Goal: Task Accomplishment & Management: Complete application form

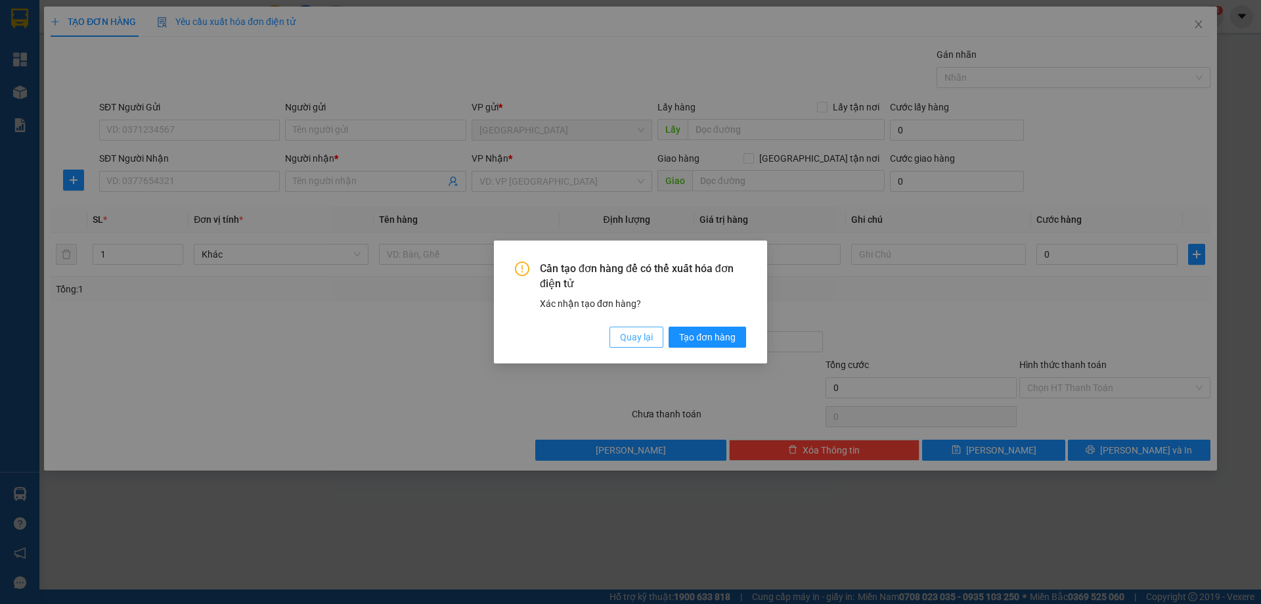
drag, startPoint x: 651, startPoint y: 339, endPoint x: 400, endPoint y: 269, distance: 260.3
click at [637, 336] on span "Quay lại" at bounding box center [636, 337] width 33 height 14
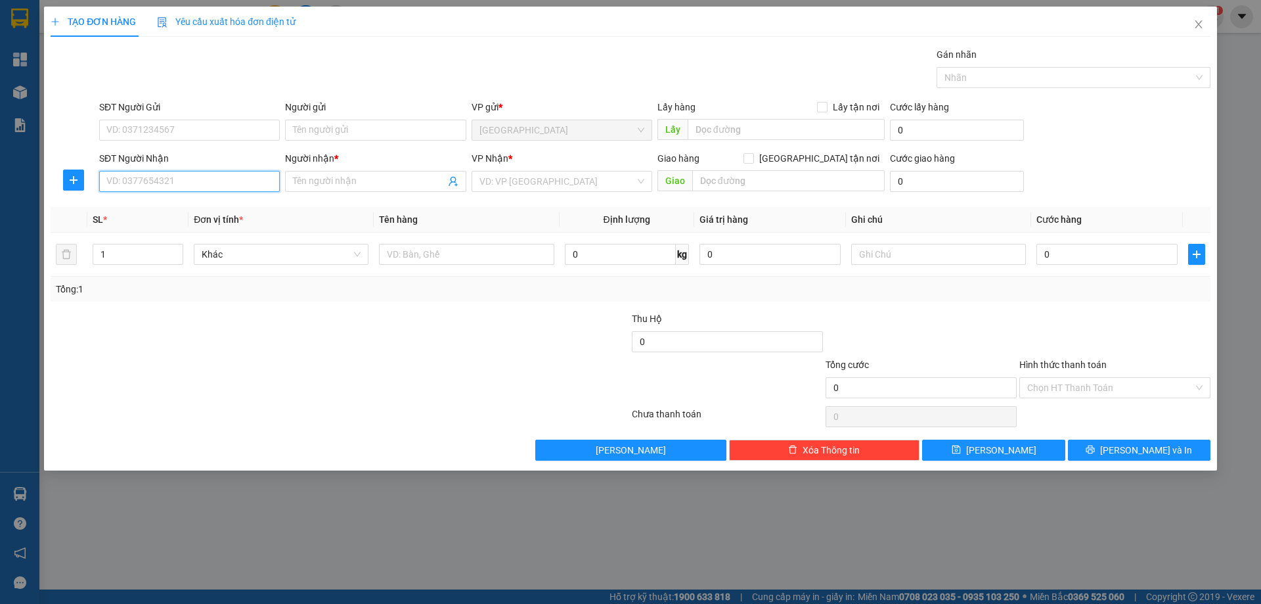
click at [242, 186] on input "SĐT Người Nhận" at bounding box center [189, 181] width 181 height 21
click at [211, 202] on div "0914957058 - VY /CTY THIÊN PHÁT" at bounding box center [189, 207] width 165 height 14
type input "0914957058"
type input "VY /CTY THIÊN PHÁT"
type input "0914957058"
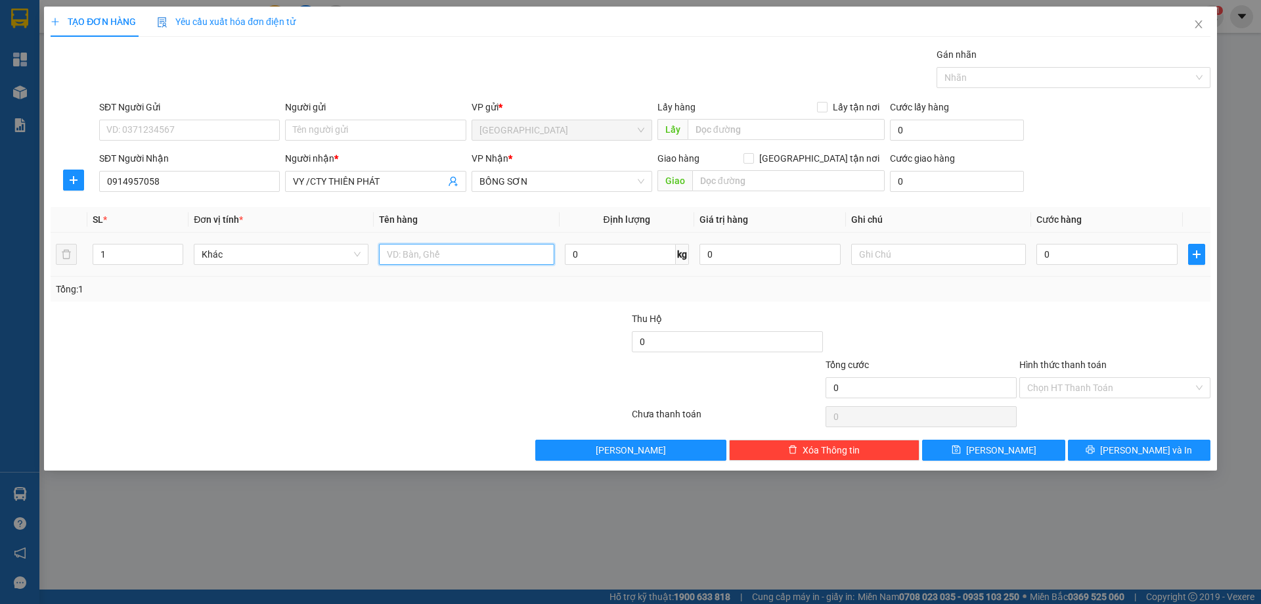
click at [430, 257] on input "text" at bounding box center [466, 254] width 175 height 21
click at [174, 249] on icon "up" at bounding box center [176, 251] width 5 height 5
type input "5"
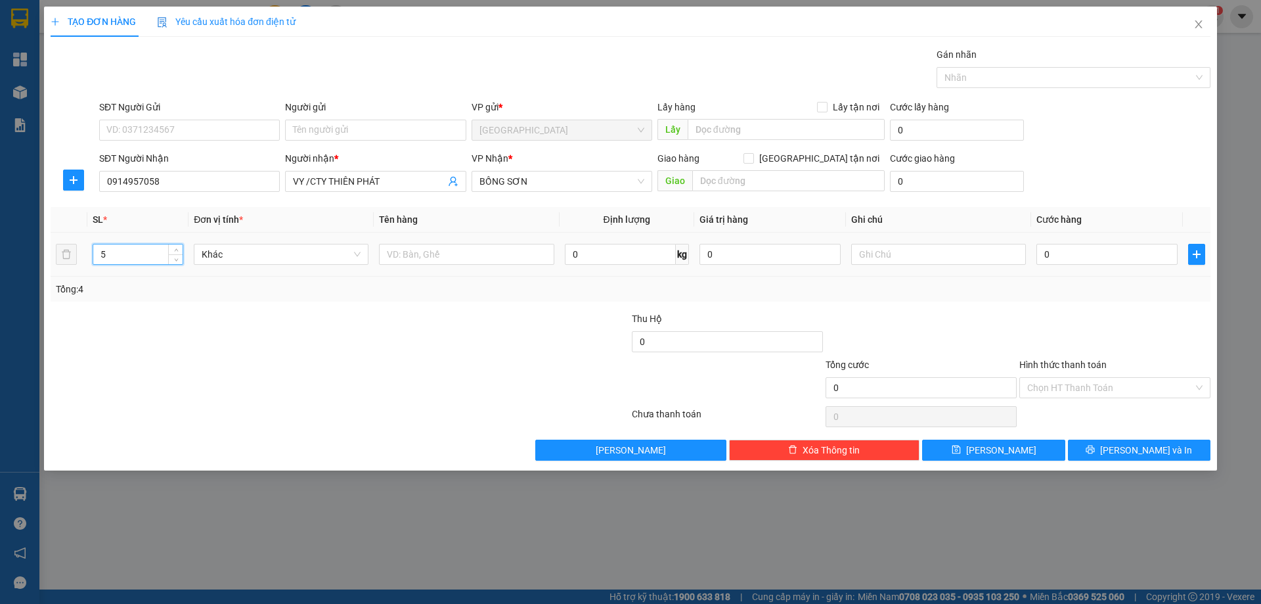
drag, startPoint x: 174, startPoint y: 248, endPoint x: 192, endPoint y: 249, distance: 17.7
click at [175, 248] on icon "up" at bounding box center [176, 250] width 5 height 5
click at [466, 257] on input "text" at bounding box center [466, 254] width 175 height 21
type input "8"
type input "5 CỤC"
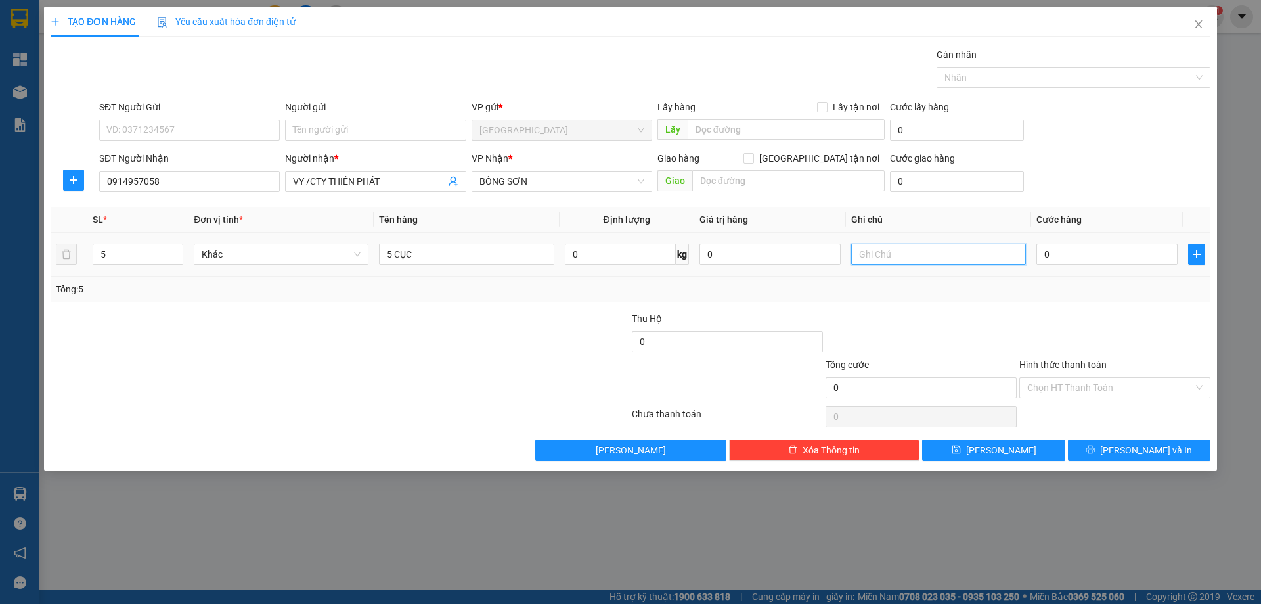
click at [884, 257] on input "text" at bounding box center [938, 254] width 175 height 21
type input "C"
click at [1084, 393] on input "Hình thức thanh toán" at bounding box center [1110, 388] width 166 height 20
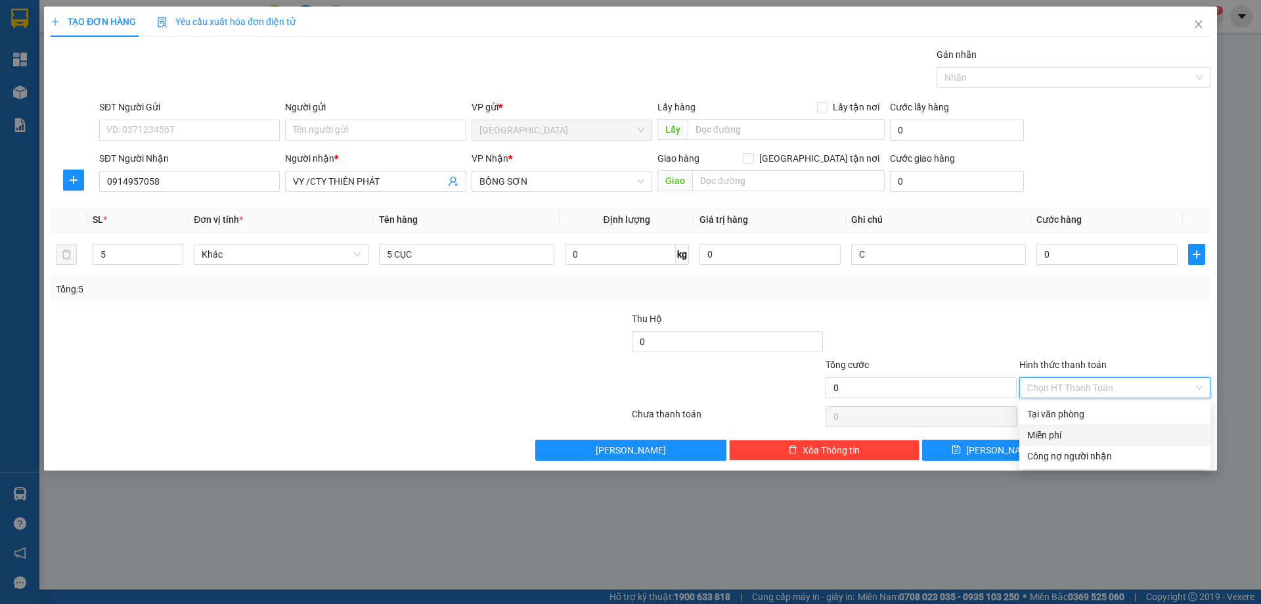
click at [1081, 433] on div "Miễn phí" at bounding box center [1114, 435] width 175 height 14
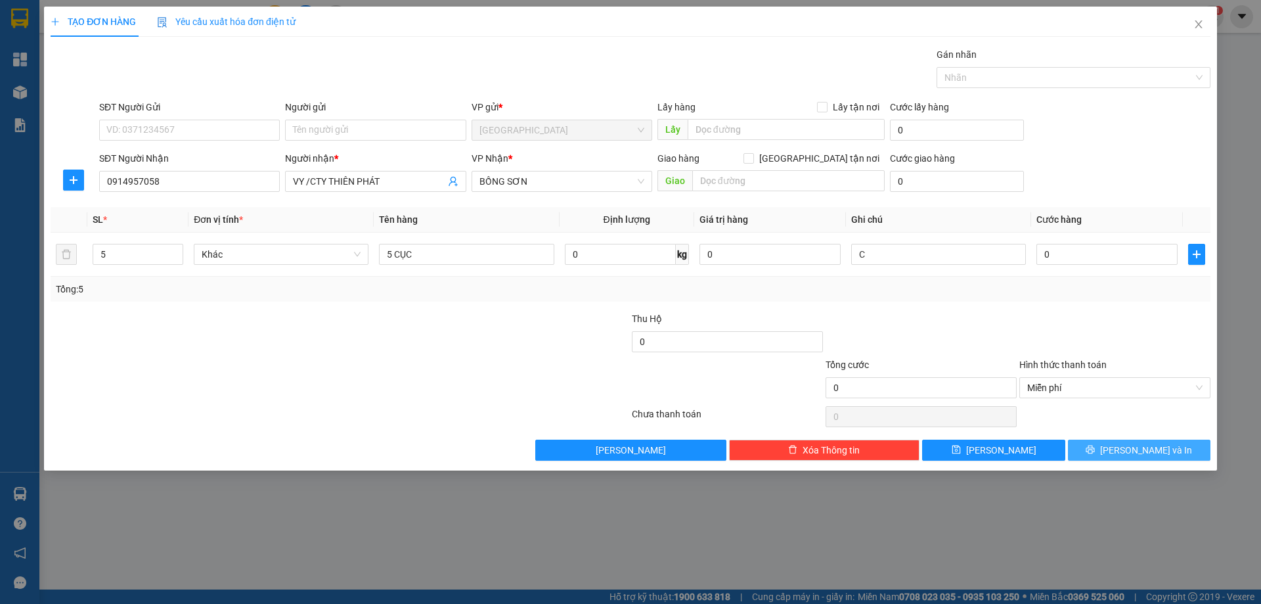
click at [1110, 450] on button "Lưu và In" at bounding box center [1139, 449] width 143 height 21
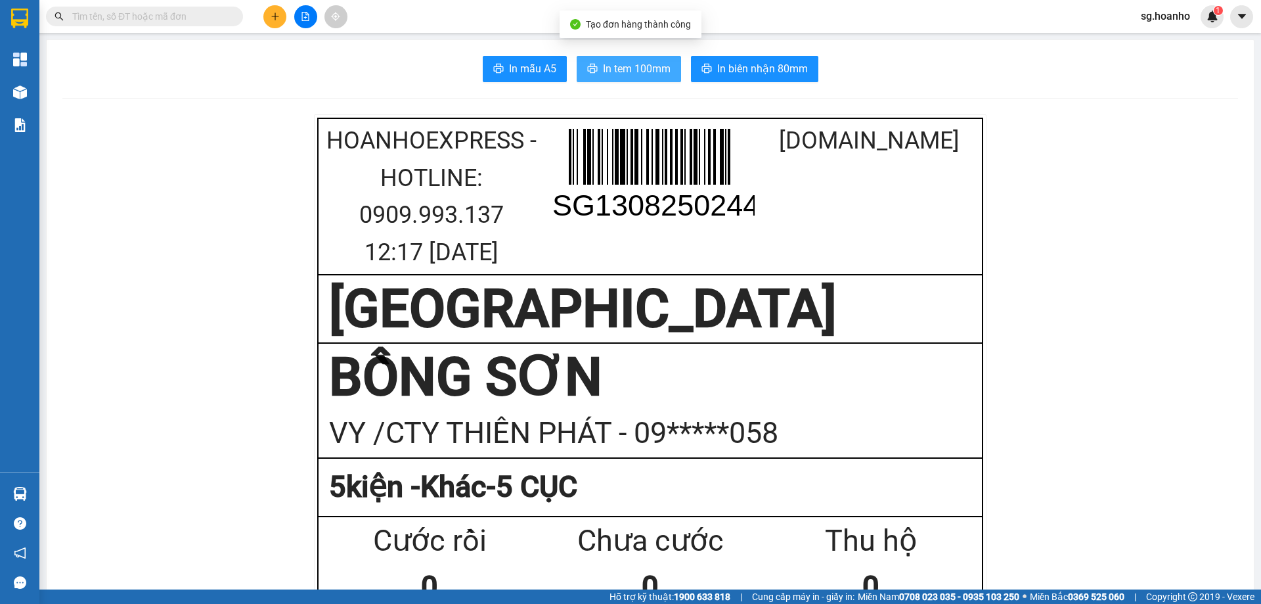
click at [651, 78] on button "In tem 100mm" at bounding box center [629, 69] width 104 height 26
click at [282, 24] on button at bounding box center [274, 16] width 23 height 23
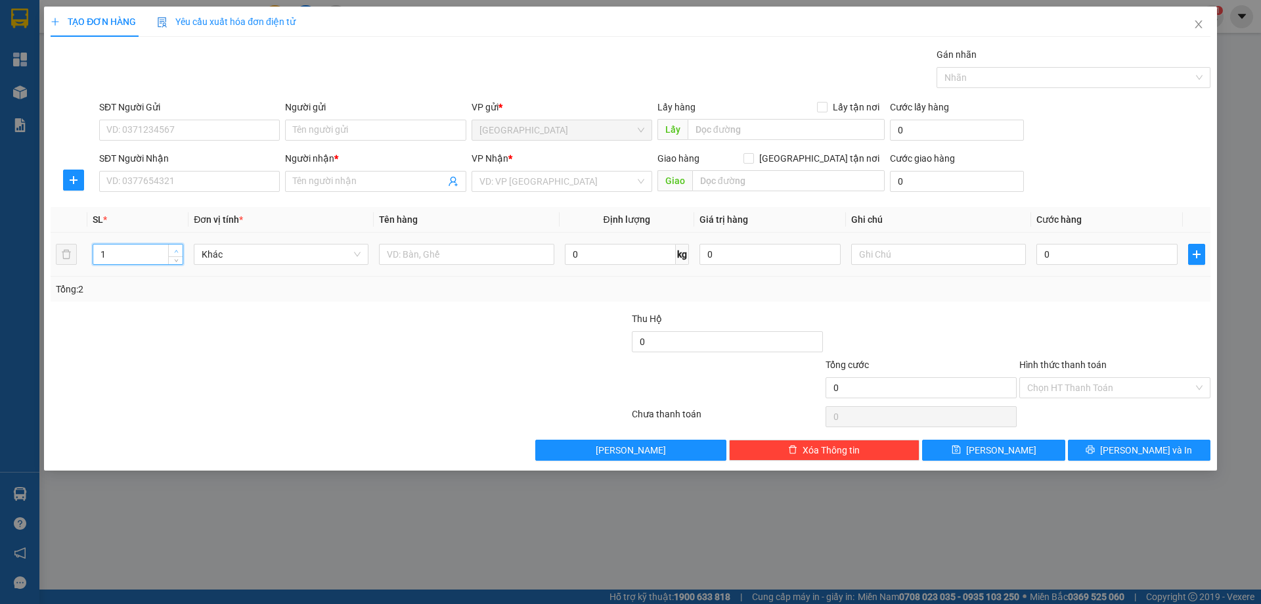
type input "2"
click at [177, 254] on span "up" at bounding box center [176, 251] width 8 height 8
click at [325, 175] on input "Người nhận *" at bounding box center [369, 181] width 152 height 14
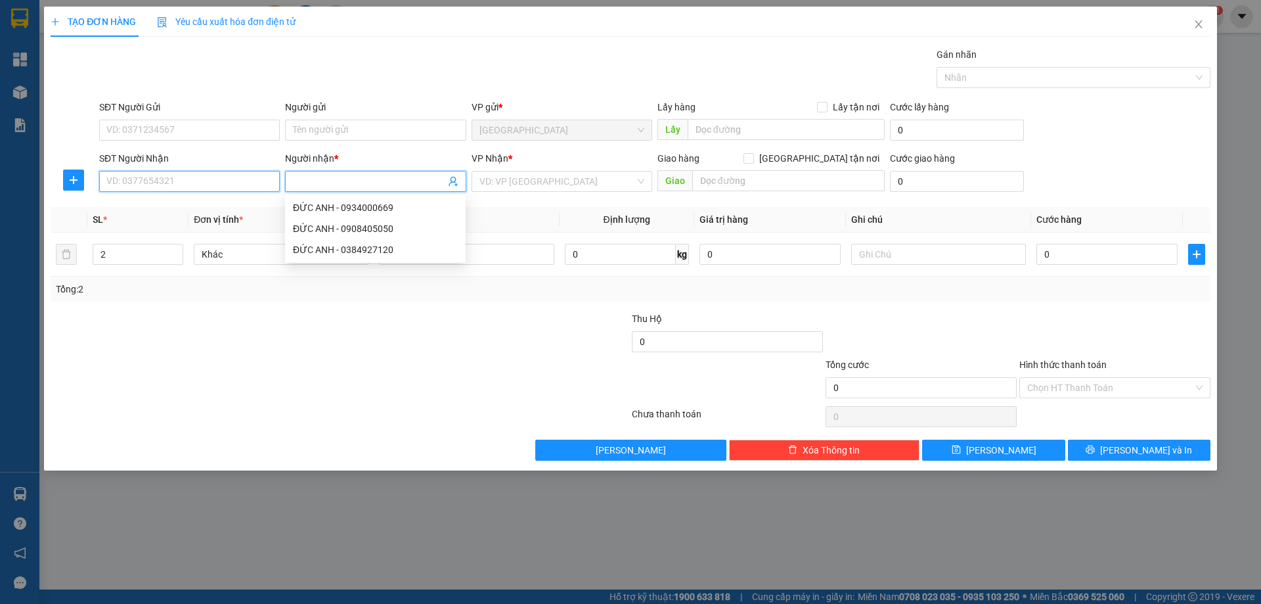
click at [227, 181] on input "SĐT Người Nhận" at bounding box center [189, 181] width 181 height 21
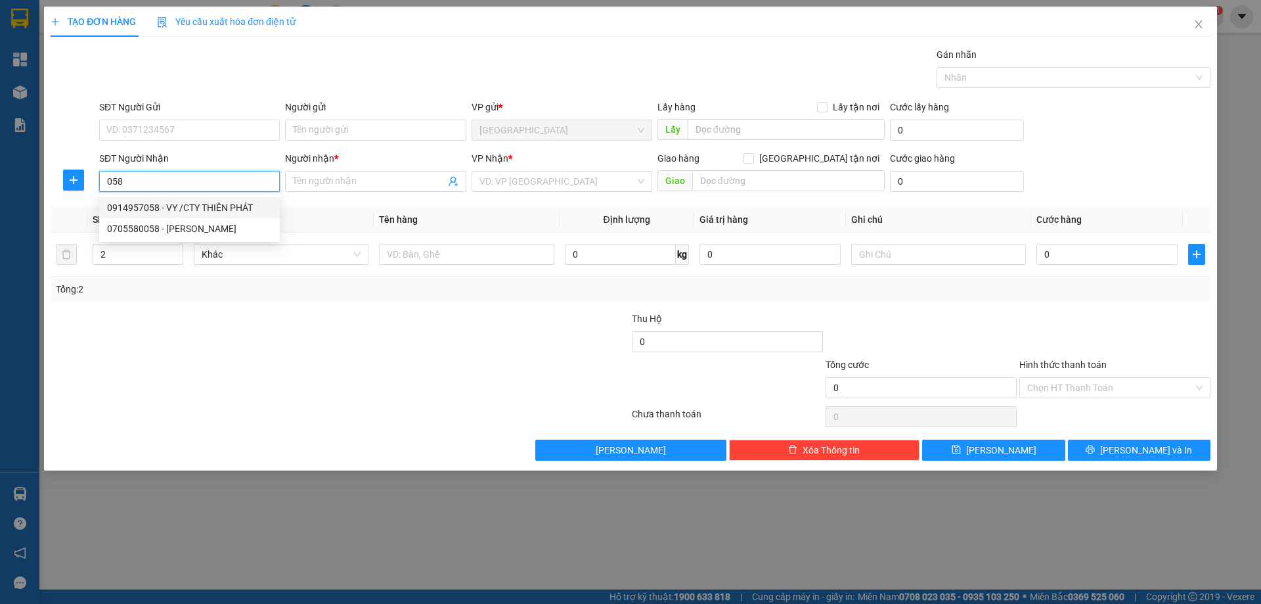
drag, startPoint x: 202, startPoint y: 202, endPoint x: 368, endPoint y: 180, distance: 168.3
click at [202, 202] on div "0914957058 - VY /CTY THIÊN PHÁT" at bounding box center [189, 207] width 165 height 14
type input "0914957058"
type input "VY /CTY THIÊN PHÁT"
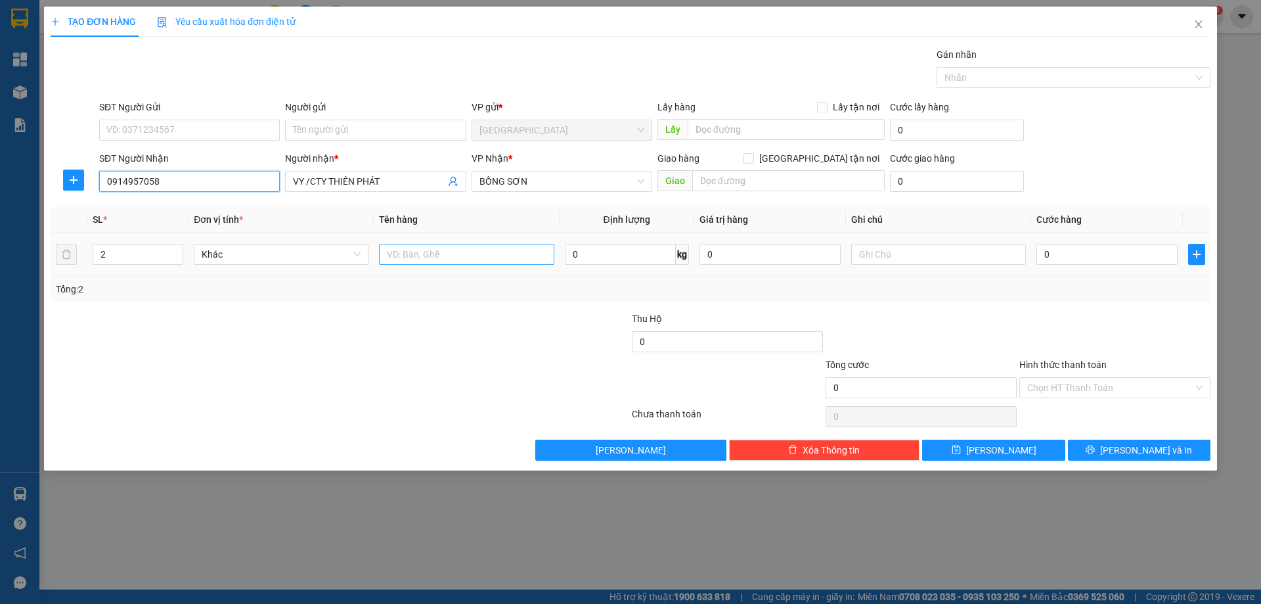
type input "0914957058"
click at [461, 259] on input "text" at bounding box center [466, 254] width 175 height 21
type input "T + HỘP"
click at [969, 443] on button "Lưu" at bounding box center [993, 449] width 143 height 21
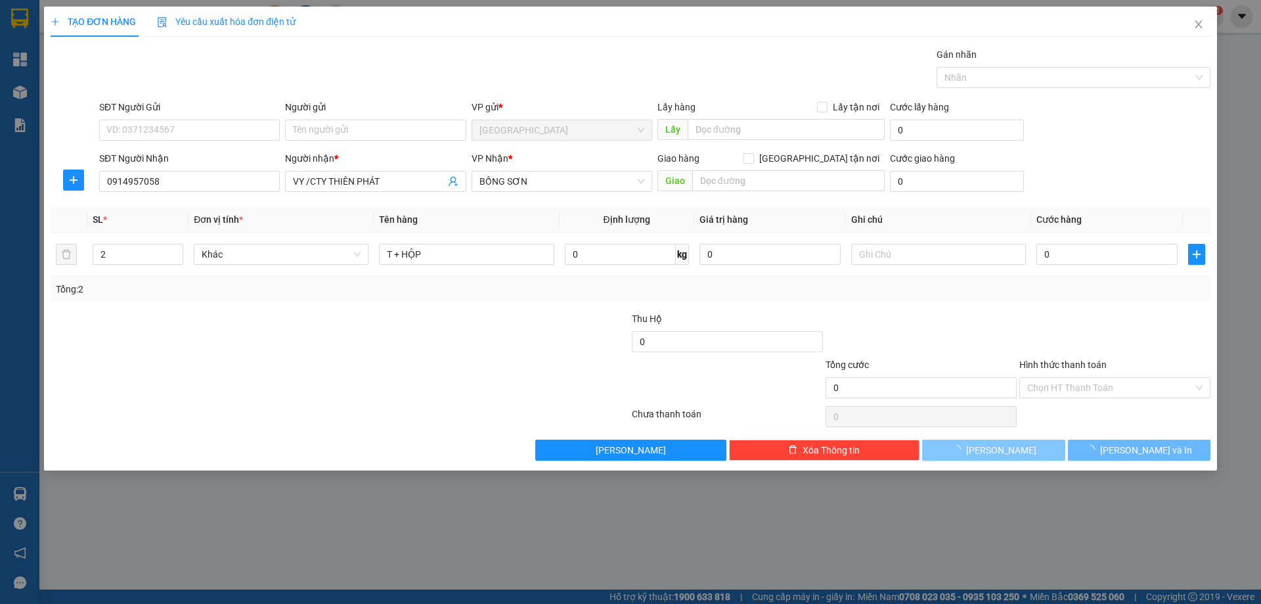
type input "1"
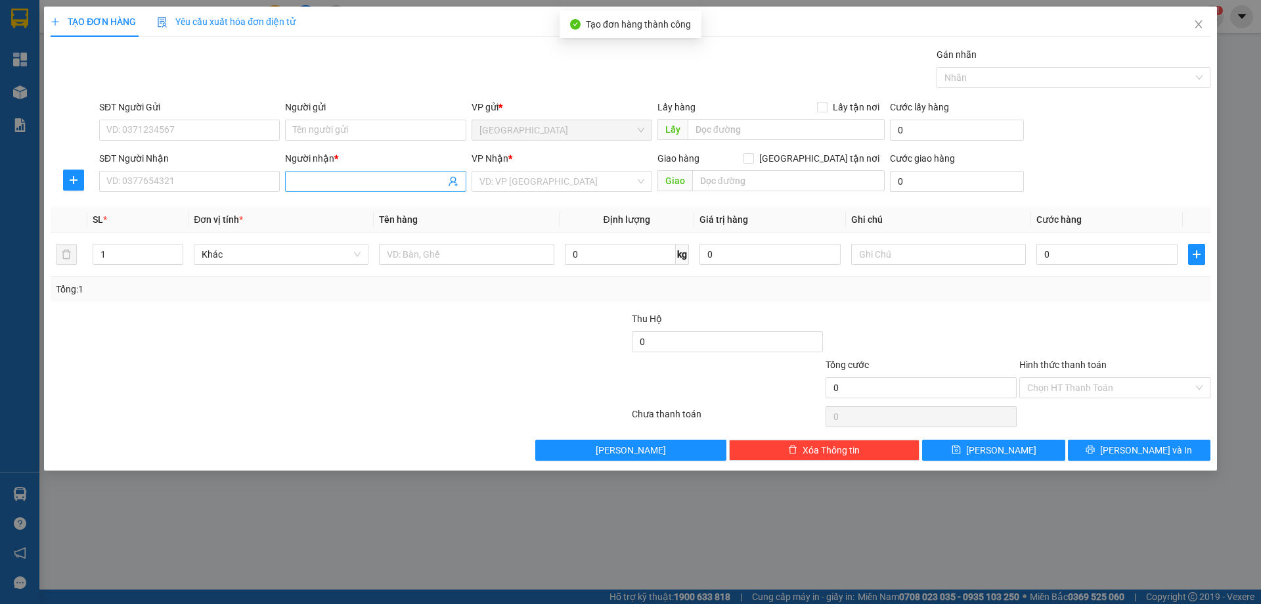
click at [383, 185] on input "Người nhận *" at bounding box center [369, 181] width 152 height 14
type input "D"
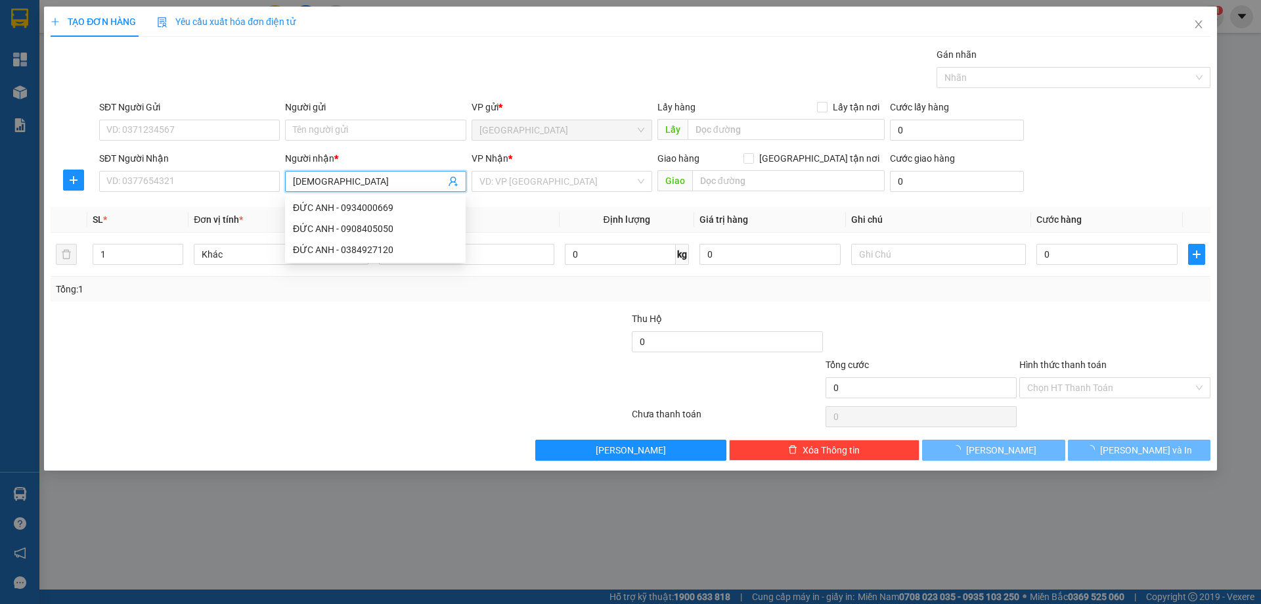
type input "ĐỨC NGUYÊN"
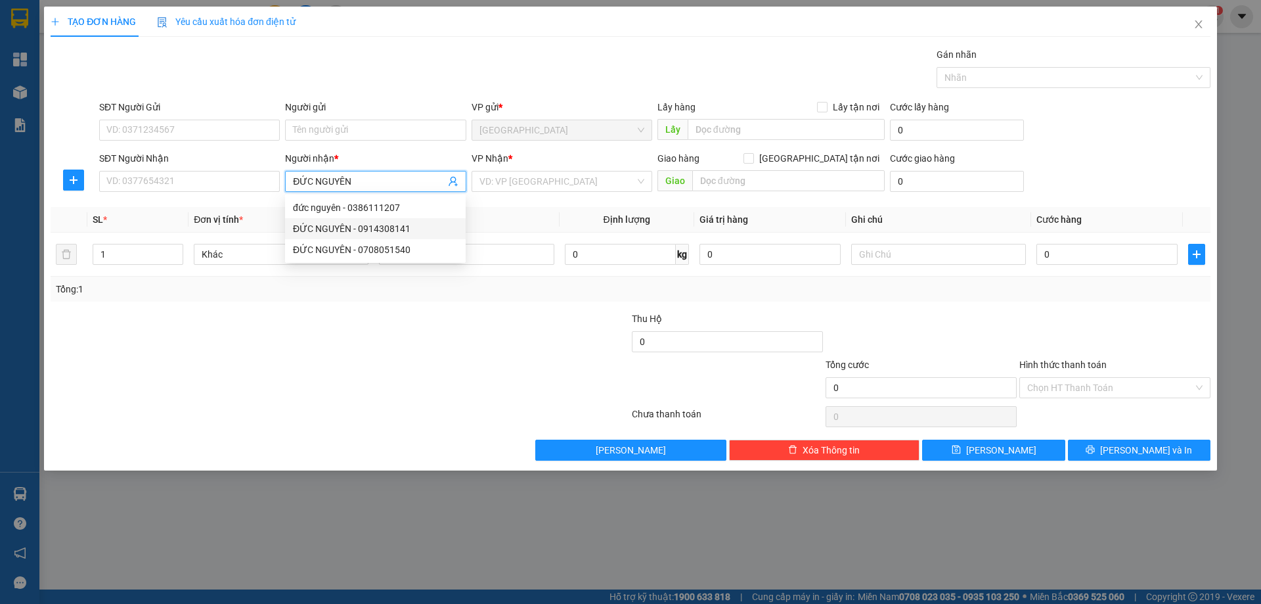
click at [377, 229] on div "ĐỨC NGUYÊN - 0914308141" at bounding box center [375, 228] width 165 height 14
type input "0914308141"
type input "ĐỨC NGUYÊN"
click at [545, 185] on input "search" at bounding box center [557, 181] width 156 height 20
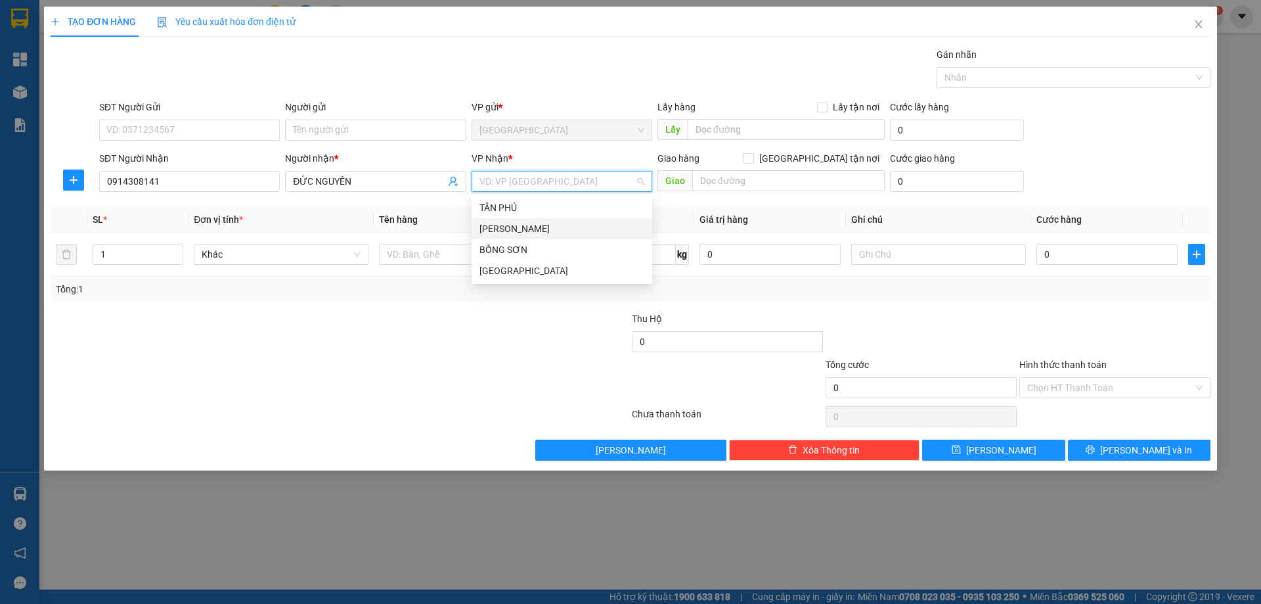
click at [521, 224] on div "[PERSON_NAME]" at bounding box center [561, 228] width 165 height 14
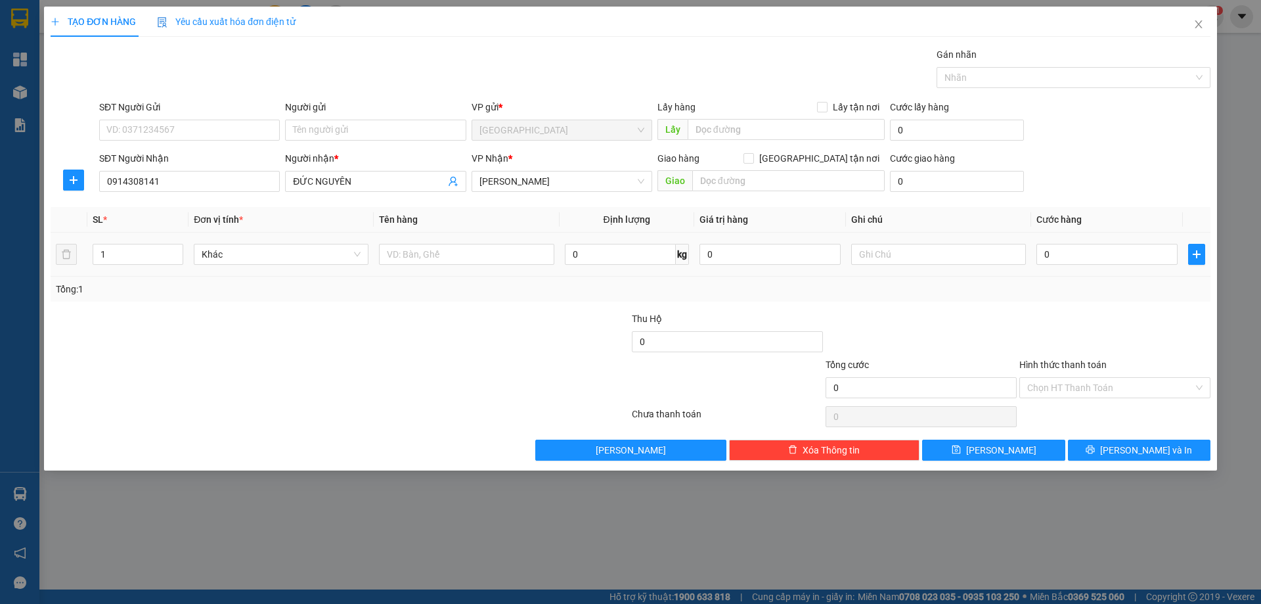
click at [434, 271] on td at bounding box center [466, 254] width 185 height 44
click at [440, 263] on input "text" at bounding box center [466, 254] width 175 height 21
type input "T XỐP"
click at [1000, 453] on span "Lưu" at bounding box center [1001, 450] width 70 height 14
click at [1194, 25] on icon "close" at bounding box center [1198, 24] width 11 height 11
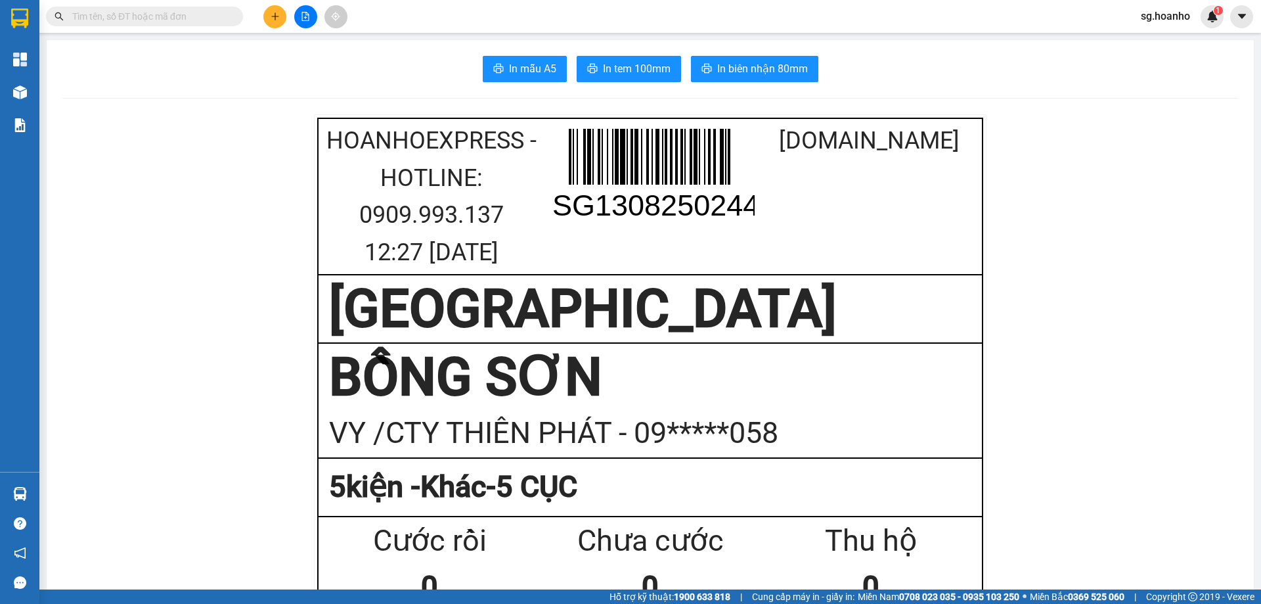
click at [149, 14] on input "text" at bounding box center [149, 16] width 155 height 14
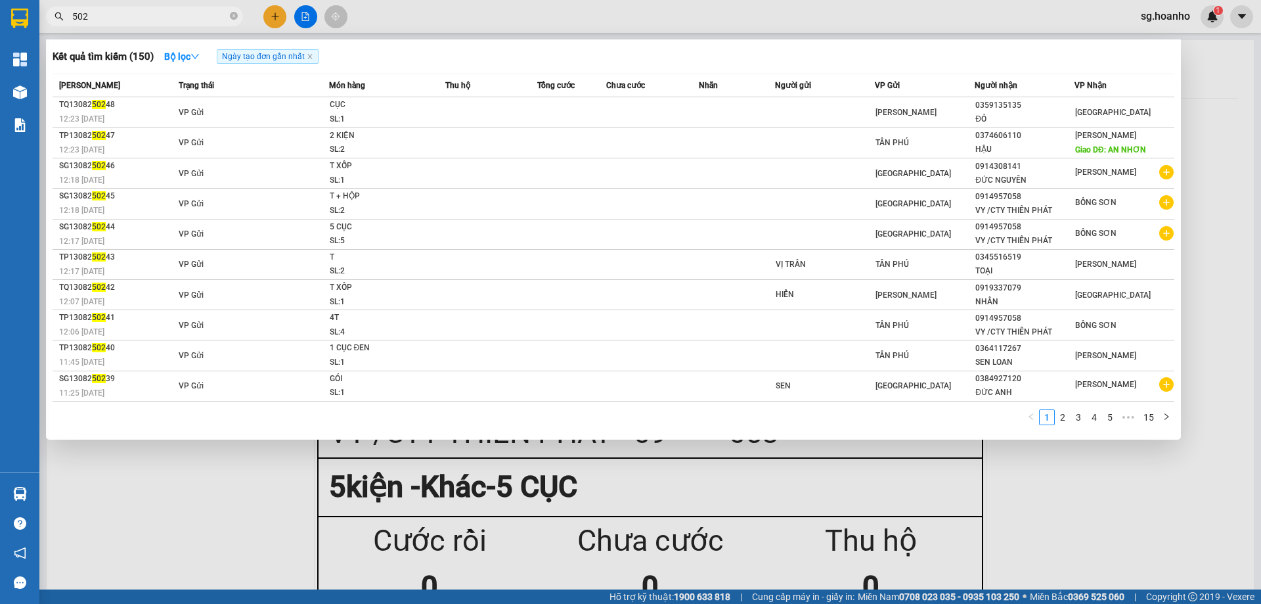
click at [170, 24] on span "502" at bounding box center [144, 17] width 197 height 20
click at [171, 20] on input "502" at bounding box center [149, 16] width 155 height 14
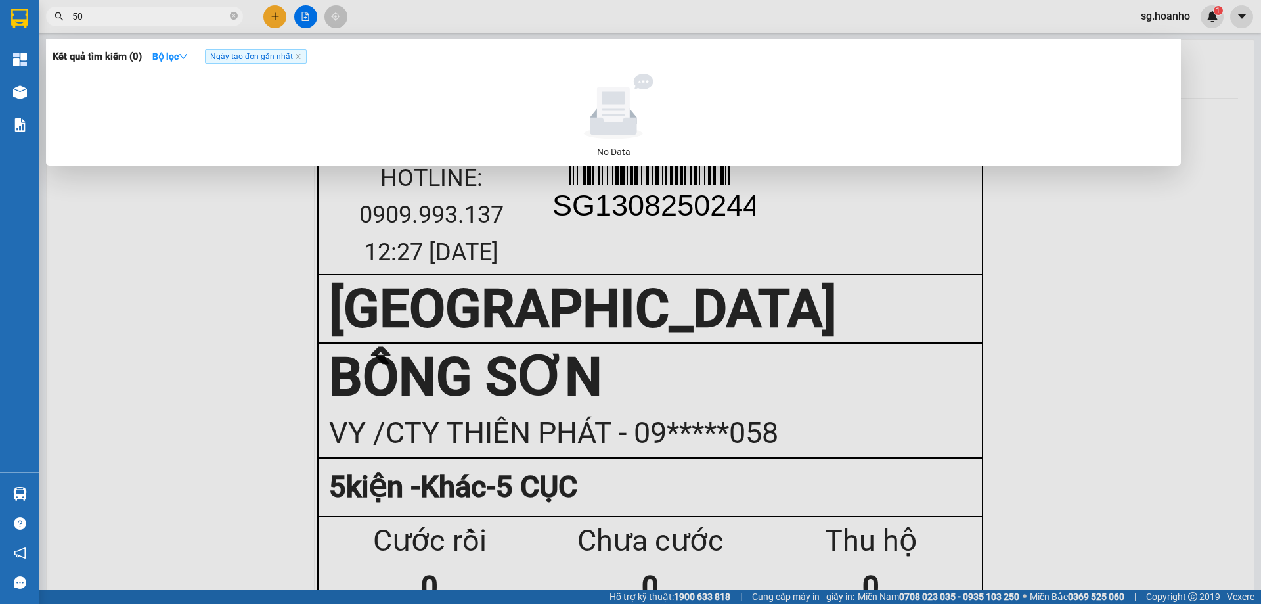
type input "5"
type input "THƠM"
click at [187, 15] on input "THƠM" at bounding box center [149, 16] width 155 height 14
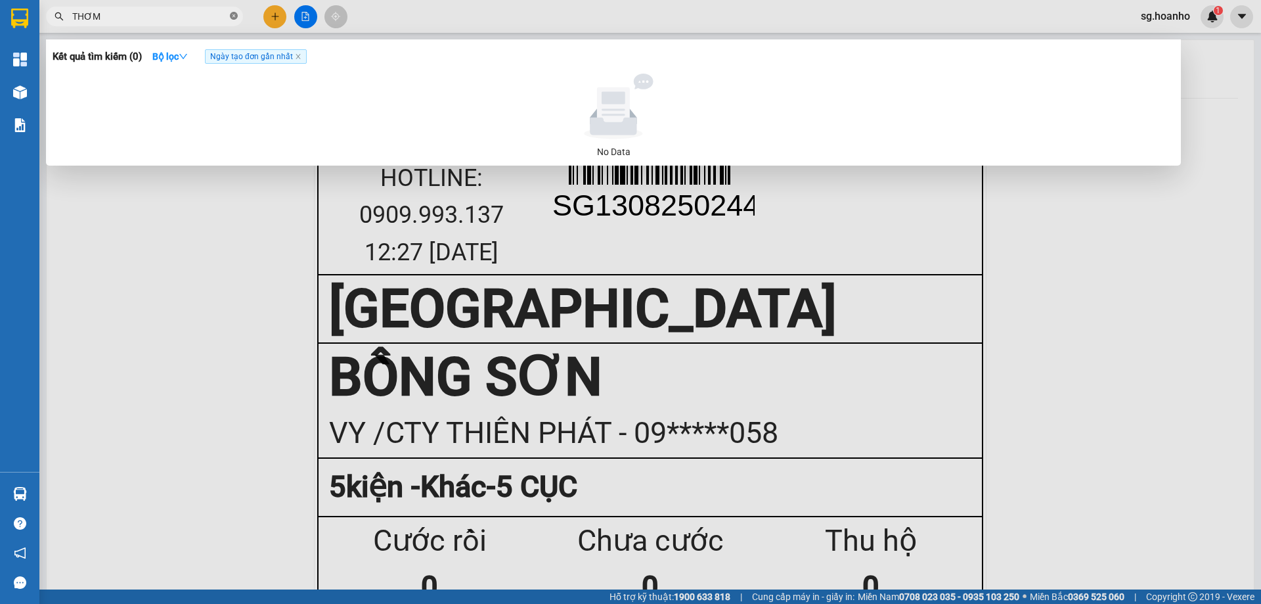
click at [232, 12] on span at bounding box center [234, 17] width 8 height 12
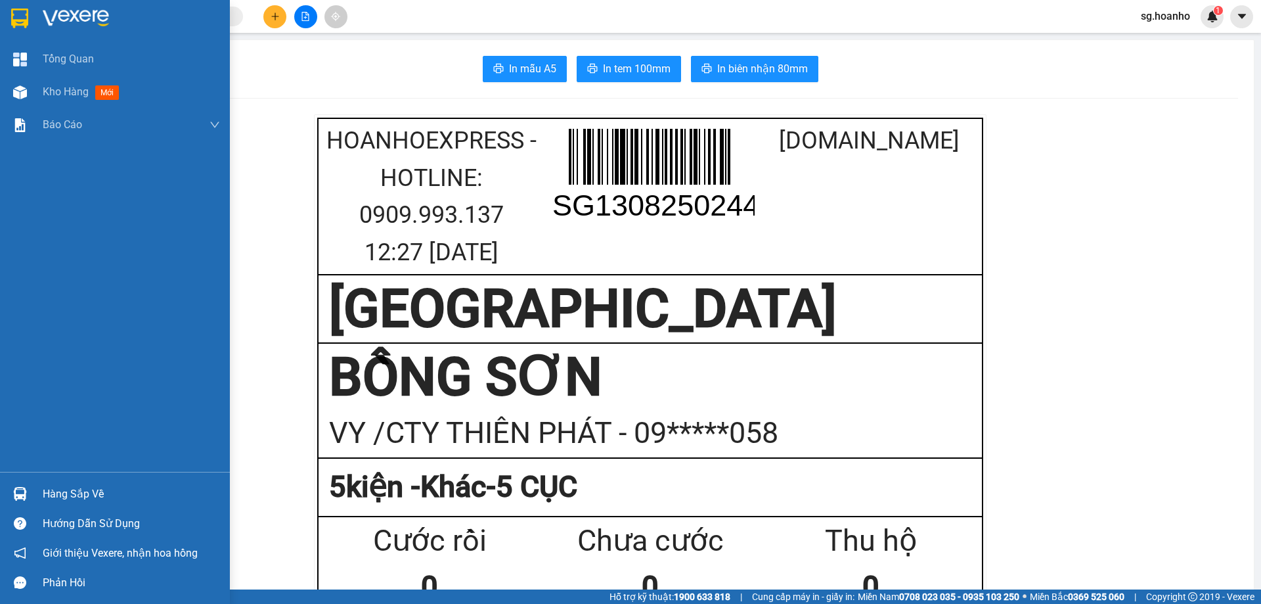
click at [10, 21] on div at bounding box center [20, 18] width 23 height 23
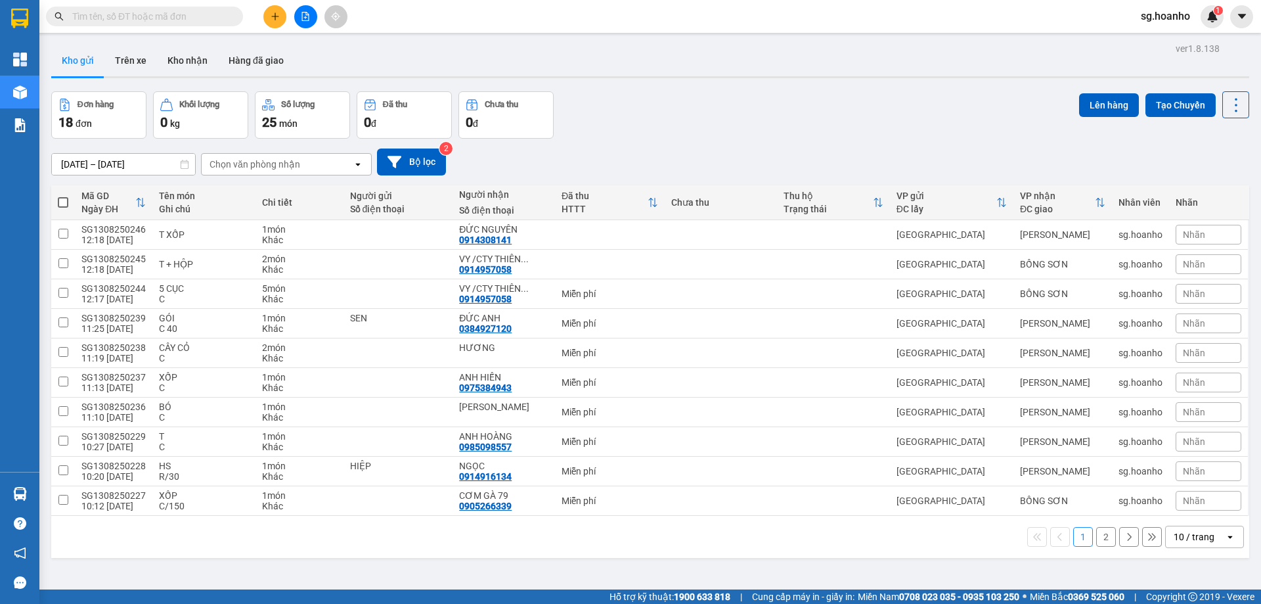
click at [1178, 535] on div "10 / trang" at bounding box center [1194, 536] width 41 height 13
click at [1178, 509] on span "100 / trang" at bounding box center [1189, 507] width 47 height 13
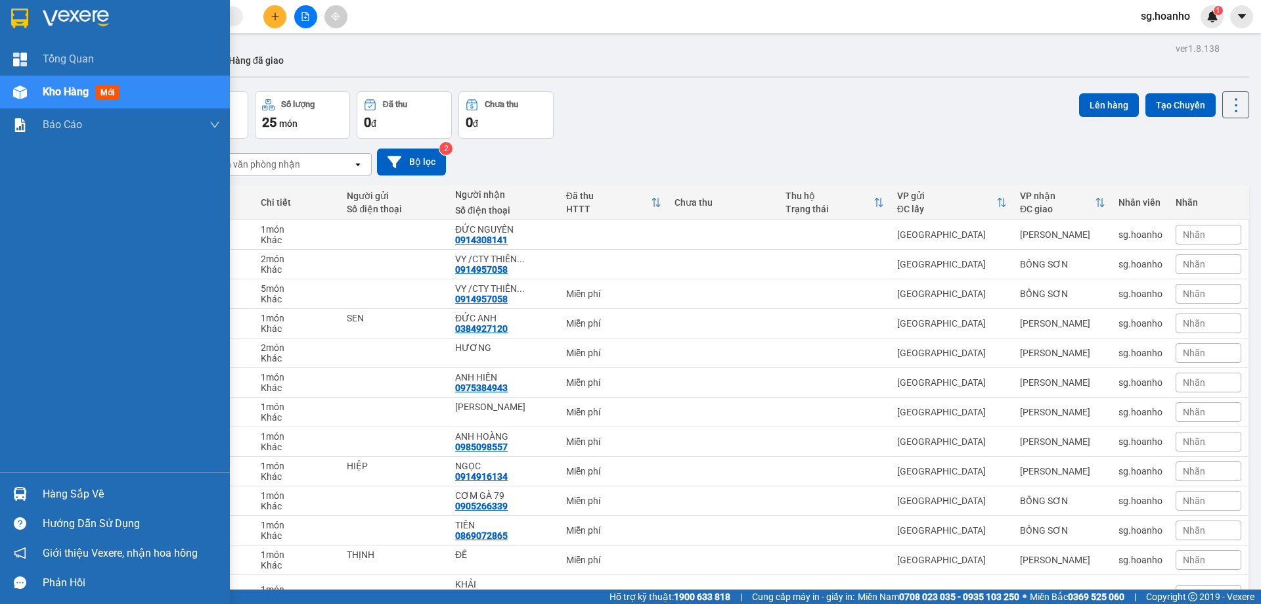
click at [19, 20] on img at bounding box center [19, 19] width 17 height 20
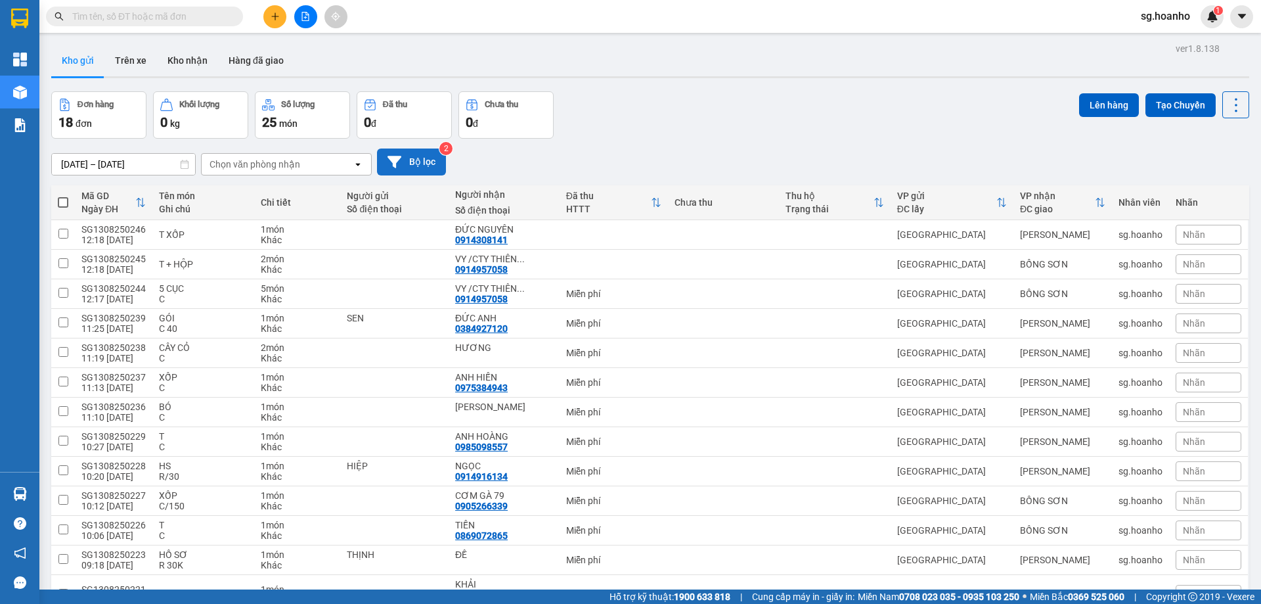
click at [428, 161] on button "Bộ lọc" at bounding box center [411, 161] width 69 height 27
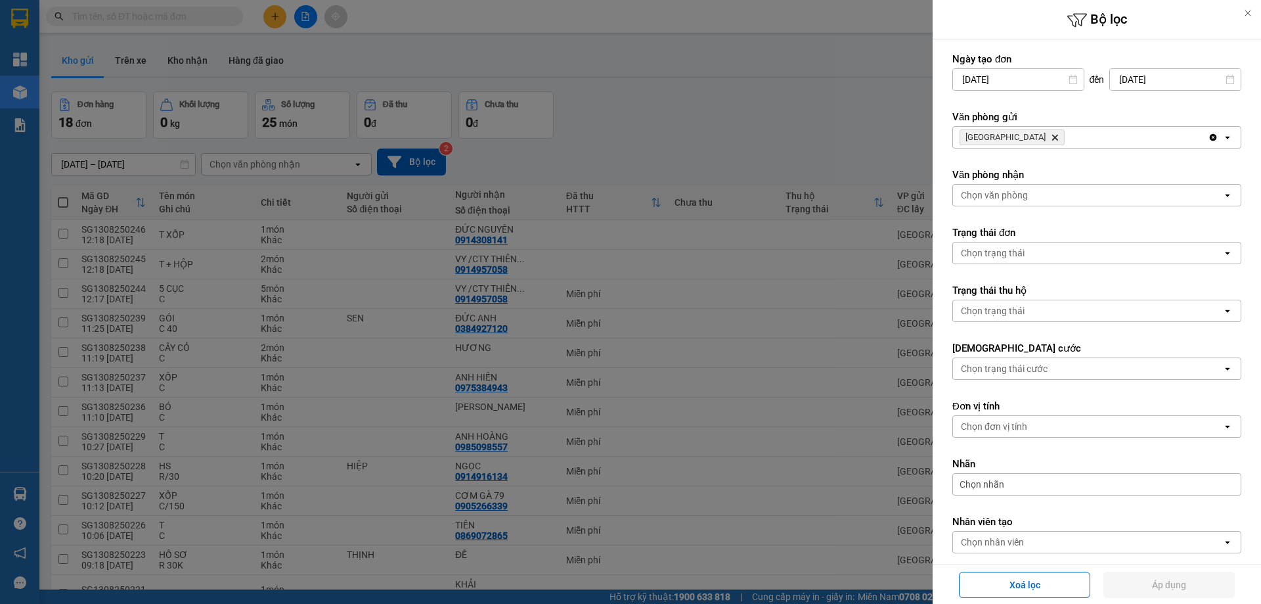
click at [1051, 135] on icon "Delete" at bounding box center [1055, 137] width 8 height 8
click at [1006, 135] on div "Chọn văn phòng" at bounding box center [994, 137] width 67 height 13
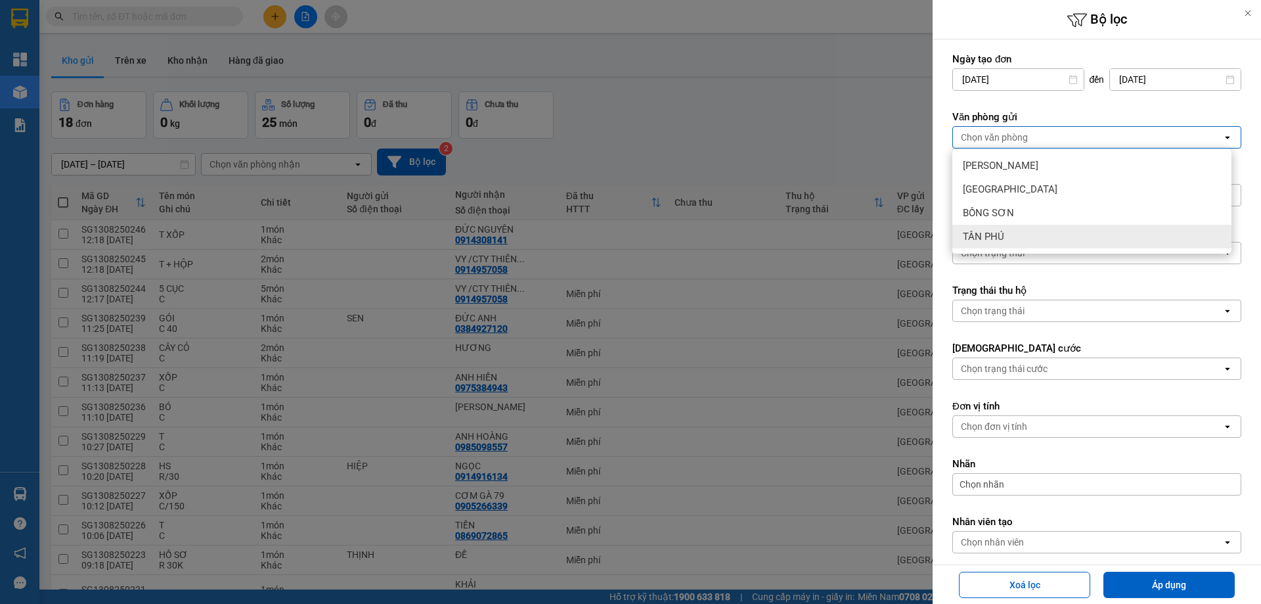
click at [1029, 237] on div "TÂN PHÚ" at bounding box center [1091, 237] width 279 height 24
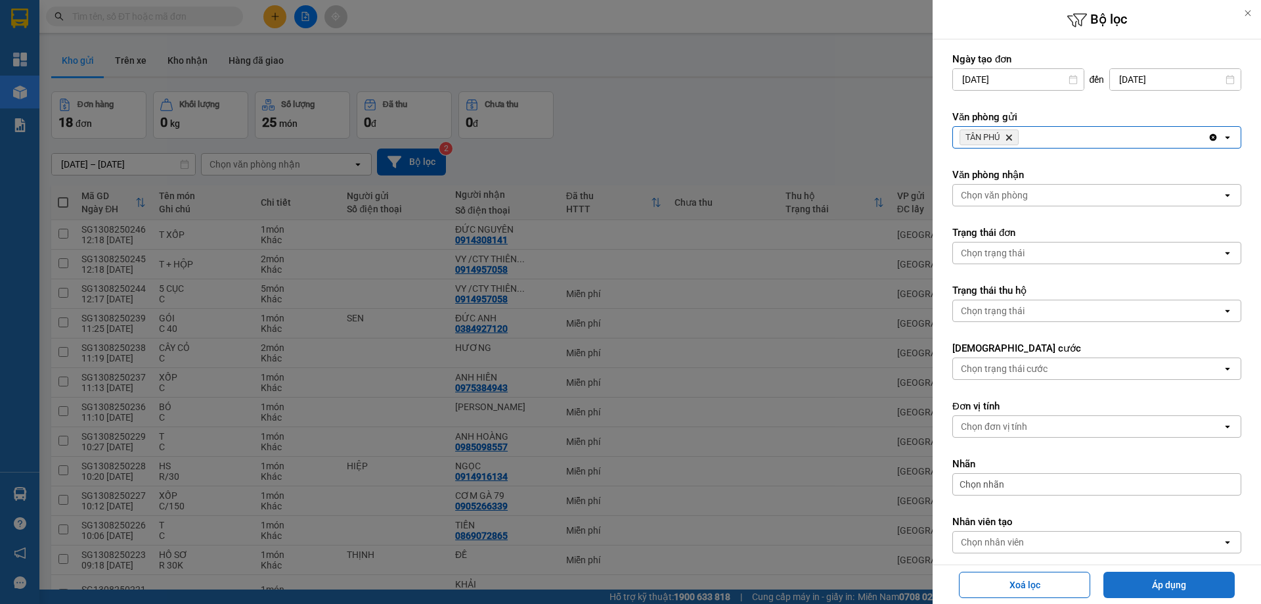
click at [1161, 588] on button "Áp dụng" at bounding box center [1168, 584] width 131 height 26
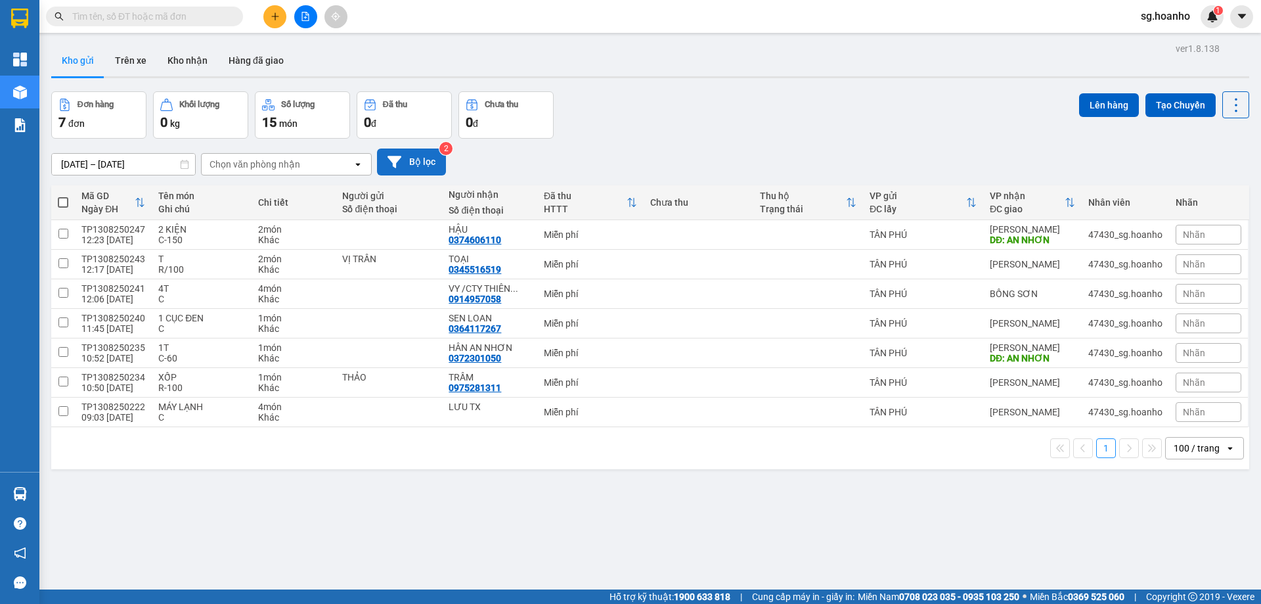
click at [412, 167] on button "Bộ lọc" at bounding box center [411, 161] width 69 height 27
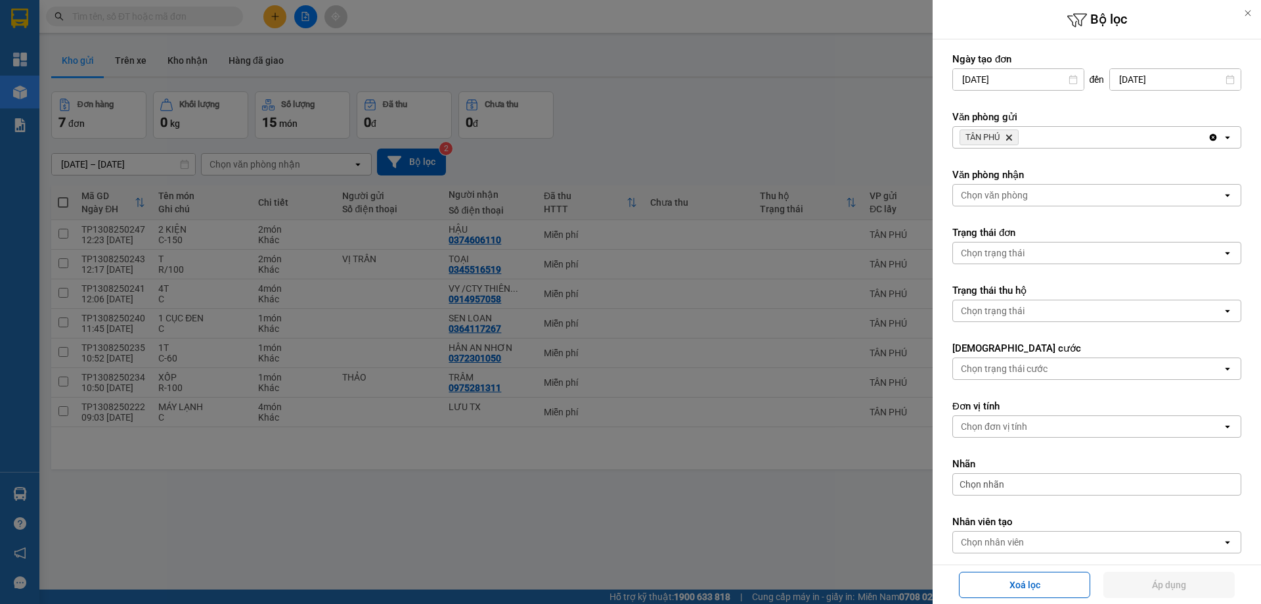
click at [1013, 139] on icon "Delete" at bounding box center [1009, 137] width 8 height 8
click at [1014, 139] on div "Chọn văn phòng" at bounding box center [994, 137] width 67 height 13
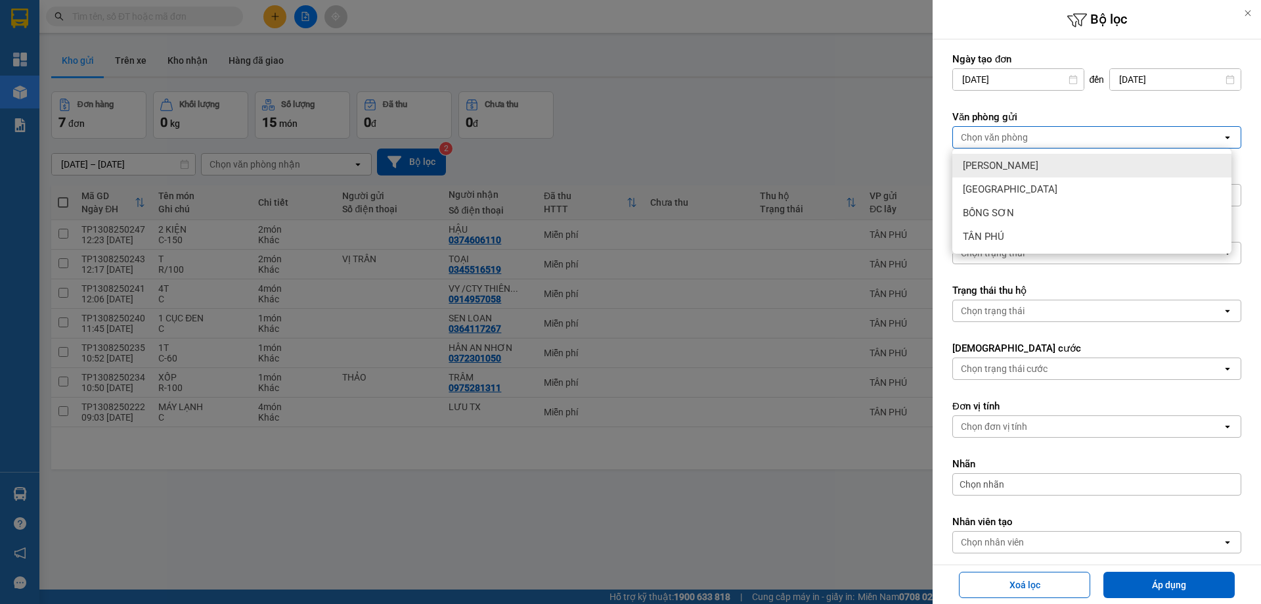
click at [1013, 166] on div "[PERSON_NAME]" at bounding box center [1091, 166] width 279 height 24
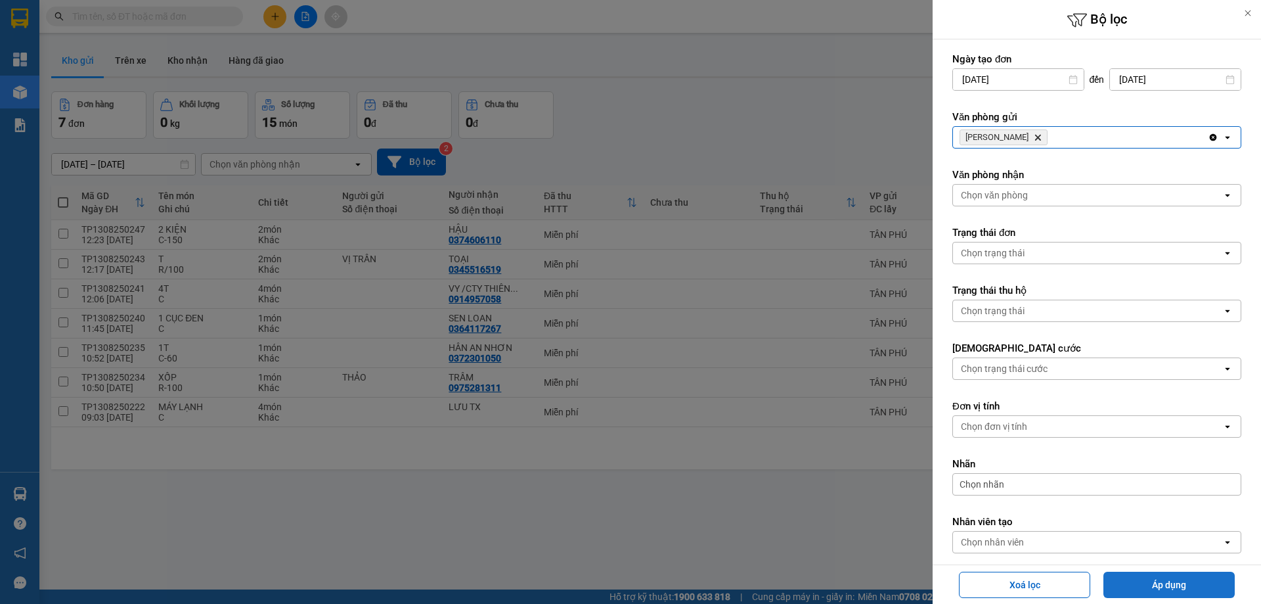
click at [1167, 587] on button "Áp dụng" at bounding box center [1168, 584] width 131 height 26
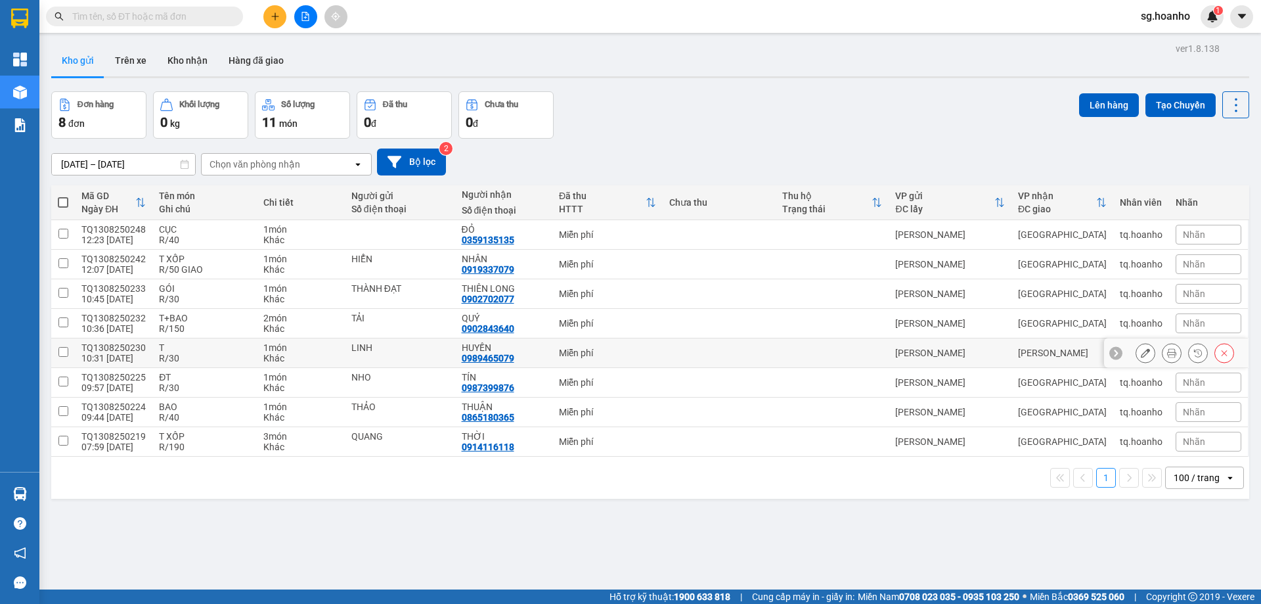
click at [1141, 351] on icon at bounding box center [1145, 352] width 9 height 9
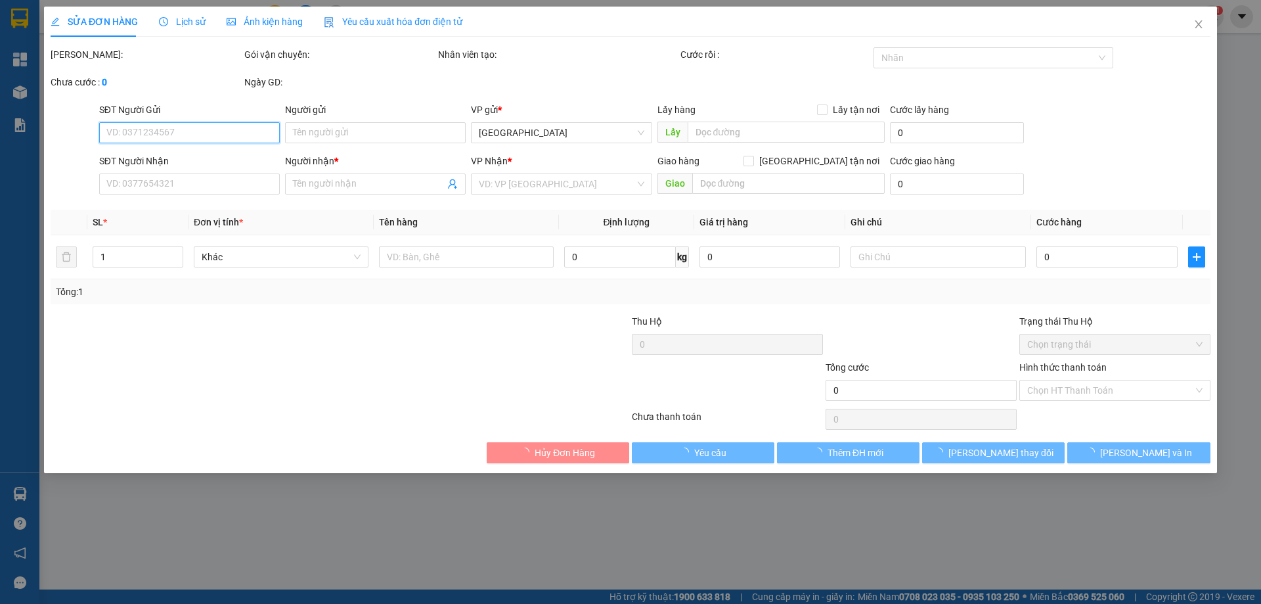
type input "LINH"
type input "0989465079"
type input "HUYỀN"
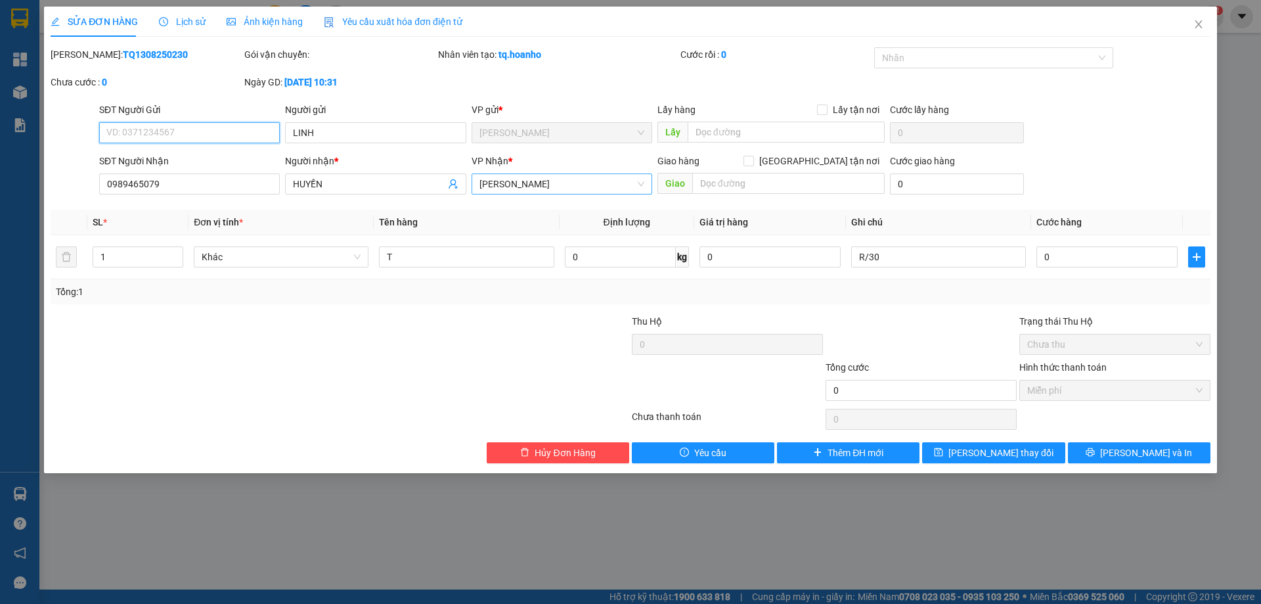
click at [596, 183] on span "[PERSON_NAME]" at bounding box center [561, 184] width 165 height 20
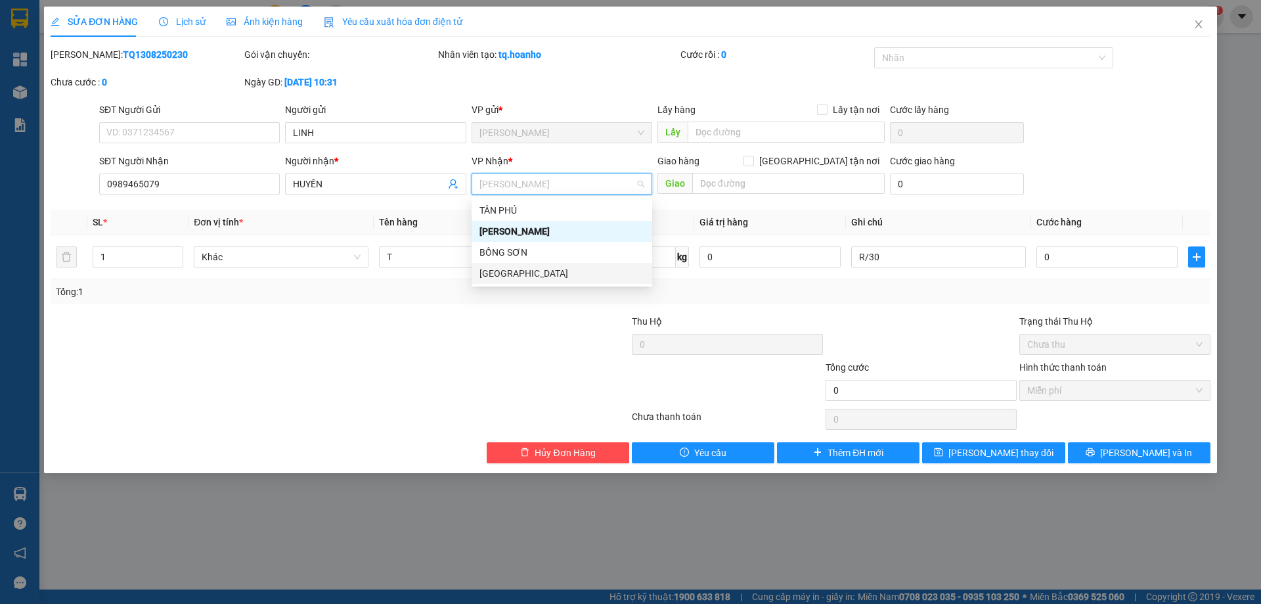
click at [540, 282] on div "[GEOGRAPHIC_DATA]" at bounding box center [562, 273] width 181 height 21
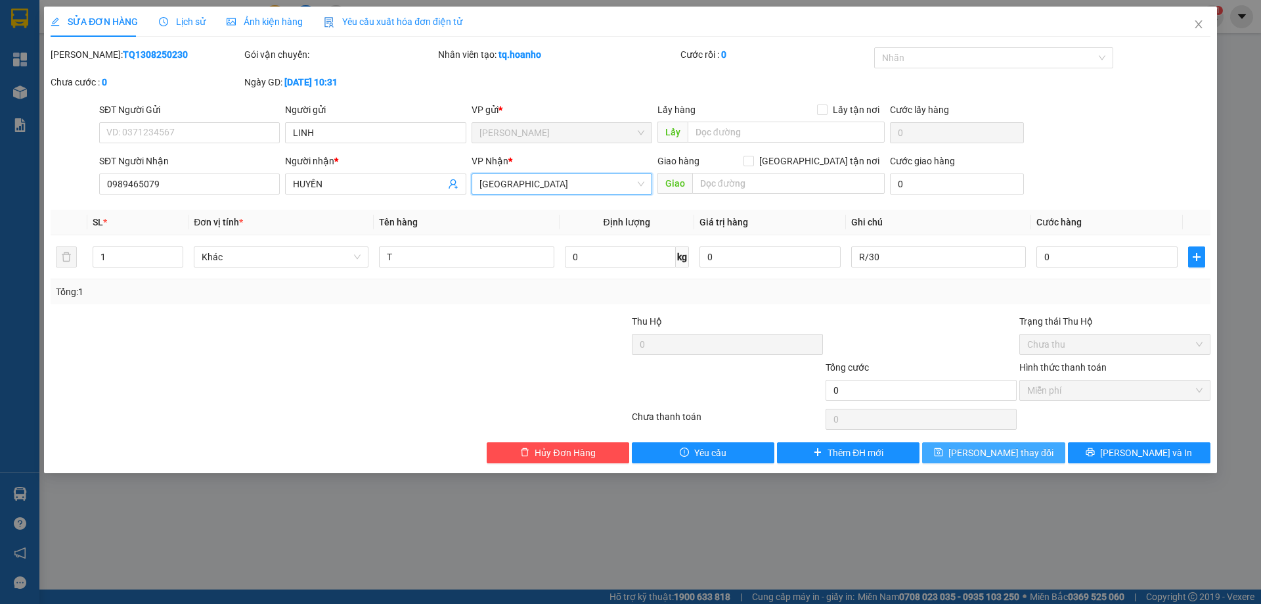
click at [1016, 455] on span "[PERSON_NAME] thay đổi" at bounding box center [1000, 452] width 105 height 14
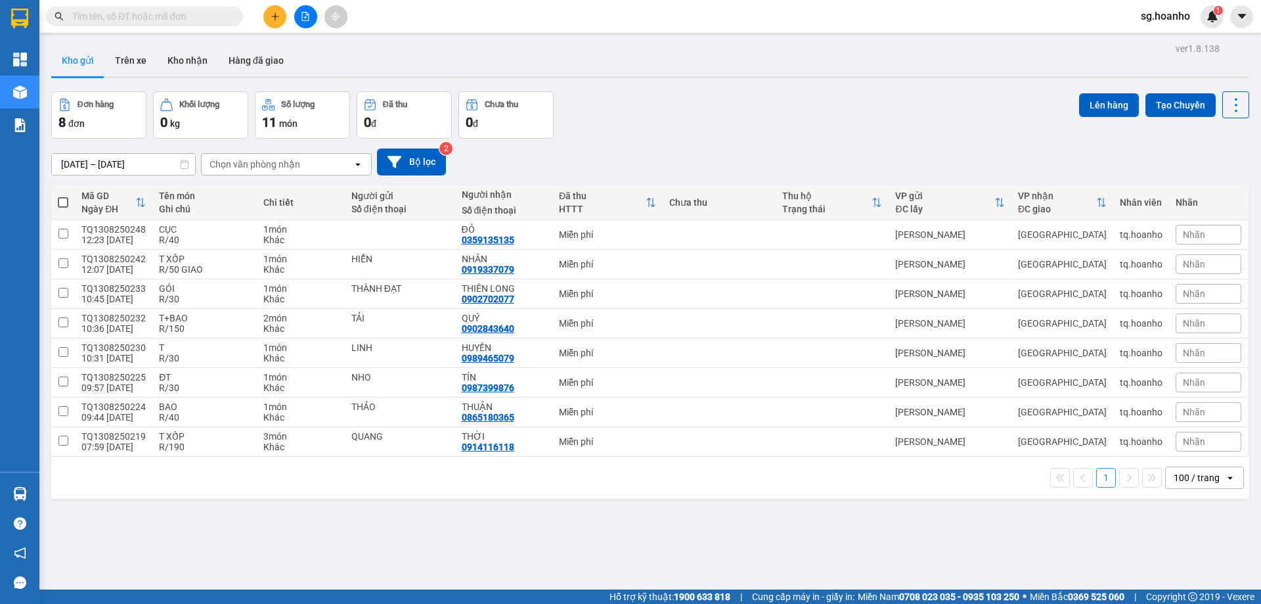
click at [1200, 482] on div "100 / trang" at bounding box center [1197, 477] width 46 height 13
click at [840, 144] on div "11/08/2025 – 13/08/2025 Press the down arrow key to interact with the calendar …" at bounding box center [650, 162] width 1198 height 47
click at [278, 18] on icon "plus" at bounding box center [275, 16] width 9 height 9
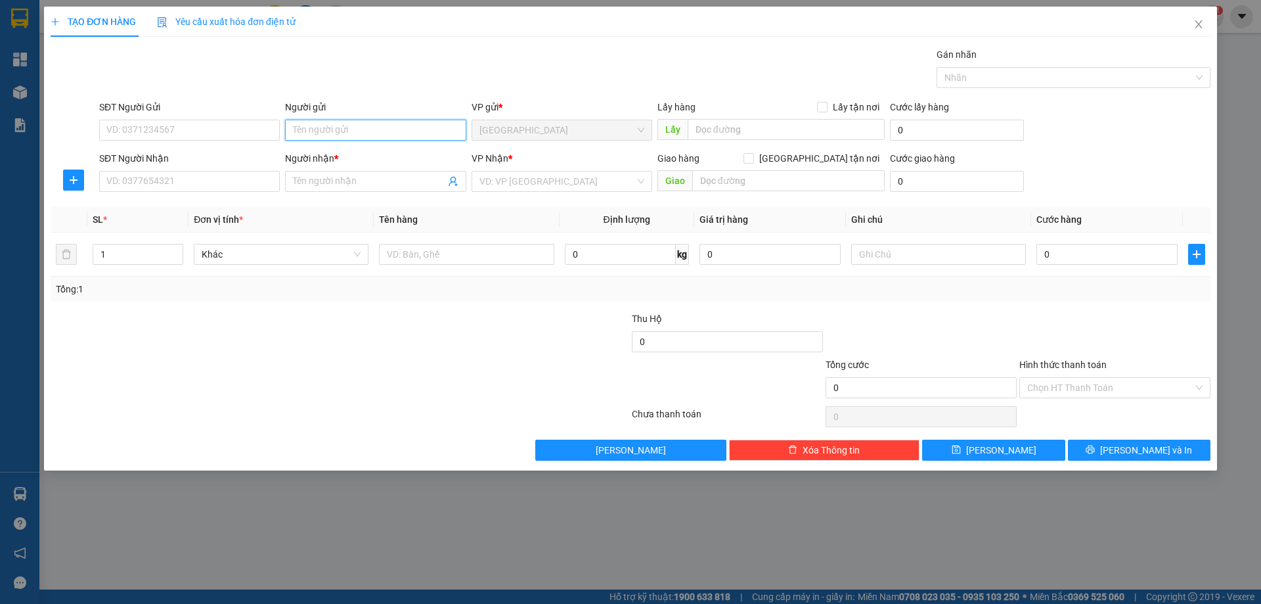
click at [333, 126] on input "Người gửi" at bounding box center [375, 130] width 181 height 21
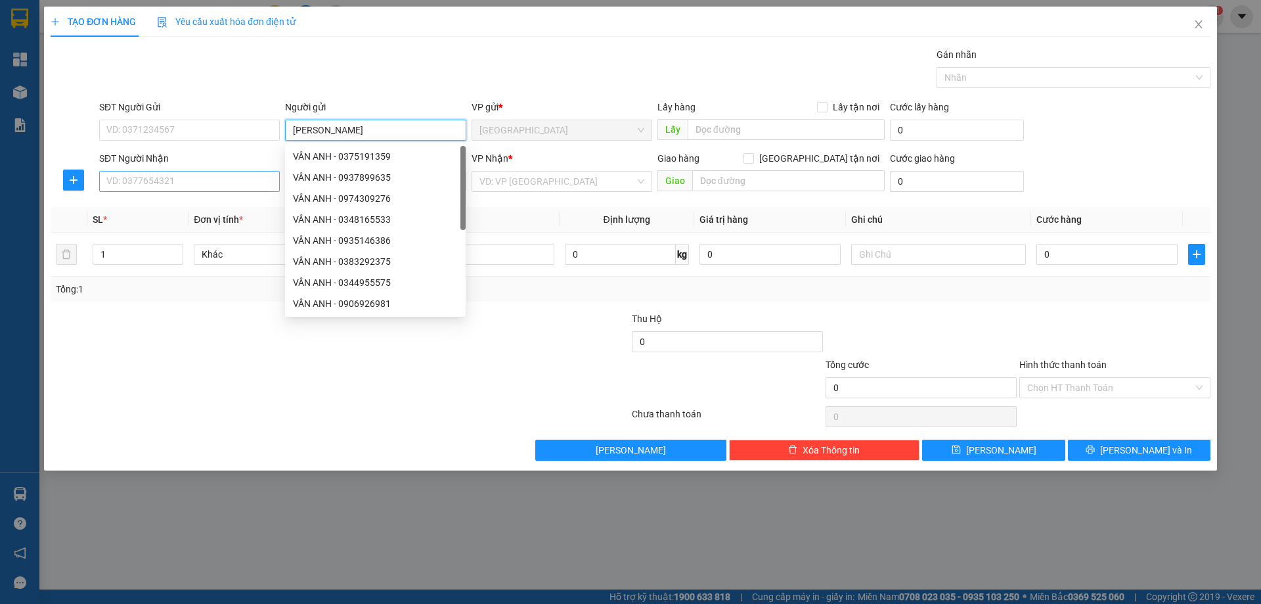
type input "[PERSON_NAME]"
click at [218, 188] on input "SĐT Người Nhận" at bounding box center [189, 181] width 181 height 21
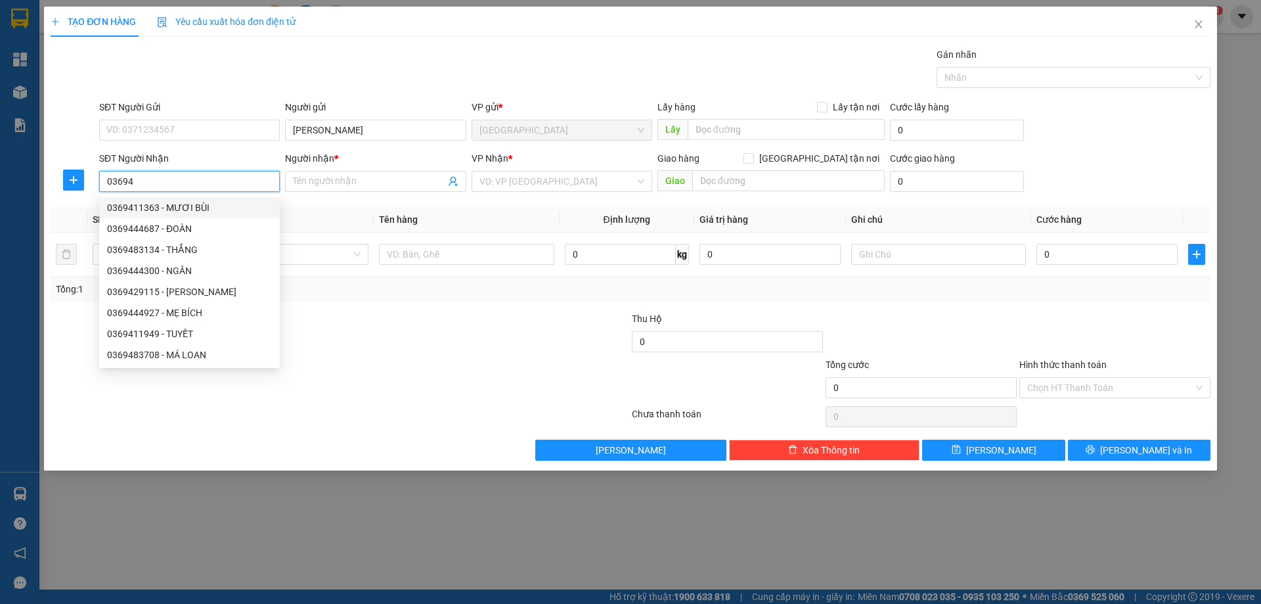
click at [181, 209] on div "0369411363 - MƯƠI BÙI" at bounding box center [189, 207] width 165 height 14
type input "0369411363"
type input "MƯƠI BÙI"
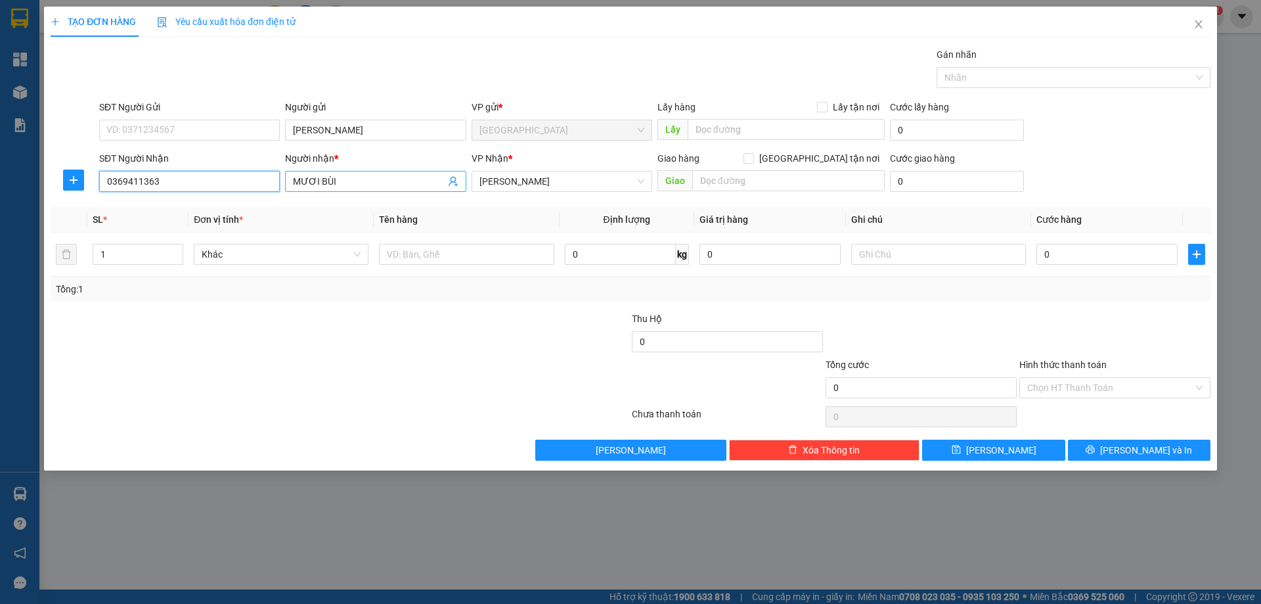
type input "0369411363"
click at [359, 180] on input "MƯƠI BÙI" at bounding box center [369, 181] width 152 height 14
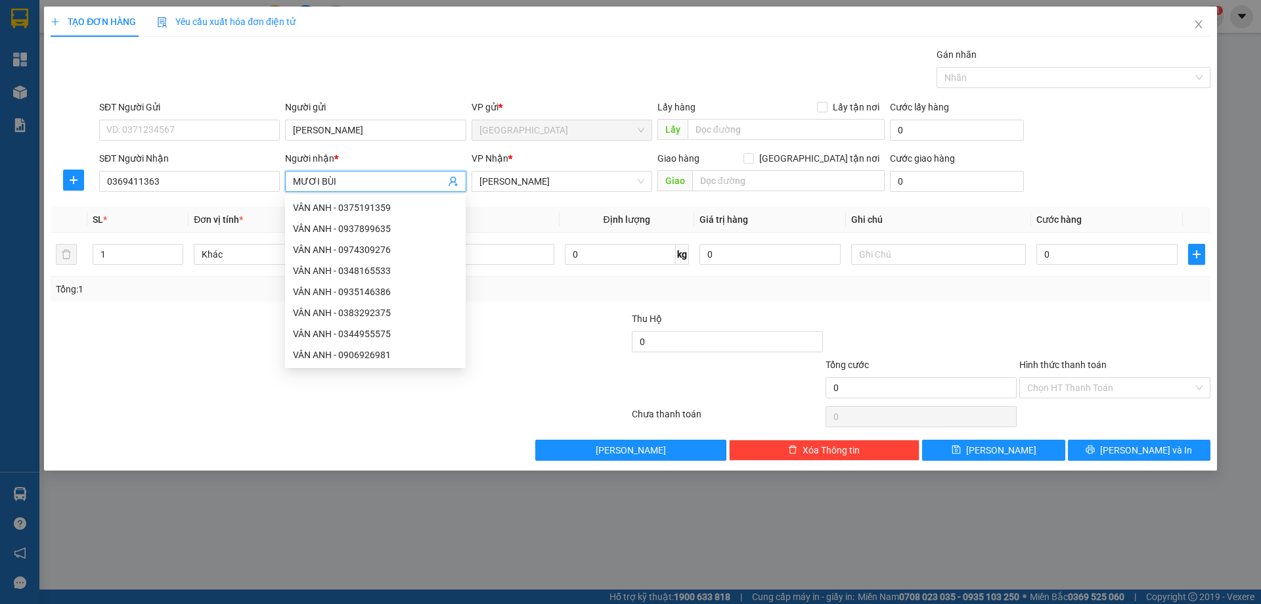
click at [359, 180] on input "MƯƠI BÙI" at bounding box center [369, 181] width 152 height 14
click at [294, 177] on input "MƯƠI" at bounding box center [369, 181] width 152 height 14
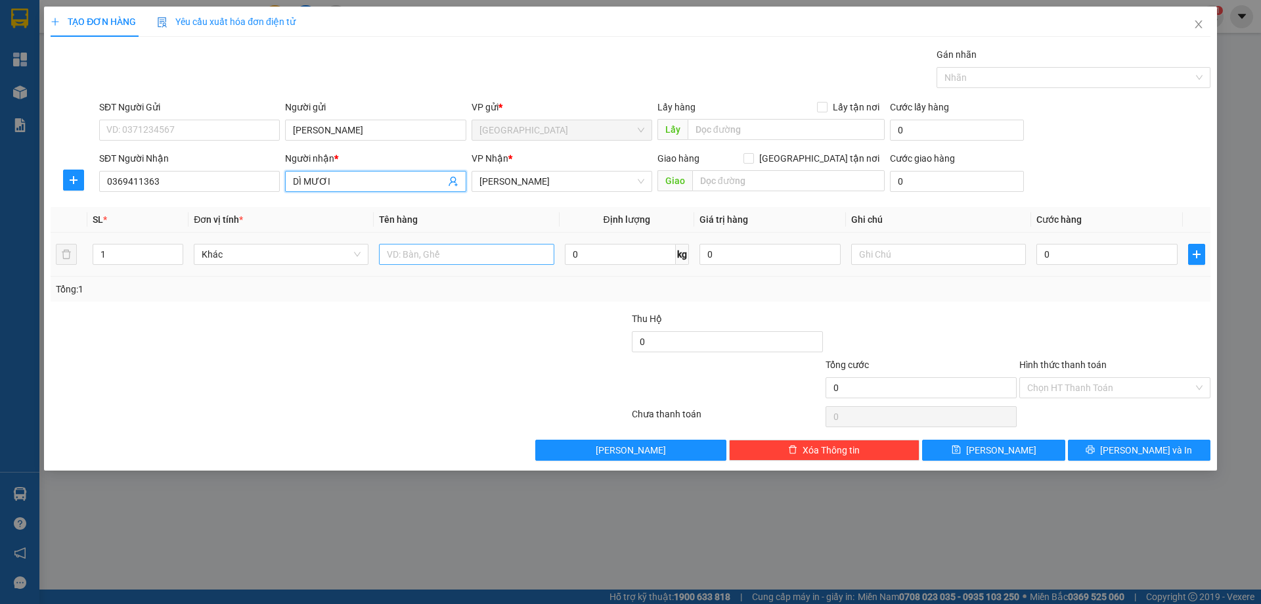
type input "DÌ MƯƠI"
click at [449, 257] on input "text" at bounding box center [466, 254] width 175 height 21
type input "TÚI"
click at [940, 256] on input "text" at bounding box center [938, 254] width 175 height 21
type input "C"
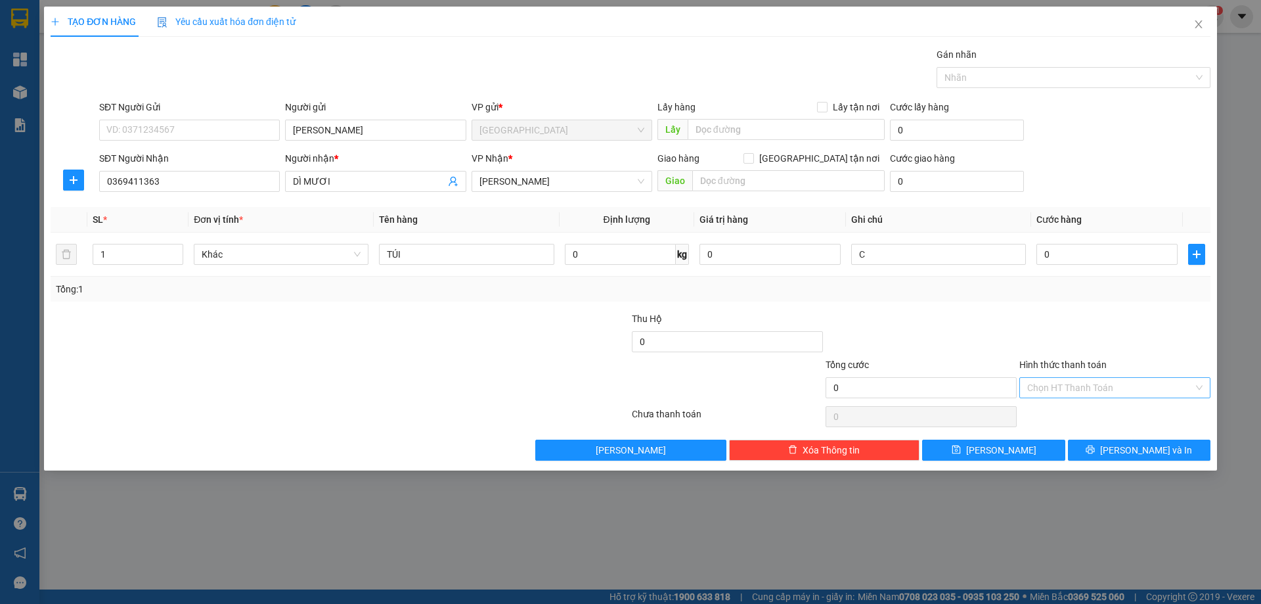
click at [1153, 395] on input "Hình thức thanh toán" at bounding box center [1110, 388] width 166 height 20
click at [1129, 444] on div "Miễn phí" at bounding box center [1114, 434] width 191 height 21
click at [1135, 452] on span "[PERSON_NAME] và In" at bounding box center [1146, 450] width 92 height 14
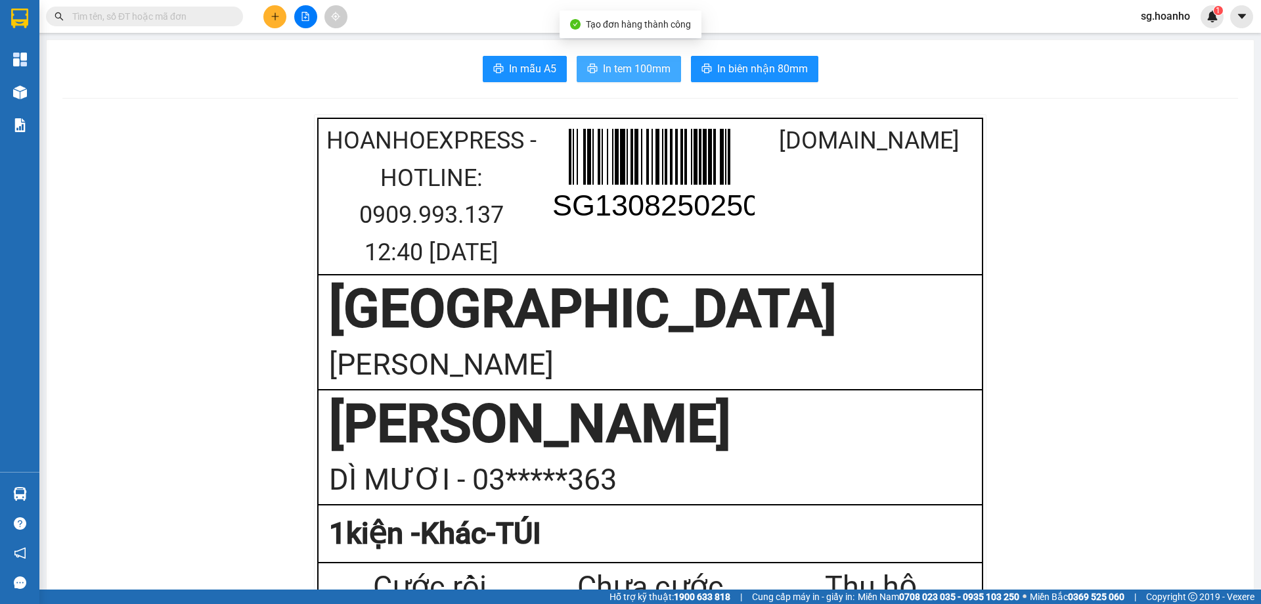
click at [660, 62] on span "In tem 100mm" at bounding box center [637, 68] width 68 height 16
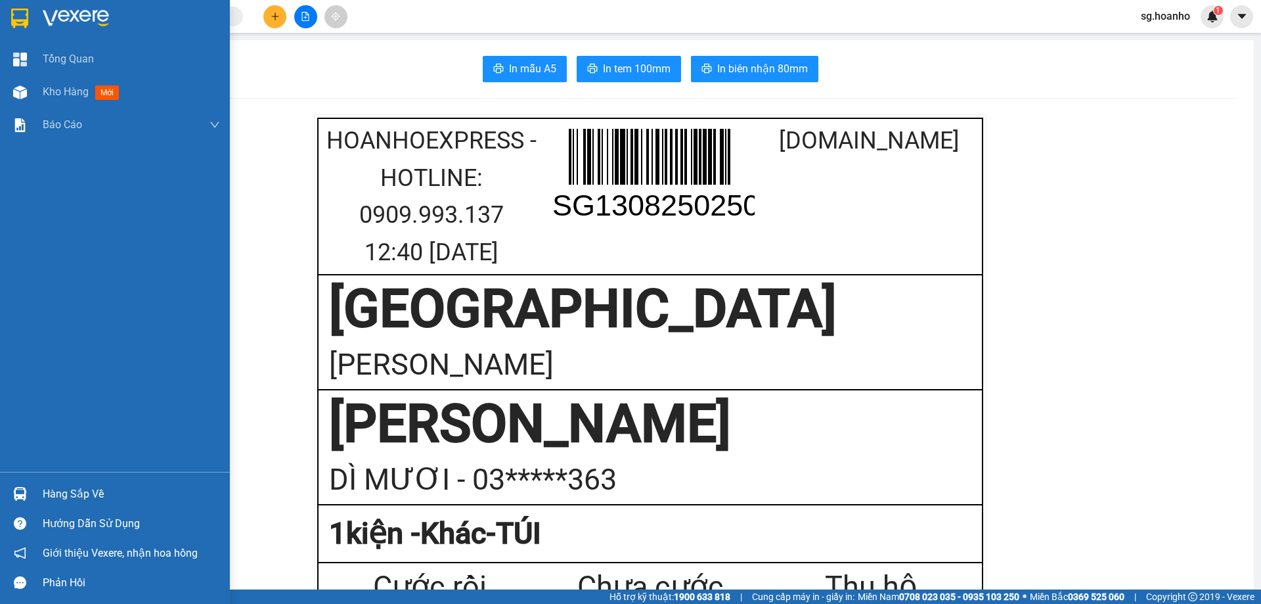
click at [25, 13] on img at bounding box center [19, 19] width 17 height 20
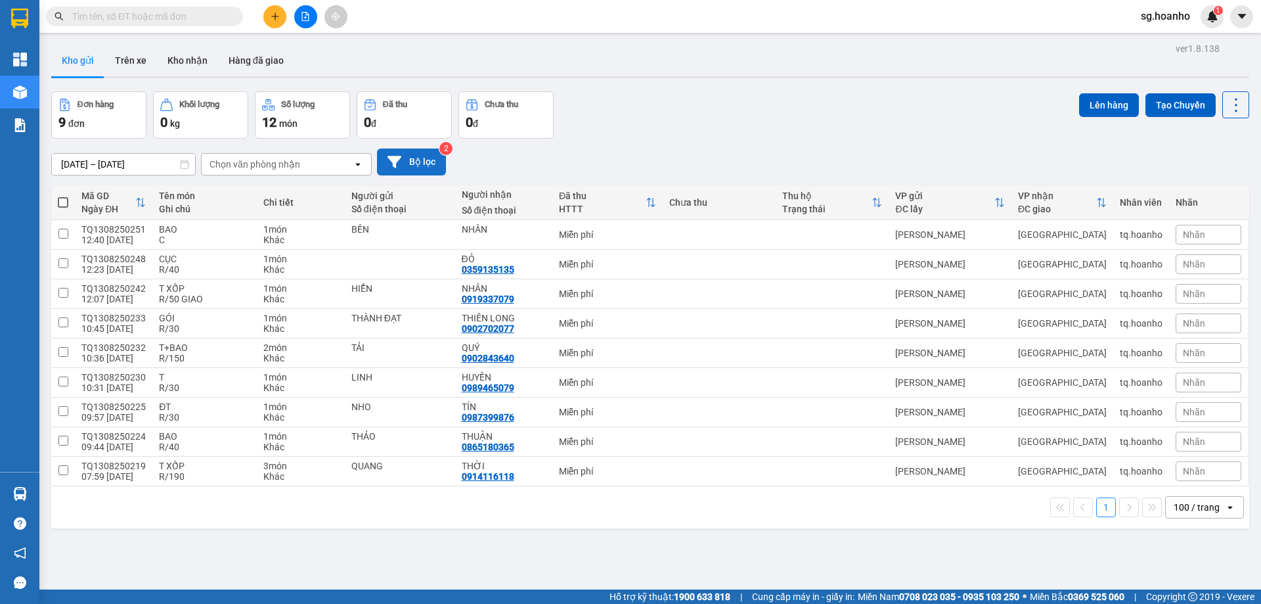
click at [410, 162] on button "Bộ lọc" at bounding box center [411, 161] width 69 height 27
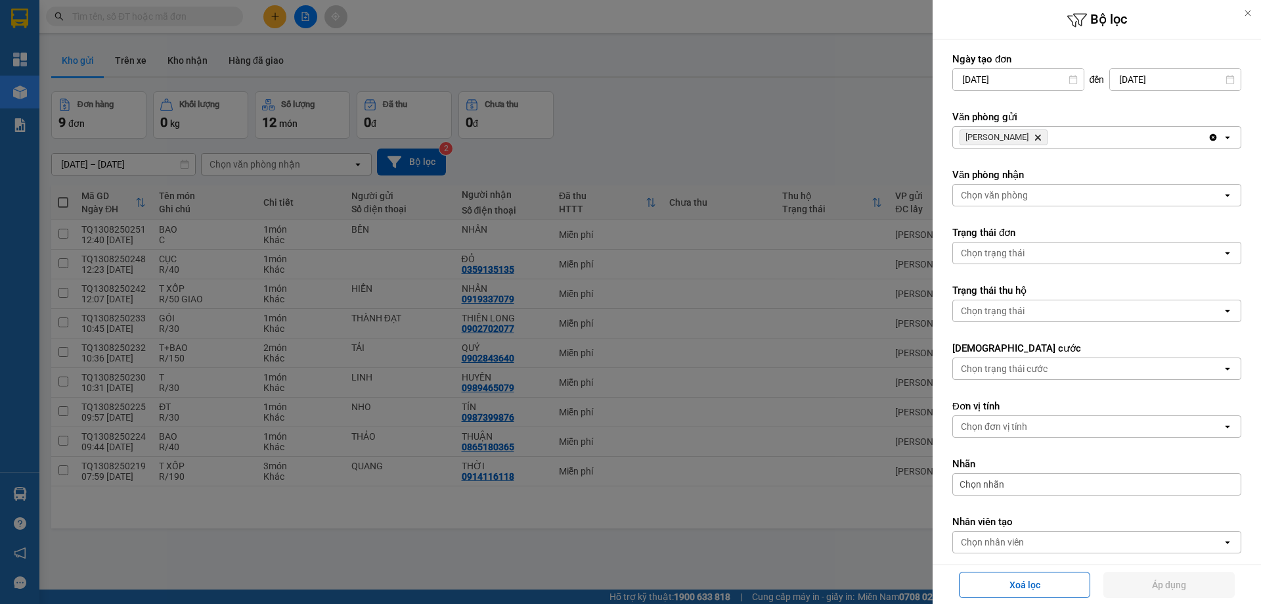
click at [1035, 139] on icon "TAM QUAN, close by backspace" at bounding box center [1038, 138] width 6 height 6
click at [1015, 139] on div "Chọn văn phòng" at bounding box center [994, 137] width 67 height 13
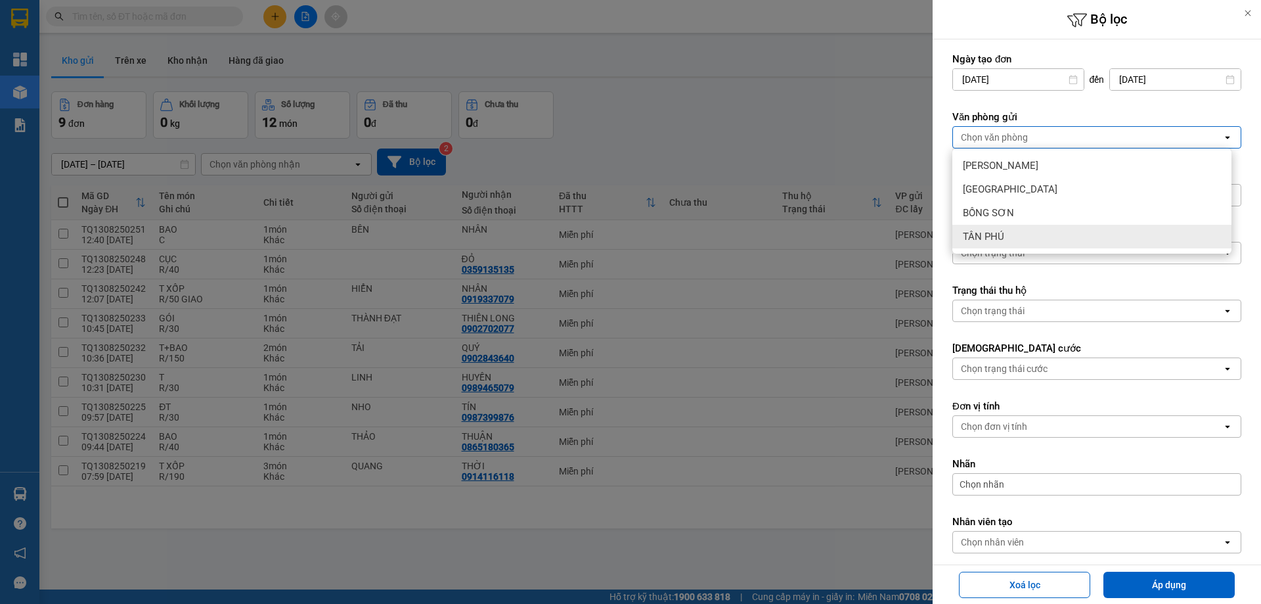
click at [991, 237] on span "TÂN PHÚ" at bounding box center [983, 236] width 41 height 13
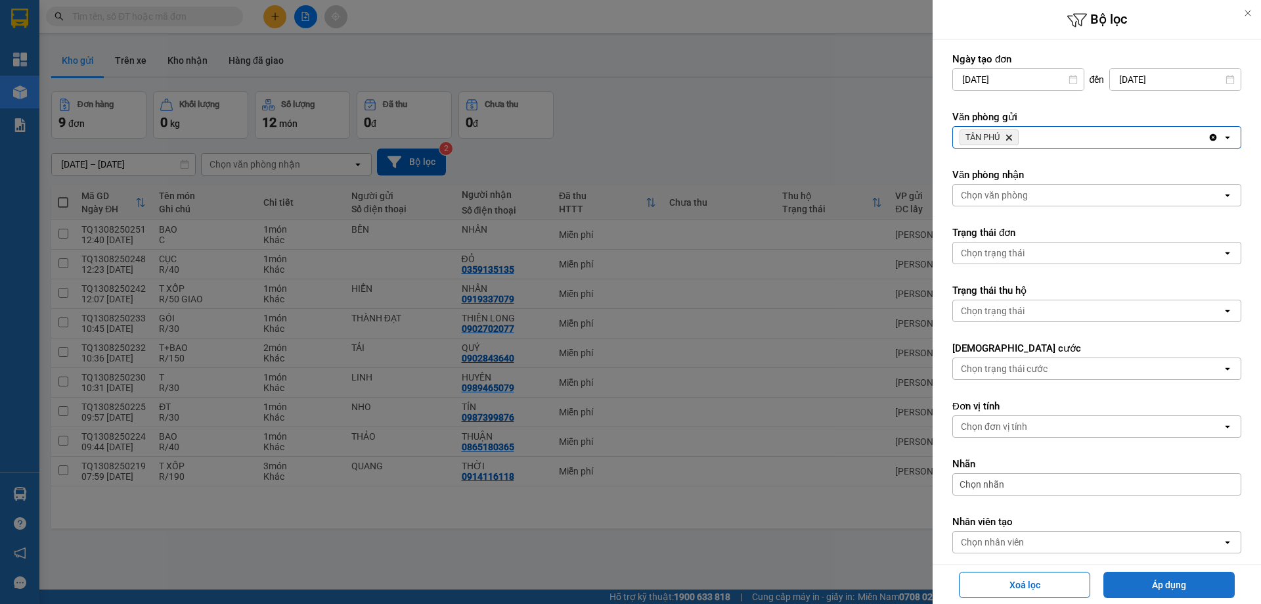
click at [1172, 575] on button "Áp dụng" at bounding box center [1168, 584] width 131 height 26
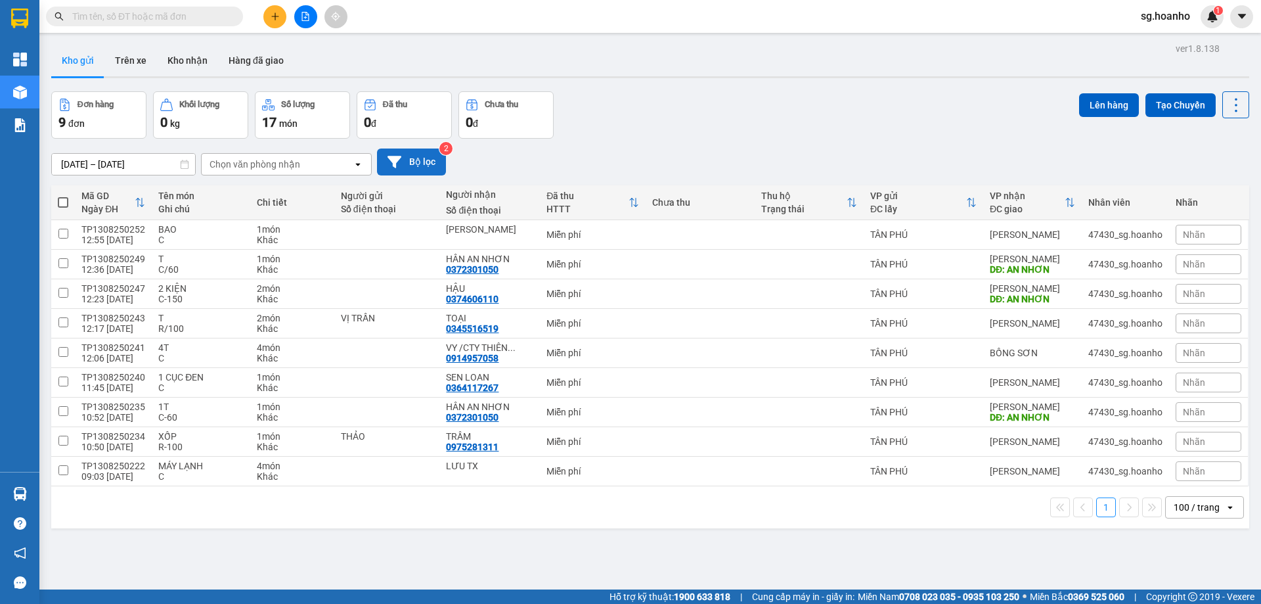
click at [420, 162] on button "Bộ lọc" at bounding box center [411, 161] width 69 height 27
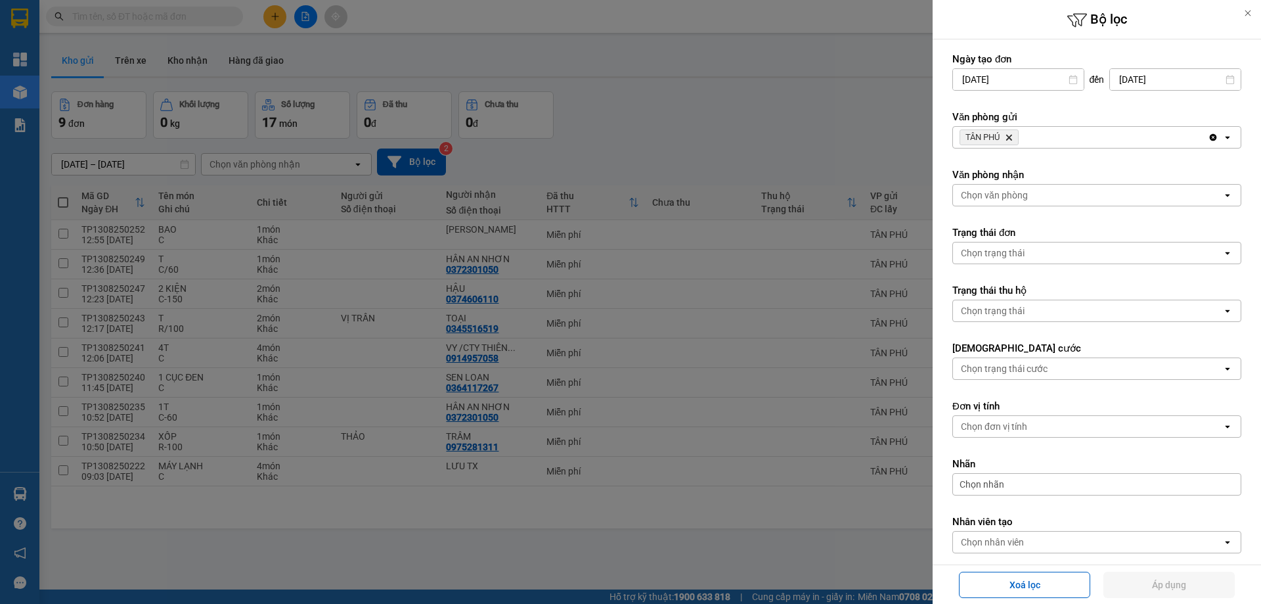
click at [1013, 136] on icon "Delete" at bounding box center [1009, 137] width 8 height 8
click at [1011, 136] on div "Chọn văn phòng" at bounding box center [994, 137] width 67 height 13
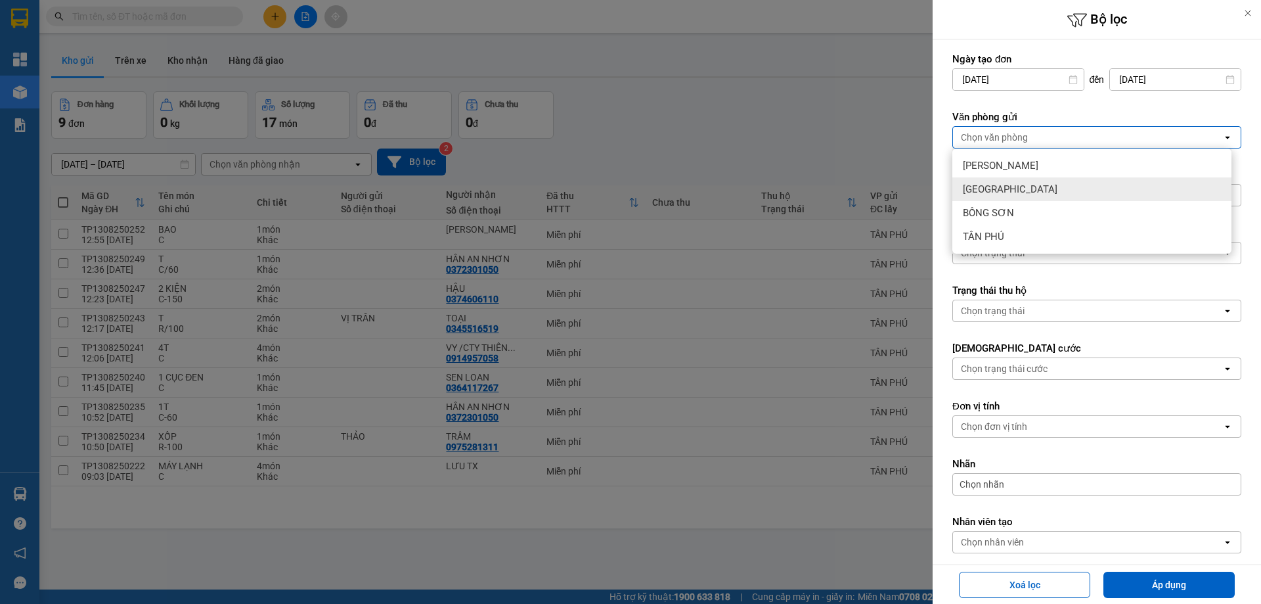
click at [987, 190] on span "[GEOGRAPHIC_DATA]" at bounding box center [1010, 189] width 95 height 13
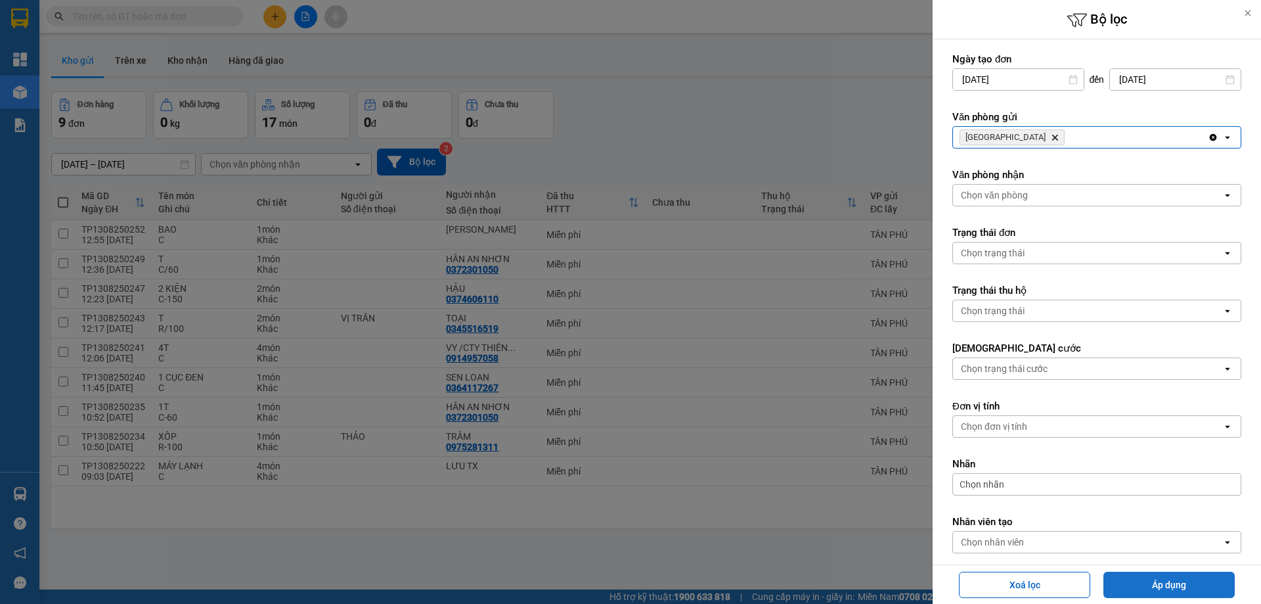
click at [1120, 577] on button "Áp dụng" at bounding box center [1168, 584] width 131 height 26
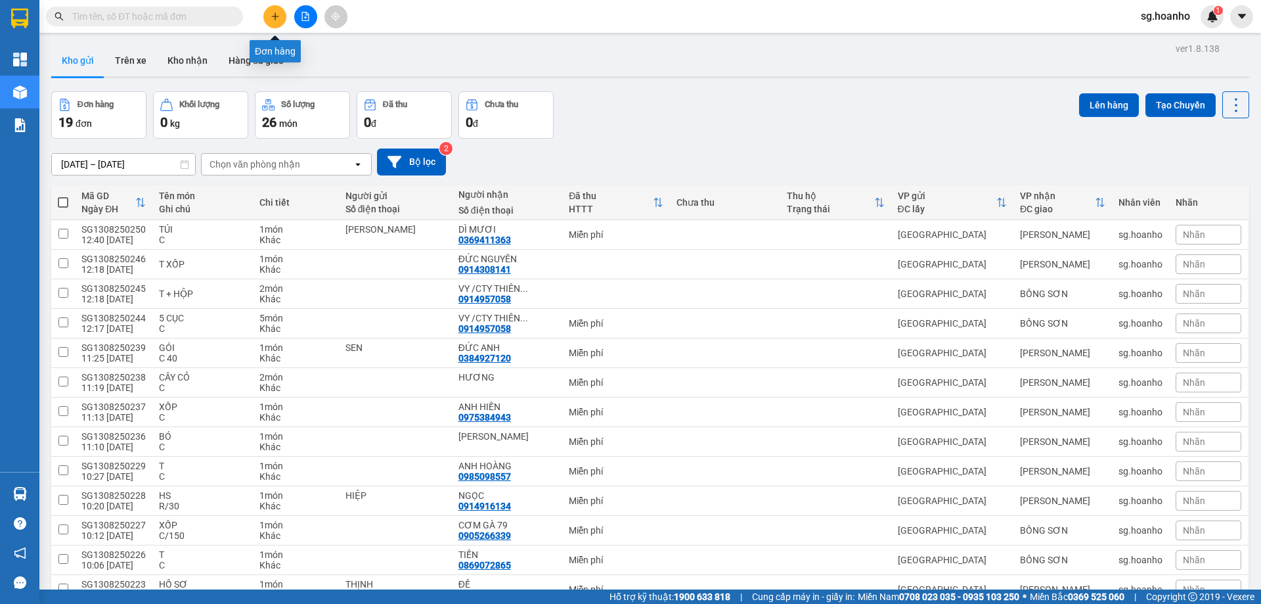
click at [273, 24] on button at bounding box center [274, 16] width 23 height 23
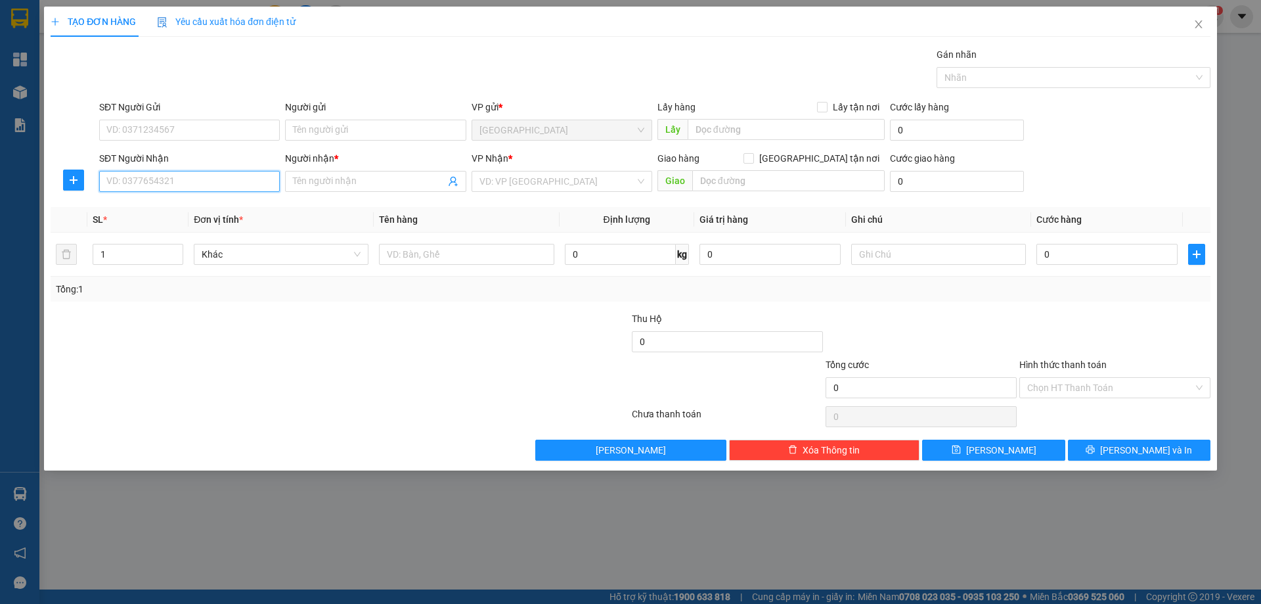
click at [236, 173] on input "SĐT Người Nhận" at bounding box center [189, 181] width 181 height 21
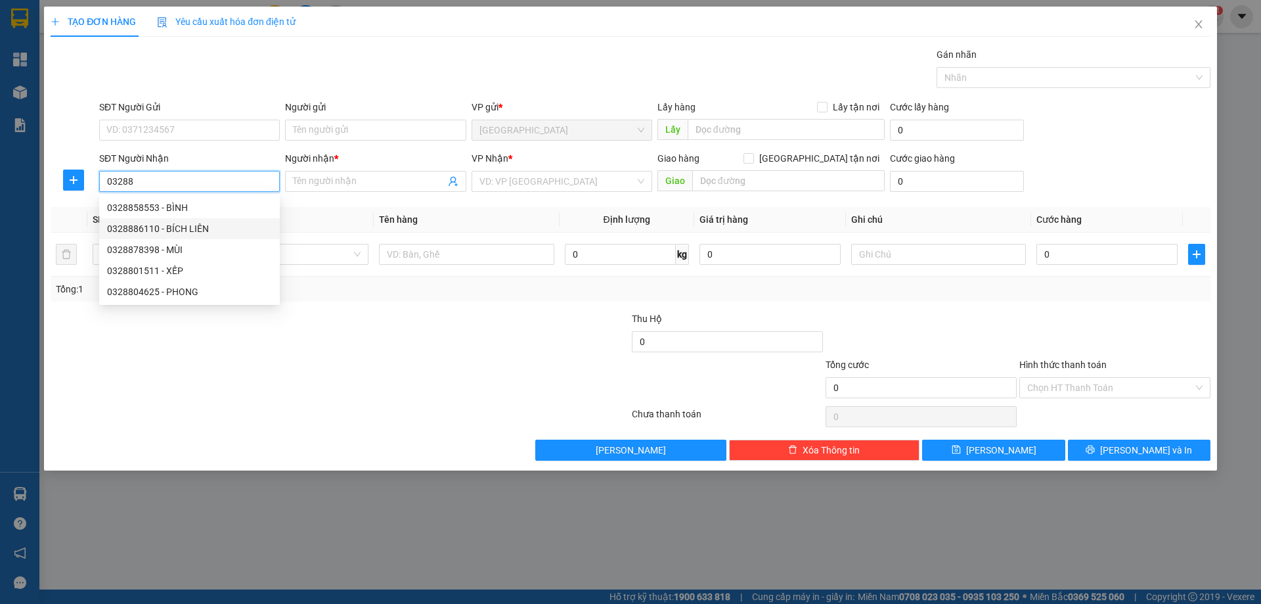
click at [211, 221] on div "0328886110 - BÍCH LIÊN" at bounding box center [189, 228] width 165 height 14
type input "0328886110"
type input "BÍCH LIÊN"
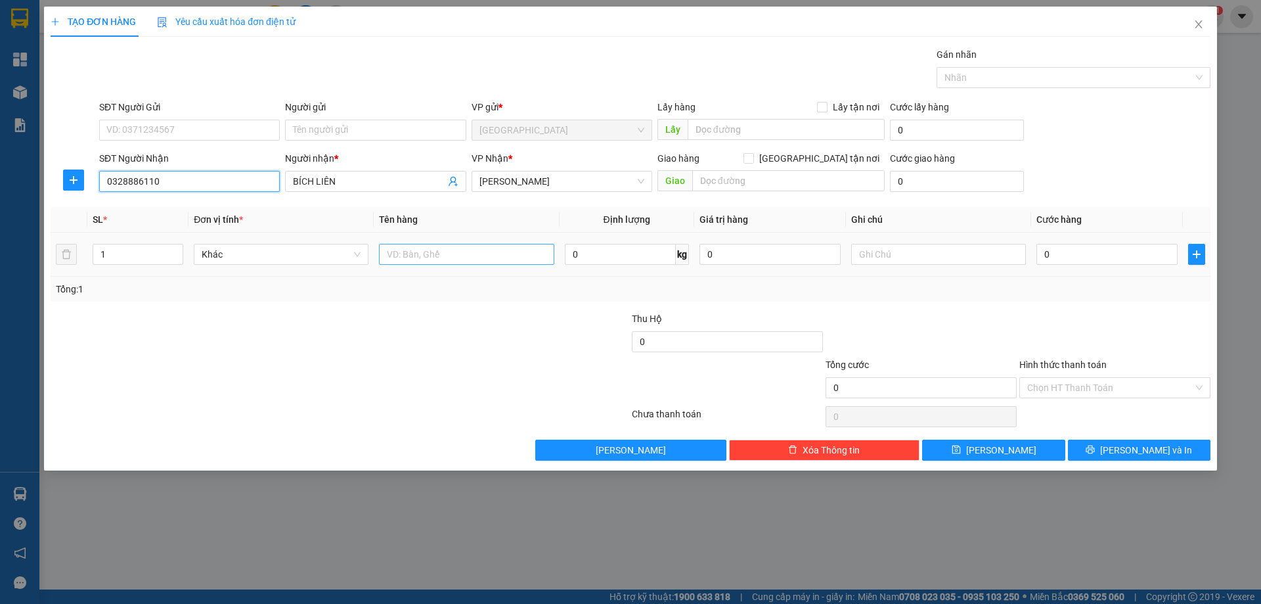
type input "0328886110"
click at [424, 259] on input "text" at bounding box center [466, 254] width 175 height 21
type input "T GIẤY"
click at [906, 259] on input "text" at bounding box center [938, 254] width 175 height 21
type input "C"
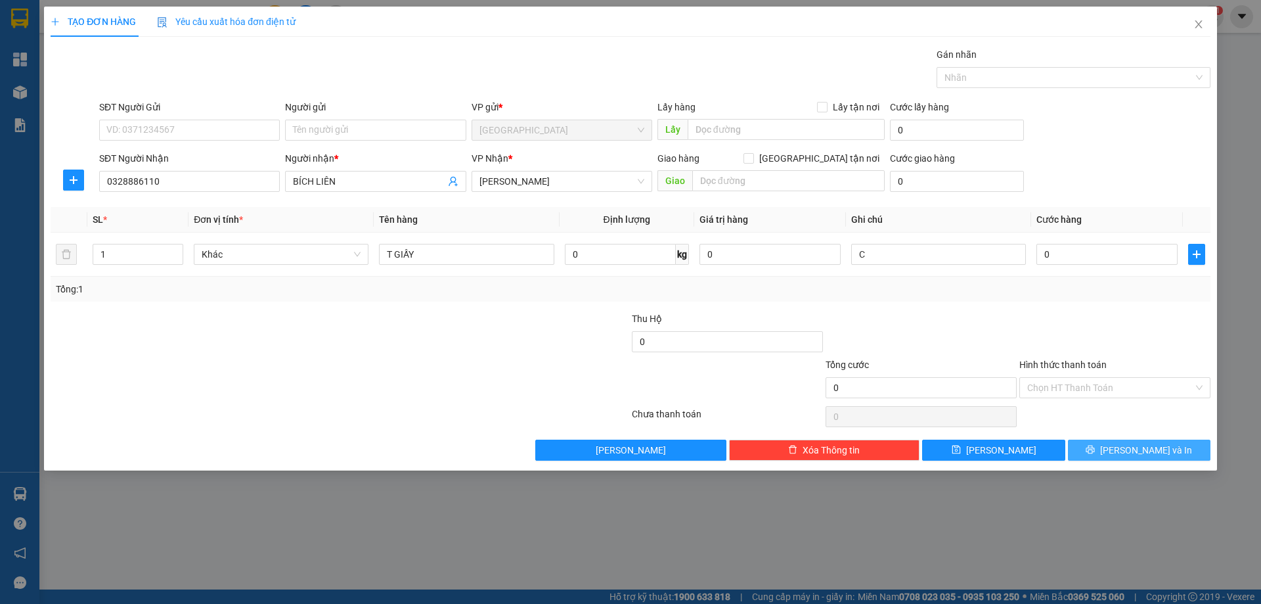
drag, startPoint x: 1097, startPoint y: 446, endPoint x: 1044, endPoint y: 309, distance: 147.0
click at [1044, 309] on div "Transit Pickup Surcharge Ids Transit Deliver Surcharge Ids Transit Deliver Surc…" at bounding box center [631, 253] width 1160 height 413
click at [1053, 385] on input "Hình thức thanh toán" at bounding box center [1110, 388] width 166 height 20
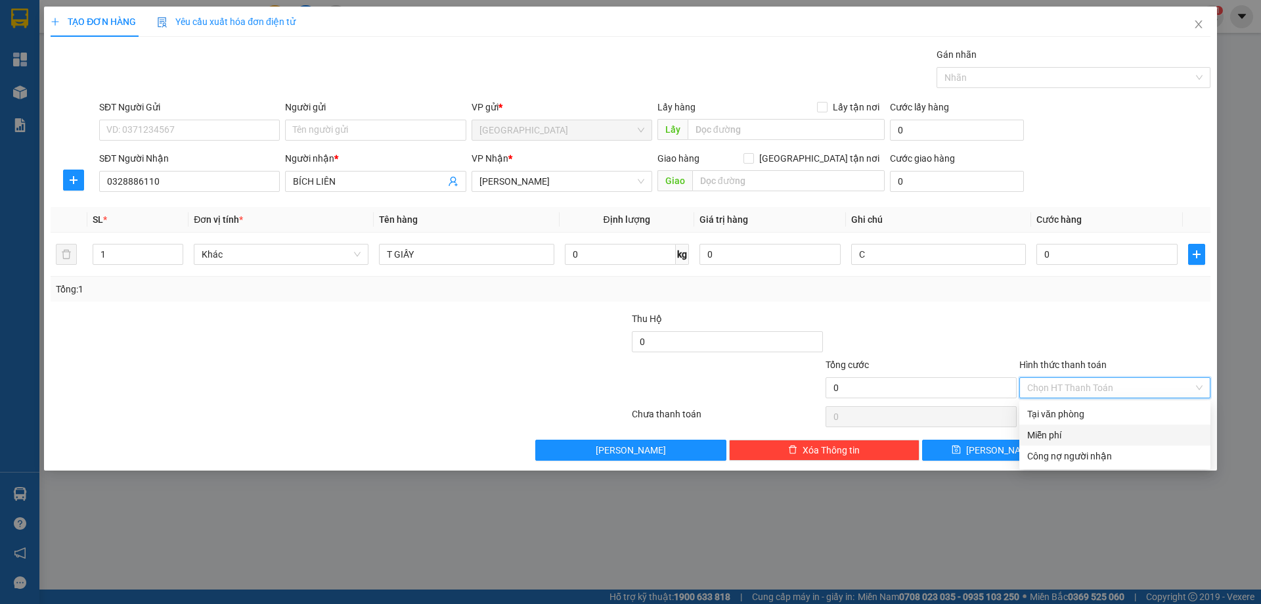
click at [1064, 436] on div "Miễn phí" at bounding box center [1114, 435] width 175 height 14
click at [1087, 456] on button "[PERSON_NAME] và In" at bounding box center [1139, 449] width 143 height 21
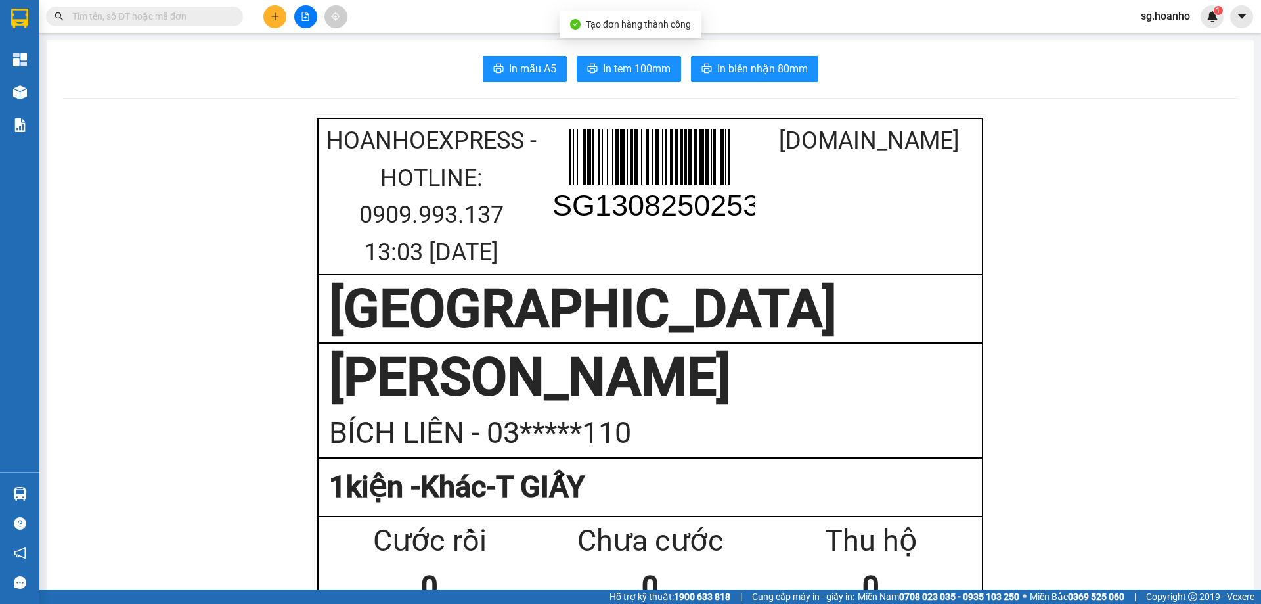
click at [616, 76] on span "In tem 100mm" at bounding box center [637, 68] width 68 height 16
click at [966, 516] on td "Cước rồi 0 Chưa cước 0 Thu hộ 0" at bounding box center [650, 563] width 665 height 95
click at [278, 6] on button at bounding box center [274, 16] width 23 height 23
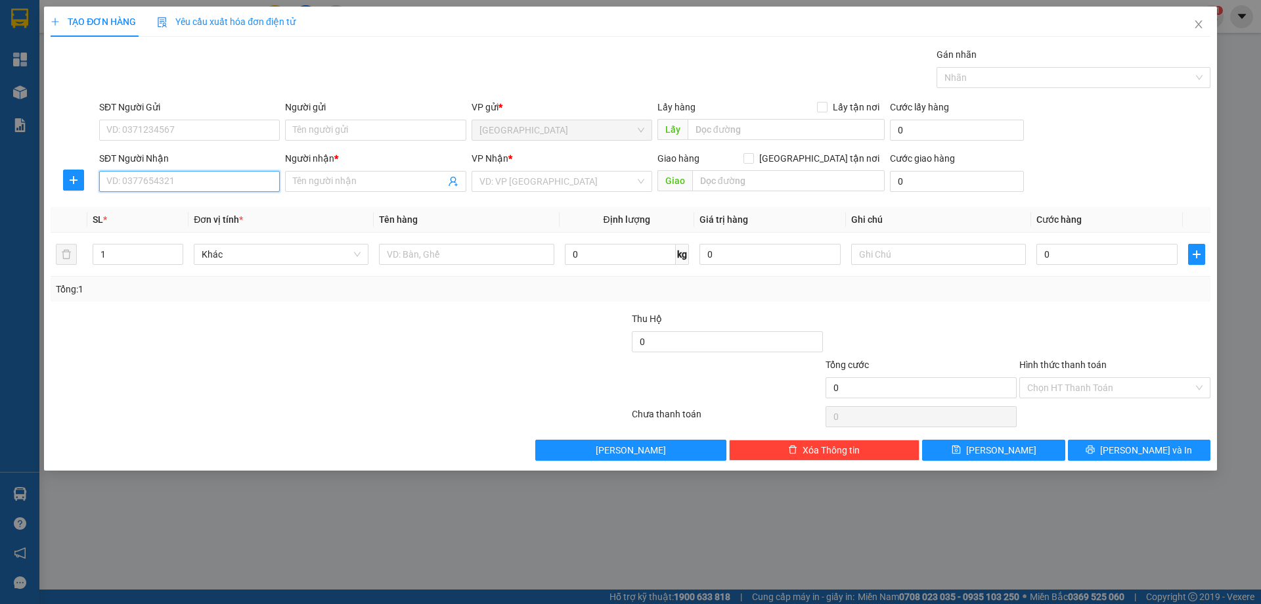
click at [171, 185] on input "SĐT Người Nhận" at bounding box center [189, 181] width 181 height 21
click at [167, 208] on div "0987399876 - TÍN" at bounding box center [189, 207] width 165 height 14
type input "0987399876"
type input "TÍN"
type input "0987399876"
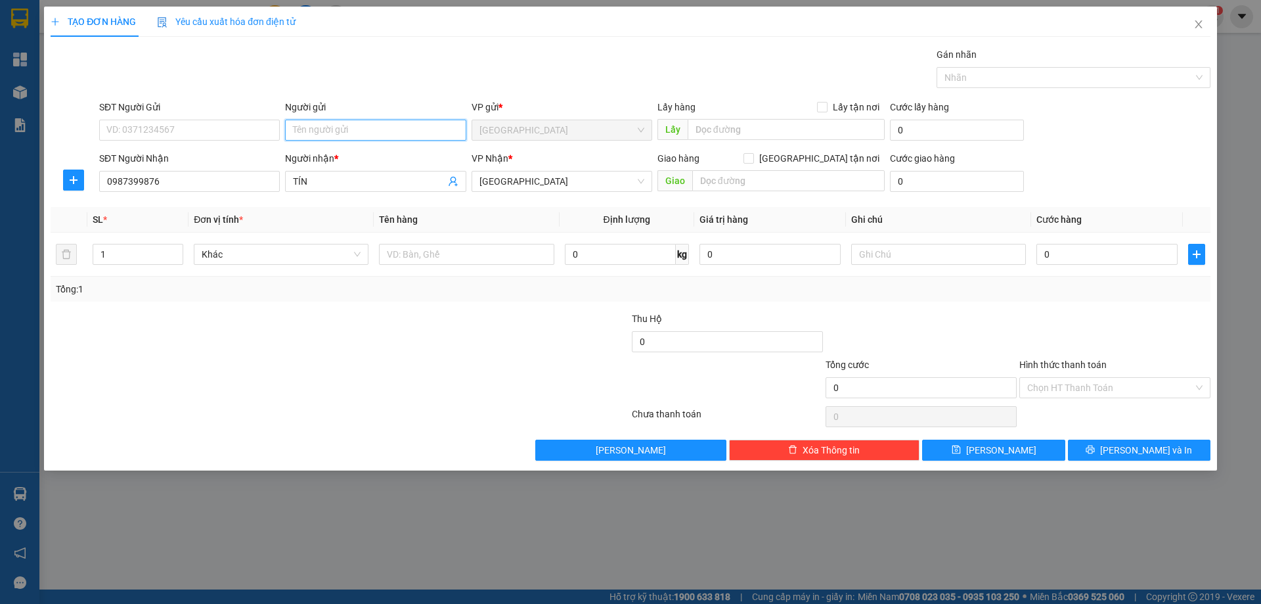
click at [322, 131] on input "Người gửi" at bounding box center [375, 130] width 181 height 21
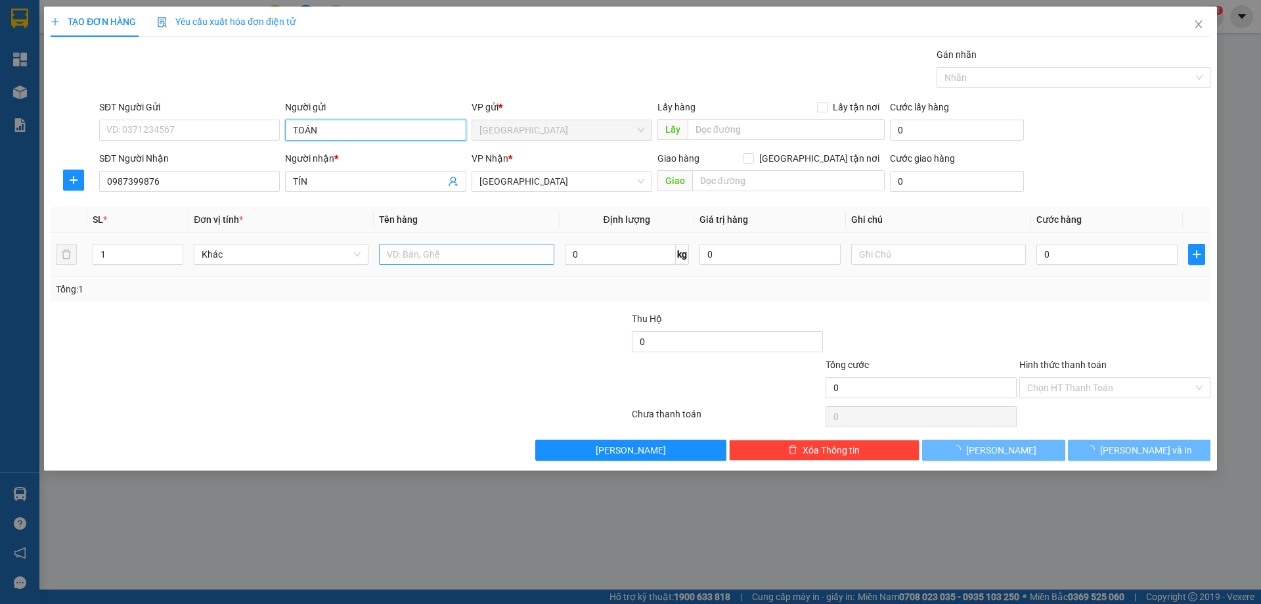
type input "TOÁN"
click at [473, 257] on input "text" at bounding box center [466, 254] width 175 height 21
type input "GÓI"
click at [943, 246] on input "text" at bounding box center [938, 254] width 175 height 21
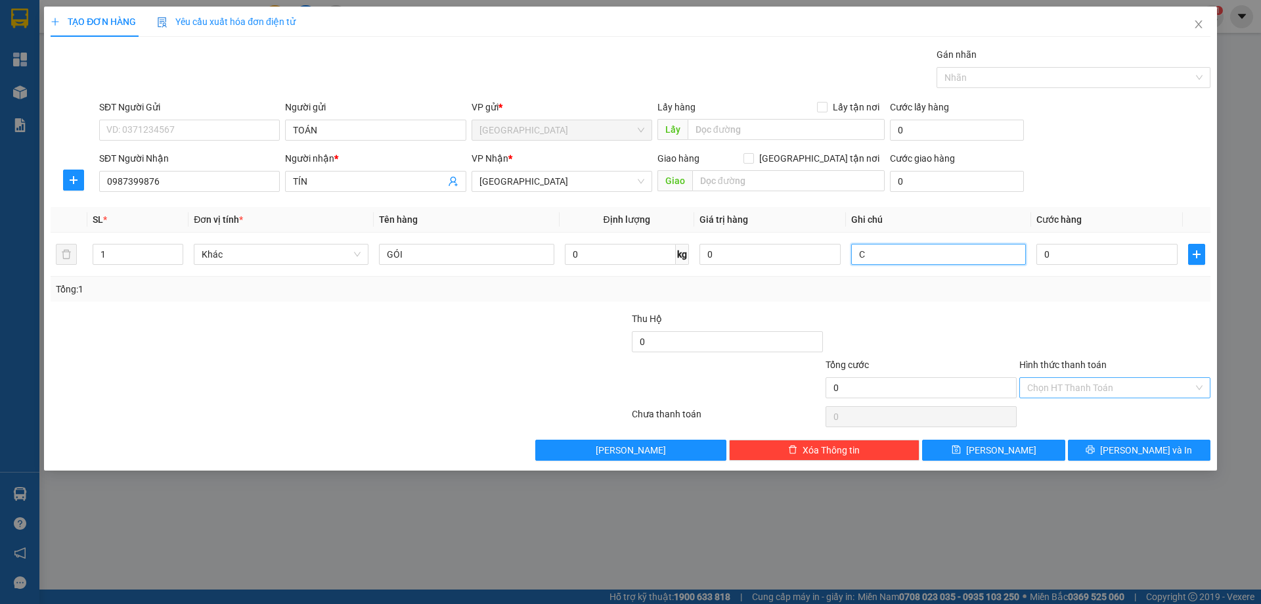
type input "C"
click at [1098, 391] on input "Hình thức thanh toán" at bounding box center [1110, 388] width 166 height 20
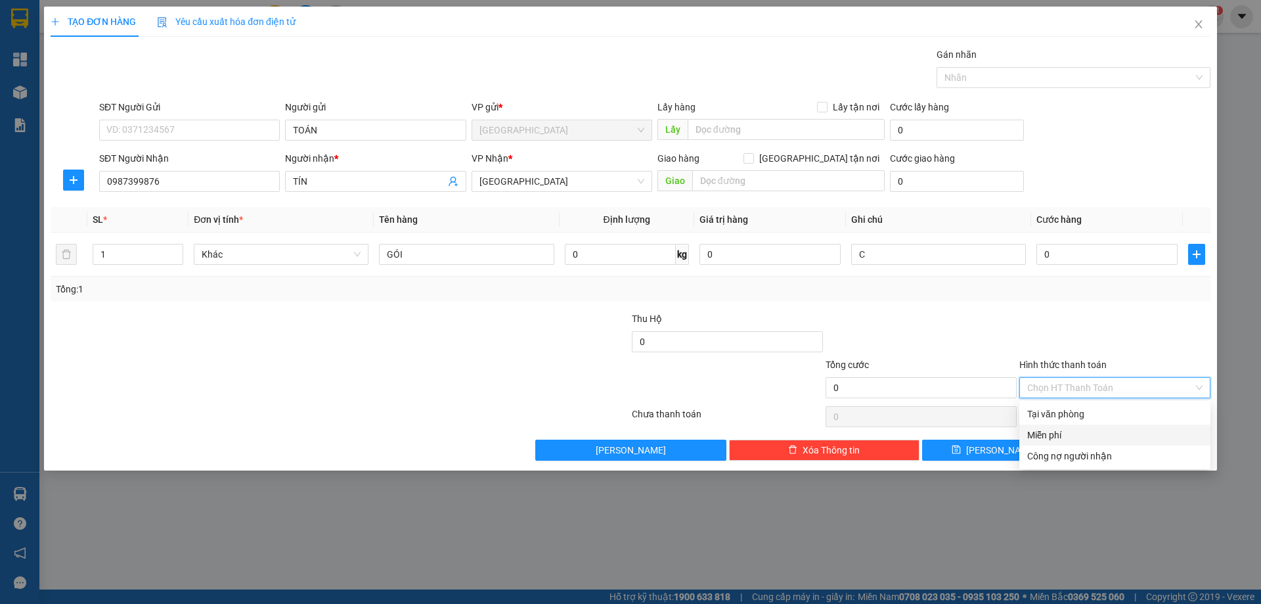
click at [1084, 430] on div "Miễn phí" at bounding box center [1114, 435] width 175 height 14
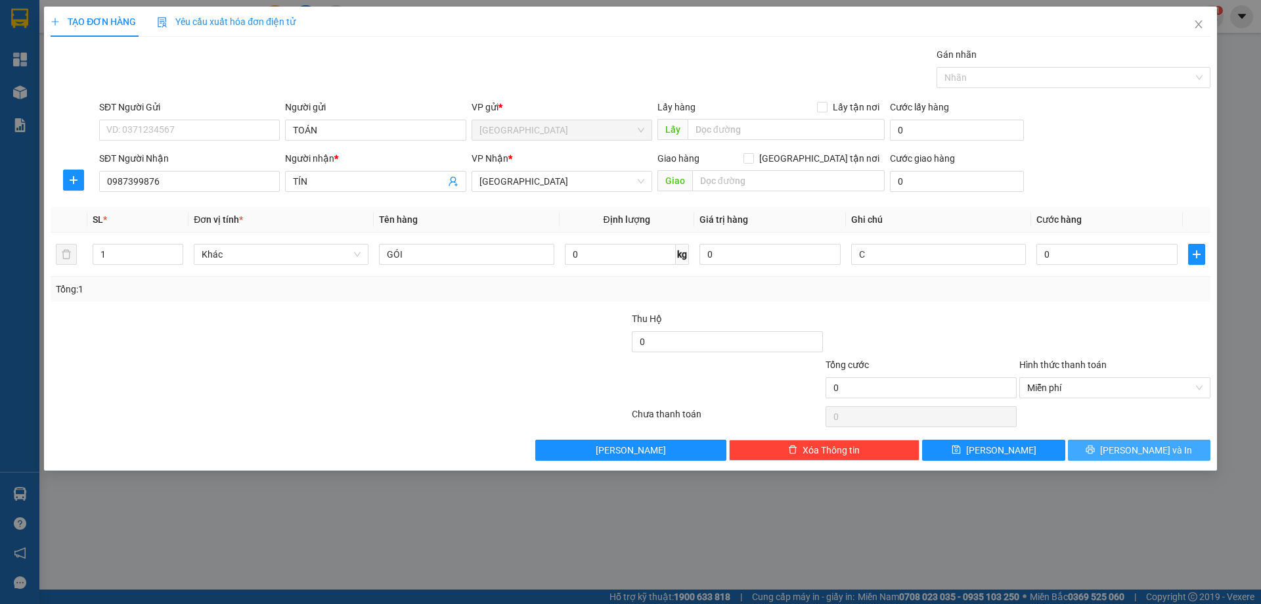
click at [1109, 444] on button "[PERSON_NAME] và In" at bounding box center [1139, 449] width 143 height 21
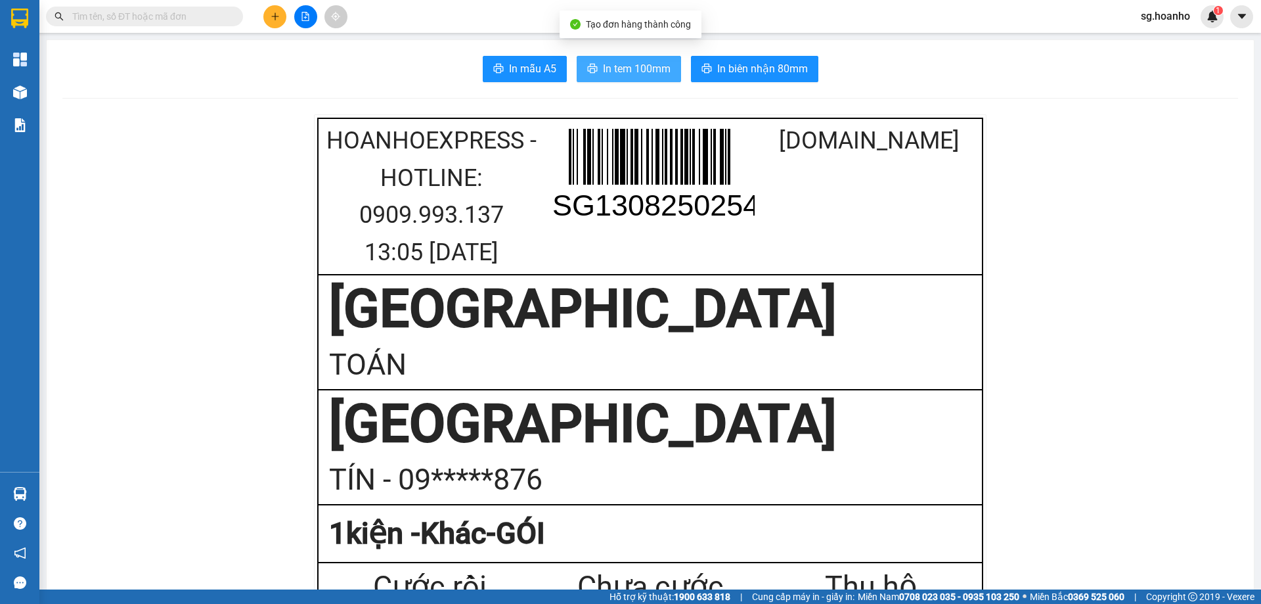
click at [616, 62] on span "In tem 100mm" at bounding box center [637, 68] width 68 height 16
click at [32, 21] on div at bounding box center [19, 21] width 39 height 43
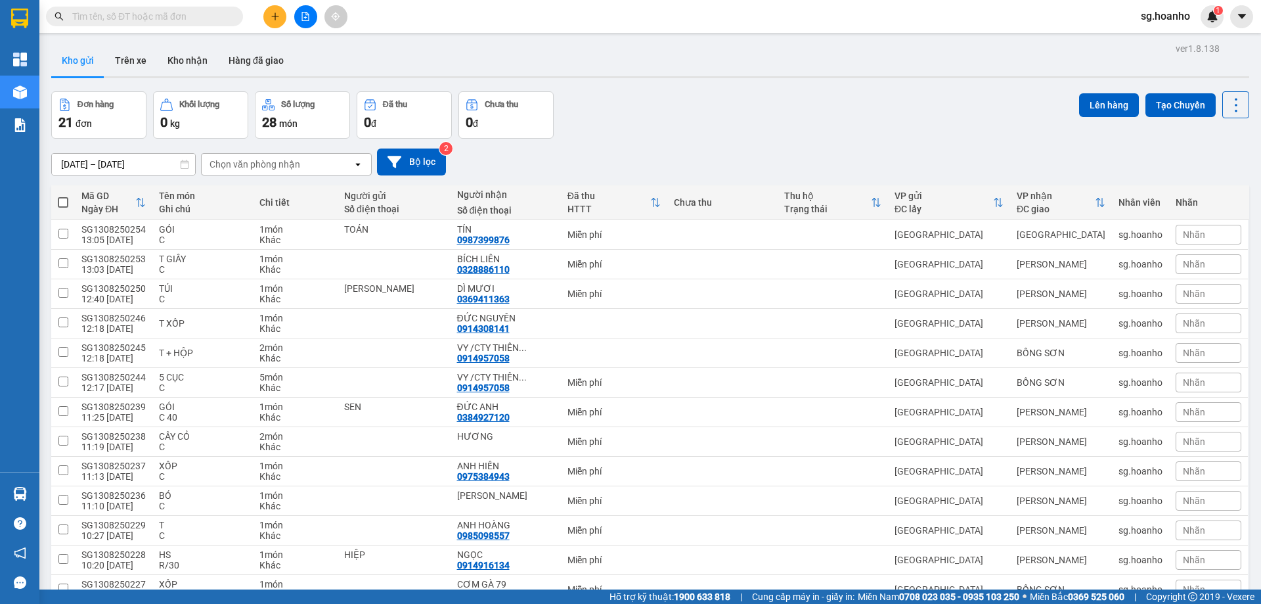
click at [281, 17] on button at bounding box center [274, 16] width 23 height 23
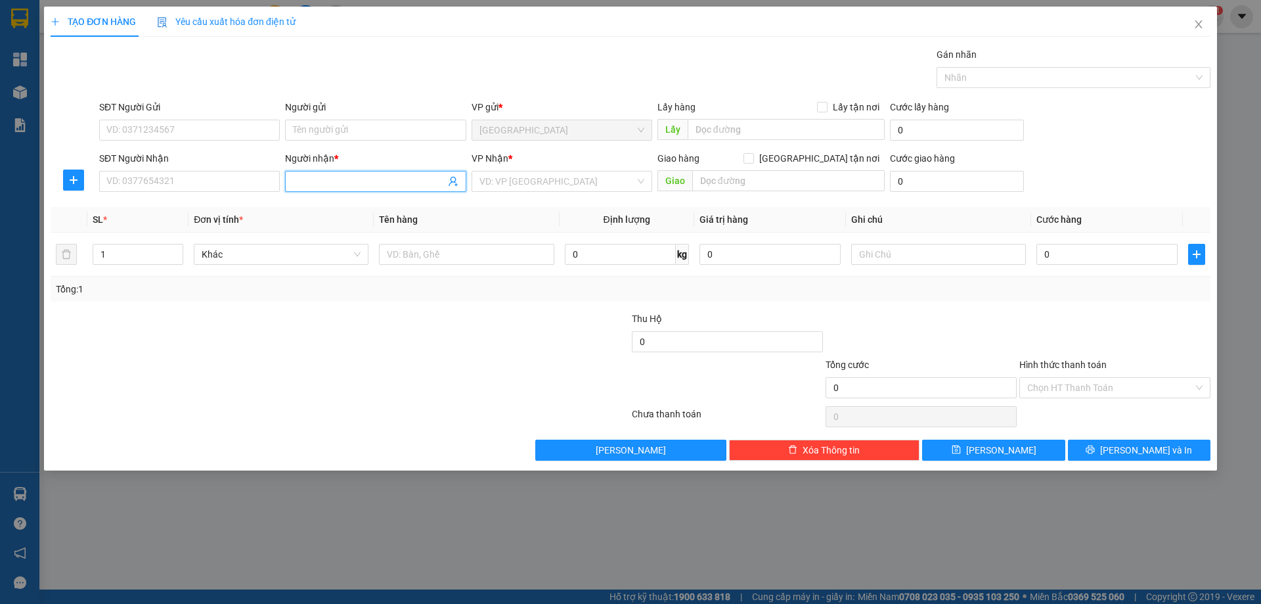
click at [322, 173] on span at bounding box center [375, 181] width 181 height 21
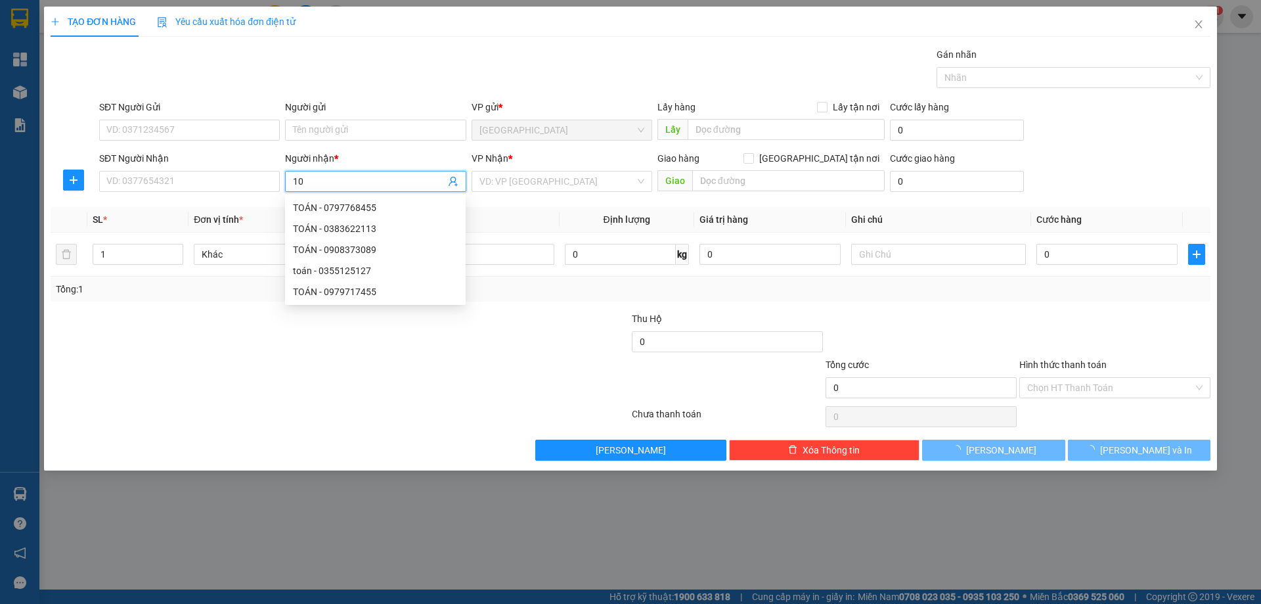
type input "1"
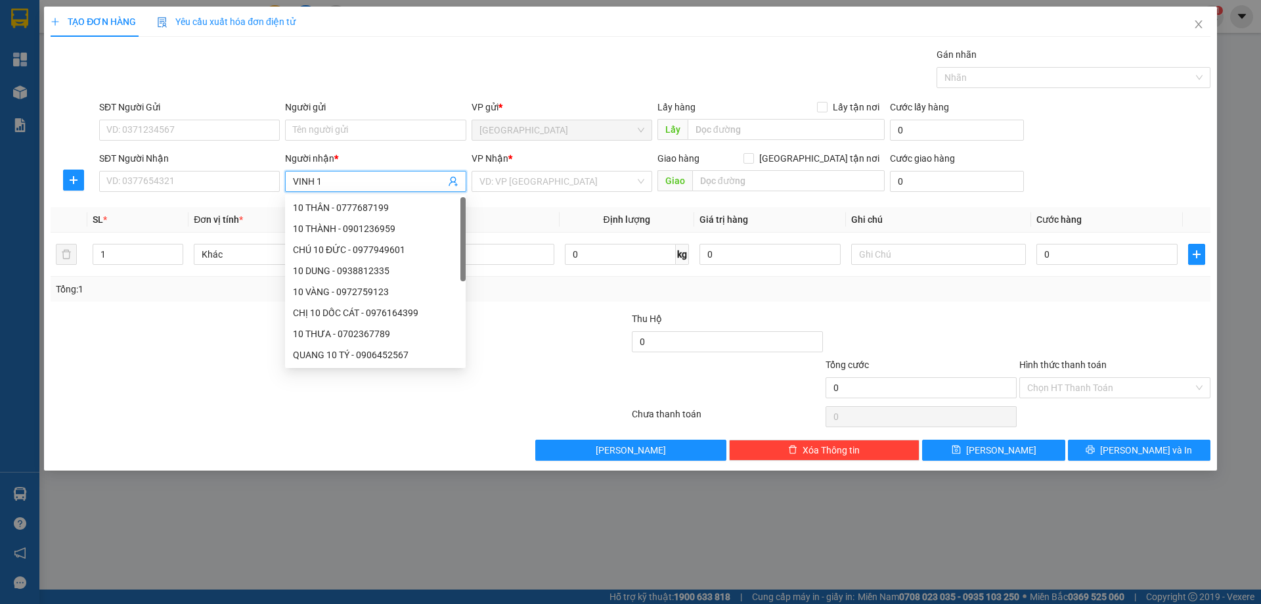
type input "VINH 10"
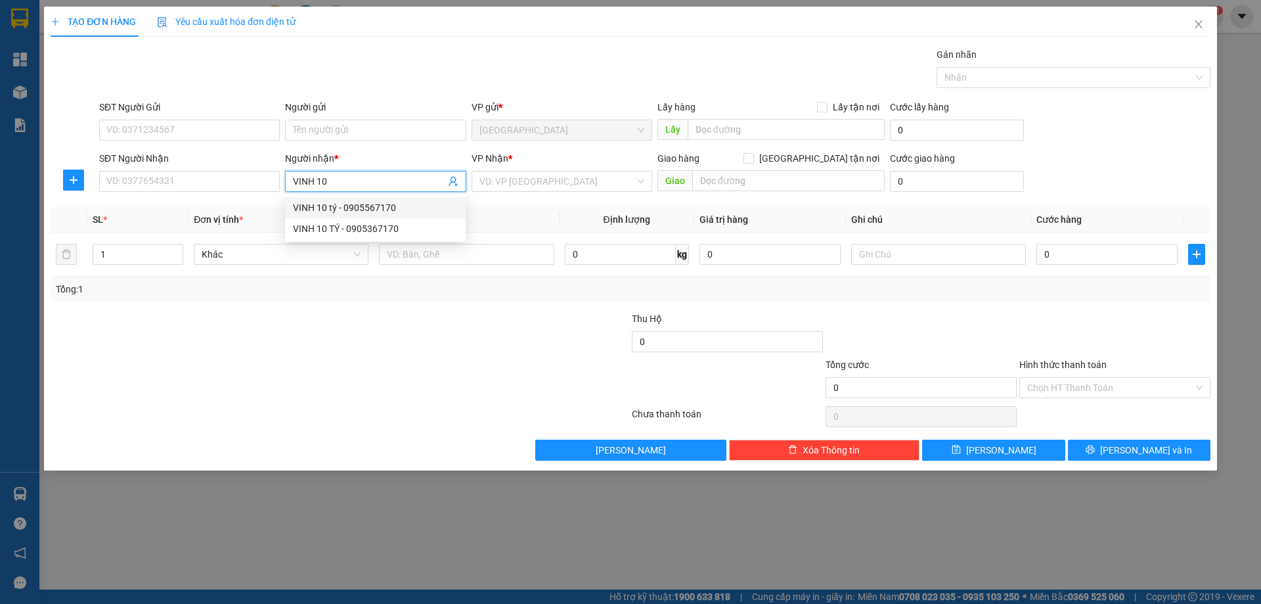
click at [382, 208] on div "VINH 10 tý - 0905567170" at bounding box center [375, 207] width 165 height 14
type input "0905567170"
type input "VINH 10 tý"
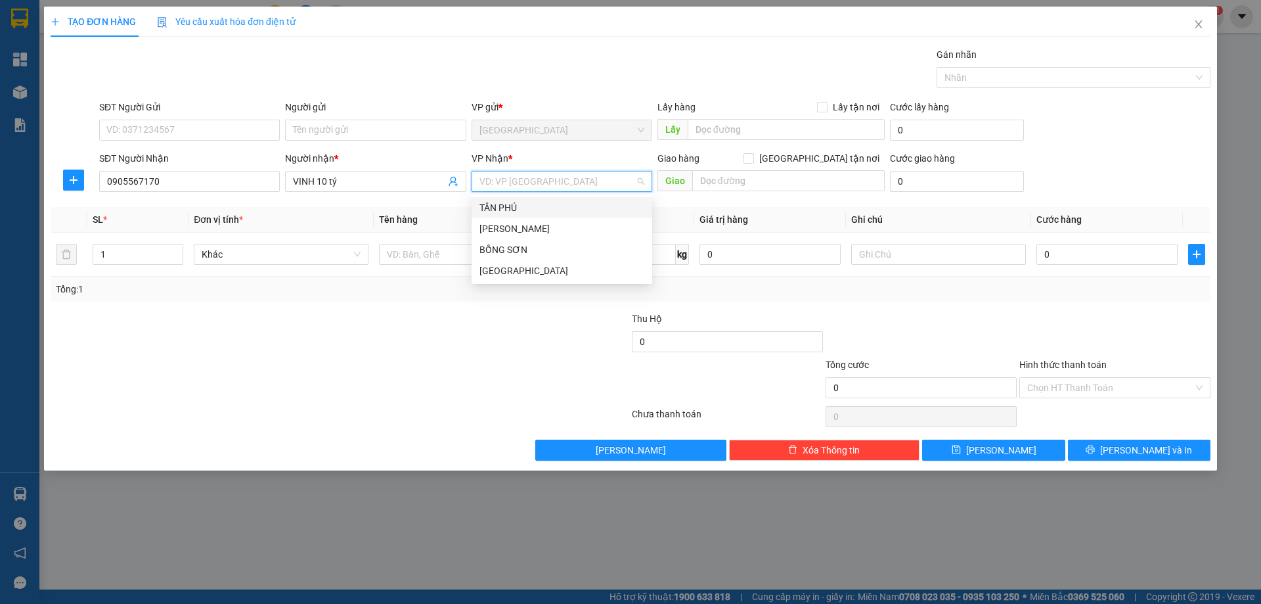
drag, startPoint x: 521, startPoint y: 181, endPoint x: 509, endPoint y: 221, distance: 41.3
click at [519, 187] on input "search" at bounding box center [557, 181] width 156 height 20
drag, startPoint x: 509, startPoint y: 234, endPoint x: 445, endPoint y: 255, distance: 67.7
click at [500, 239] on div "TÂN PHÚ TAM QUAN BỒNG SƠN SÀI GÒN" at bounding box center [562, 239] width 181 height 84
click at [442, 253] on input "text" at bounding box center [466, 254] width 175 height 21
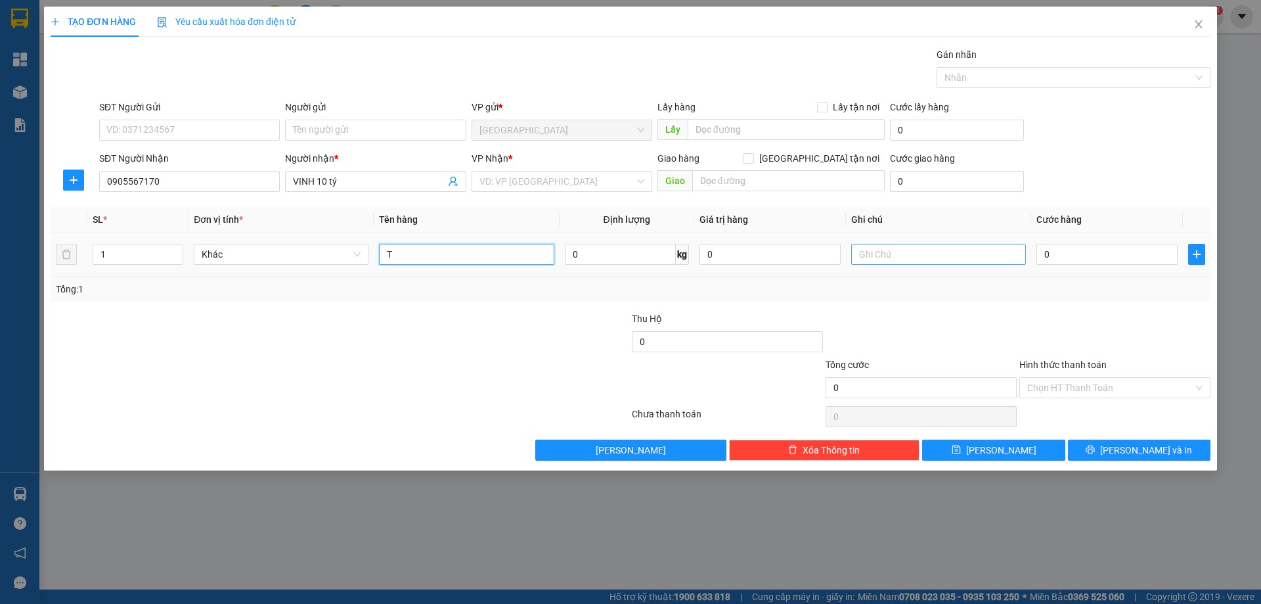
type input "T"
click at [864, 249] on input "text" at bounding box center [938, 254] width 175 height 21
type input "C"
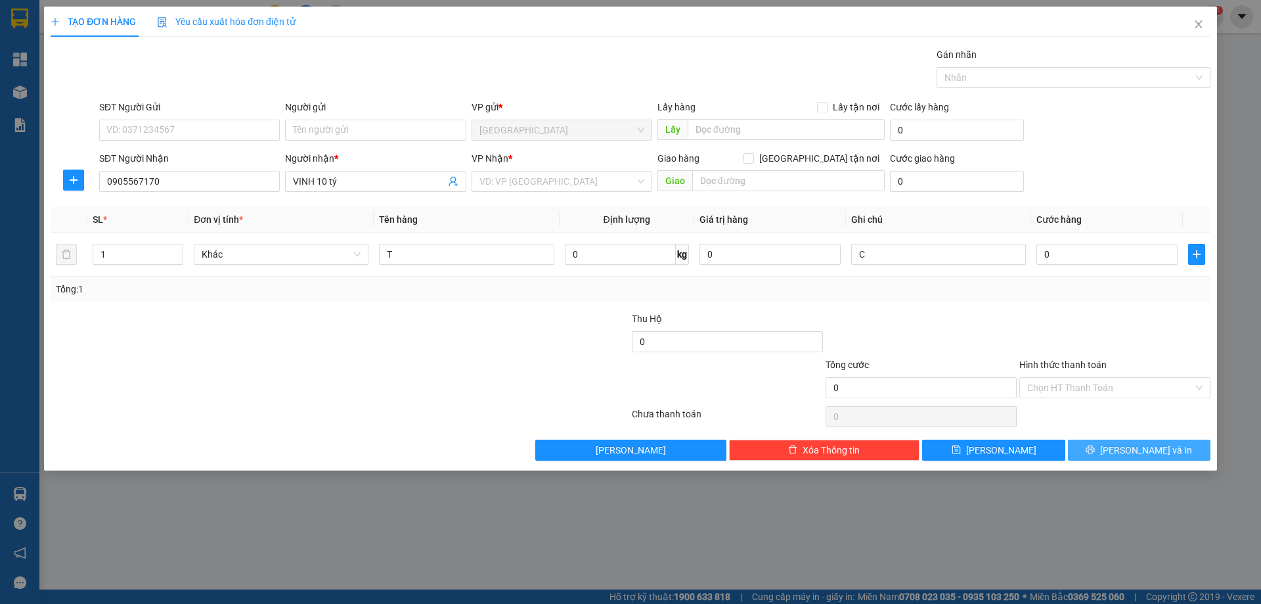
click at [1105, 447] on button "[PERSON_NAME] và In" at bounding box center [1139, 449] width 143 height 21
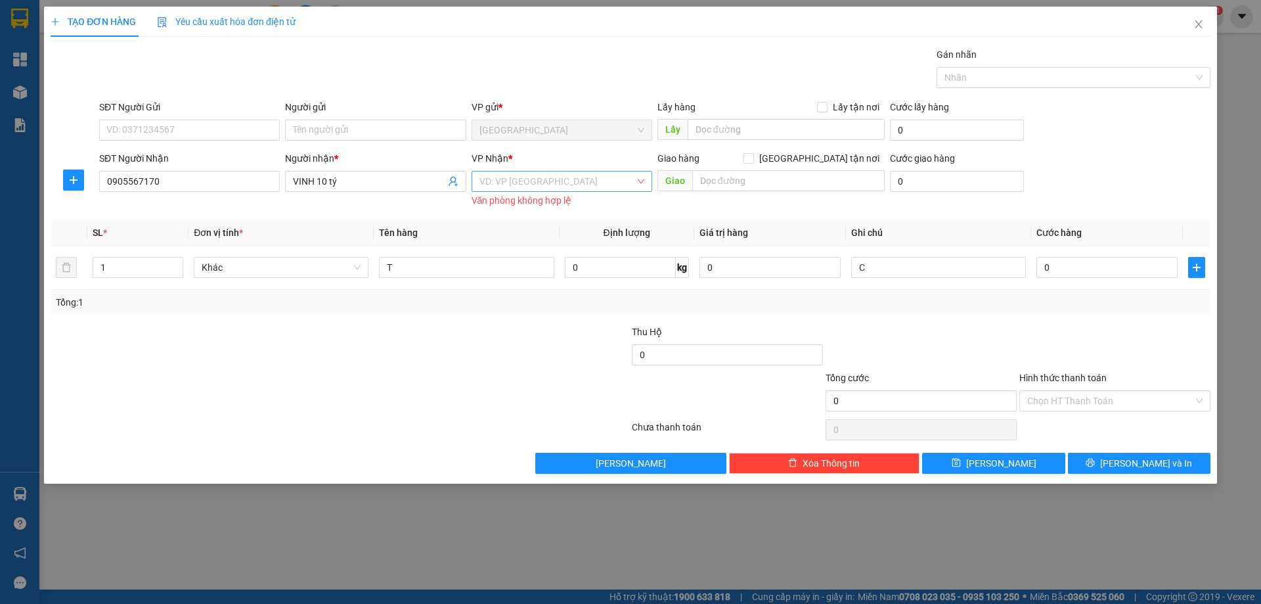
click at [560, 180] on input "search" at bounding box center [557, 181] width 156 height 20
click at [526, 266] on div "[GEOGRAPHIC_DATA]" at bounding box center [561, 270] width 165 height 14
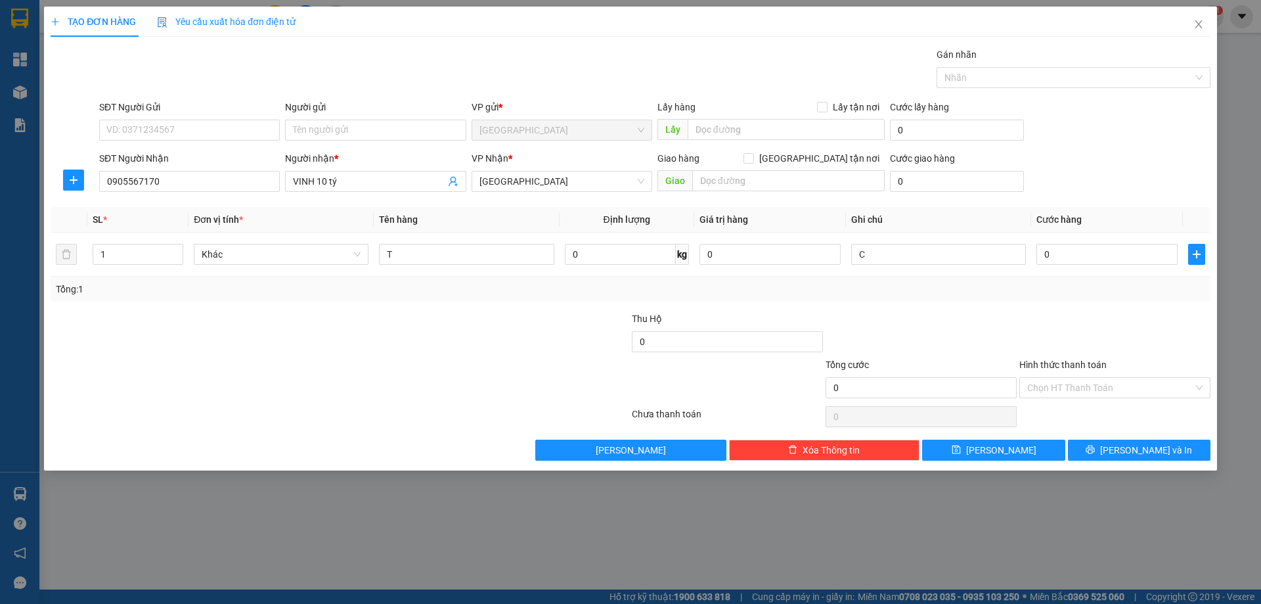
click at [1095, 398] on div "Hình thức thanh toán Chọn HT Thanh Toán" at bounding box center [1114, 380] width 191 height 46
drag, startPoint x: 1065, startPoint y: 368, endPoint x: 1065, endPoint y: 383, distance: 14.4
click at [1065, 372] on div "Hình thức thanh toán" at bounding box center [1114, 367] width 191 height 20
drag, startPoint x: 1065, startPoint y: 383, endPoint x: 1066, endPoint y: 406, distance: 23.7
click at [1065, 384] on input "Hình thức thanh toán" at bounding box center [1110, 388] width 166 height 20
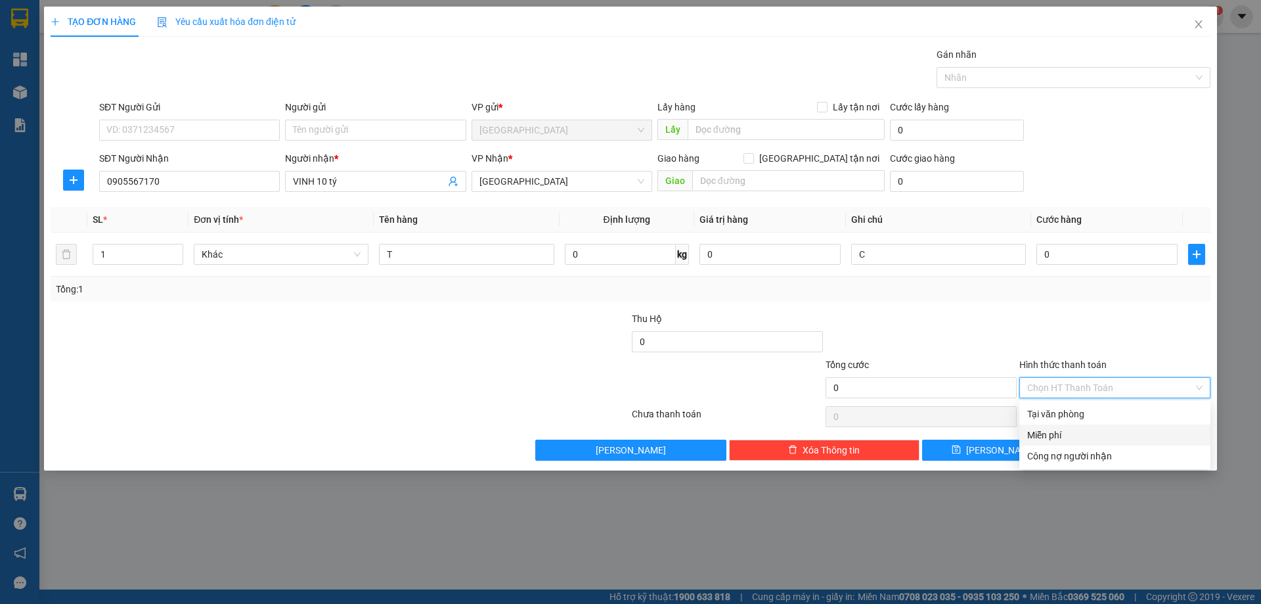
click at [1072, 435] on div "Miễn phí" at bounding box center [1114, 435] width 175 height 14
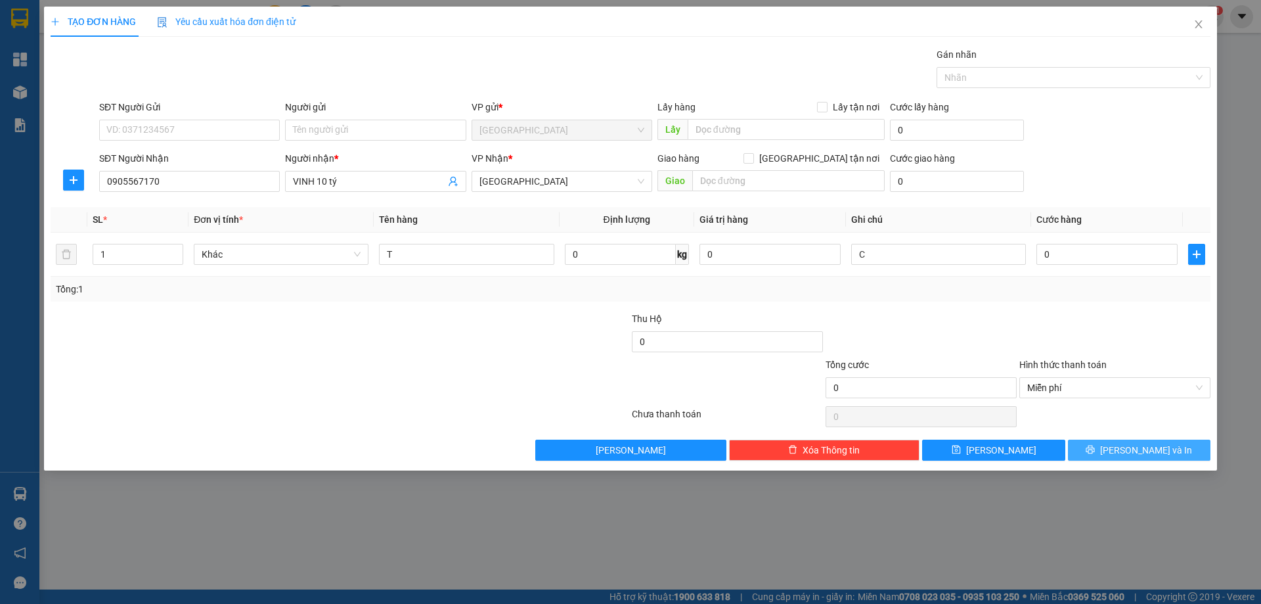
drag, startPoint x: 1110, startPoint y: 454, endPoint x: 1093, endPoint y: 426, distance: 33.6
click at [1105, 450] on button "[PERSON_NAME] và In" at bounding box center [1139, 449] width 143 height 21
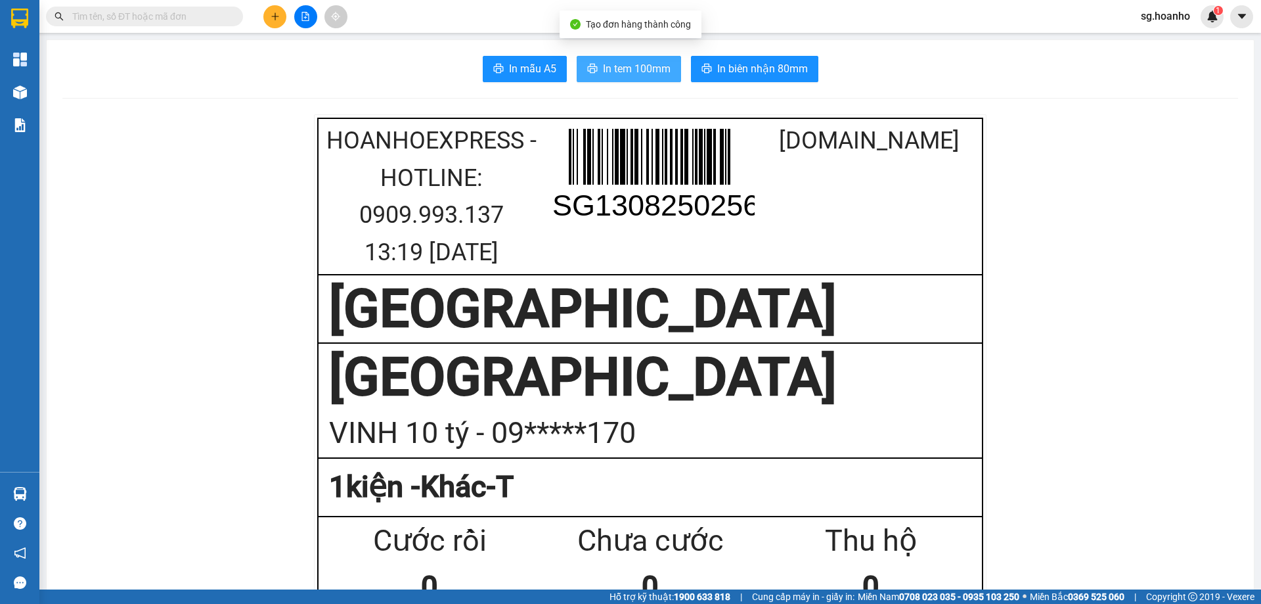
click at [625, 74] on span "In tem 100mm" at bounding box center [637, 68] width 68 height 16
click at [274, 16] on icon "plus" at bounding box center [275, 16] width 9 height 9
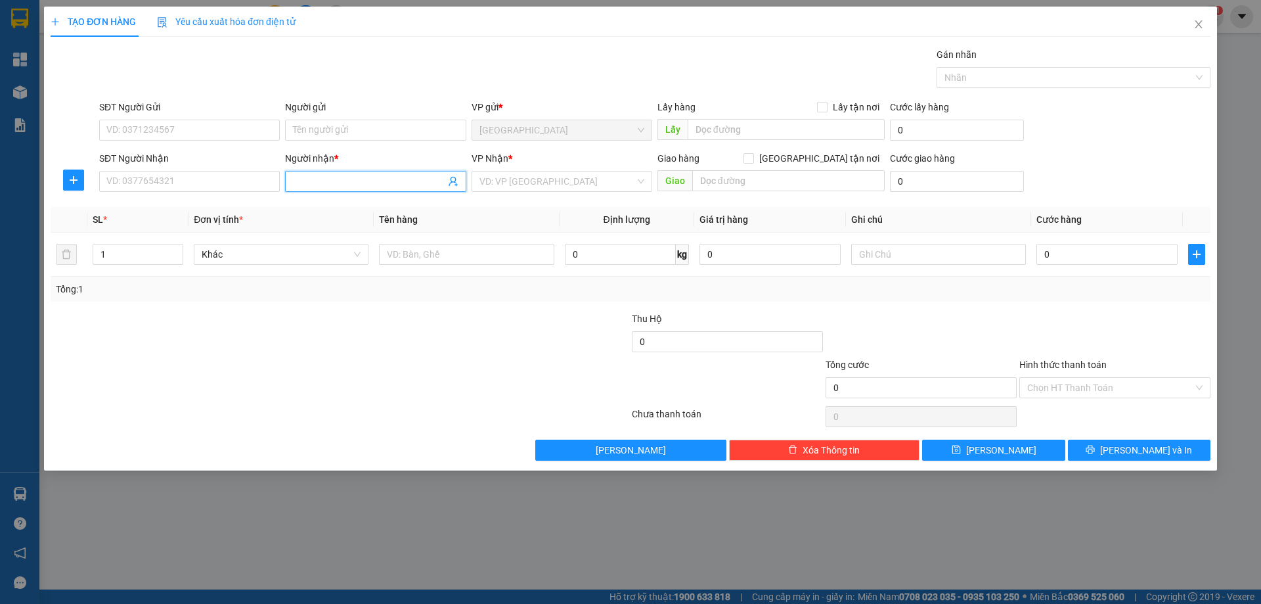
click at [337, 184] on input "Người nhận *" at bounding box center [369, 181] width 152 height 14
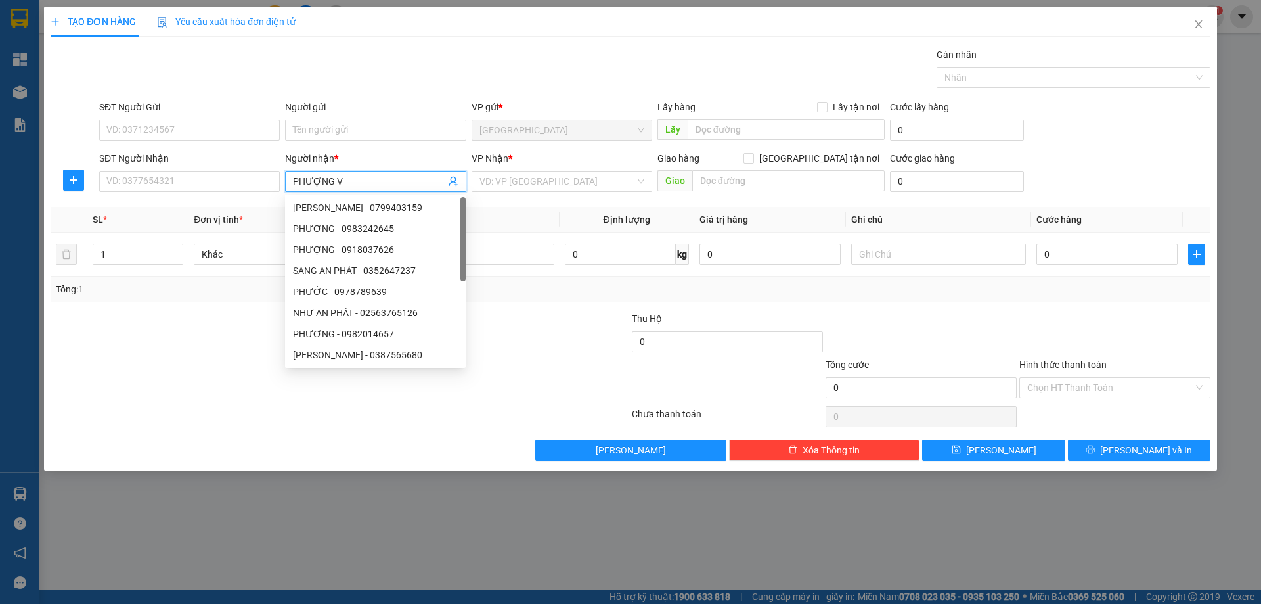
type input "PHƯỢNG VY"
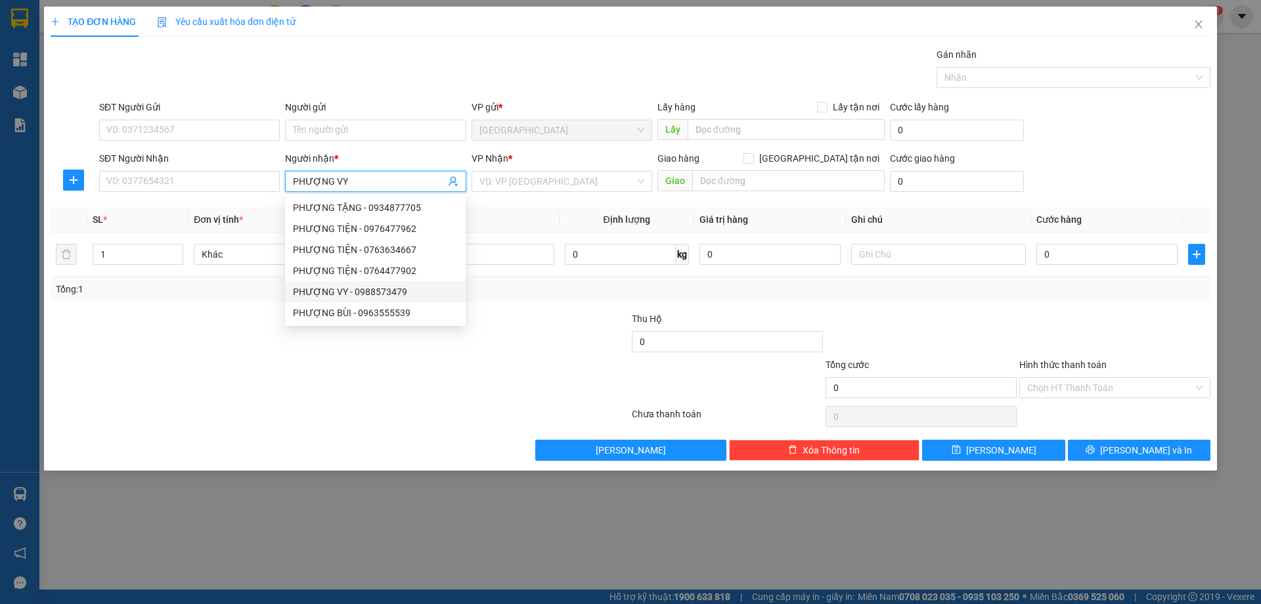
click at [338, 297] on div "PHƯỢNG VY - 0988573479" at bounding box center [375, 291] width 165 height 14
type input "0988573479"
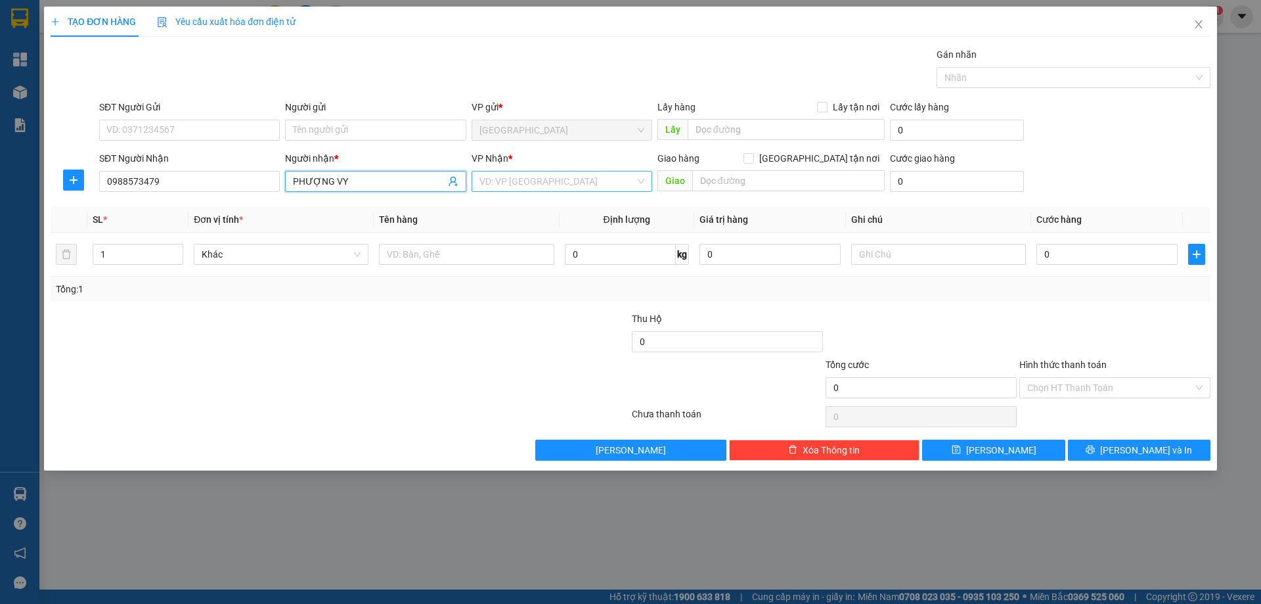
type input "PHƯỢNG VY"
click at [516, 165] on div "VP Nhận *" at bounding box center [562, 161] width 181 height 20
click at [519, 190] on input "search" at bounding box center [557, 181] width 156 height 20
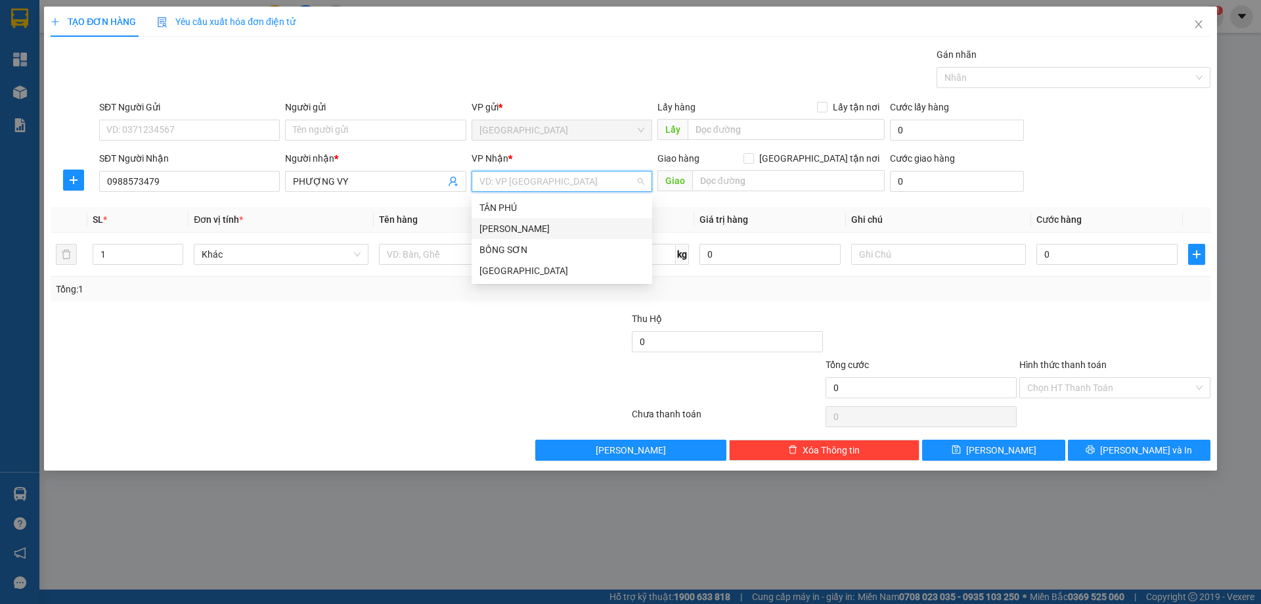
click at [512, 231] on div "[PERSON_NAME]" at bounding box center [561, 228] width 165 height 14
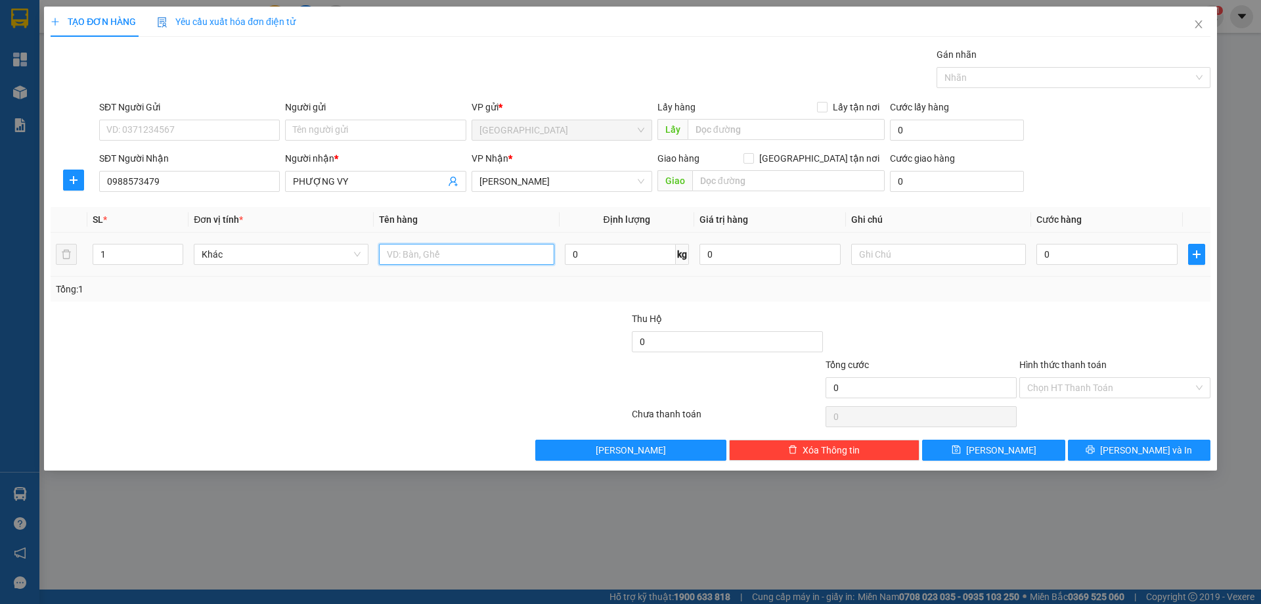
click at [429, 253] on input "text" at bounding box center [466, 254] width 175 height 21
type input "2 BAO"
type input "2"
click at [174, 252] on icon "up" at bounding box center [176, 251] width 5 height 5
click at [1040, 444] on button "[PERSON_NAME]" at bounding box center [993, 449] width 143 height 21
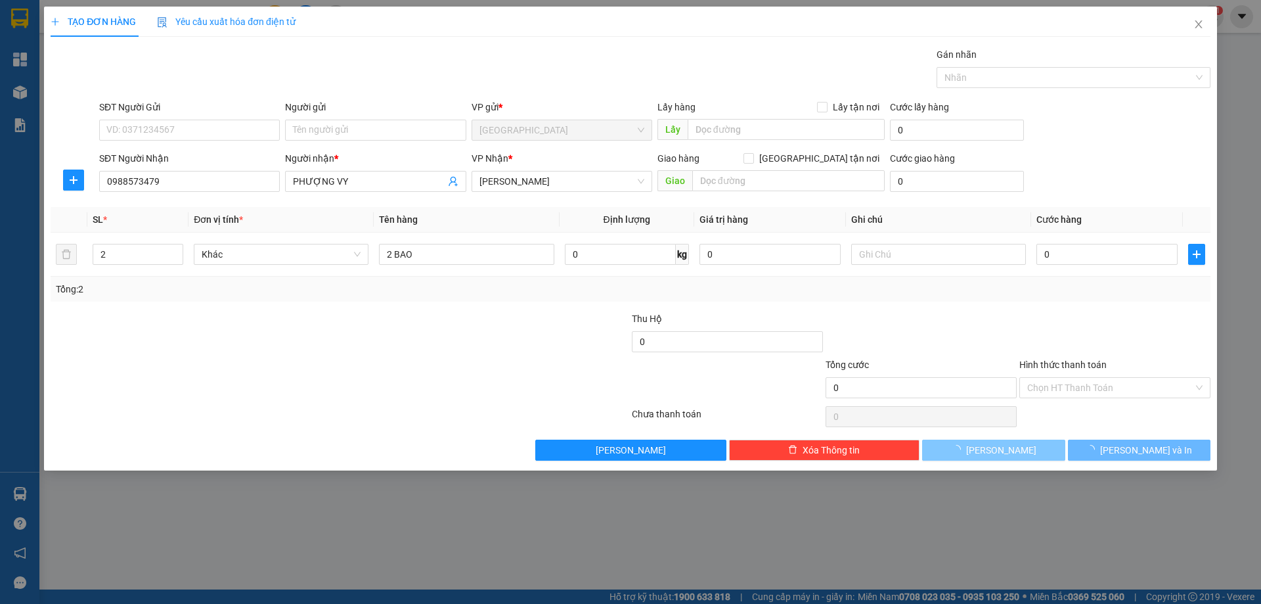
type input "1"
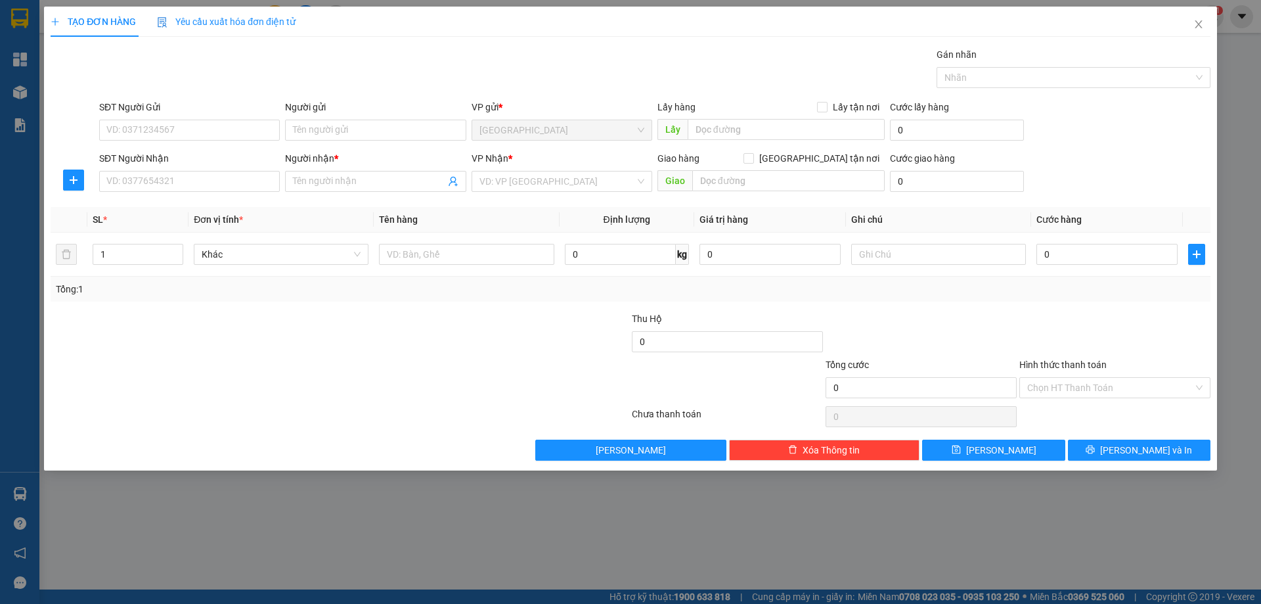
click at [221, 575] on div "TẠO ĐƠN HÀNG Yêu cầu xuất hóa đơn điện tử Transit Pickup Surcharge Ids Transit …" at bounding box center [630, 302] width 1261 height 604
click at [217, 188] on input "SĐT Người Nhận" at bounding box center [189, 181] width 181 height 21
click at [188, 179] on input "SĐT Người Nhận" at bounding box center [189, 181] width 181 height 21
drag, startPoint x: 198, startPoint y: 205, endPoint x: 462, endPoint y: 255, distance: 269.3
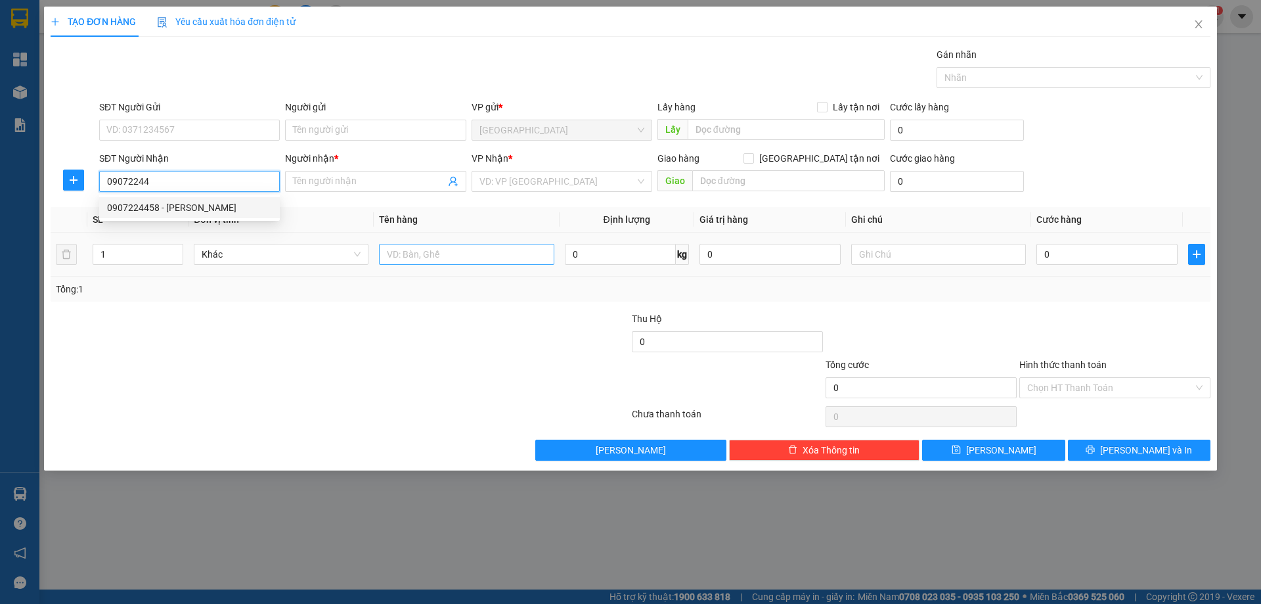
click at [198, 206] on div "0907224458 - VÂN" at bounding box center [189, 207] width 165 height 14
type input "0907224458"
type input "VÂN"
type input "0907224458"
click at [471, 261] on input "text" at bounding box center [466, 254] width 175 height 21
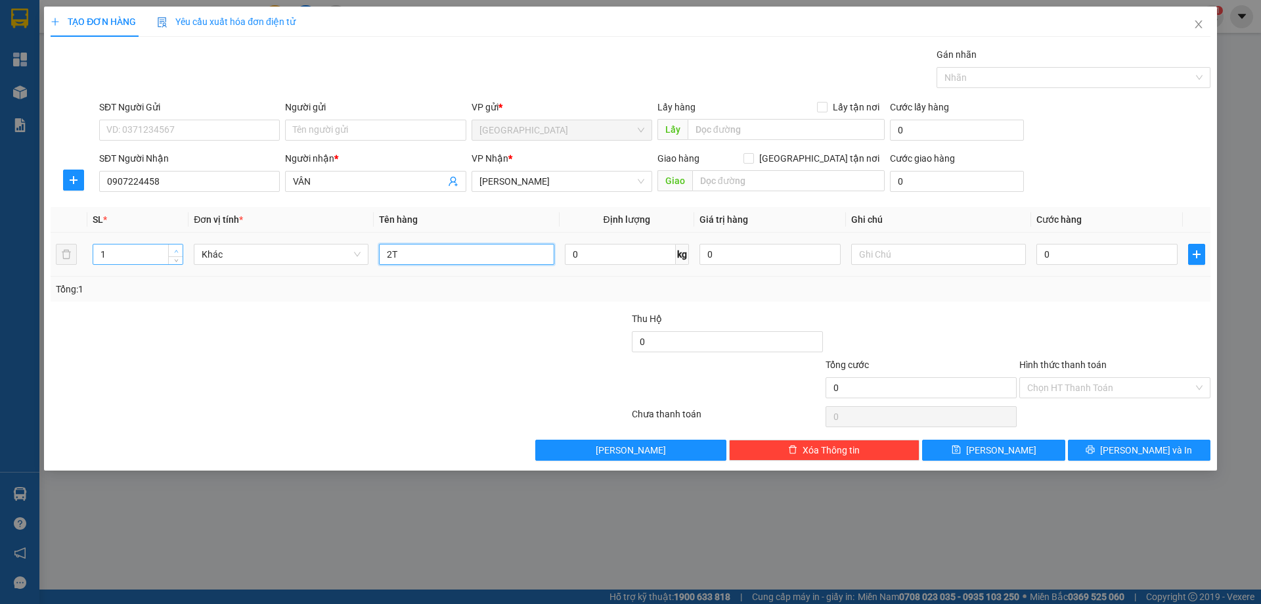
type input "2T"
type input "2"
click at [173, 247] on span "up" at bounding box center [176, 251] width 8 height 8
click at [908, 259] on input "text" at bounding box center [938, 254] width 175 height 21
type input "R 100K"
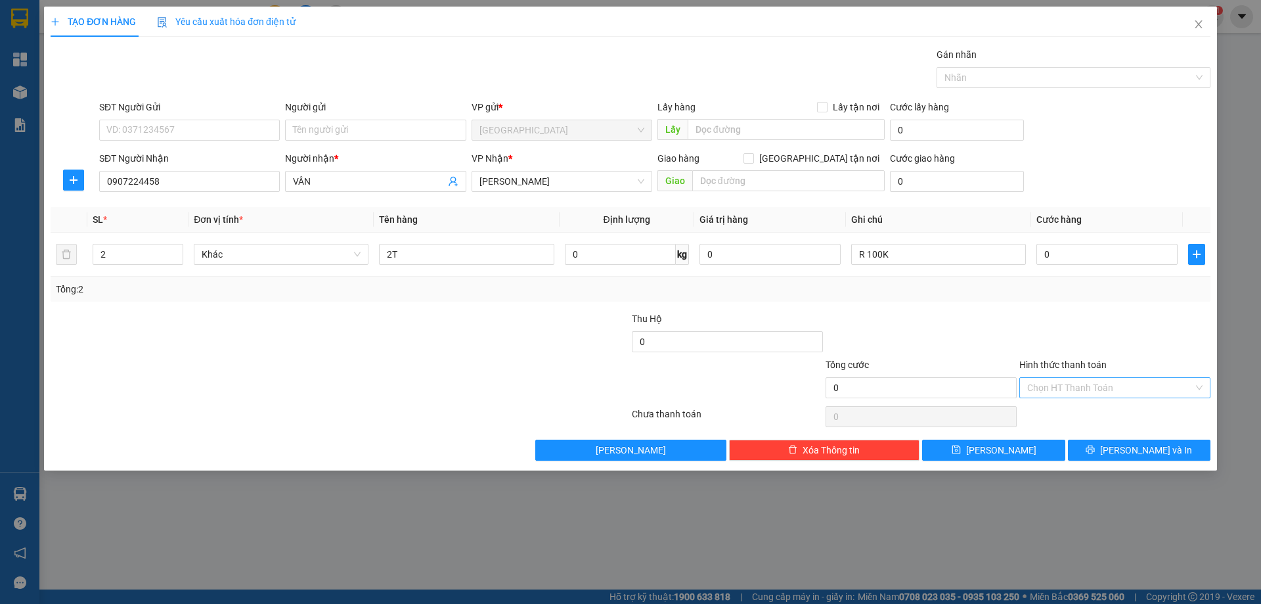
click at [1086, 387] on input "Hình thức thanh toán" at bounding box center [1110, 388] width 166 height 20
click at [1067, 429] on div "Miễn phí" at bounding box center [1114, 435] width 175 height 14
click at [1133, 453] on span "[PERSON_NAME] và In" at bounding box center [1146, 450] width 92 height 14
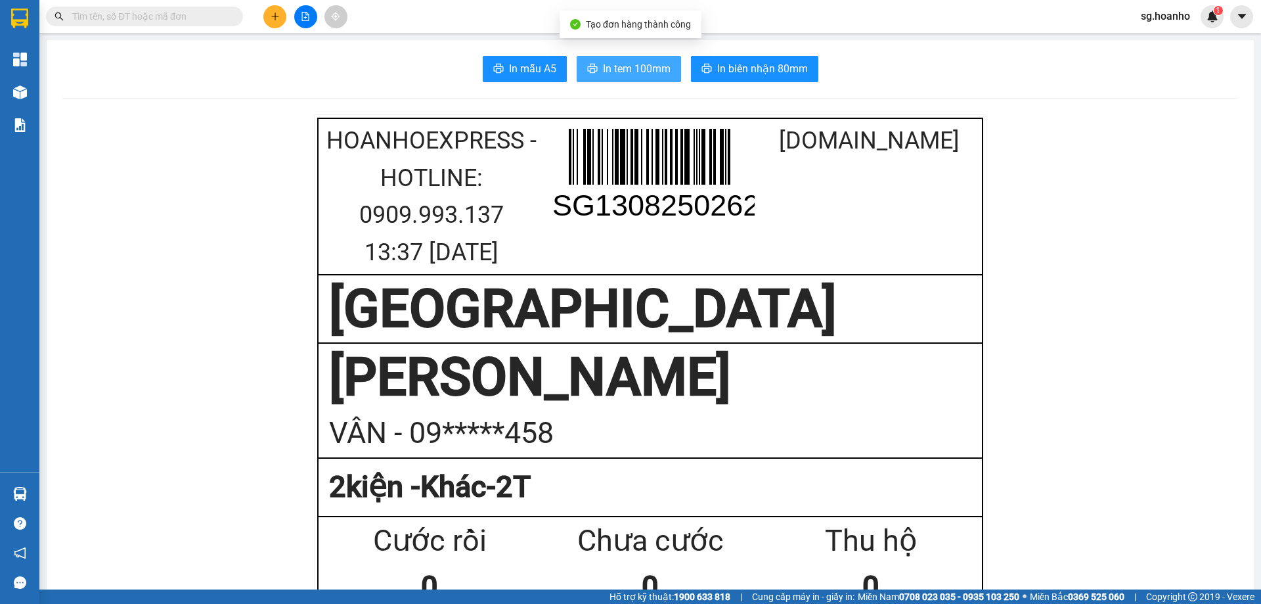
click at [595, 70] on button "In tem 100mm" at bounding box center [629, 69] width 104 height 26
click at [279, 16] on icon "plus" at bounding box center [275, 16] width 9 height 9
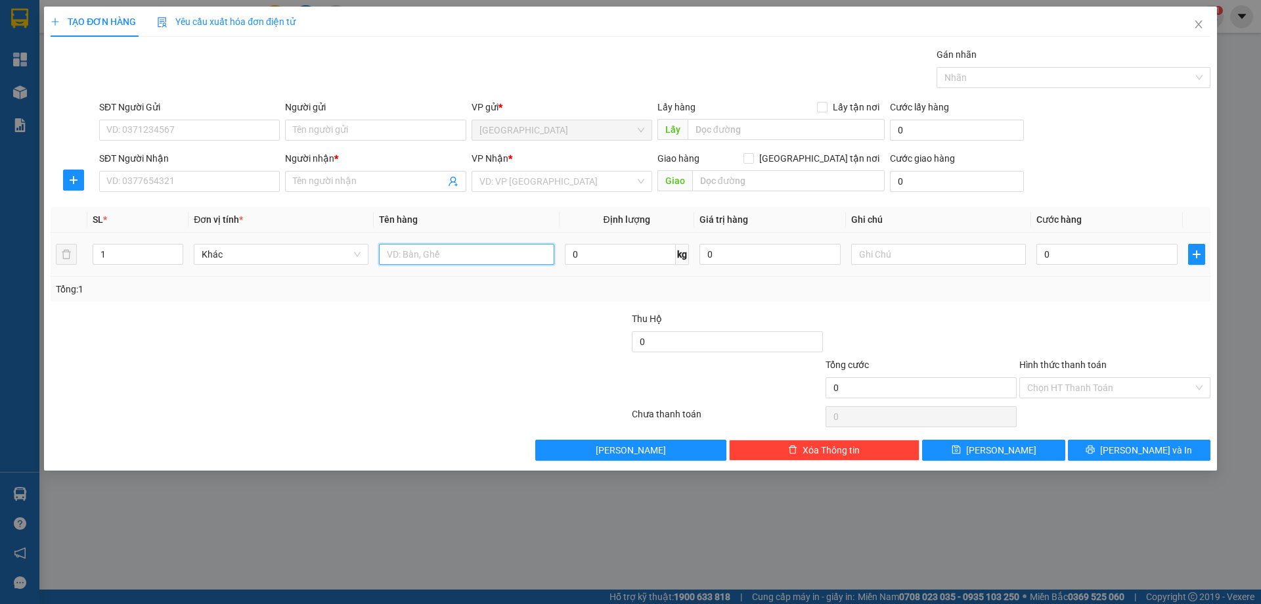
click at [444, 258] on input "text" at bounding box center [466, 254] width 175 height 21
type input "6T"
click at [185, 176] on input "SĐT Người Nhận" at bounding box center [189, 181] width 181 height 21
click at [185, 178] on input "SĐT Người Nhận" at bounding box center [189, 181] width 181 height 21
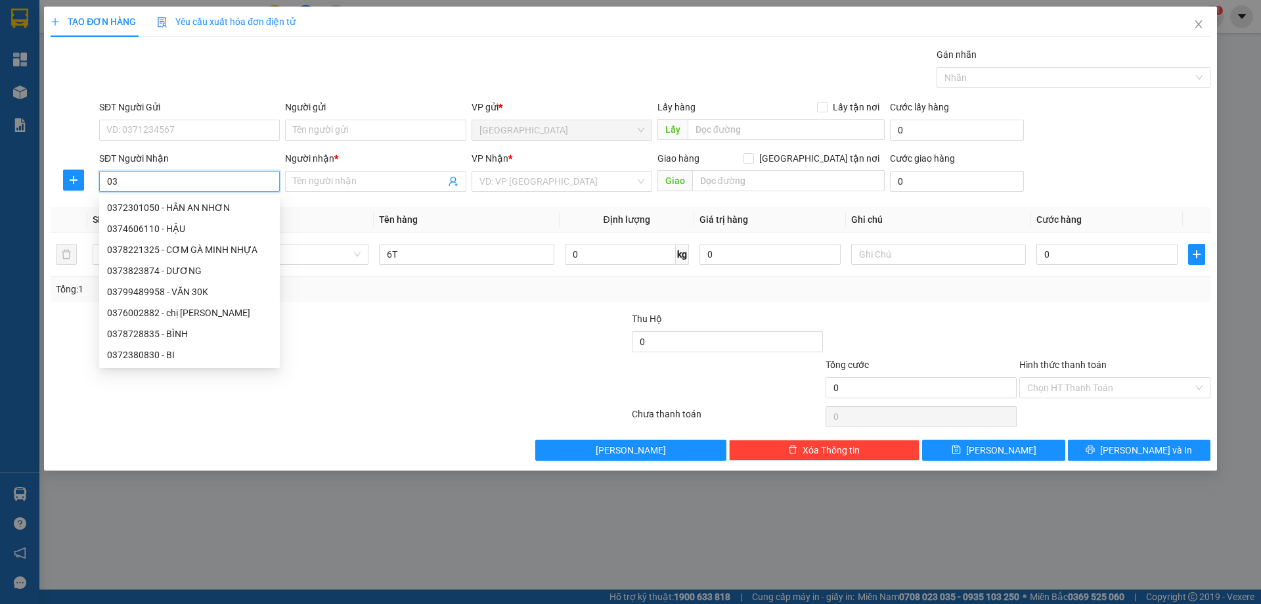
type input "0"
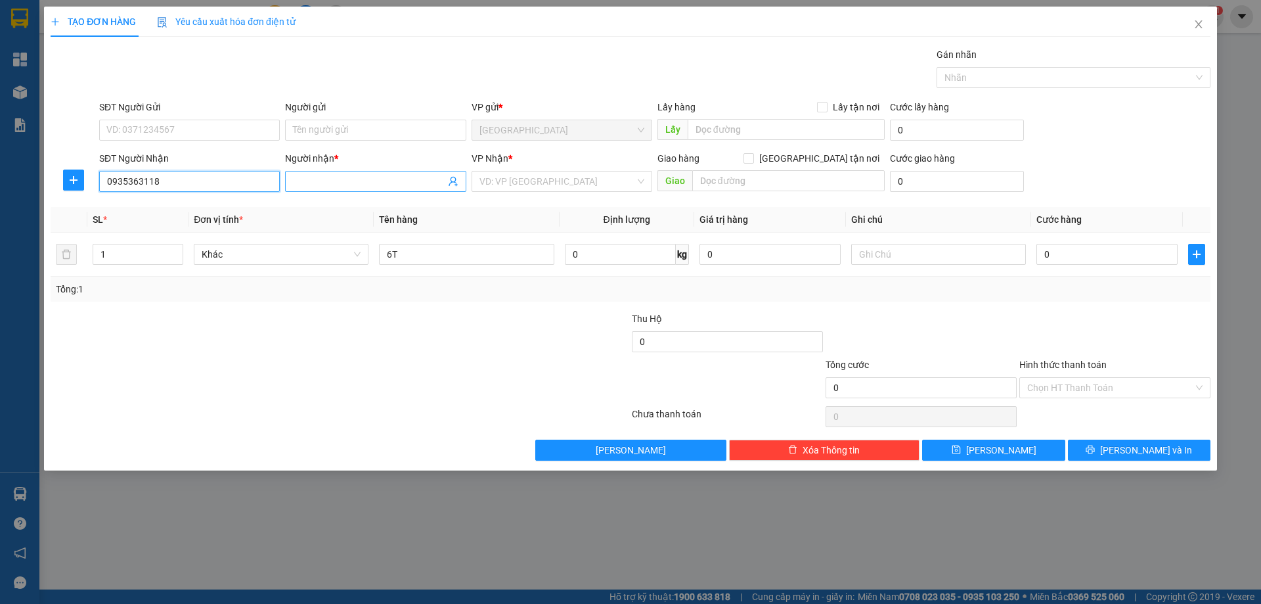
type input "0935363118"
click at [365, 181] on input "Người nhận *" at bounding box center [369, 181] width 152 height 14
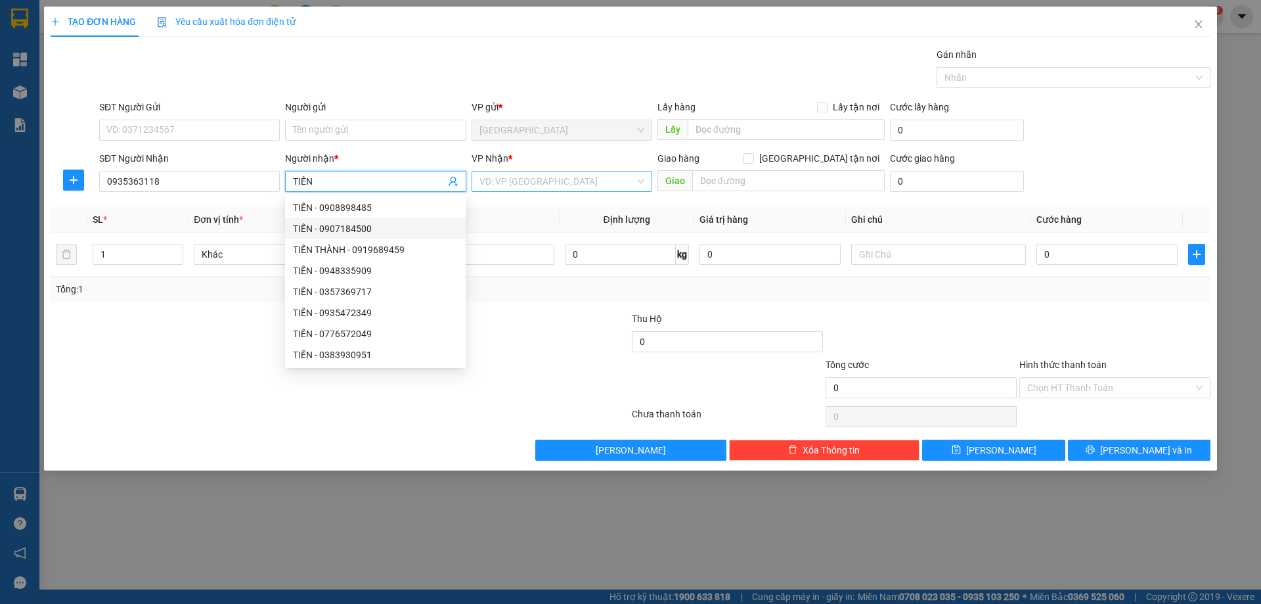
type input "TIẾN"
click at [531, 194] on div "VP Nhận * VD: VP Sài Gòn" at bounding box center [562, 174] width 181 height 46
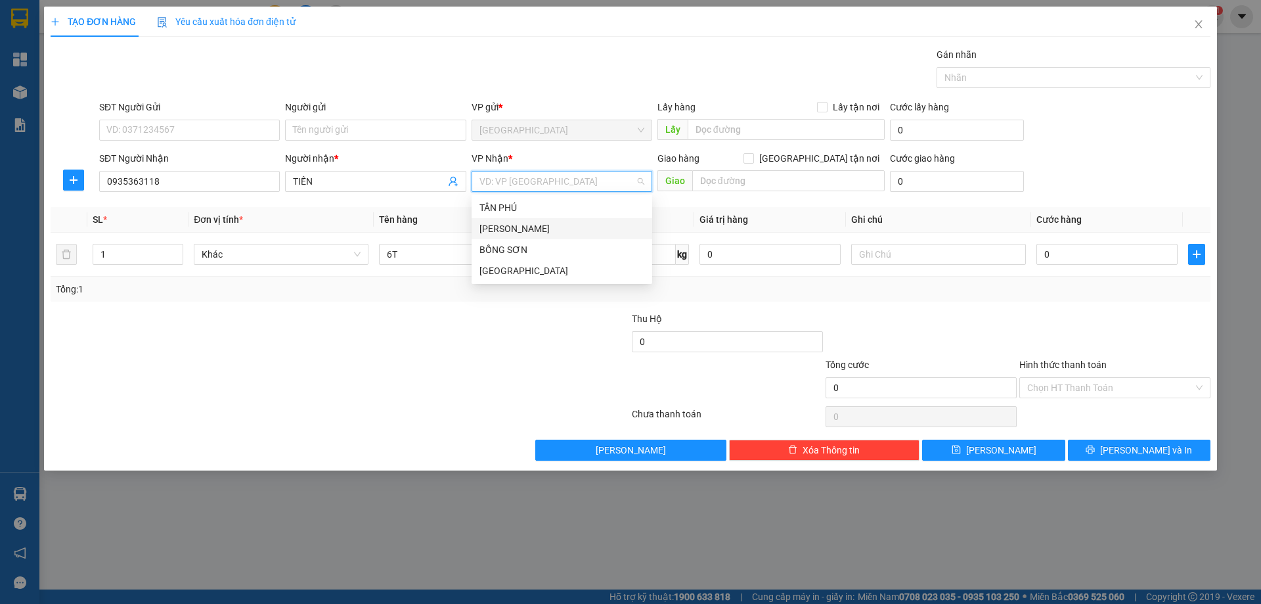
click at [526, 232] on div "[PERSON_NAME]" at bounding box center [561, 228] width 165 height 14
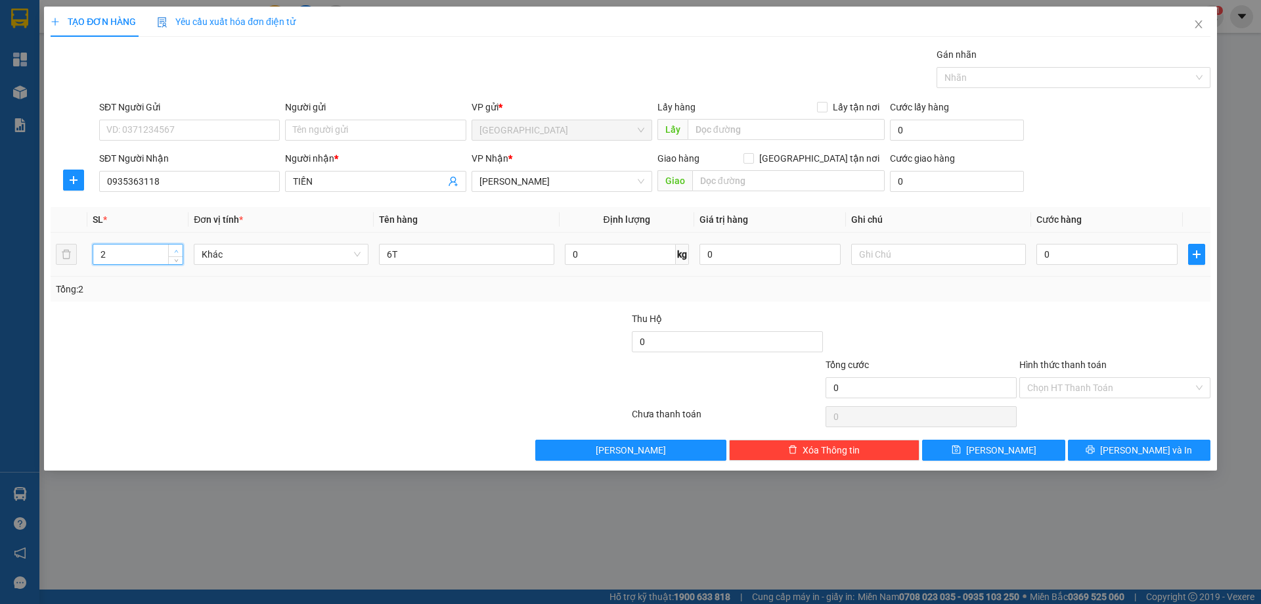
click at [177, 248] on span "up" at bounding box center [176, 251] width 8 height 8
type input "6"
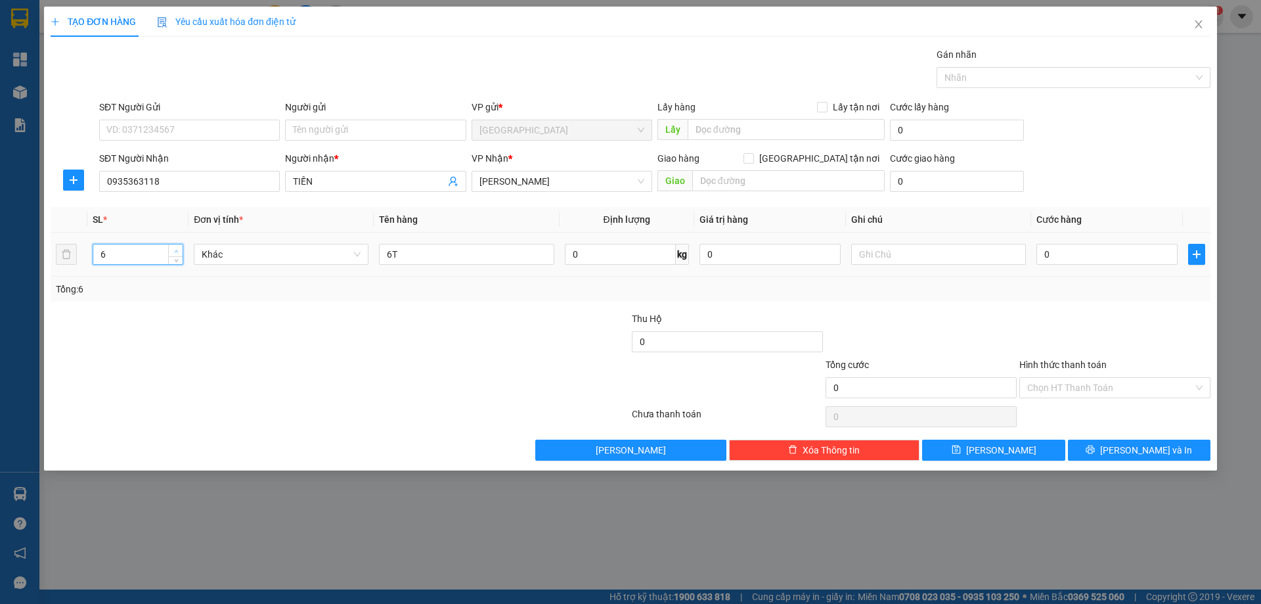
click at [177, 248] on span "up" at bounding box center [176, 251] width 8 height 8
click at [1110, 455] on button "[PERSON_NAME] và In" at bounding box center [1139, 449] width 143 height 21
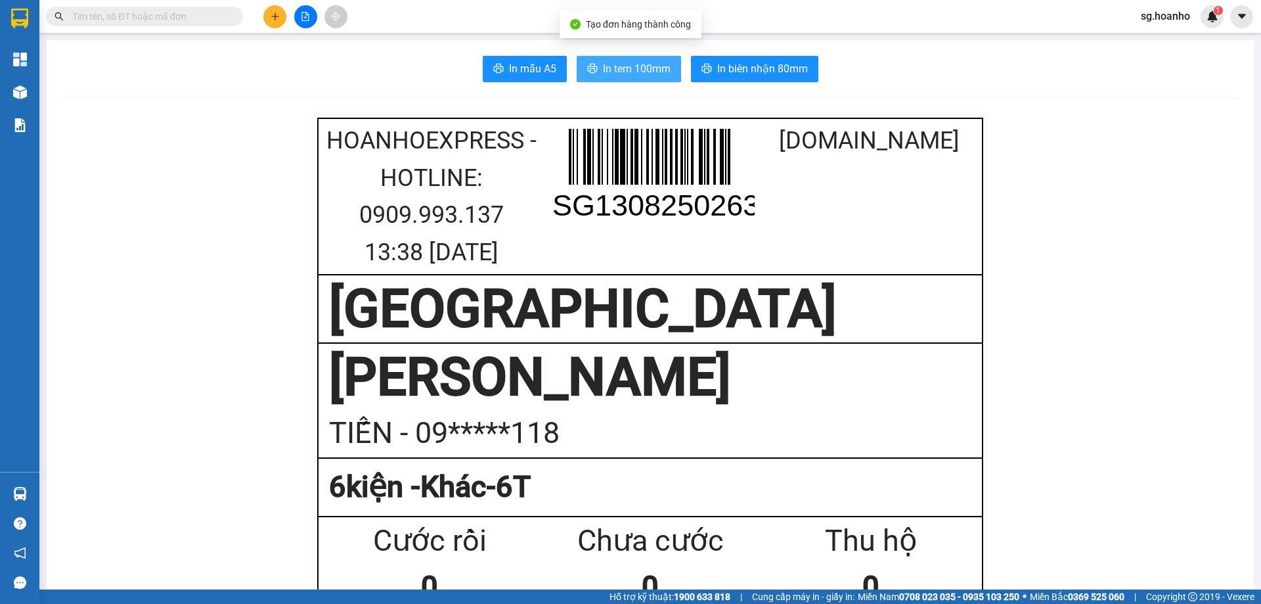
click at [588, 71] on icon "printer" at bounding box center [592, 68] width 11 height 11
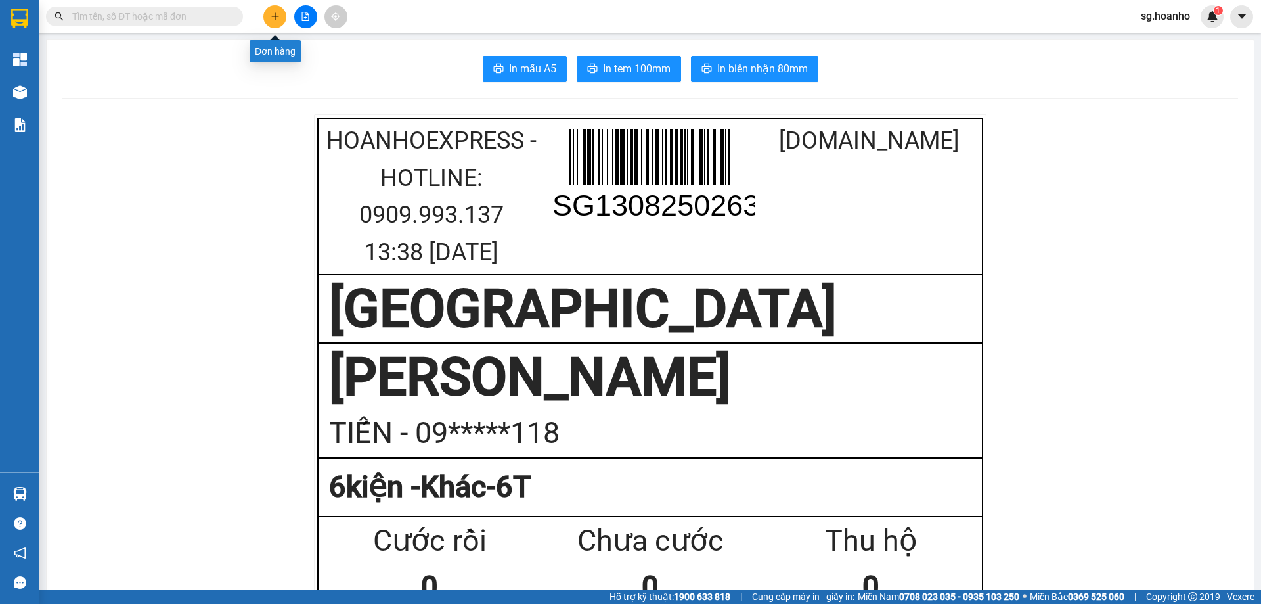
click at [280, 14] on button at bounding box center [274, 16] width 23 height 23
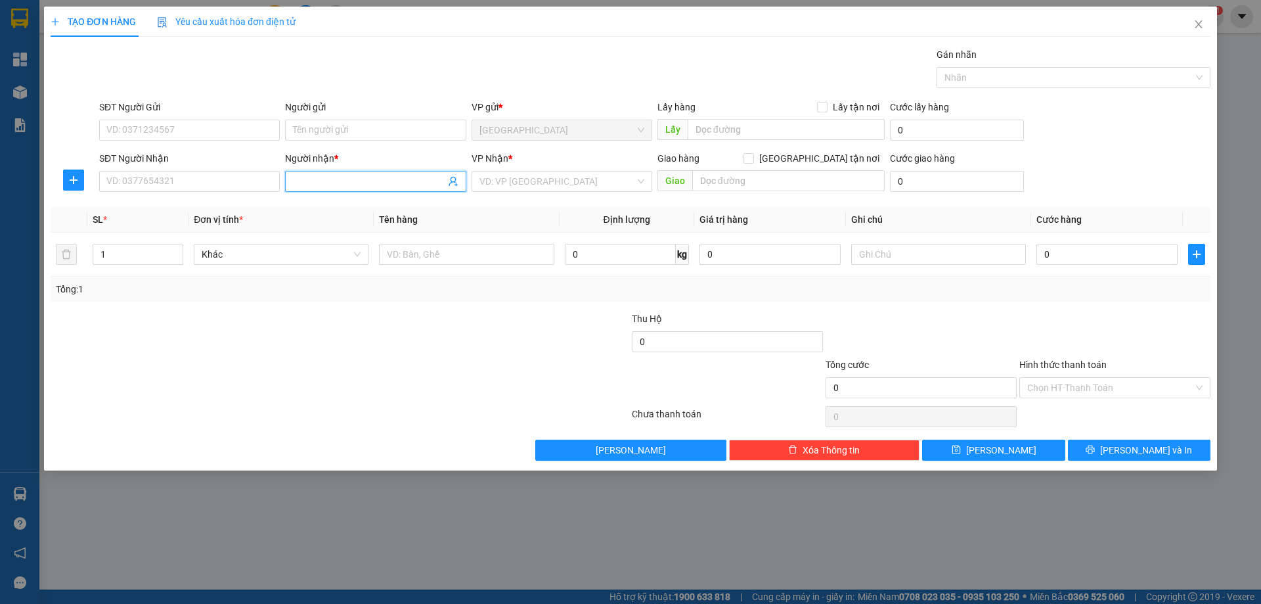
click at [320, 179] on input "Người nhận *" at bounding box center [369, 181] width 152 height 14
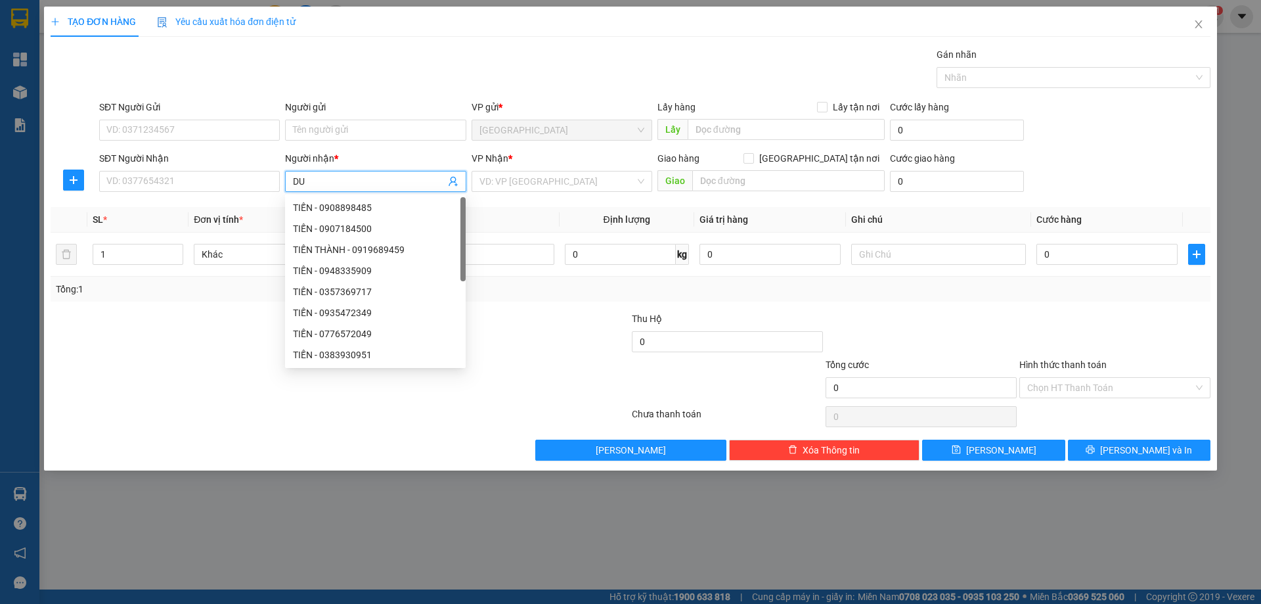
type input "D"
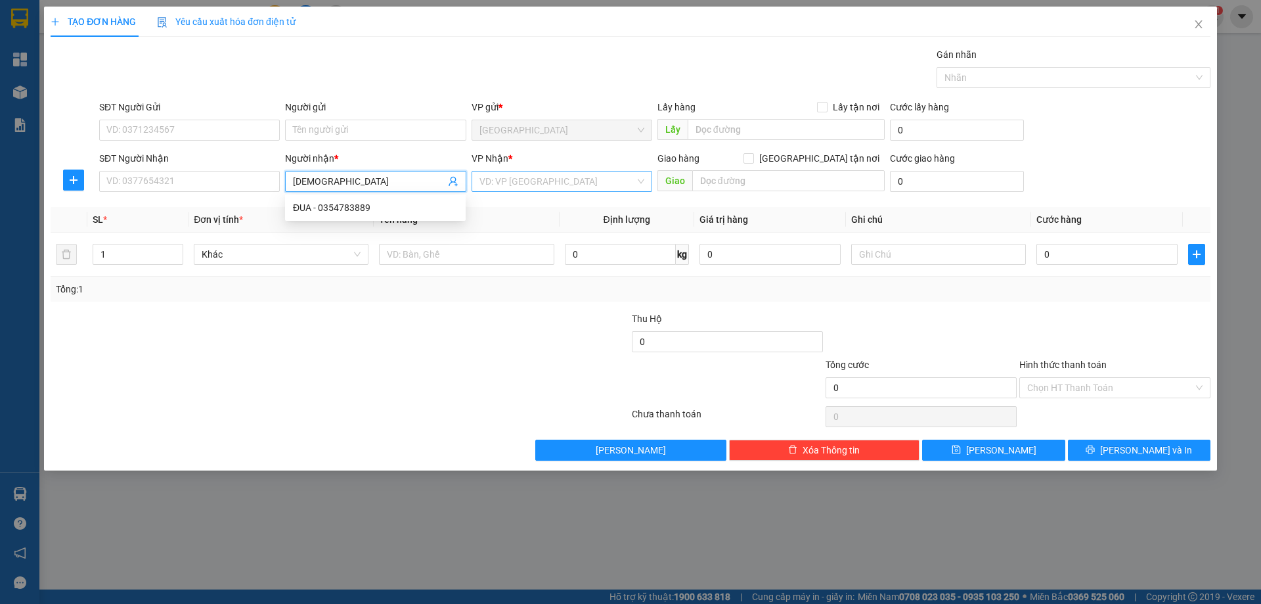
type input "ĐỨC NGUYÊN"
drag, startPoint x: 359, startPoint y: 226, endPoint x: 385, endPoint y: 214, distance: 28.2
click at [362, 225] on div "ĐỨC NGUYÊN - 0914308141" at bounding box center [375, 228] width 165 height 14
type input "0914308141"
type input "ĐỨC NGUYÊN"
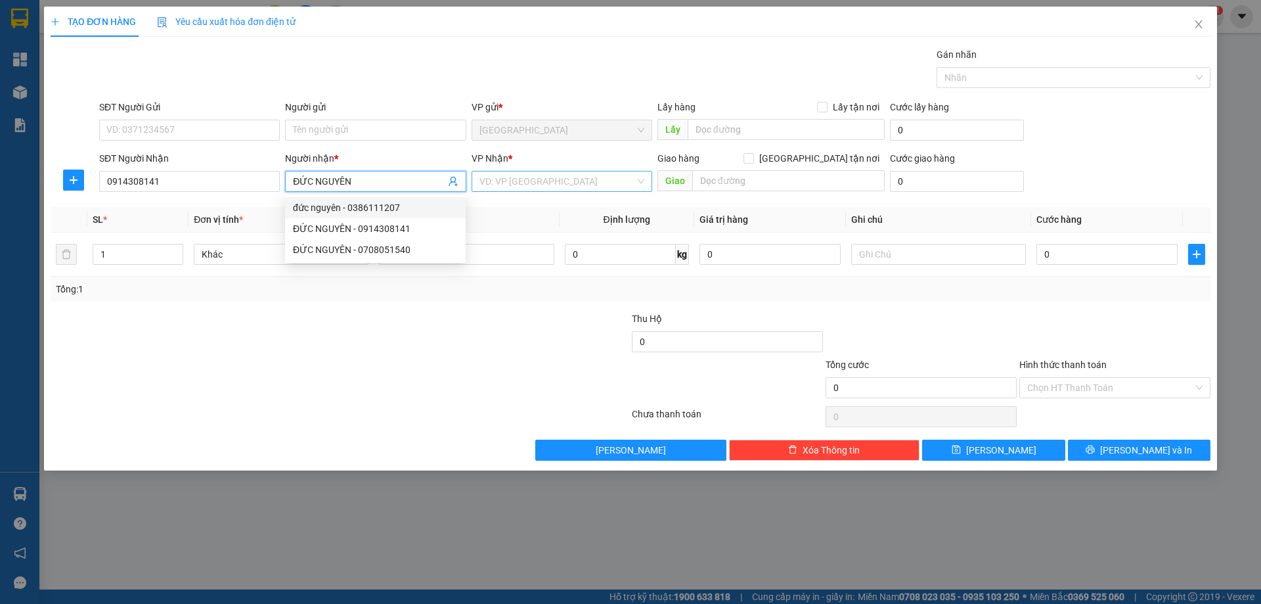
click at [503, 178] on input "search" at bounding box center [557, 181] width 156 height 20
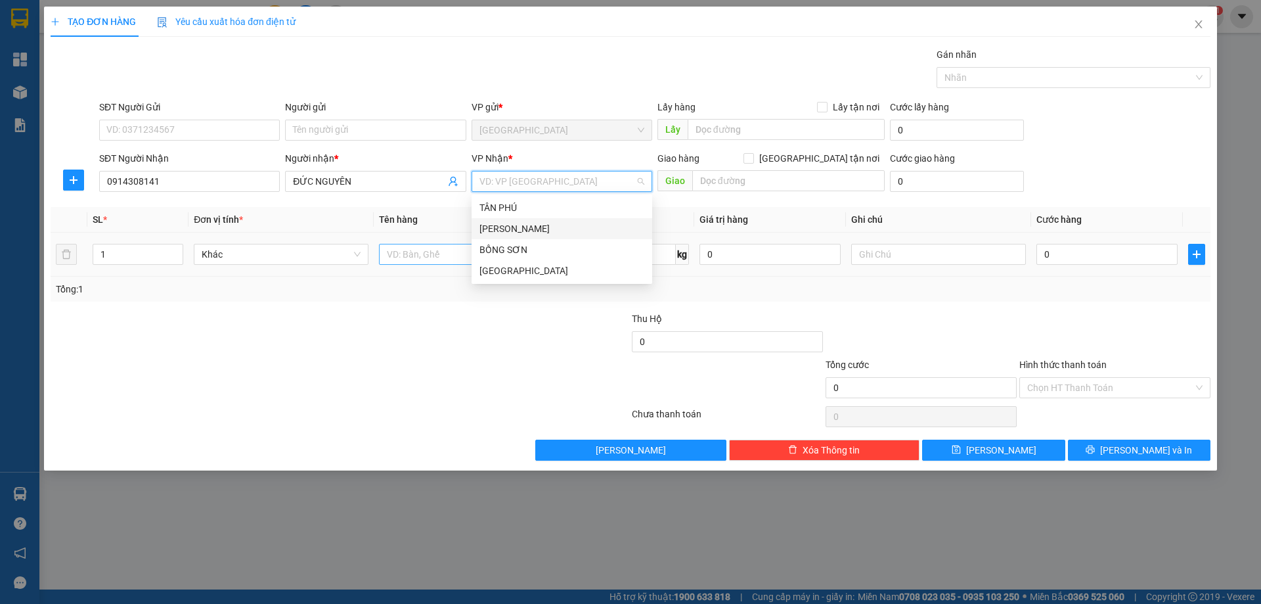
drag, startPoint x: 499, startPoint y: 231, endPoint x: 410, endPoint y: 252, distance: 91.7
click at [491, 234] on div "[PERSON_NAME]" at bounding box center [561, 228] width 165 height 14
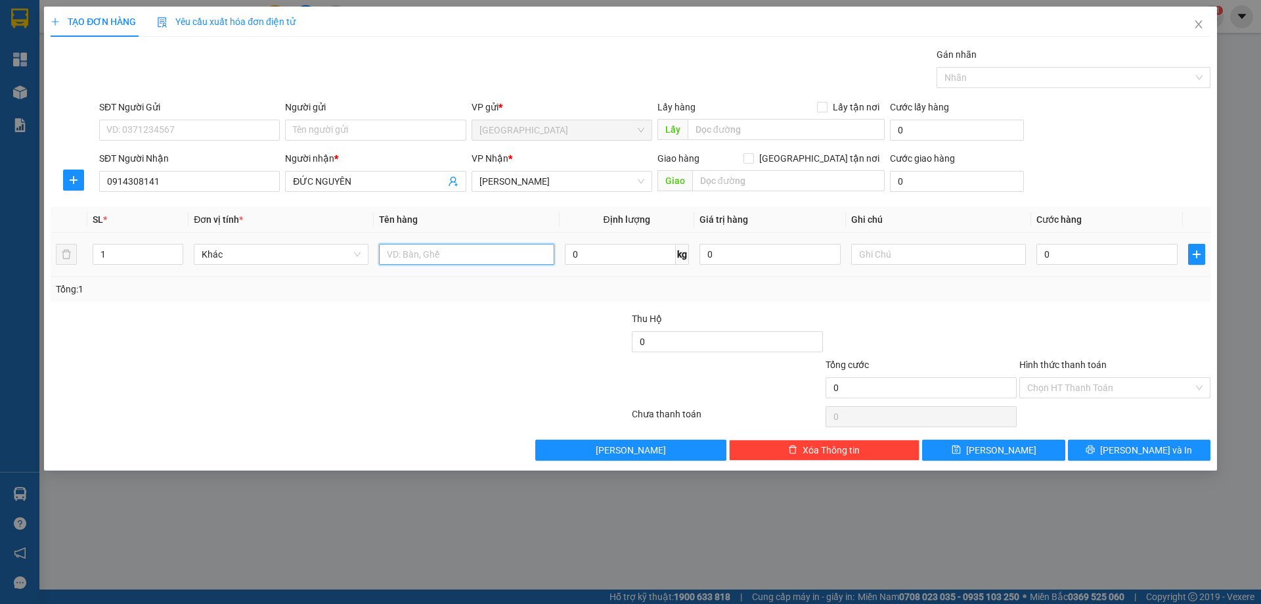
drag, startPoint x: 406, startPoint y: 252, endPoint x: 375, endPoint y: 236, distance: 35.2
click at [400, 246] on input "text" at bounding box center [466, 254] width 175 height 21
type input "1T X"
click at [969, 453] on button "[PERSON_NAME]" at bounding box center [993, 449] width 143 height 21
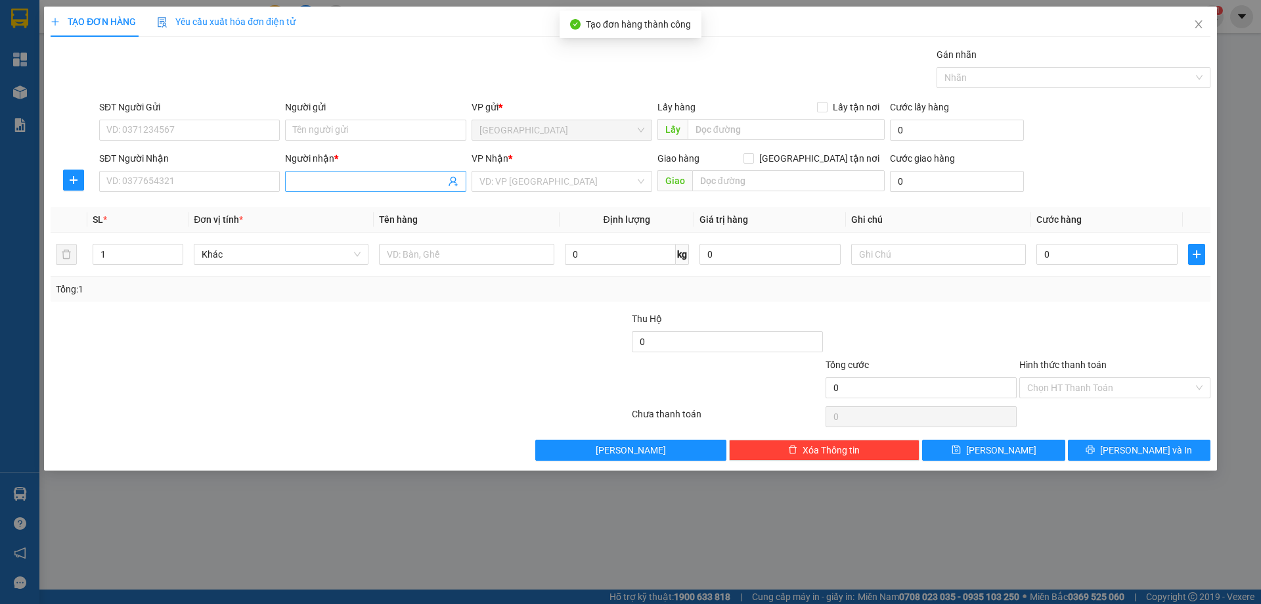
click at [358, 185] on input "Người nhận *" at bounding box center [369, 181] width 152 height 14
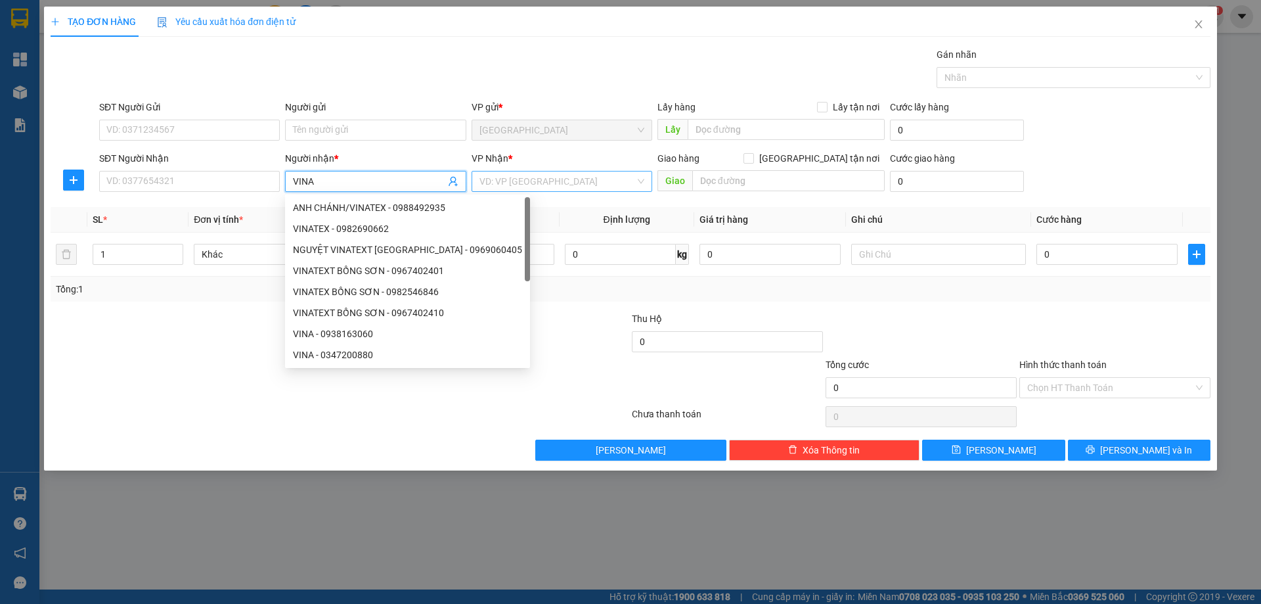
type input "VINA"
click at [502, 174] on input "search" at bounding box center [557, 181] width 156 height 20
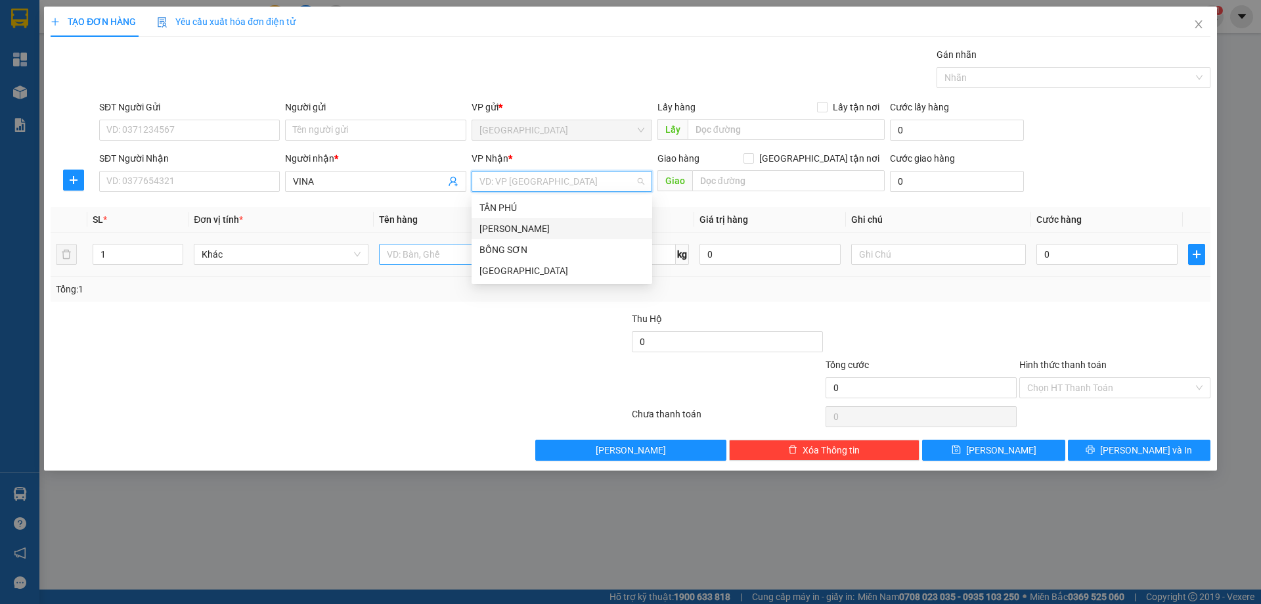
drag, startPoint x: 498, startPoint y: 231, endPoint x: 451, endPoint y: 255, distance: 52.3
click at [492, 235] on div "[PERSON_NAME]" at bounding box center [561, 228] width 165 height 14
click at [442, 261] on input "text" at bounding box center [466, 254] width 175 height 21
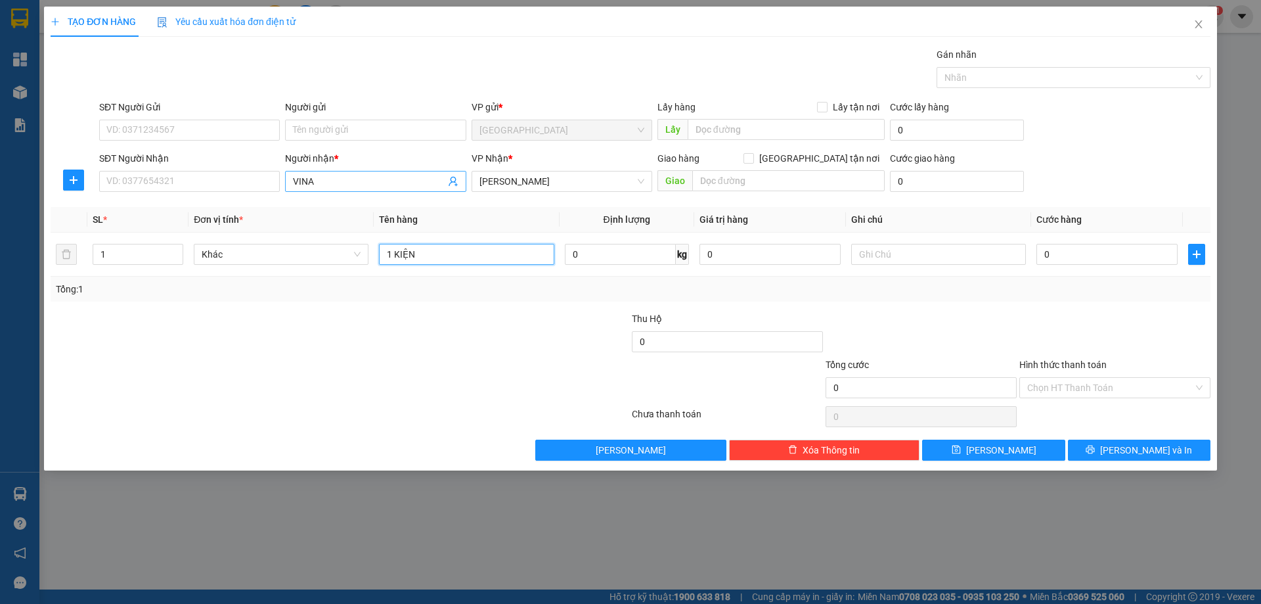
type input "1 KIỆN"
click at [319, 178] on input "VINA" at bounding box center [369, 181] width 152 height 14
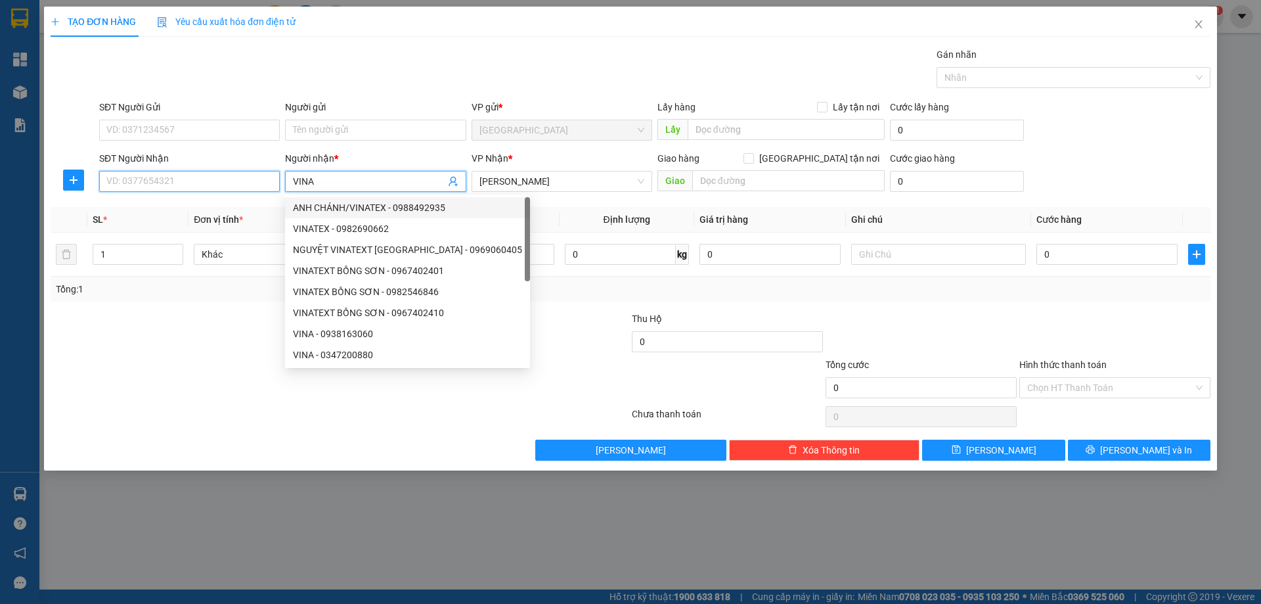
drag, startPoint x: 217, startPoint y: 181, endPoint x: 0, endPoint y: 153, distance: 219.1
click at [0, 153] on div "TẠO ĐƠN HÀNG Yêu cầu xuất hóa đơn điện tử Transit Pickup Surcharge Ids Transit …" at bounding box center [630, 302] width 1261 height 604
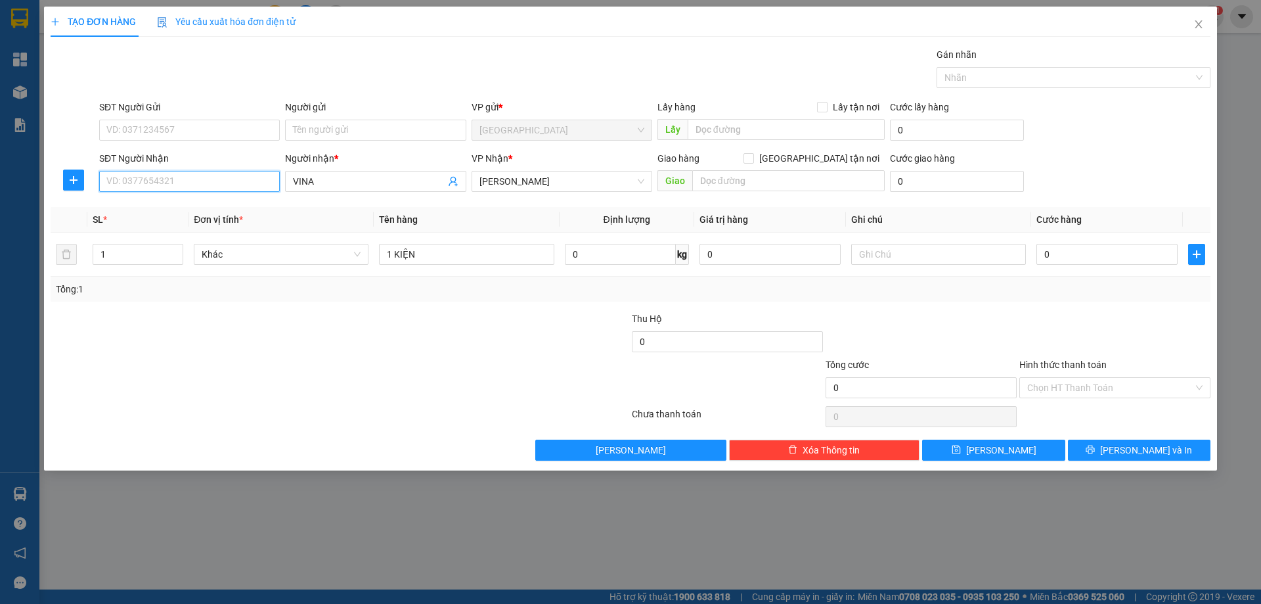
click at [204, 180] on input "SĐT Người Nhận" at bounding box center [189, 181] width 181 height 21
drag, startPoint x: 146, startPoint y: 213, endPoint x: 153, endPoint y: 216, distance: 7.7
click at [147, 213] on div "0977457199 - VINA" at bounding box center [189, 207] width 165 height 14
type input "0977457199"
click at [1107, 455] on button "[PERSON_NAME] và In" at bounding box center [1139, 449] width 143 height 21
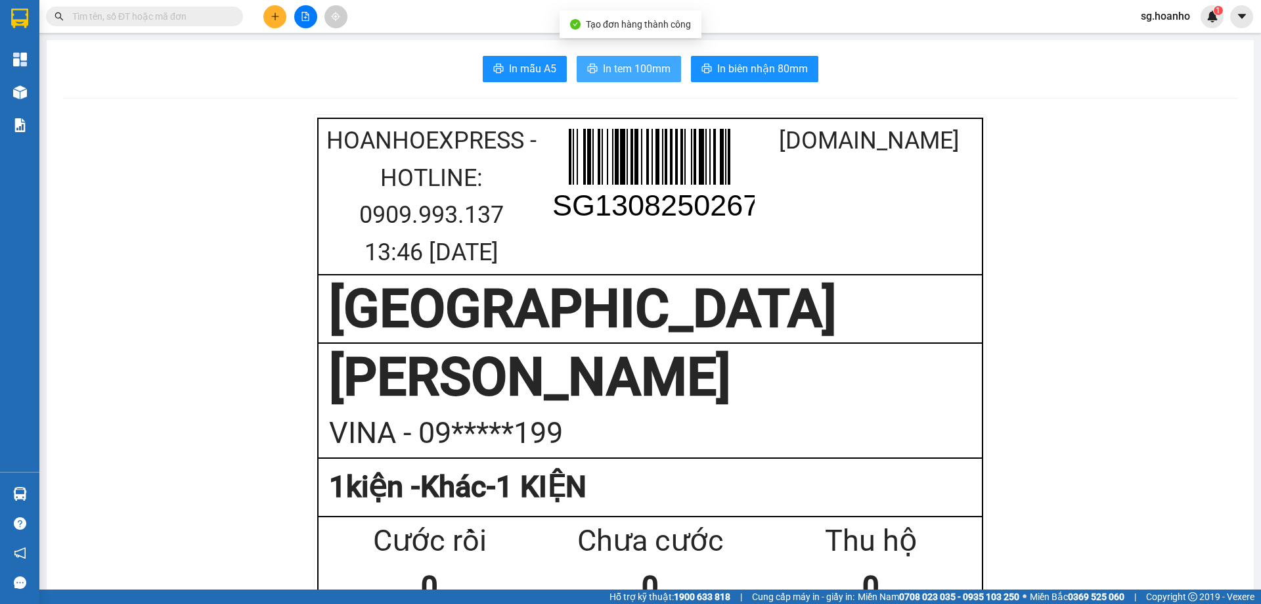
click at [636, 73] on span "In tem 100mm" at bounding box center [637, 68] width 68 height 16
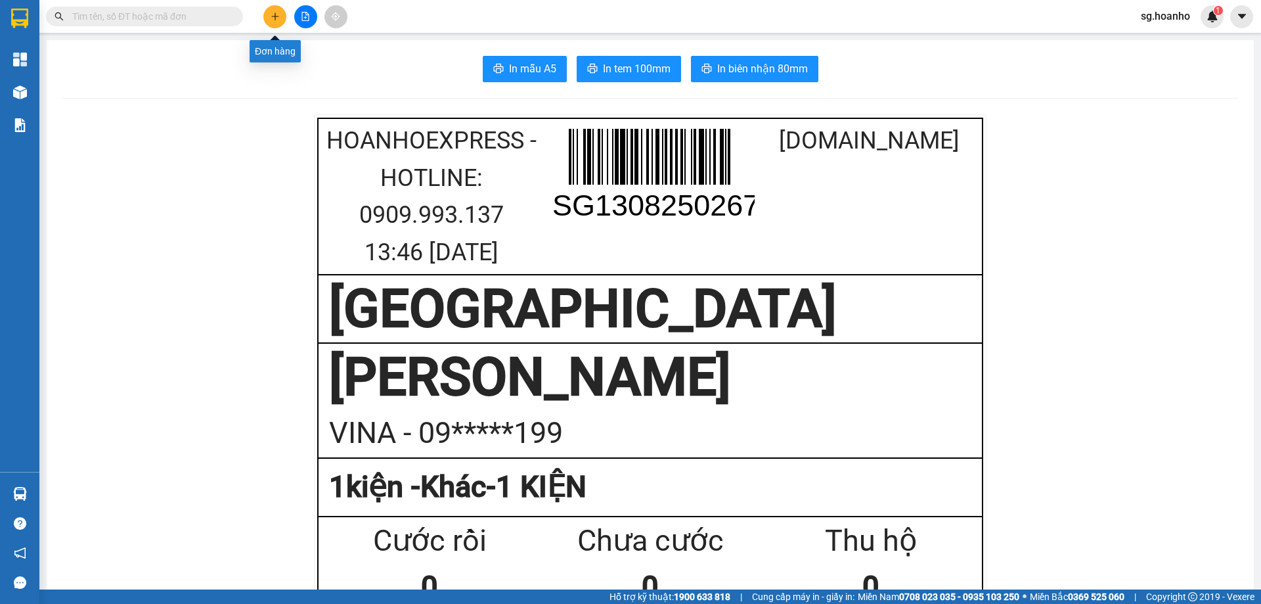
click at [267, 12] on button at bounding box center [274, 16] width 23 height 23
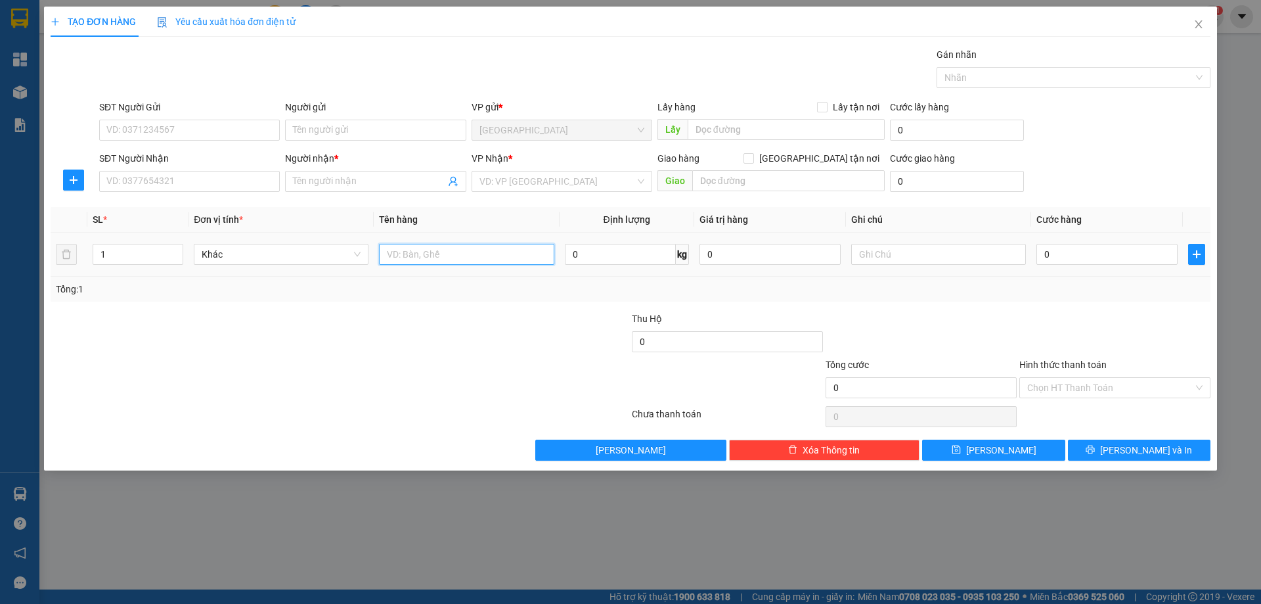
click at [407, 248] on input "text" at bounding box center [466, 254] width 175 height 21
type input "1 HỘP"
click at [191, 185] on input "SĐT Người Nhận" at bounding box center [189, 181] width 181 height 21
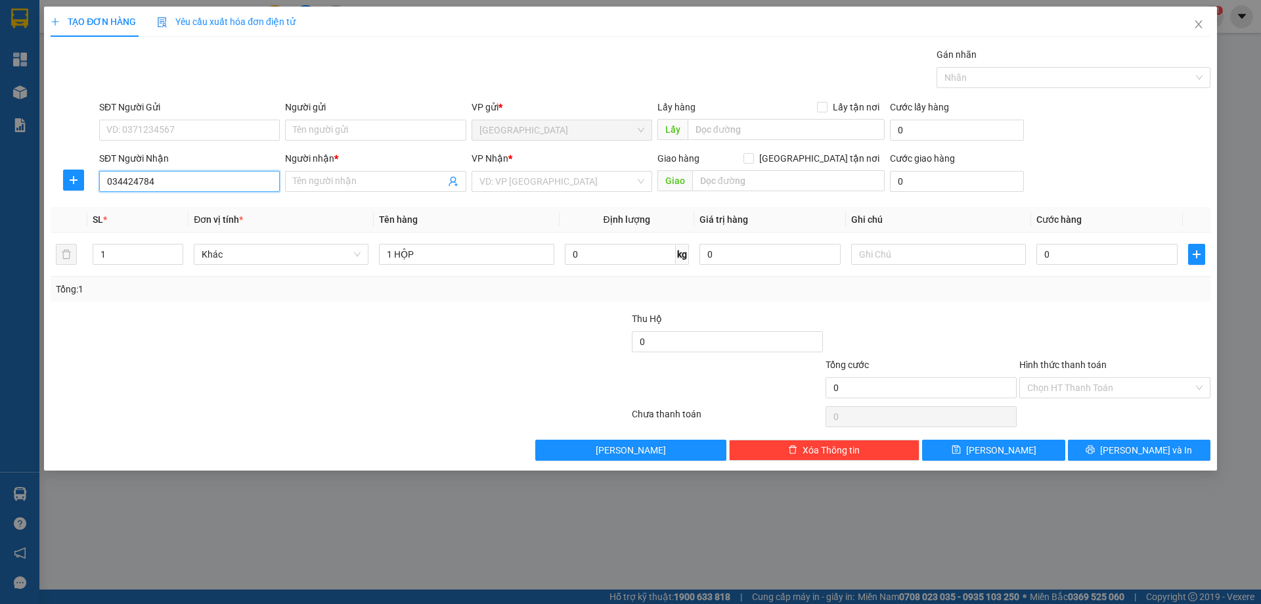
type input "0344247849"
click at [198, 202] on div "0344247849 - ANH ĐỊNH" at bounding box center [189, 207] width 165 height 14
type input "ANH ĐỊNH"
type input "0344247849"
click at [1099, 445] on button "[PERSON_NAME] và In" at bounding box center [1139, 449] width 143 height 21
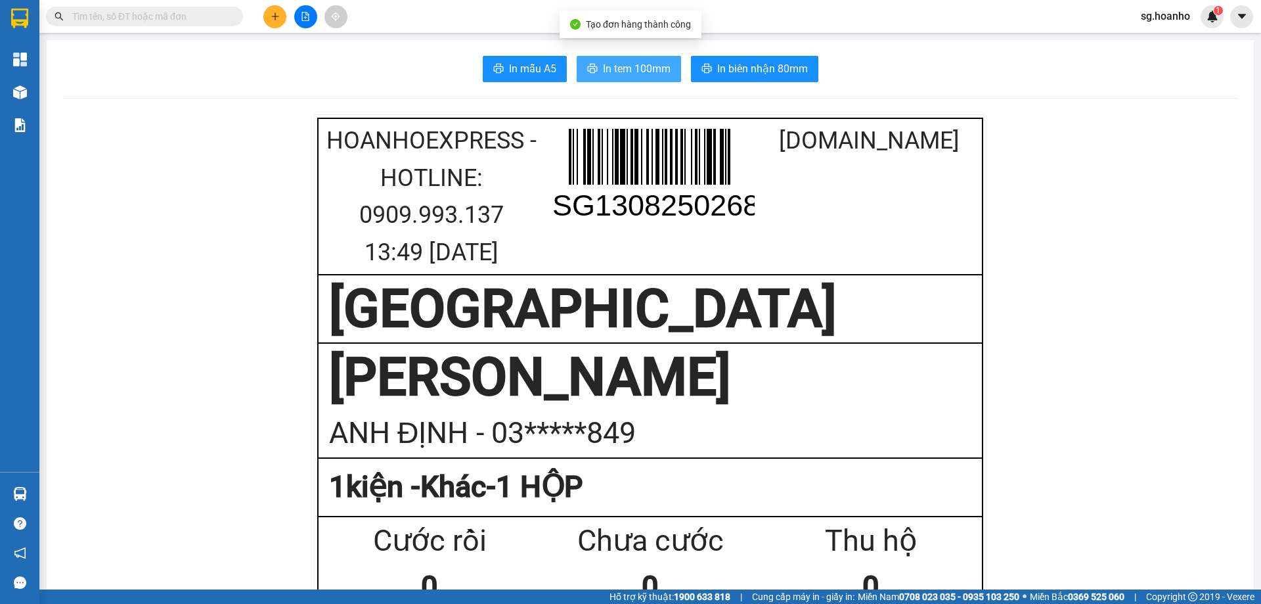
drag, startPoint x: 653, startPoint y: 72, endPoint x: 716, endPoint y: 269, distance: 207.1
click at [653, 74] on span "In tem 100mm" at bounding box center [637, 68] width 68 height 16
drag, startPoint x: 615, startPoint y: 67, endPoint x: 707, endPoint y: 172, distance: 139.6
click at [615, 67] on span "In tem 100mm" at bounding box center [637, 68] width 68 height 16
click at [139, 19] on input "text" at bounding box center [149, 16] width 155 height 14
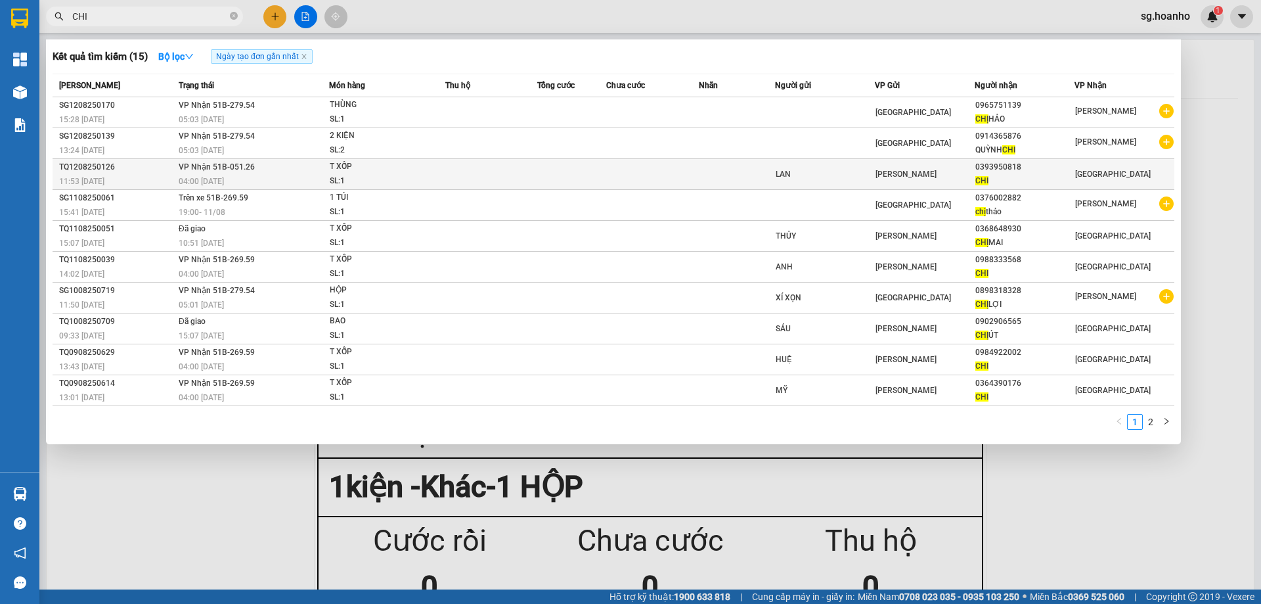
type input "CHI"
click at [514, 164] on td at bounding box center [491, 174] width 92 height 31
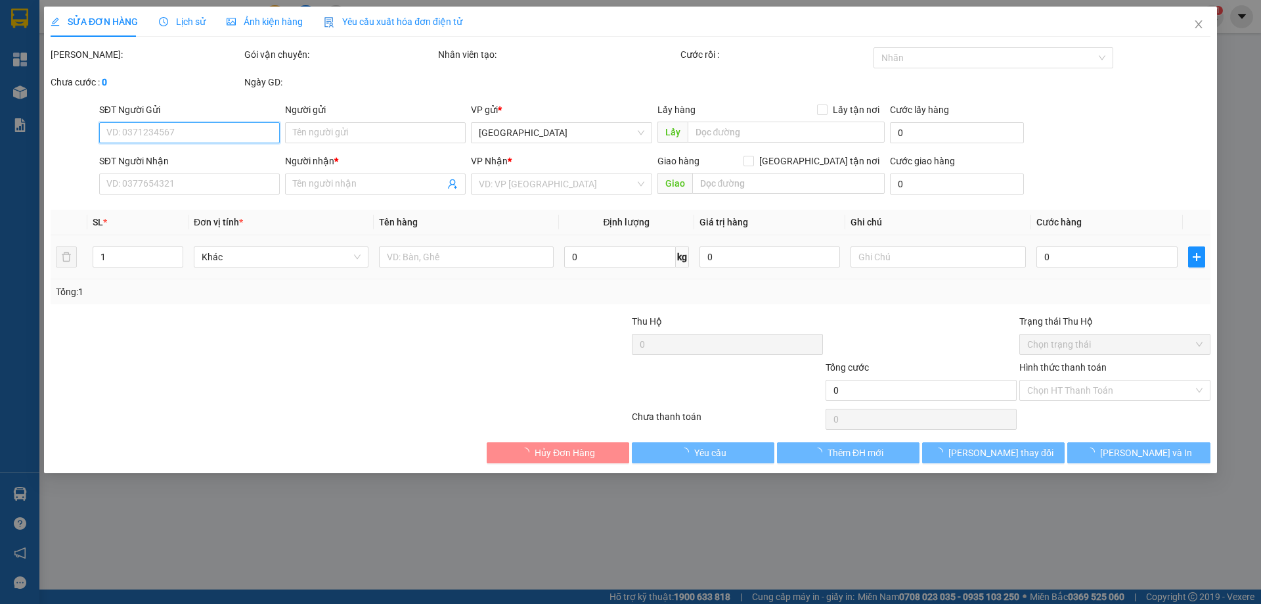
type input "LAN"
type input "0393950818"
type input "CHI"
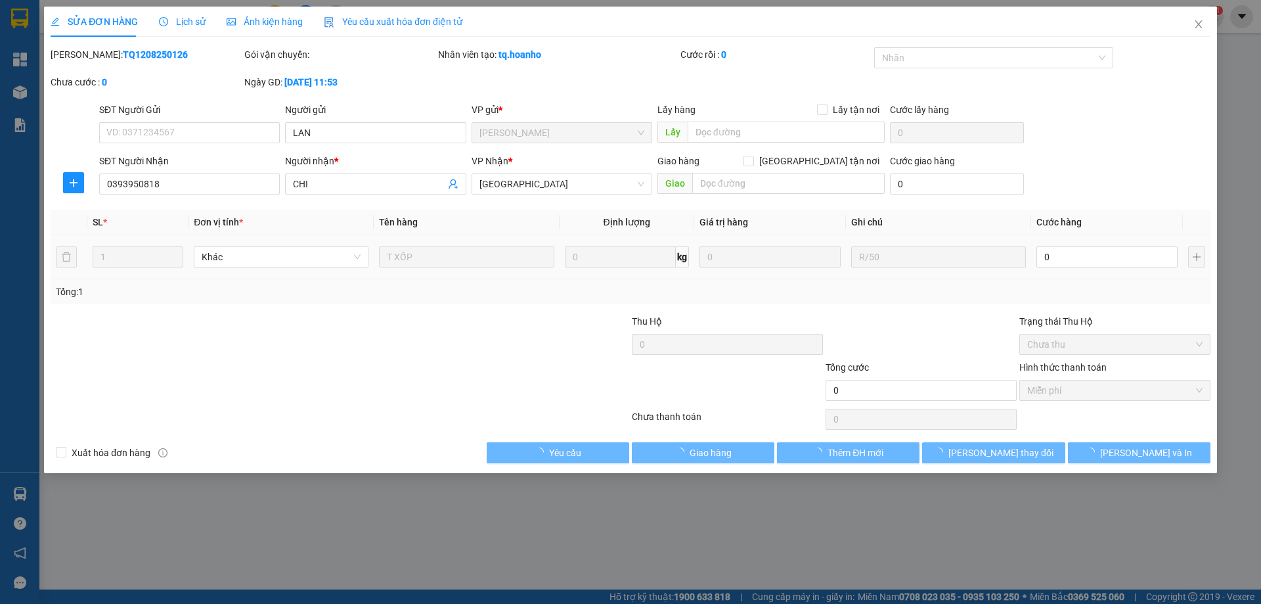
click at [722, 464] on div "SỬA ĐƠN HÀNG Lịch sử Ảnh kiện hàng Yêu cầu xuất hóa đơn điện tử Total Paid Fee …" at bounding box center [630, 240] width 1173 height 466
click at [722, 454] on span "Giao hàng" at bounding box center [711, 452] width 42 height 14
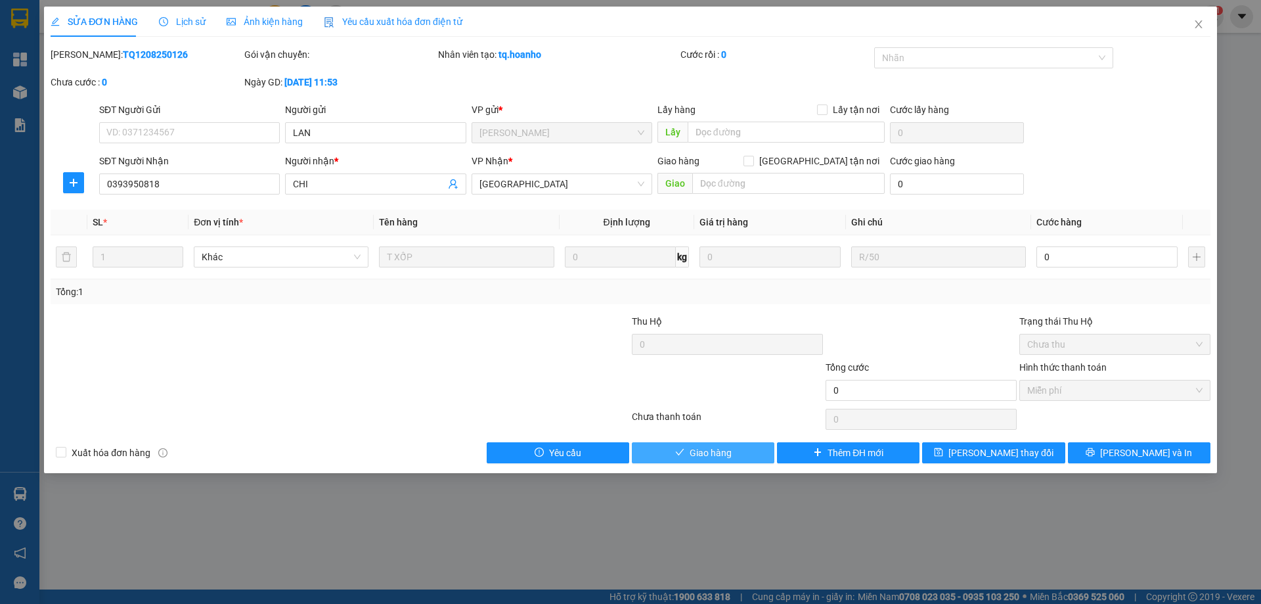
click at [721, 454] on span "Giao hàng" at bounding box center [711, 452] width 42 height 14
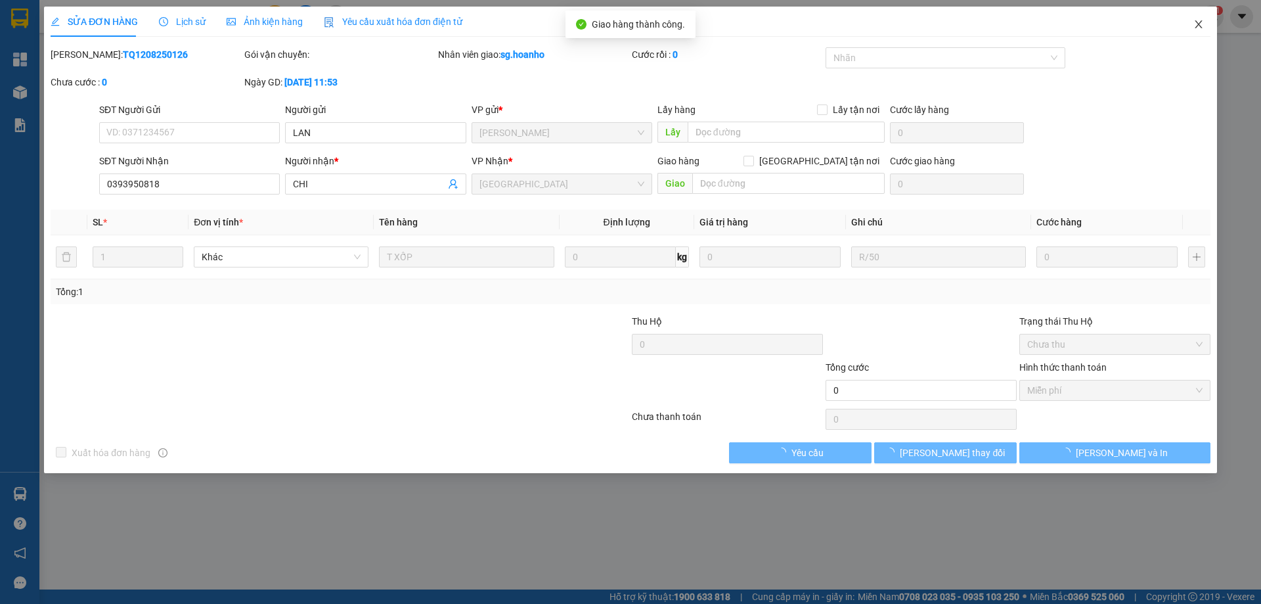
click at [1197, 24] on icon "close" at bounding box center [1198, 24] width 11 height 11
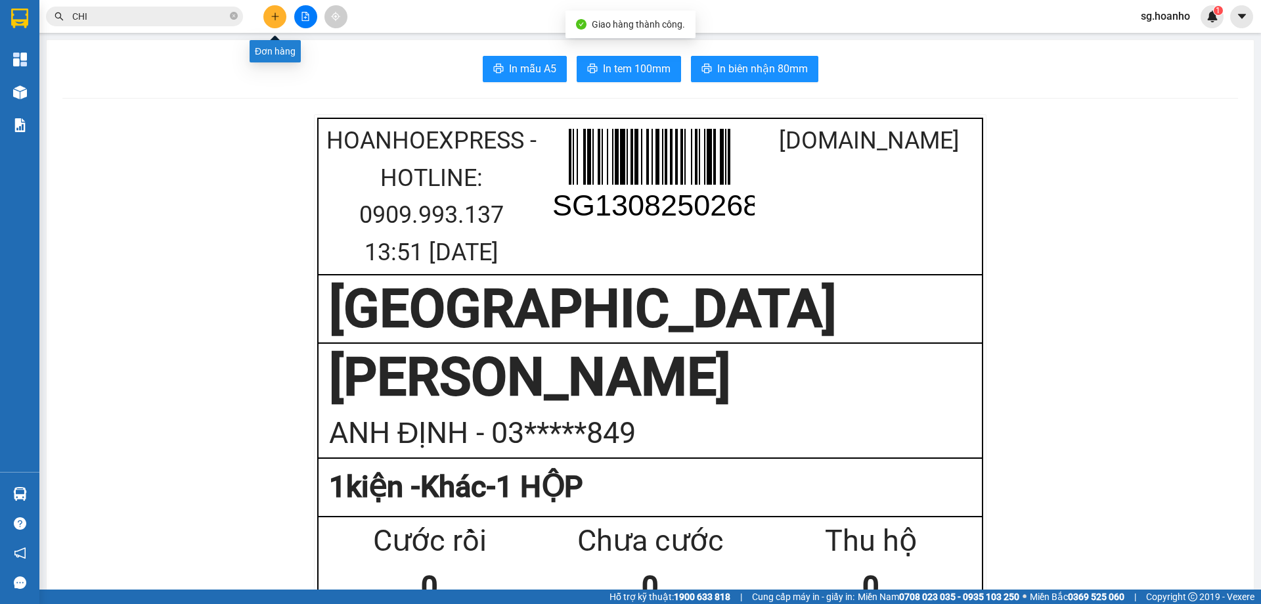
click at [269, 20] on button at bounding box center [274, 16] width 23 height 23
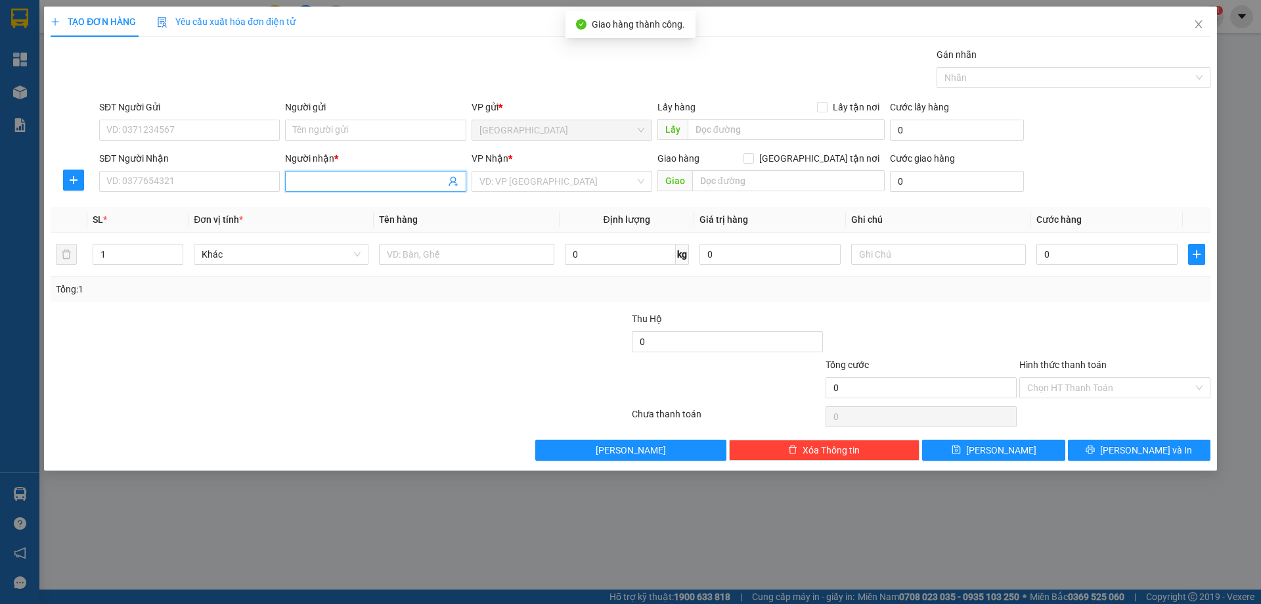
click at [358, 187] on input "Người nhận *" at bounding box center [369, 181] width 152 height 14
click at [391, 188] on input "8 BẰNG" at bounding box center [369, 181] width 152 height 14
type input "8 BẰNG"
click at [376, 204] on div "8 BẰNG - 0905861273" at bounding box center [375, 207] width 165 height 14
type input "0905861273"
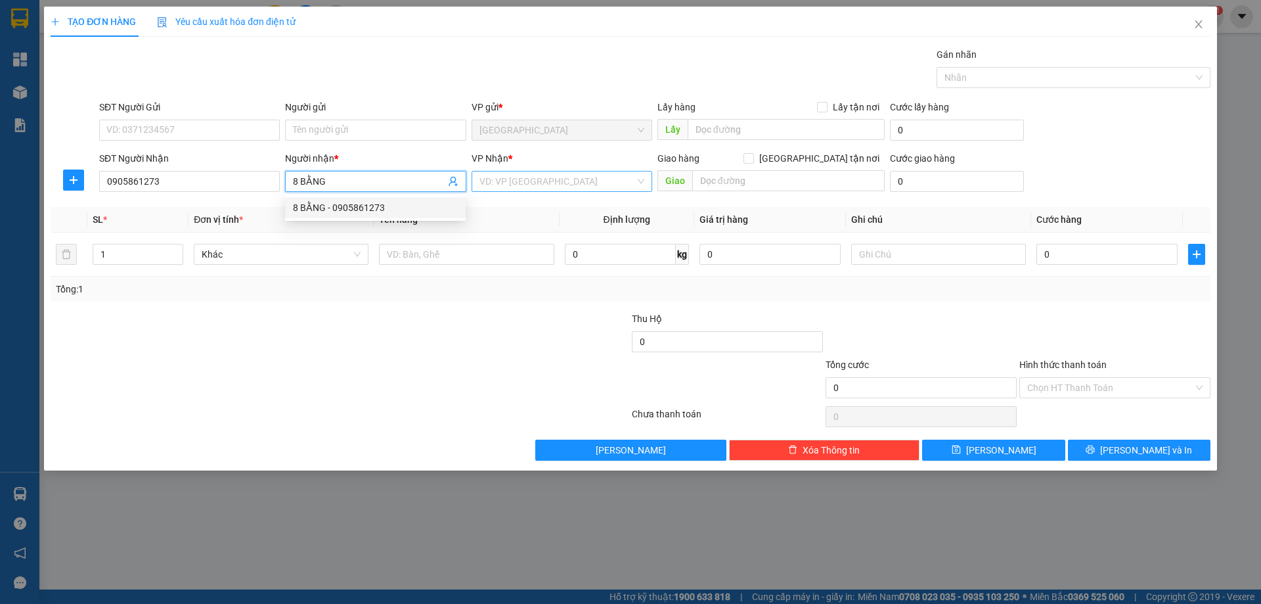
type input "8 BẰNG"
drag, startPoint x: 491, startPoint y: 185, endPoint x: 474, endPoint y: 242, distance: 60.3
click at [491, 191] on div "VD: VP [GEOGRAPHIC_DATA]" at bounding box center [562, 181] width 181 height 21
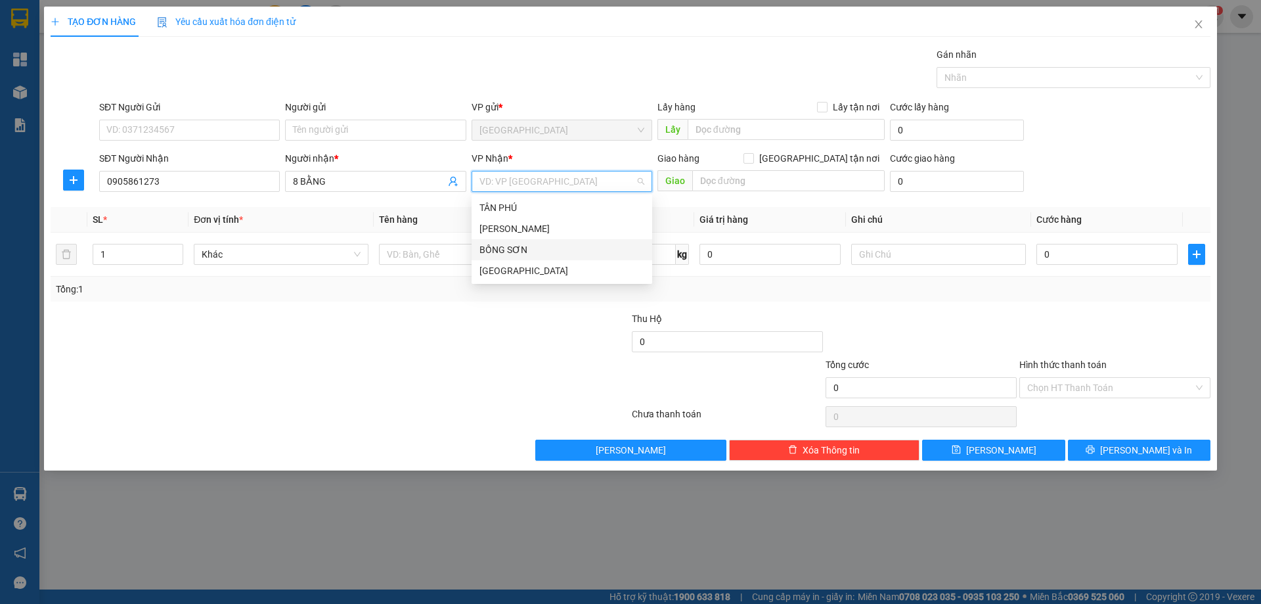
click at [476, 247] on div "BỒNG SƠN" at bounding box center [562, 249] width 181 height 21
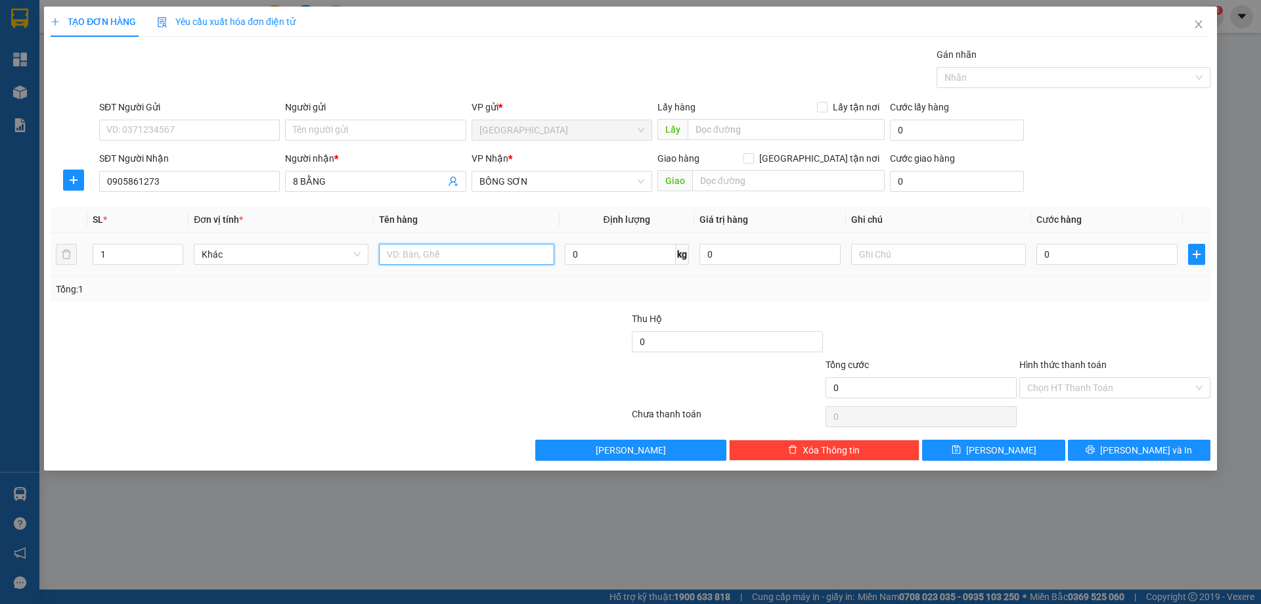
click at [416, 256] on input "text" at bounding box center [466, 254] width 175 height 21
type input "1T"
click at [1113, 455] on button "[PERSON_NAME] và In" at bounding box center [1139, 449] width 143 height 21
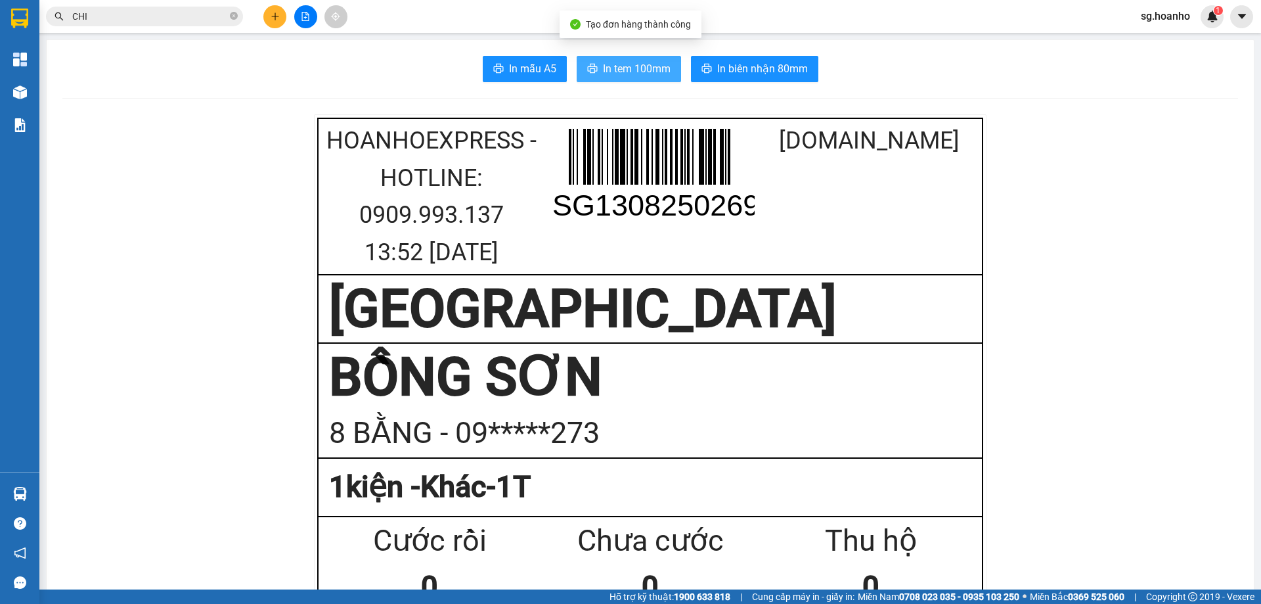
click at [642, 70] on span "In tem 100mm" at bounding box center [637, 68] width 68 height 16
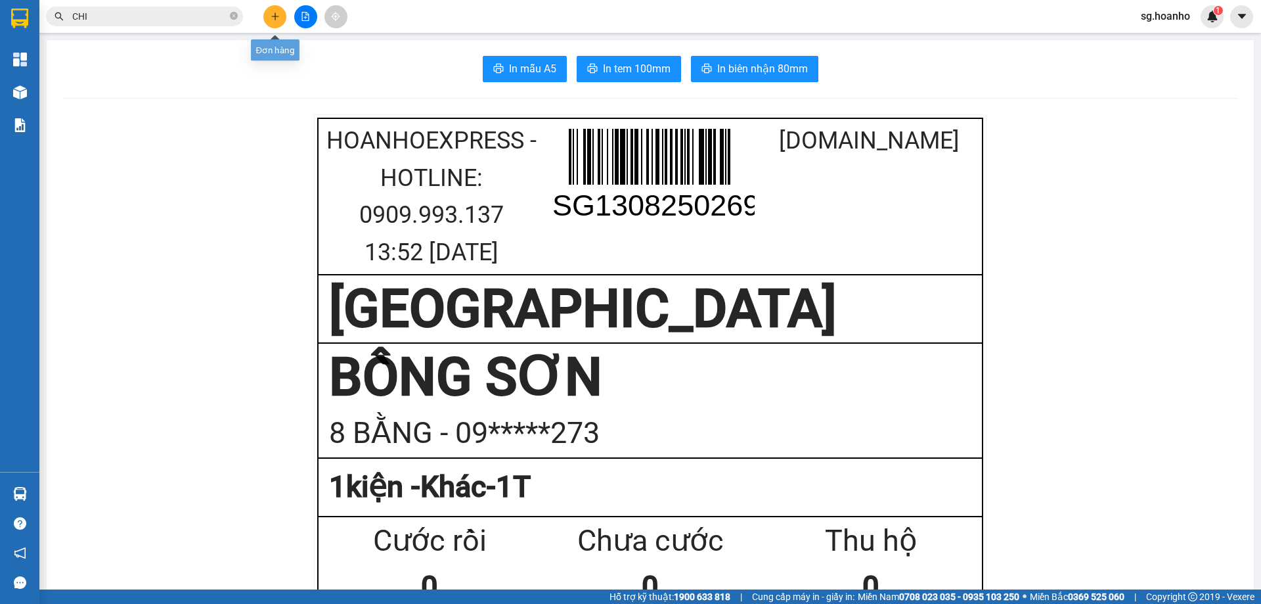
click at [278, 11] on button at bounding box center [274, 16] width 23 height 23
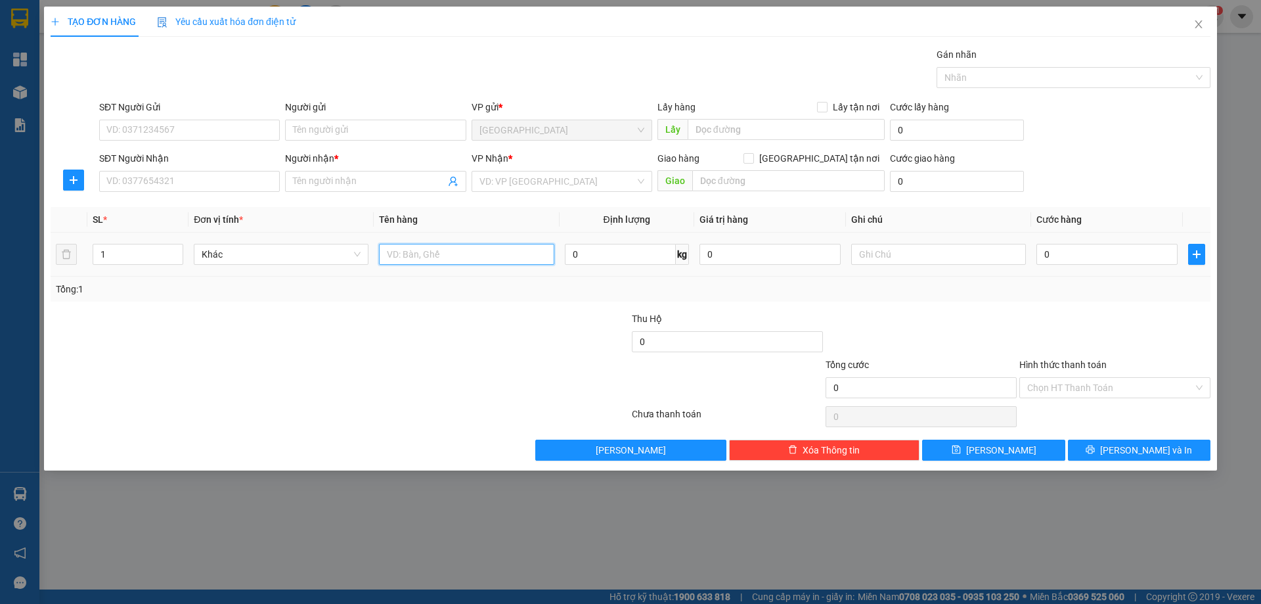
click at [459, 250] on input "text" at bounding box center [466, 254] width 175 height 21
click at [440, 261] on input "text" at bounding box center [466, 254] width 175 height 21
type input "1TX"
click at [889, 262] on input "text" at bounding box center [938, 254] width 175 height 21
type input "C 150K"
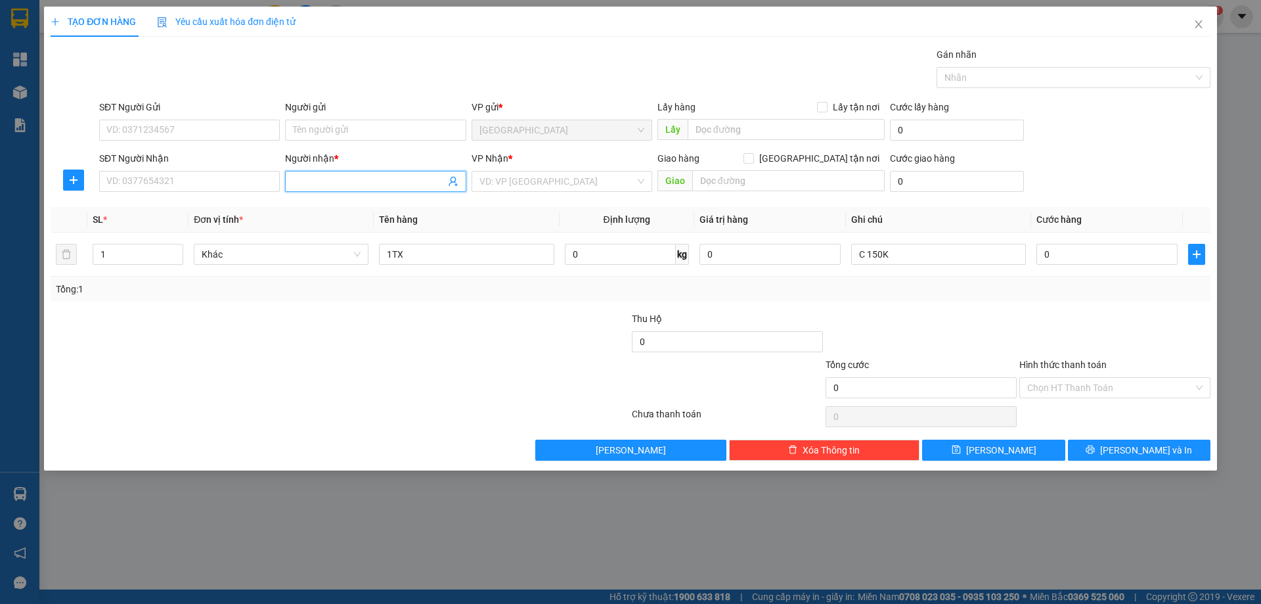
click at [349, 185] on input "Người nhận *" at bounding box center [369, 181] width 152 height 14
type input "79"
click at [336, 229] on div "ĐIỆN NƯỚC 179 - 0983379794" at bounding box center [375, 228] width 165 height 14
type input "0983379794"
type input "ĐIỆN NƯỚC 179"
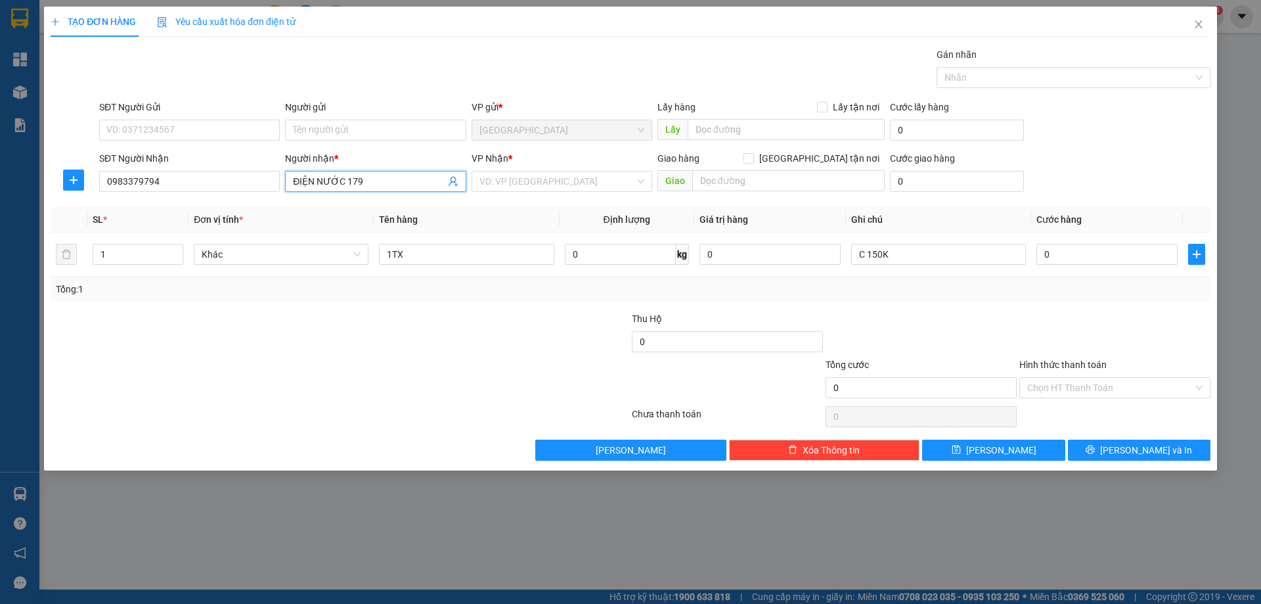
click at [382, 178] on input "ĐIỆN NƯỚC 179" at bounding box center [369, 181] width 152 height 14
click at [355, 206] on div "CƠM GÀ 79 - 0905266339" at bounding box center [375, 207] width 165 height 14
type input "0905266339"
type input "CƠM GÀ 79"
click at [496, 178] on input "search" at bounding box center [557, 181] width 156 height 20
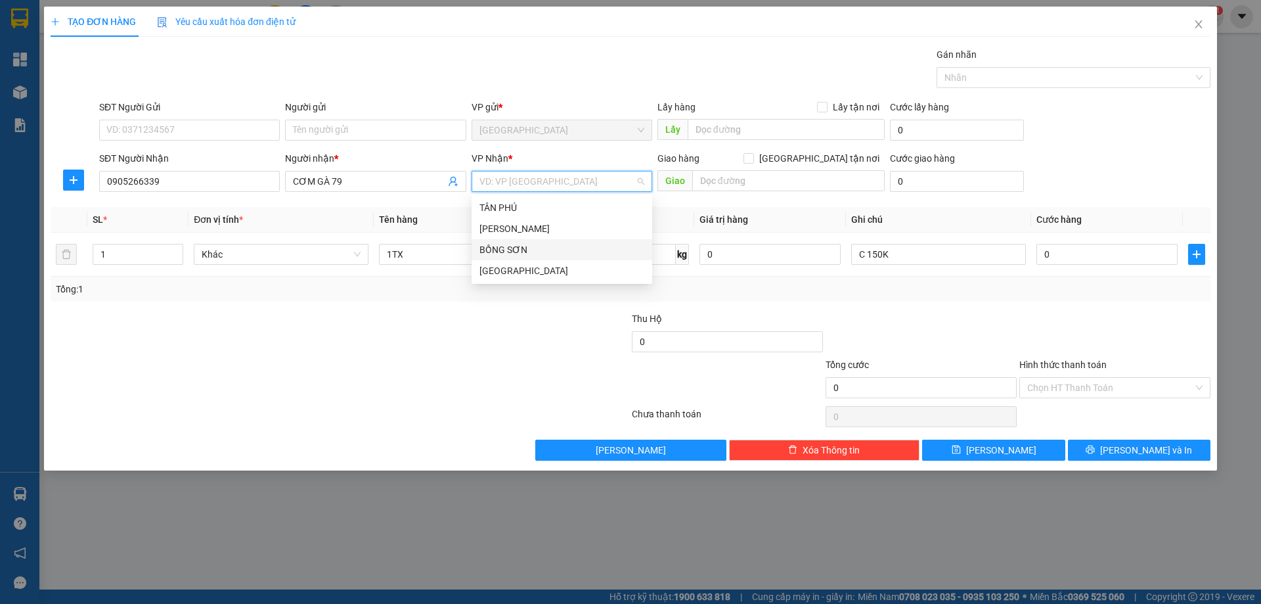
click at [498, 252] on div "BỒNG SƠN" at bounding box center [561, 249] width 165 height 14
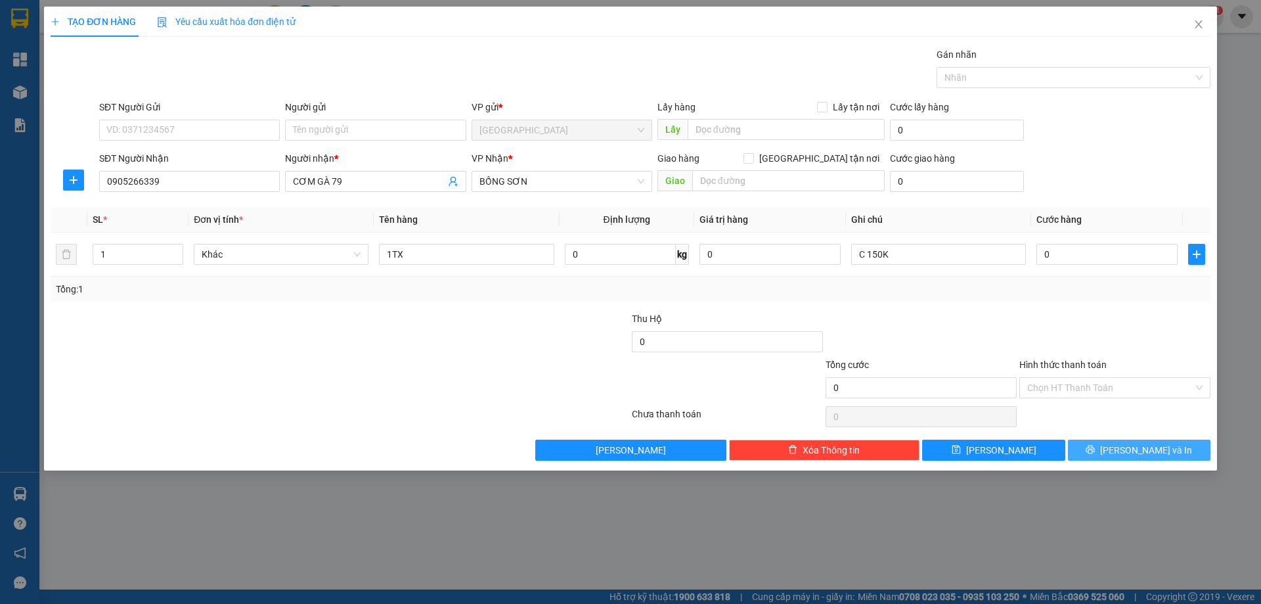
click at [1102, 441] on button "[PERSON_NAME] và In" at bounding box center [1139, 449] width 143 height 21
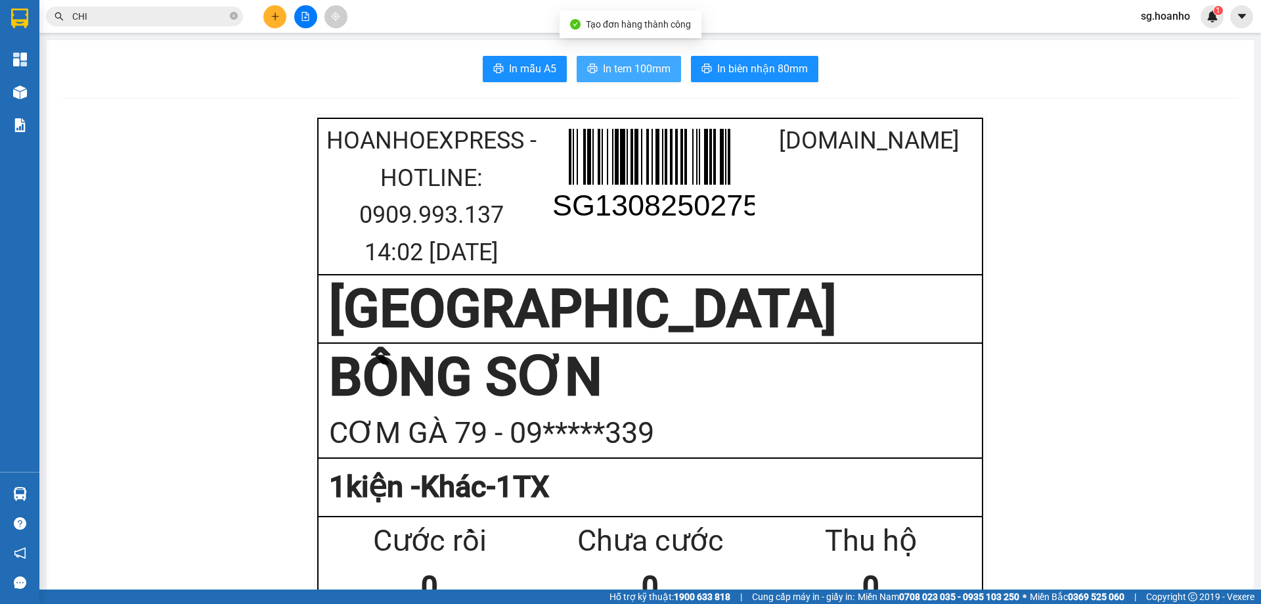
click at [637, 73] on span "In tem 100mm" at bounding box center [637, 68] width 68 height 16
click at [625, 76] on span "In tem 100mm" at bounding box center [637, 68] width 68 height 16
click at [627, 70] on span "In tem 100mm" at bounding box center [637, 68] width 68 height 16
click at [269, 18] on button at bounding box center [274, 16] width 23 height 23
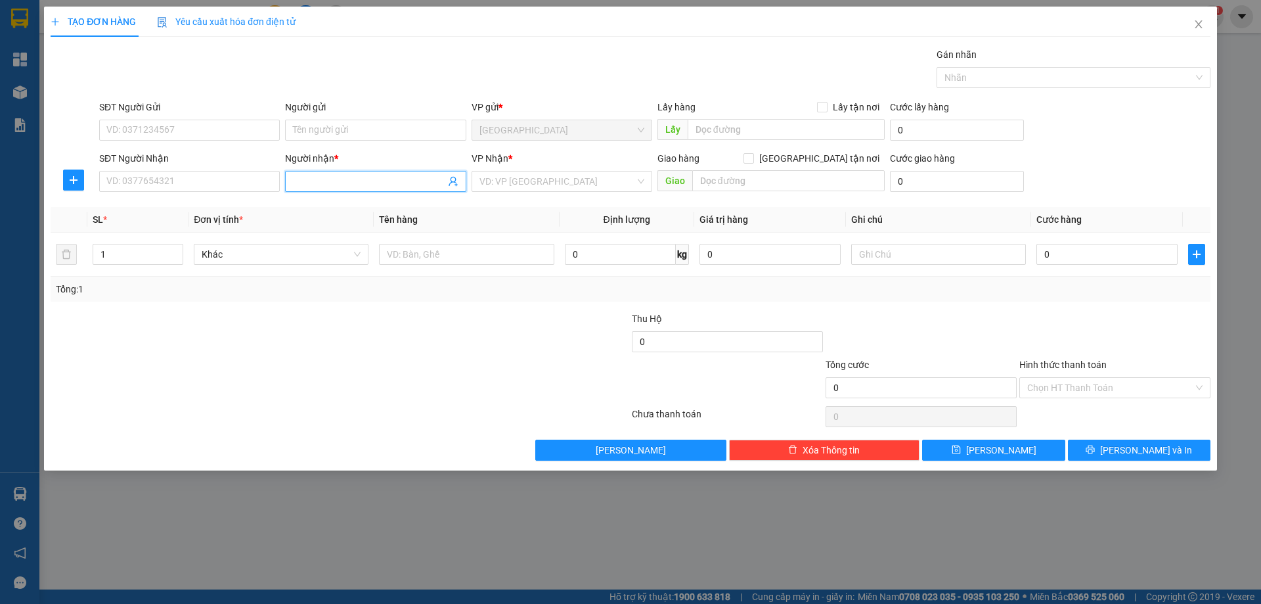
click at [364, 177] on input "Người nhận *" at bounding box center [369, 181] width 152 height 14
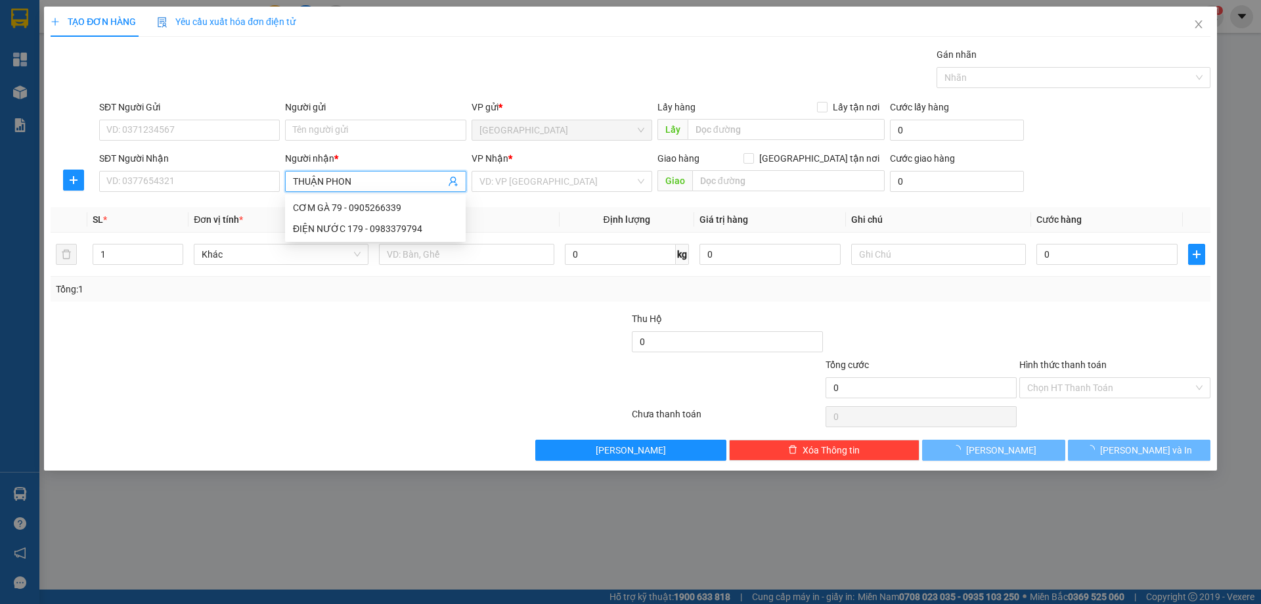
type input "[PERSON_NAME]"
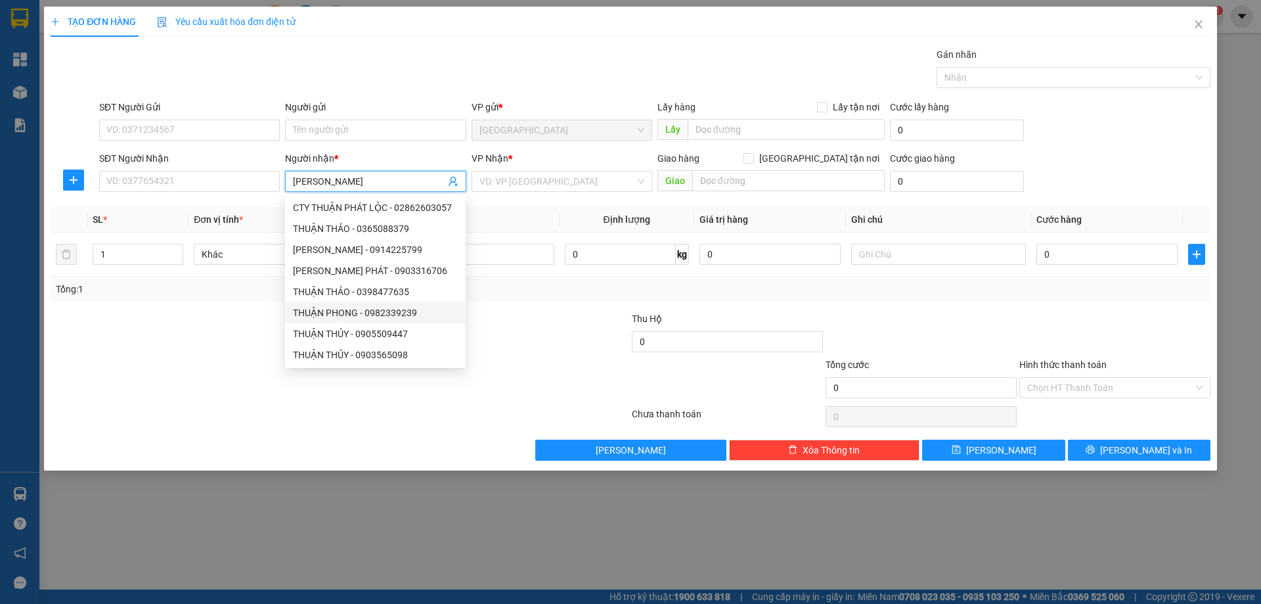
click at [359, 306] on div "THUẬN PHONG - 0982339239" at bounding box center [375, 312] width 165 height 14
type input "0982339239"
type input "[PERSON_NAME]"
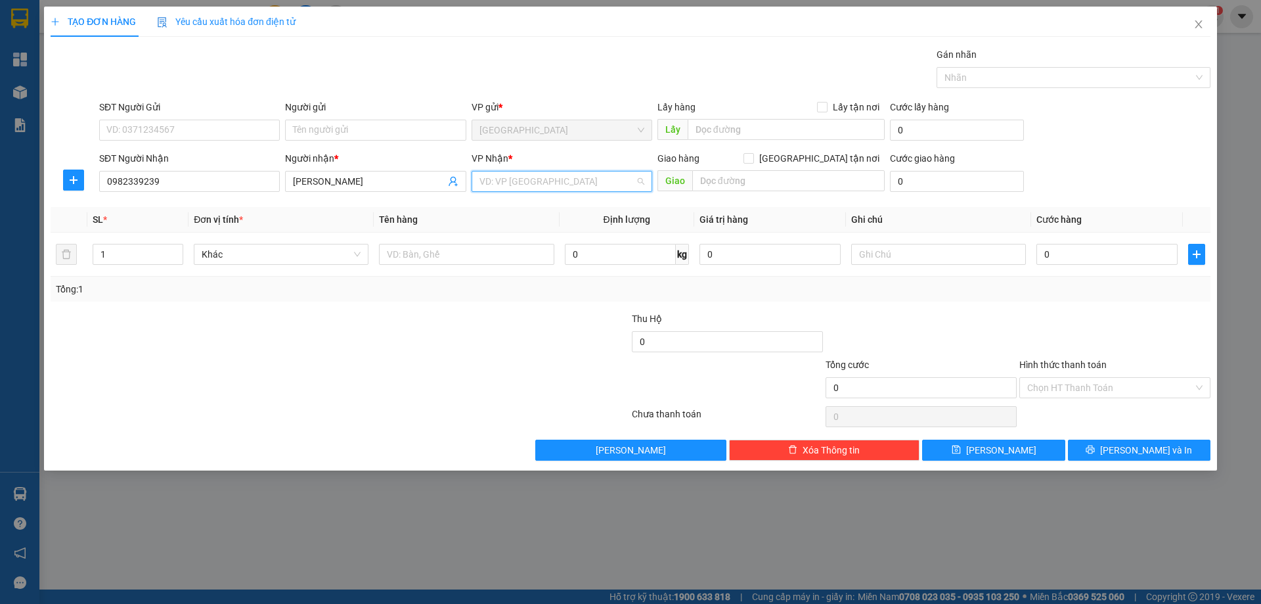
drag, startPoint x: 518, startPoint y: 177, endPoint x: 506, endPoint y: 253, distance: 77.2
click at [517, 180] on input "search" at bounding box center [557, 181] width 156 height 20
drag, startPoint x: 505, startPoint y: 249, endPoint x: 418, endPoint y: 268, distance: 89.4
click at [483, 253] on div "BỒNG SƠN" at bounding box center [561, 249] width 165 height 14
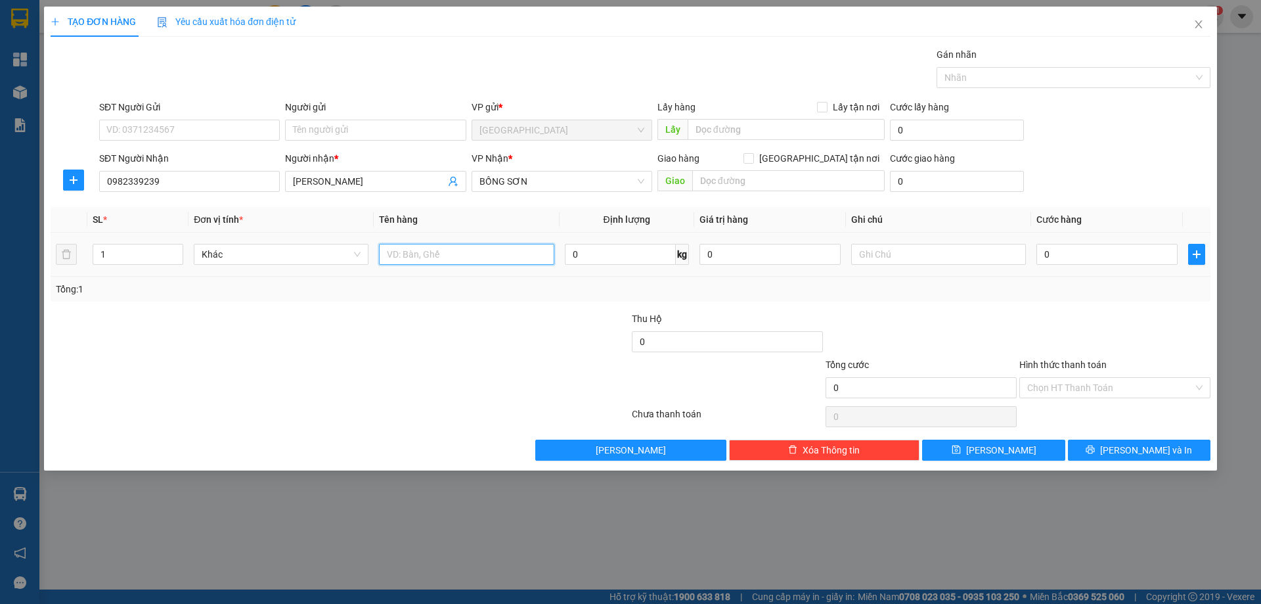
click at [414, 255] on input "text" at bounding box center [466, 254] width 175 height 21
type input "1 KIỆN"
click at [1130, 439] on button "[PERSON_NAME] và In" at bounding box center [1139, 449] width 143 height 21
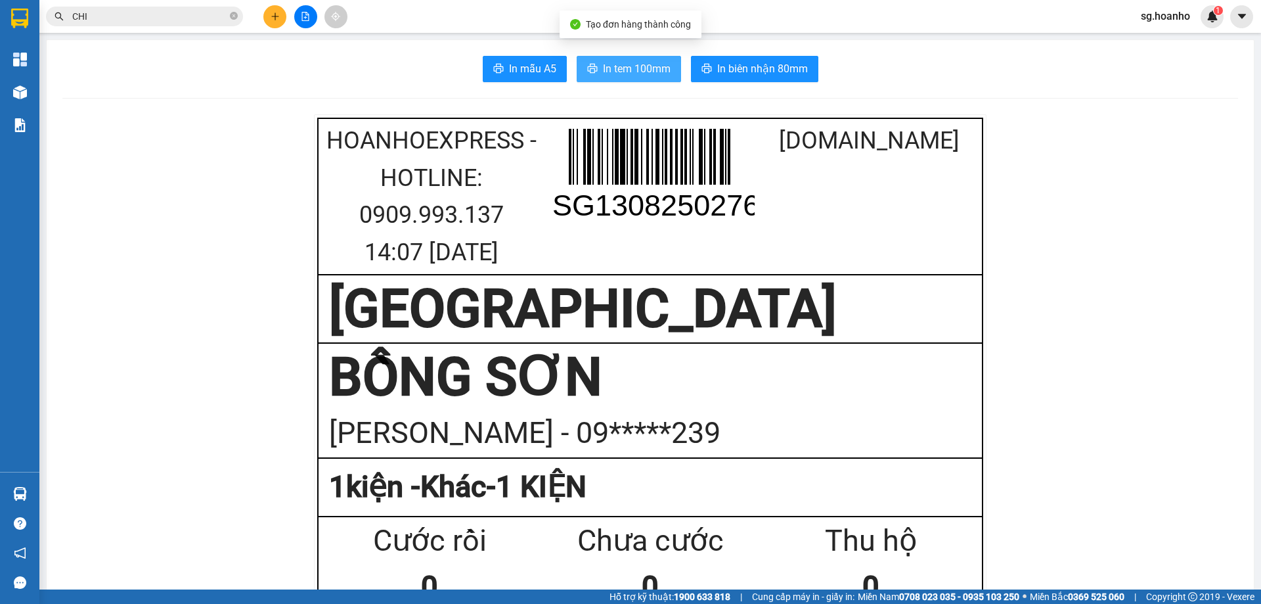
click at [639, 62] on span "In tem 100mm" at bounding box center [637, 68] width 68 height 16
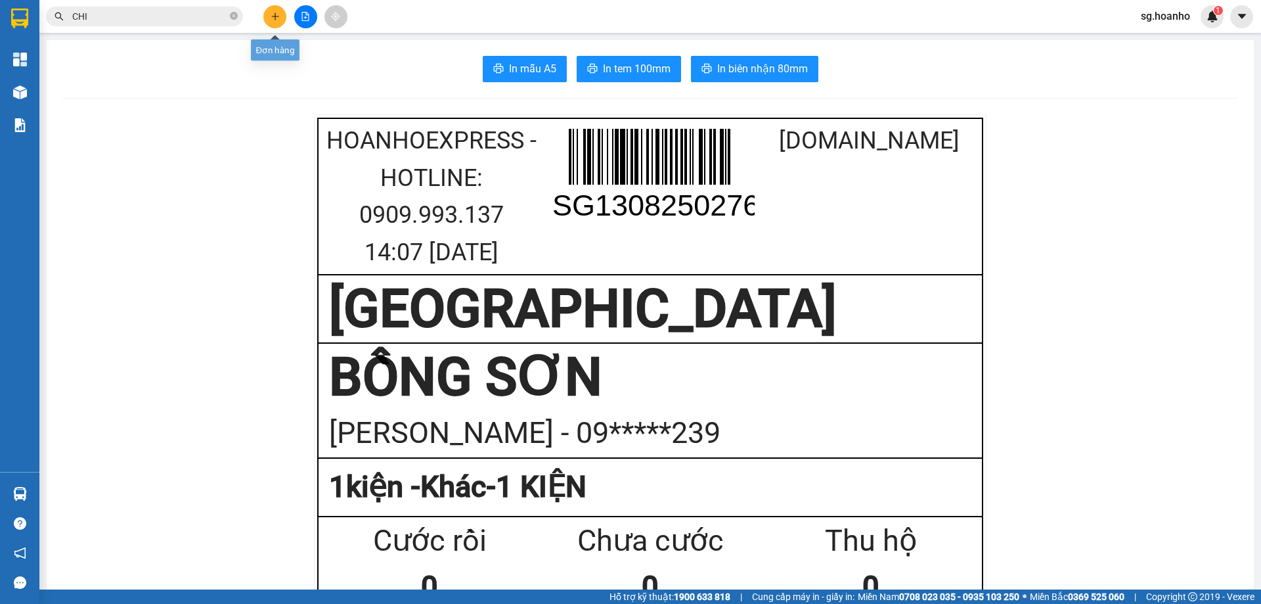
click at [280, 14] on button at bounding box center [274, 16] width 23 height 23
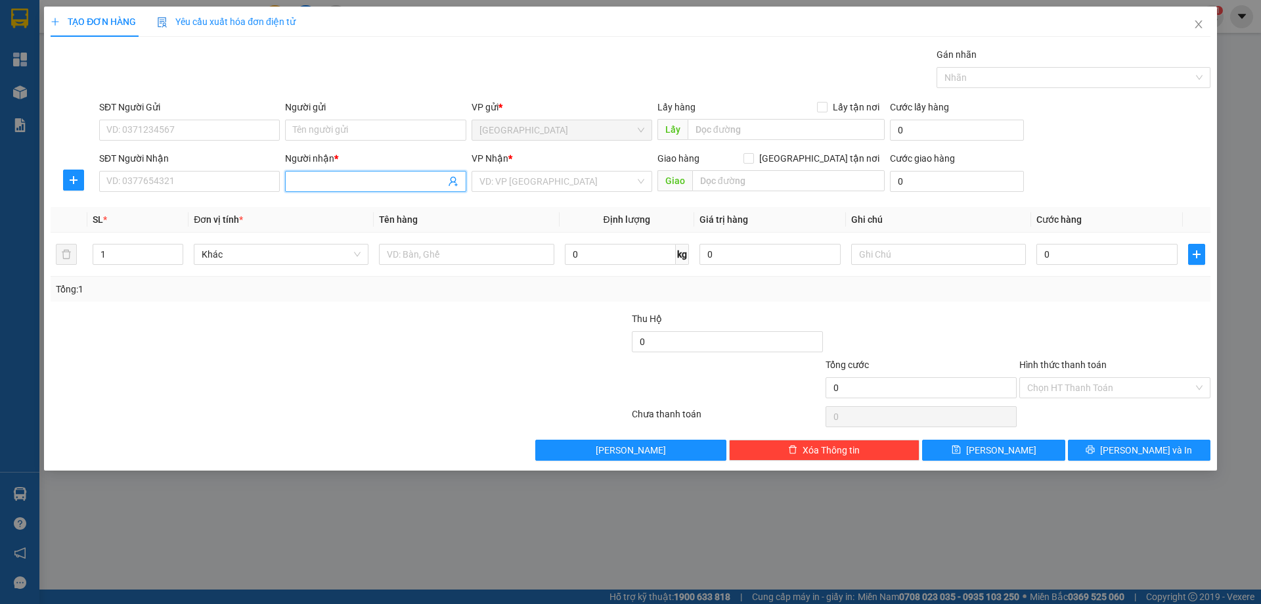
click at [337, 181] on input "Người nhận *" at bounding box center [369, 181] width 152 height 14
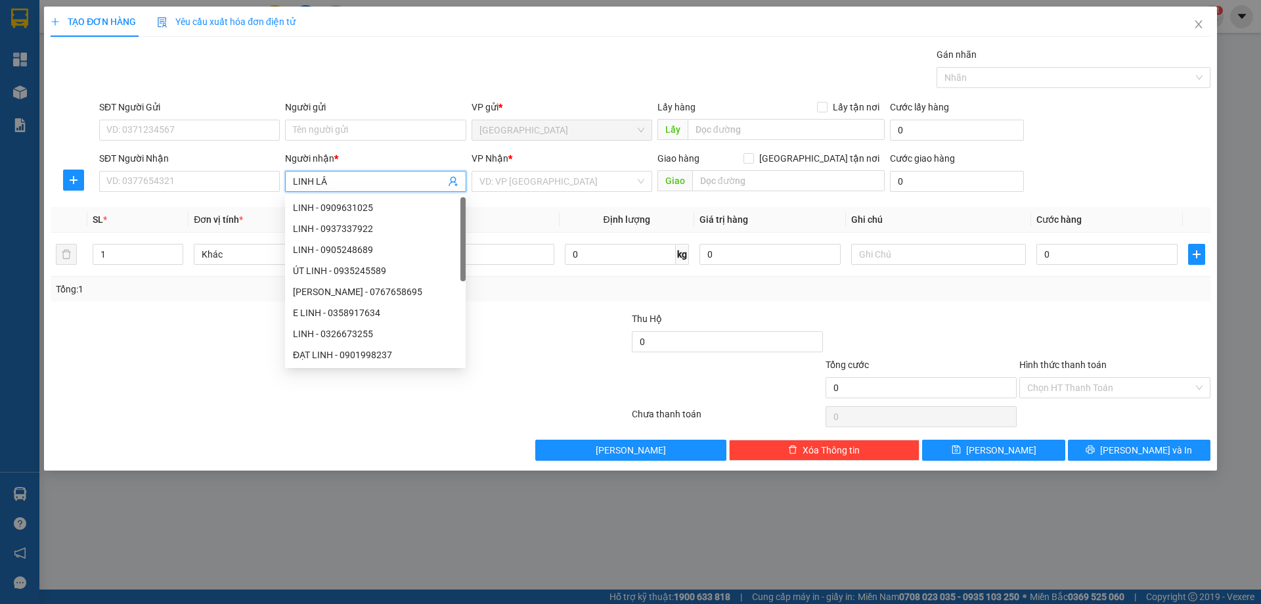
type input "LINH LÂM"
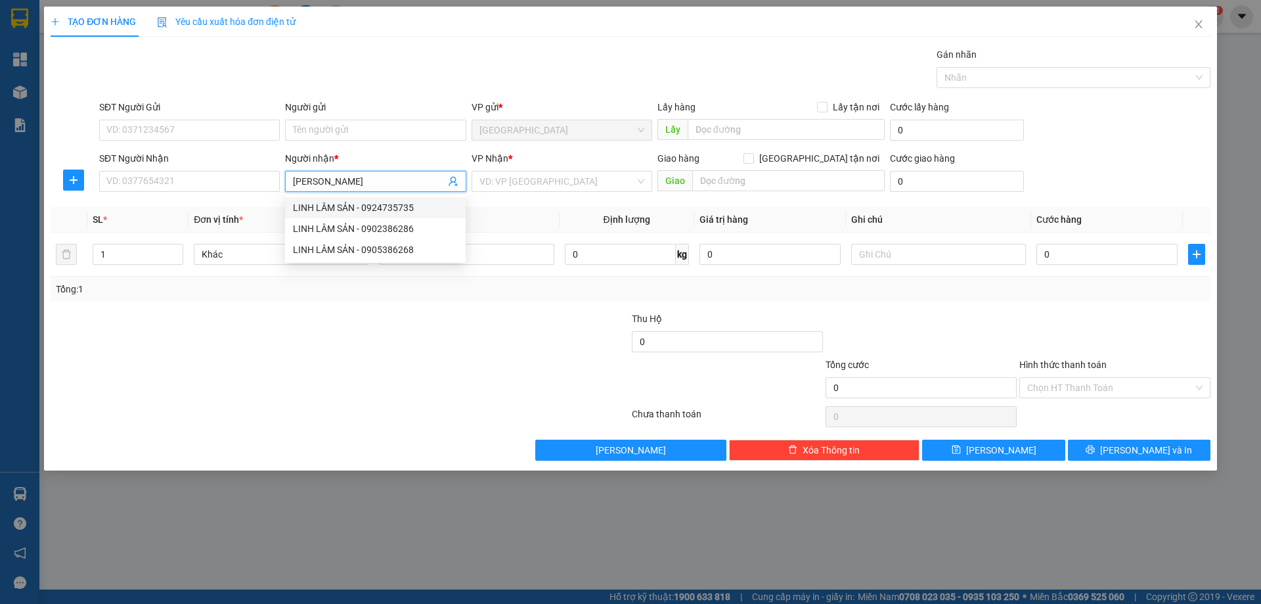
click at [330, 208] on div "LINH LÂM SẢN - 0924735735" at bounding box center [375, 207] width 165 height 14
type input "0924735735"
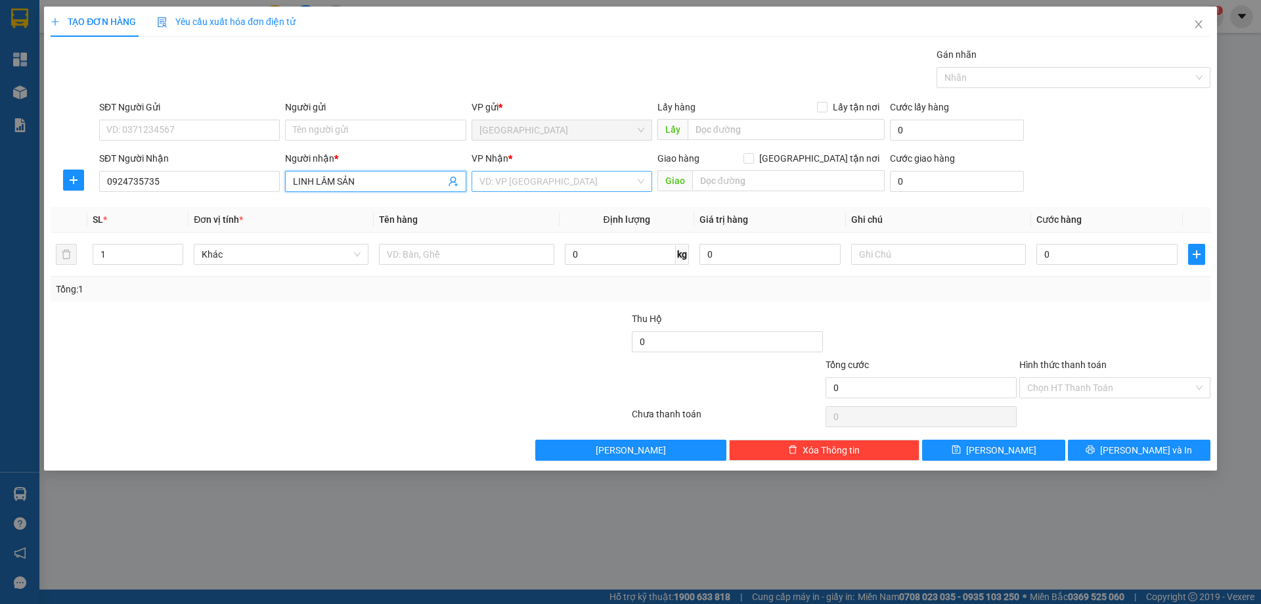
type input "LINH LÂM SẢN"
drag, startPoint x: 484, startPoint y: 180, endPoint x: 487, endPoint y: 232, distance: 52.6
click at [484, 182] on input "search" at bounding box center [557, 181] width 156 height 20
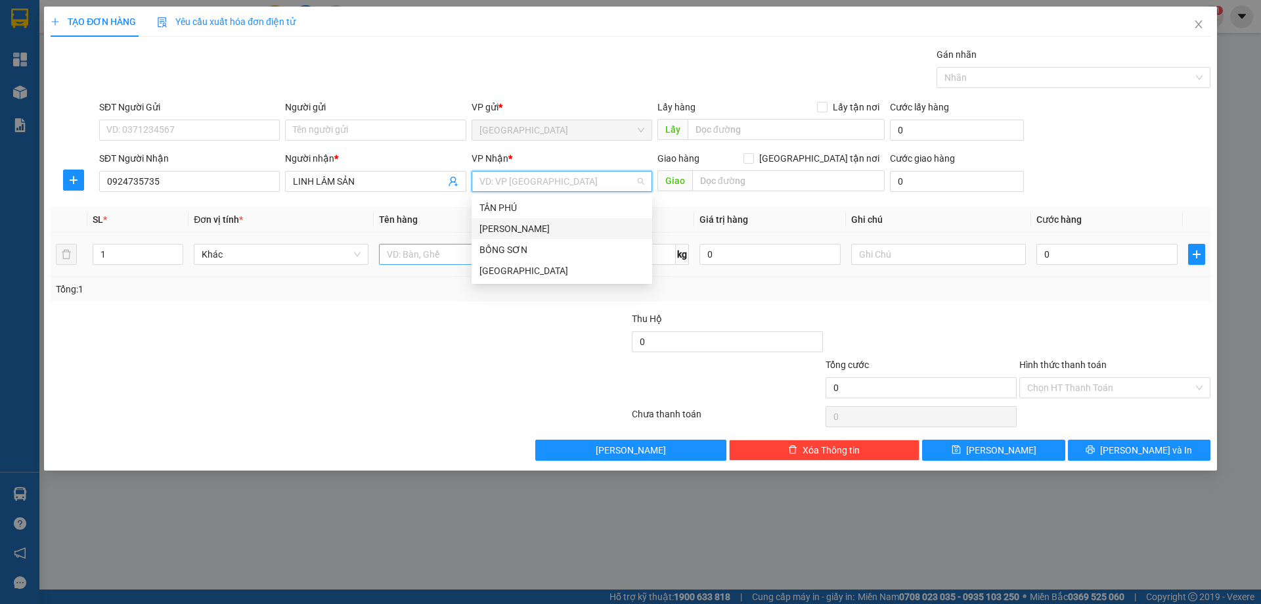
drag, startPoint x: 486, startPoint y: 231, endPoint x: 424, endPoint y: 244, distance: 63.1
click at [485, 231] on div "[PERSON_NAME]" at bounding box center [561, 228] width 165 height 14
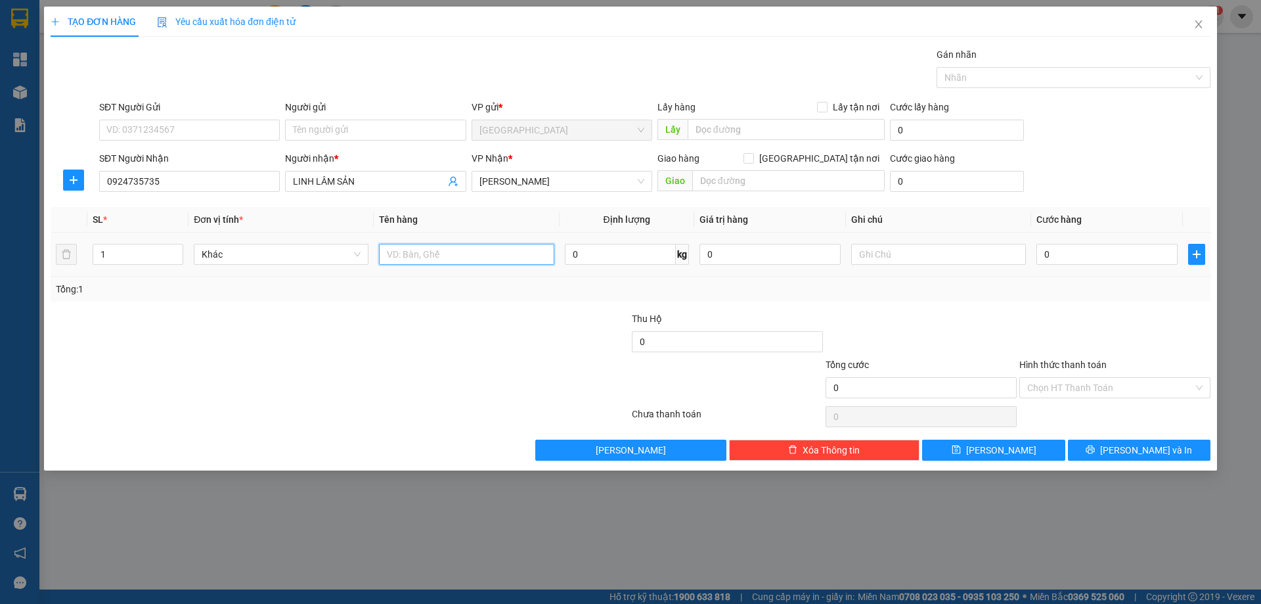
click at [421, 252] on input "text" at bounding box center [466, 254] width 175 height 21
type input "6 CÂY SI"
click at [176, 251] on icon "up" at bounding box center [176, 251] width 5 height 5
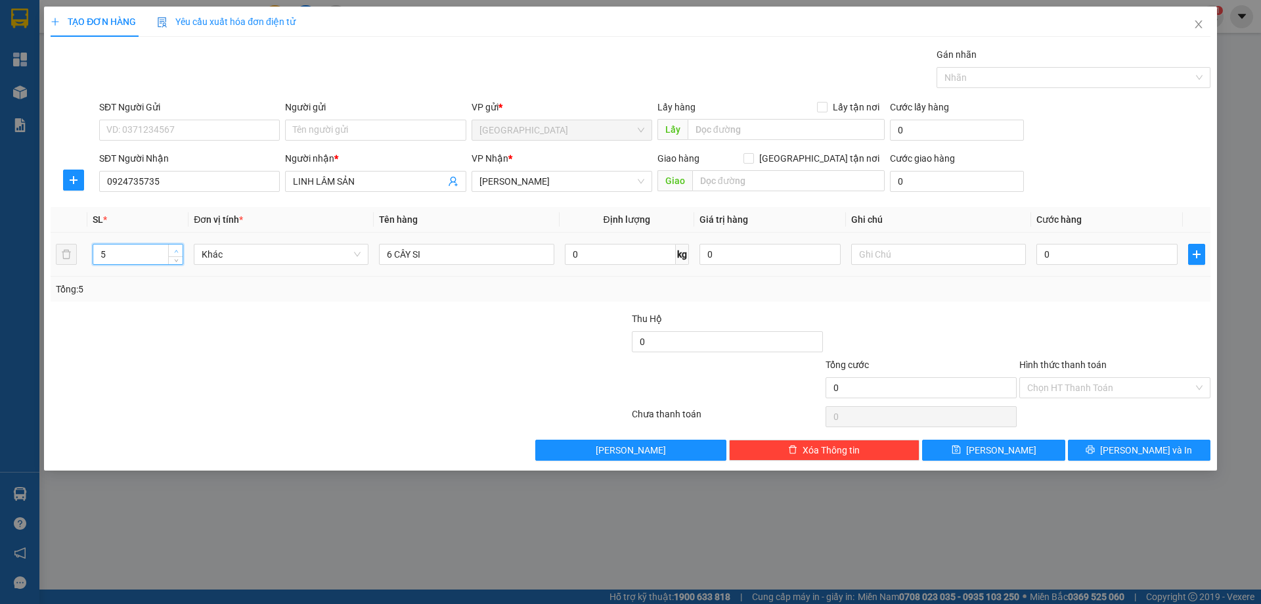
click at [176, 251] on icon "up" at bounding box center [176, 251] width 5 height 5
type input "6"
click at [176, 251] on icon "up" at bounding box center [176, 251] width 5 height 5
click at [1116, 443] on button "[PERSON_NAME] và In" at bounding box center [1139, 449] width 143 height 21
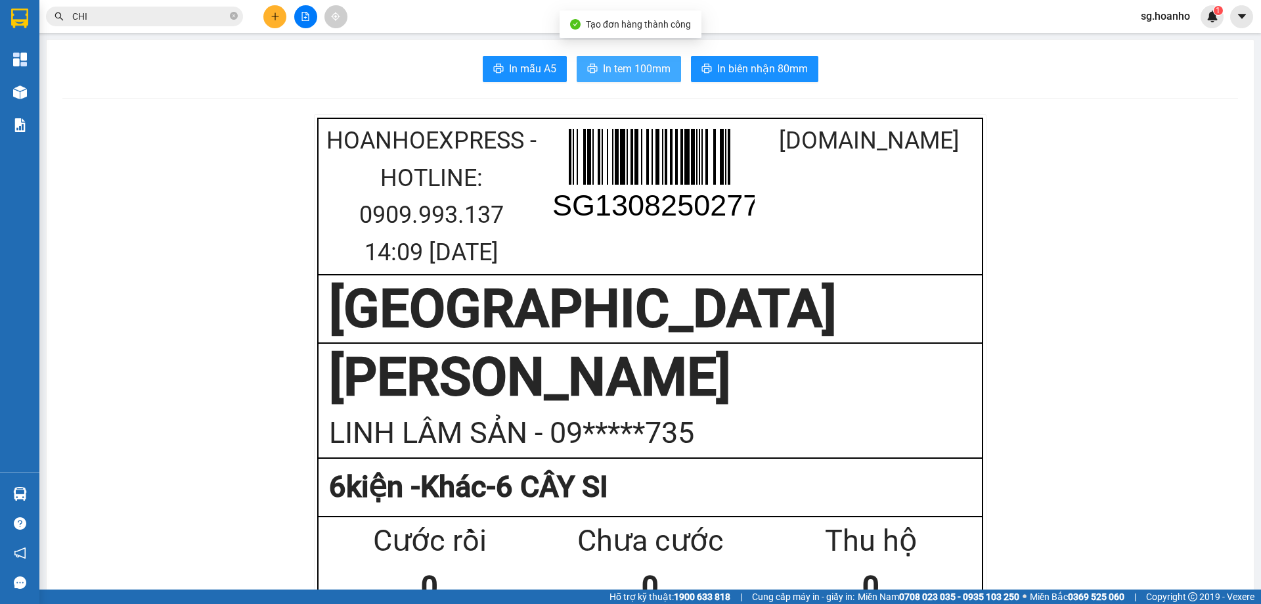
click at [607, 60] on button "In tem 100mm" at bounding box center [629, 69] width 104 height 26
click at [279, 28] on div "Kết quả tìm kiếm ( 15 ) Bộ lọc Ngày tạo đơn gần nhất Mã ĐH Trạng thái Món hàng …" at bounding box center [630, 16] width 1261 height 33
click at [274, 18] on icon "plus" at bounding box center [275, 16] width 9 height 9
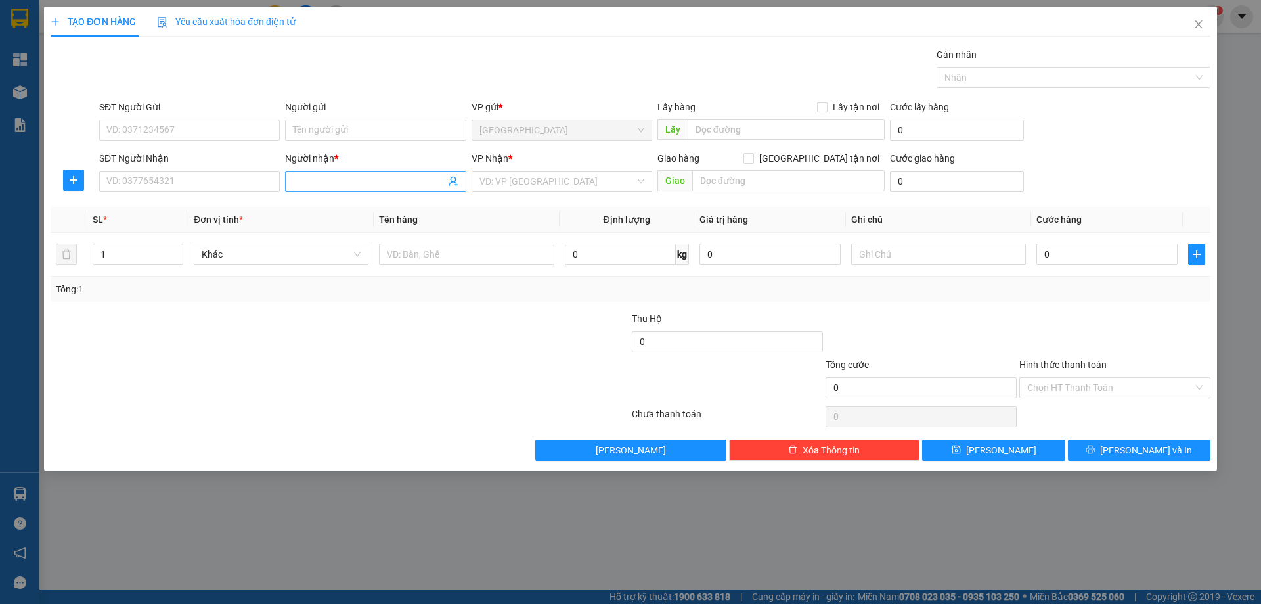
click at [365, 189] on span at bounding box center [375, 181] width 181 height 21
type input "TẸO"
click at [356, 205] on div "TẸO THỢ MÁY - 0905703582" at bounding box center [375, 207] width 165 height 14
type input "0905703582"
type input "TẸO THỢ MÁY"
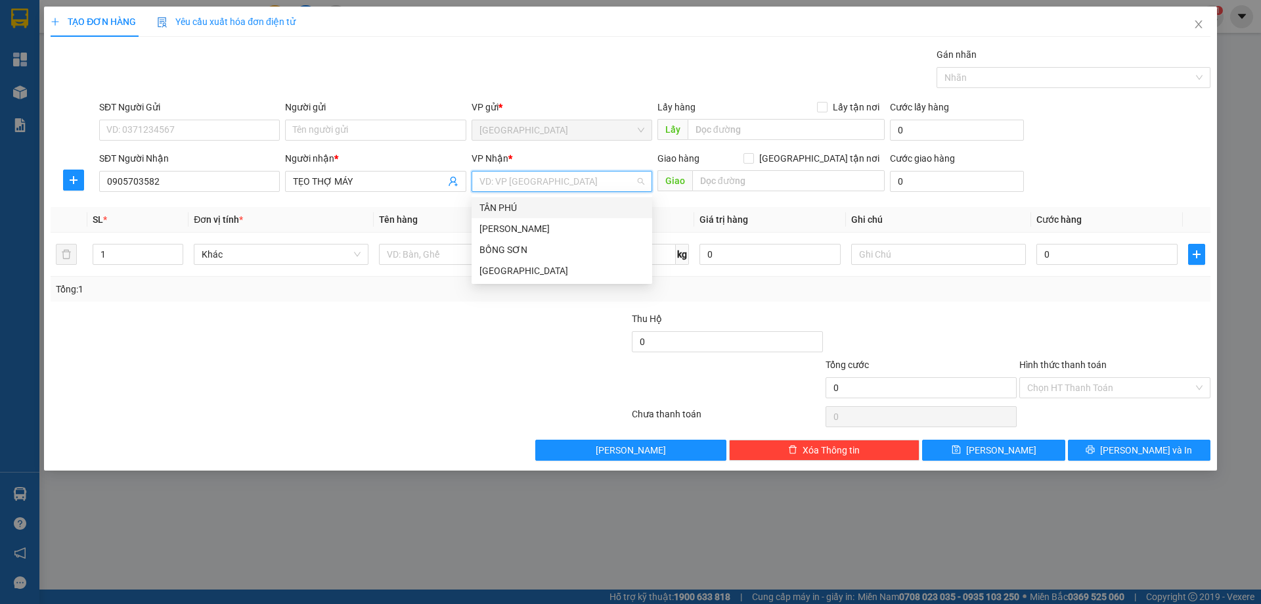
click at [508, 181] on input "search" at bounding box center [557, 181] width 156 height 20
click at [494, 217] on div "TÂN PHÚ" at bounding box center [562, 207] width 181 height 21
click at [525, 194] on div "VP Nhận * TÂN PHÚ TÂN PHÚ" at bounding box center [562, 174] width 181 height 46
click at [527, 187] on span "TÂN PHÚ" at bounding box center [561, 181] width 165 height 20
click at [508, 228] on div "[PERSON_NAME]" at bounding box center [561, 228] width 165 height 14
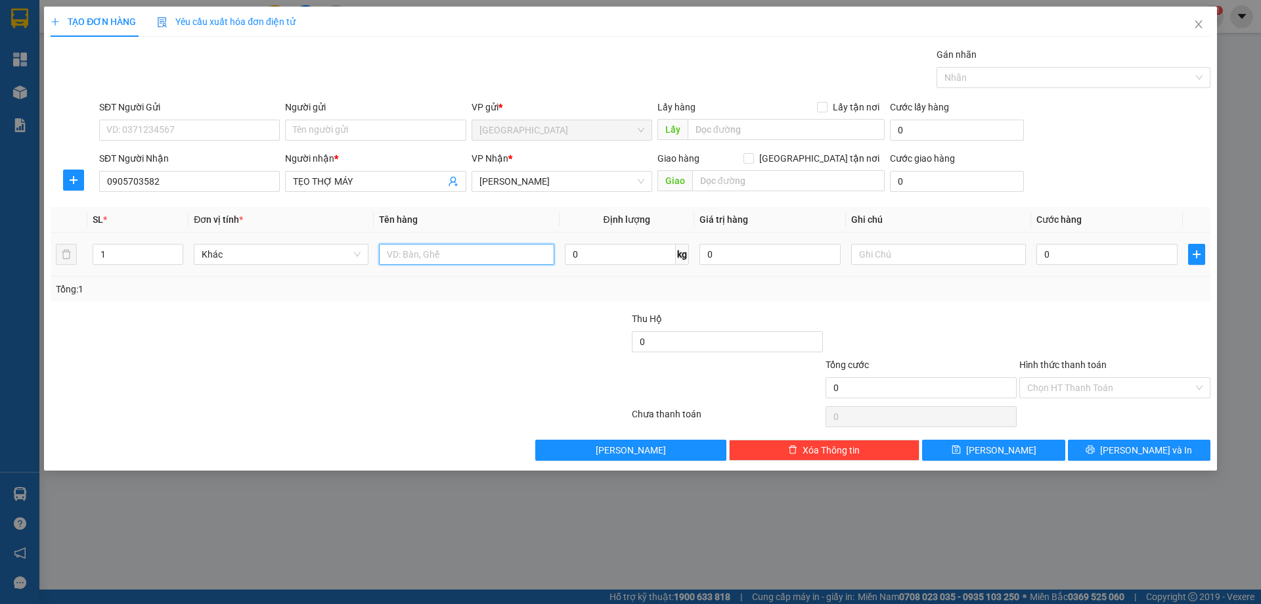
click at [434, 256] on input "text" at bounding box center [466, 254] width 175 height 21
type input "1 HỘP"
click at [1142, 435] on div "Transit Pickup Surcharge Ids Transit Deliver Surcharge Ids Transit Deliver Surc…" at bounding box center [631, 253] width 1160 height 413
click at [1140, 452] on span "[PERSON_NAME] và In" at bounding box center [1146, 450] width 92 height 14
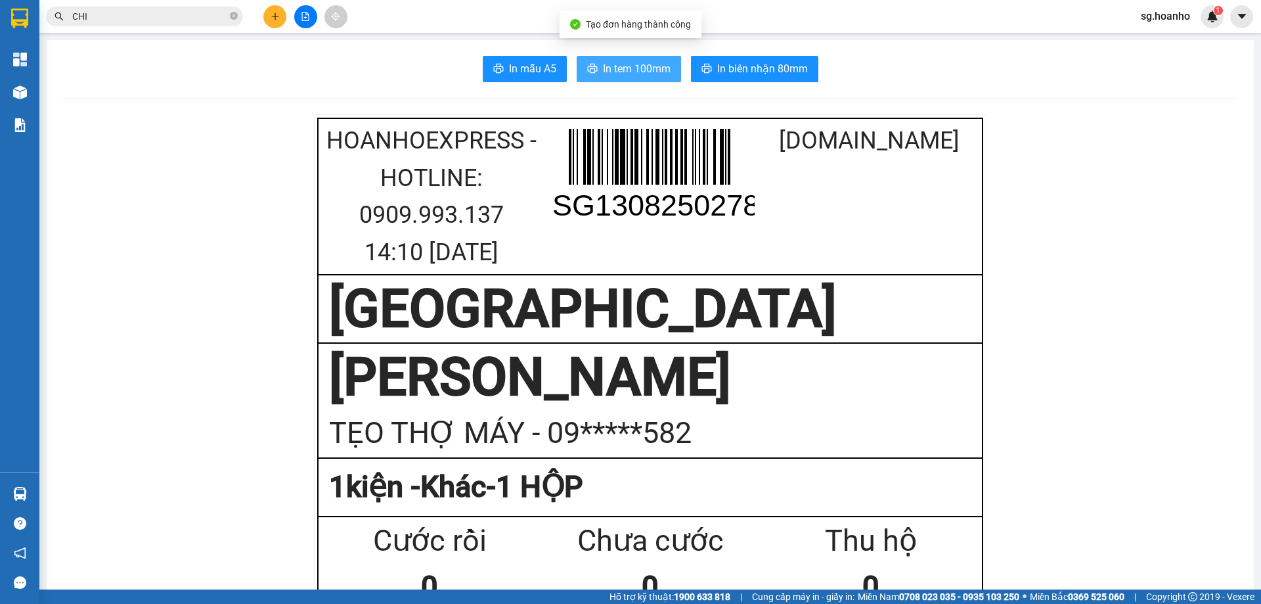
click at [642, 74] on span "In tem 100mm" at bounding box center [637, 68] width 68 height 16
click at [266, 16] on button at bounding box center [274, 16] width 23 height 23
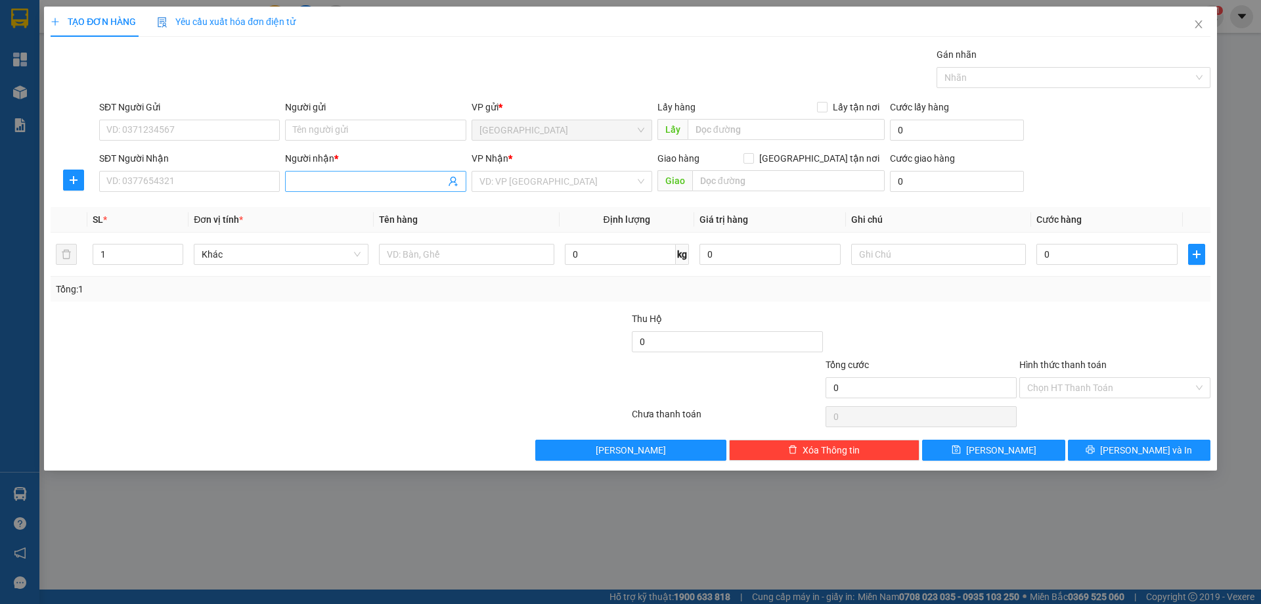
click at [350, 179] on input "Người nhận *" at bounding box center [369, 181] width 152 height 14
click at [548, 187] on input "search" at bounding box center [557, 181] width 156 height 20
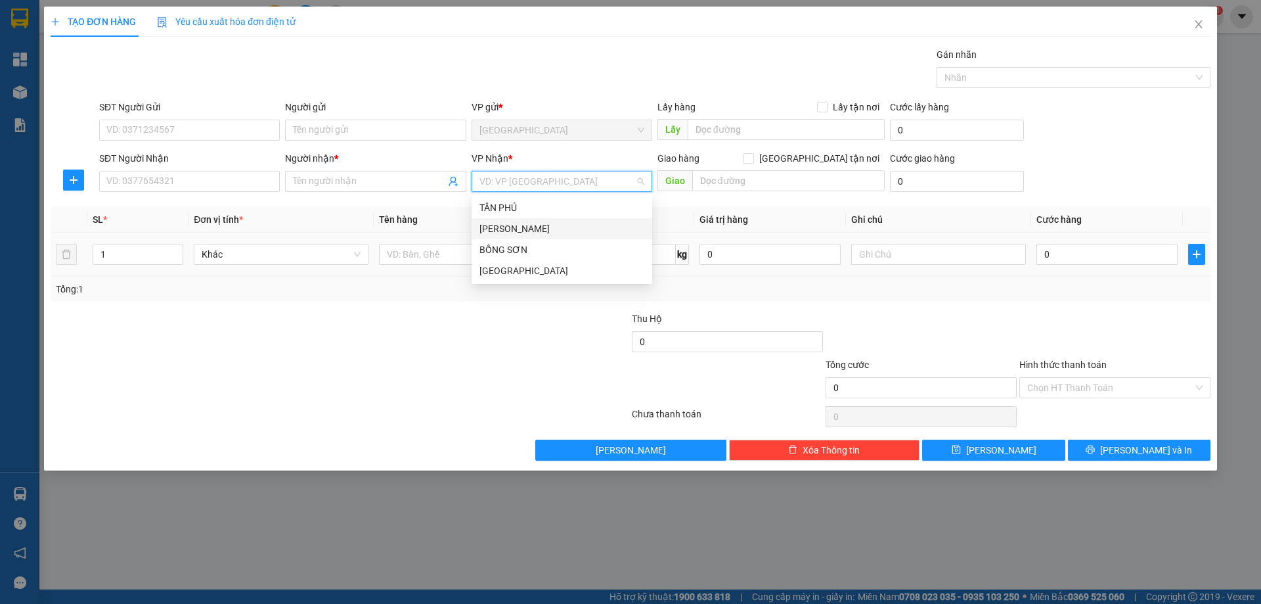
click at [496, 226] on div "[PERSON_NAME]" at bounding box center [561, 228] width 165 height 14
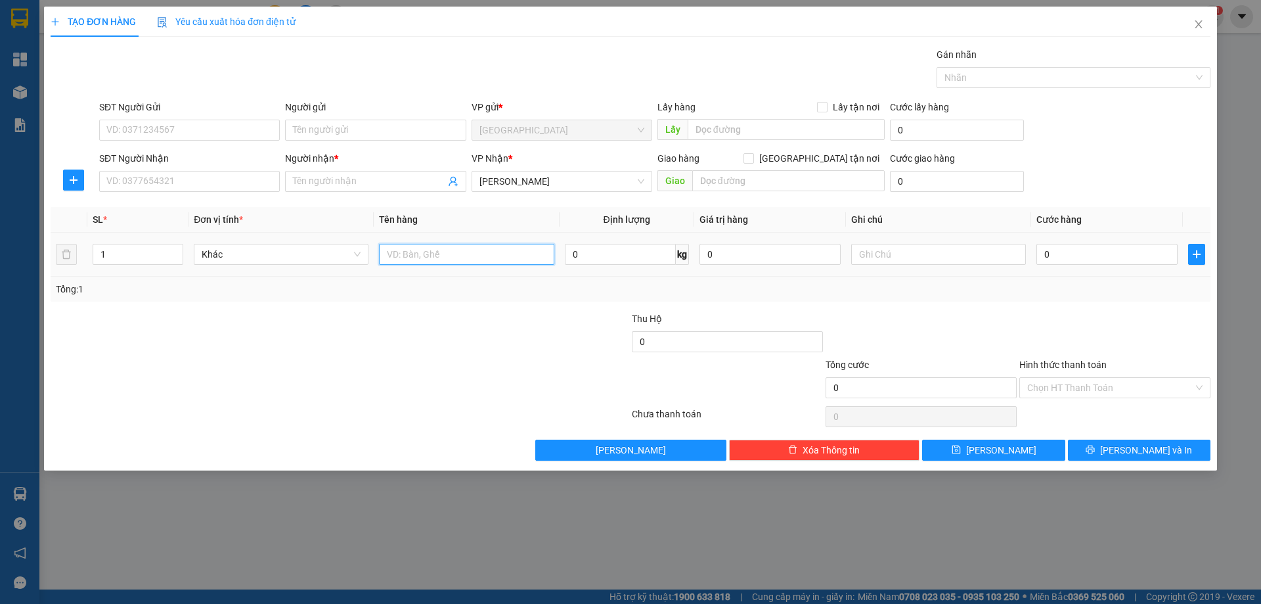
click at [434, 252] on input "text" at bounding box center [466, 254] width 175 height 21
type input "4T"
click at [175, 249] on icon "up" at bounding box center [176, 251] width 5 height 5
type input "4"
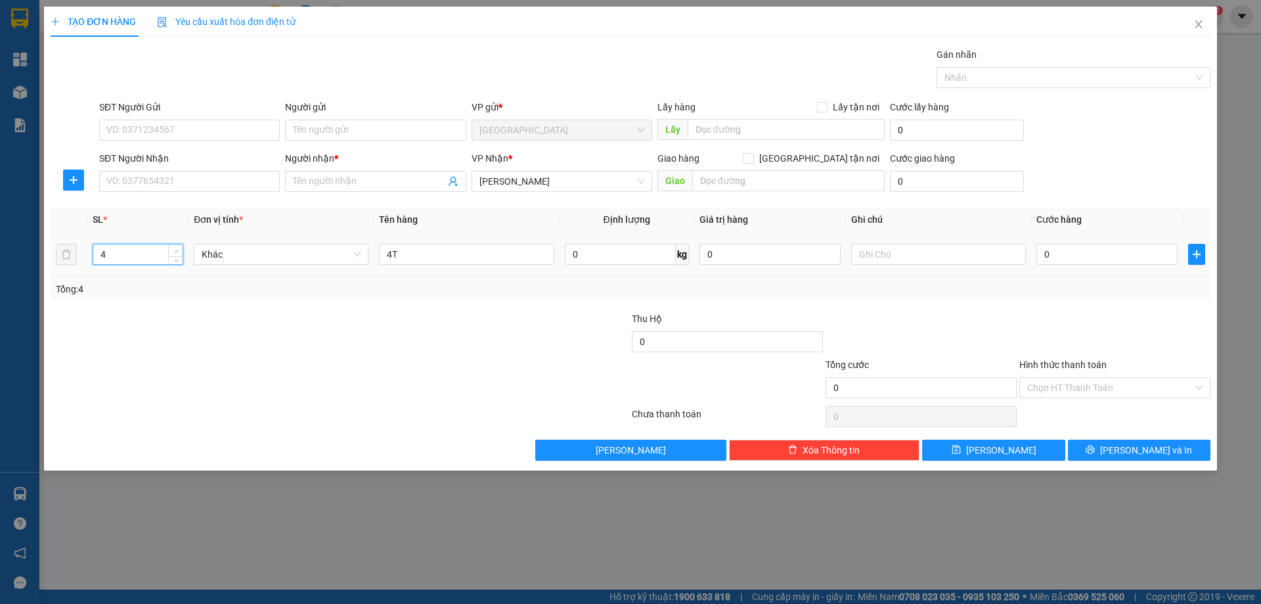
click at [175, 249] on icon "up" at bounding box center [176, 251] width 5 height 5
click at [171, 181] on input "SĐT Người Nhận" at bounding box center [189, 181] width 181 height 21
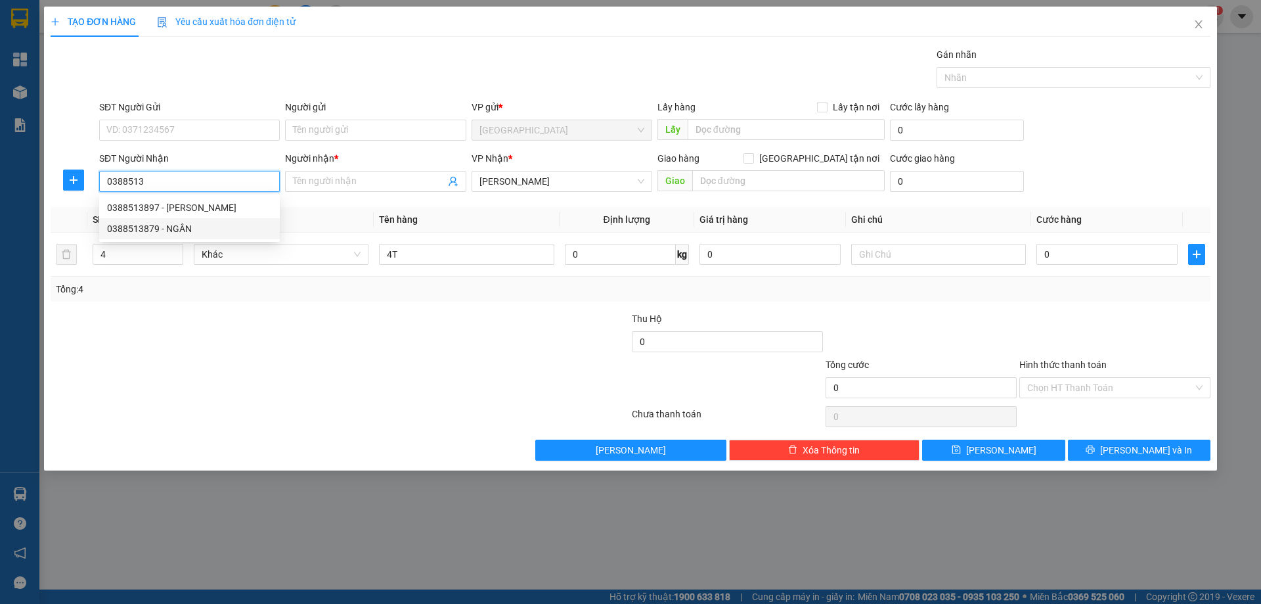
click at [194, 225] on div "0388513879 - NGÂN" at bounding box center [189, 228] width 165 height 14
type input "0388513879"
type input "NGÂN"
type input "0388513879"
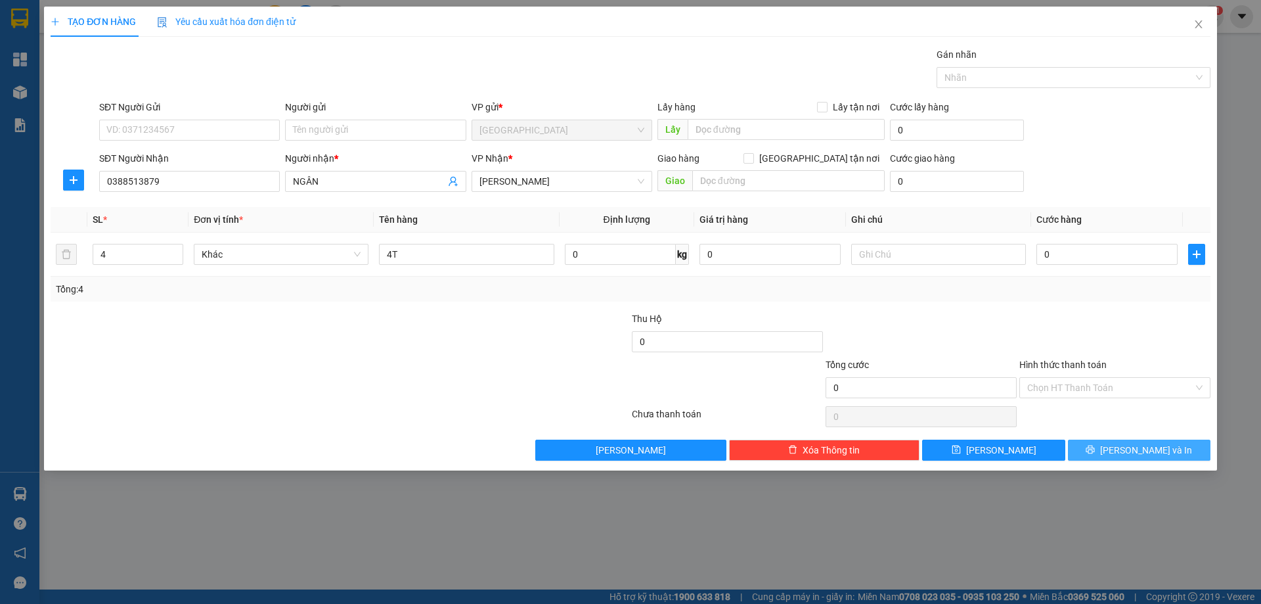
click at [1097, 447] on button "[PERSON_NAME] và In" at bounding box center [1139, 449] width 143 height 21
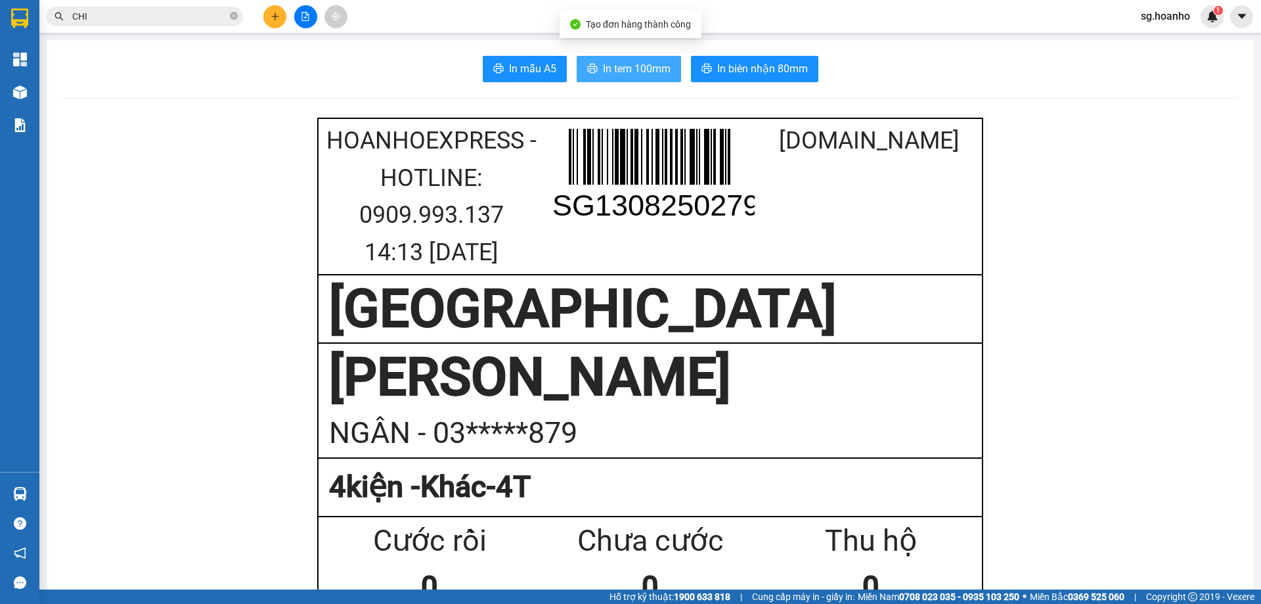
click at [619, 66] on span "In tem 100mm" at bounding box center [637, 68] width 68 height 16
click at [266, 17] on button at bounding box center [274, 16] width 23 height 23
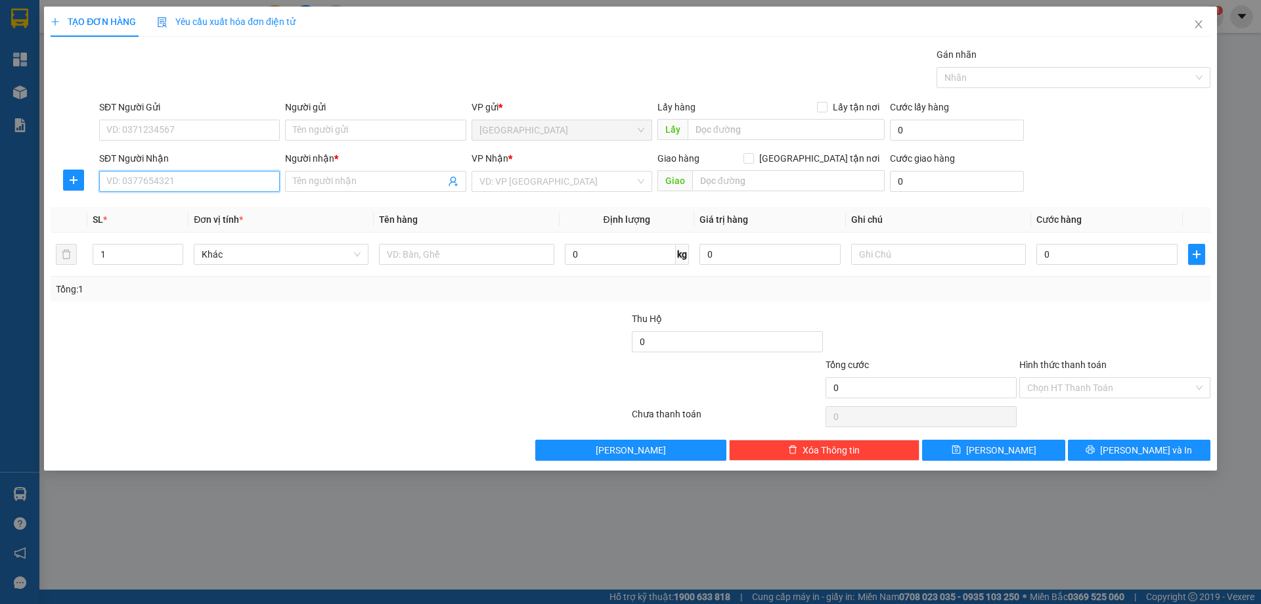
click at [192, 186] on input "SĐT Người Nhận" at bounding box center [189, 181] width 181 height 21
type input "0914699887"
click at [330, 180] on input "Người nhận *" at bounding box center [369, 181] width 152 height 14
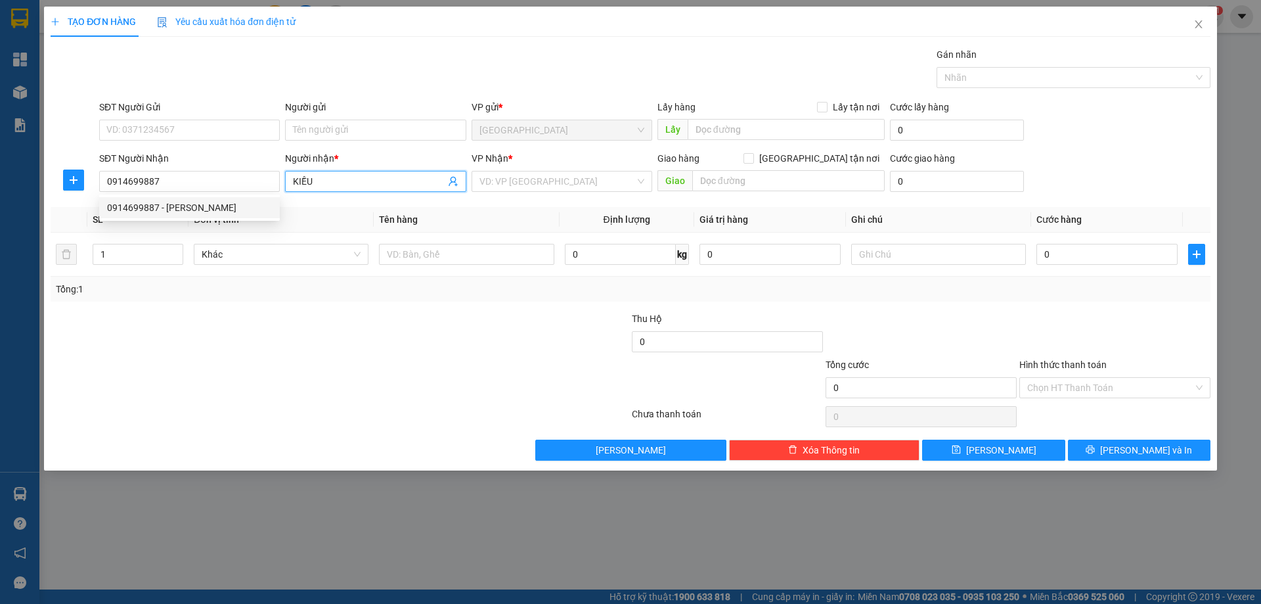
click at [160, 209] on div "0914699887 - GIA KIỀU" at bounding box center [189, 207] width 165 height 14
click at [177, 207] on div "0914699887 - GIA KIỀU" at bounding box center [189, 207] width 165 height 14
click at [192, 208] on div "0914699887 - GIA KIỀU" at bounding box center [189, 207] width 165 height 14
click at [213, 204] on div "0914699887 - GIA KIỀU" at bounding box center [189, 207] width 165 height 14
type input "[PERSON_NAME]"
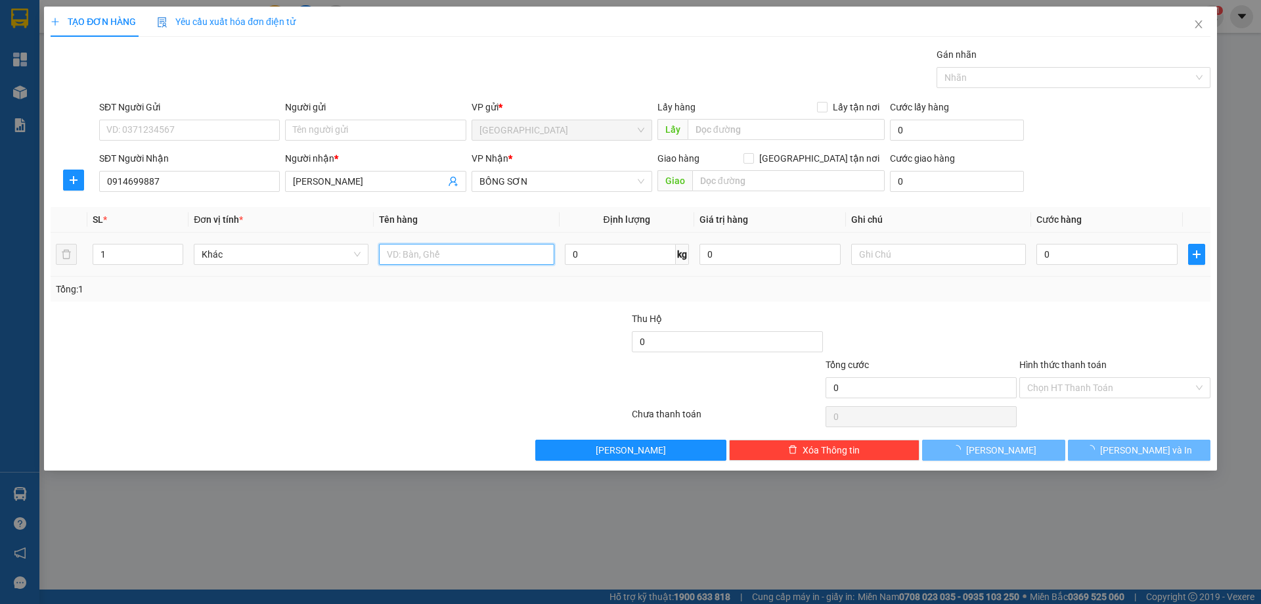
click at [438, 248] on input "text" at bounding box center [466, 254] width 175 height 21
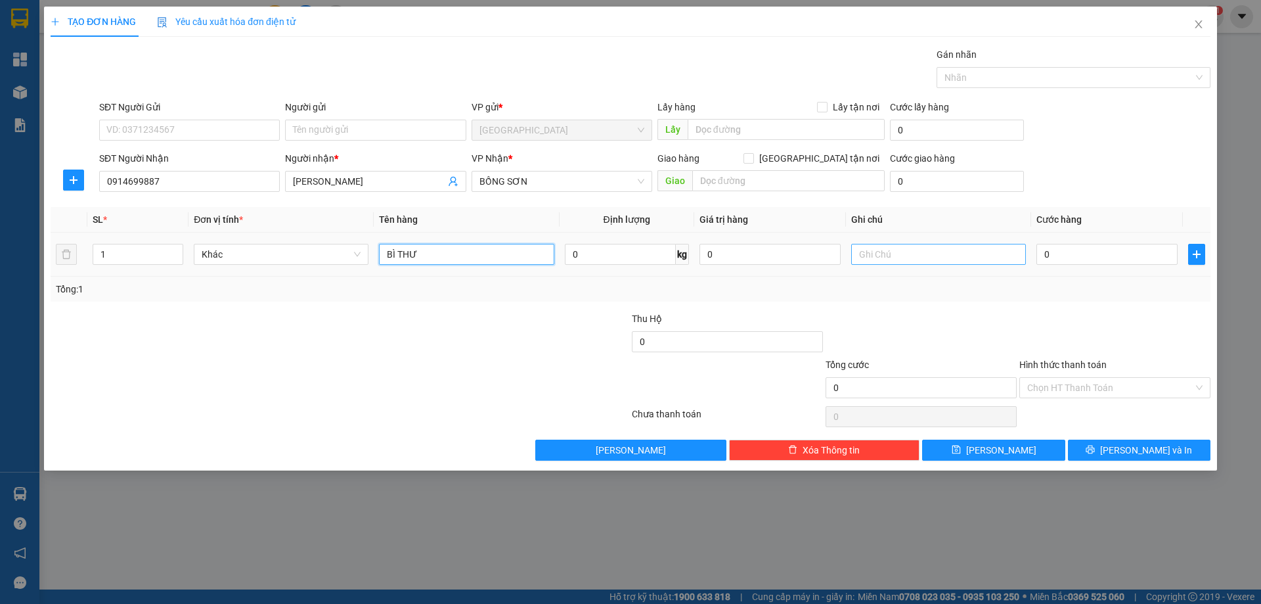
type input "BÌ THƯ"
click at [878, 254] on input "text" at bounding box center [938, 254] width 175 height 21
type input "R 30K"
click at [1093, 379] on input "Hình thức thanh toán" at bounding box center [1110, 388] width 166 height 20
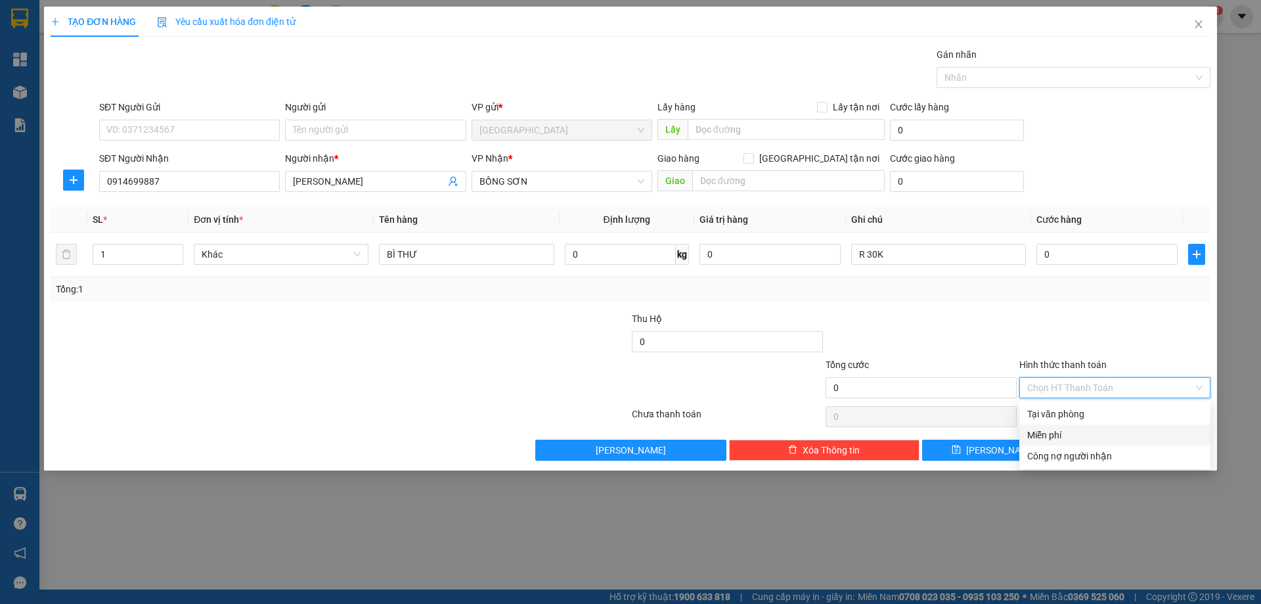
click at [1059, 426] on div "Miễn phí" at bounding box center [1114, 434] width 191 height 21
click at [1128, 448] on span "[PERSON_NAME] và In" at bounding box center [1146, 450] width 92 height 14
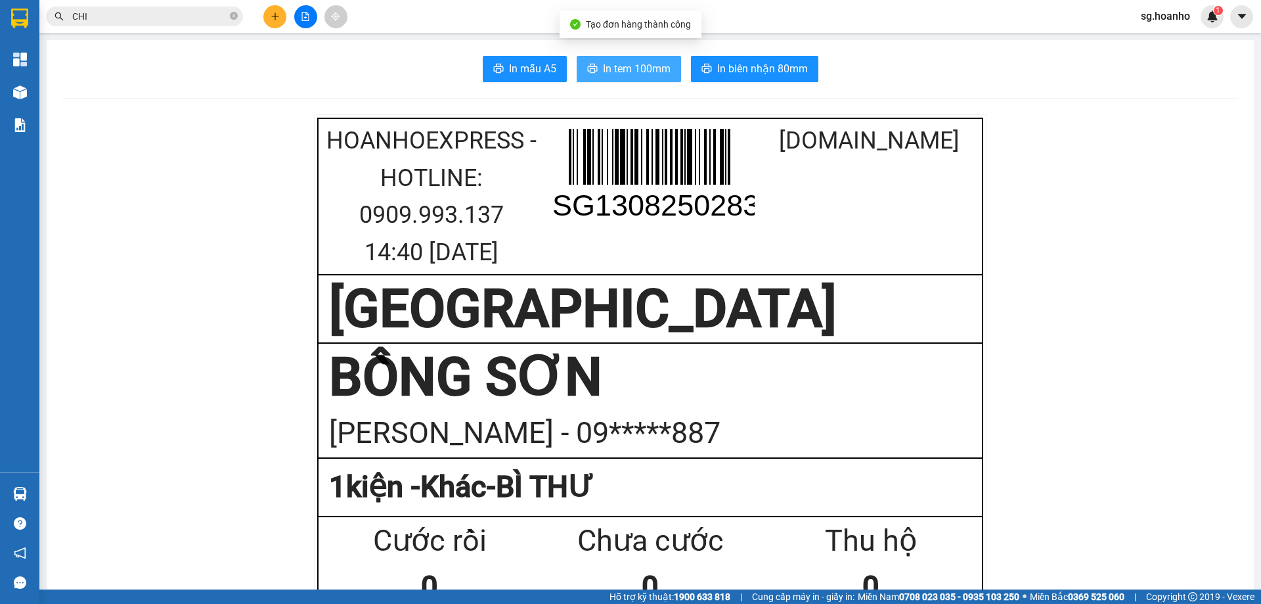
click at [607, 71] on span "In tem 100mm" at bounding box center [637, 68] width 68 height 16
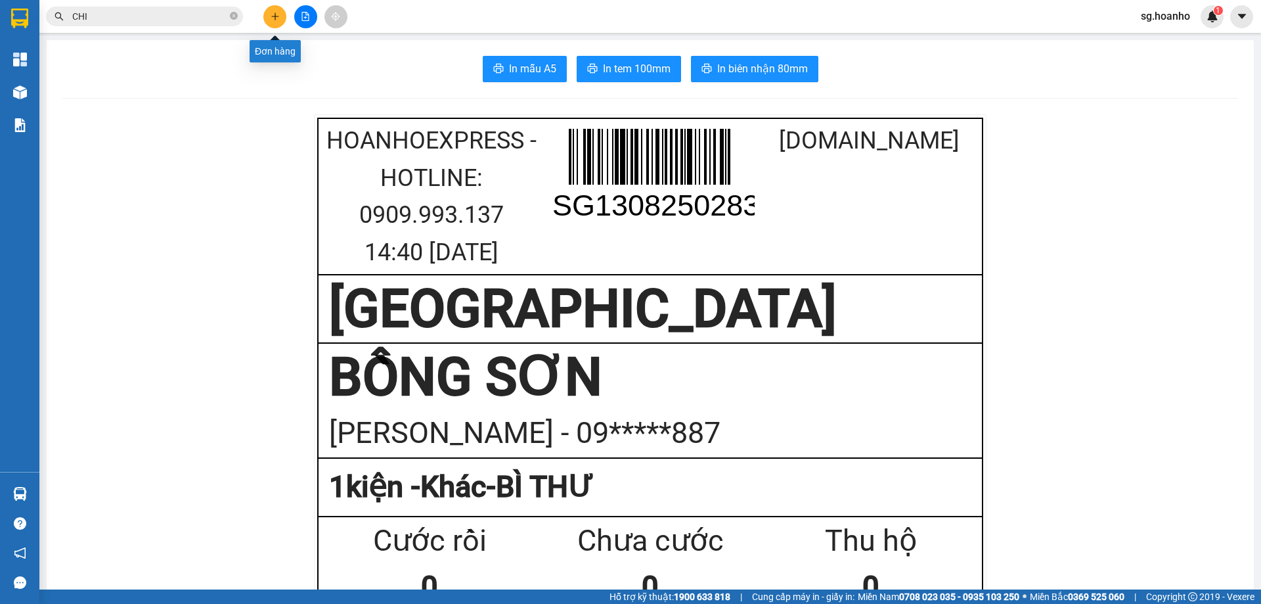
click at [276, 9] on button at bounding box center [274, 16] width 23 height 23
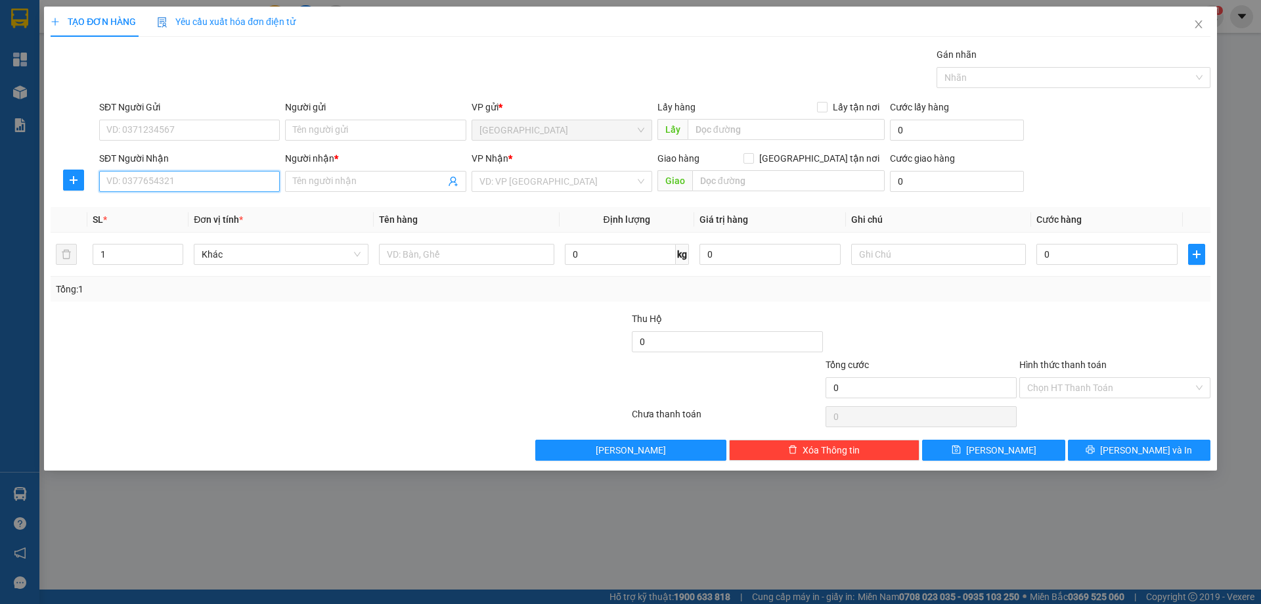
click at [217, 182] on input "SĐT Người Nhận" at bounding box center [189, 181] width 181 height 21
click at [171, 209] on div "0986312347 - KIM LIÊN" at bounding box center [189, 207] width 165 height 14
type input "0986312347"
type input "[PERSON_NAME]"
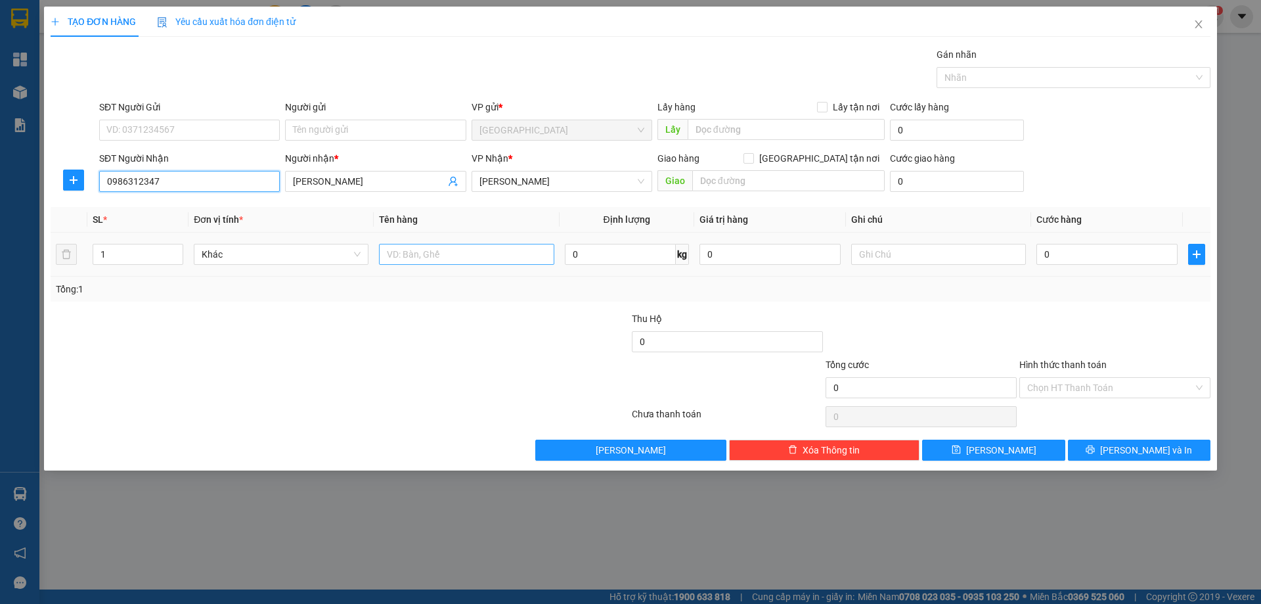
type input "0986312347"
click at [476, 255] on input "text" at bounding box center [466, 254] width 175 height 21
type input "1T"
click at [764, 183] on input "text" at bounding box center [788, 180] width 192 height 21
type input "CẦU BÀ DI"
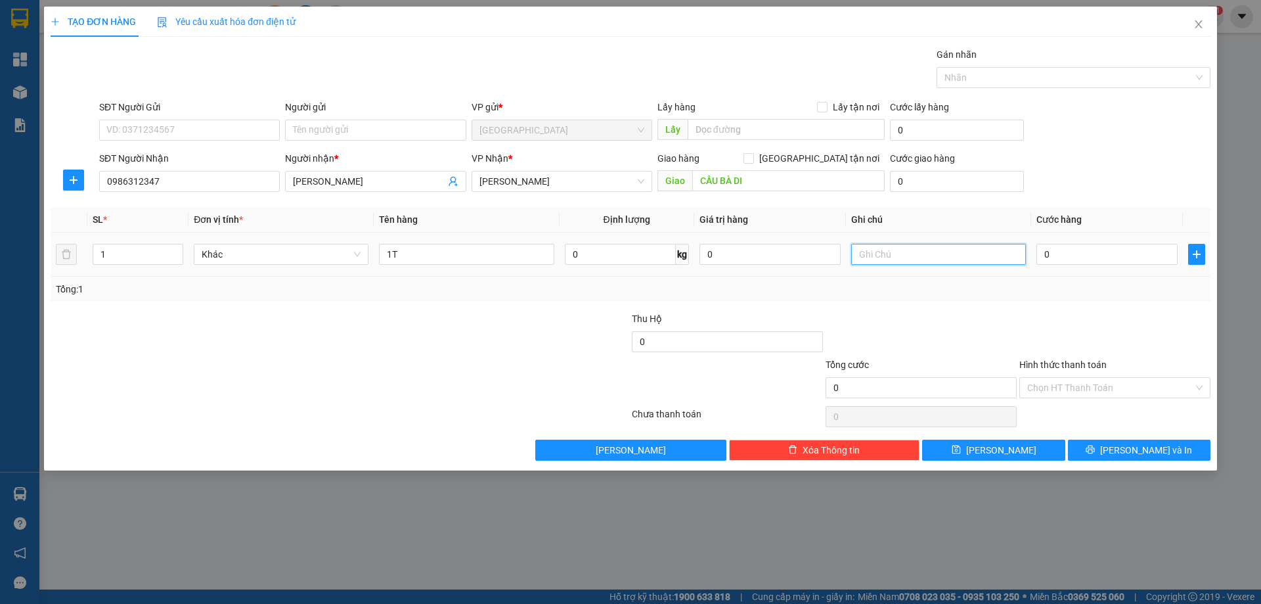
click at [877, 253] on input "text" at bounding box center [938, 254] width 175 height 21
type input "C 50K"
click at [1156, 449] on span "[PERSON_NAME] và In" at bounding box center [1146, 450] width 92 height 14
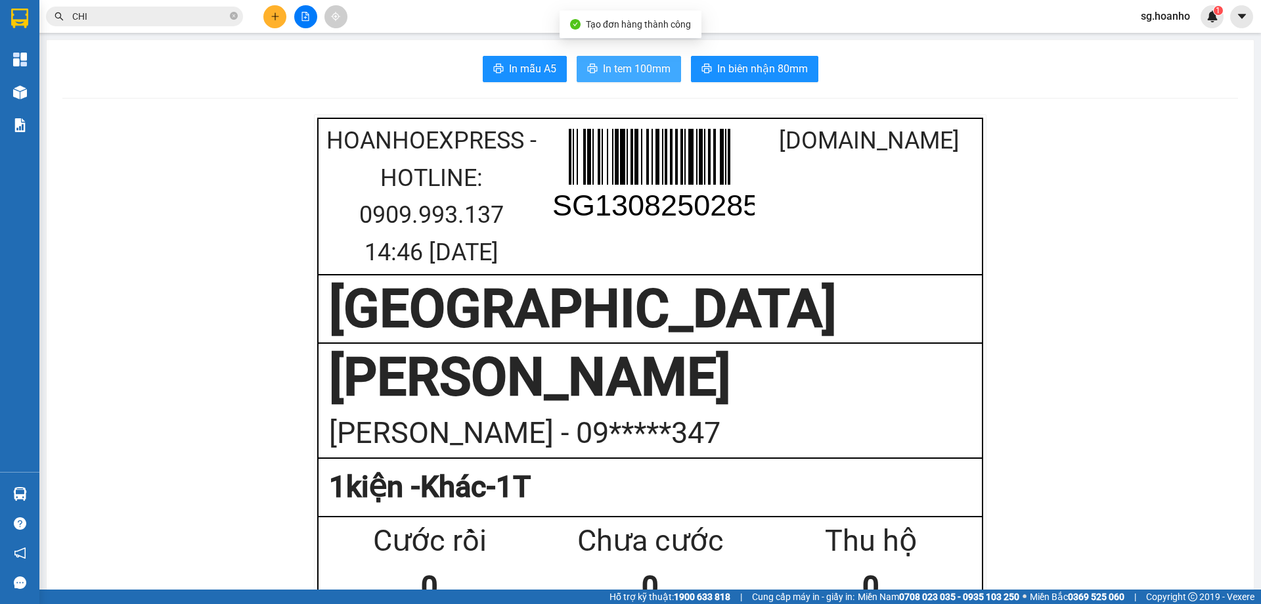
click at [652, 63] on span "In tem 100mm" at bounding box center [637, 68] width 68 height 16
click at [277, 18] on icon "plus" at bounding box center [275, 16] width 9 height 9
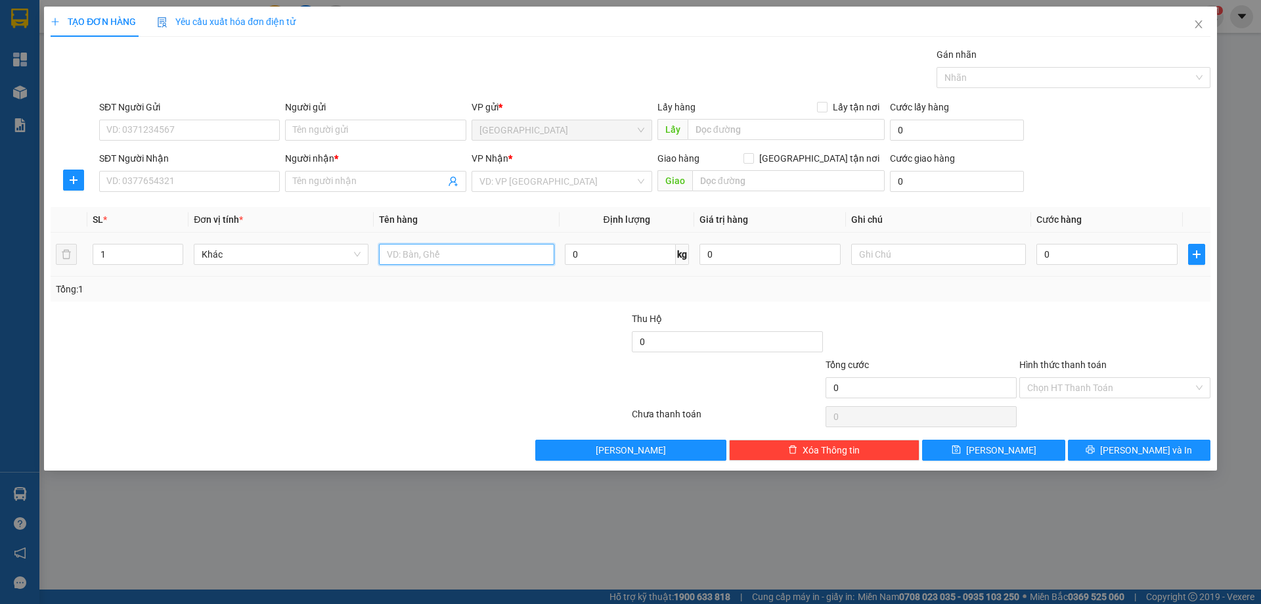
click at [412, 255] on input "text" at bounding box center [466, 254] width 175 height 21
click at [329, 183] on input "Người nhận *" at bounding box center [369, 181] width 152 height 14
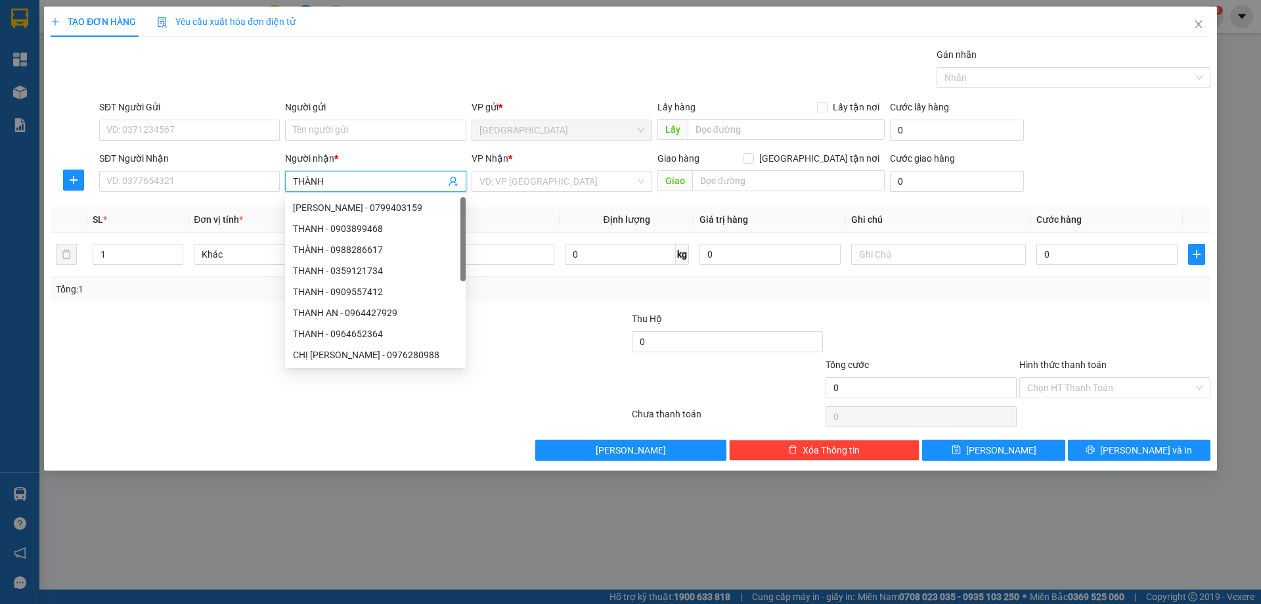
type input "THÀNH Đ"
click at [374, 205] on div "THÀNH ĐẠT - 0937795743" at bounding box center [375, 207] width 165 height 14
type input "0937795743"
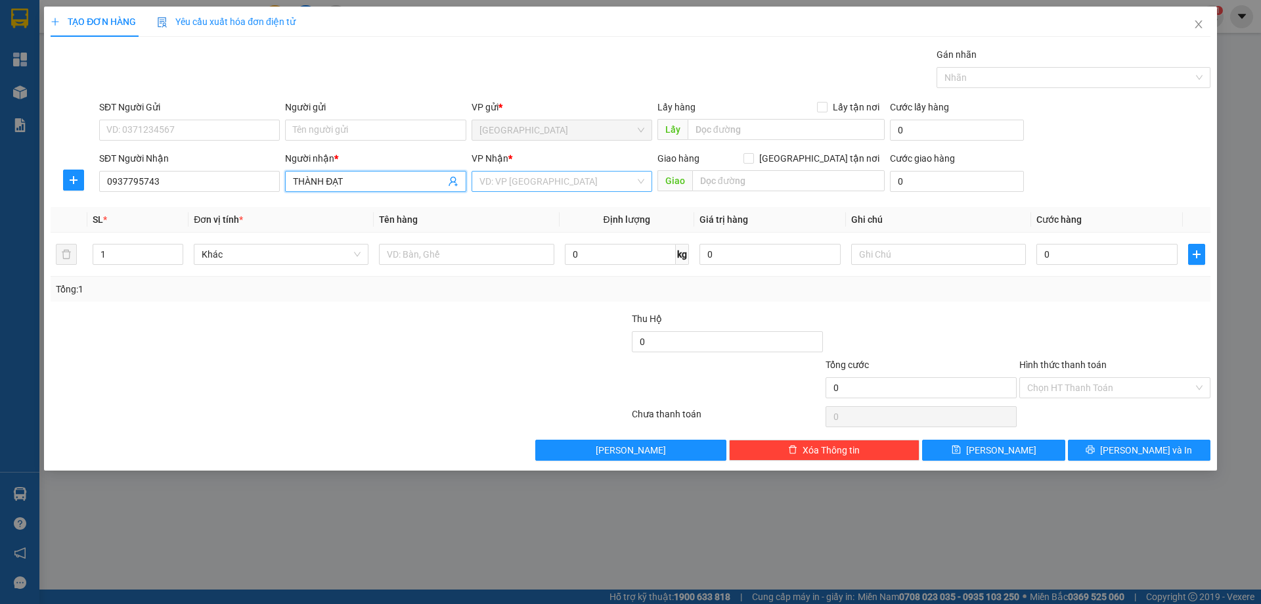
type input "THÀNH ĐẠT"
drag, startPoint x: 539, startPoint y: 188, endPoint x: 511, endPoint y: 251, distance: 69.1
click at [538, 191] on div "VD: VP [GEOGRAPHIC_DATA]" at bounding box center [562, 181] width 181 height 21
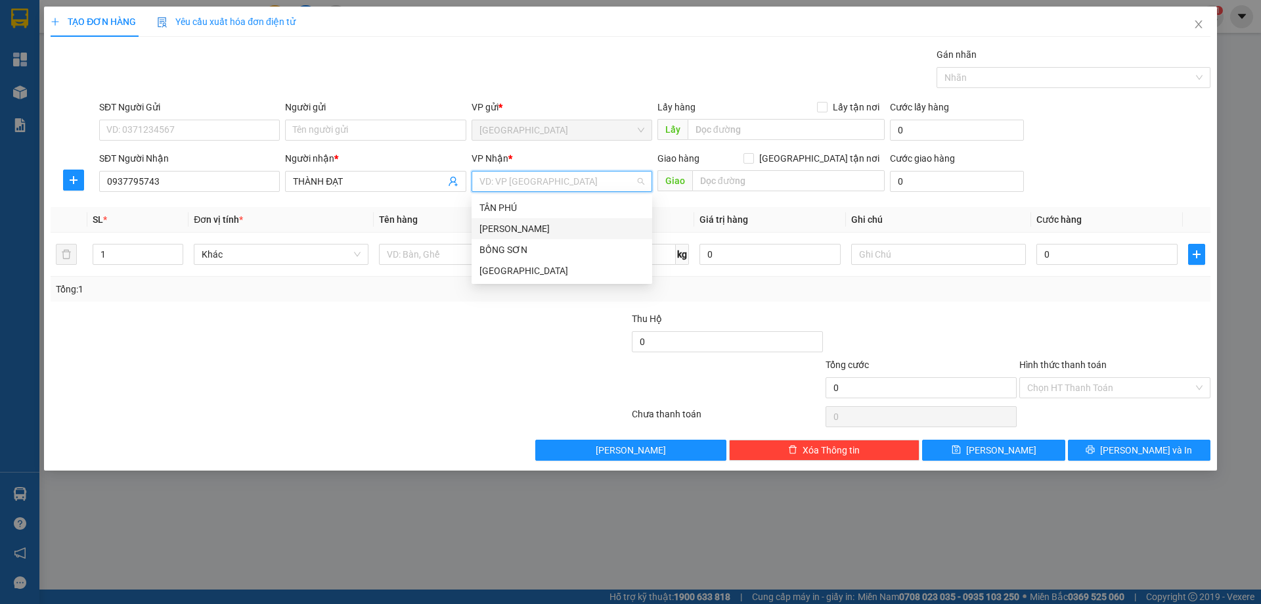
drag, startPoint x: 500, startPoint y: 223, endPoint x: 478, endPoint y: 256, distance: 39.9
click at [499, 223] on div "[PERSON_NAME]" at bounding box center [561, 228] width 165 height 14
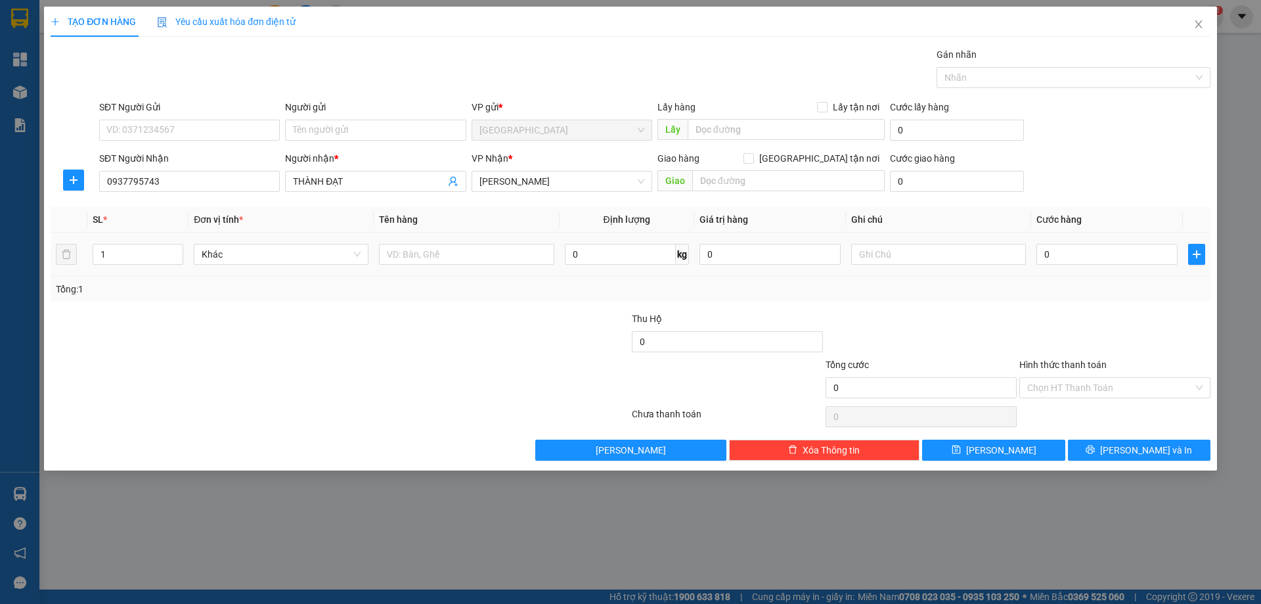
click at [456, 270] on td at bounding box center [466, 254] width 185 height 44
click at [462, 257] on input "text" at bounding box center [466, 254] width 175 height 21
type input "1 KIỆN"
click at [1166, 457] on button "[PERSON_NAME] và In" at bounding box center [1139, 449] width 143 height 21
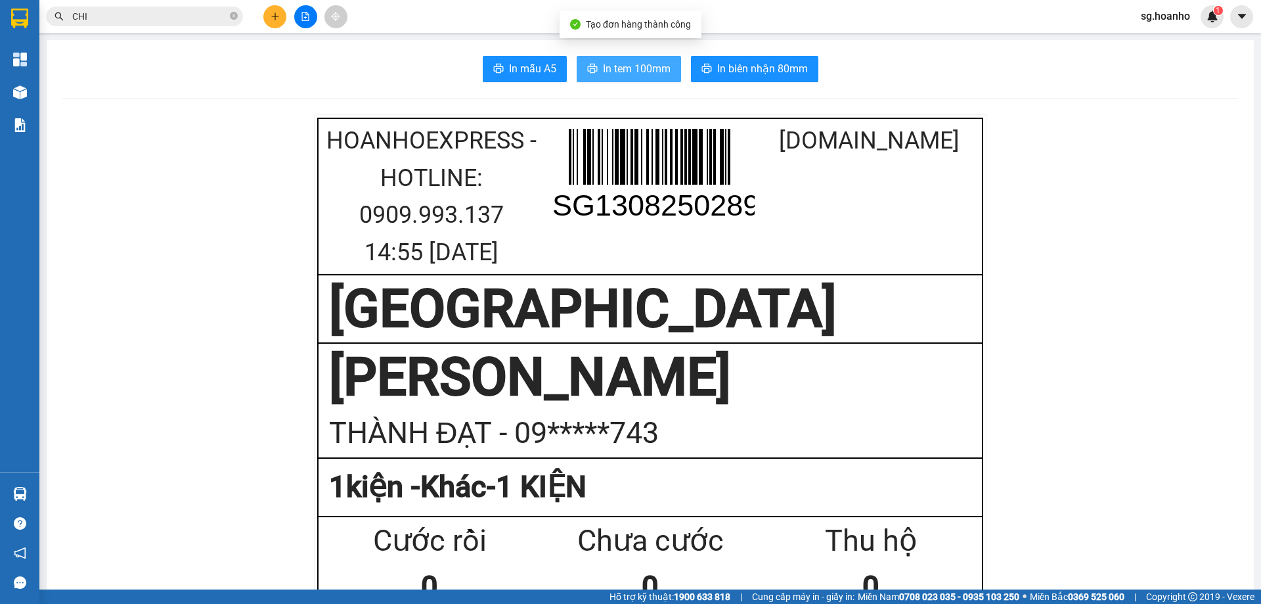
click at [624, 70] on span "In tem 100mm" at bounding box center [637, 68] width 68 height 16
click at [281, 20] on button at bounding box center [274, 16] width 23 height 23
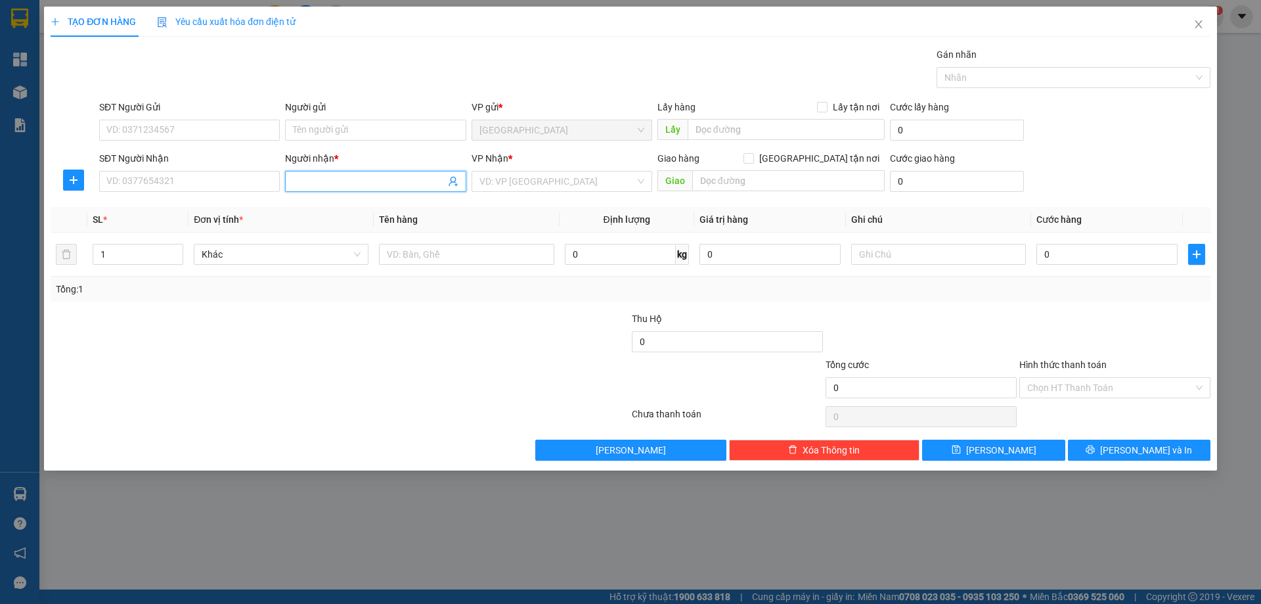
click at [362, 179] on input "Người nhận *" at bounding box center [369, 181] width 152 height 14
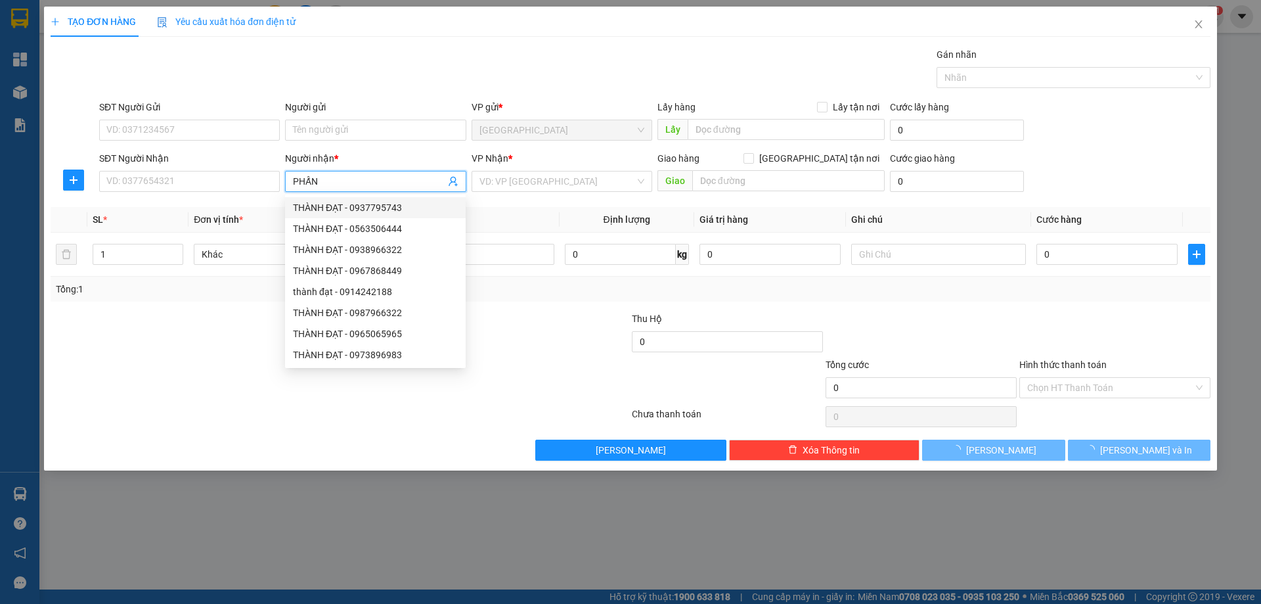
type input "PHẤN"
click at [141, 192] on div "SĐT Người Nhận VD: 0377654321" at bounding box center [189, 174] width 181 height 46
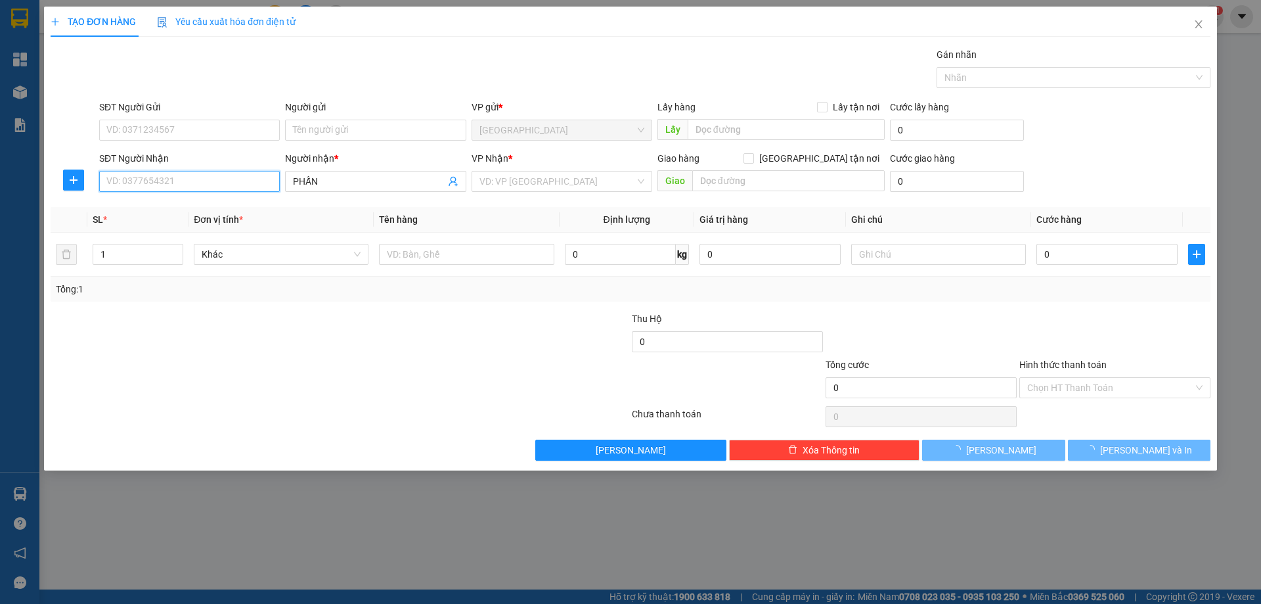
click at [145, 181] on input "SĐT Người Nhận" at bounding box center [189, 181] width 181 height 21
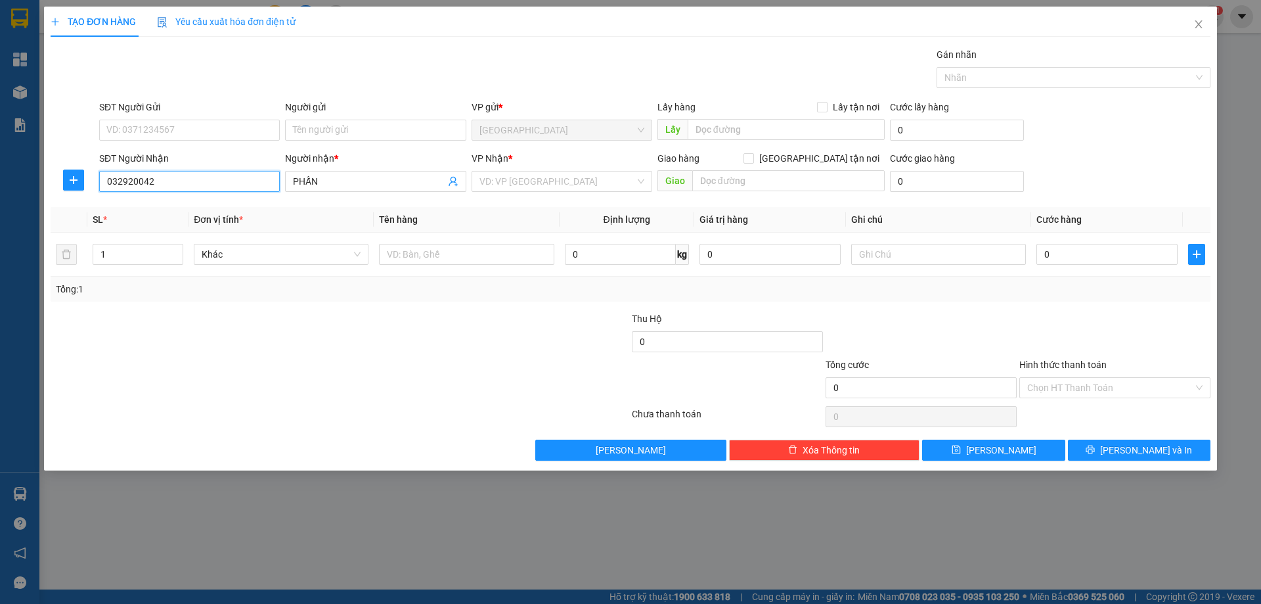
type input "0329200425"
click at [219, 208] on div "0329200425 - PHẤN/ MAY TQ" at bounding box center [189, 207] width 165 height 14
type input "PHẤN/ MAY TQ"
type input "0329200425"
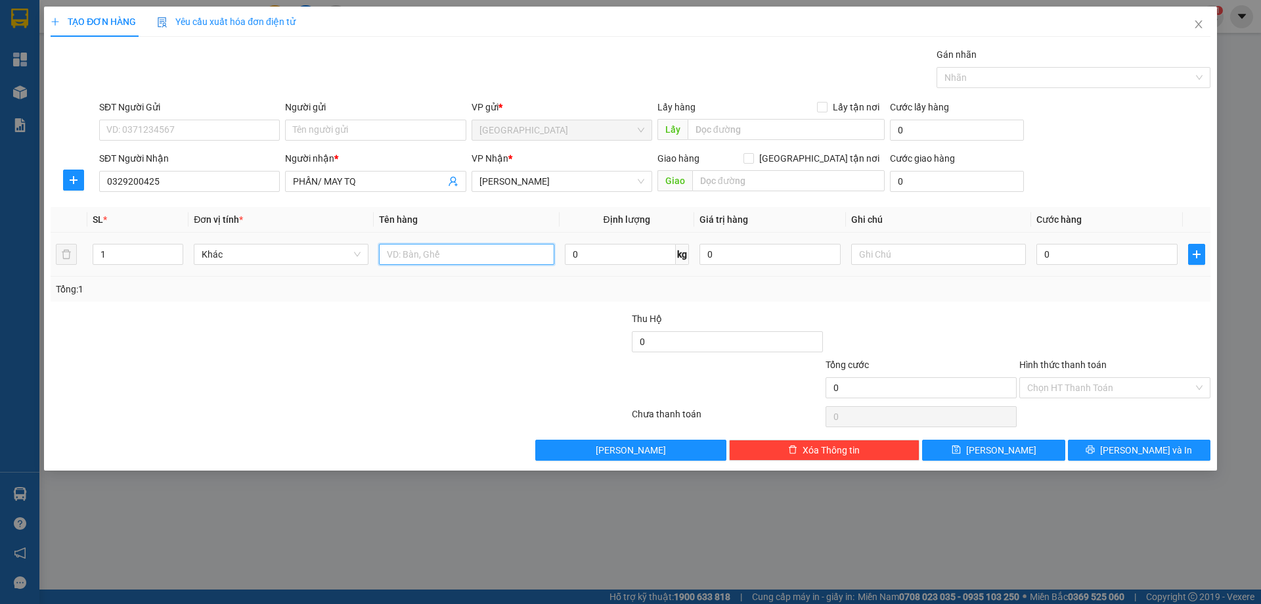
click at [450, 255] on input "text" at bounding box center [466, 254] width 175 height 21
type input "1T"
click at [1095, 448] on icon "printer" at bounding box center [1090, 449] width 9 height 9
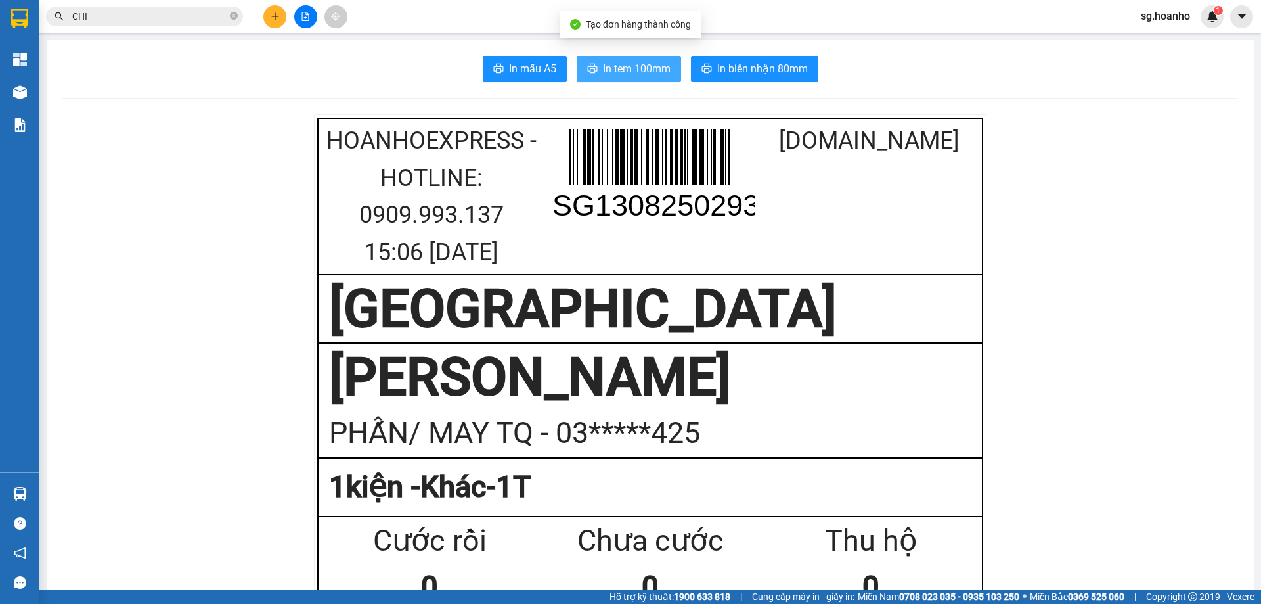
click at [605, 62] on span "In tem 100mm" at bounding box center [637, 68] width 68 height 16
click at [237, 16] on icon "close-circle" at bounding box center [234, 16] width 8 height 8
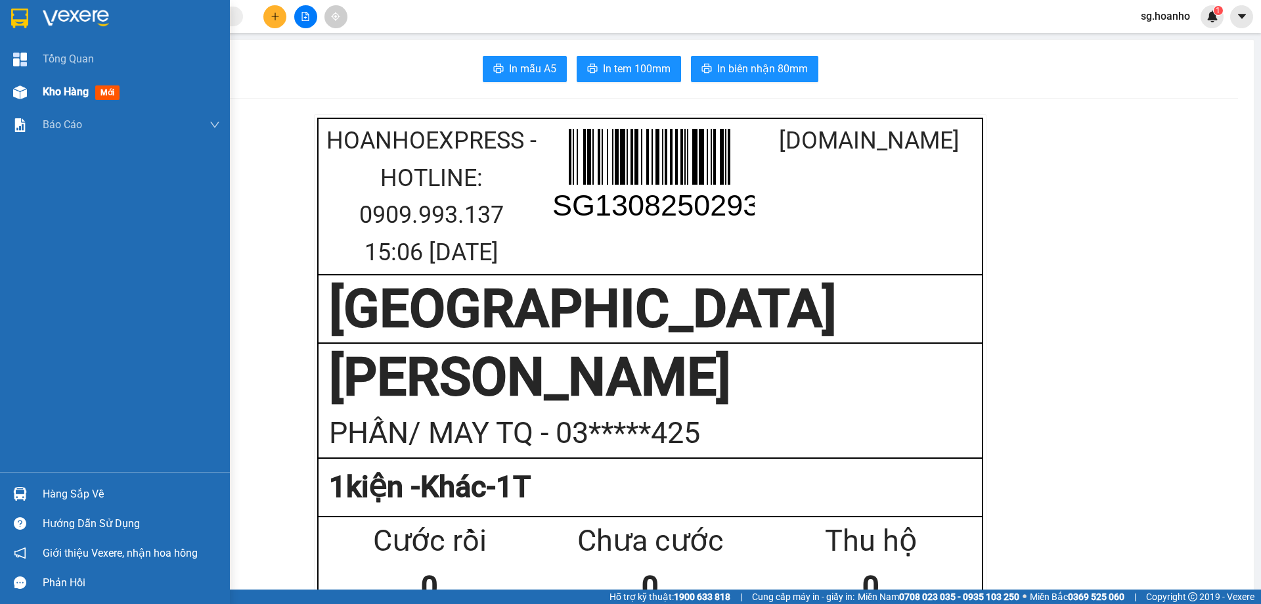
click at [112, 89] on span "mới" at bounding box center [107, 92] width 24 height 14
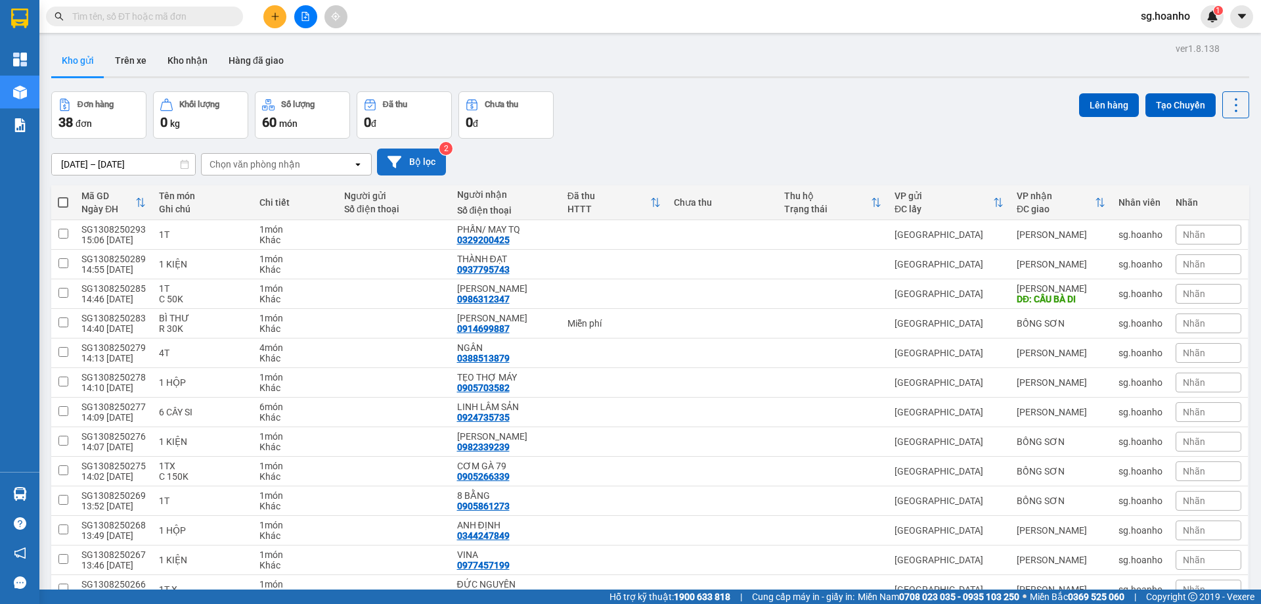
click at [410, 157] on button "Bộ lọc" at bounding box center [411, 161] width 69 height 27
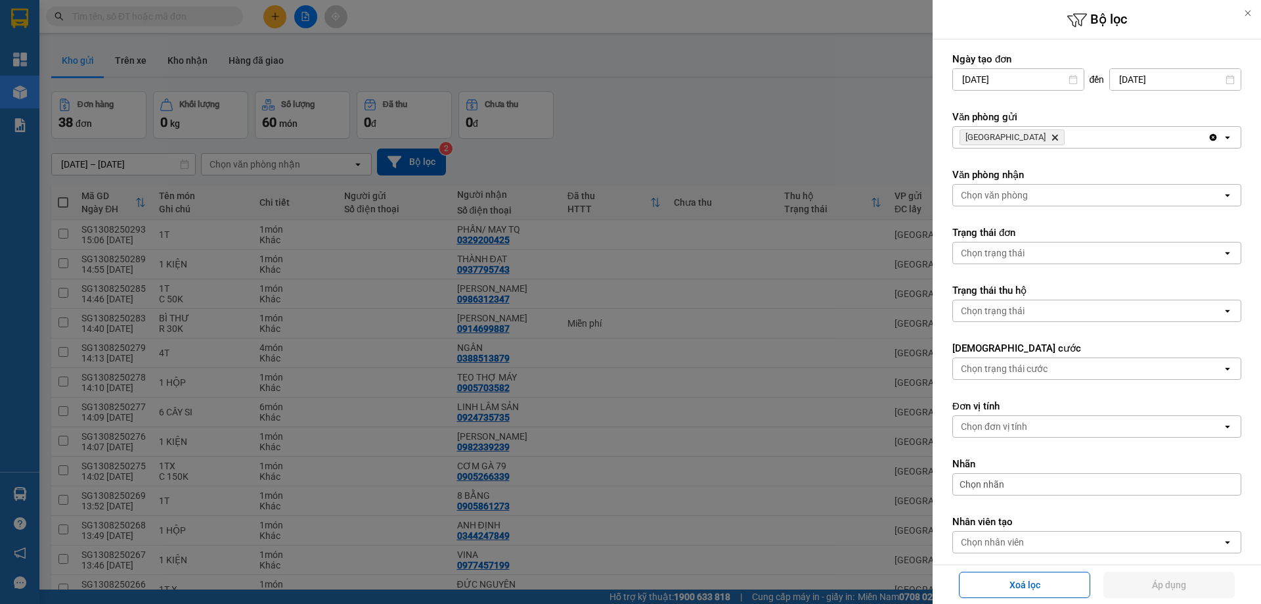
click at [1052, 137] on icon "SÀI GÒN, close by backspace" at bounding box center [1055, 138] width 6 height 6
click at [995, 141] on div "Chọn văn phòng" at bounding box center [994, 137] width 67 height 13
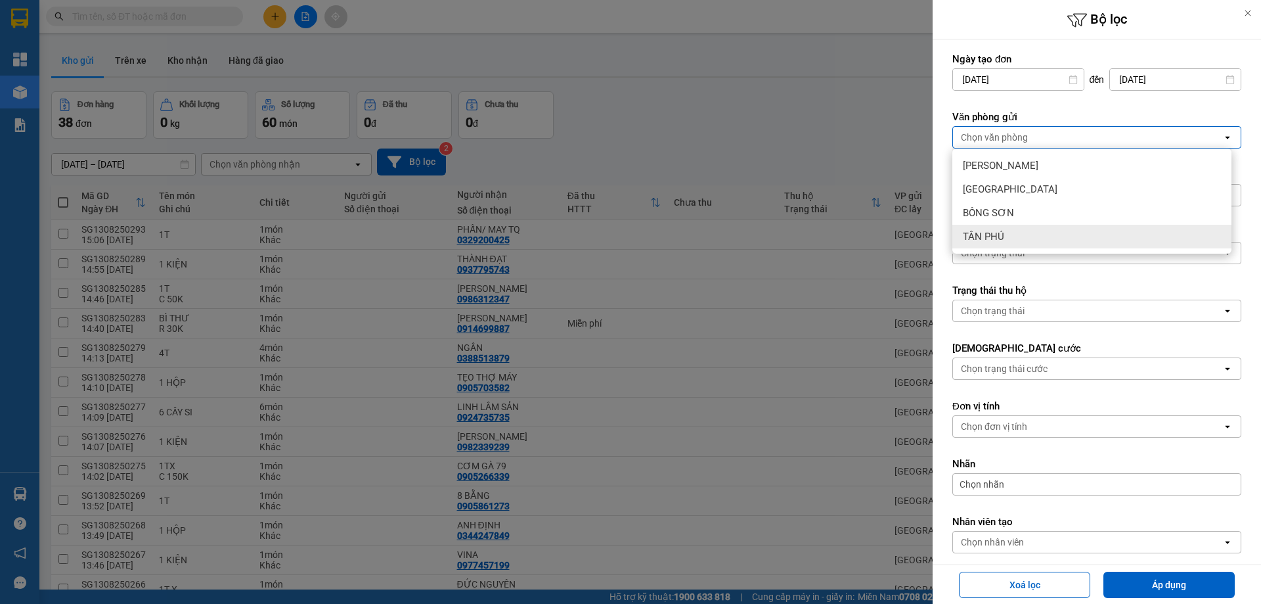
click at [987, 237] on span "TÂN PHÚ" at bounding box center [983, 236] width 41 height 13
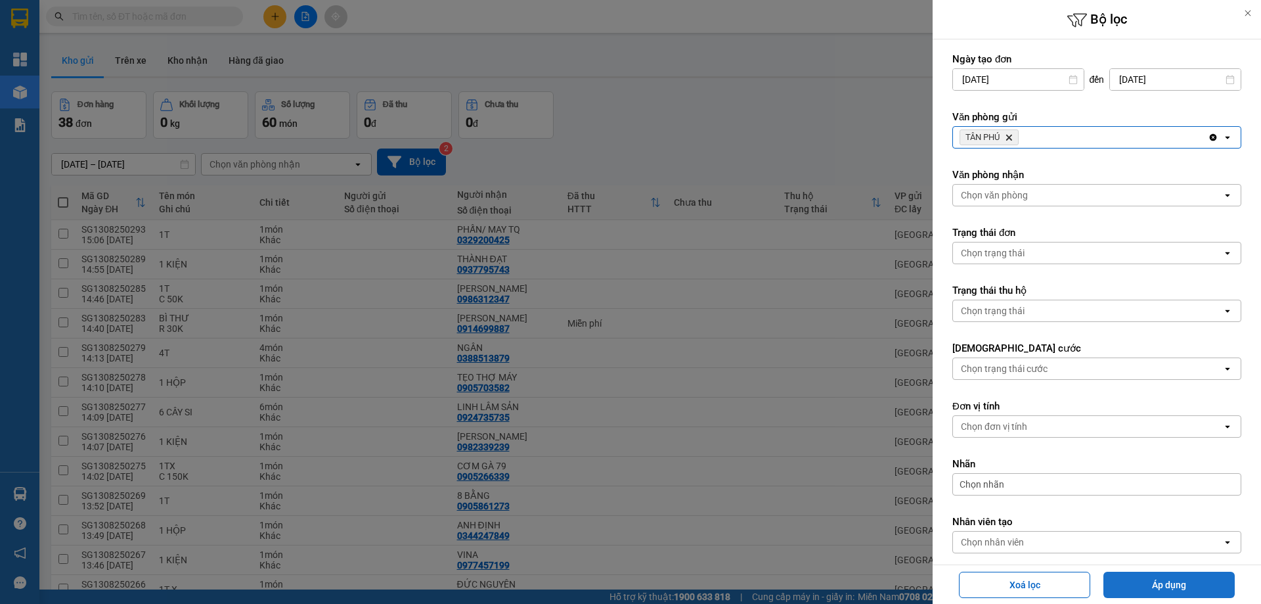
click at [1158, 589] on button "Áp dụng" at bounding box center [1168, 584] width 131 height 26
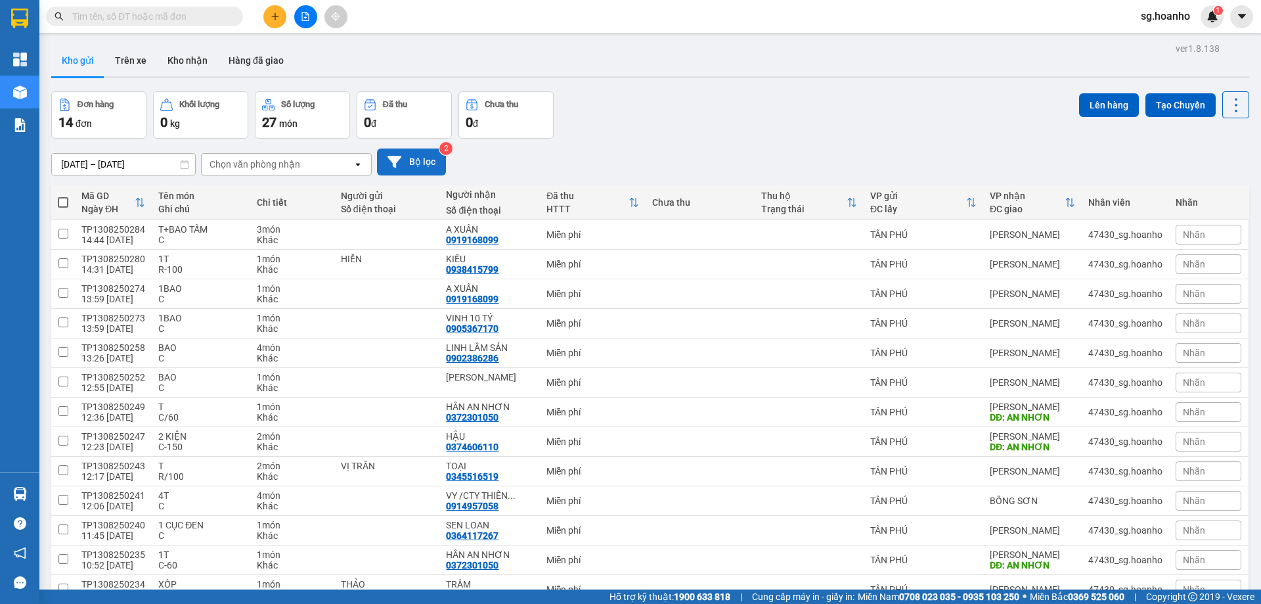
click at [435, 160] on button "Bộ lọc" at bounding box center [411, 161] width 69 height 27
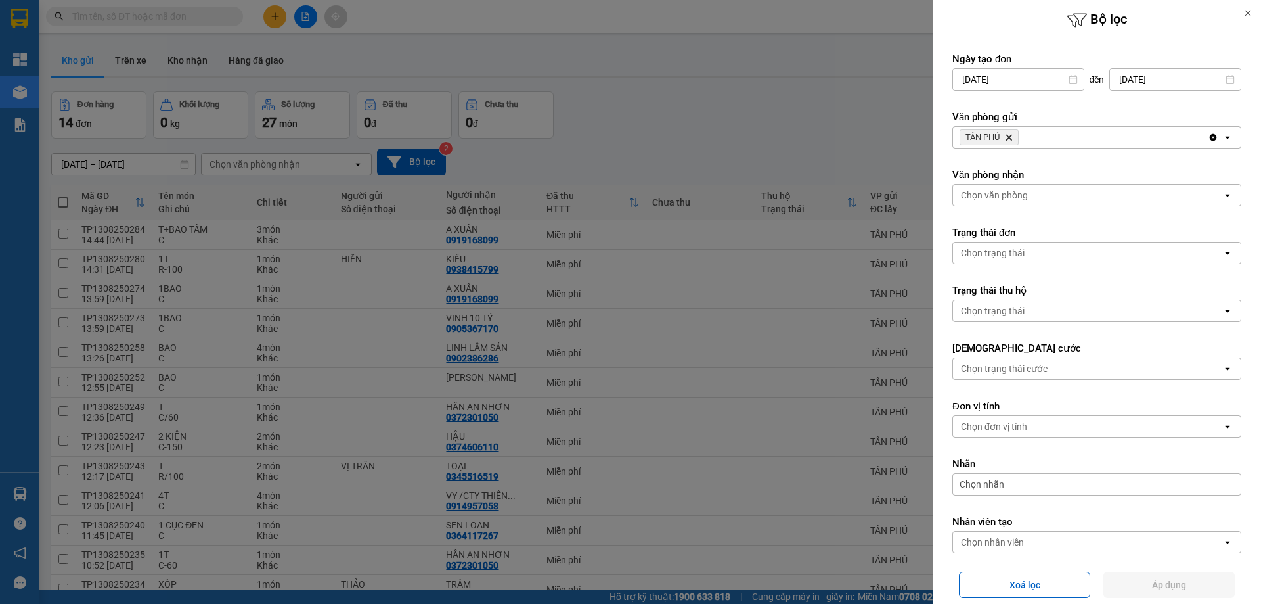
click at [1009, 134] on icon "Delete" at bounding box center [1009, 137] width 8 height 8
click at [988, 134] on div "Chọn văn phòng" at bounding box center [994, 137] width 67 height 13
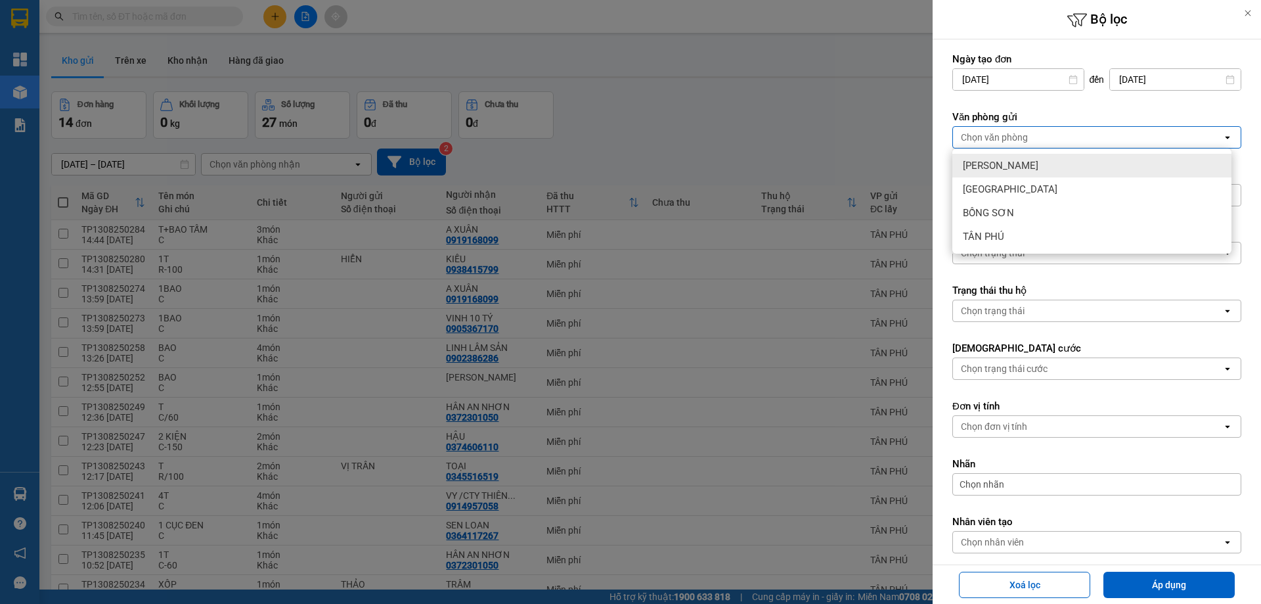
click at [996, 160] on span "[PERSON_NAME]" at bounding box center [1001, 165] width 76 height 13
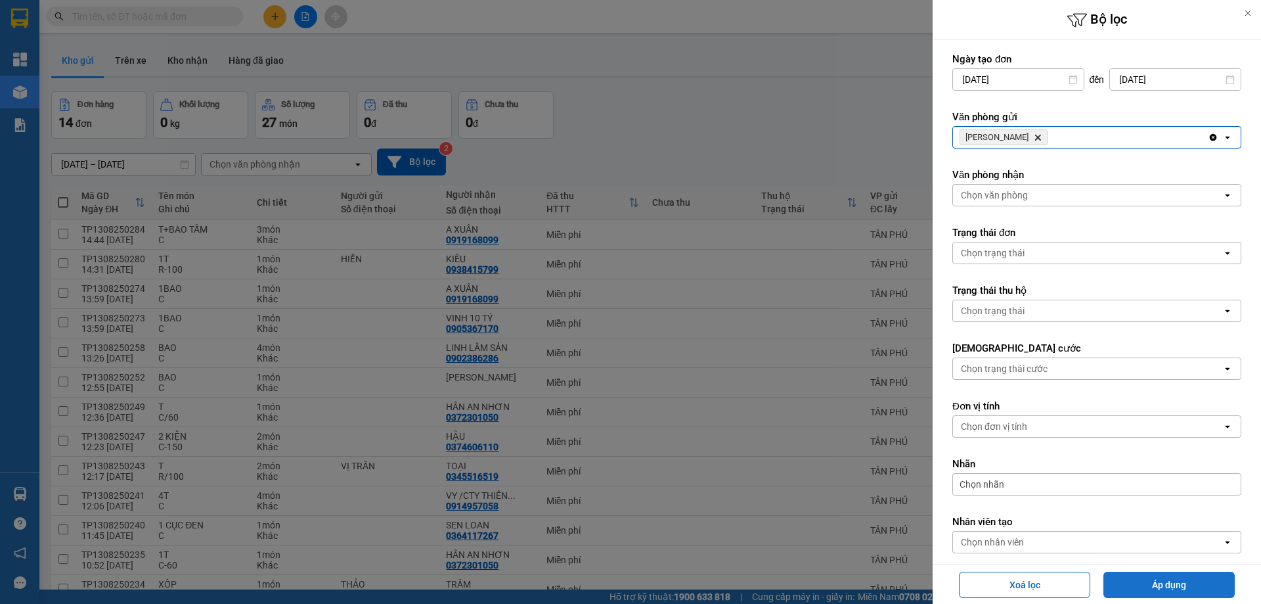
click at [1164, 583] on button "Áp dụng" at bounding box center [1168, 584] width 131 height 26
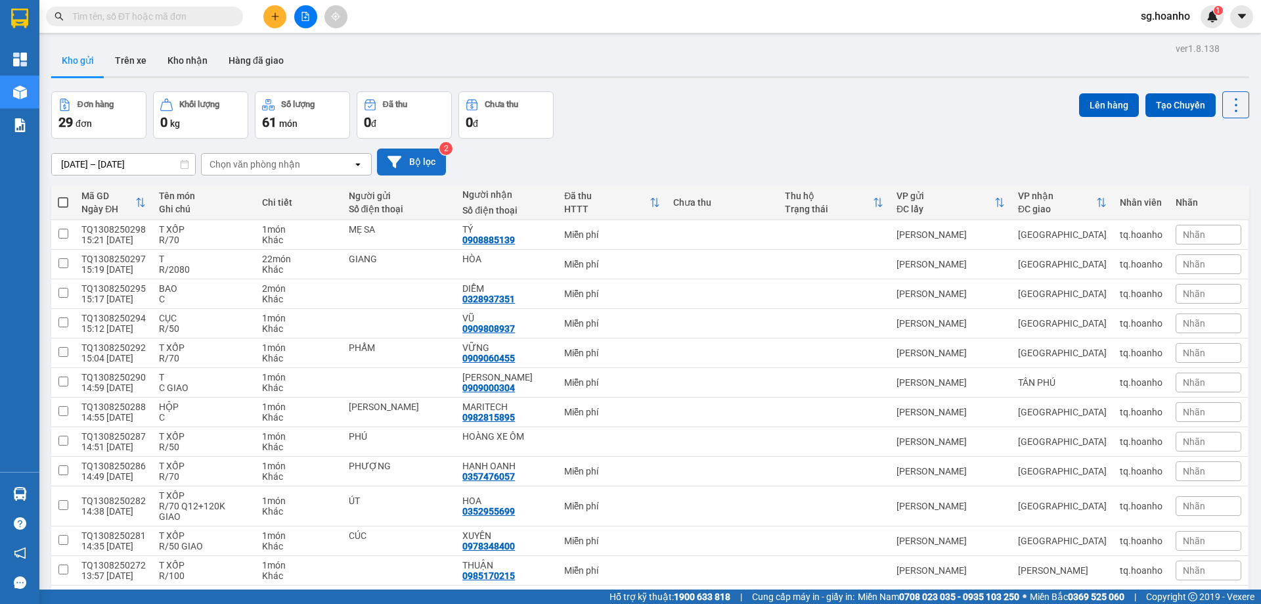
click at [429, 155] on button "Bộ lọc" at bounding box center [411, 161] width 69 height 27
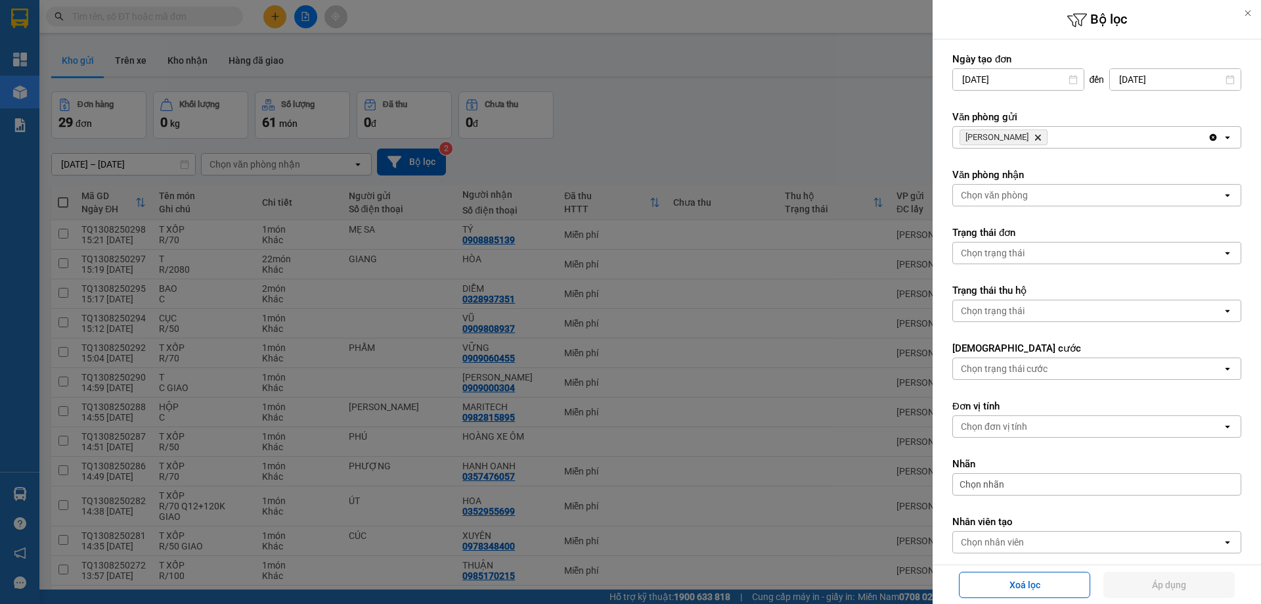
click at [1034, 138] on icon "Delete" at bounding box center [1038, 137] width 8 height 8
click at [991, 145] on div "Chọn văn phòng" at bounding box center [1087, 137] width 269 height 21
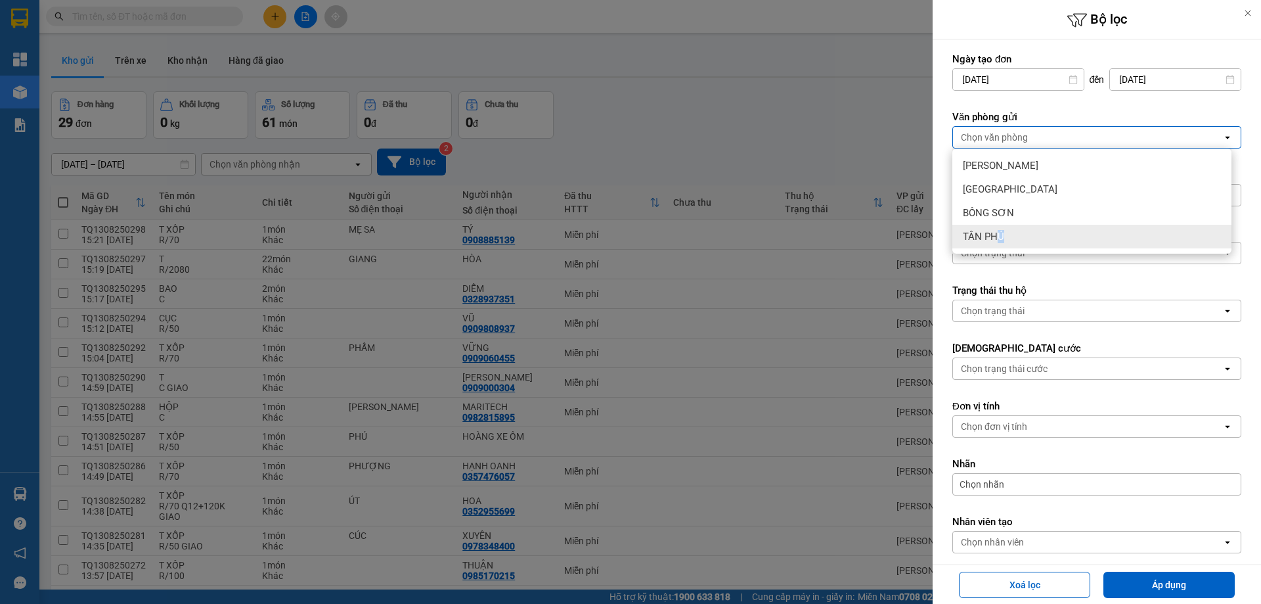
drag, startPoint x: 1001, startPoint y: 229, endPoint x: 996, endPoint y: 250, distance: 21.7
click at [1007, 230] on div "TÂN PHÚ" at bounding box center [1091, 237] width 279 height 24
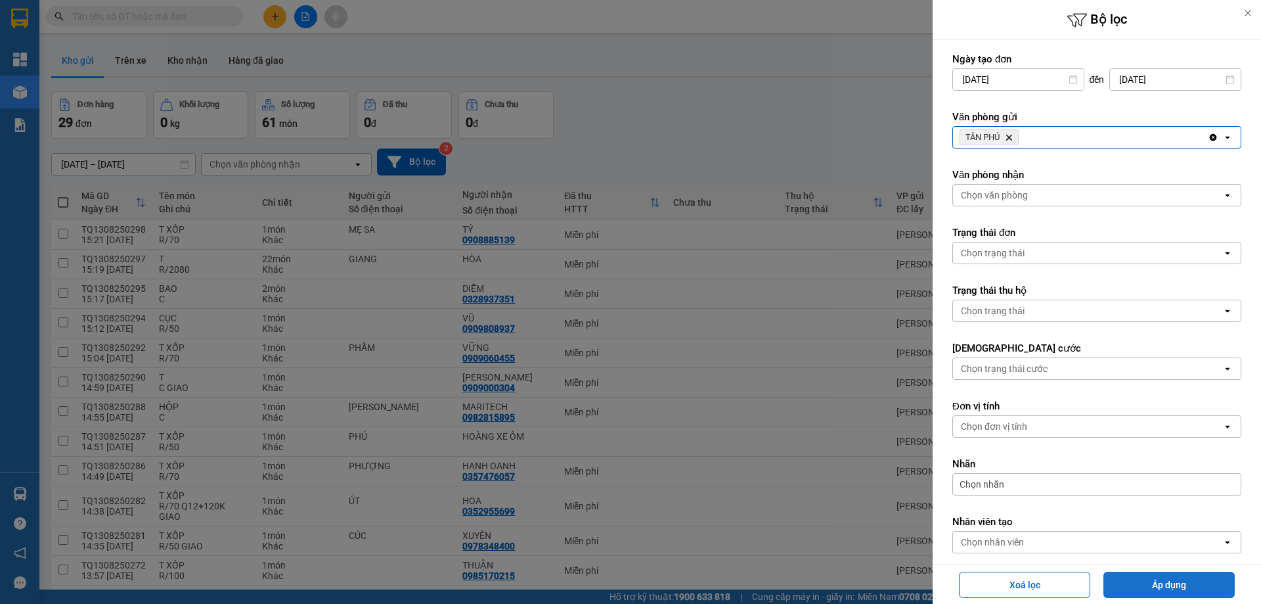
click at [1120, 582] on button "Áp dụng" at bounding box center [1168, 584] width 131 height 26
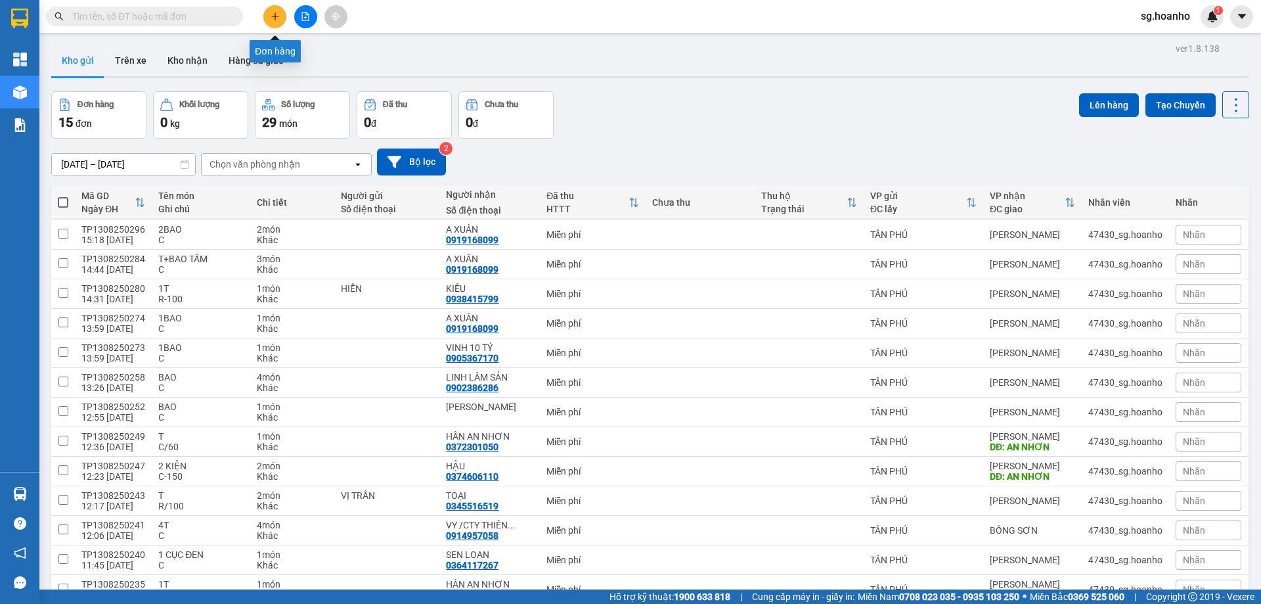
click at [279, 11] on button at bounding box center [274, 16] width 23 height 23
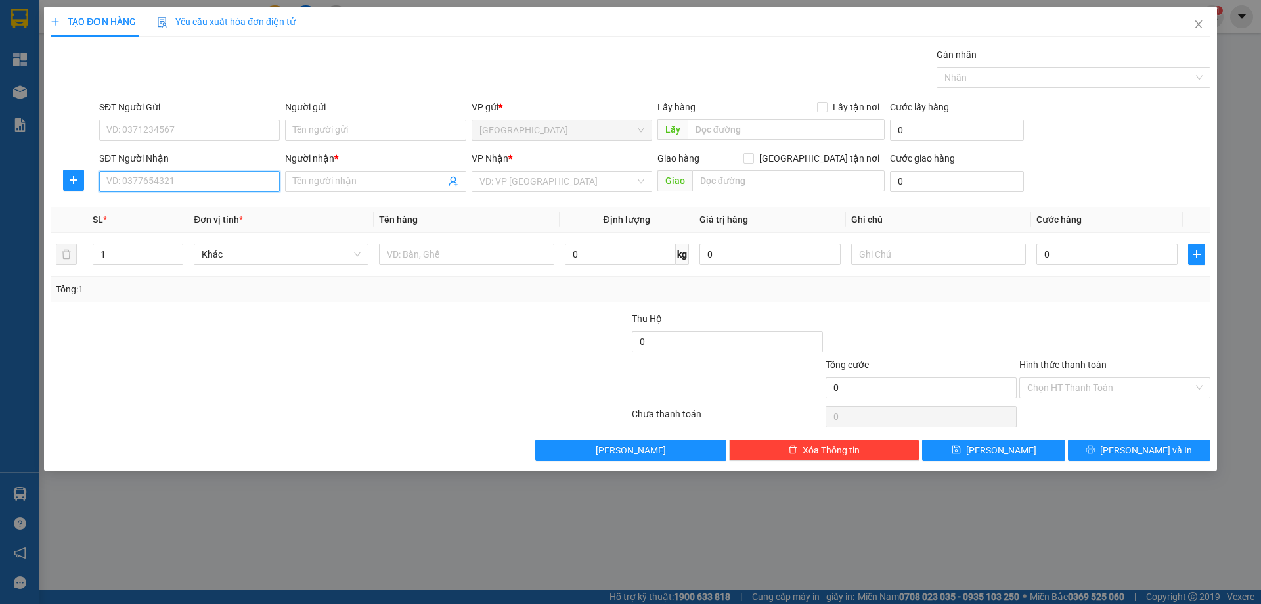
click at [231, 180] on input "SĐT Người Nhận" at bounding box center [189, 181] width 181 height 21
type input "0932600379"
click at [210, 204] on div "0932600379 - CHÍN" at bounding box center [189, 207] width 165 height 14
type input "CHÍN"
type input "0932600379"
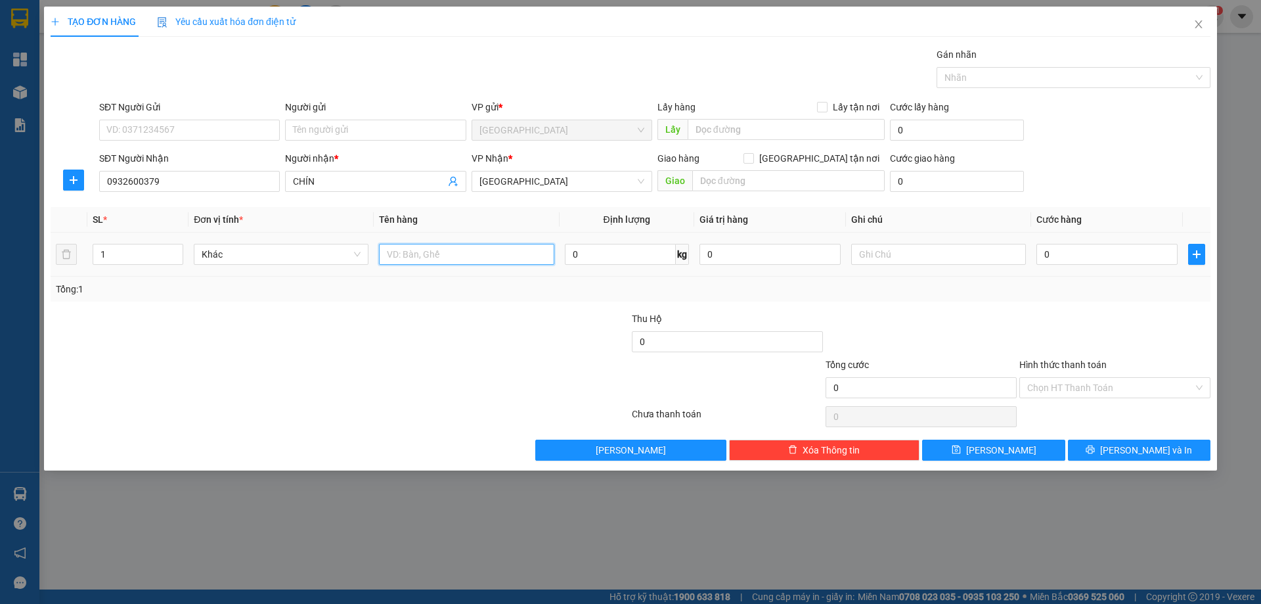
click at [393, 260] on input "text" at bounding box center [466, 254] width 175 height 21
type input "5 XÔ + LON"
click at [178, 249] on icon "up" at bounding box center [176, 251] width 5 height 5
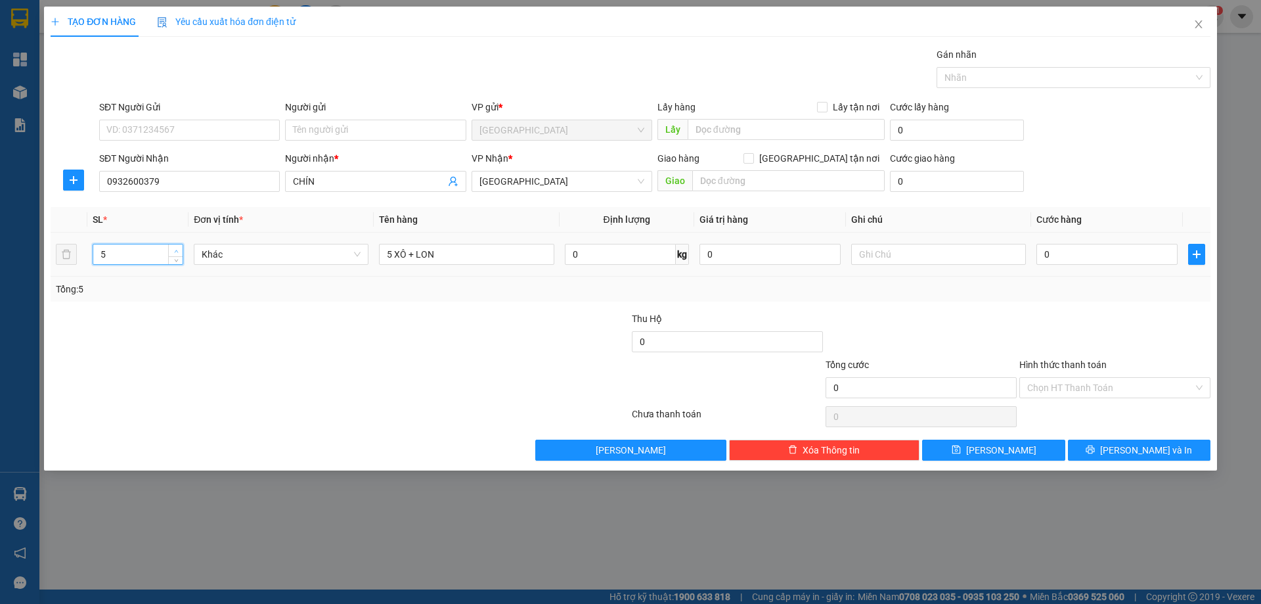
click at [178, 249] on icon "up" at bounding box center [176, 251] width 5 height 5
type input "6"
click at [177, 249] on icon "up" at bounding box center [176, 251] width 5 height 5
click at [898, 250] on input "text" at bounding box center [938, 254] width 175 height 21
click at [576, 175] on span "[GEOGRAPHIC_DATA]" at bounding box center [561, 181] width 165 height 20
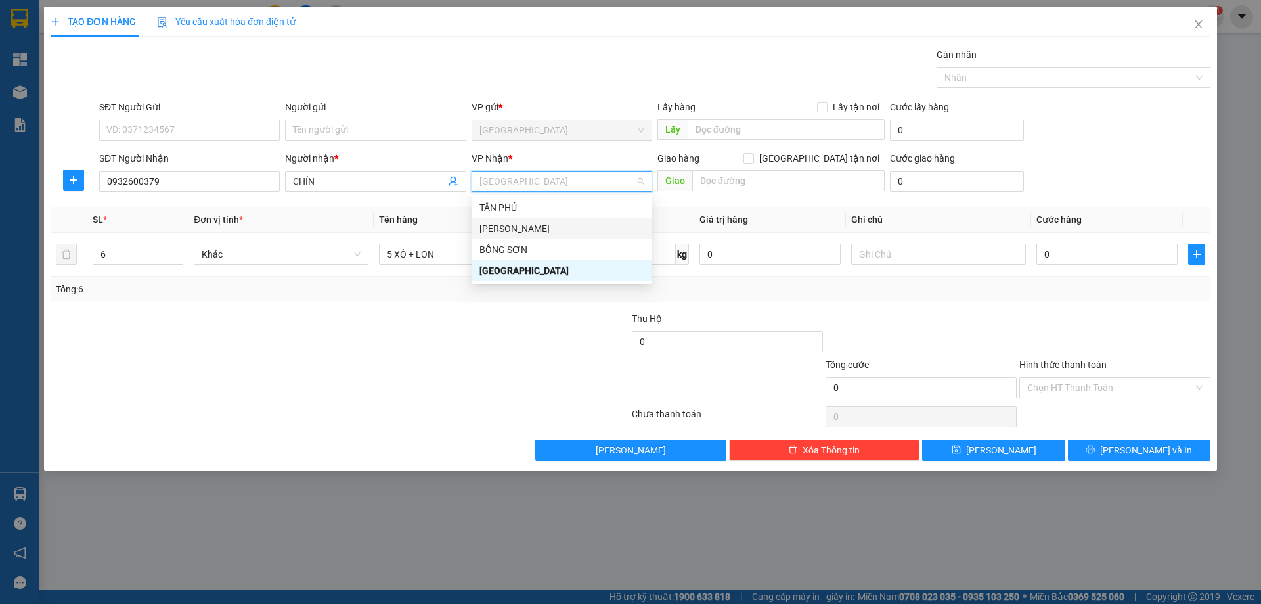
click at [527, 223] on div "[PERSON_NAME]" at bounding box center [561, 228] width 165 height 14
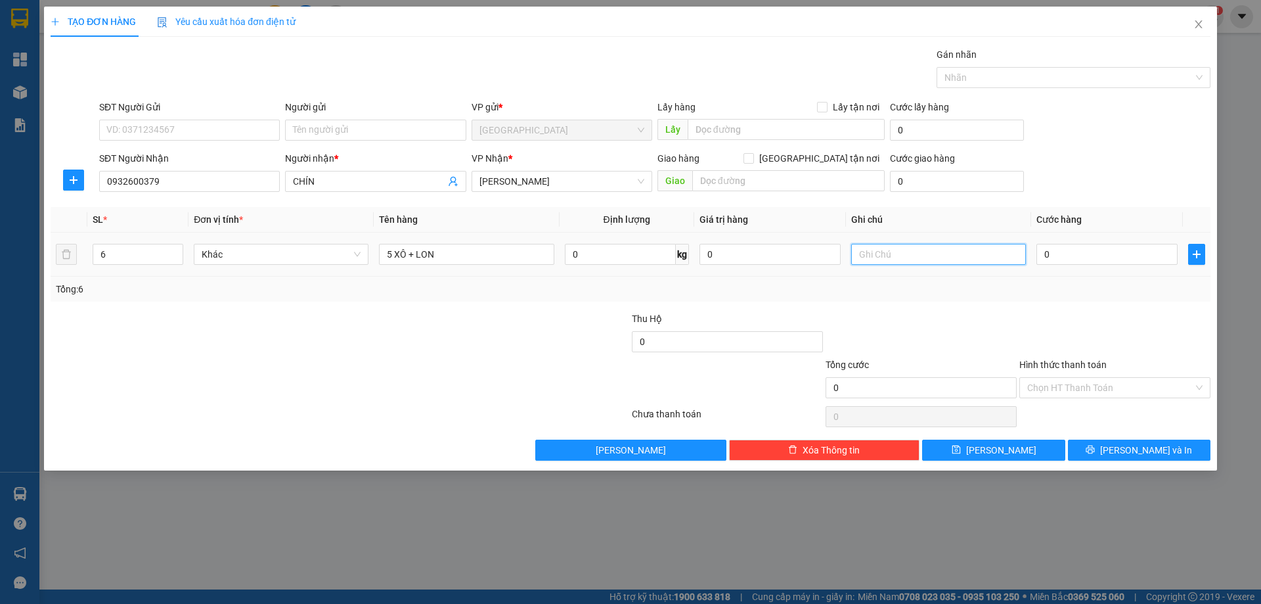
click at [915, 256] on input "text" at bounding box center [938, 254] width 175 height 21
type input "C"
click at [1026, 359] on label "Hình thức thanh toán" at bounding box center [1062, 364] width 87 height 11
click at [1027, 378] on input "Hình thức thanh toán" at bounding box center [1110, 388] width 166 height 20
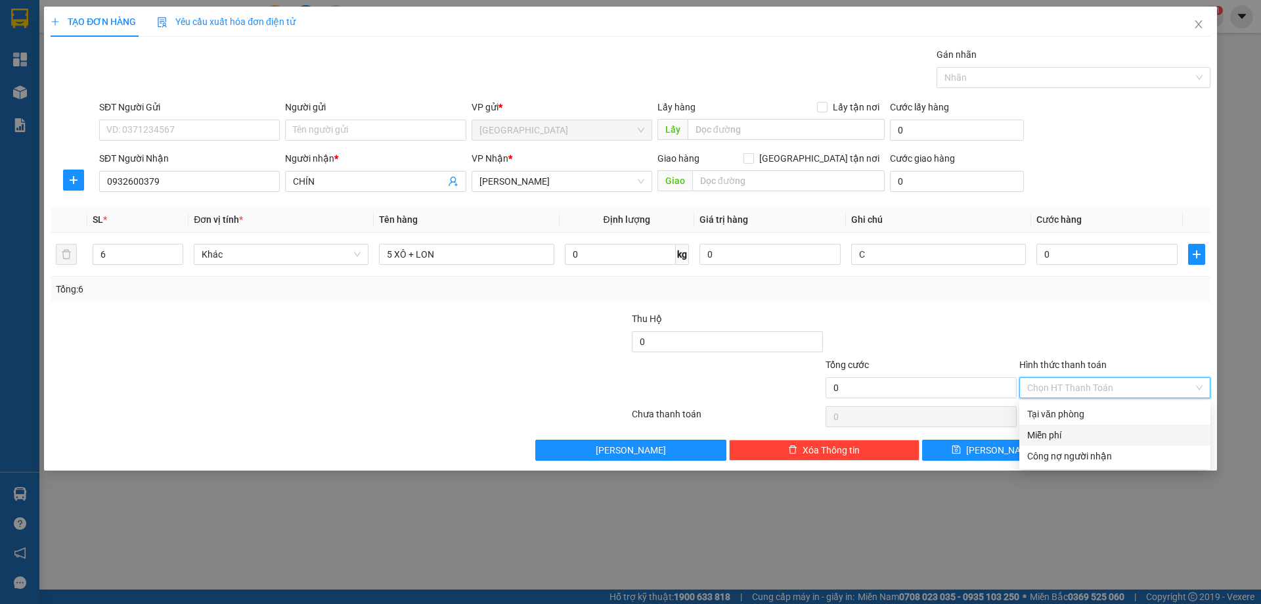
click at [1059, 431] on div "Miễn phí" at bounding box center [1114, 435] width 175 height 14
click at [1105, 449] on button "Lưu và In" at bounding box center [1139, 449] width 143 height 21
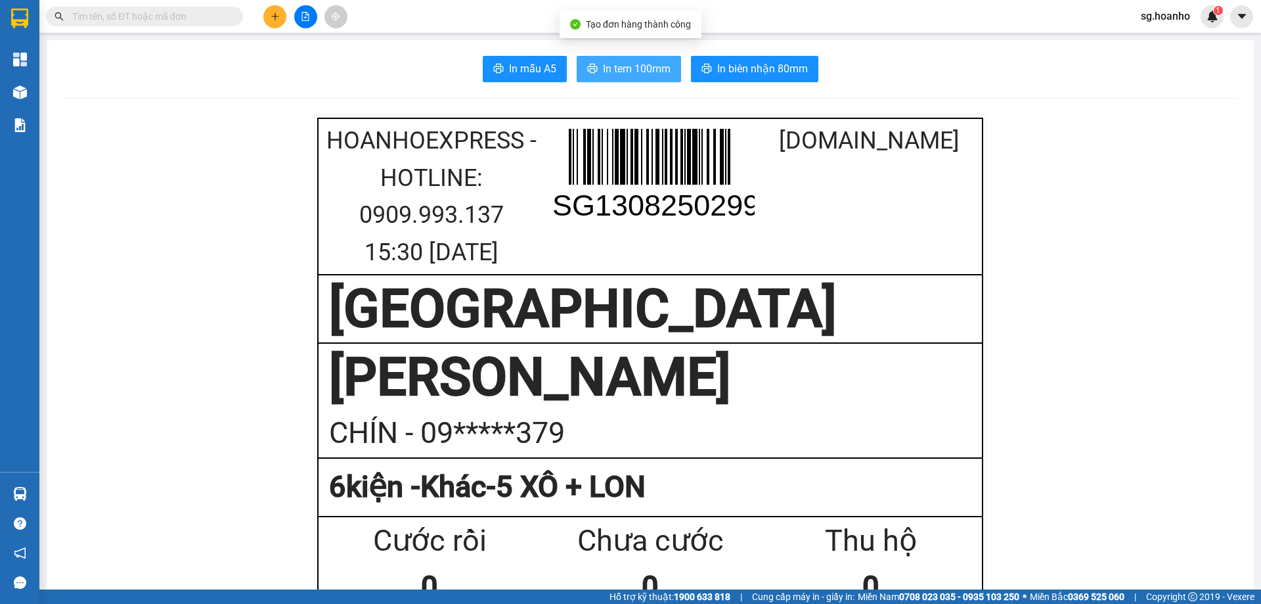
click at [639, 68] on span "In tem 100mm" at bounding box center [637, 68] width 68 height 16
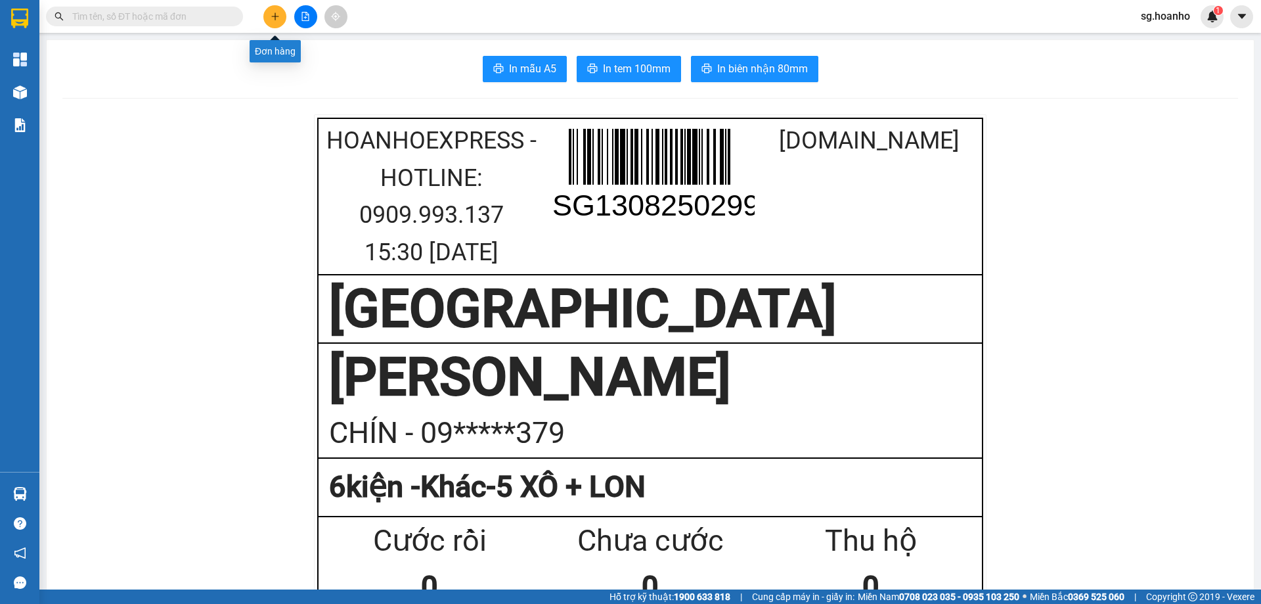
click at [276, 16] on icon "plus" at bounding box center [274, 16] width 7 height 1
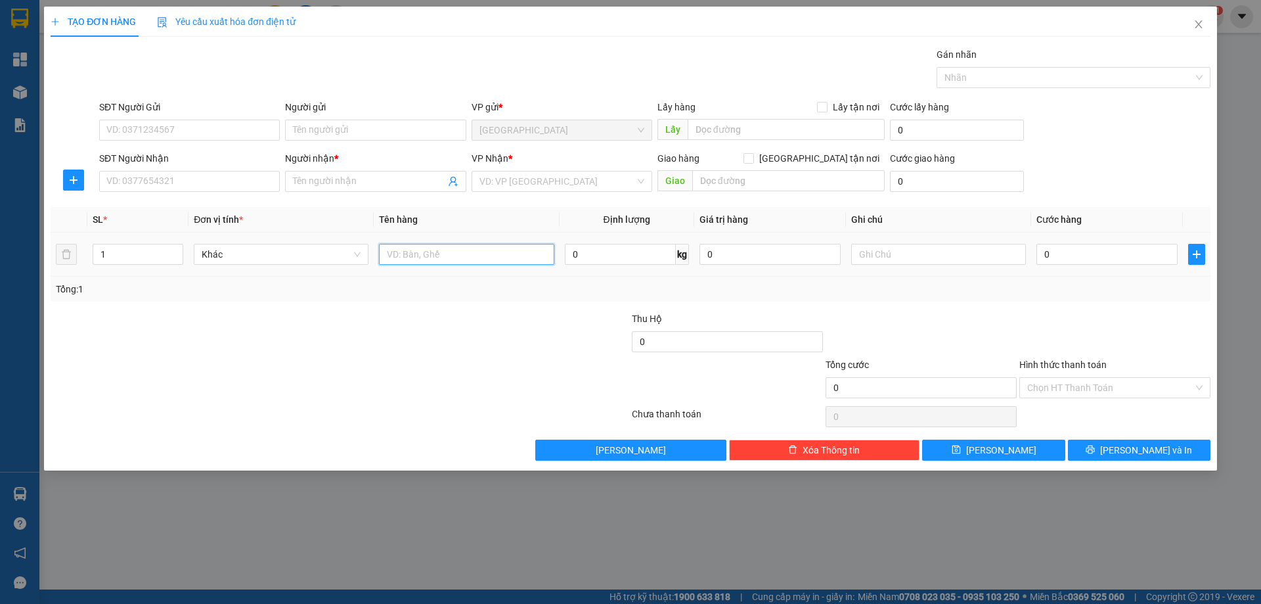
click at [445, 256] on input "text" at bounding box center [466, 254] width 175 height 21
type input "BỊCH"
click at [266, 180] on input "SĐT Người Nhận" at bounding box center [189, 181] width 181 height 21
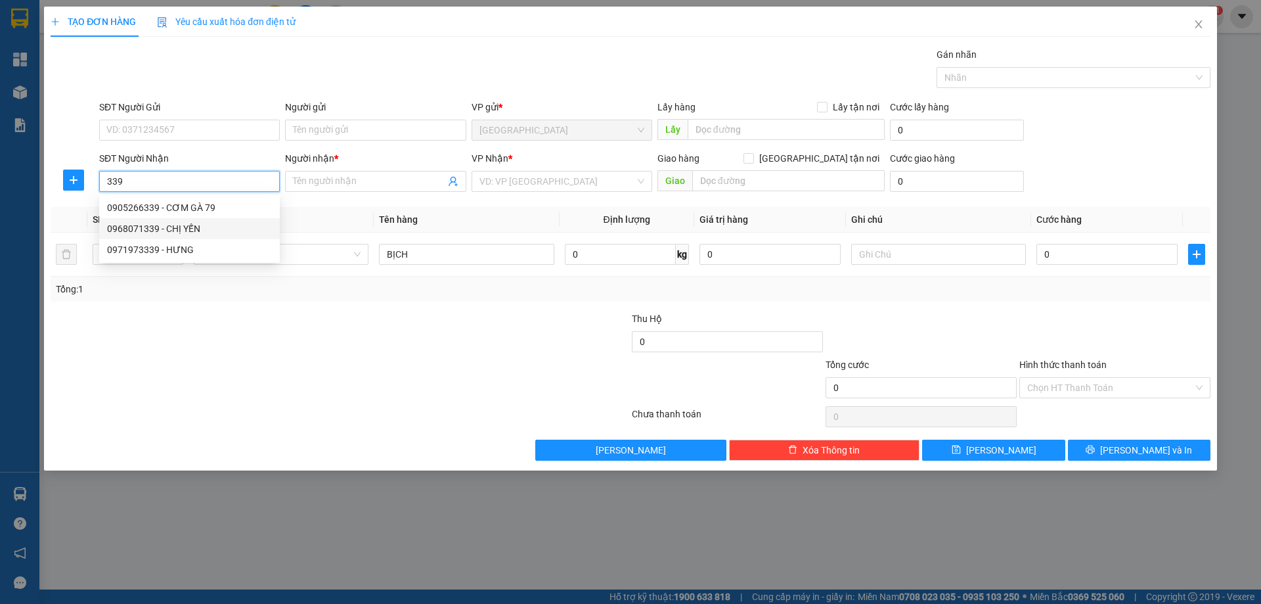
click at [198, 229] on div "0968071339 - CHỊ YẾN" at bounding box center [189, 228] width 165 height 14
type input "0968071339"
type input "CHỊ YẾN"
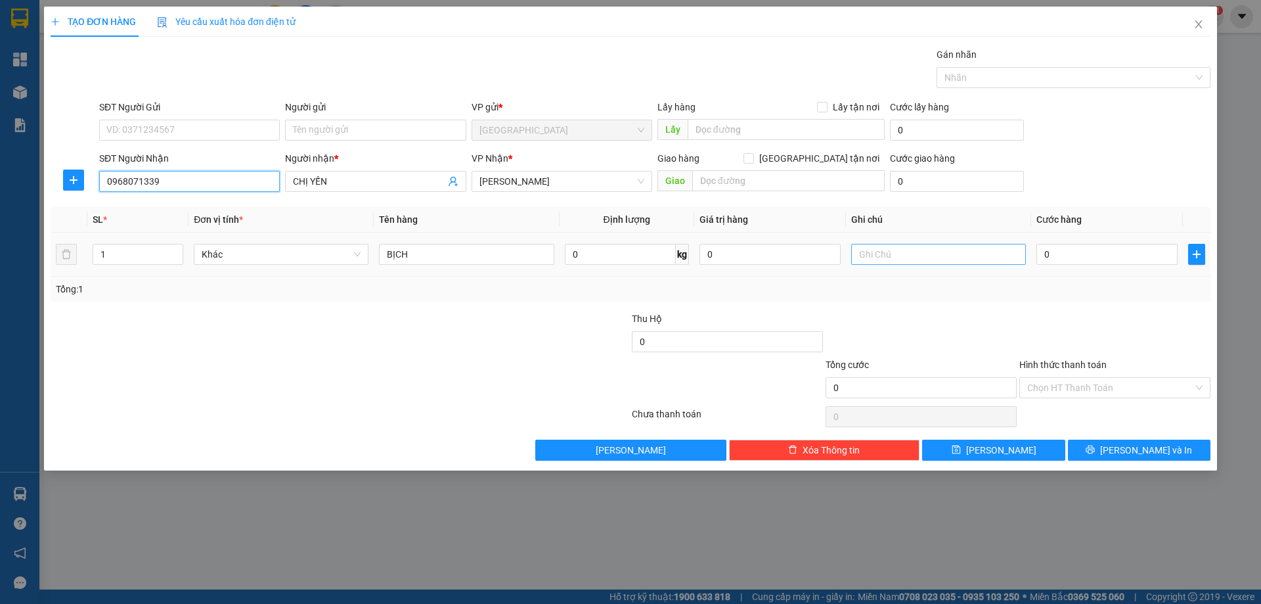
type input "0968071339"
click at [927, 252] on input "text" at bounding box center [938, 254] width 175 height 21
type input "C"
click at [1063, 363] on label "Hình thức thanh toán" at bounding box center [1062, 364] width 87 height 11
click at [1063, 378] on input "Hình thức thanh toán" at bounding box center [1110, 388] width 166 height 20
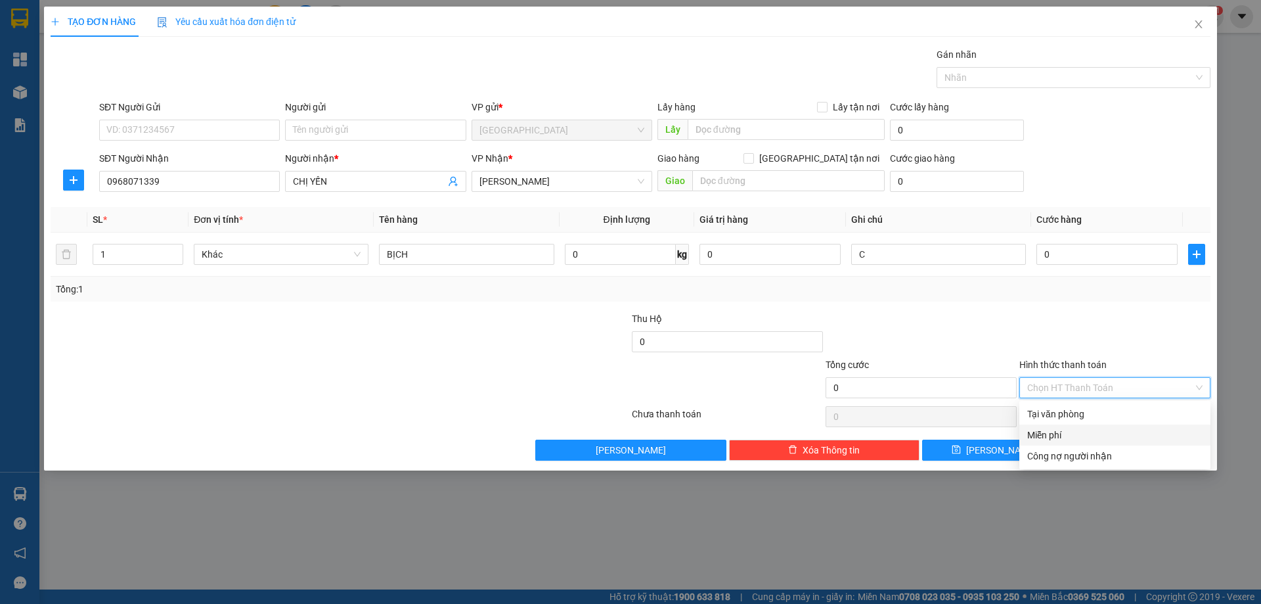
click at [1059, 435] on div "Miễn phí" at bounding box center [1114, 435] width 175 height 14
click at [1097, 447] on button "Lưu và In" at bounding box center [1139, 449] width 143 height 21
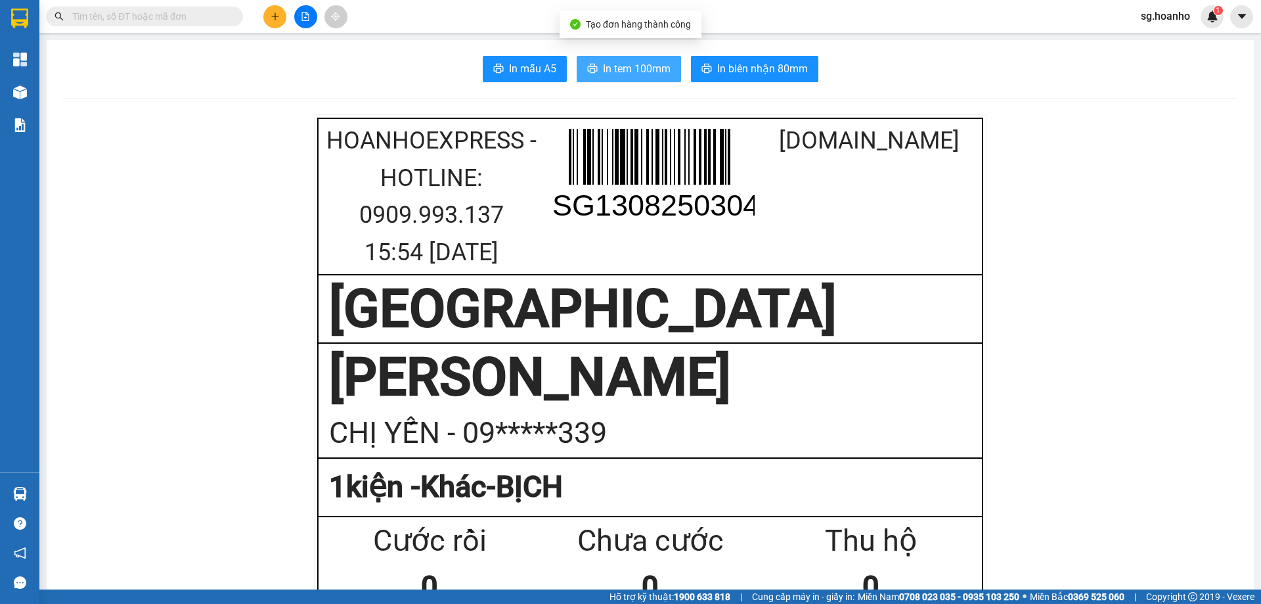
click at [644, 64] on span "In tem 100mm" at bounding box center [637, 68] width 68 height 16
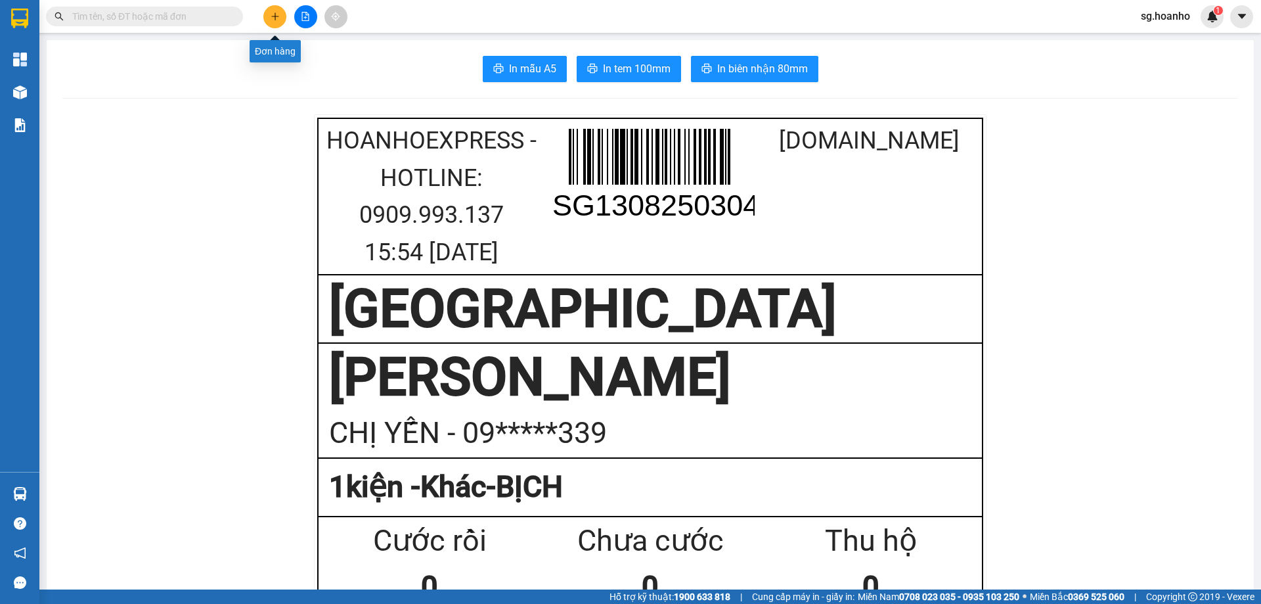
click at [281, 16] on button at bounding box center [274, 16] width 23 height 23
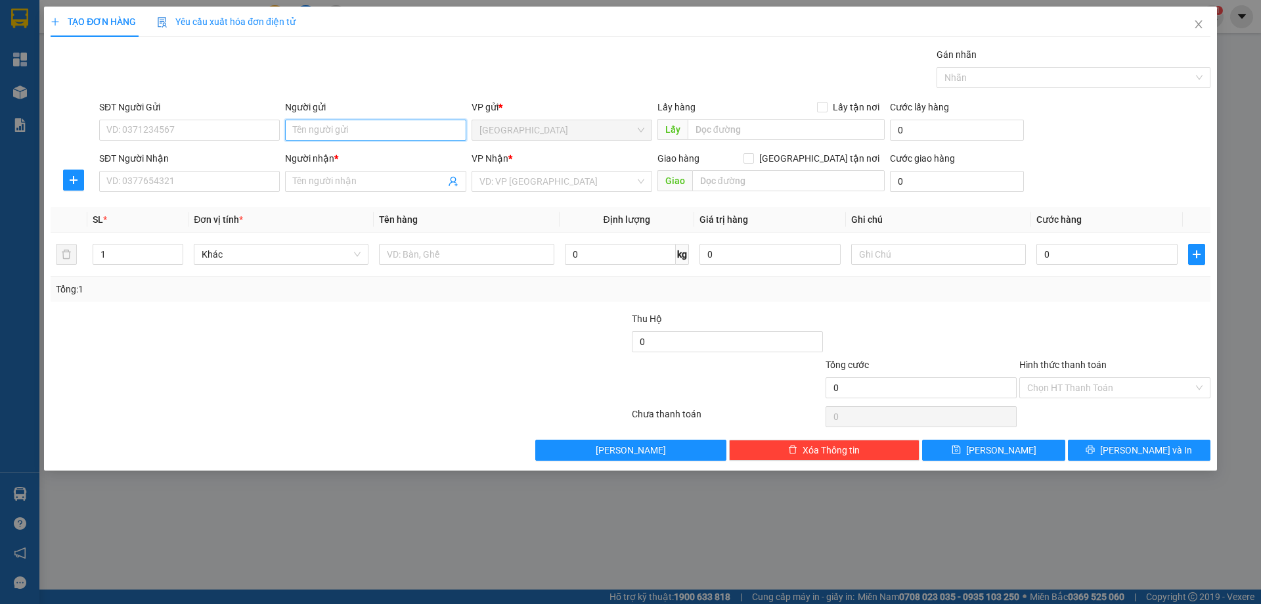
click at [364, 124] on input "Người gửi" at bounding box center [375, 130] width 181 height 21
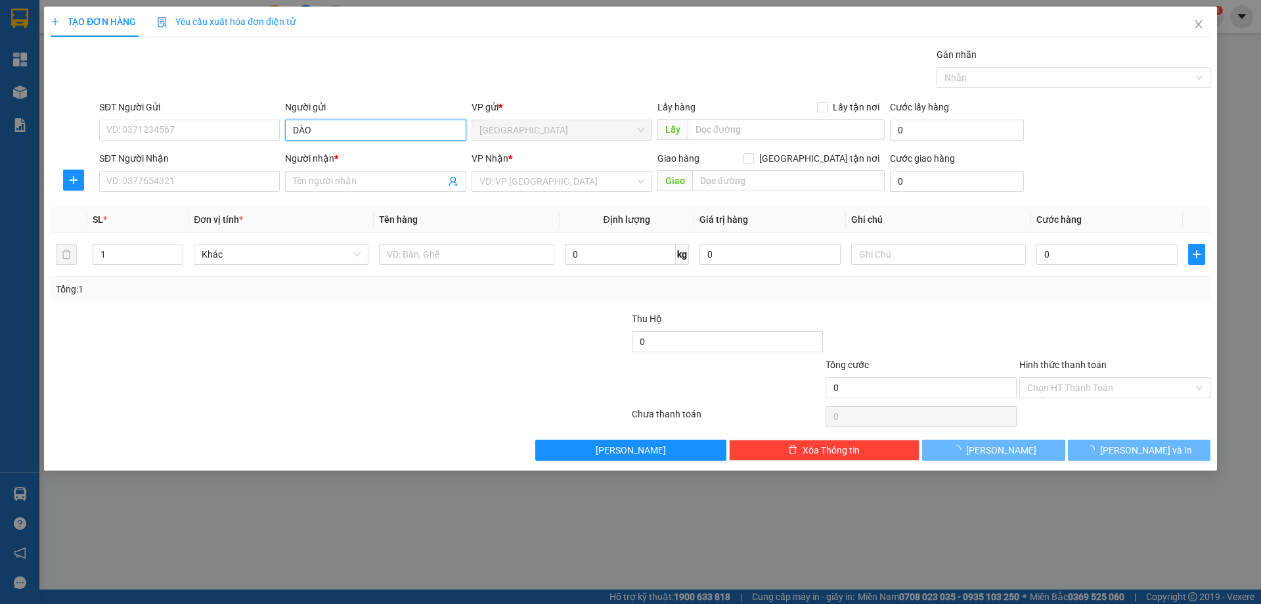
click at [299, 133] on input "DÀO" at bounding box center [375, 130] width 181 height 21
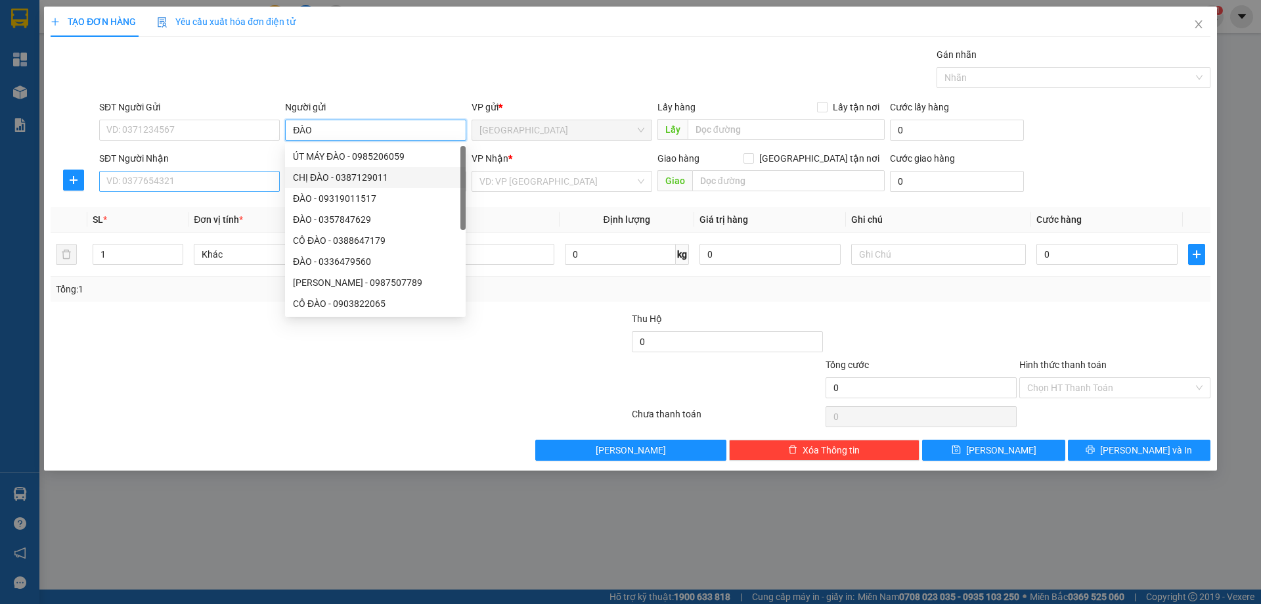
type input "ĐÀO"
click at [271, 183] on input "SĐT Người Nhận" at bounding box center [189, 181] width 181 height 21
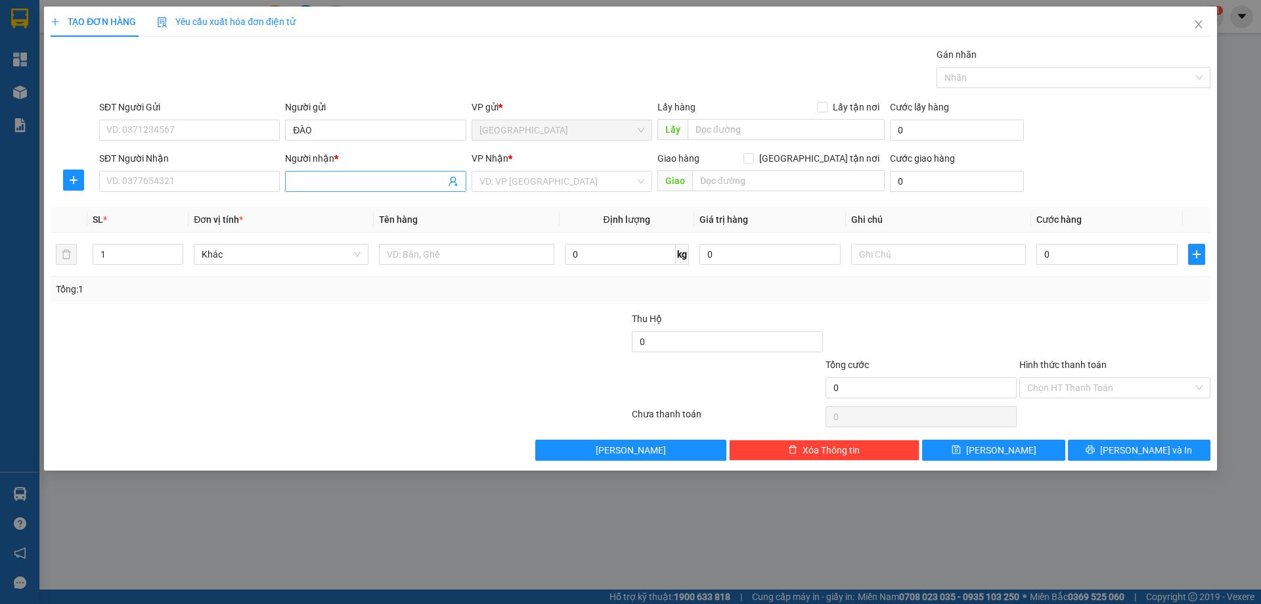
click at [307, 175] on input "Người nhận *" at bounding box center [369, 181] width 152 height 14
type input "MẸ TUYẾT"
click at [508, 183] on input "search" at bounding box center [557, 181] width 156 height 20
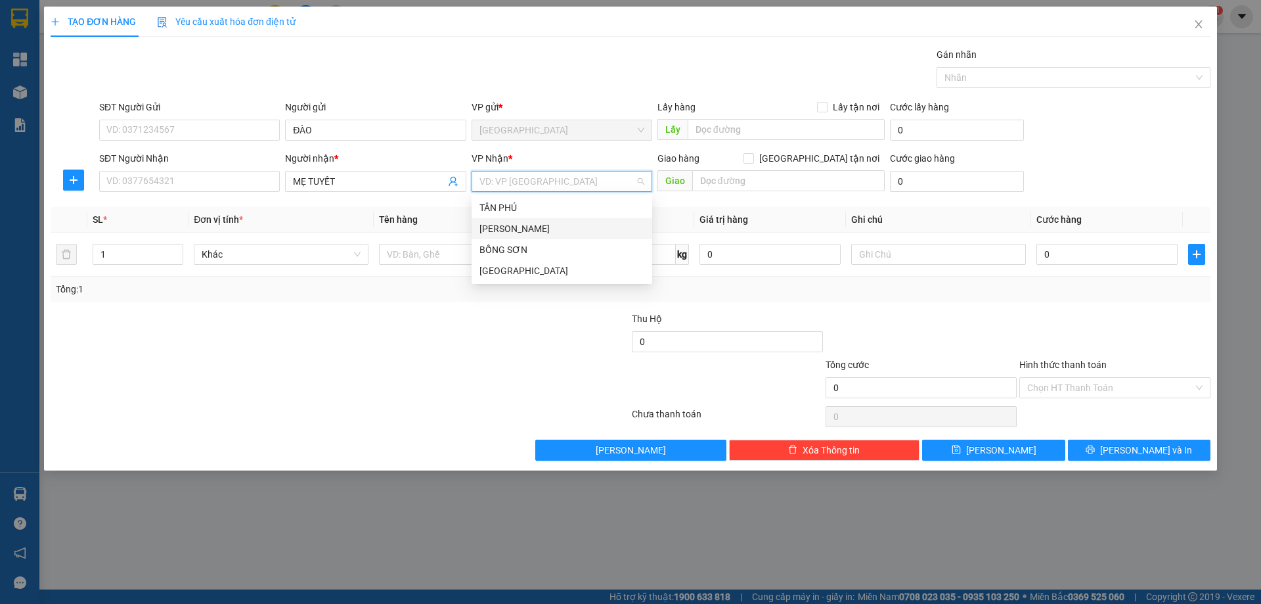
click at [529, 230] on div "[PERSON_NAME]" at bounding box center [561, 228] width 165 height 14
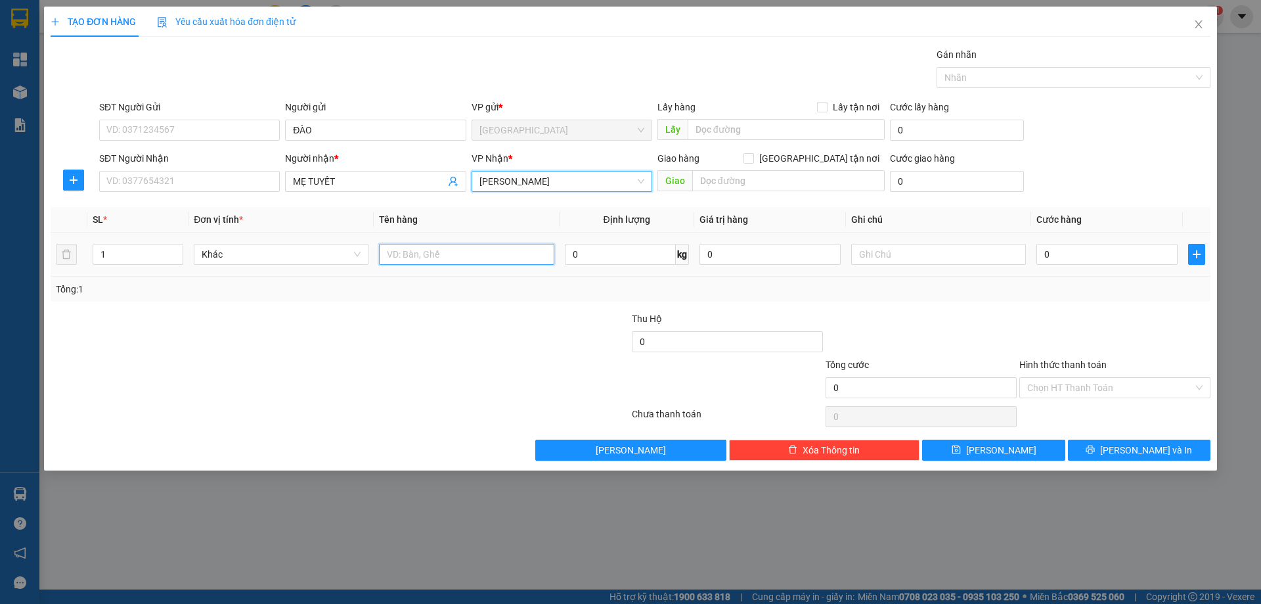
click at [441, 262] on input "text" at bounding box center [466, 254] width 175 height 21
type input "T"
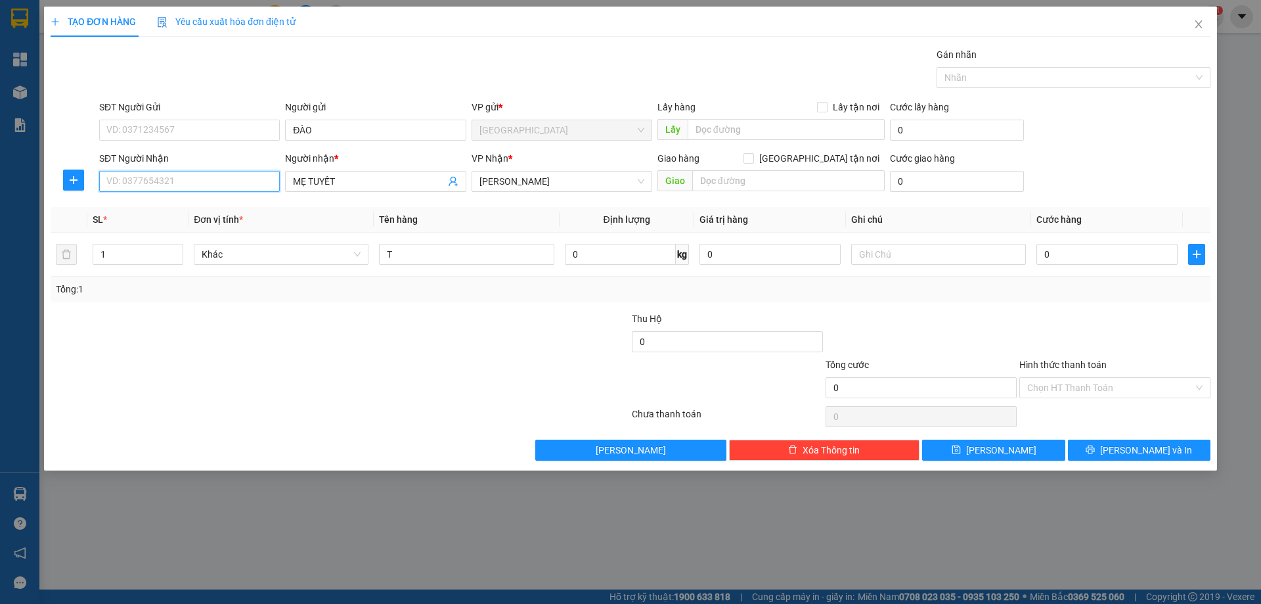
click at [255, 181] on input "SĐT Người Nhận" at bounding box center [189, 181] width 181 height 21
click at [208, 215] on div "0344491959 - MẸ TUYẾT" at bounding box center [189, 207] width 181 height 21
type input "0344491959"
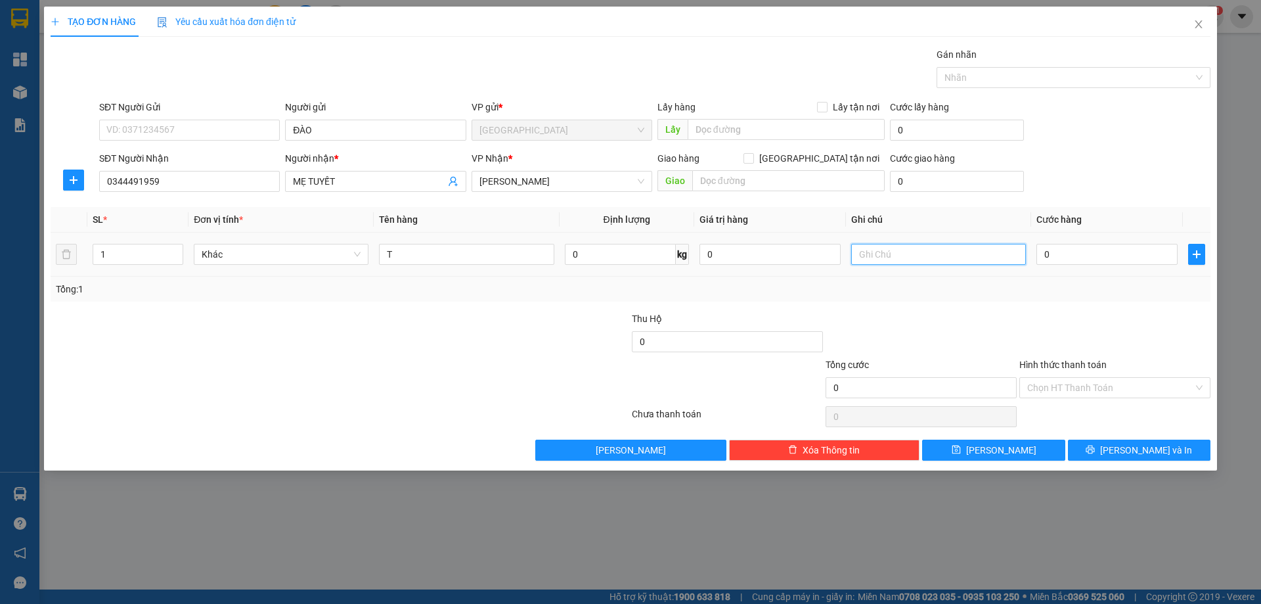
click at [890, 255] on input "text" at bounding box center [938, 254] width 175 height 21
type input "C"
click at [1085, 359] on label "Hình thức thanh toán" at bounding box center [1062, 364] width 87 height 11
click at [1085, 378] on input "Hình thức thanh toán" at bounding box center [1110, 388] width 166 height 20
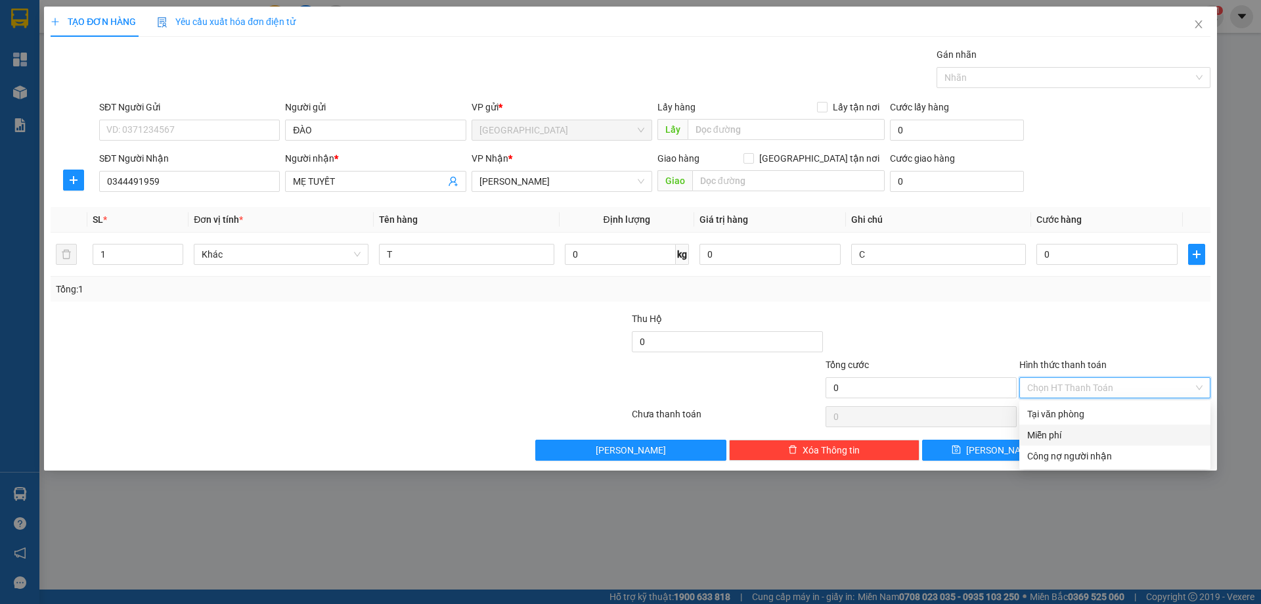
drag, startPoint x: 1070, startPoint y: 436, endPoint x: 1101, endPoint y: 462, distance: 39.6
click at [1070, 435] on div "Miễn phí" at bounding box center [1114, 435] width 175 height 14
click at [1101, 450] on button "[PERSON_NAME] và In" at bounding box center [1139, 449] width 143 height 21
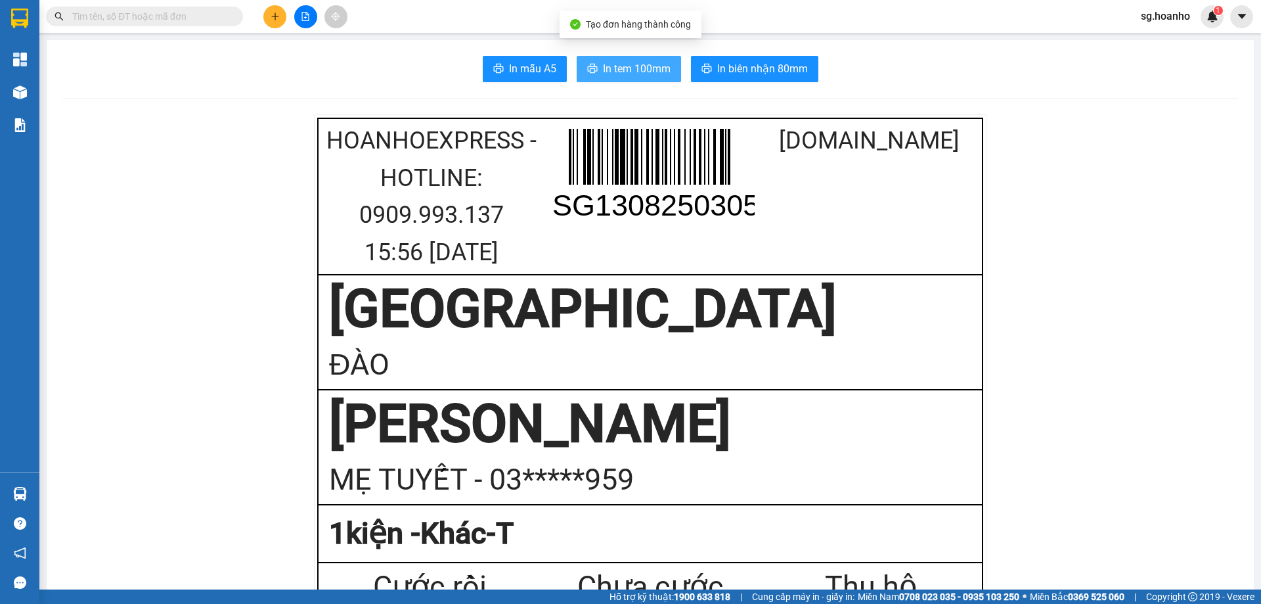
click at [640, 62] on span "In tem 100mm" at bounding box center [637, 68] width 68 height 16
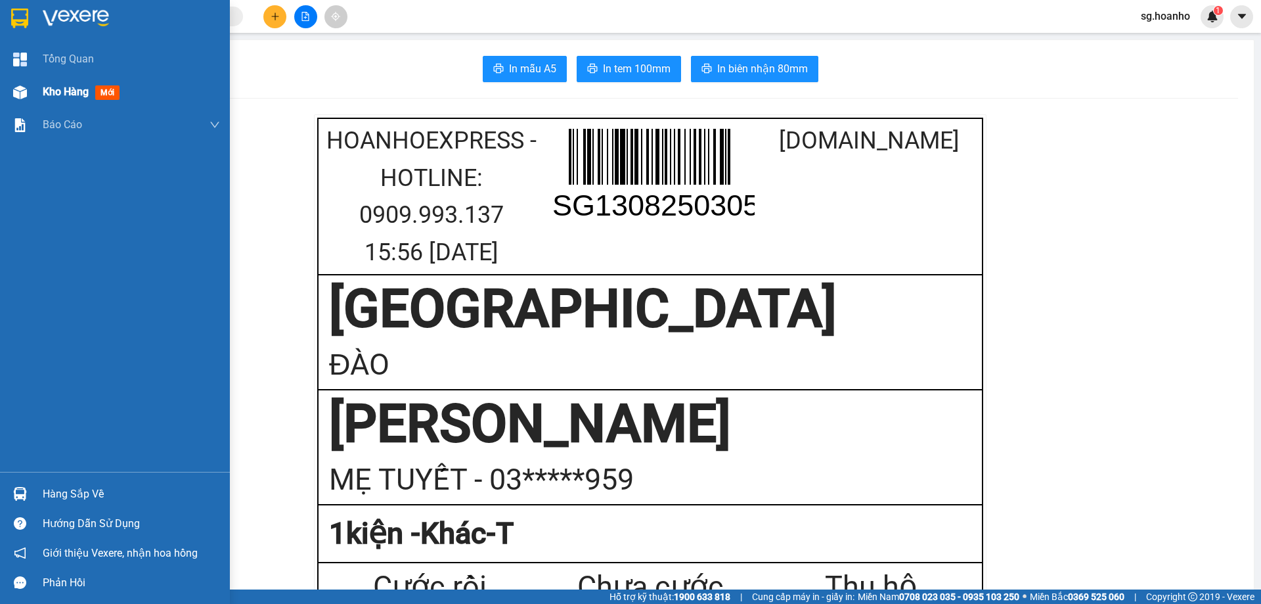
click at [109, 91] on span "mới" at bounding box center [107, 92] width 24 height 14
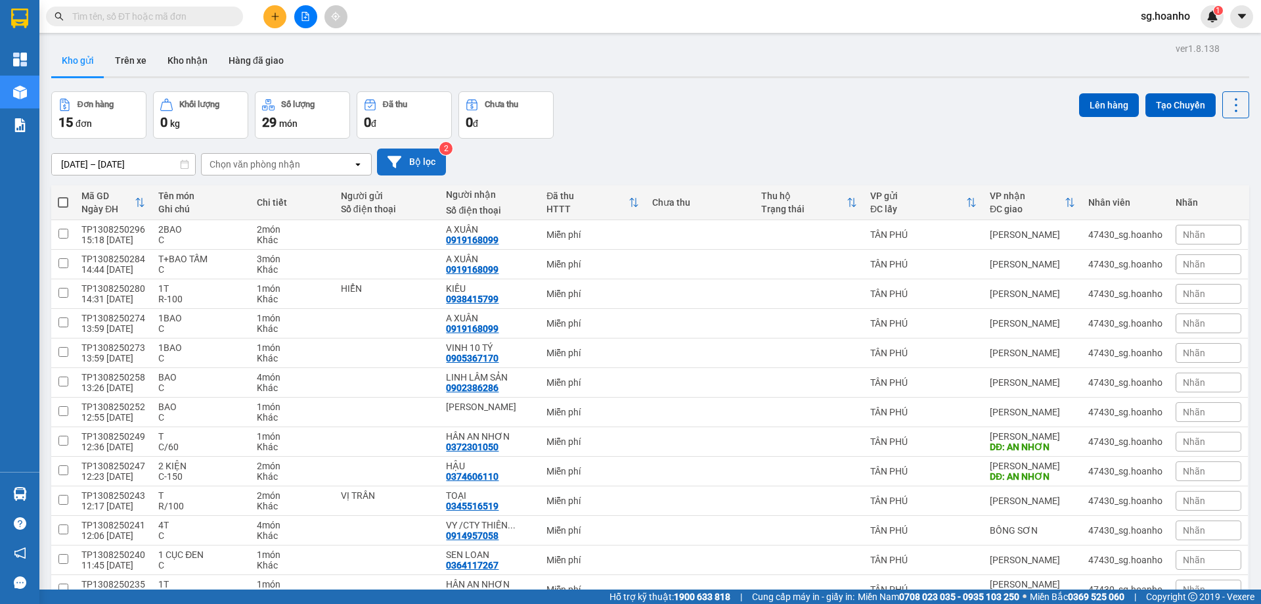
click at [401, 161] on button "Bộ lọc" at bounding box center [411, 161] width 69 height 27
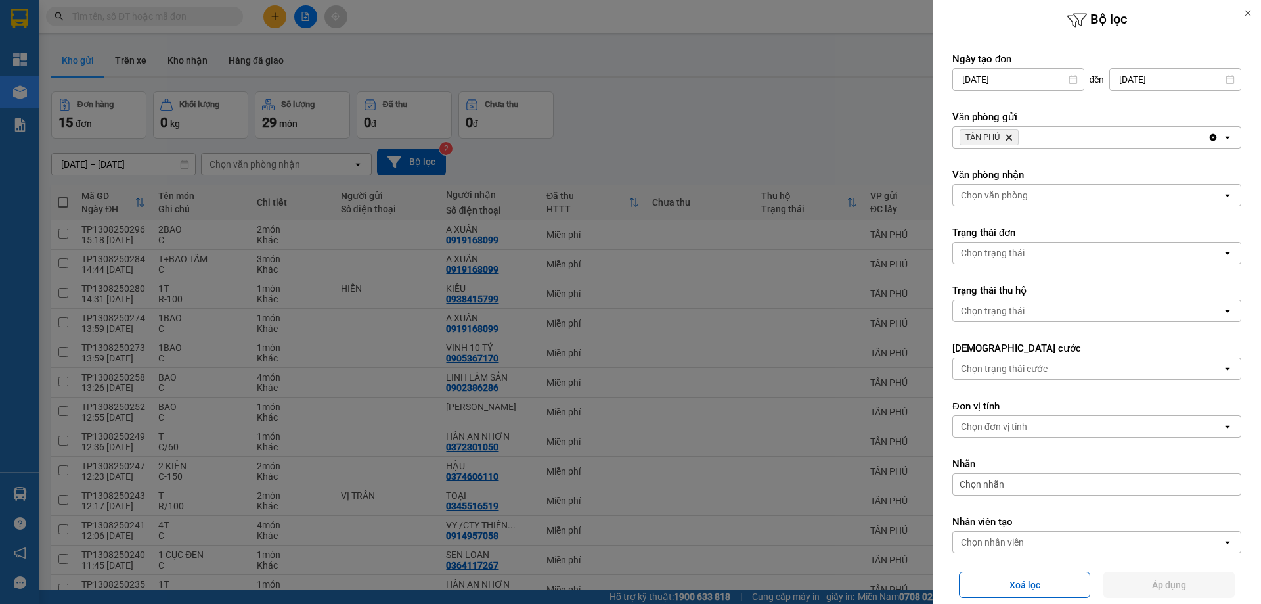
click at [1012, 139] on icon "TÂN PHÚ, close by backspace" at bounding box center [1009, 138] width 6 height 6
click at [991, 136] on div "Chọn văn phòng" at bounding box center [994, 137] width 67 height 13
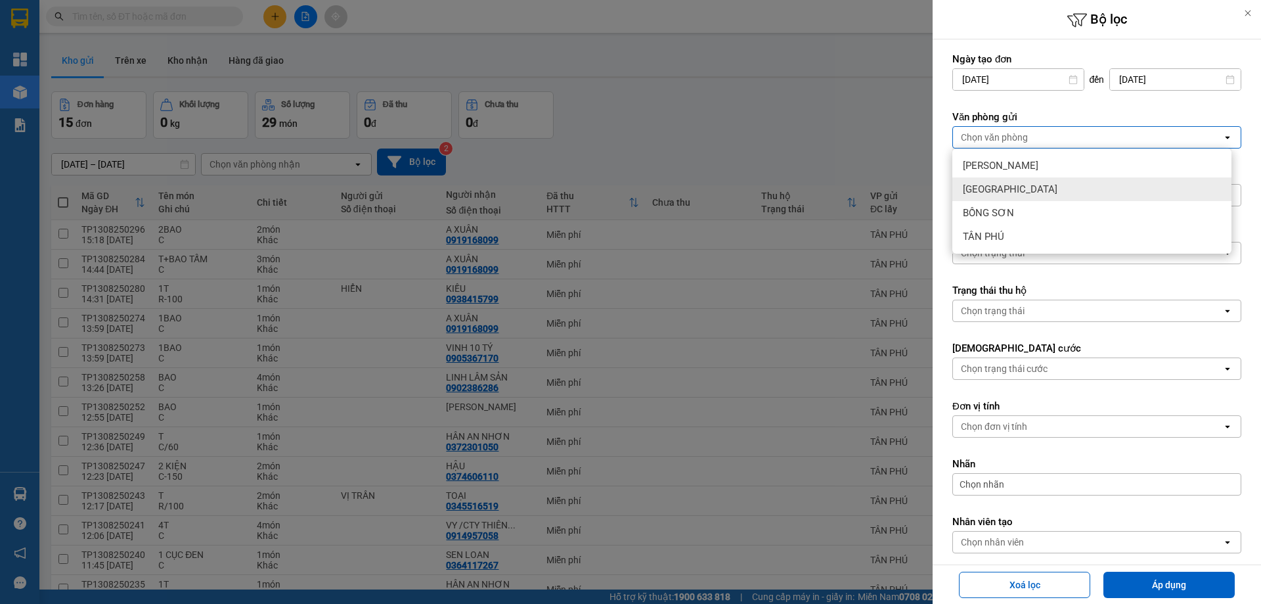
click at [1037, 187] on div "[GEOGRAPHIC_DATA]" at bounding box center [1091, 189] width 279 height 24
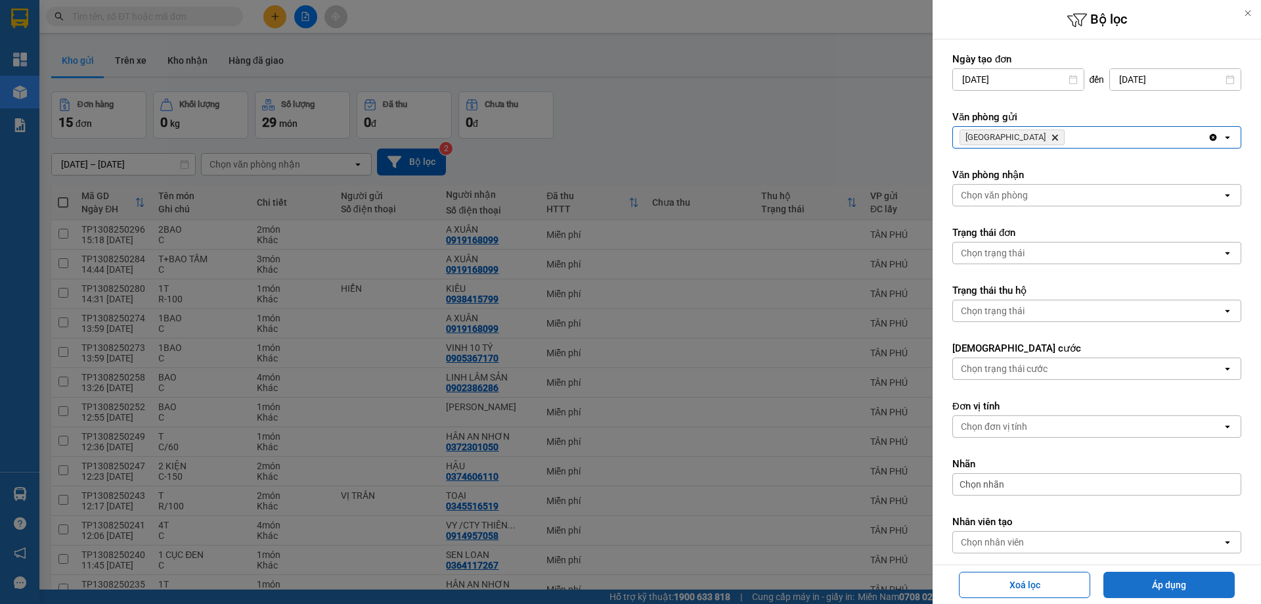
click at [1137, 579] on button "Áp dụng" at bounding box center [1168, 584] width 131 height 26
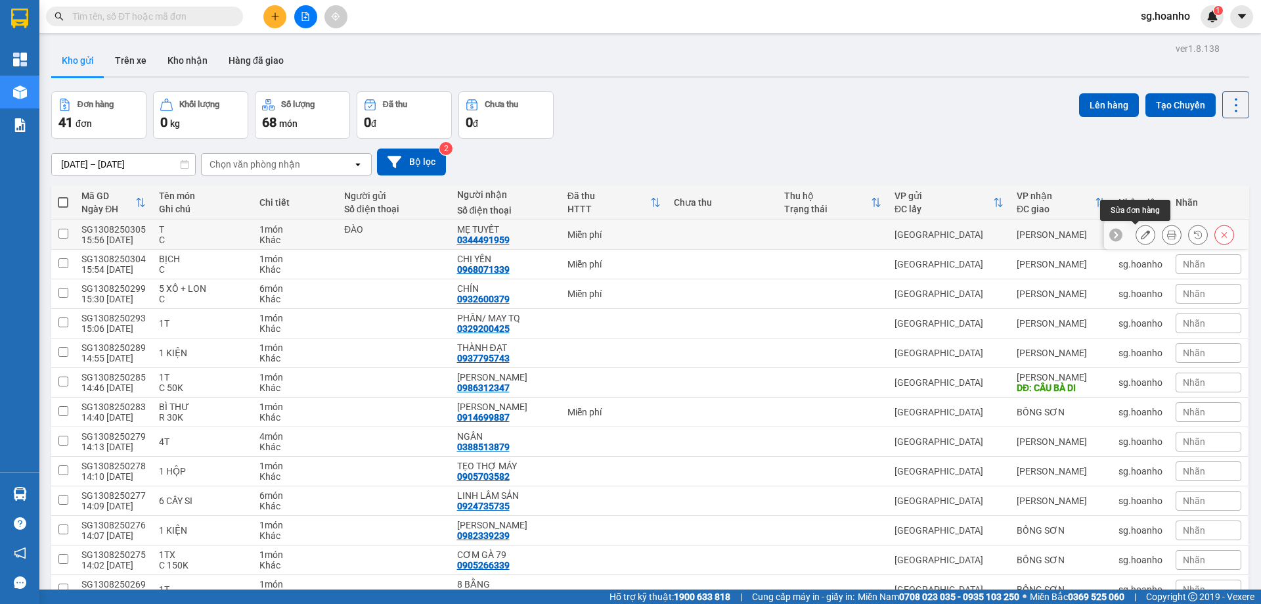
click at [1136, 234] on button at bounding box center [1145, 234] width 18 height 23
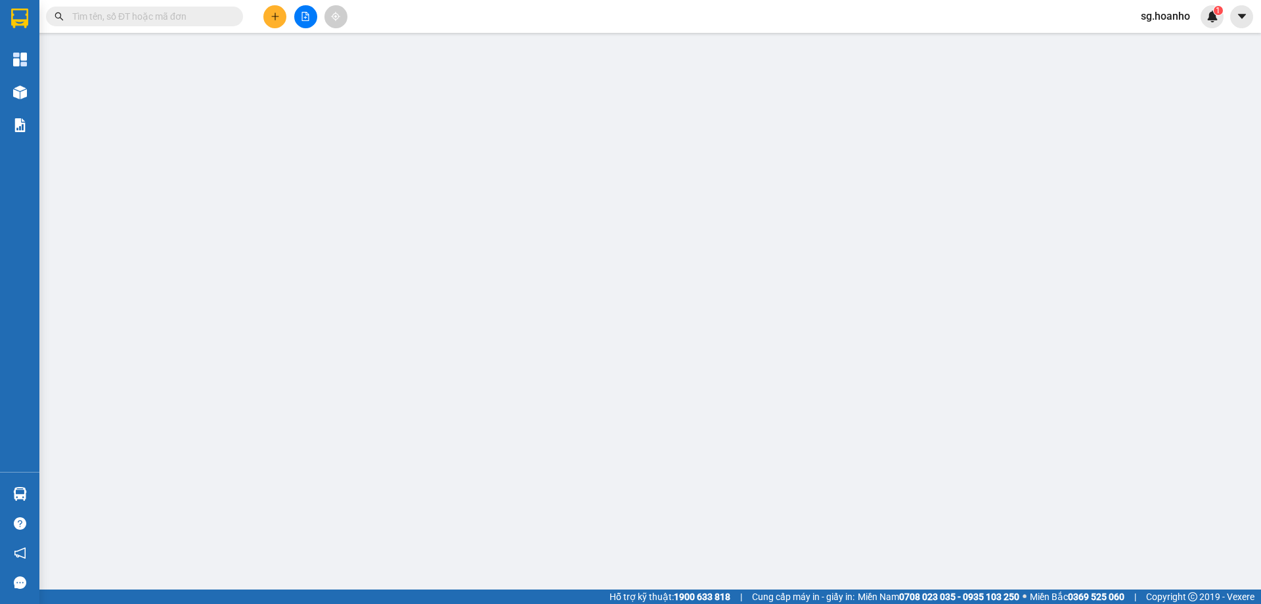
type input "ĐÀO"
type input "0344491959"
type input "MẸ TUYẾT"
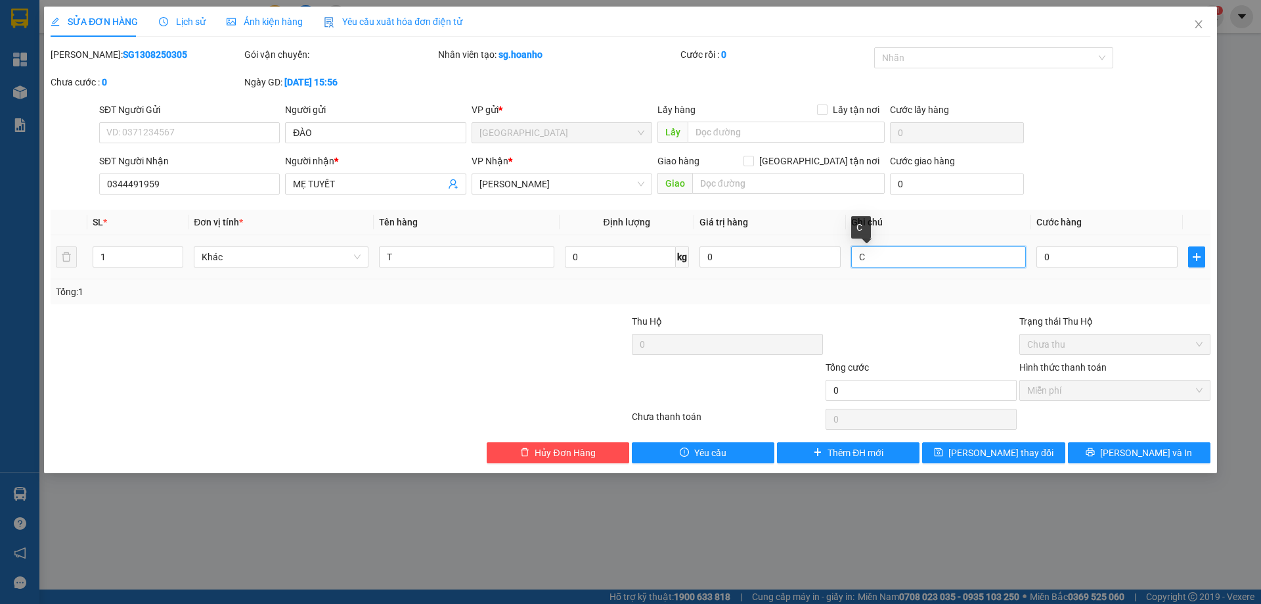
click at [904, 258] on input "C" at bounding box center [938, 256] width 175 height 21
type input "R/50"
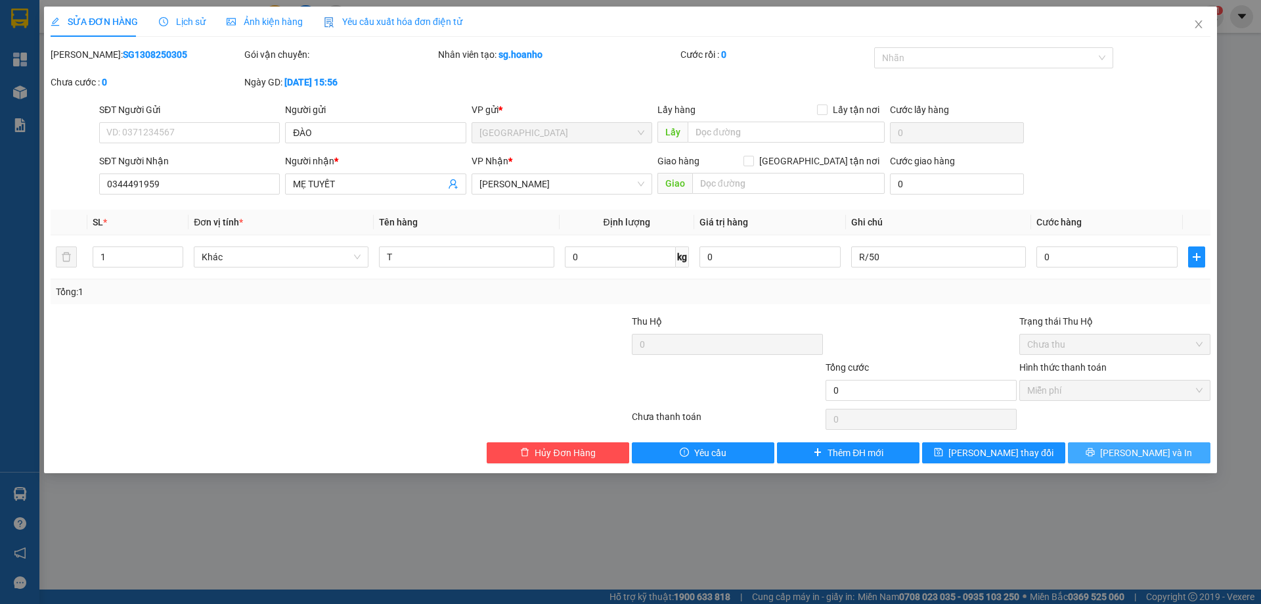
click at [1100, 449] on button "[PERSON_NAME] và In" at bounding box center [1139, 452] width 143 height 21
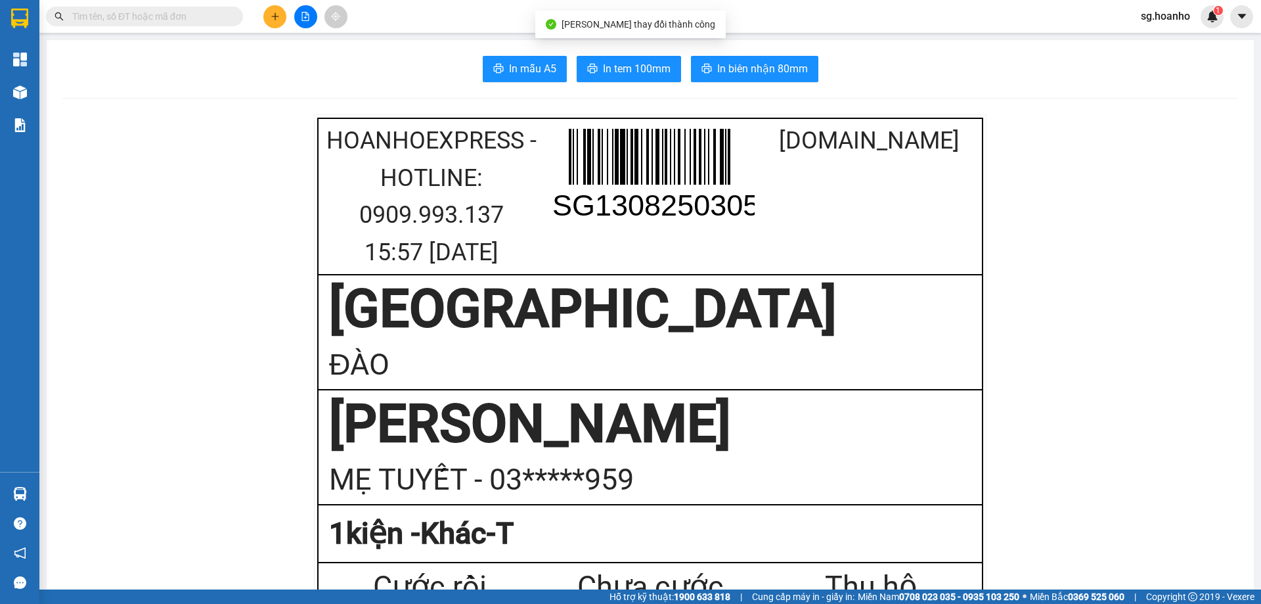
click at [642, 62] on span "In tem 100mm" at bounding box center [637, 68] width 68 height 16
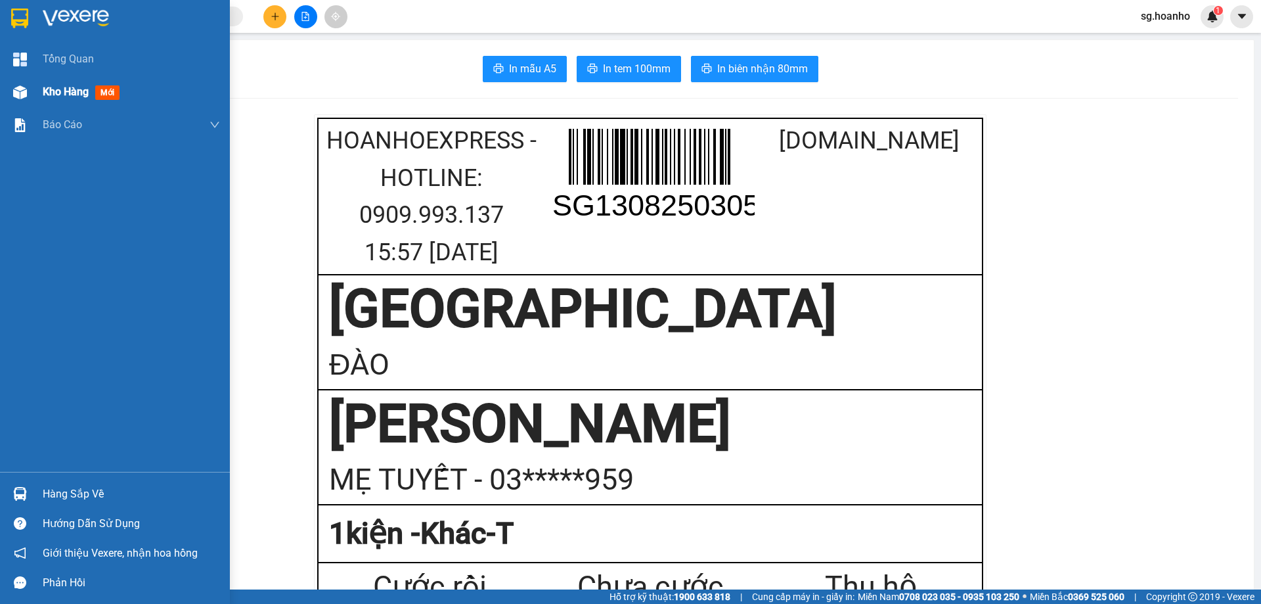
click at [114, 93] on span "mới" at bounding box center [107, 92] width 24 height 14
click at [115, 93] on span "mới" at bounding box center [107, 92] width 24 height 14
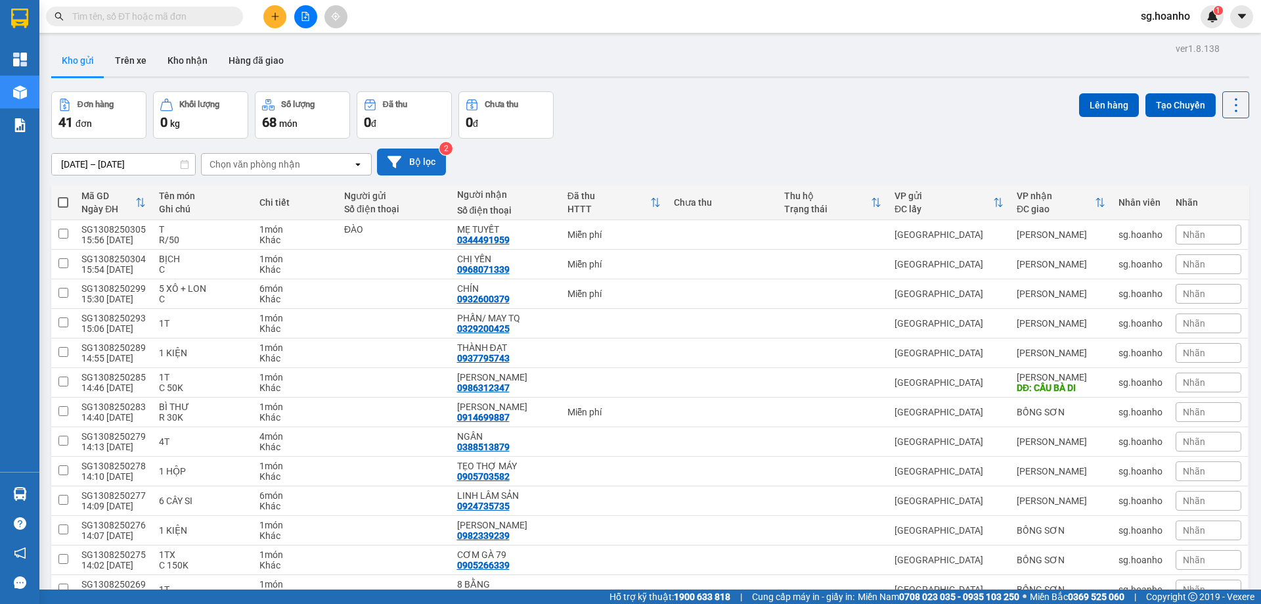
click at [437, 165] on button "Bộ lọc" at bounding box center [411, 161] width 69 height 27
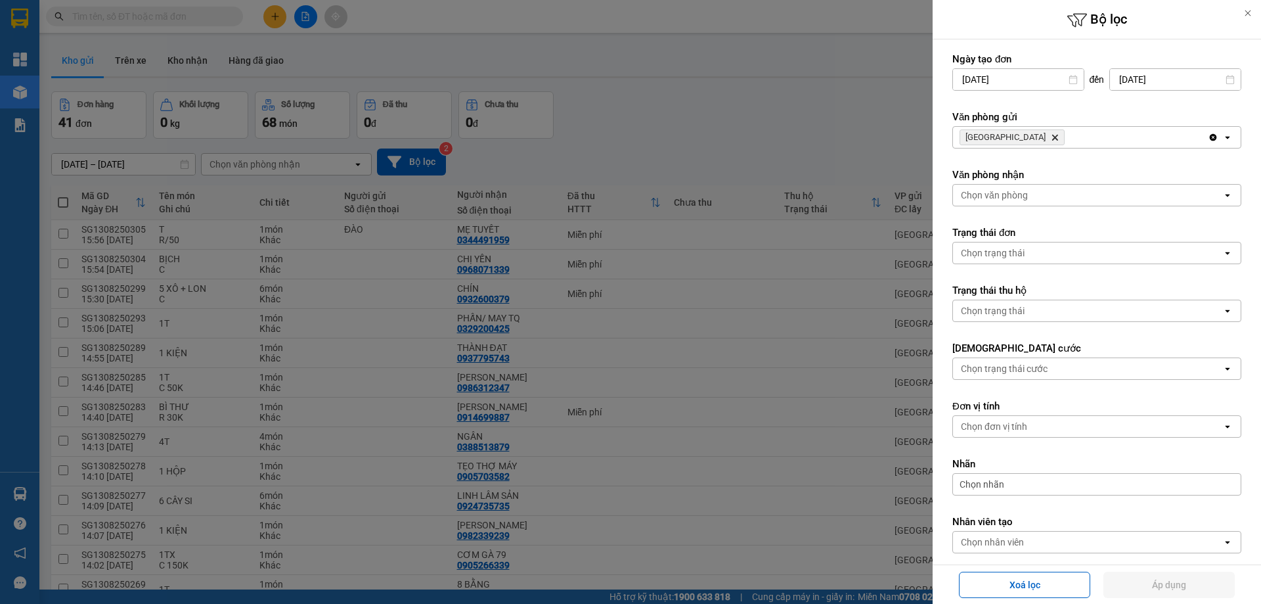
click at [1051, 134] on icon "Delete" at bounding box center [1055, 137] width 8 height 8
click at [1000, 131] on div "Chọn văn phòng" at bounding box center [994, 137] width 67 height 13
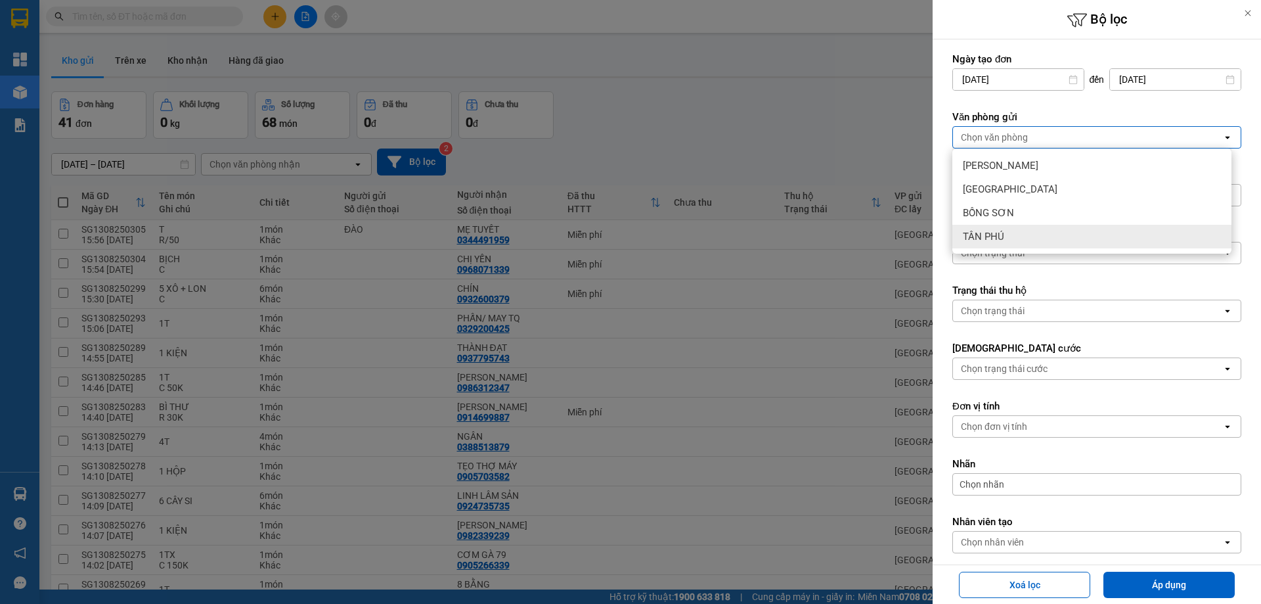
click at [1004, 235] on div "TÂN PHÚ" at bounding box center [1091, 237] width 279 height 24
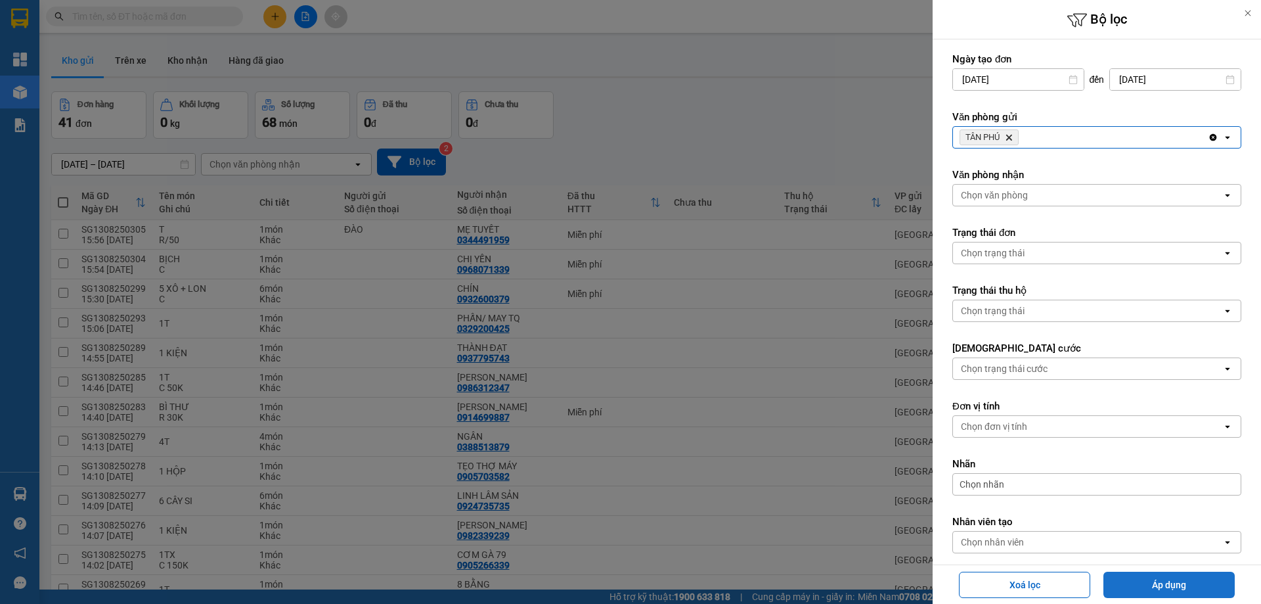
drag, startPoint x: 1159, startPoint y: 584, endPoint x: 1167, endPoint y: 584, distance: 7.9
click at [1160, 584] on button "Áp dụng" at bounding box center [1168, 584] width 131 height 26
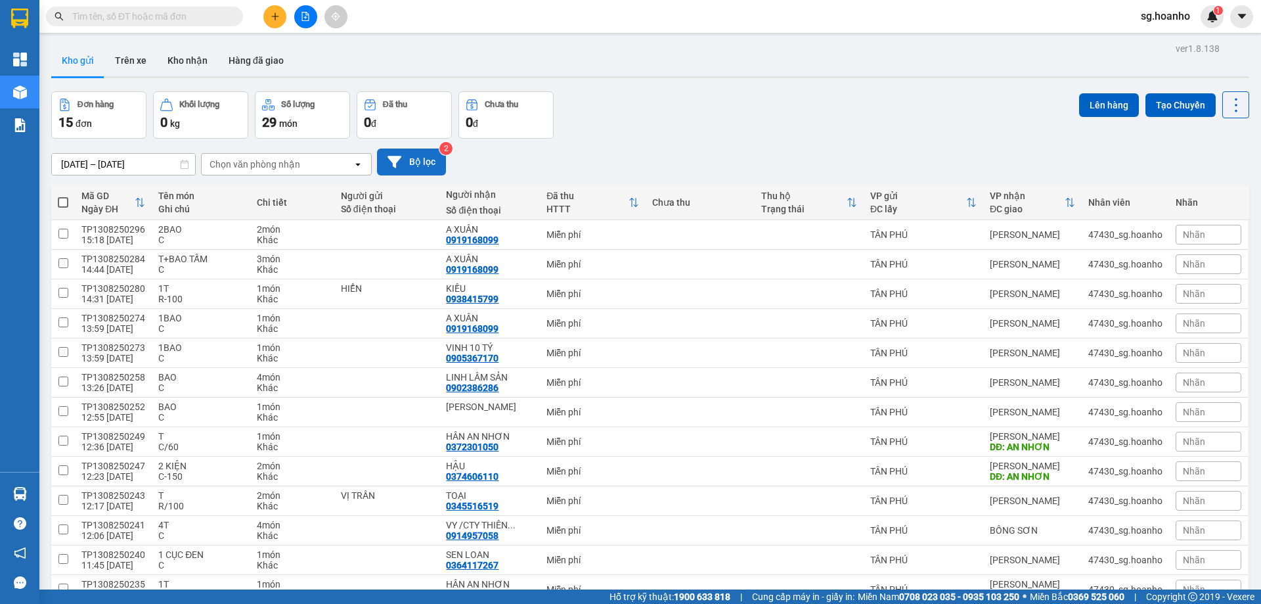
click at [410, 167] on button "Bộ lọc" at bounding box center [411, 161] width 69 height 27
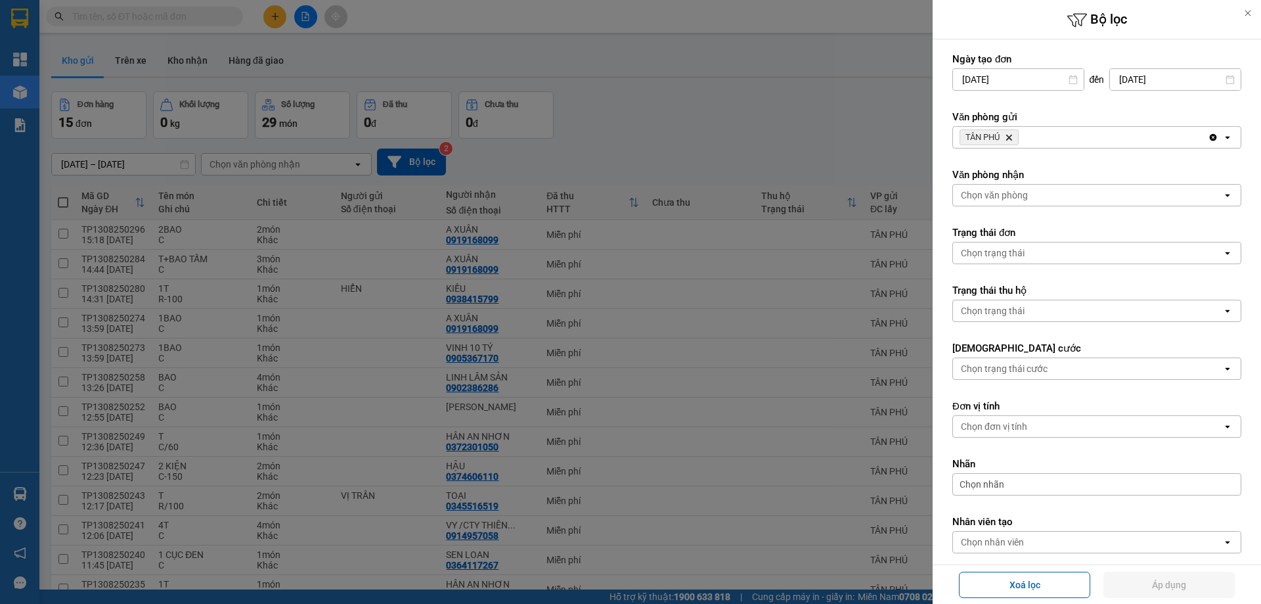
click at [1013, 133] on icon "Delete" at bounding box center [1009, 137] width 8 height 8
click at [1008, 133] on div "Chọn văn phòng" at bounding box center [994, 137] width 67 height 13
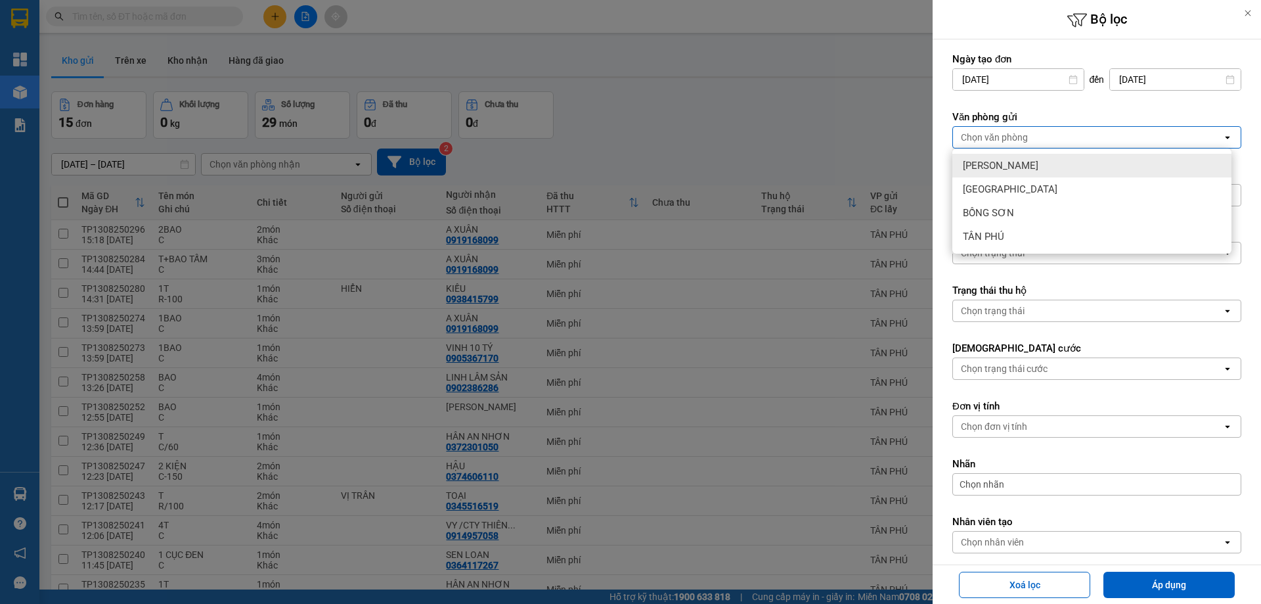
click at [992, 167] on span "[PERSON_NAME]" at bounding box center [1001, 165] width 76 height 13
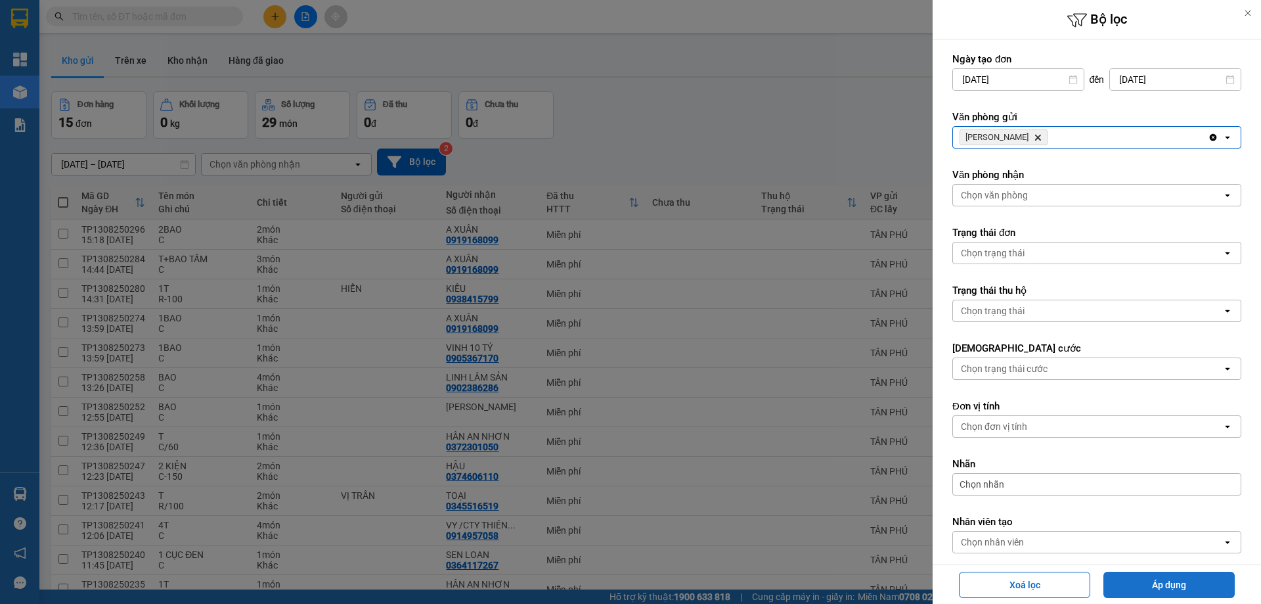
click at [1118, 593] on button "Áp dụng" at bounding box center [1168, 584] width 131 height 26
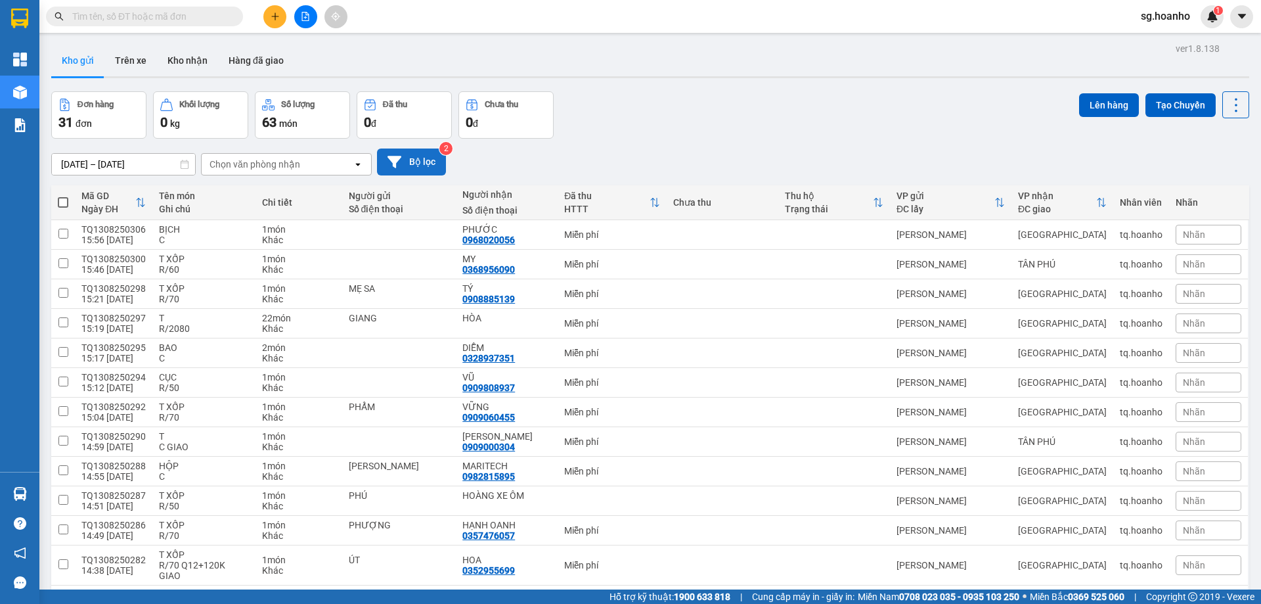
click at [420, 165] on button "Bộ lọc" at bounding box center [411, 161] width 69 height 27
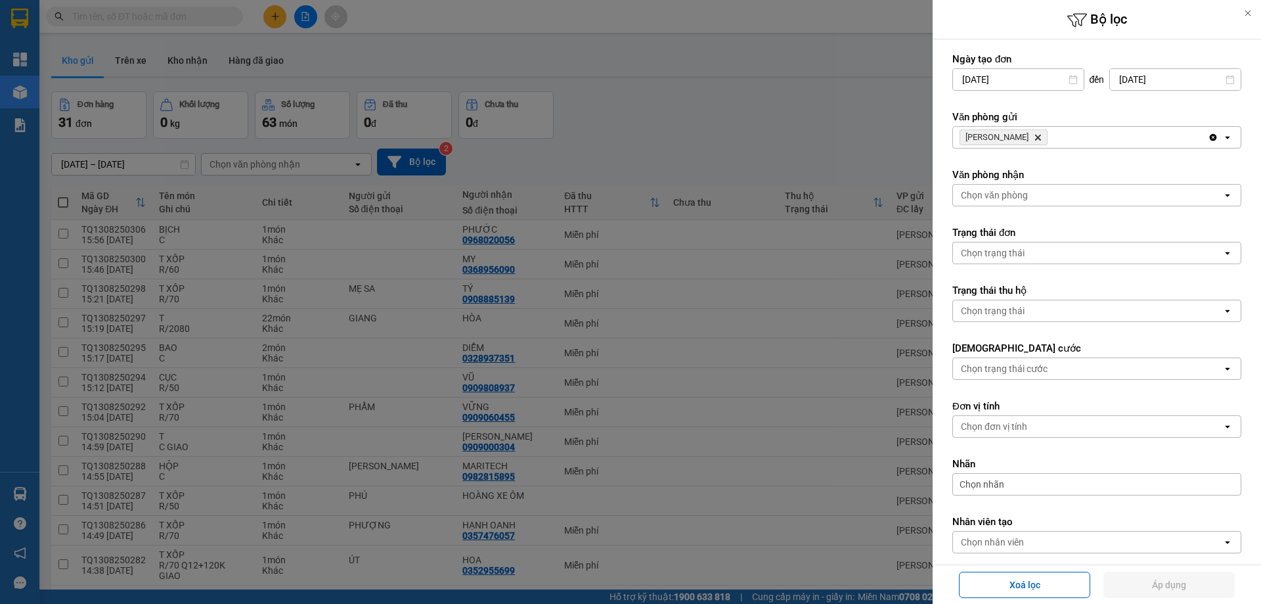
click at [1034, 140] on icon "Delete" at bounding box center [1038, 137] width 8 height 8
click at [1013, 140] on div "Chọn văn phòng" at bounding box center [994, 137] width 67 height 13
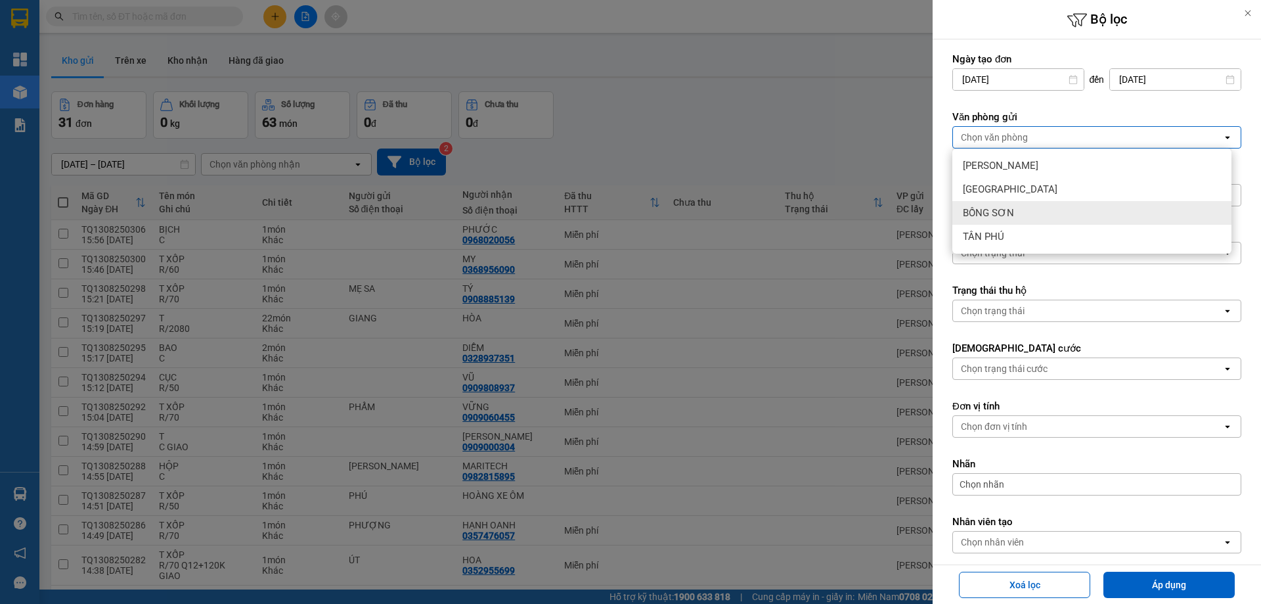
click at [1001, 217] on span "BỒNG SƠN" at bounding box center [988, 212] width 51 height 13
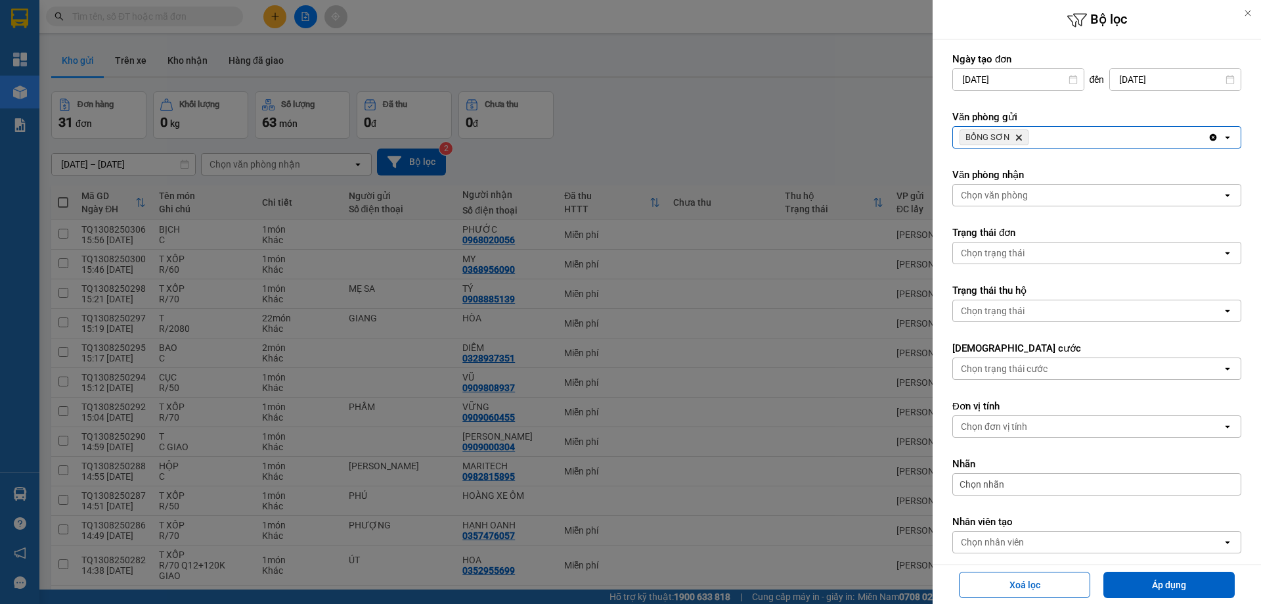
click at [1127, 596] on button "Áp dụng" at bounding box center [1168, 584] width 131 height 26
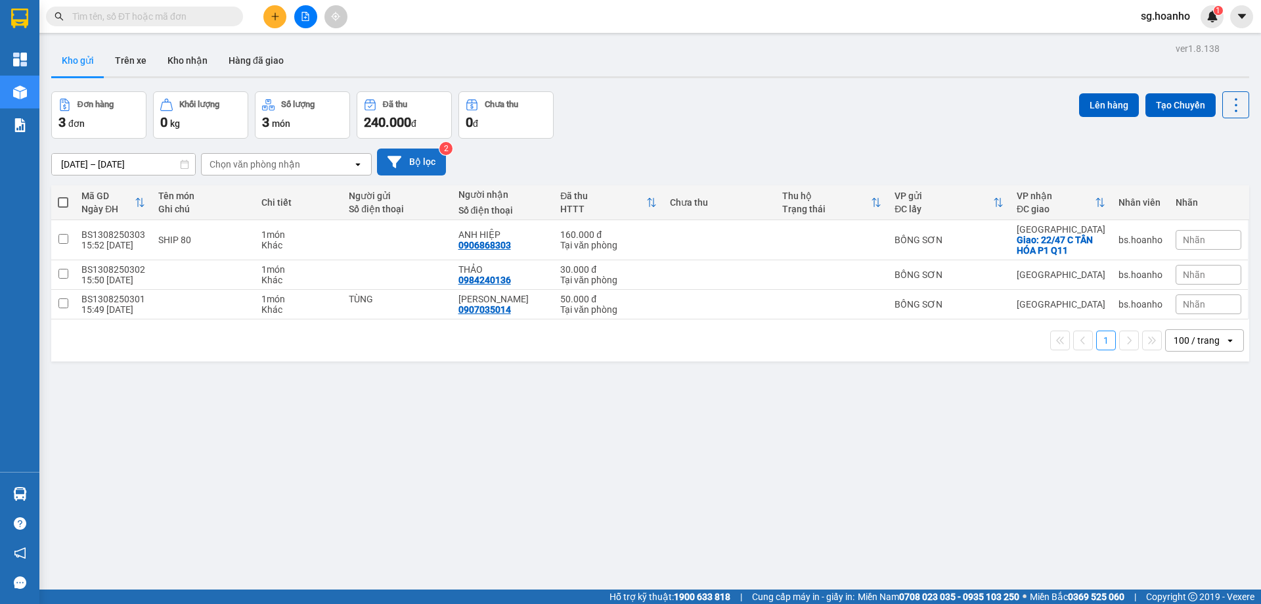
click at [398, 160] on icon at bounding box center [394, 162] width 14 height 12
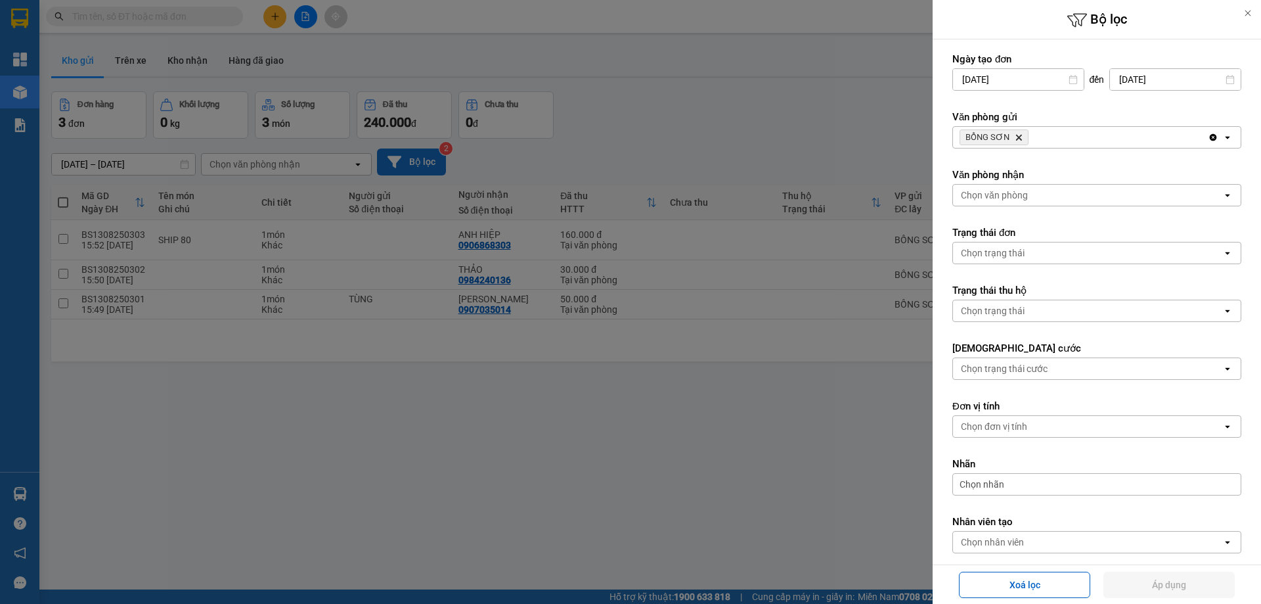
click at [860, 138] on div at bounding box center [630, 302] width 1261 height 604
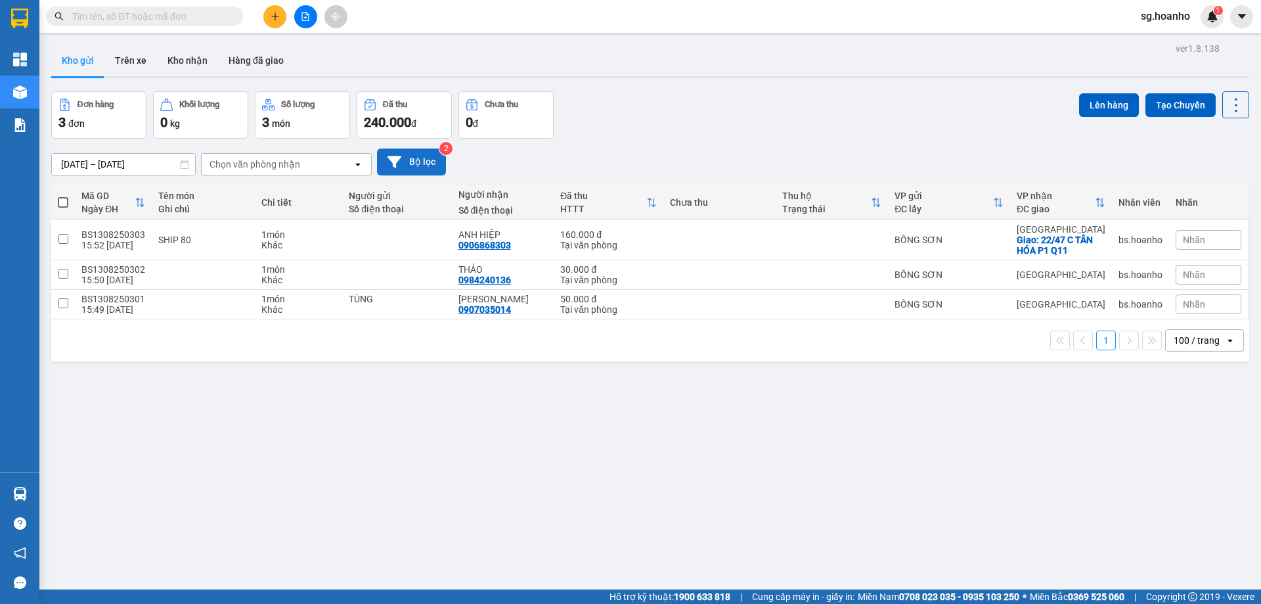
click at [429, 161] on button "Bộ lọc" at bounding box center [411, 161] width 69 height 27
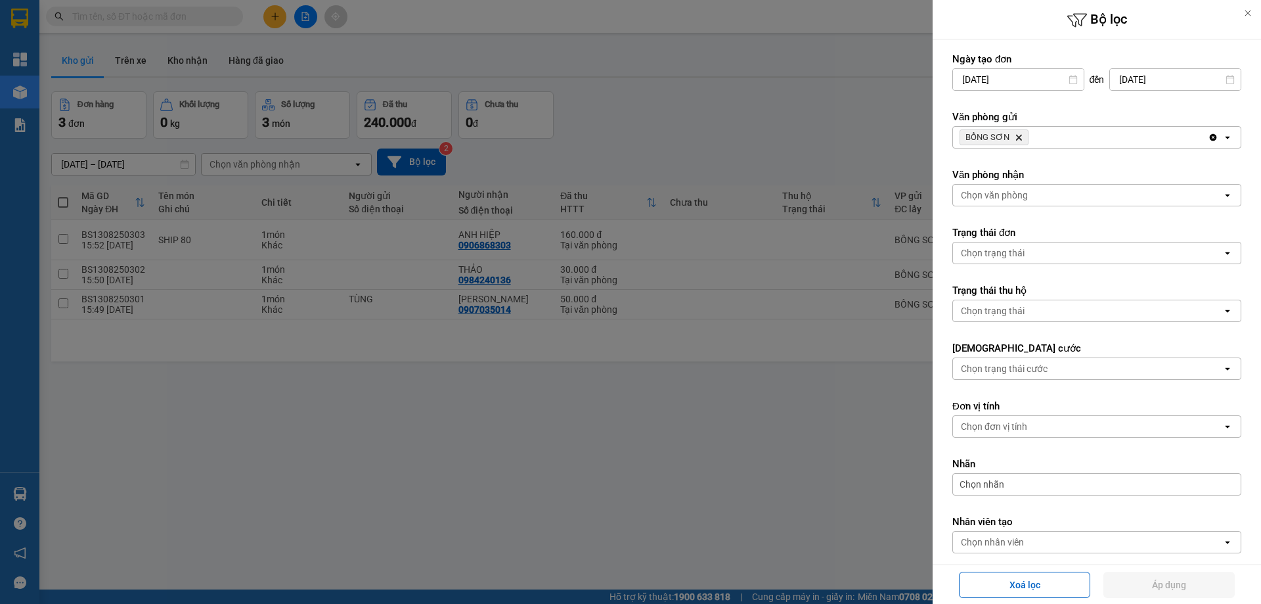
click at [1016, 137] on icon "BỒNG SƠN, close by backspace" at bounding box center [1019, 138] width 6 height 6
click at [1013, 139] on div "Chọn văn phòng" at bounding box center [994, 137] width 67 height 13
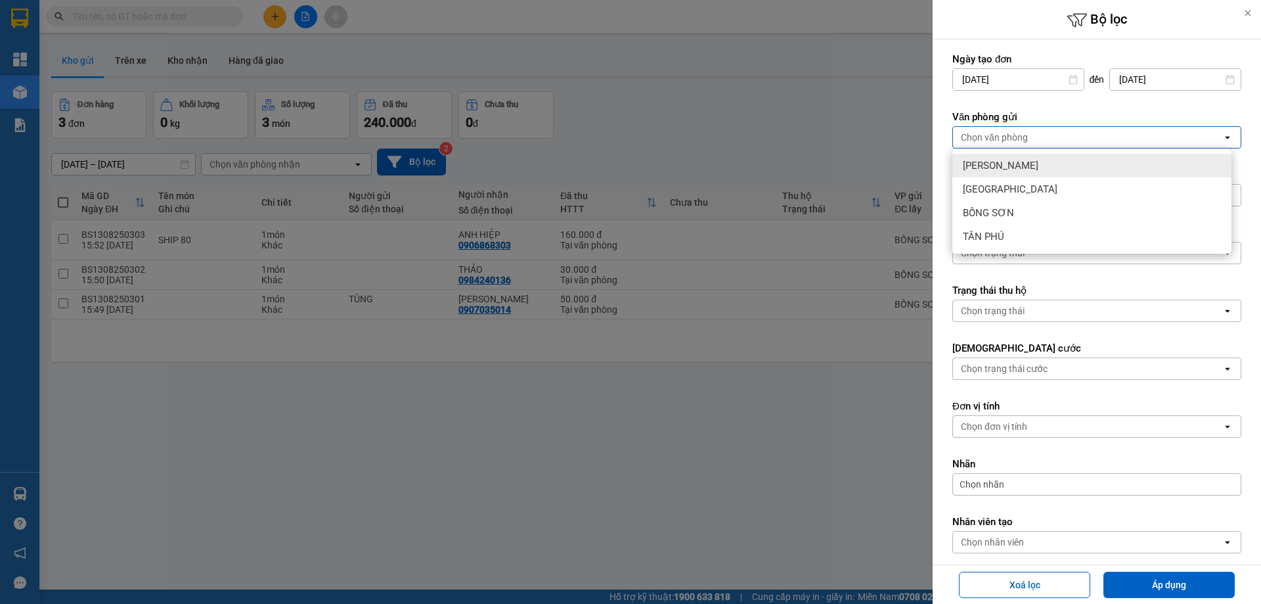
click at [992, 164] on span "[PERSON_NAME]" at bounding box center [1001, 165] width 76 height 13
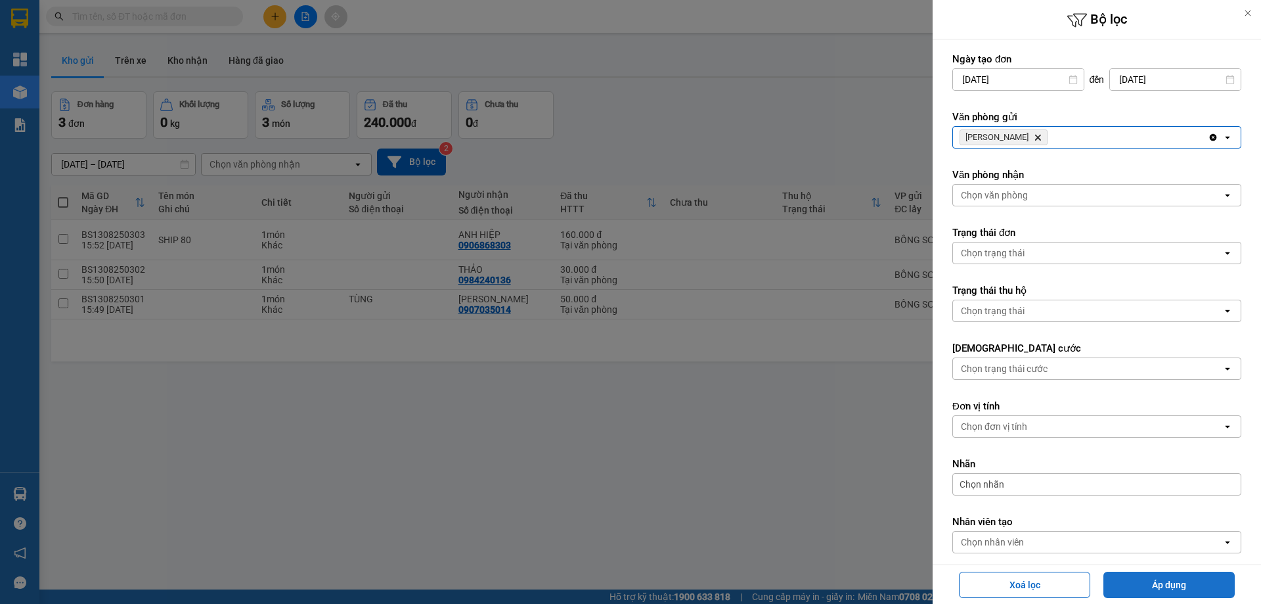
click at [1158, 584] on button "Áp dụng" at bounding box center [1168, 584] width 131 height 26
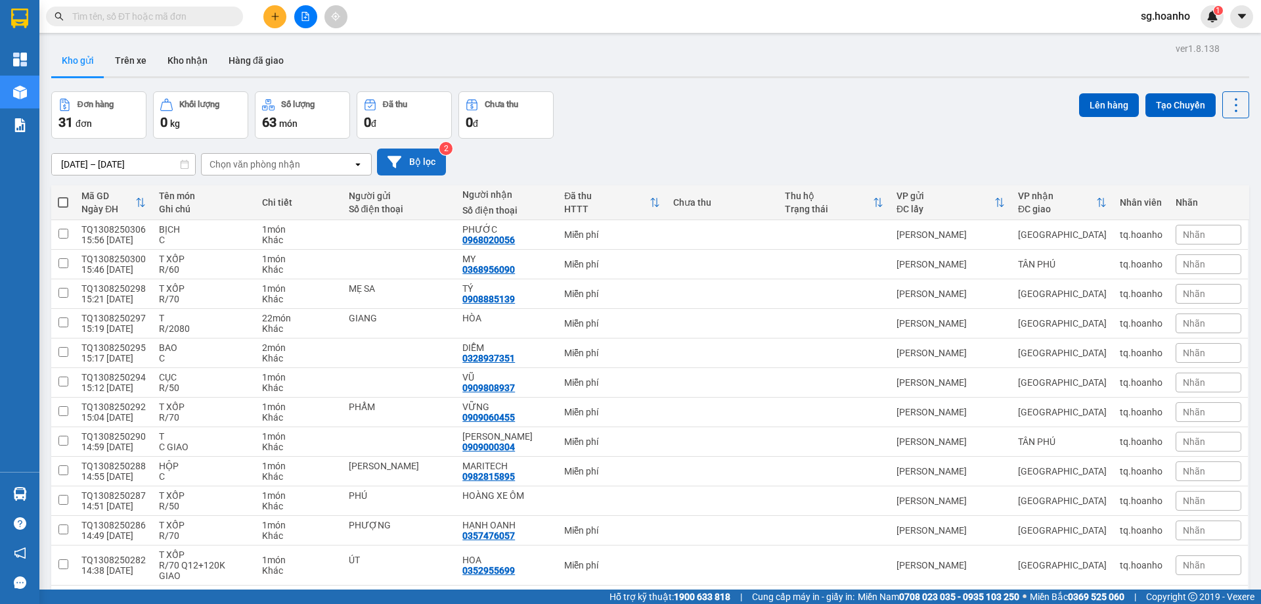
click at [415, 164] on button "Bộ lọc" at bounding box center [411, 161] width 69 height 27
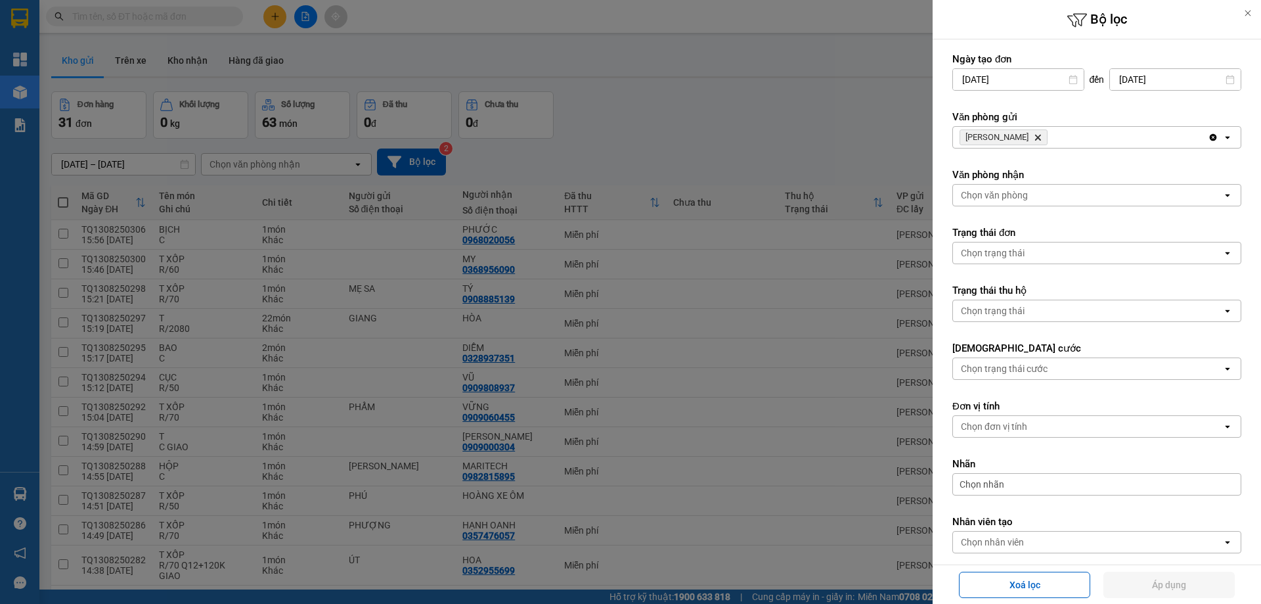
click at [1034, 135] on icon "Delete" at bounding box center [1038, 137] width 8 height 8
click at [1009, 143] on div "Chọn văn phòng" at bounding box center [994, 137] width 67 height 13
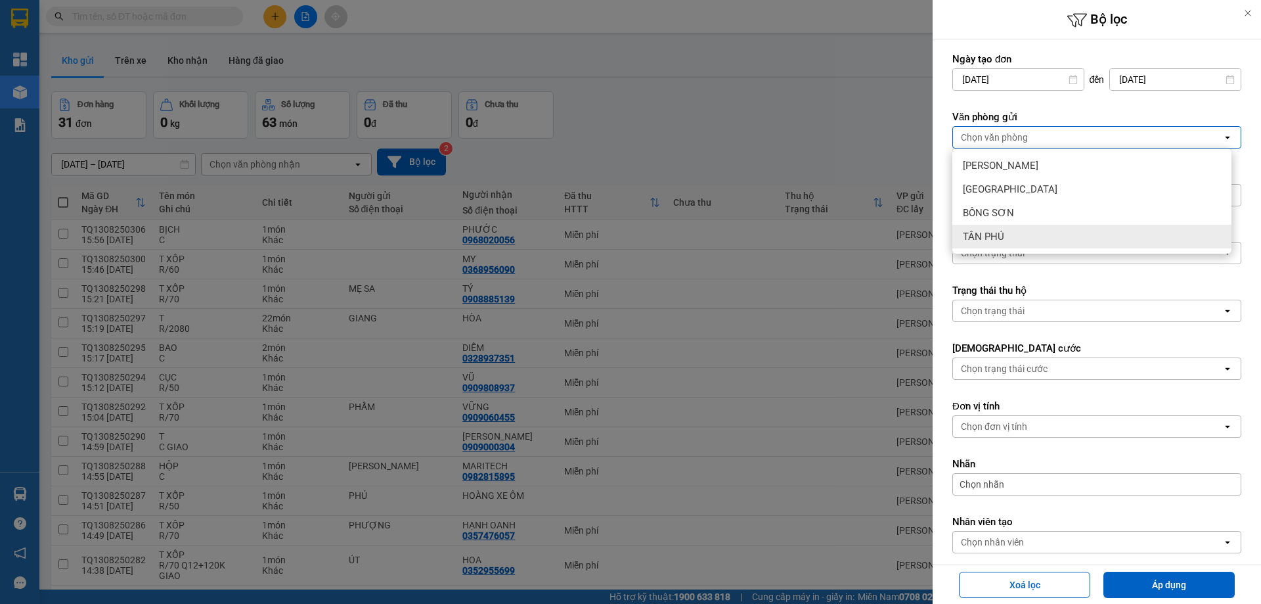
click at [987, 240] on span "TÂN PHÚ" at bounding box center [983, 236] width 41 height 13
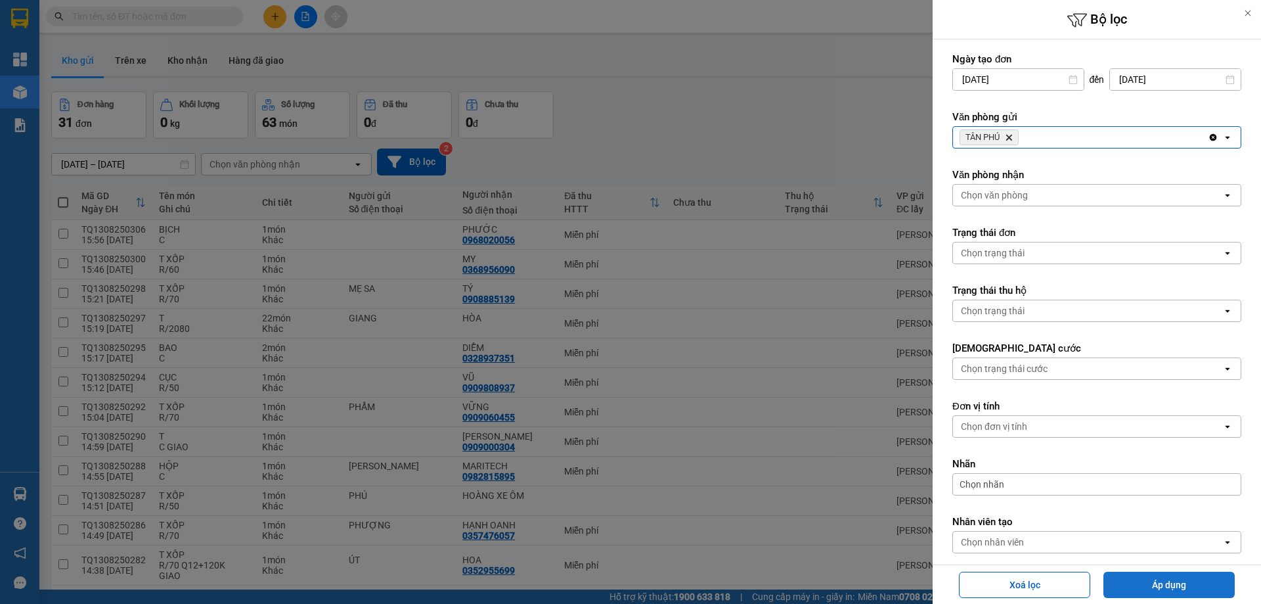
click at [1158, 583] on button "Áp dụng" at bounding box center [1168, 584] width 131 height 26
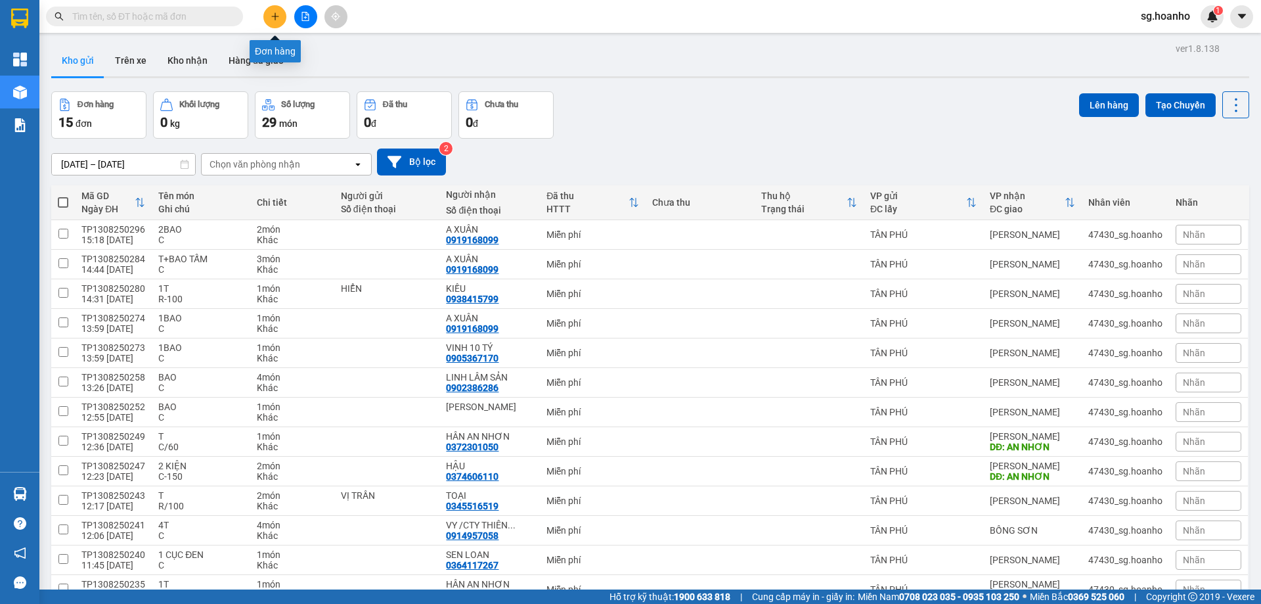
click at [278, 24] on button at bounding box center [274, 16] width 23 height 23
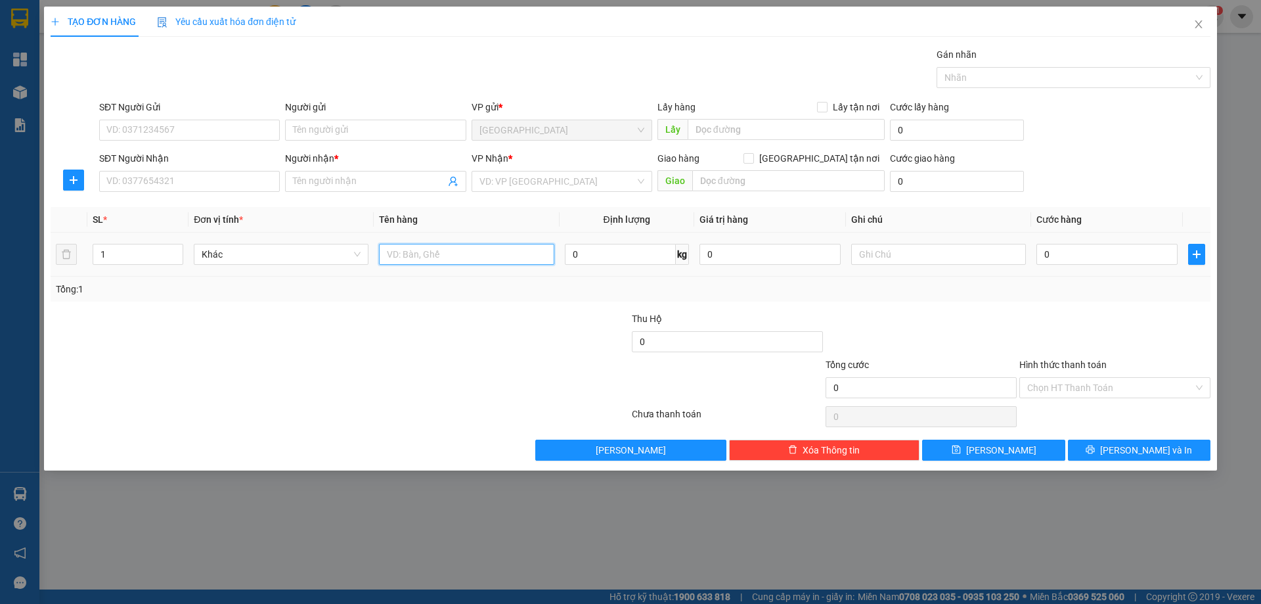
click at [435, 253] on input "text" at bounding box center [466, 254] width 175 height 21
click at [181, 185] on input "SĐT Người Nhận" at bounding box center [189, 181] width 181 height 21
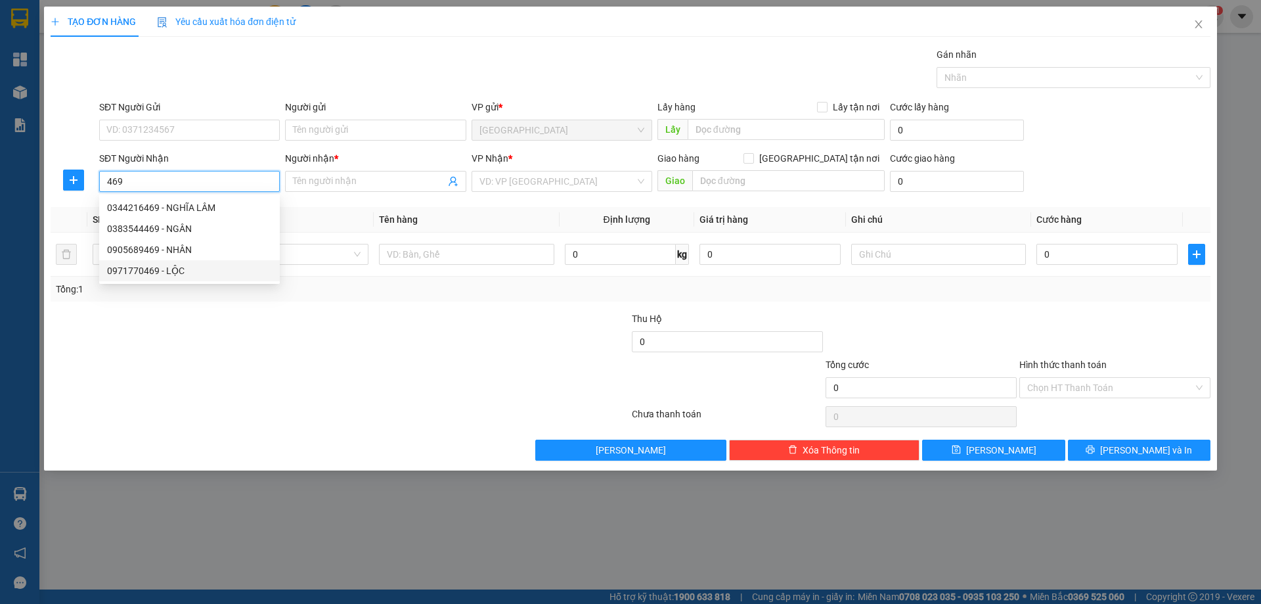
drag, startPoint x: 191, startPoint y: 267, endPoint x: 286, endPoint y: 265, distance: 95.2
click at [194, 266] on div "0971770469 - LỘC" at bounding box center [189, 270] width 165 height 14
type input "0971770469"
type input "LỘC"
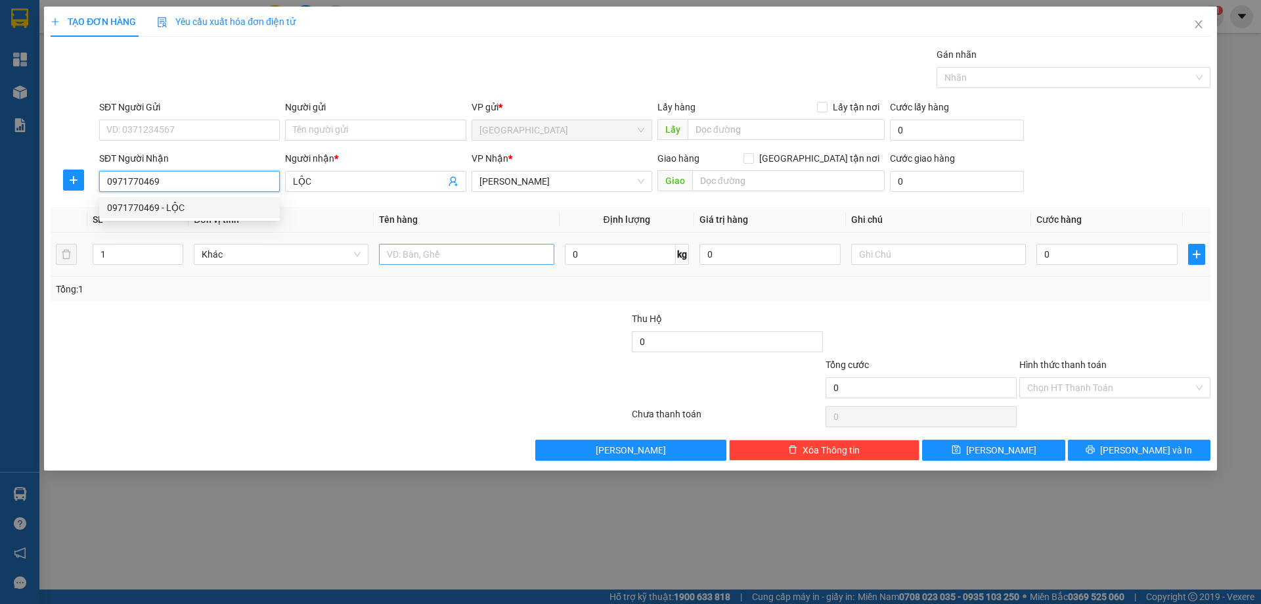
type input "0971770469"
click at [498, 252] on input "text" at bounding box center [466, 254] width 175 height 21
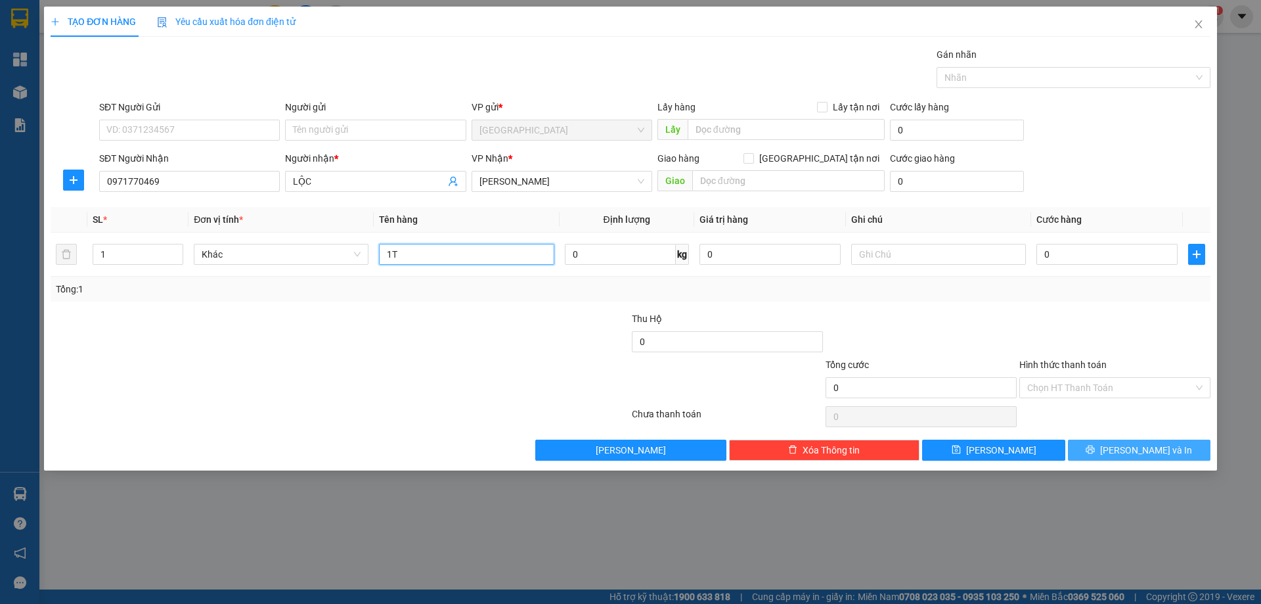
type input "1T"
click at [1130, 450] on span "[PERSON_NAME] và In" at bounding box center [1146, 450] width 92 height 14
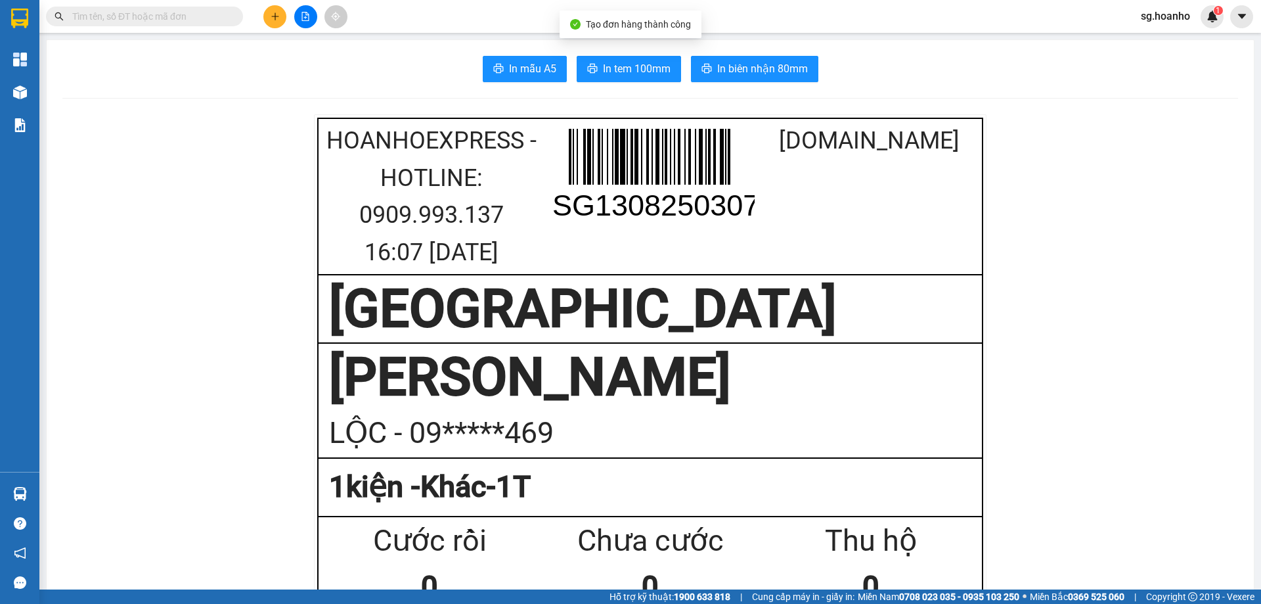
click at [627, 79] on button "In tem 100mm" at bounding box center [629, 69] width 104 height 26
click at [626, 68] on span "In tem 100mm" at bounding box center [637, 68] width 68 height 16
click at [271, 16] on icon "plus" at bounding box center [275, 16] width 9 height 9
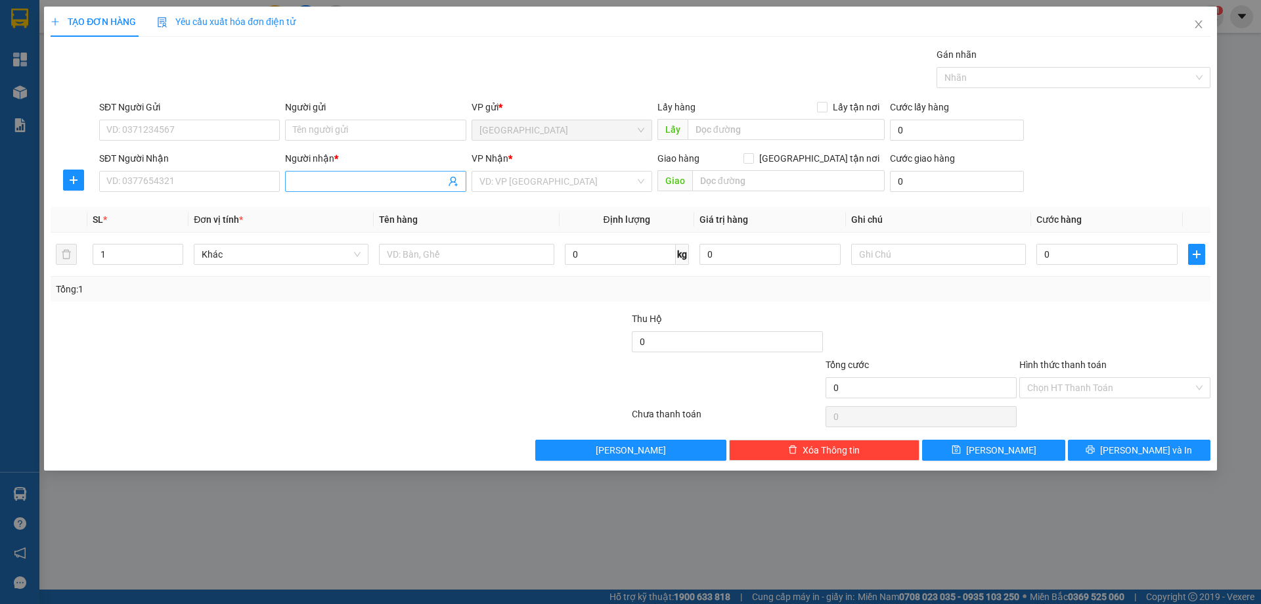
click at [327, 189] on span at bounding box center [375, 181] width 181 height 21
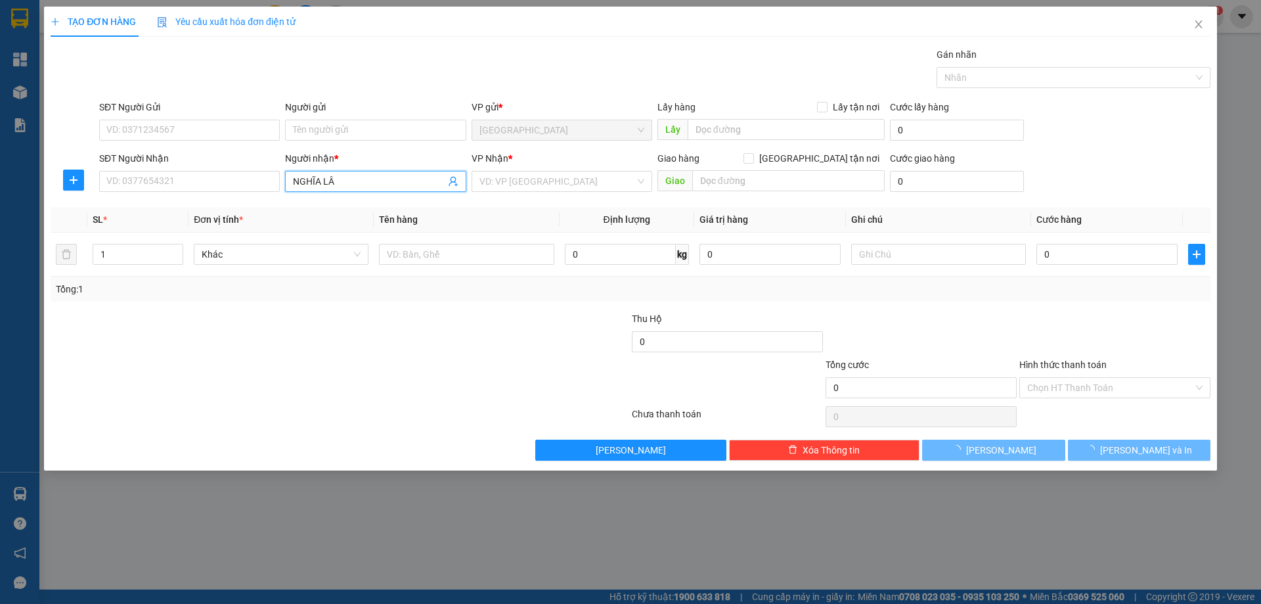
type input "NGHĨA LÂM"
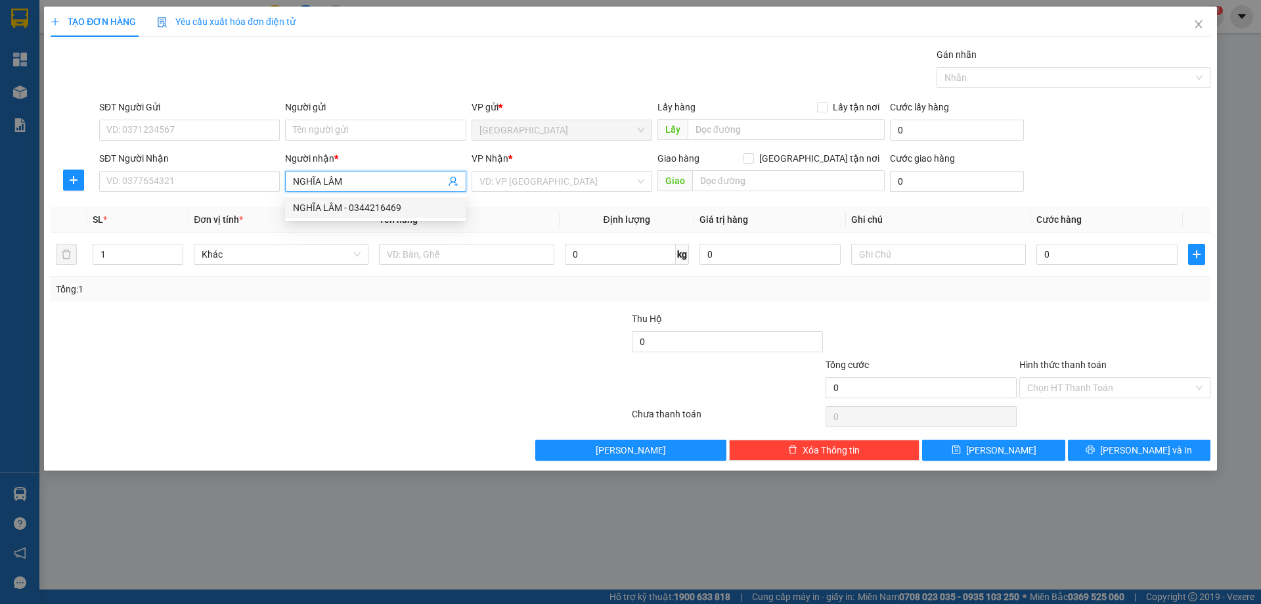
click at [334, 206] on div "NGHĨA LÂM - 0344216469" at bounding box center [375, 207] width 165 height 14
type input "0344216469"
type input "NGHĨA LÂM"
click at [513, 178] on input "search" at bounding box center [557, 181] width 156 height 20
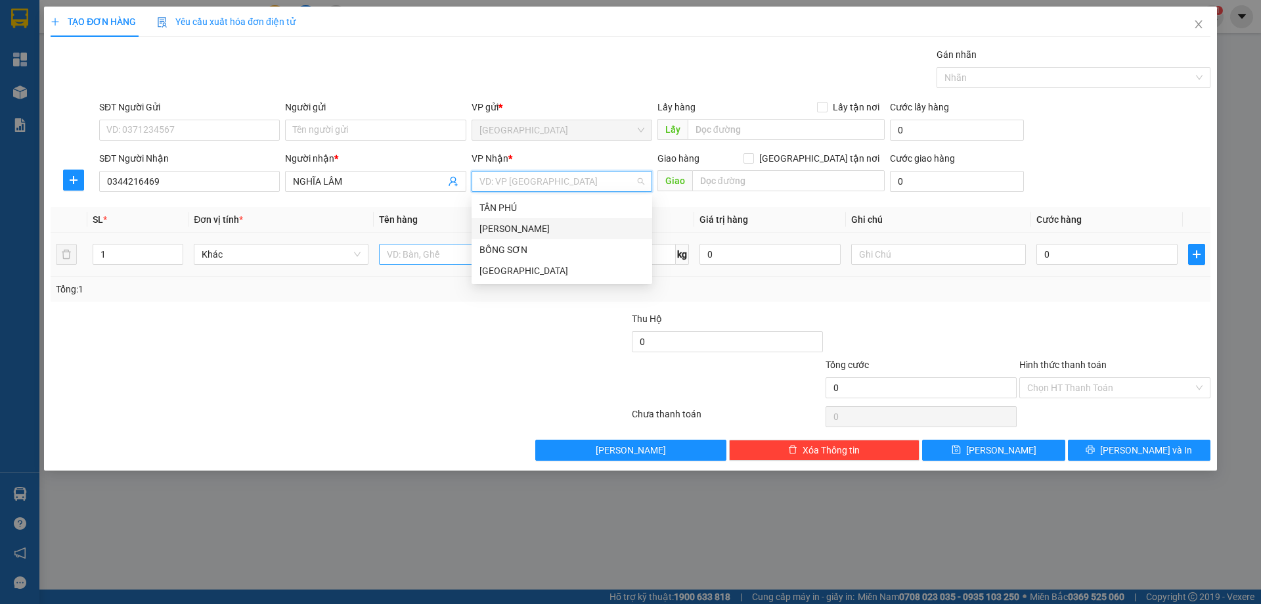
drag, startPoint x: 489, startPoint y: 221, endPoint x: 401, endPoint y: 263, distance: 97.8
click at [480, 229] on div "[PERSON_NAME]" at bounding box center [561, 228] width 165 height 14
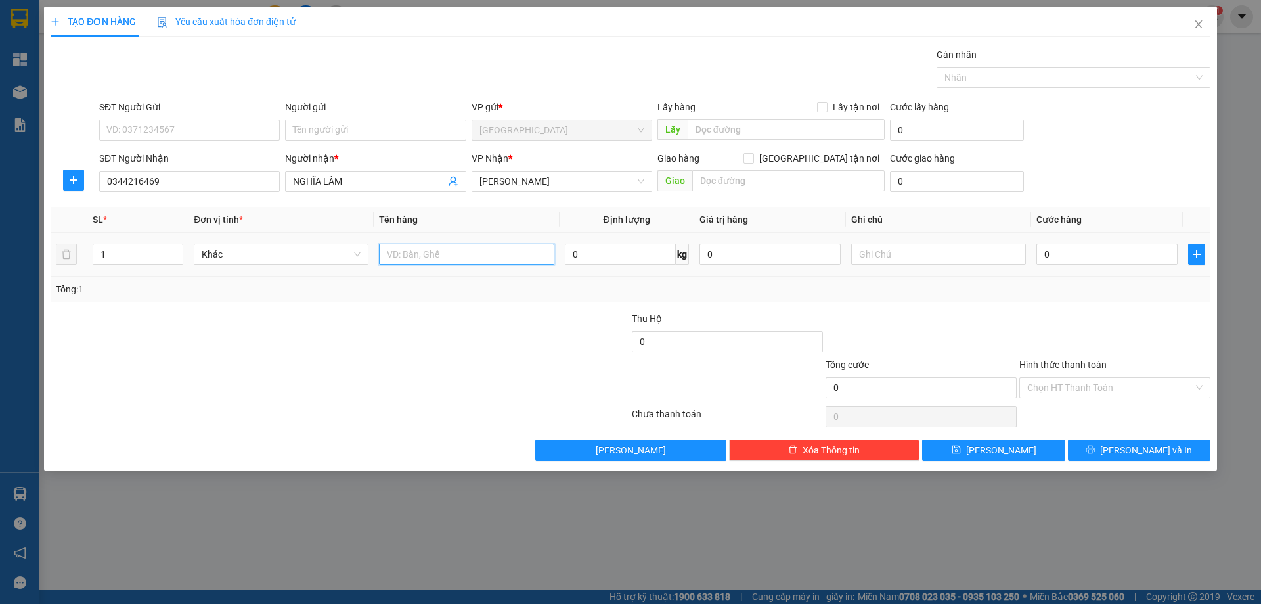
click at [399, 263] on input "text" at bounding box center [466, 254] width 175 height 21
type input "1T X"
click at [974, 449] on button "[PERSON_NAME]" at bounding box center [993, 449] width 143 height 21
click at [1197, 23] on icon "close" at bounding box center [1198, 24] width 7 height 8
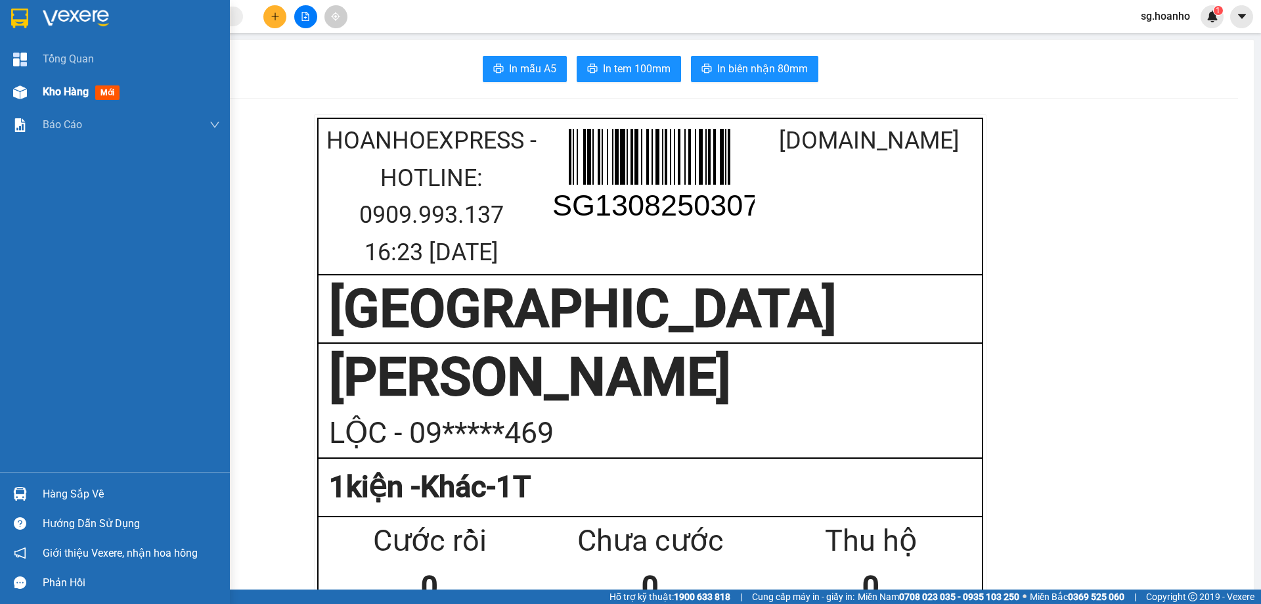
click at [104, 89] on span "mới" at bounding box center [107, 92] width 24 height 14
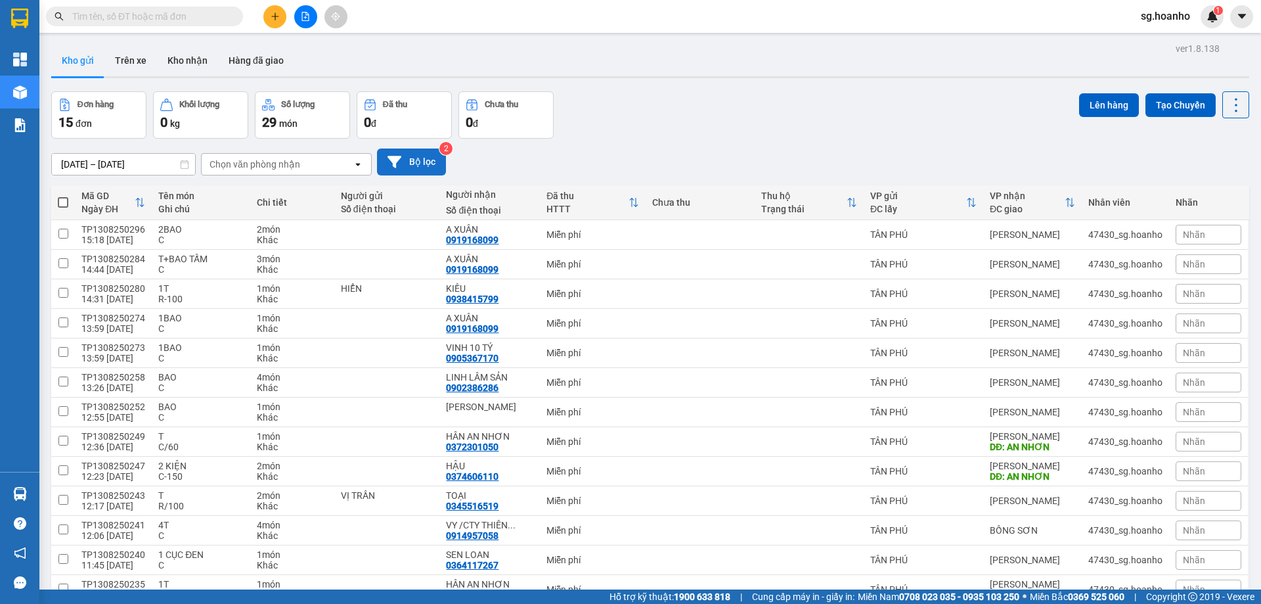
click at [408, 164] on button "Bộ lọc" at bounding box center [411, 161] width 69 height 27
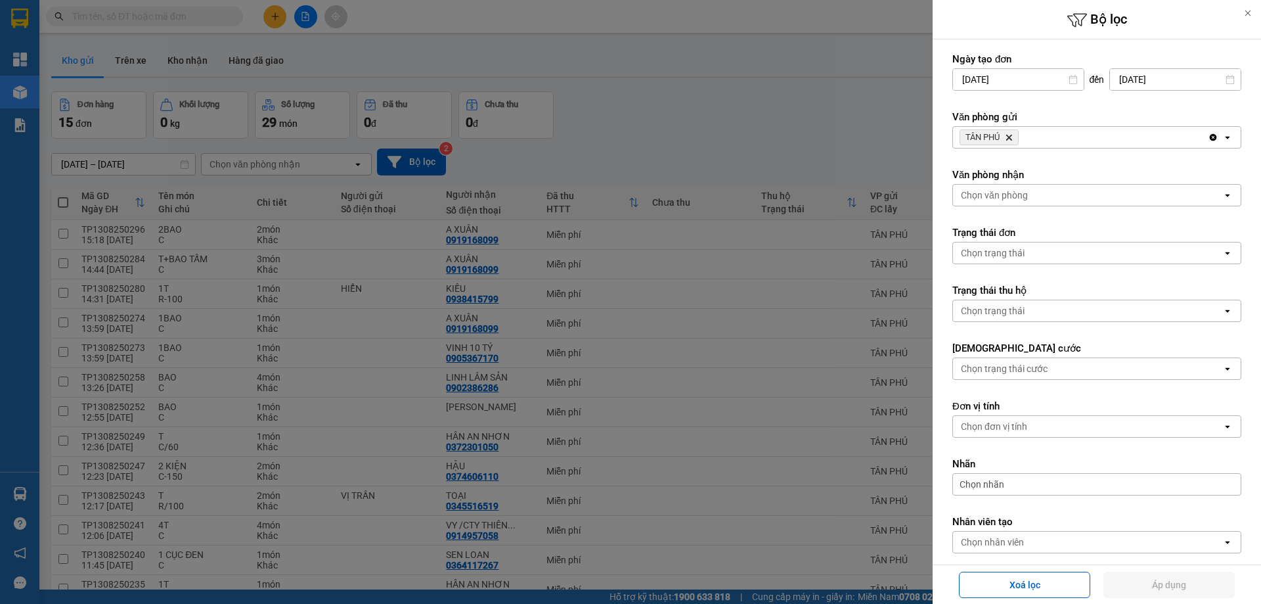
click at [1010, 137] on icon "TÂN PHÚ, close by backspace" at bounding box center [1009, 138] width 6 height 6
click at [996, 135] on div "Chọn văn phòng" at bounding box center [994, 137] width 67 height 13
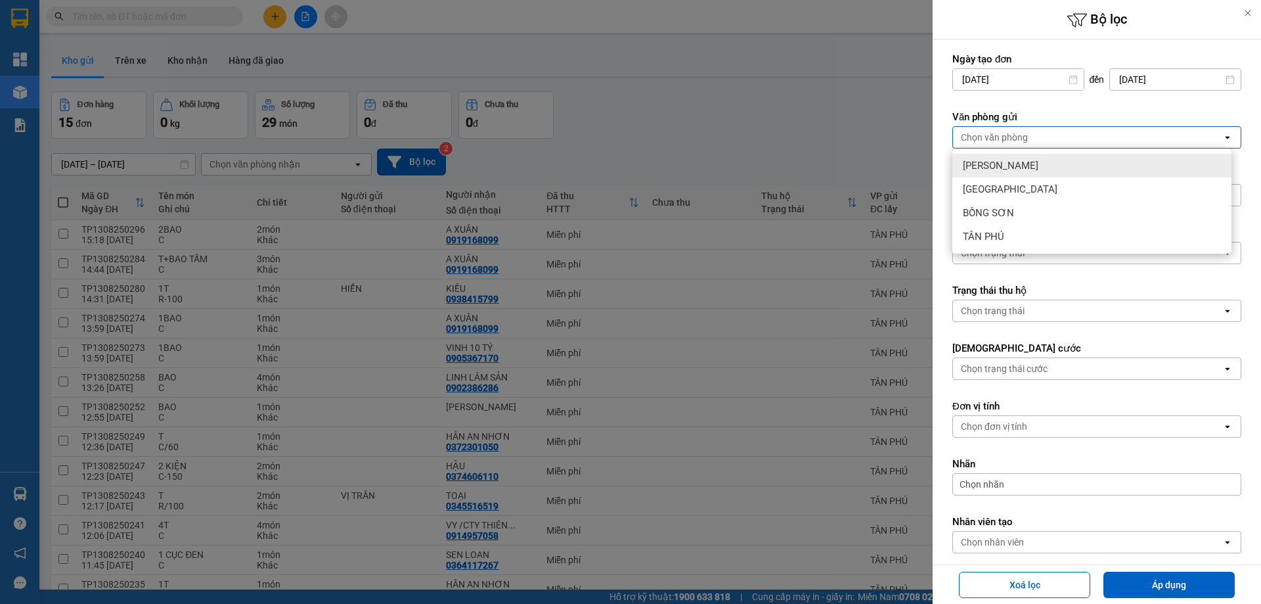
click at [767, 123] on div at bounding box center [630, 302] width 1261 height 604
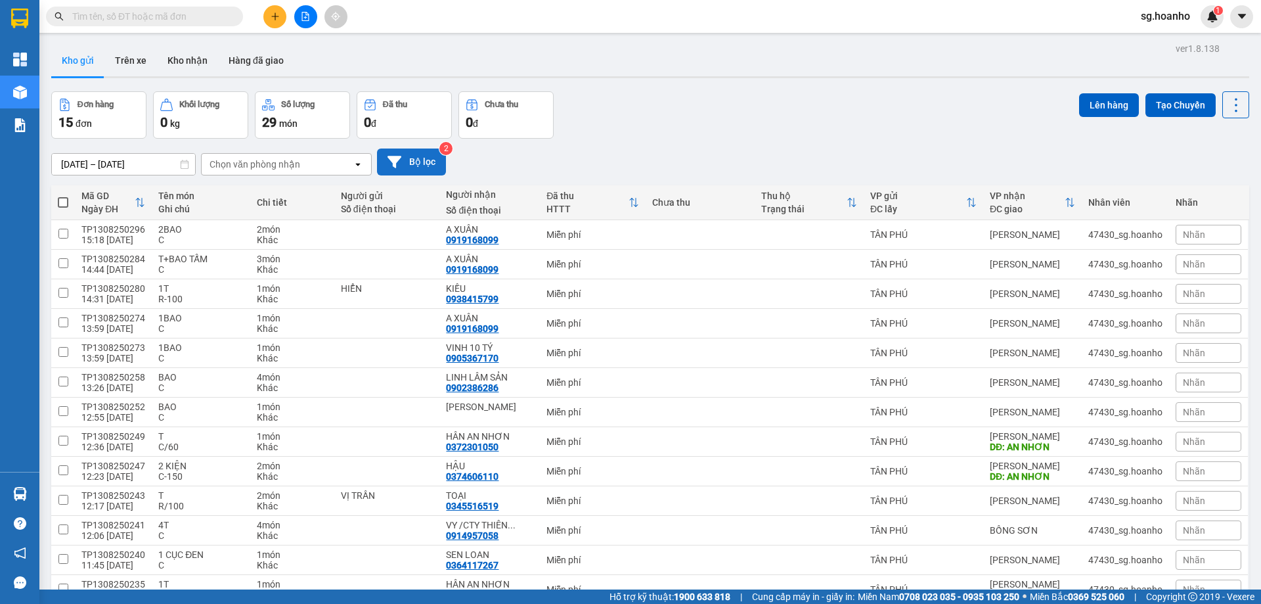
click at [428, 154] on button "Bộ lọc" at bounding box center [411, 161] width 69 height 27
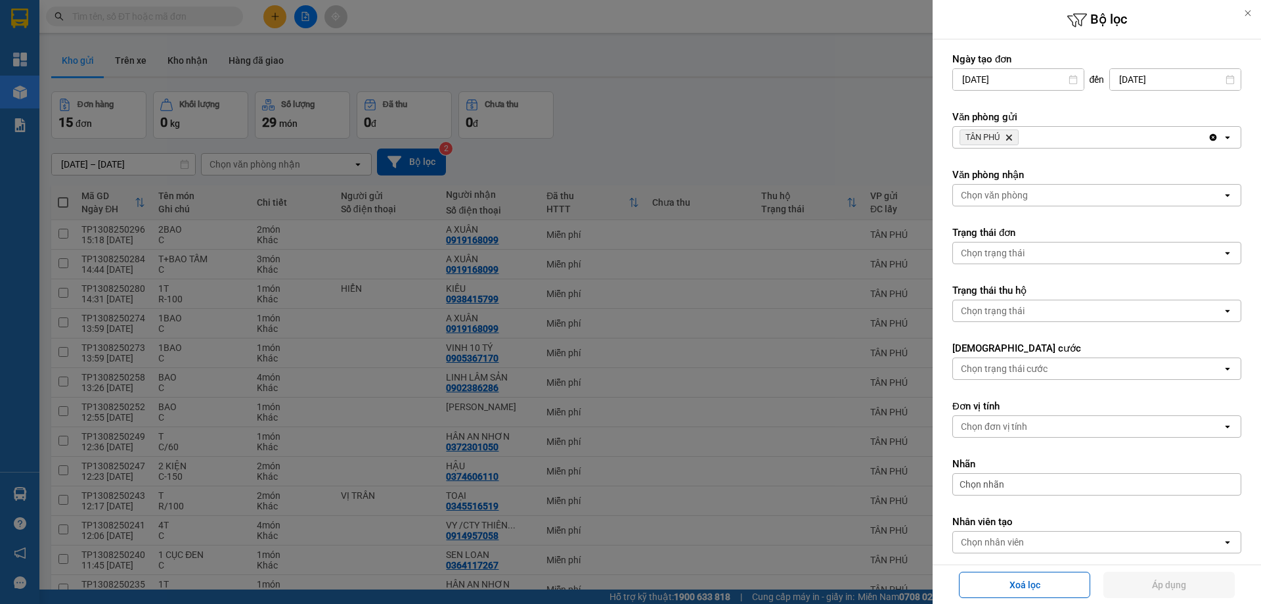
click at [1009, 135] on icon "TÂN PHÚ, close by backspace" at bounding box center [1009, 138] width 6 height 6
click at [990, 142] on div "Chọn văn phòng" at bounding box center [994, 137] width 67 height 13
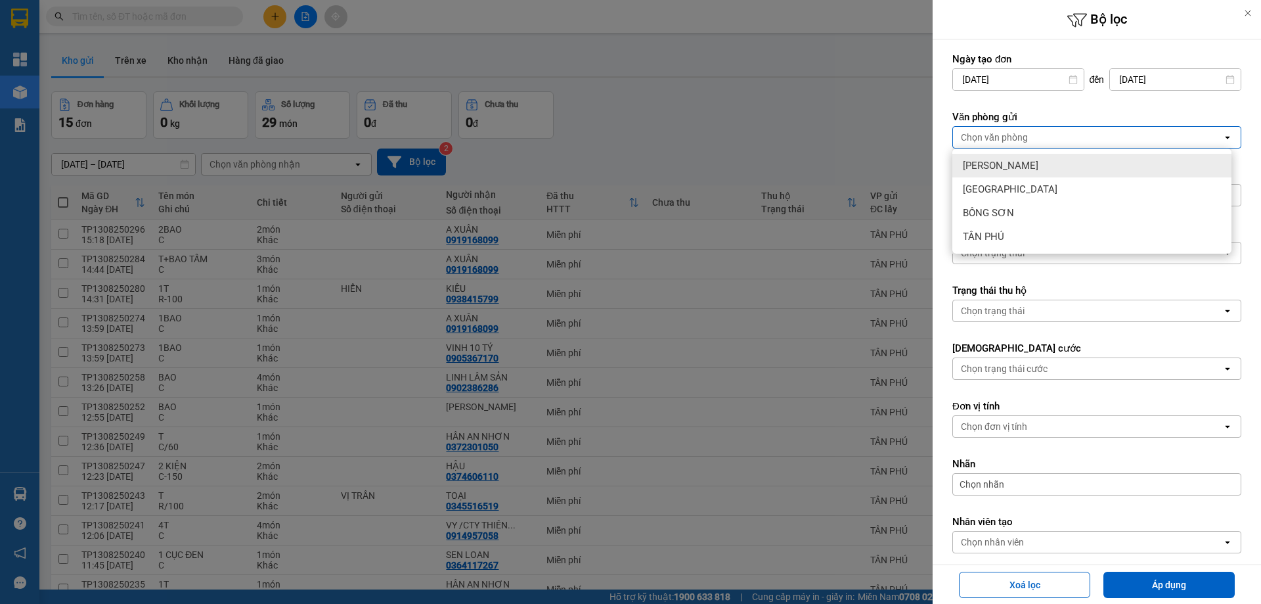
click at [988, 164] on span "[PERSON_NAME]" at bounding box center [1001, 165] width 76 height 13
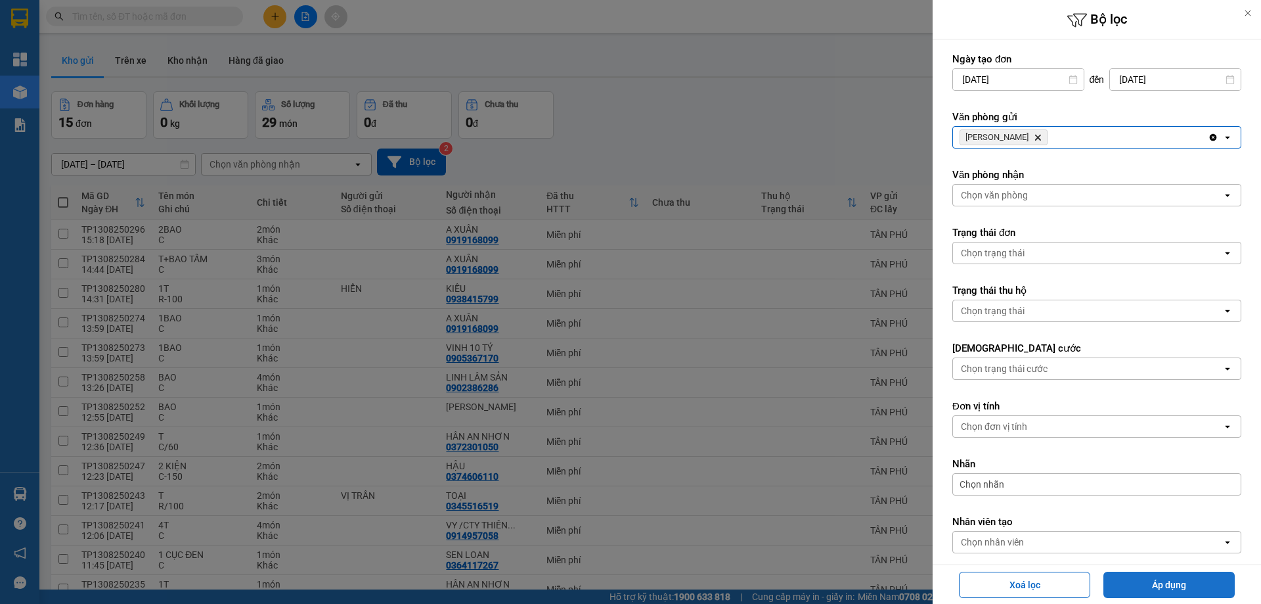
click at [1143, 582] on button "Áp dụng" at bounding box center [1168, 584] width 131 height 26
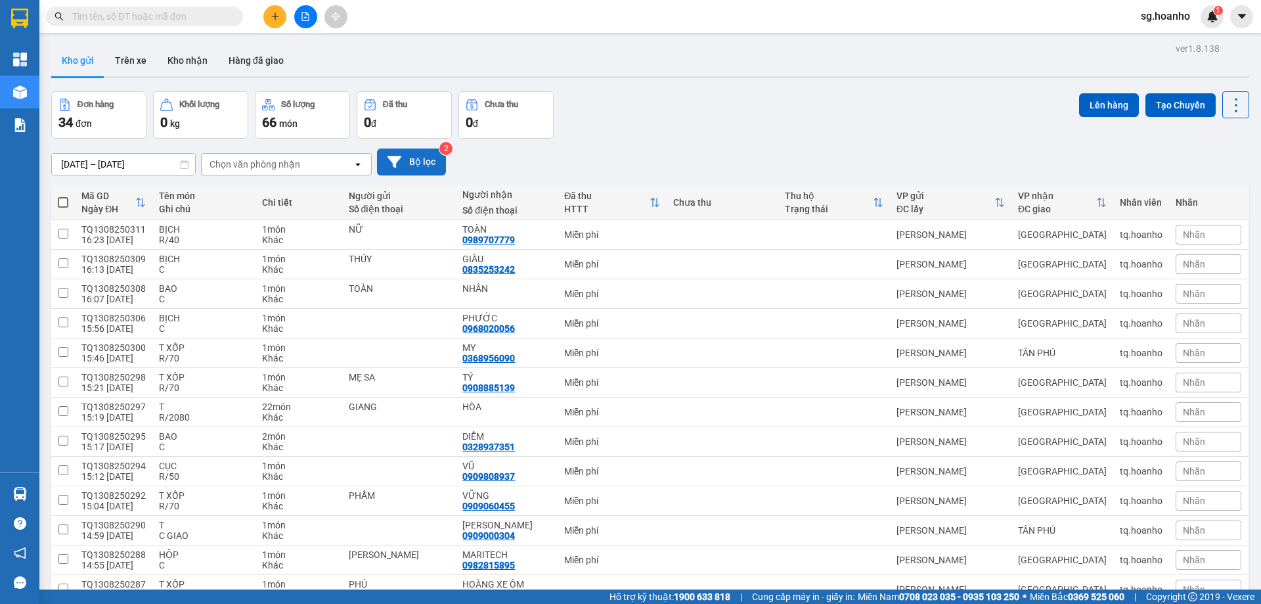
click at [423, 160] on button "Bộ lọc" at bounding box center [411, 161] width 69 height 27
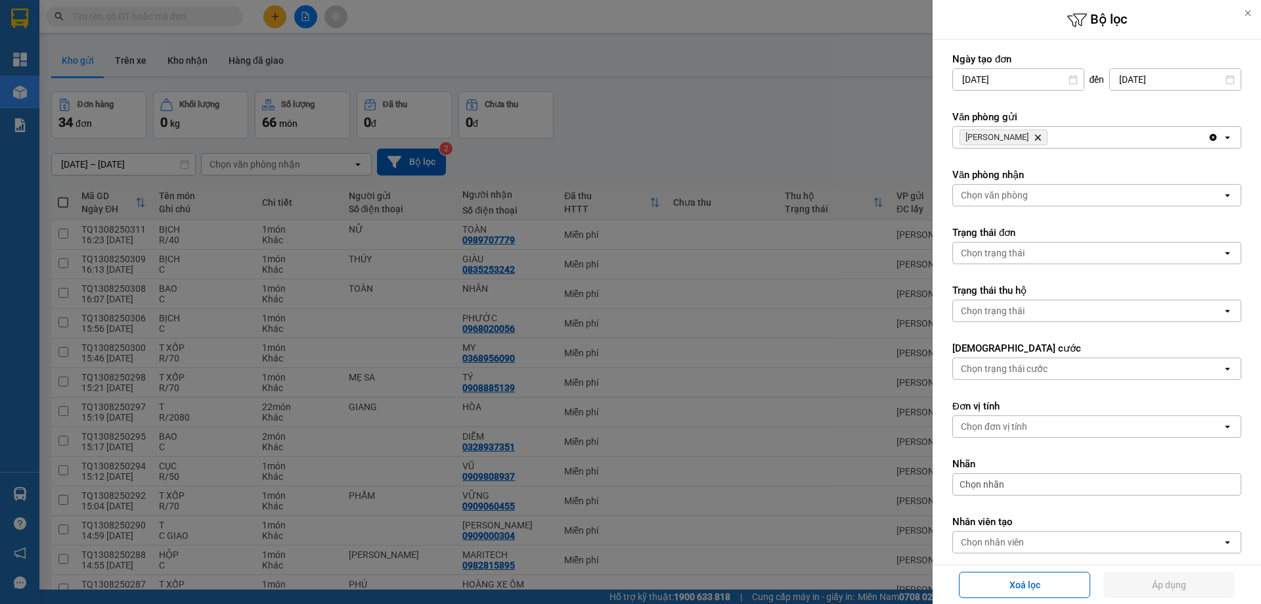
click at [1034, 137] on icon "Delete" at bounding box center [1038, 137] width 8 height 8
click at [1008, 141] on div "Chọn văn phòng" at bounding box center [994, 137] width 67 height 13
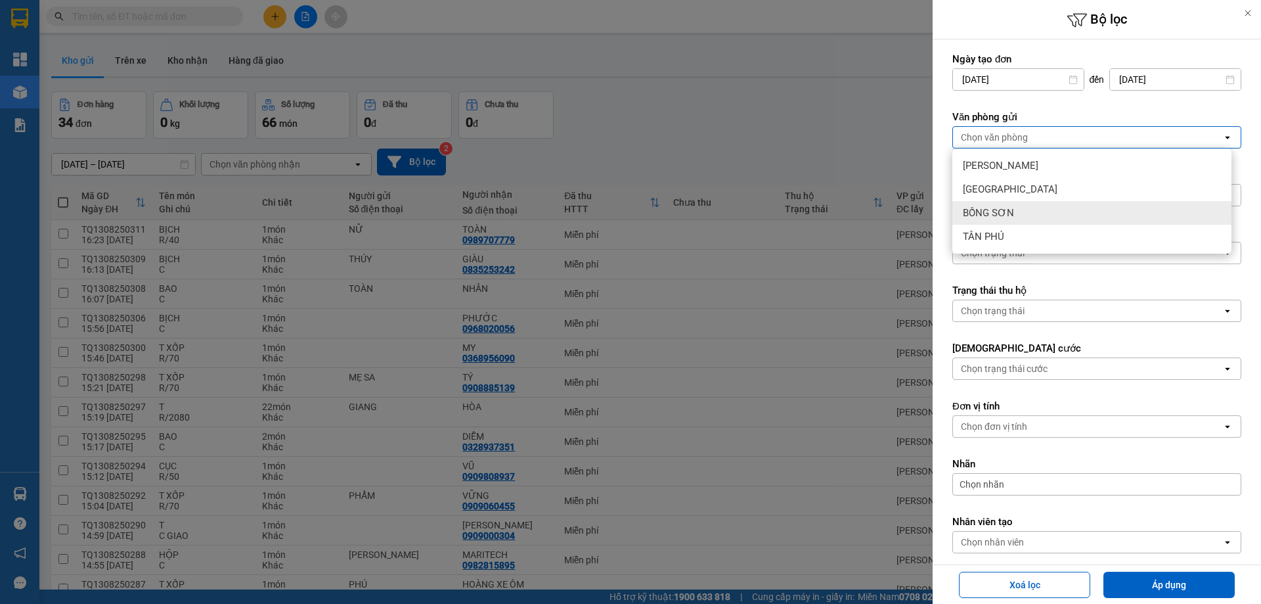
click at [997, 208] on span "BỒNG SƠN" at bounding box center [988, 212] width 51 height 13
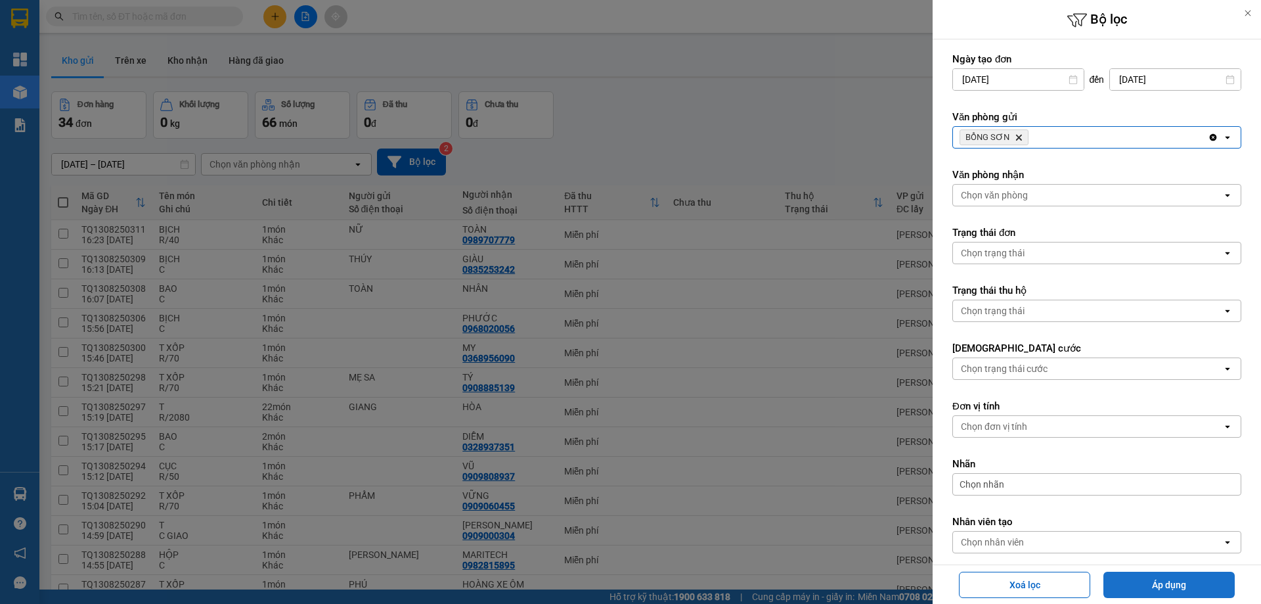
click at [1145, 575] on button "Áp dụng" at bounding box center [1168, 584] width 131 height 26
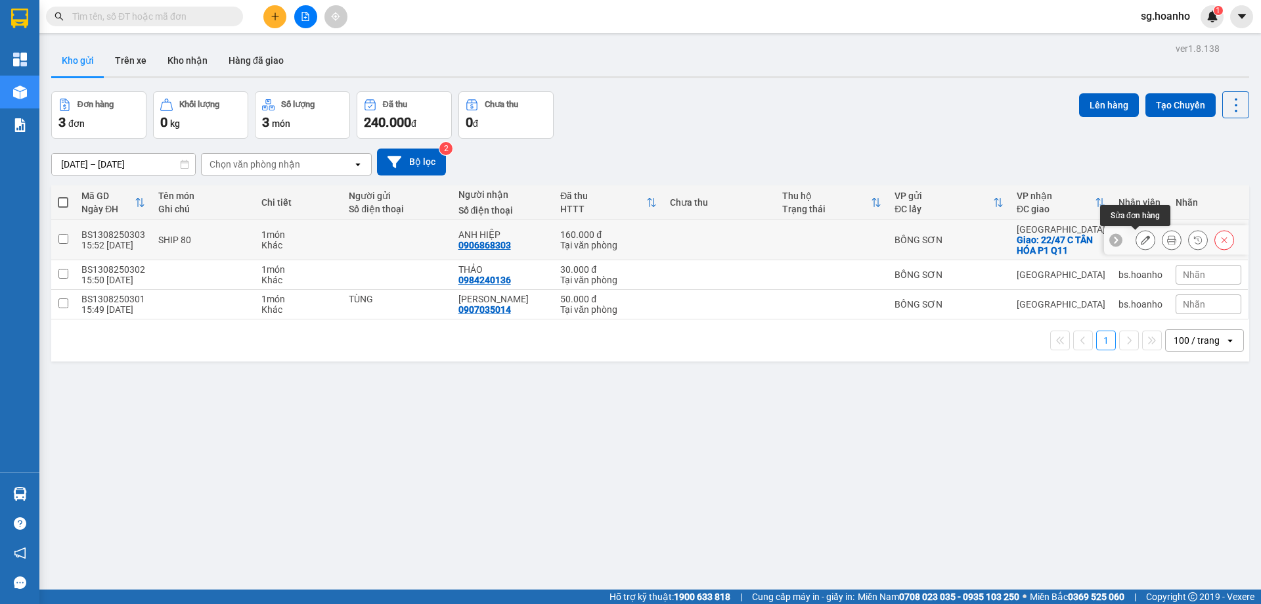
click at [1141, 243] on icon at bounding box center [1145, 239] width 9 height 9
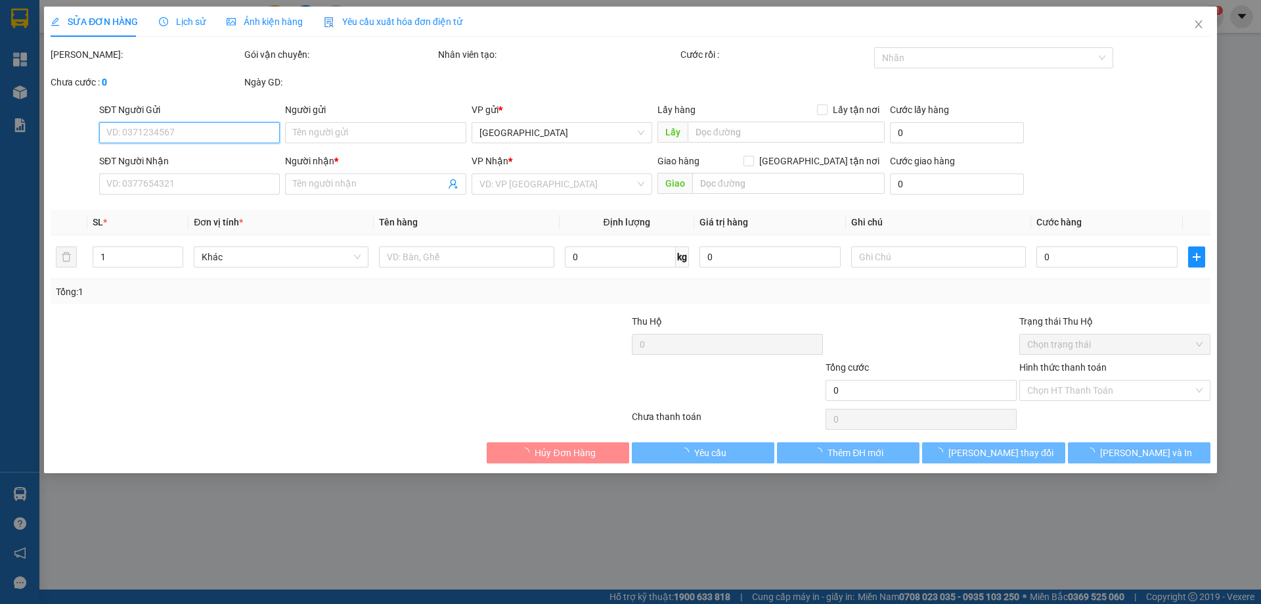
type input "0906868303"
type input "ANH HIỆP"
checkbox input "true"
type input "22/47 C TÂN HÓA P1 Q11"
type input "160.000"
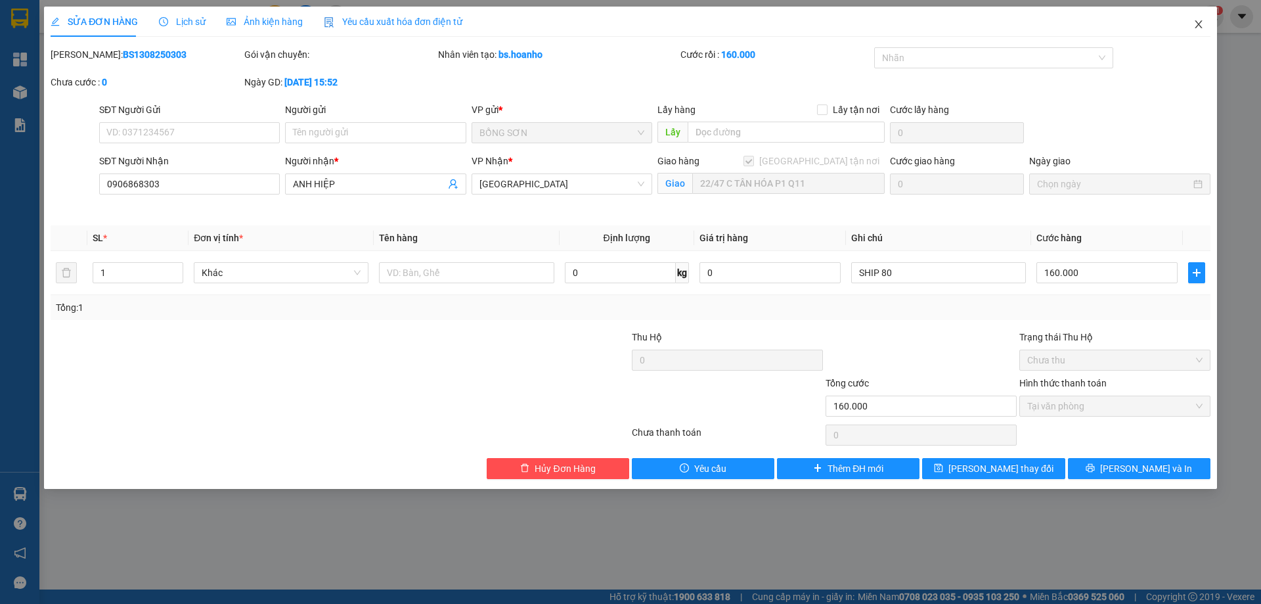
click at [1196, 24] on icon "close" at bounding box center [1198, 24] width 11 height 11
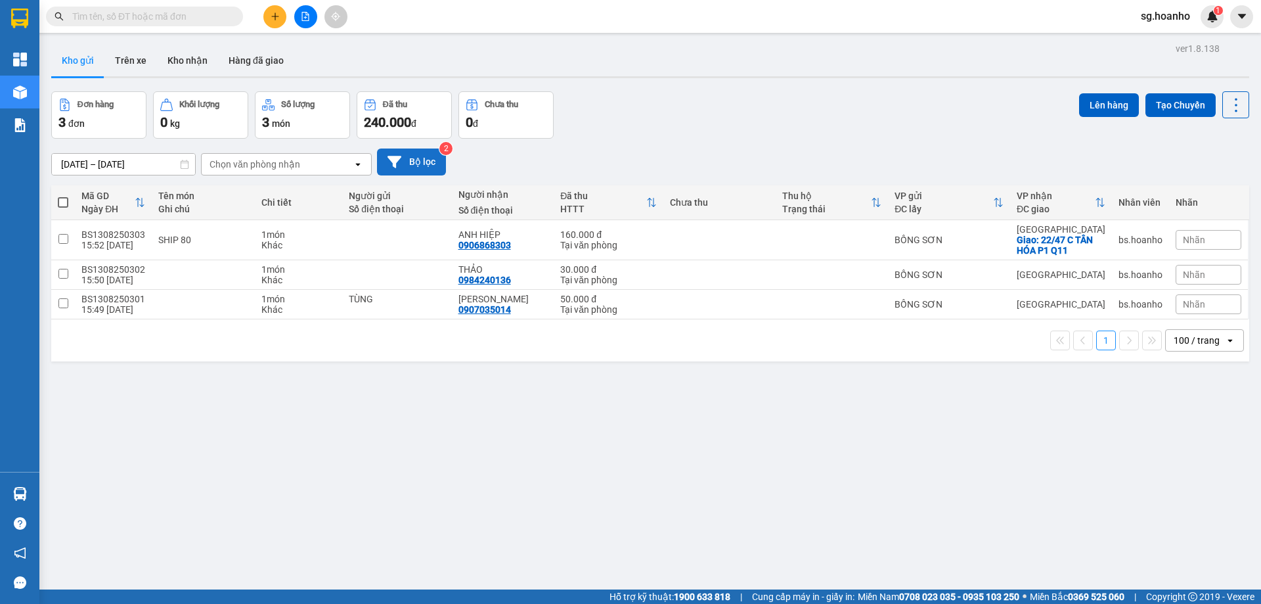
click at [426, 164] on button "Bộ lọc" at bounding box center [411, 161] width 69 height 27
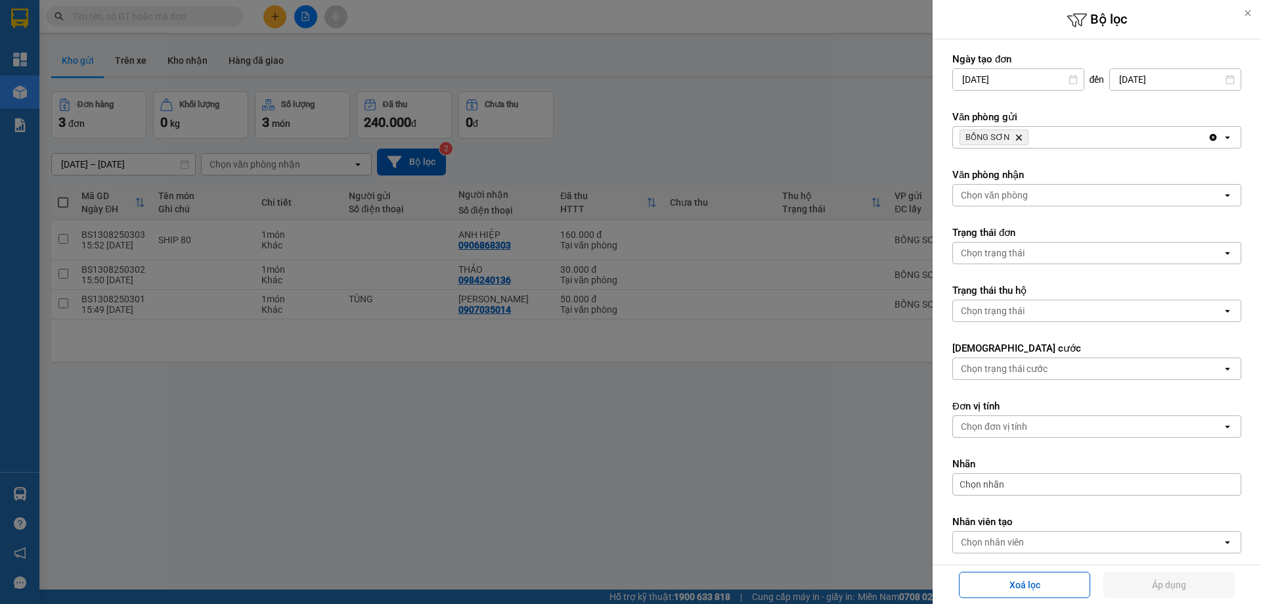
click at [1015, 139] on icon "Delete" at bounding box center [1019, 137] width 8 height 8
click at [1019, 131] on div "Chọn văn phòng" at bounding box center [994, 137] width 67 height 13
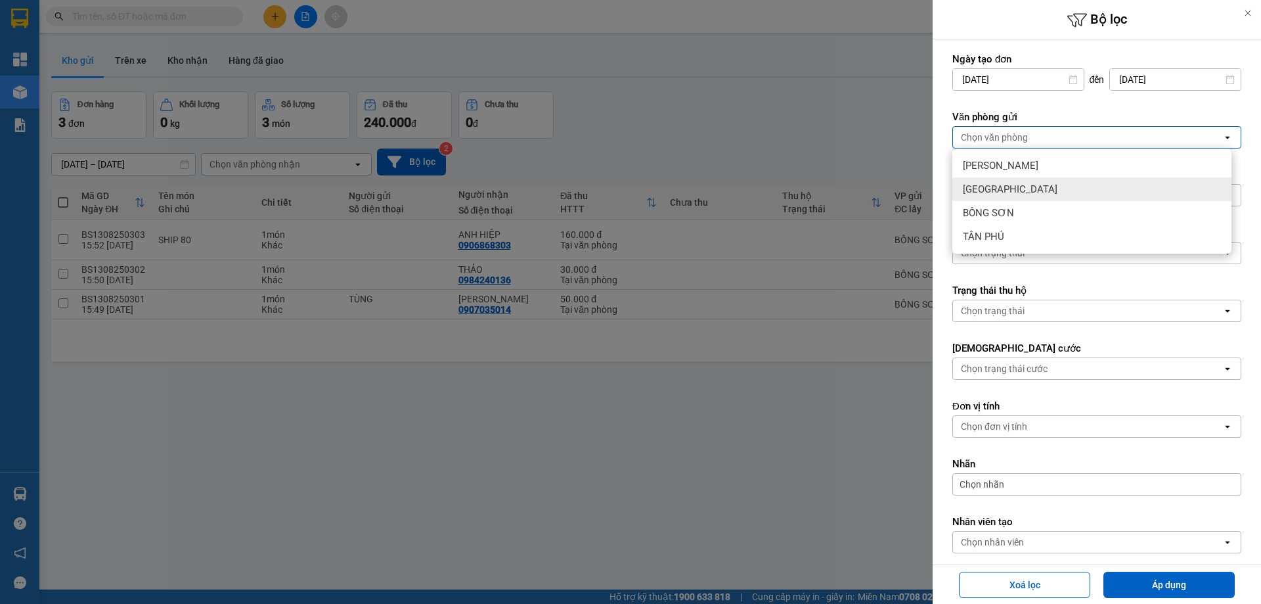
click at [999, 185] on span "[GEOGRAPHIC_DATA]" at bounding box center [1010, 189] width 95 height 13
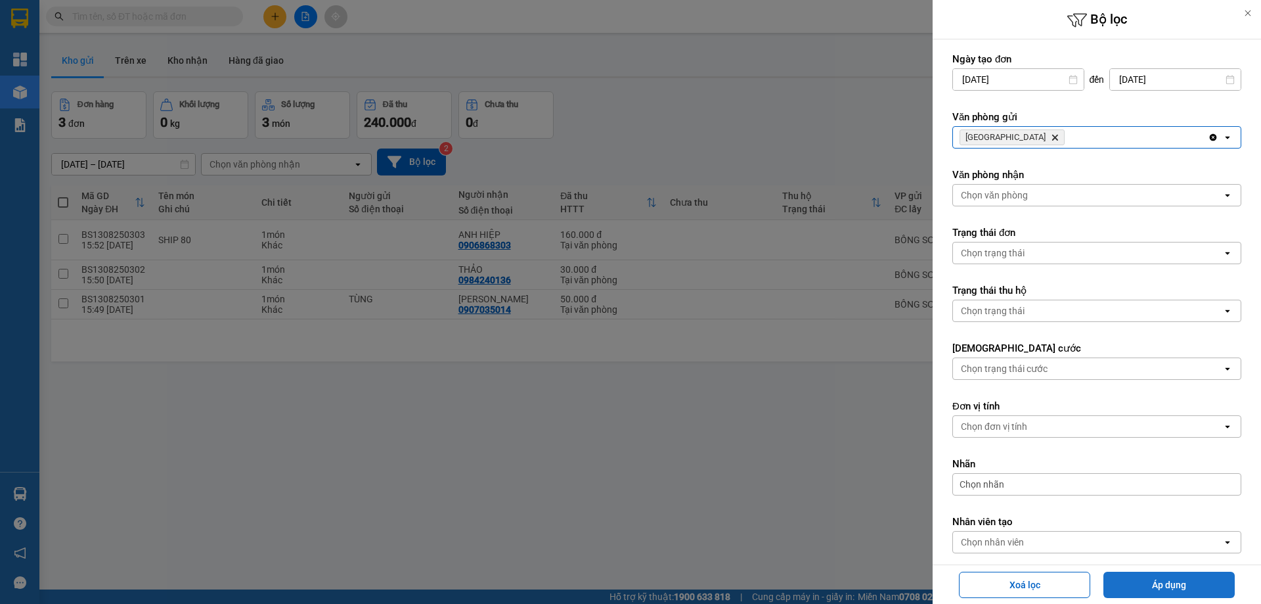
click at [1116, 584] on button "Áp dụng" at bounding box center [1168, 584] width 131 height 26
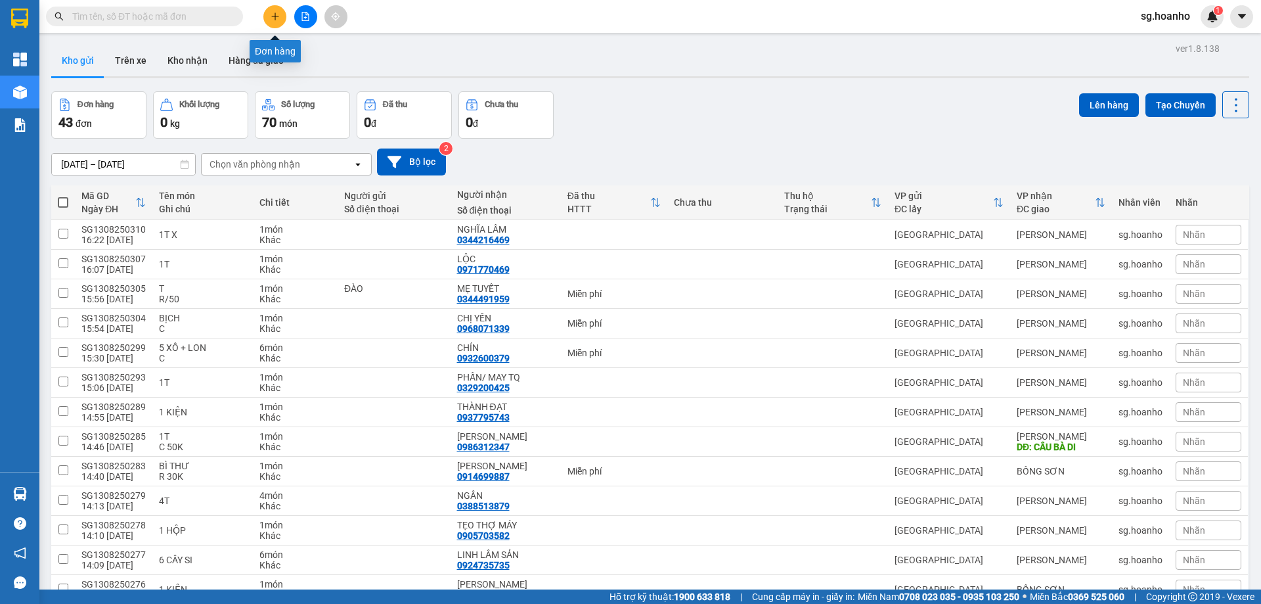
click at [275, 20] on icon "plus" at bounding box center [274, 15] width 1 height 7
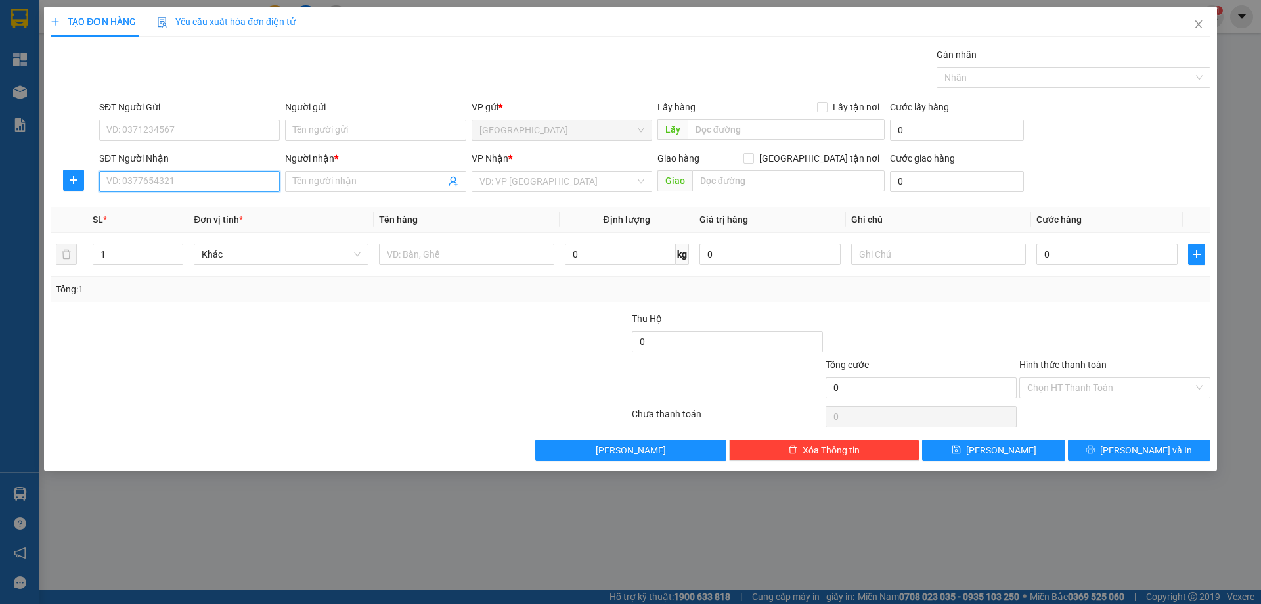
click at [159, 180] on input "SĐT Người Nhận" at bounding box center [189, 181] width 181 height 21
drag, startPoint x: 183, startPoint y: 207, endPoint x: 472, endPoint y: 267, distance: 295.1
click at [196, 208] on div "0919168099 - A XUÂN" at bounding box center [189, 207] width 165 height 14
type input "0919168099"
type input "A XUÂN"
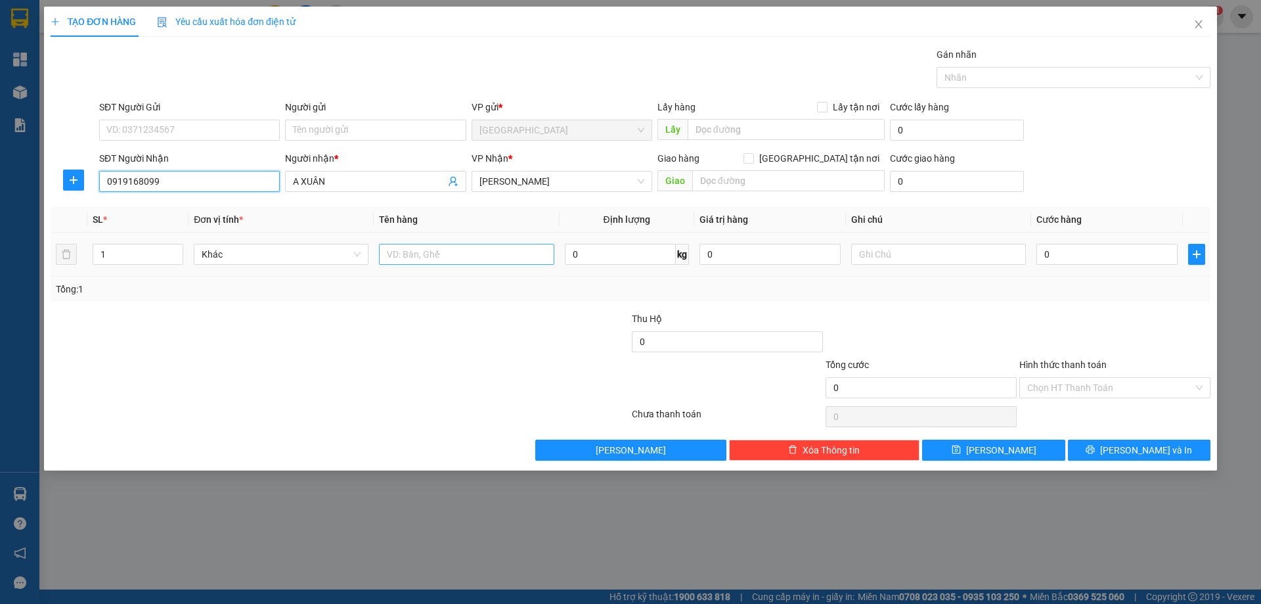
type input "0919168099"
click at [472, 248] on input "text" at bounding box center [466, 254] width 175 height 21
type input "2T"
type input "2"
click at [177, 249] on icon "up" at bounding box center [176, 251] width 5 height 5
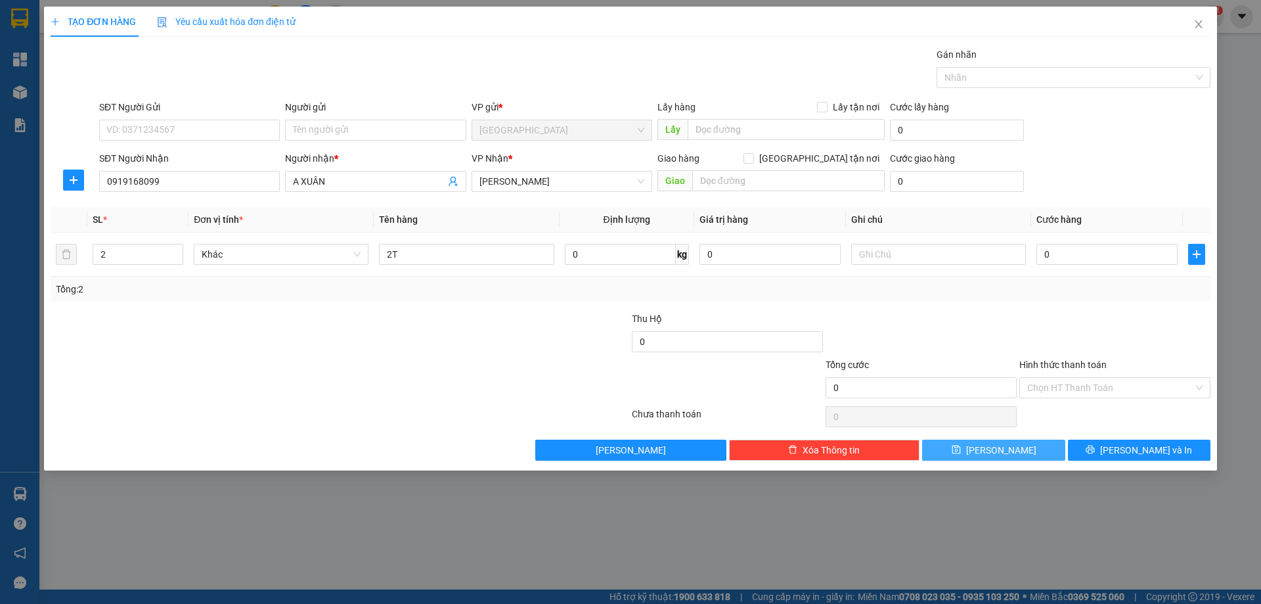
click at [959, 441] on button "[PERSON_NAME]" at bounding box center [993, 449] width 143 height 21
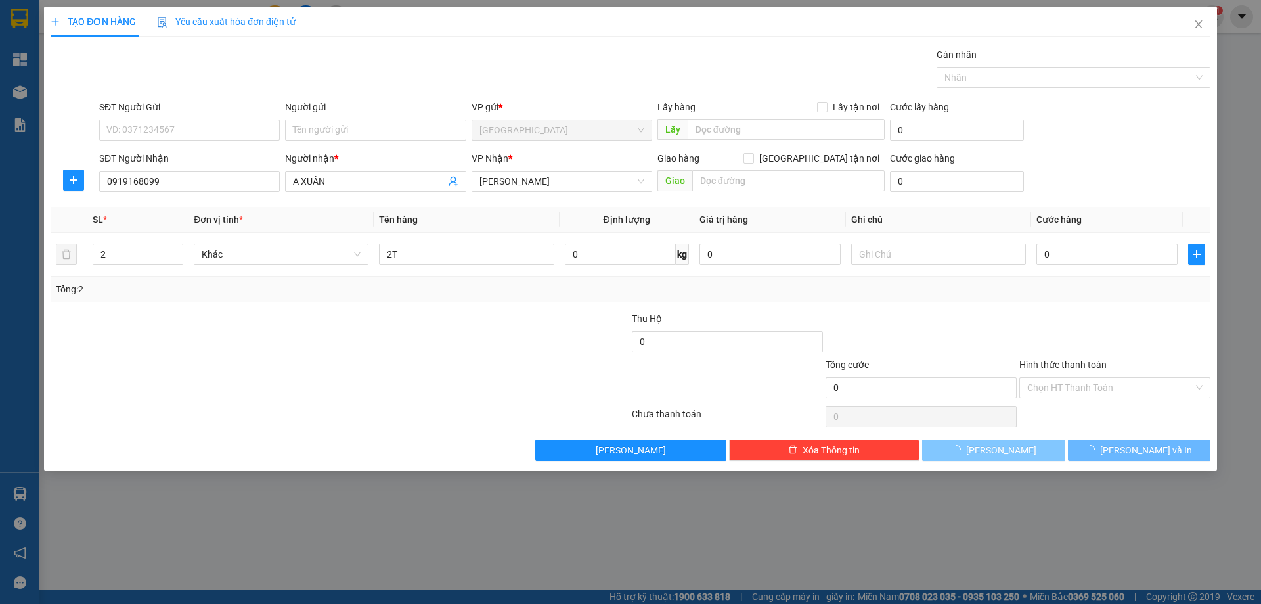
type input "1"
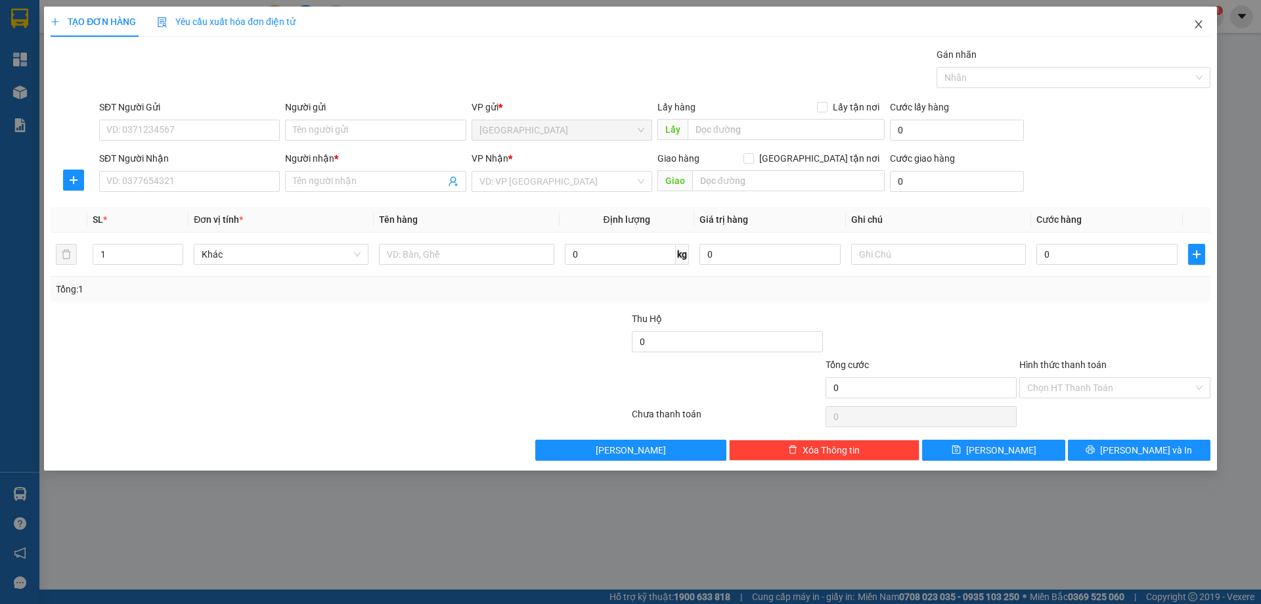
click at [1202, 22] on icon "close" at bounding box center [1198, 24] width 11 height 11
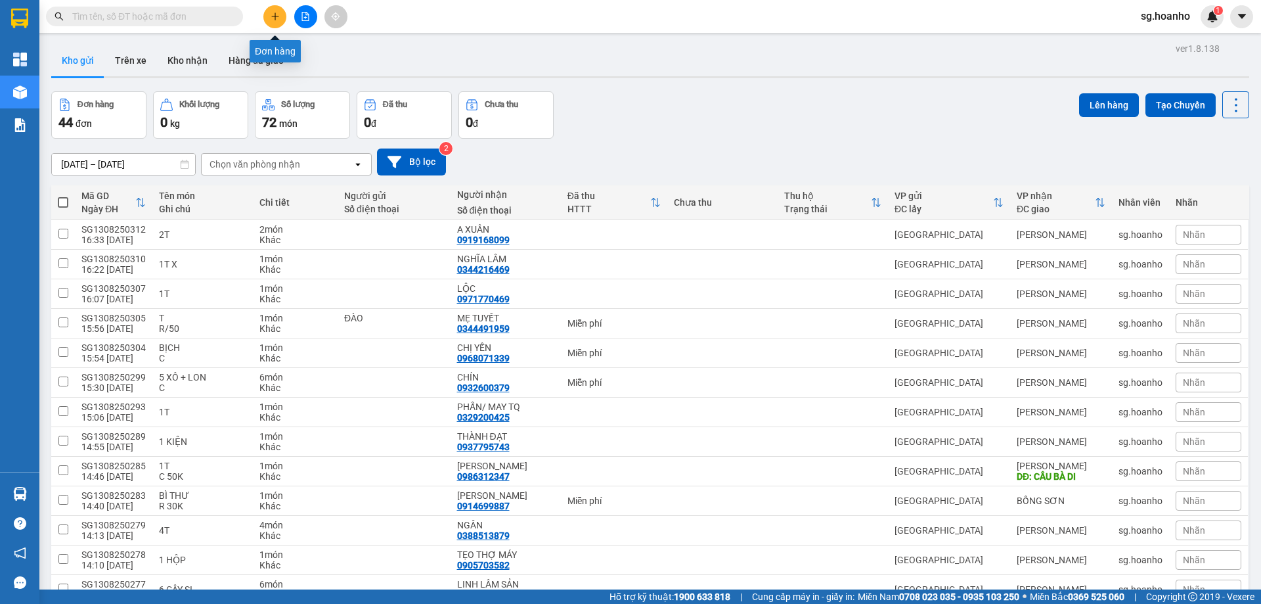
click at [280, 15] on button at bounding box center [274, 16] width 23 height 23
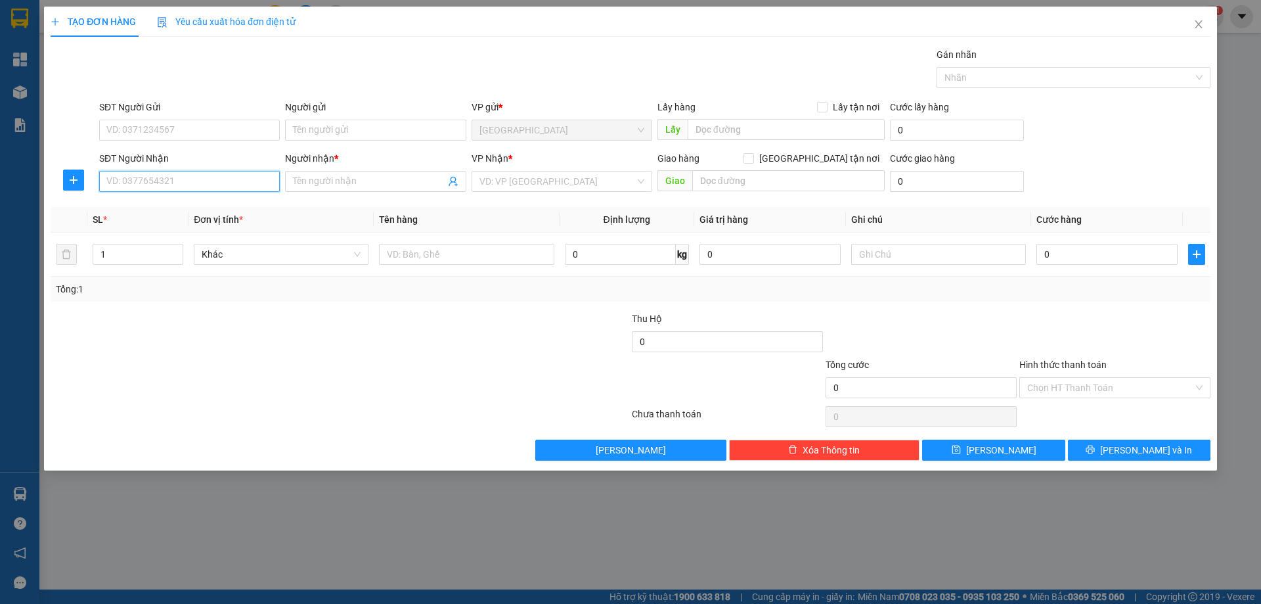
click at [235, 184] on input "SĐT Người Nhận" at bounding box center [189, 181] width 181 height 21
click at [475, 253] on input "text" at bounding box center [466, 254] width 175 height 21
type input "1T X"
click at [503, 183] on input "search" at bounding box center [557, 181] width 156 height 20
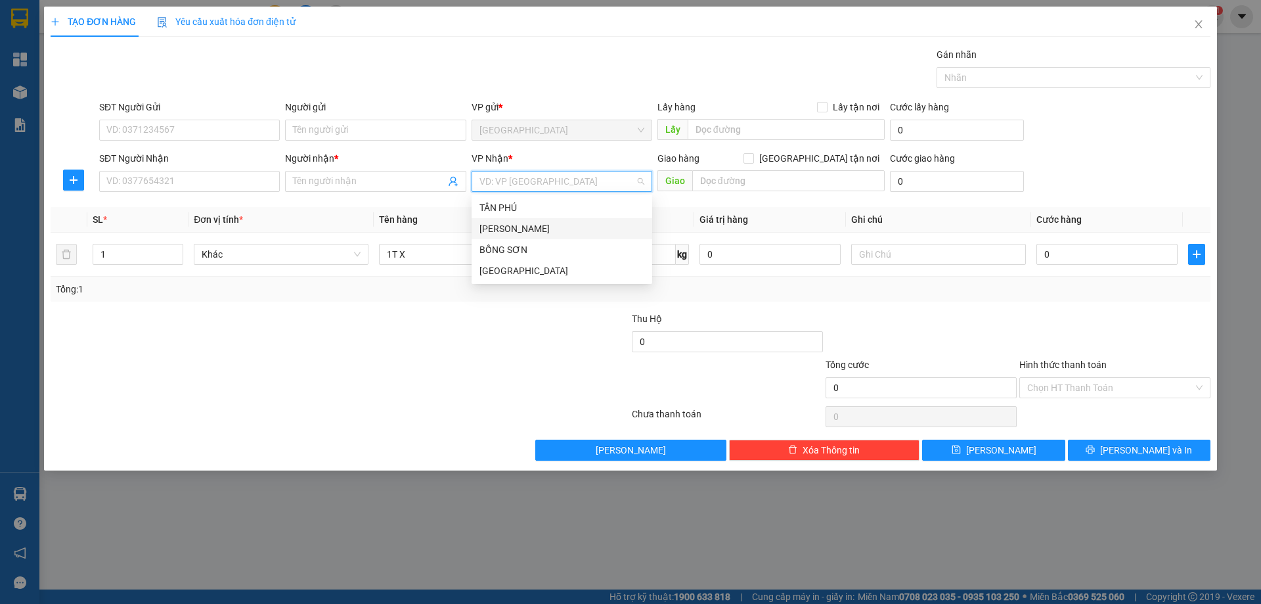
drag, startPoint x: 494, startPoint y: 231, endPoint x: 307, endPoint y: 199, distance: 189.8
click at [487, 230] on div "[PERSON_NAME]" at bounding box center [561, 228] width 165 height 14
click at [305, 183] on input "Người nhận *" at bounding box center [369, 181] width 152 height 14
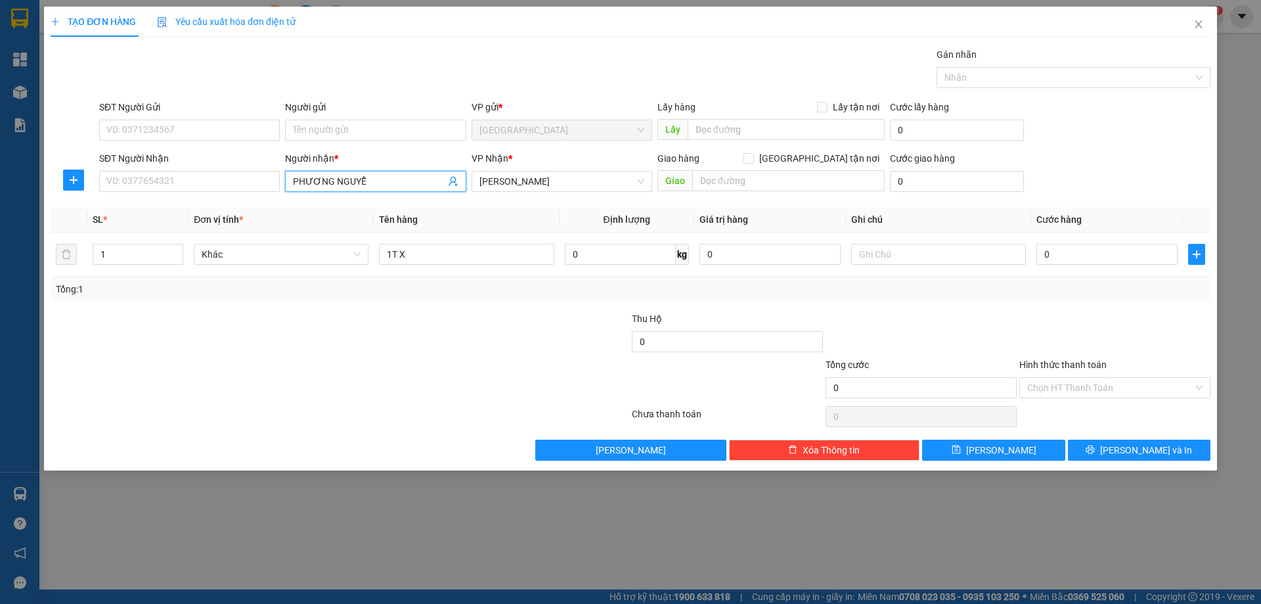
type input "[PERSON_NAME]"
click at [384, 211] on div "PHƯƠNG NGUYỄN - 0903812349" at bounding box center [375, 207] width 165 height 14
type input "0903812349"
type input "[PERSON_NAME]"
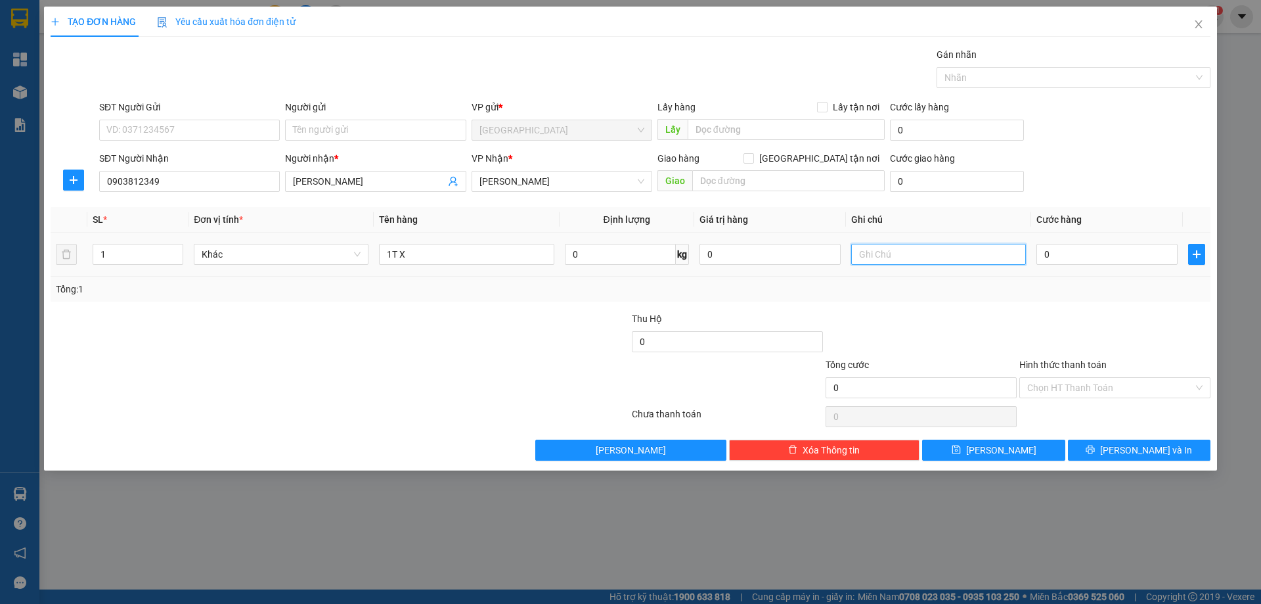
click at [908, 255] on input "text" at bounding box center [938, 254] width 175 height 21
click at [1123, 457] on button "[PERSON_NAME] và In" at bounding box center [1139, 449] width 143 height 21
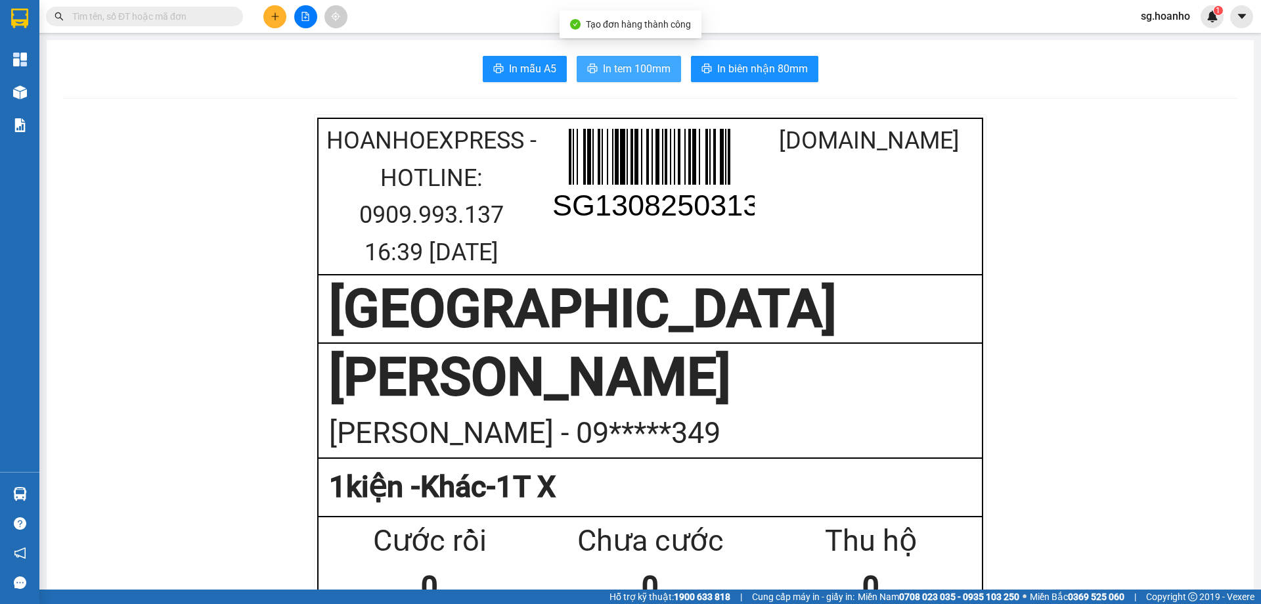
click at [594, 66] on button "In tem 100mm" at bounding box center [629, 69] width 104 height 26
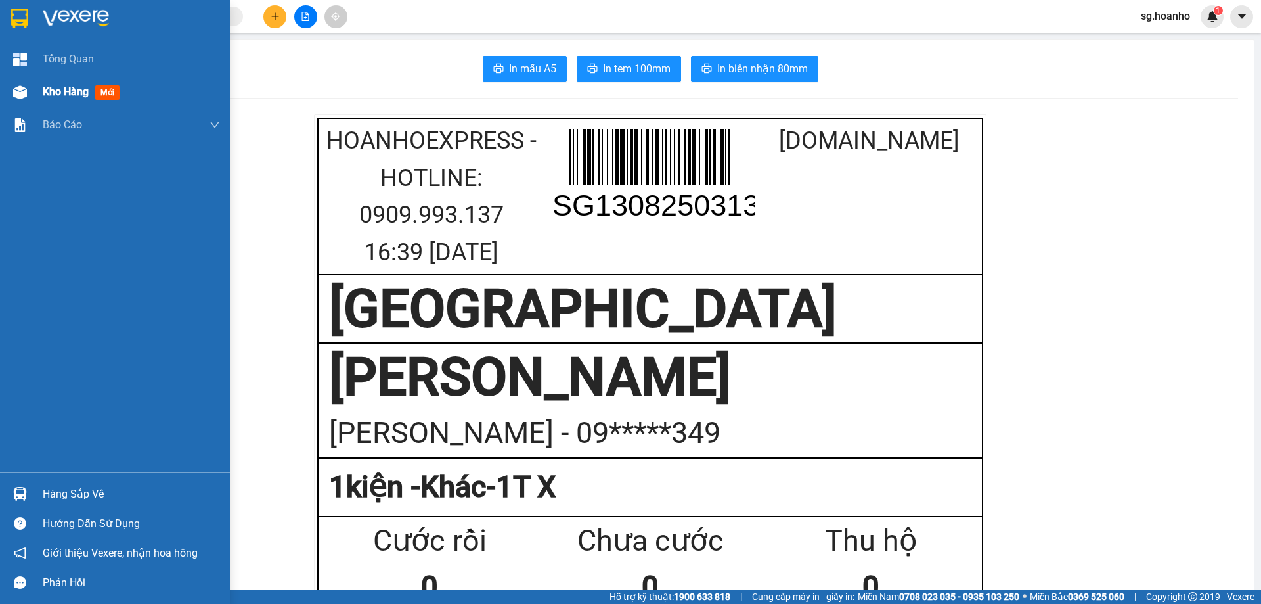
click at [66, 92] on span "Kho hàng" at bounding box center [66, 91] width 46 height 12
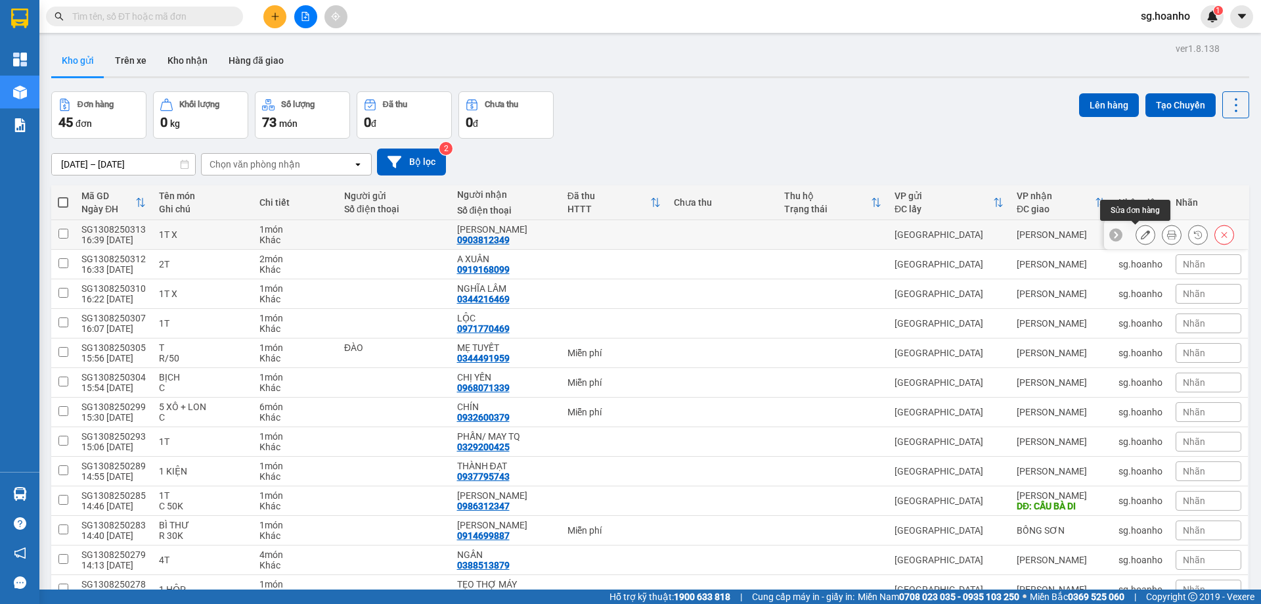
click at [1141, 233] on icon at bounding box center [1145, 234] width 9 height 9
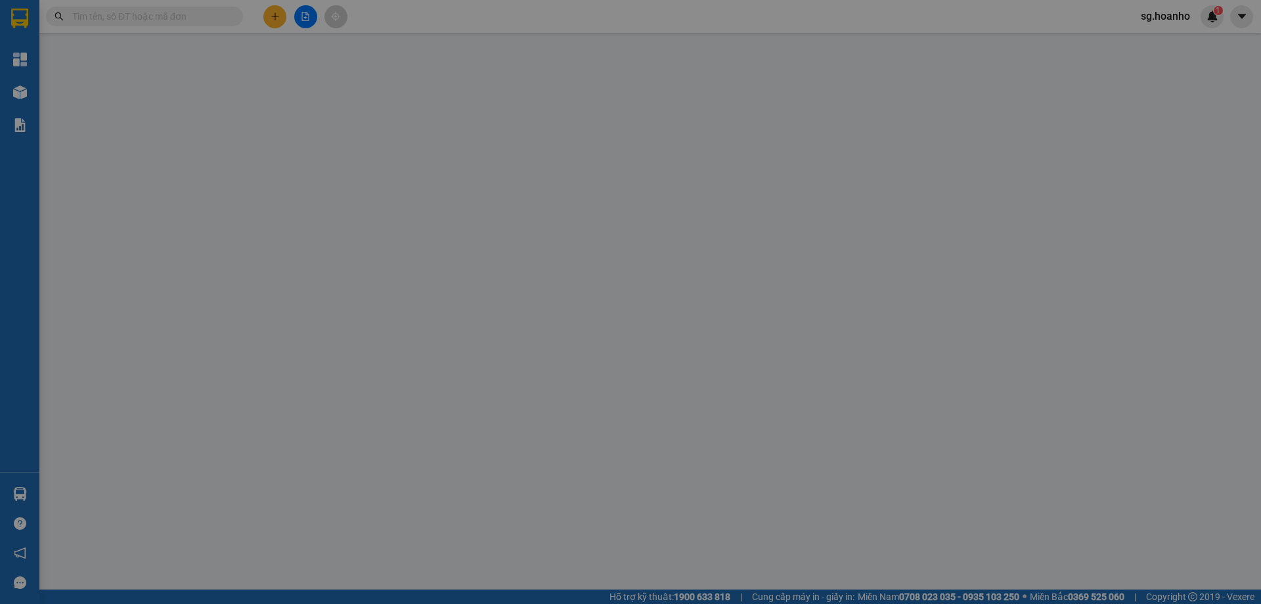
type input "0903812349"
type input "[PERSON_NAME]"
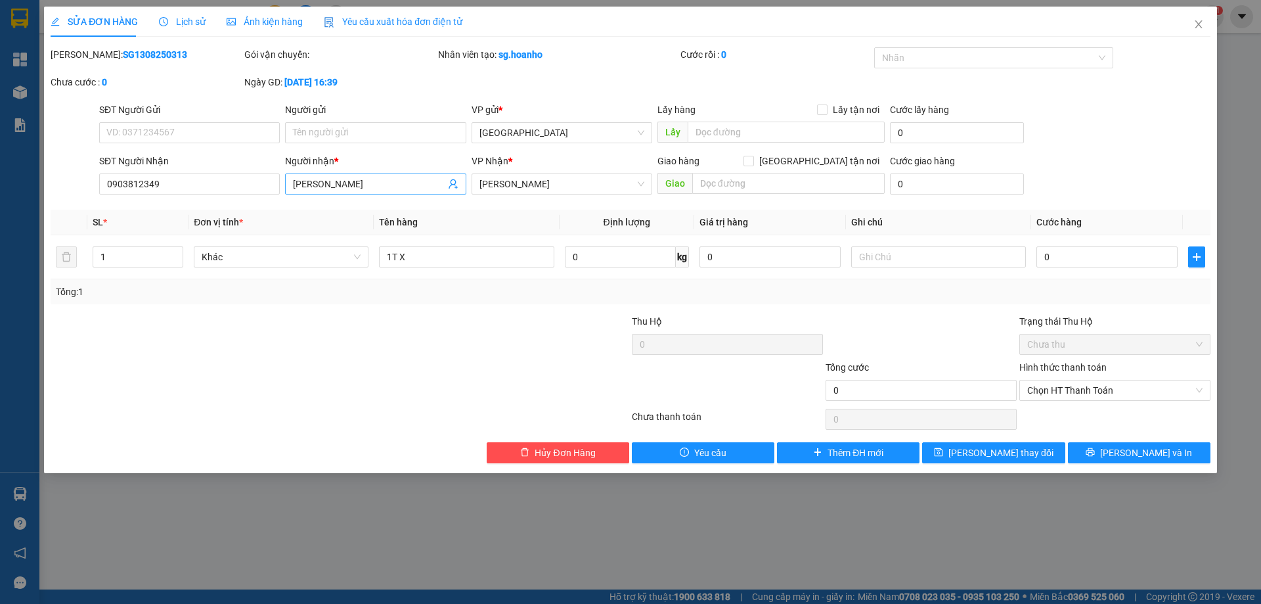
click at [388, 183] on input "[PERSON_NAME]" at bounding box center [369, 184] width 152 height 14
drag, startPoint x: 185, startPoint y: 183, endPoint x: 0, endPoint y: 175, distance: 184.7
click at [0, 183] on div "SỬA ĐƠN HÀNG Lịch sử Ảnh kiện hàng Yêu cầu xuất hóa đơn điện tử Total Paid Fee …" at bounding box center [630, 302] width 1261 height 604
type input "0966302887"
click at [996, 456] on span "[PERSON_NAME] thay đổi" at bounding box center [1000, 452] width 105 height 14
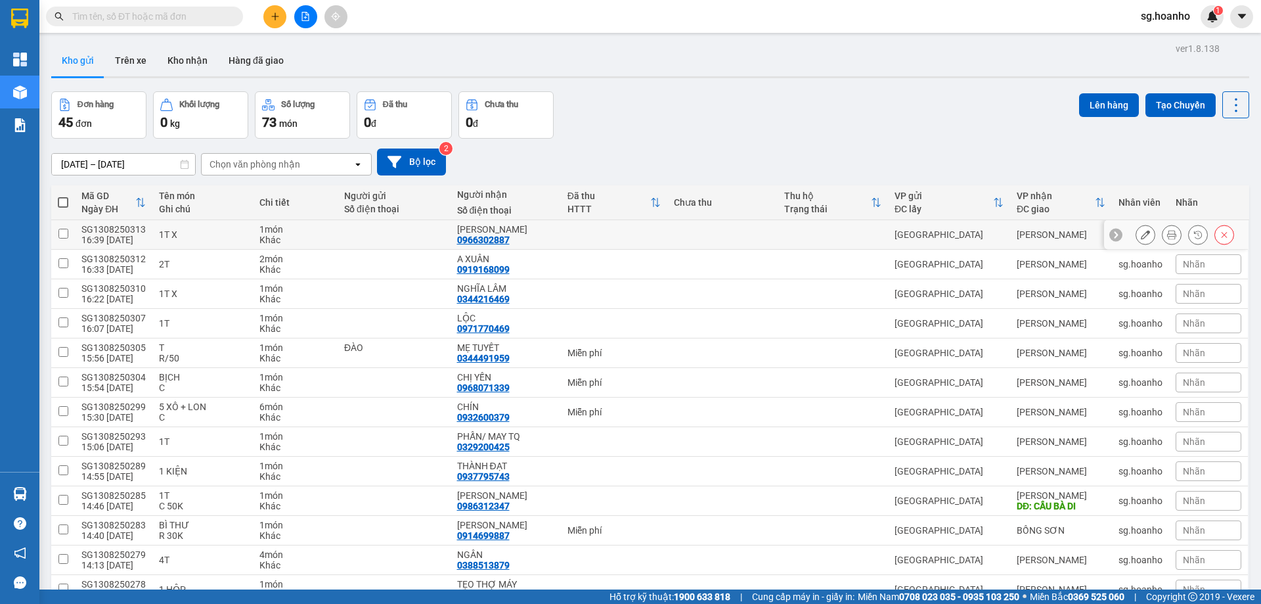
click at [1141, 232] on icon at bounding box center [1145, 234] width 9 height 9
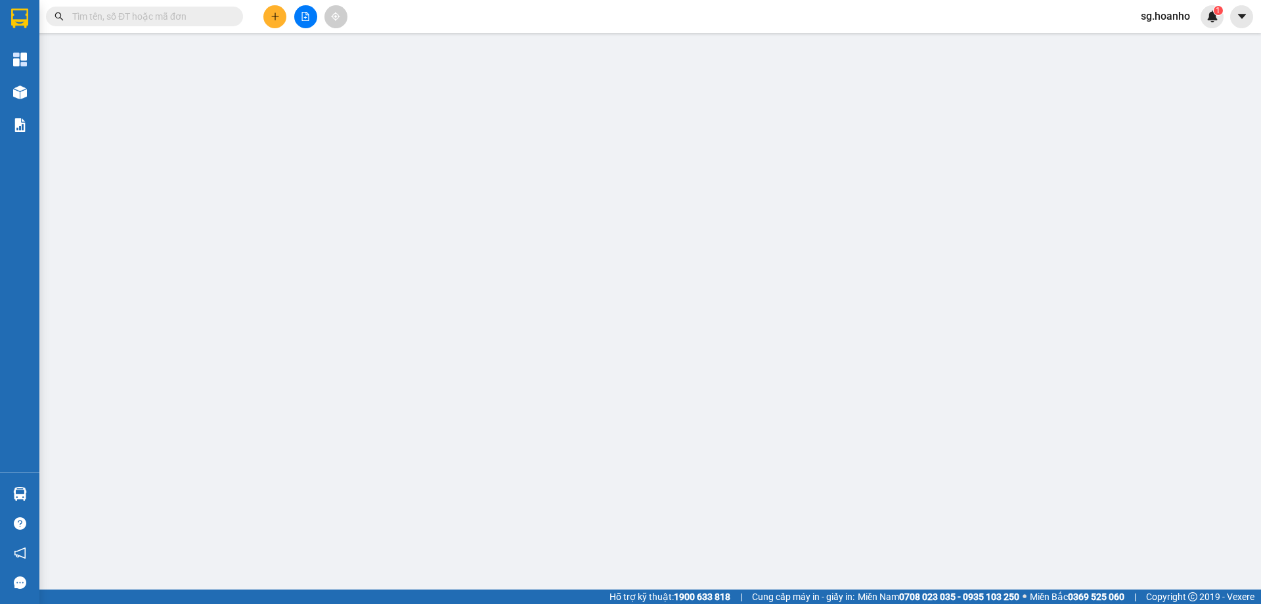
type input "0966302887"
type input "[PERSON_NAME]"
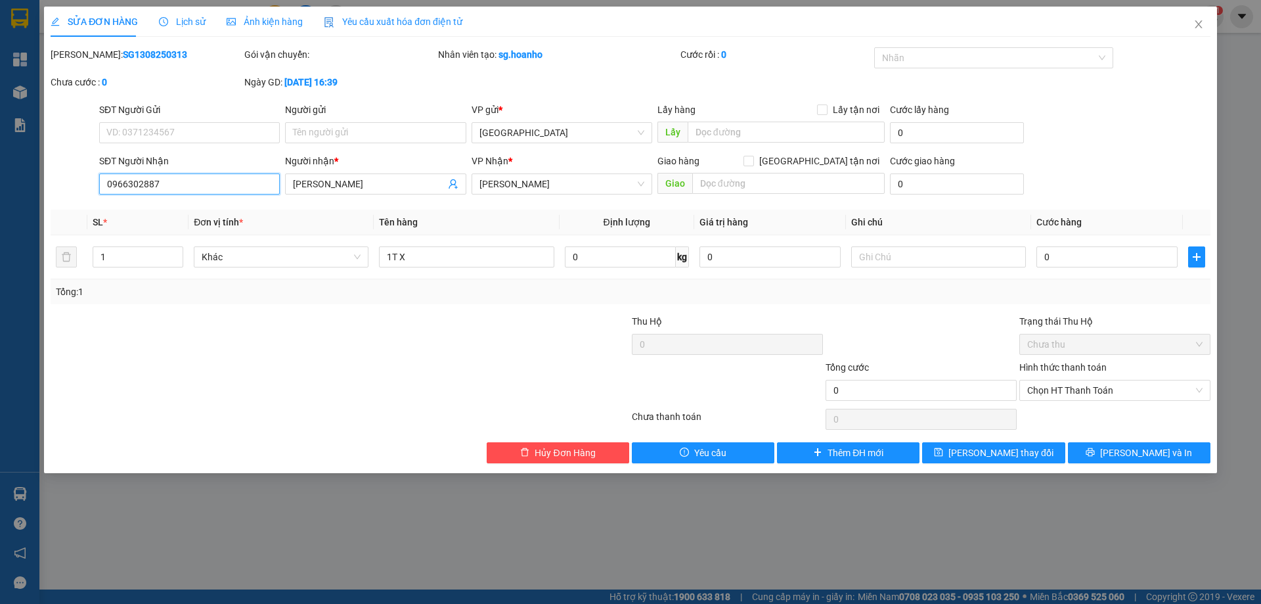
drag, startPoint x: 196, startPoint y: 183, endPoint x: 0, endPoint y: 159, distance: 197.8
click at [0, 159] on div "SỬA ĐƠN HÀNG Lịch sử Ảnh kiện hàng Yêu cầu xuất hóa đơn điện tử Total Paid Fee …" at bounding box center [630, 302] width 1261 height 604
click at [542, 443] on button "Hủy Đơn Hàng" at bounding box center [558, 452] width 143 height 21
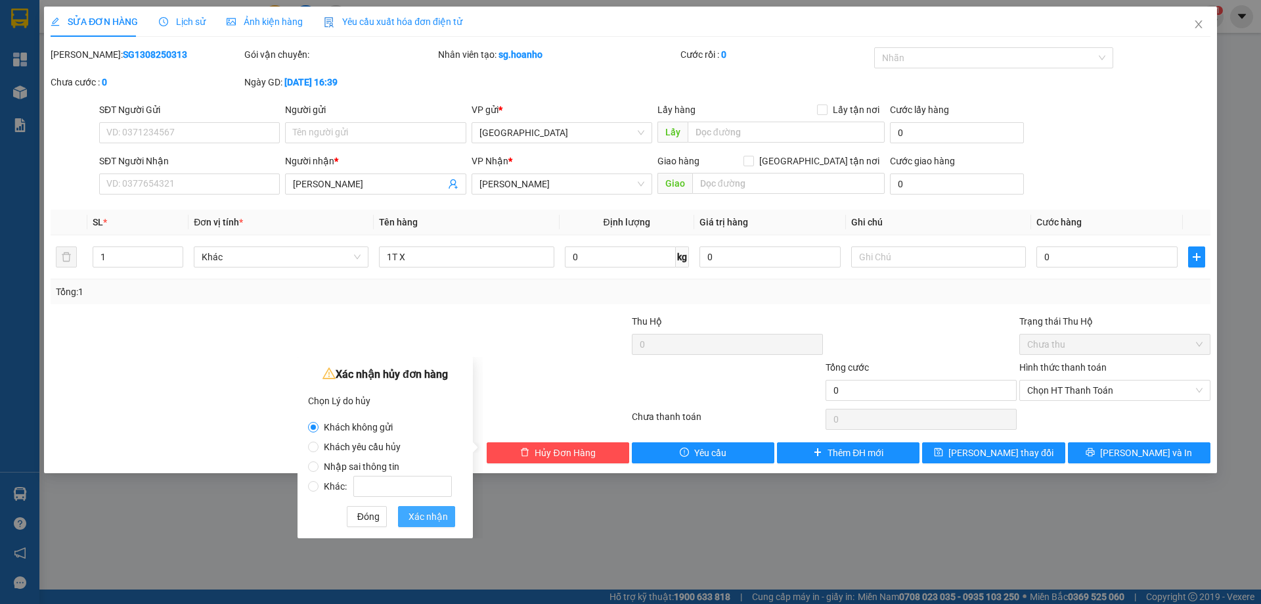
click at [435, 513] on span "Xác nhận" at bounding box center [427, 516] width 39 height 14
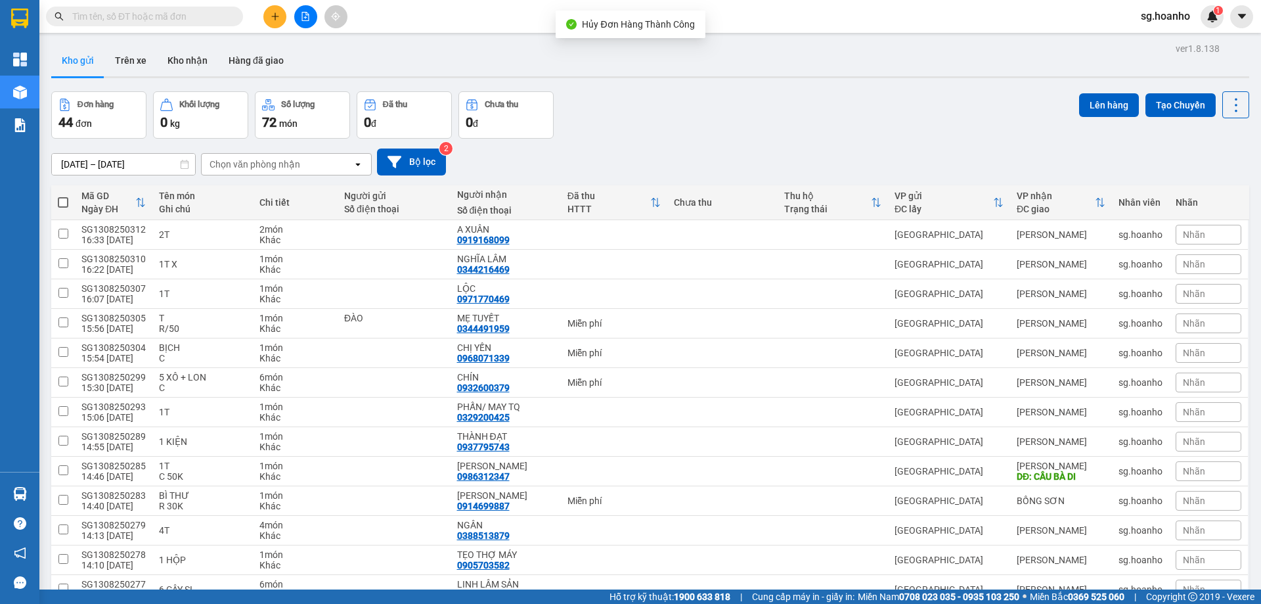
click at [269, 13] on button at bounding box center [274, 16] width 23 height 23
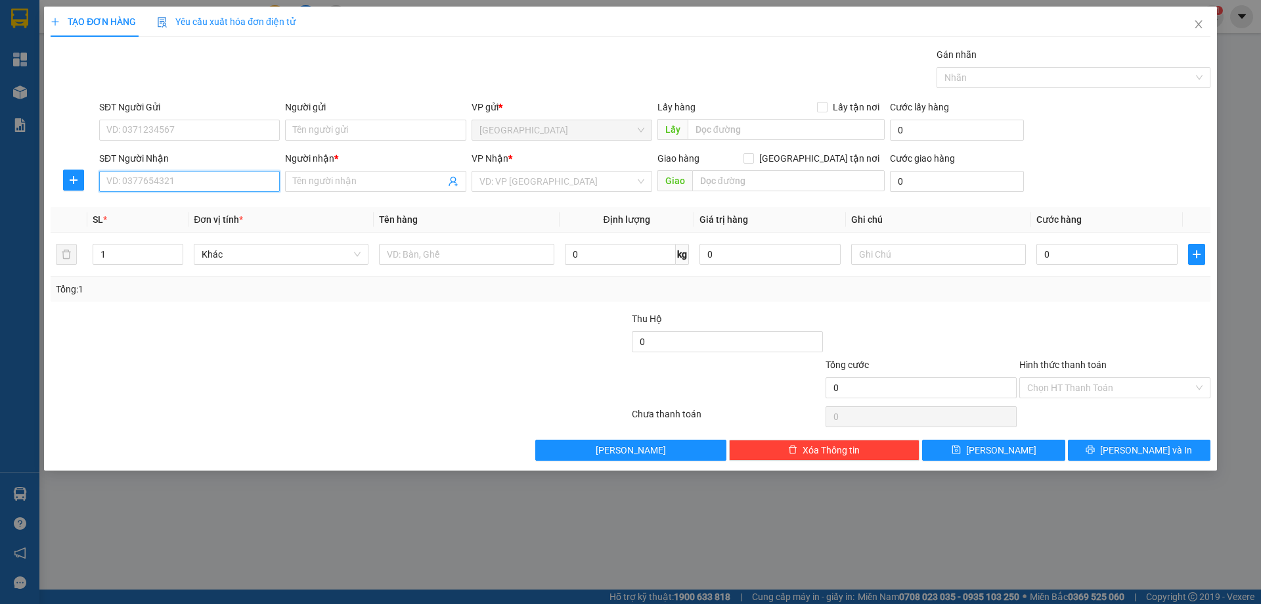
click at [127, 186] on input "SĐT Người Nhận" at bounding box center [189, 181] width 181 height 21
paste input "0966302887"
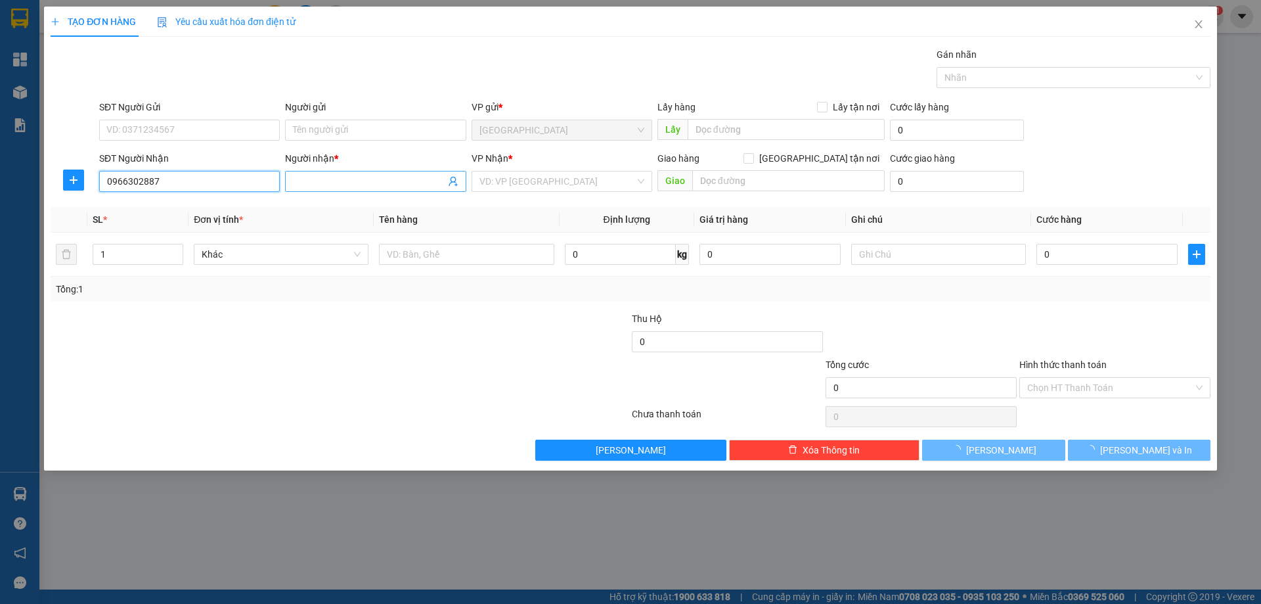
type input "0966302887"
click at [381, 184] on input "Người nhận *" at bounding box center [369, 181] width 152 height 14
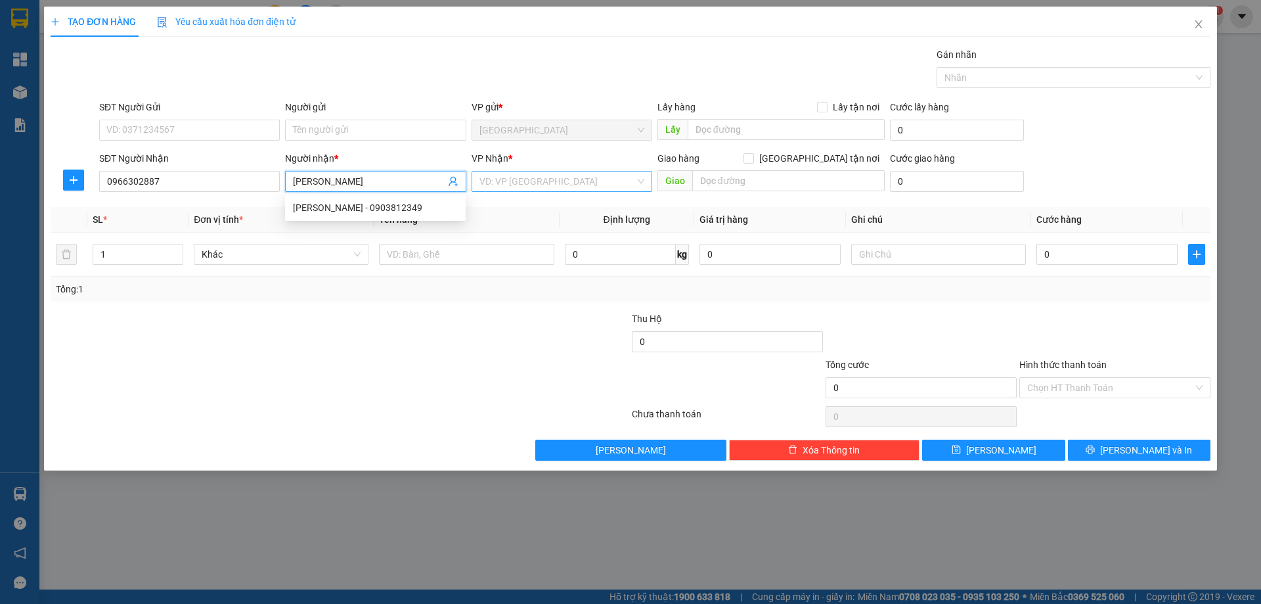
type input "[PERSON_NAME]"
click at [537, 181] on input "search" at bounding box center [557, 181] width 156 height 20
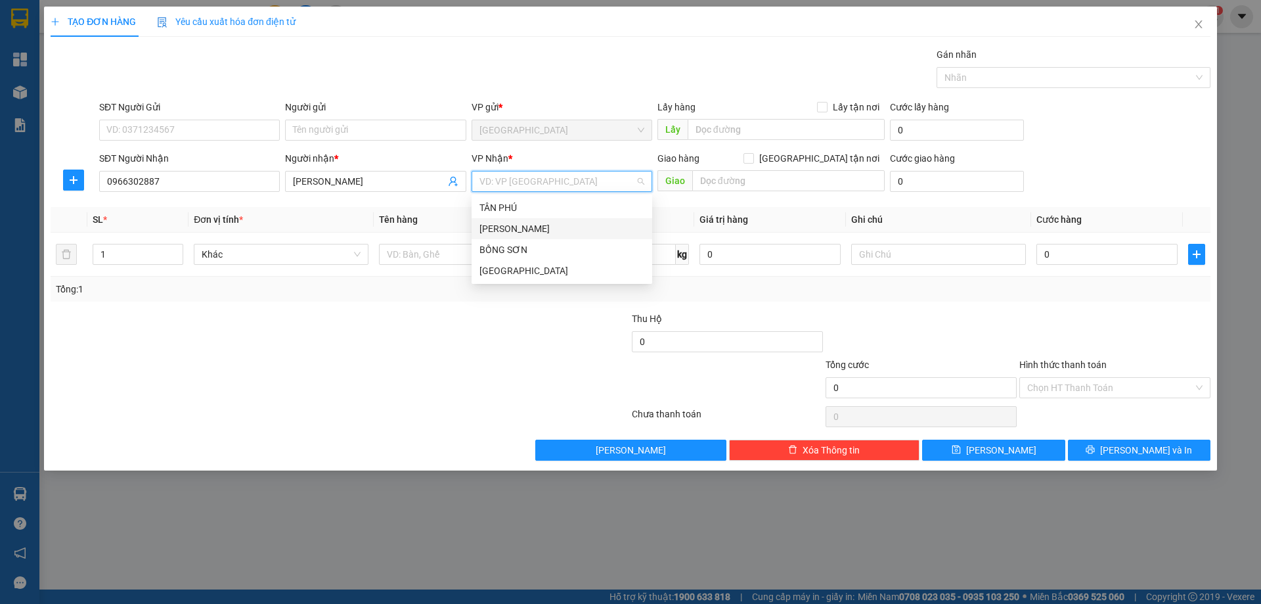
click at [502, 225] on div "[PERSON_NAME]" at bounding box center [561, 228] width 165 height 14
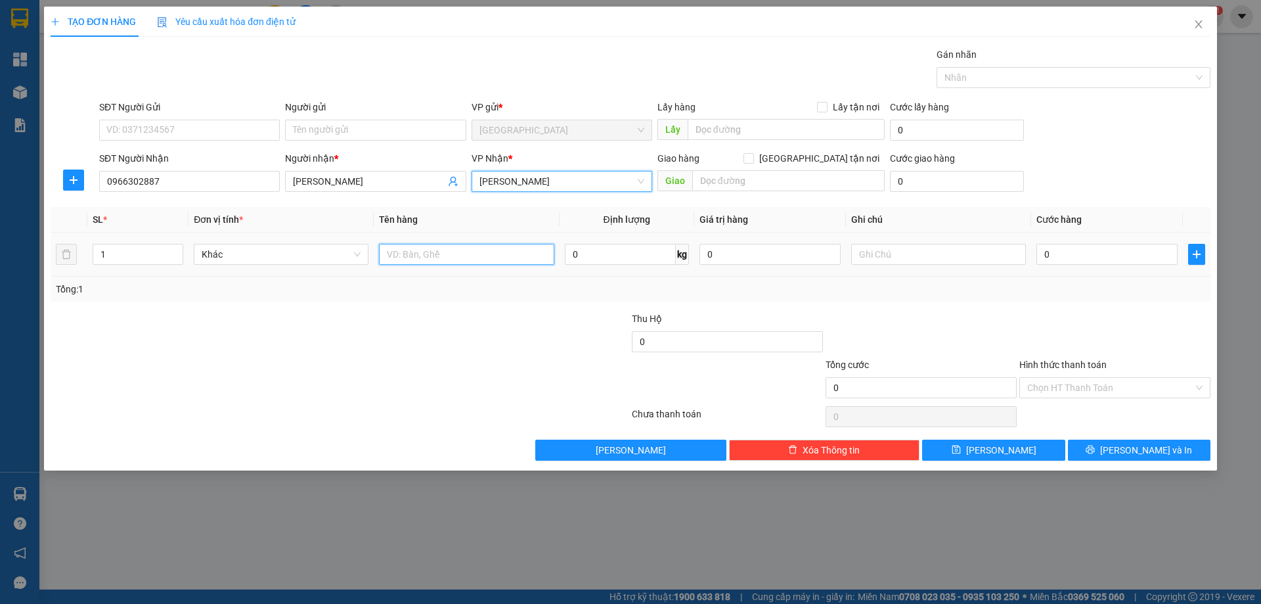
click at [460, 252] on input "text" at bounding box center [466, 254] width 175 height 21
type input "1T X"
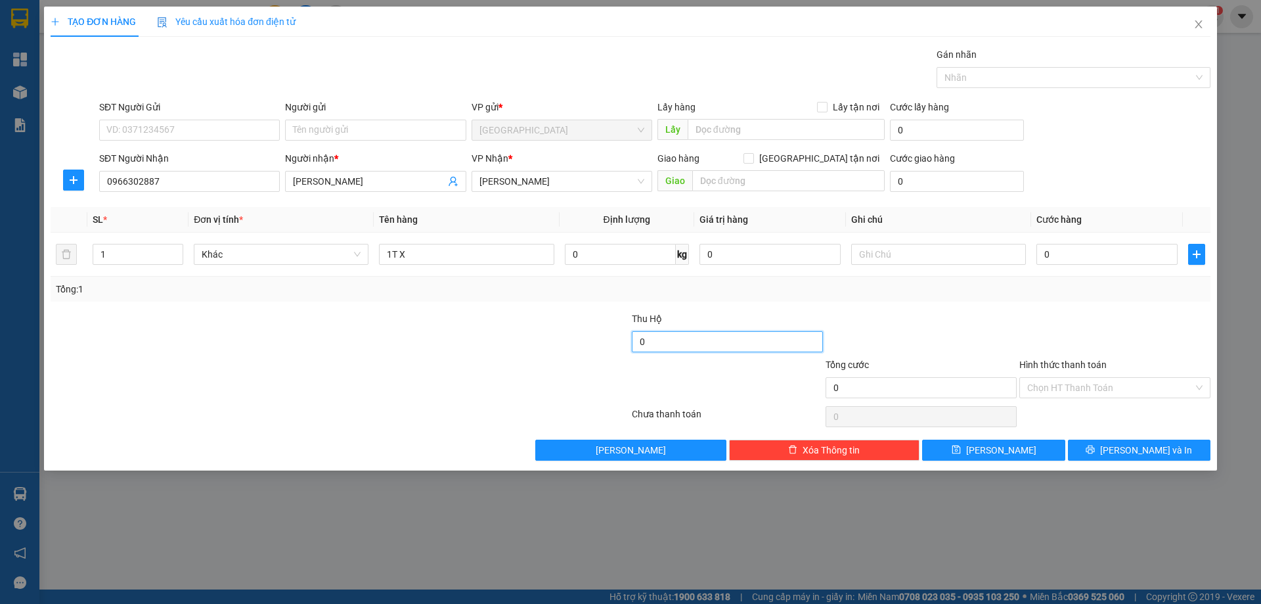
click at [667, 341] on input "0" at bounding box center [727, 341] width 191 height 21
type input "2.882.000"
click at [996, 332] on div at bounding box center [921, 334] width 194 height 46
click at [1110, 452] on button "[PERSON_NAME] và In" at bounding box center [1139, 449] width 143 height 21
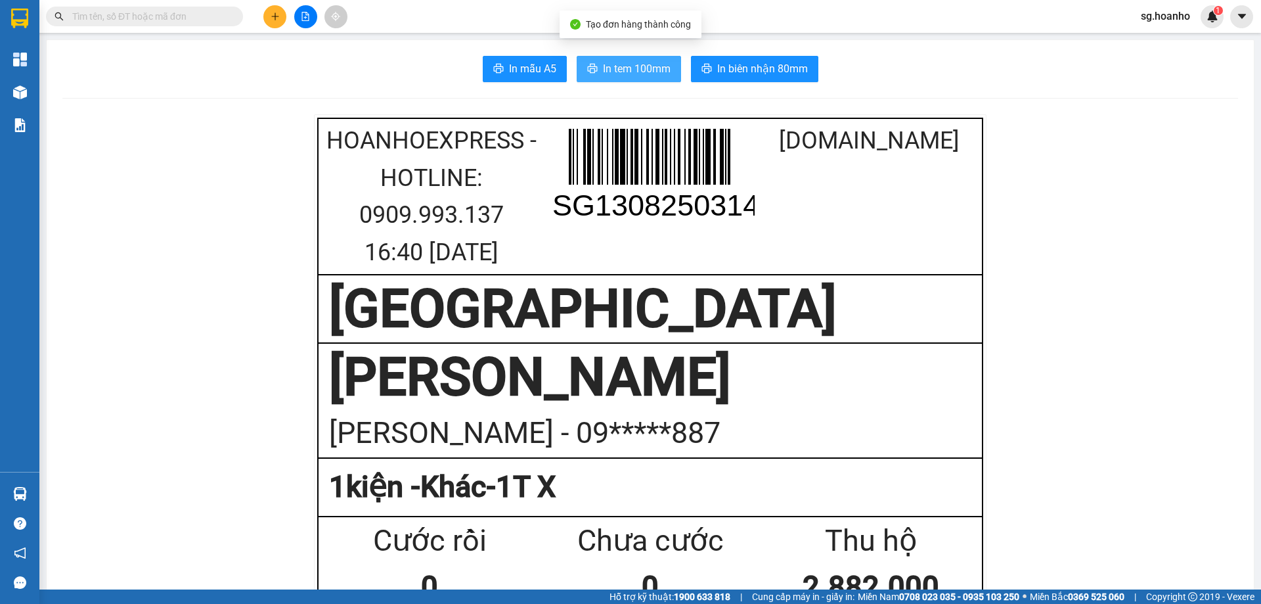
click at [643, 58] on button "In tem 100mm" at bounding box center [629, 69] width 104 height 26
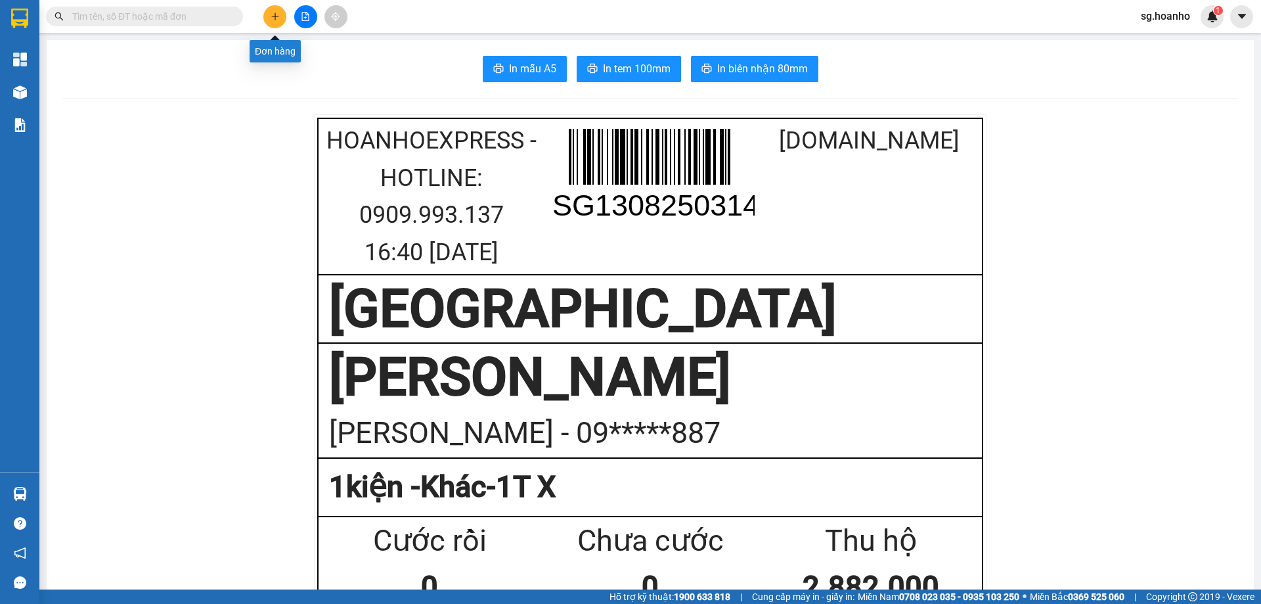
click at [271, 20] on icon "plus" at bounding box center [275, 16] width 9 height 9
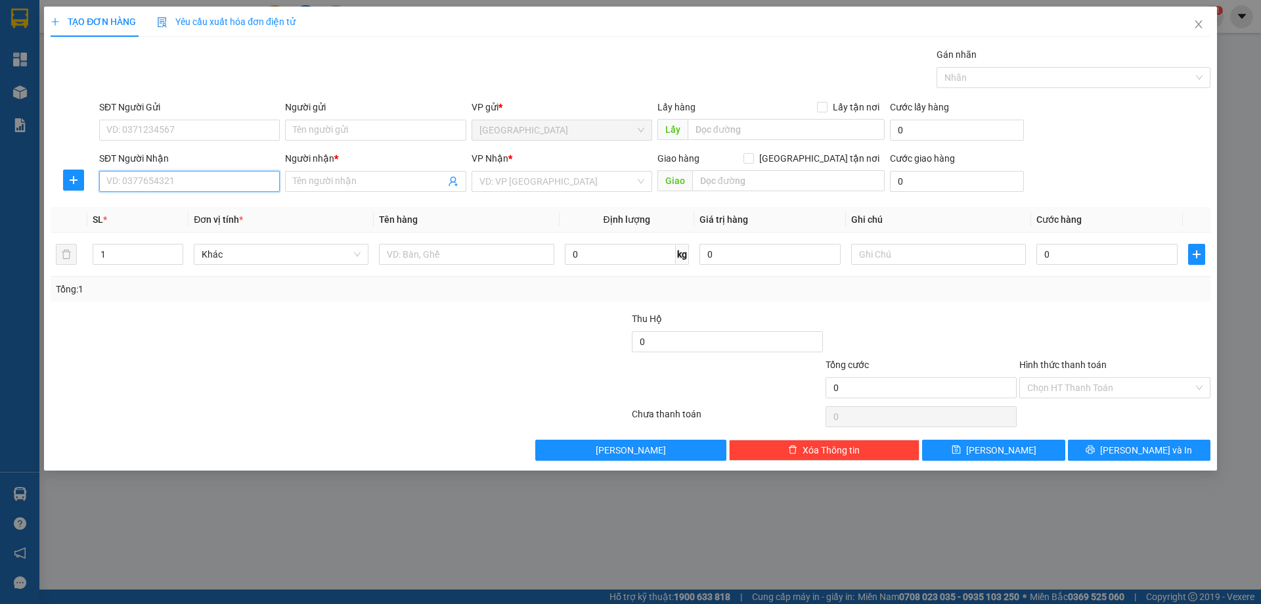
click at [152, 173] on input "SĐT Người Nhận" at bounding box center [189, 181] width 181 height 21
type input "0916263625"
click at [183, 211] on div "0916263625 - TÌNH" at bounding box center [189, 207] width 165 height 14
type input "TÌNH"
type input "0916263625"
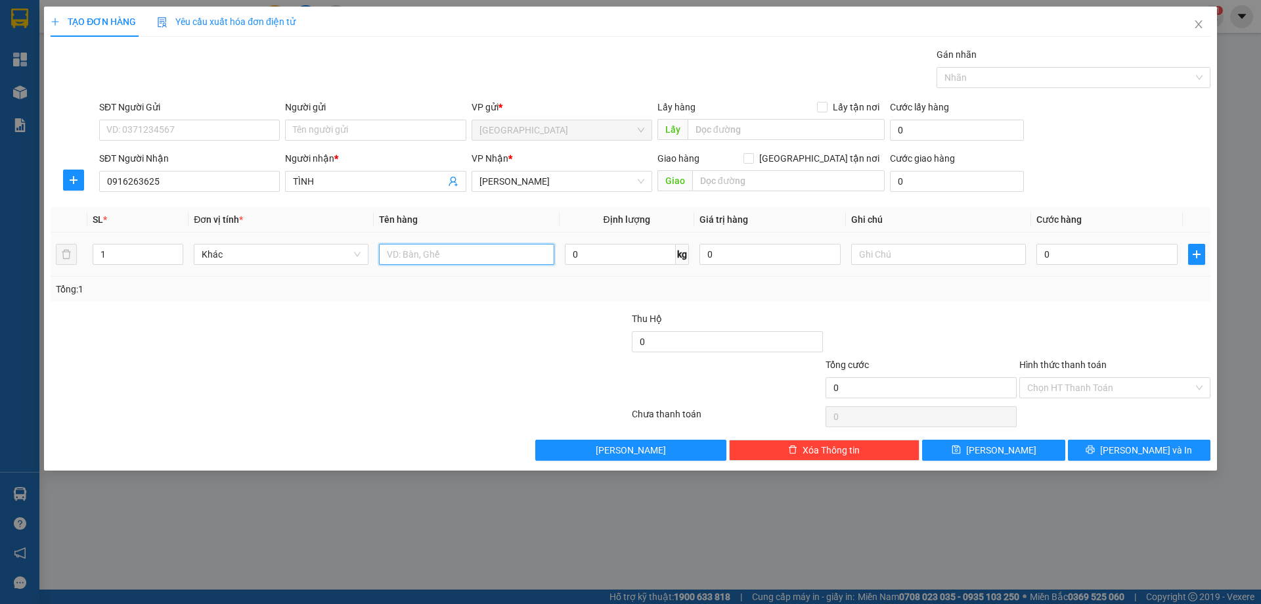
click at [430, 253] on input "text" at bounding box center [466, 254] width 175 height 21
type input "HỒ SƠ"
click at [869, 260] on input "text" at bounding box center [938, 254] width 175 height 21
type input "R"
click at [1095, 454] on icon "printer" at bounding box center [1090, 449] width 9 height 9
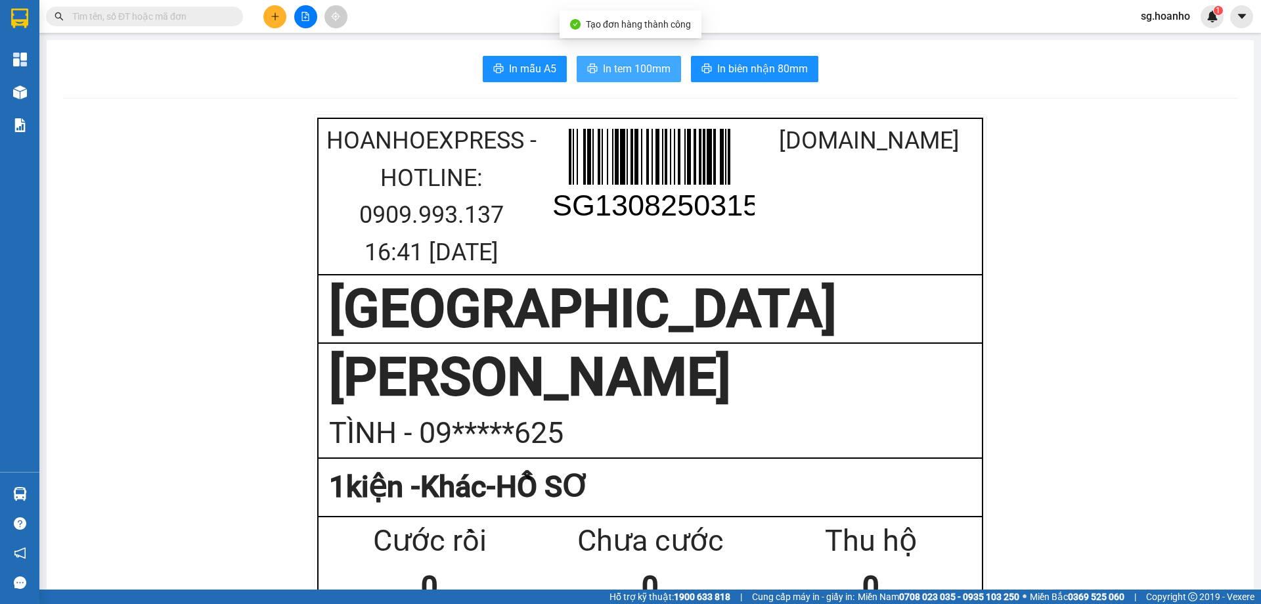
click at [613, 76] on span "In tem 100mm" at bounding box center [637, 68] width 68 height 16
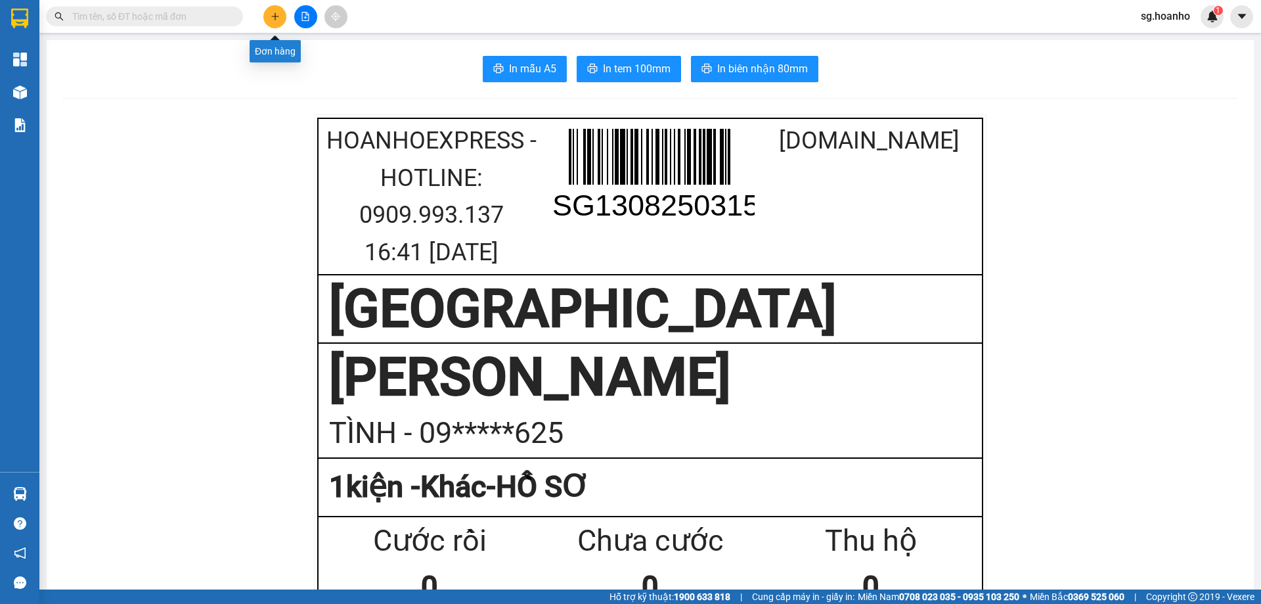
click at [277, 15] on icon "plus" at bounding box center [275, 16] width 9 height 9
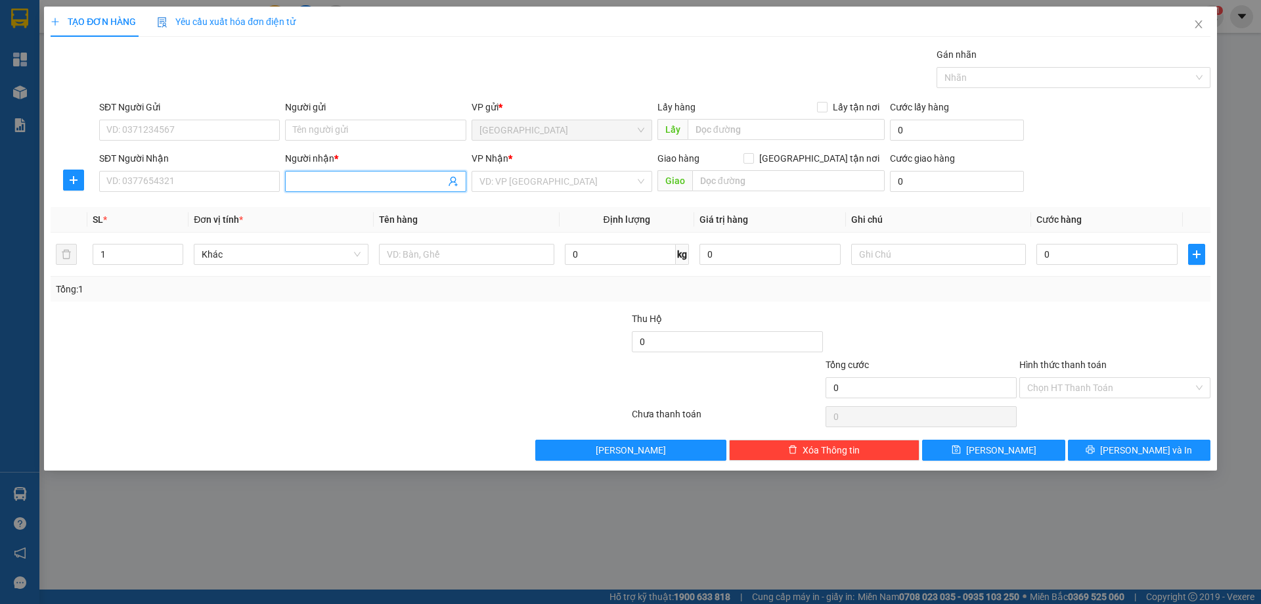
click at [389, 180] on input "Người nhận *" at bounding box center [369, 181] width 152 height 14
type input "BS TUẤN"
drag, startPoint x: 334, startPoint y: 206, endPoint x: 501, endPoint y: 197, distance: 167.0
click at [344, 202] on div "BS TUẤN - 0944997359" at bounding box center [375, 207] width 165 height 14
type input "0944997359"
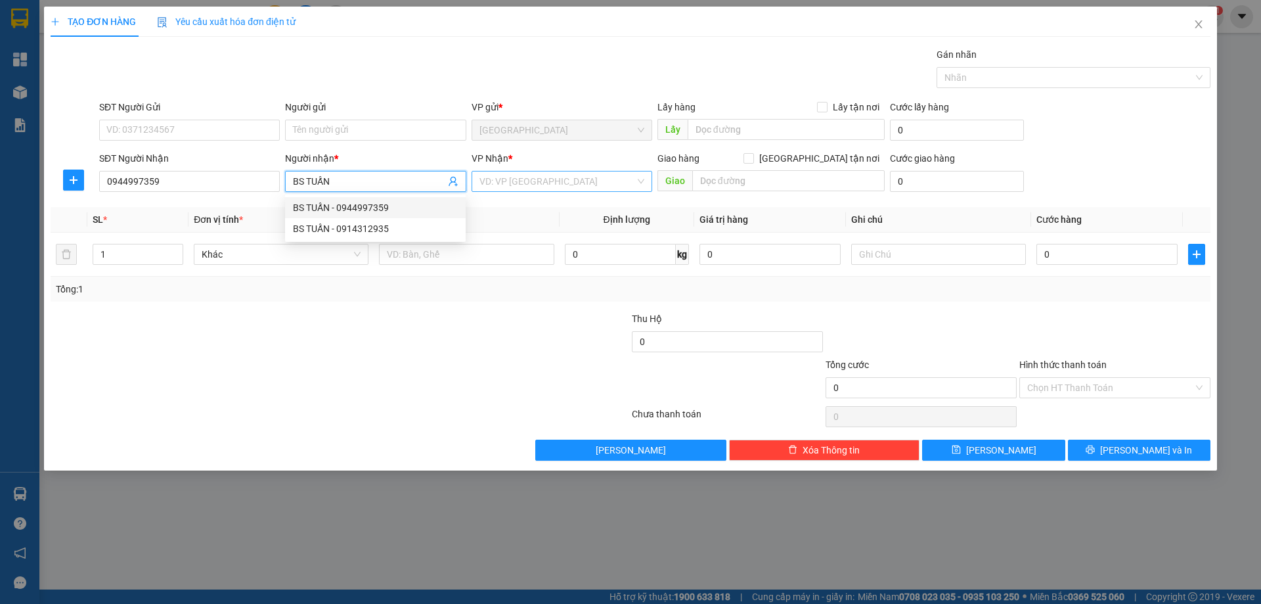
type input "BS TUẤN"
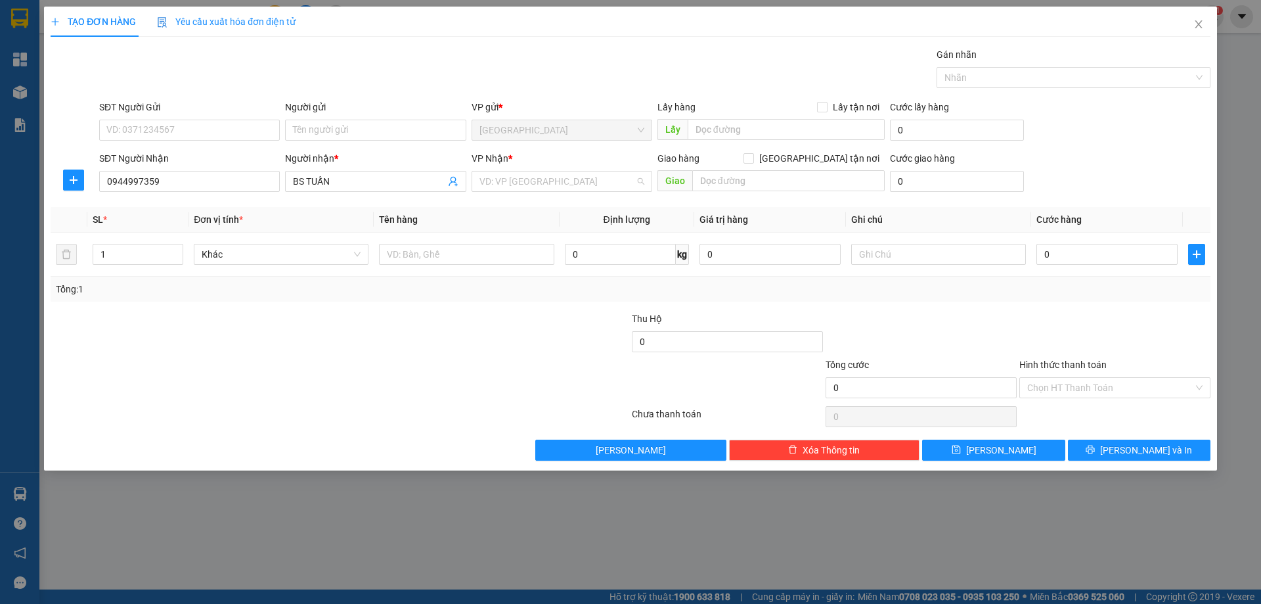
drag, startPoint x: 510, startPoint y: 183, endPoint x: 486, endPoint y: 229, distance: 51.7
click at [508, 190] on input "search" at bounding box center [557, 181] width 156 height 20
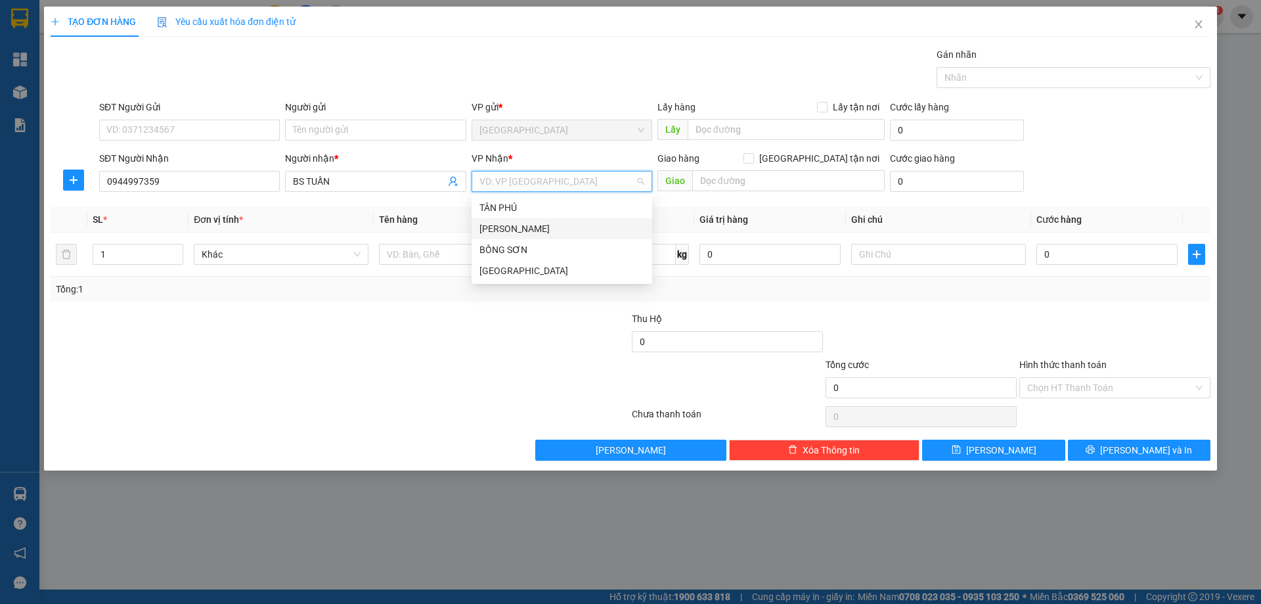
click at [485, 229] on div "[PERSON_NAME]" at bounding box center [561, 228] width 165 height 14
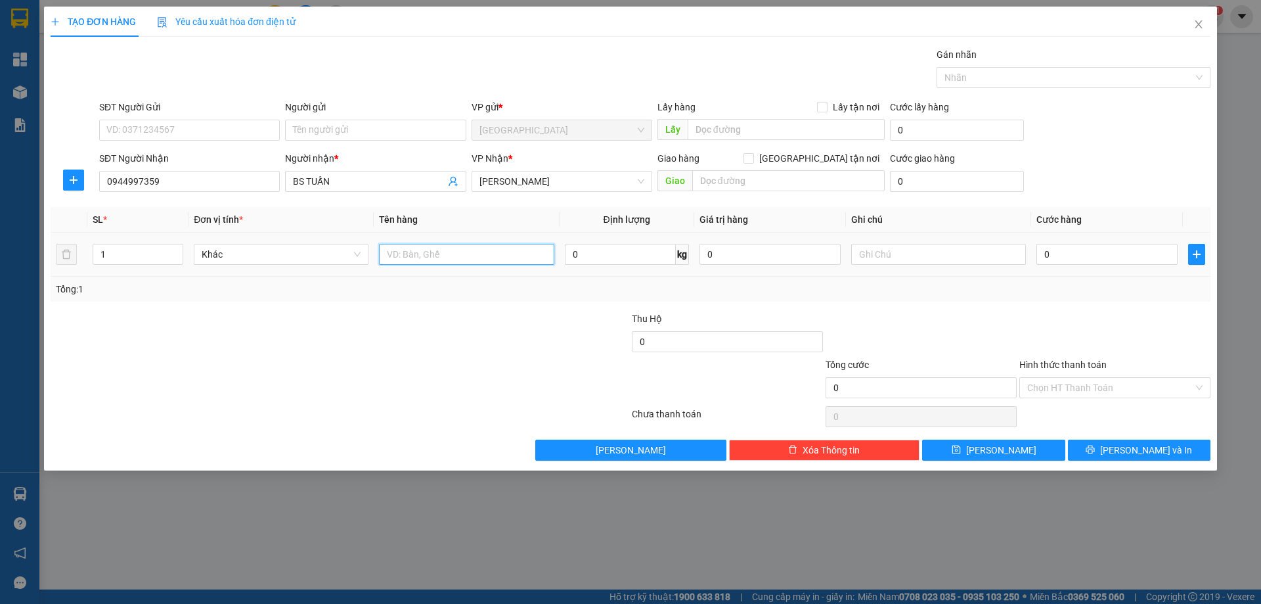
click at [458, 253] on input "text" at bounding box center [466, 254] width 175 height 21
drag, startPoint x: 636, startPoint y: 178, endPoint x: 581, endPoint y: 196, distance: 57.3
click at [630, 180] on span "[PERSON_NAME]" at bounding box center [561, 181] width 165 height 20
type input "1 HỘP"
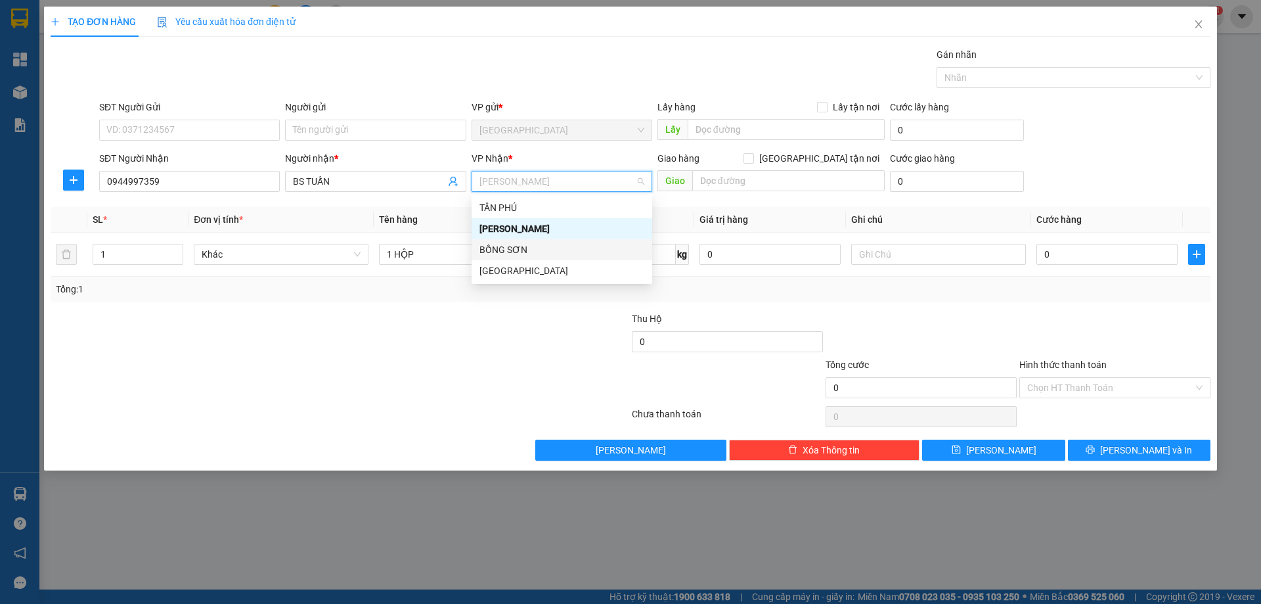
click at [516, 249] on div "BỒNG SƠN" at bounding box center [561, 249] width 165 height 14
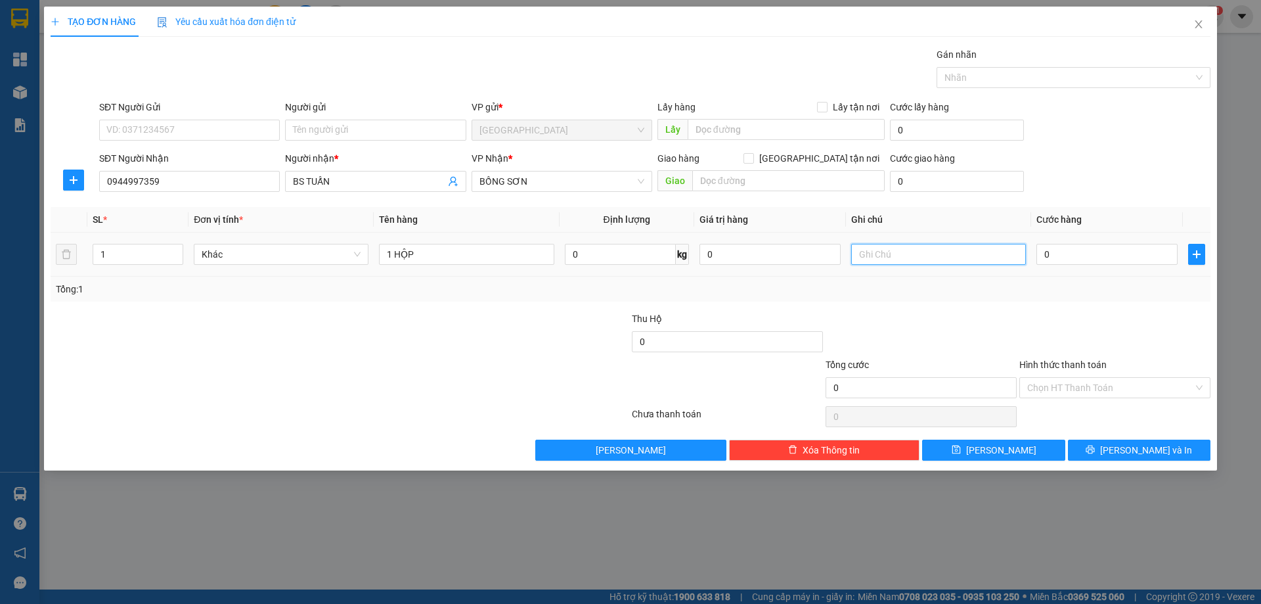
click at [897, 255] on input "text" at bounding box center [938, 254] width 175 height 21
type input "R 40"
drag, startPoint x: 1062, startPoint y: 384, endPoint x: 1059, endPoint y: 394, distance: 10.8
click at [1060, 391] on input "Hình thức thanh toán" at bounding box center [1110, 388] width 166 height 20
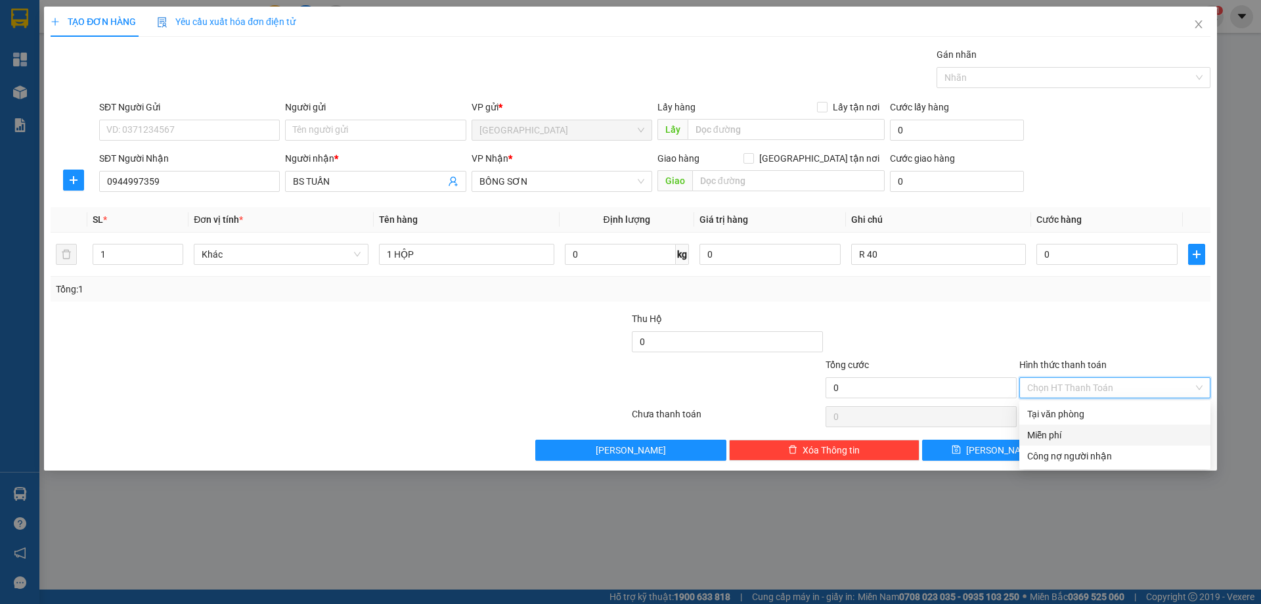
click at [1051, 426] on div "Miễn phí" at bounding box center [1114, 434] width 191 height 21
click at [1074, 433] on div "Transit Pickup Surcharge Ids Transit Deliver Surcharge Ids Transit Deliver Surc…" at bounding box center [631, 253] width 1160 height 413
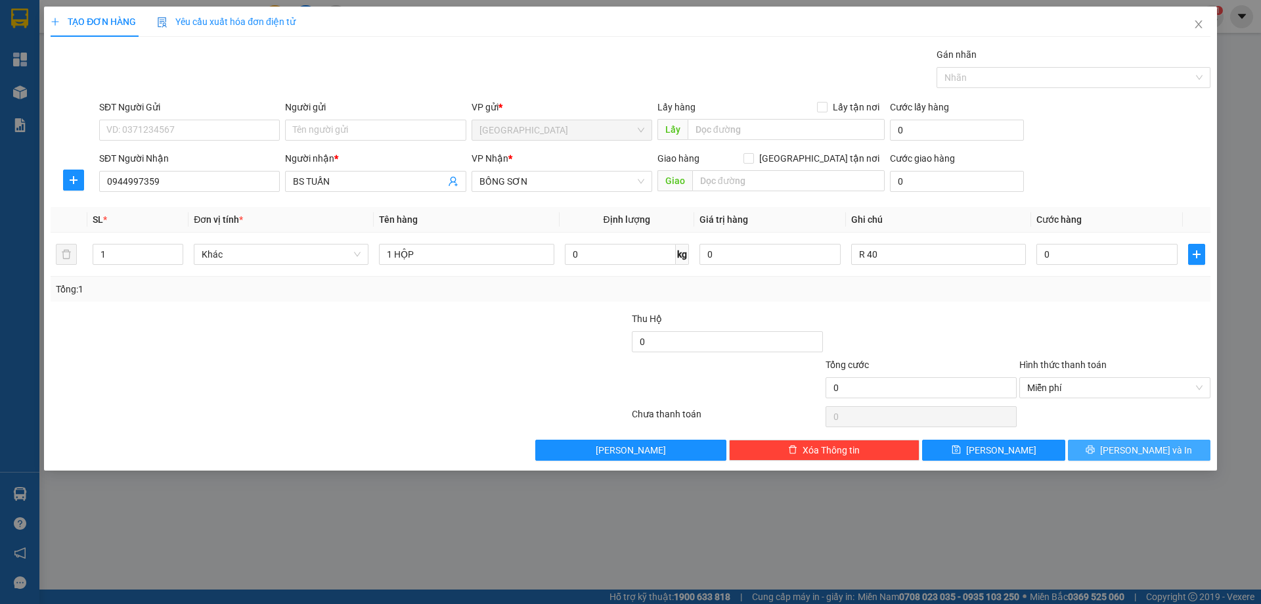
drag, startPoint x: 1085, startPoint y: 448, endPoint x: 1080, endPoint y: 453, distance: 7.0
click at [1087, 448] on button "[PERSON_NAME] và In" at bounding box center [1139, 449] width 143 height 21
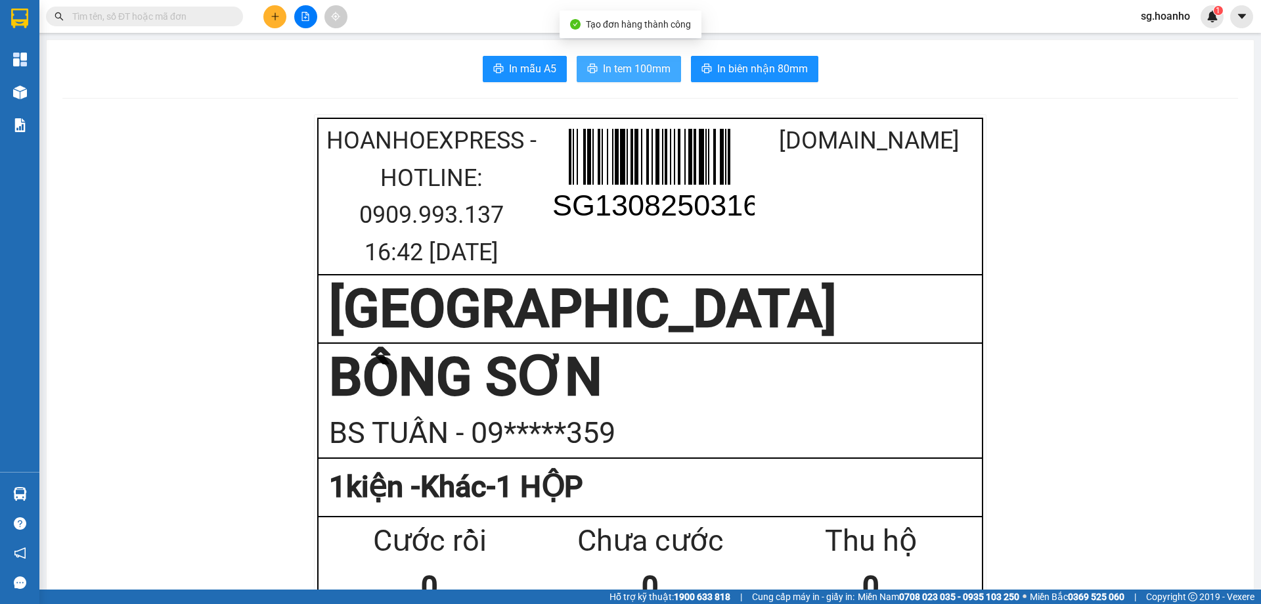
click at [605, 79] on button "In tem 100mm" at bounding box center [629, 69] width 104 height 26
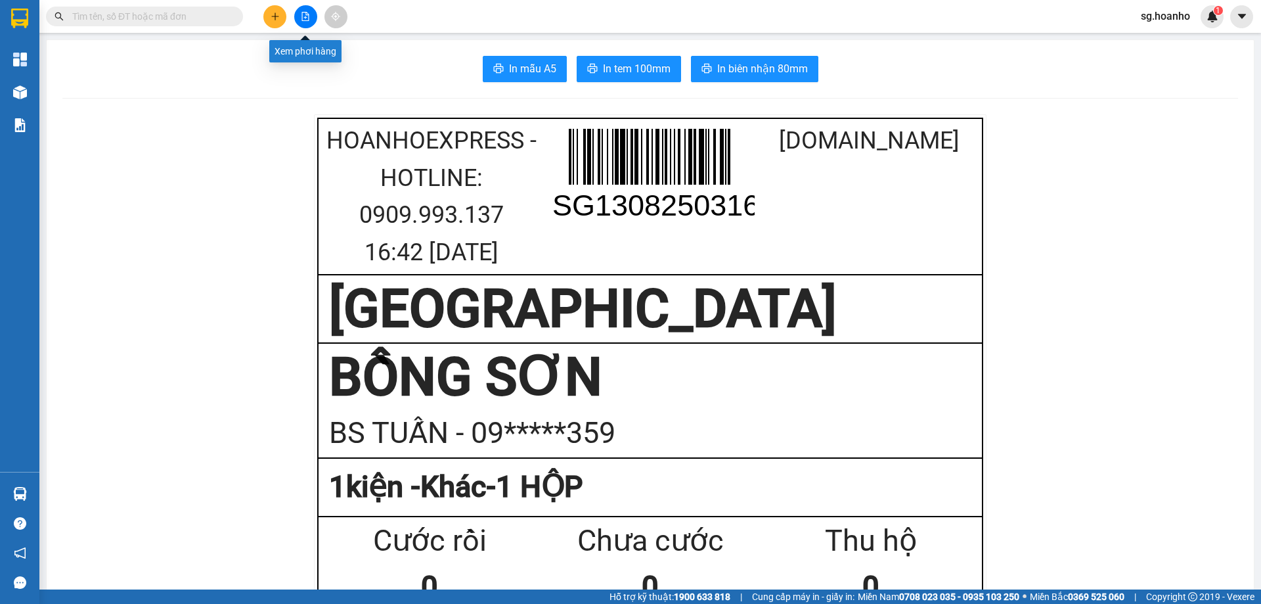
click at [278, 22] on button at bounding box center [274, 16] width 23 height 23
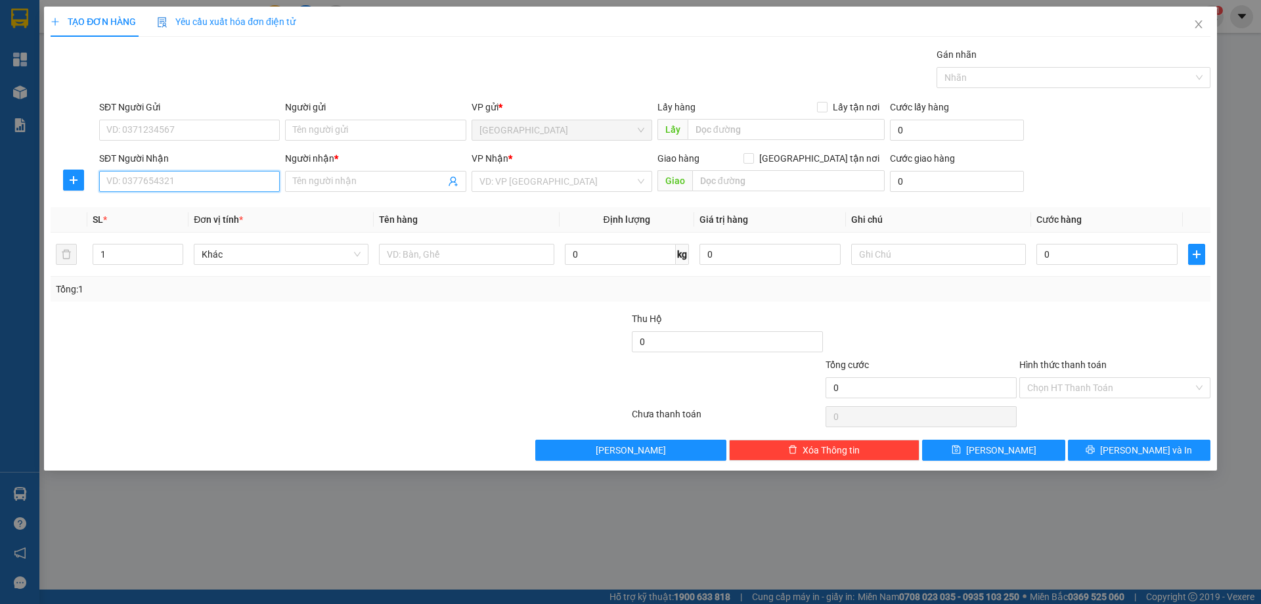
drag, startPoint x: 195, startPoint y: 183, endPoint x: 195, endPoint y: 165, distance: 17.7
click at [195, 181] on input "SĐT Người Nhận" at bounding box center [189, 181] width 181 height 21
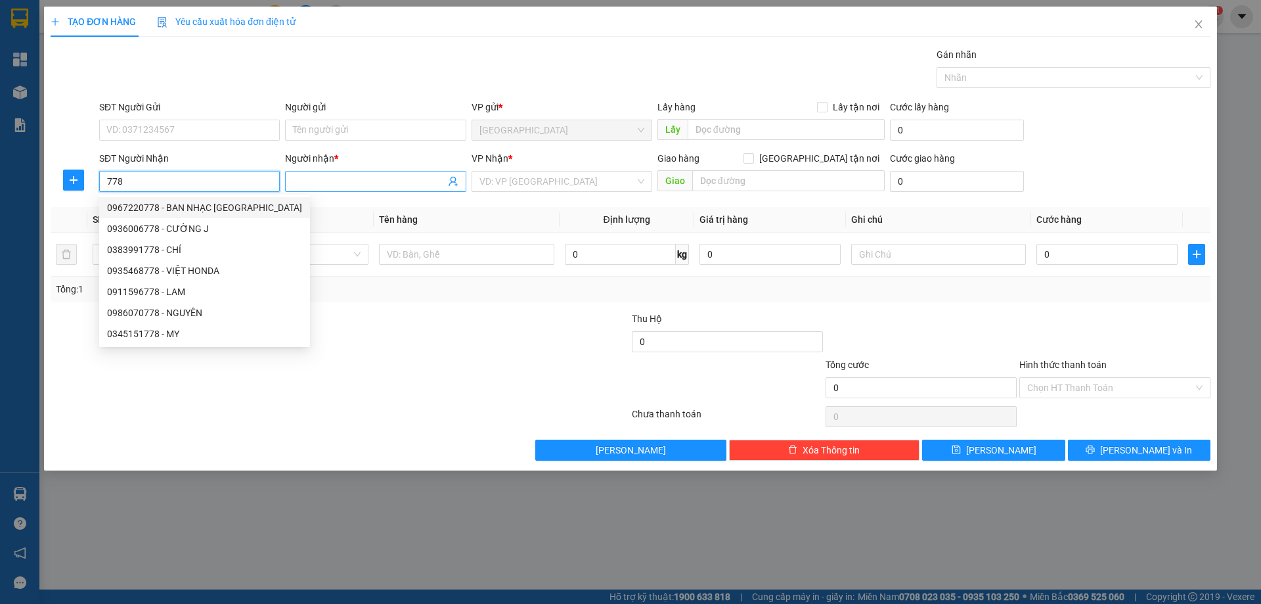
type input "778"
click at [365, 179] on input "Người nhận *" at bounding box center [369, 181] width 152 height 14
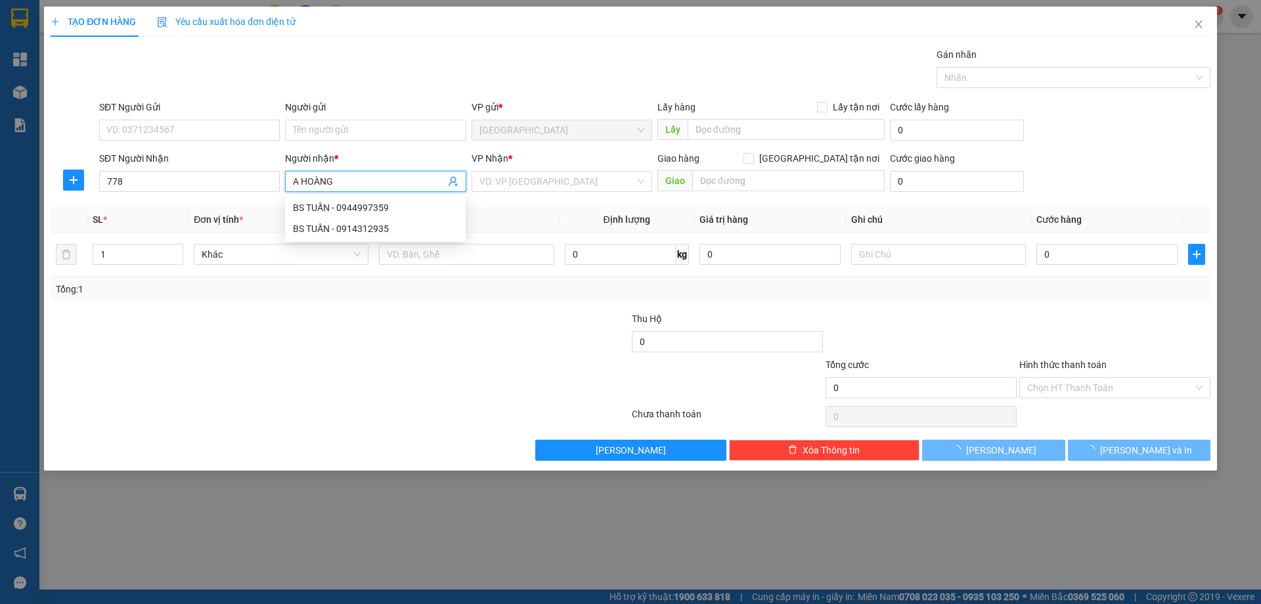
type input "A HOÀNG"
click at [191, 167] on div "SĐT Người Nhận" at bounding box center [189, 161] width 181 height 20
click at [187, 179] on input "778" at bounding box center [189, 181] width 181 height 21
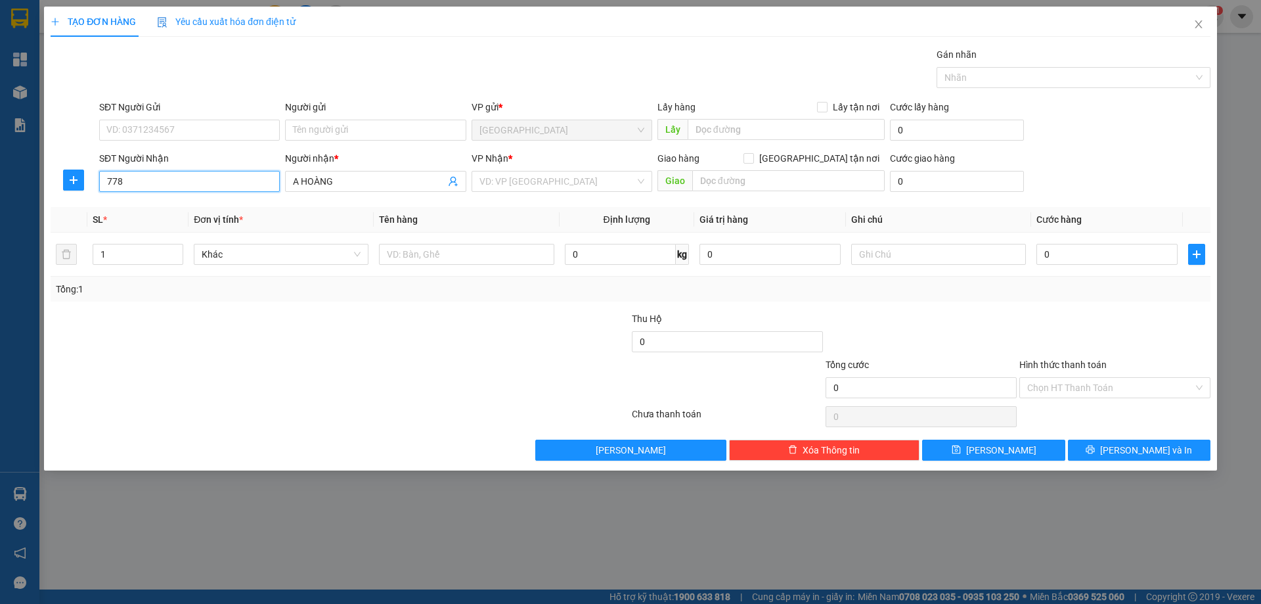
click at [187, 179] on input "778" at bounding box center [189, 181] width 181 height 21
click at [180, 202] on div "0908607778 - SHOP HOÀNG" at bounding box center [189, 207] width 165 height 14
type input "0908607778"
type input "SHOP HOÀNG"
type input "0908607778"
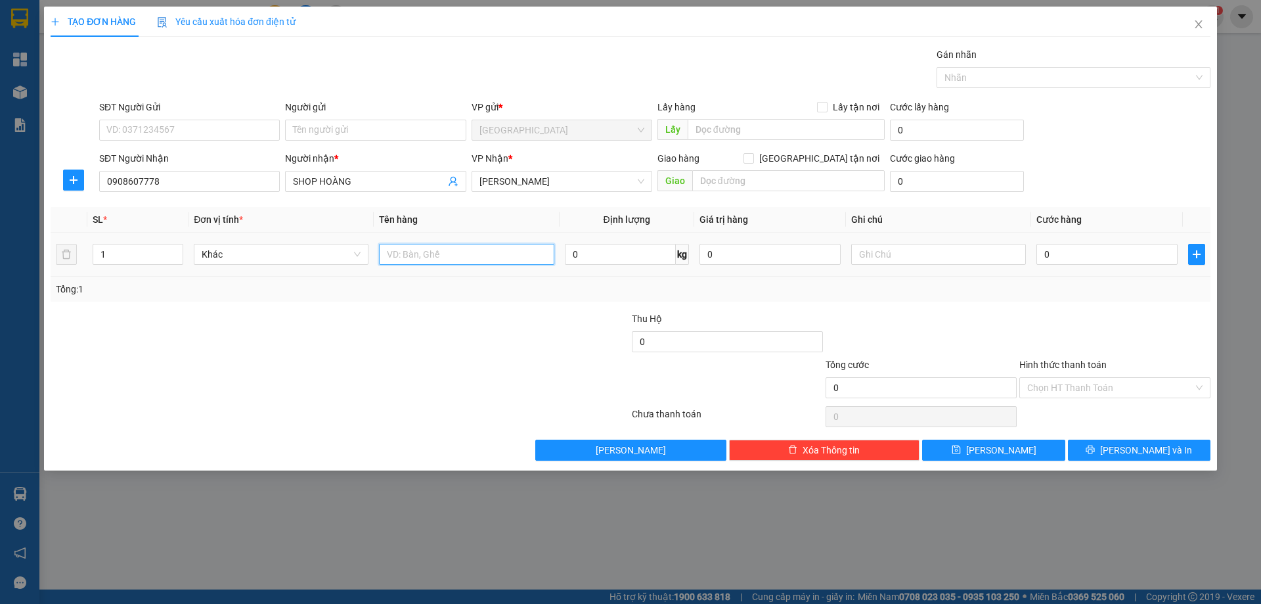
click at [473, 259] on input "text" at bounding box center [466, 254] width 175 height 21
type input "CỤC"
click at [915, 263] on input "text" at bounding box center [938, 254] width 175 height 21
type input "C"
click at [1049, 401] on div "Transit Pickup Surcharge Ids Transit Deliver Surcharge Ids Transit Deliver Surc…" at bounding box center [631, 253] width 1160 height 413
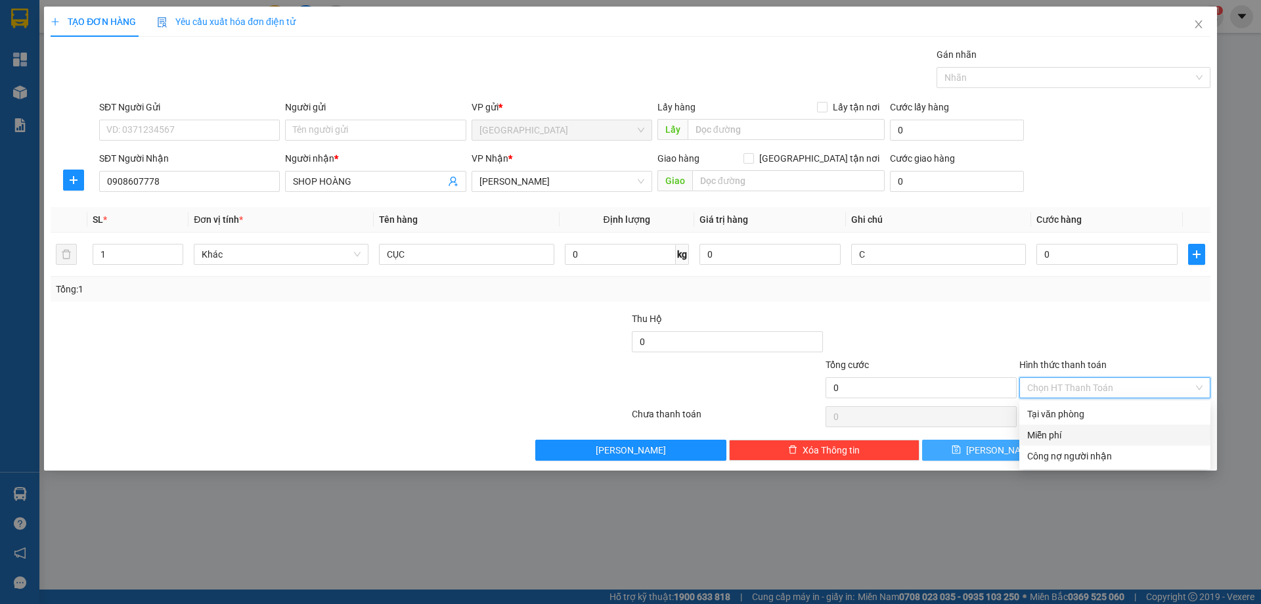
drag, startPoint x: 1058, startPoint y: 437, endPoint x: 1061, endPoint y: 445, distance: 7.9
click at [1060, 442] on div "Miễn phí" at bounding box center [1114, 434] width 191 height 21
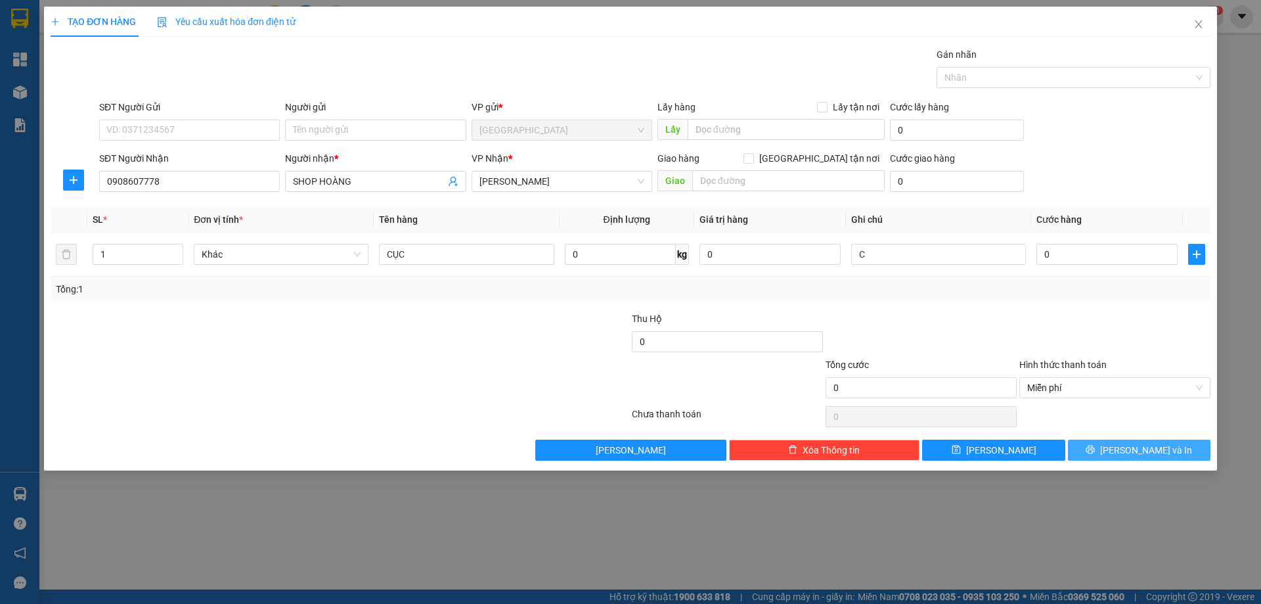
drag, startPoint x: 1093, startPoint y: 450, endPoint x: 1081, endPoint y: 430, distance: 23.5
click at [1093, 450] on button "[PERSON_NAME] và In" at bounding box center [1139, 449] width 143 height 21
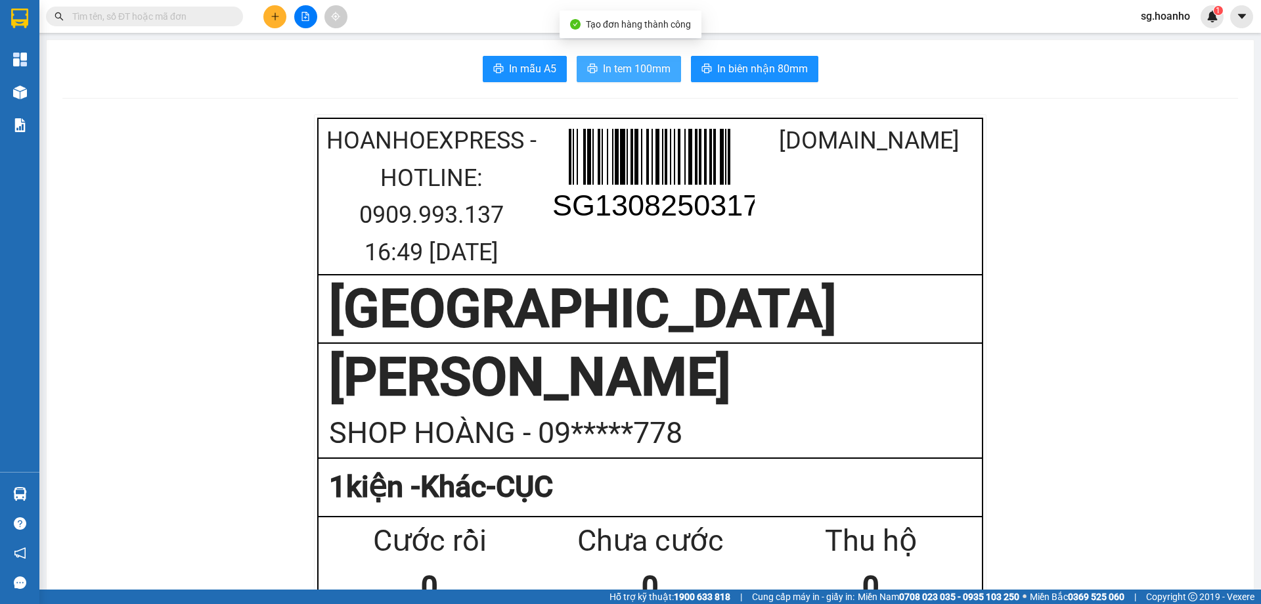
click at [645, 77] on button "In tem 100mm" at bounding box center [629, 69] width 104 height 26
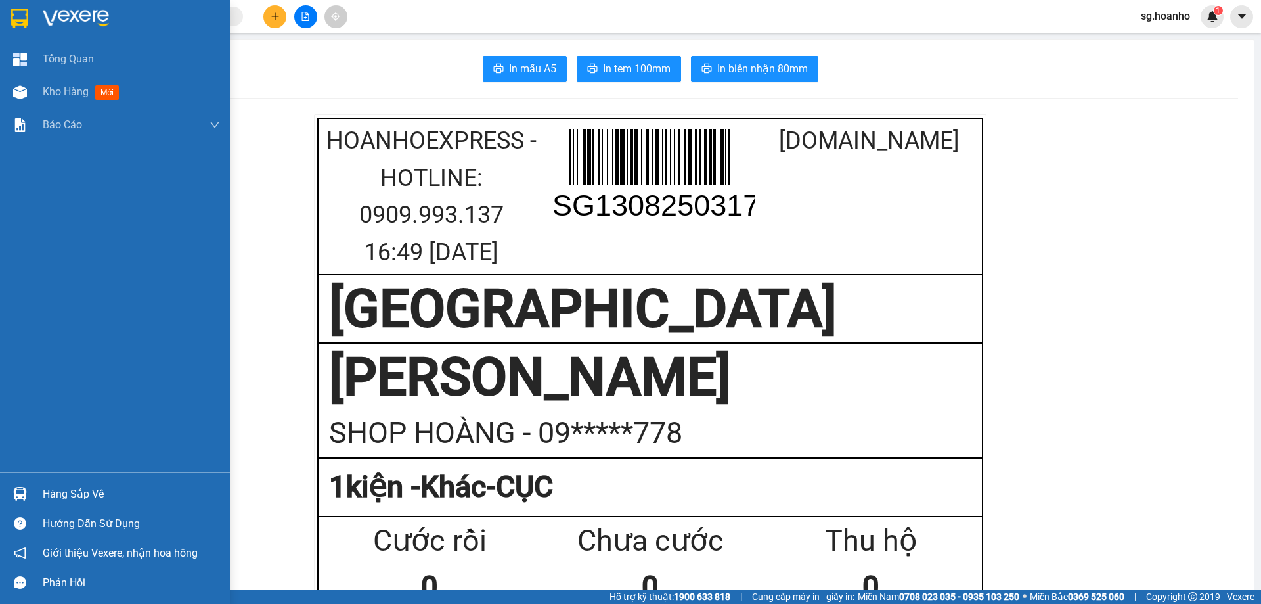
click at [11, 24] on img at bounding box center [19, 19] width 17 height 20
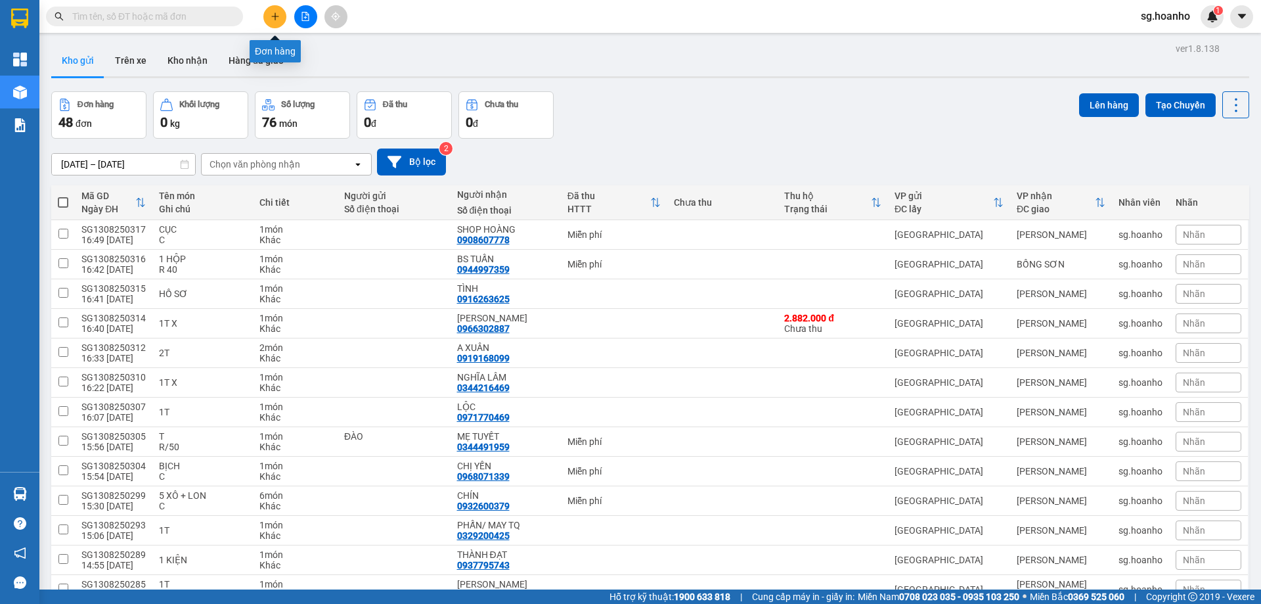
click at [276, 16] on icon "plus" at bounding box center [275, 16] width 9 height 9
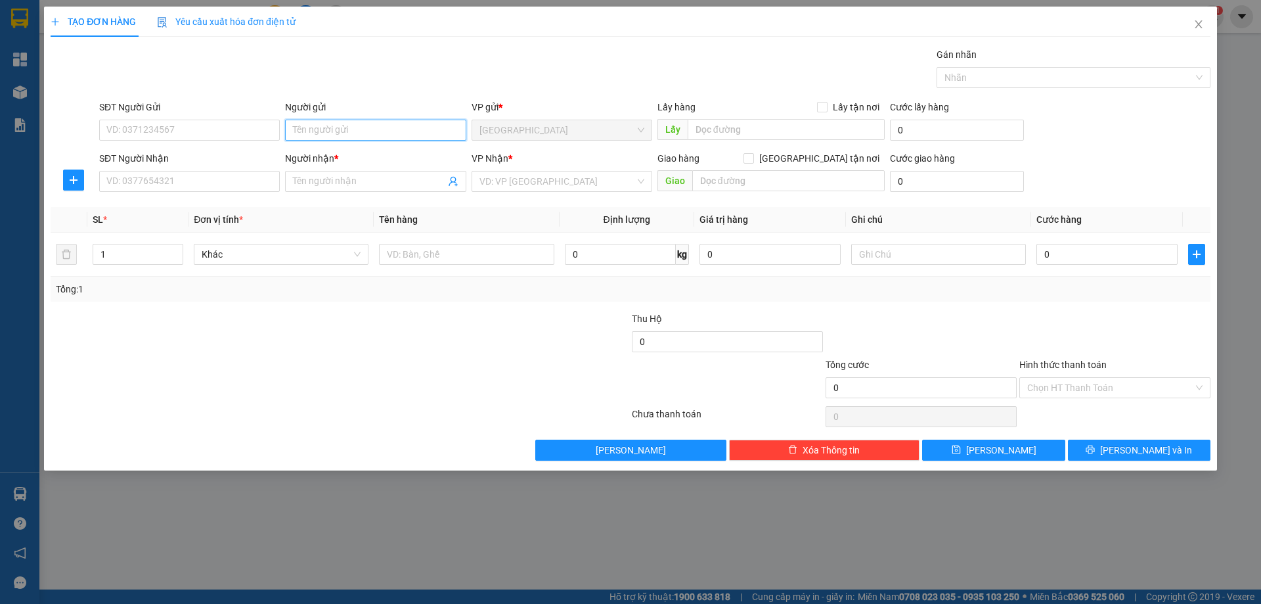
click at [318, 130] on input "Người gửi" at bounding box center [375, 130] width 181 height 21
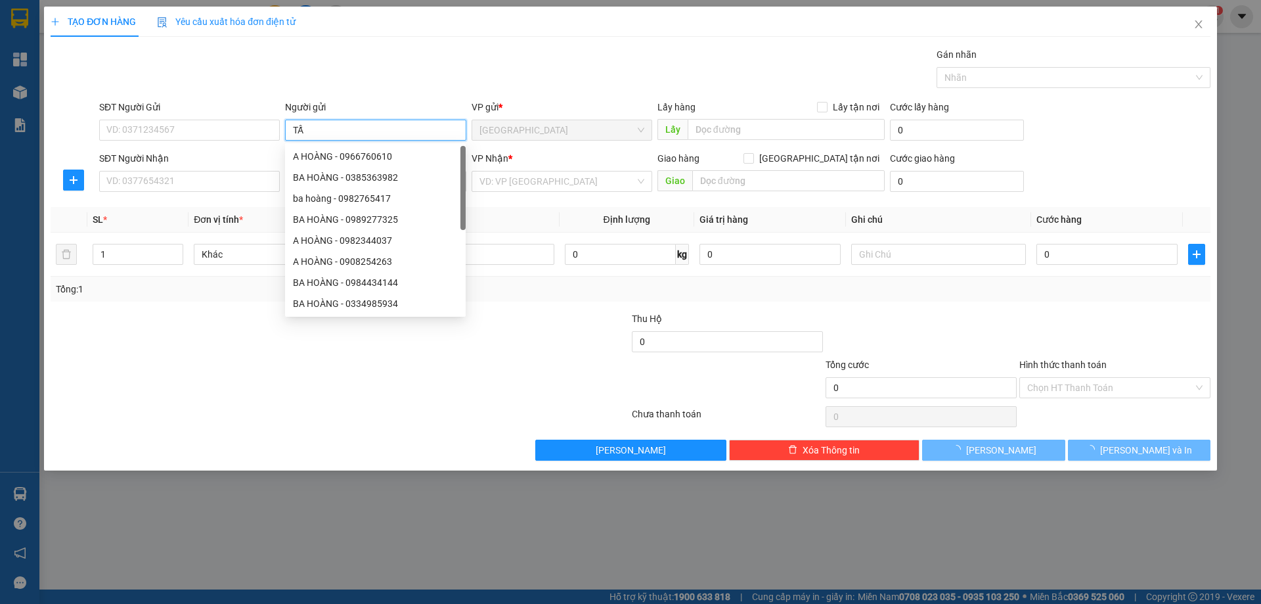
type input "T"
type input "TÂY"
drag, startPoint x: 408, startPoint y: 22, endPoint x: 398, endPoint y: 59, distance: 38.7
click at [406, 29] on div "TẠO ĐƠN HÀNG Yêu cầu xuất hóa đơn điện tử" at bounding box center [631, 22] width 1160 height 30
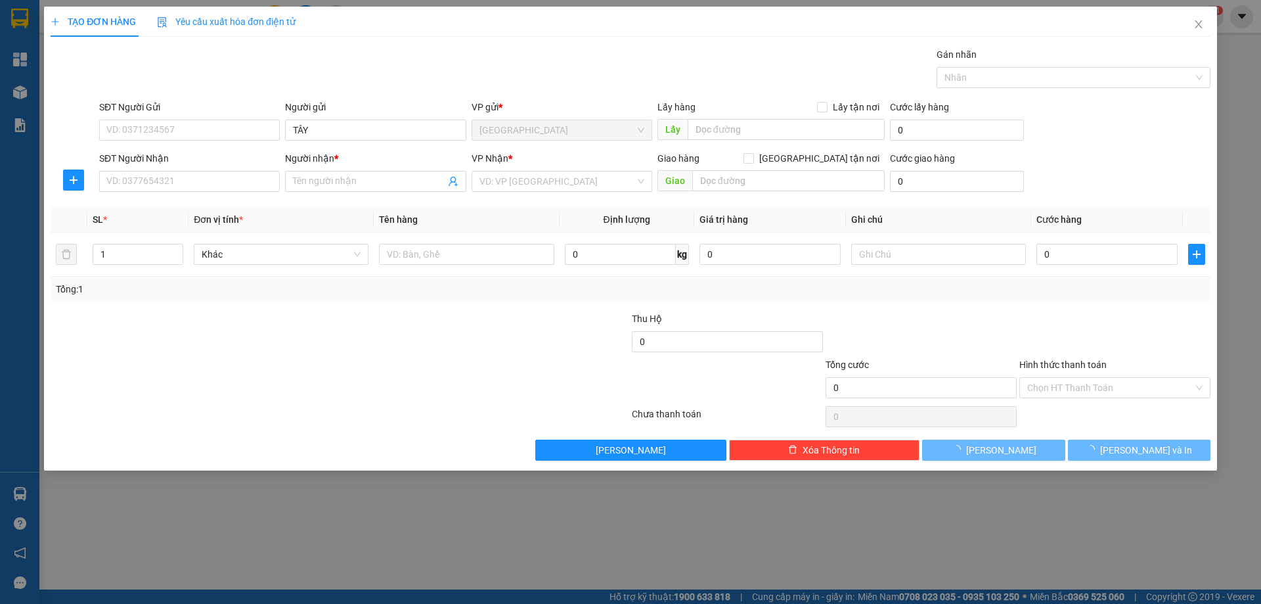
click at [393, 70] on div "Gán nhãn Nhãn" at bounding box center [655, 70] width 1116 height 46
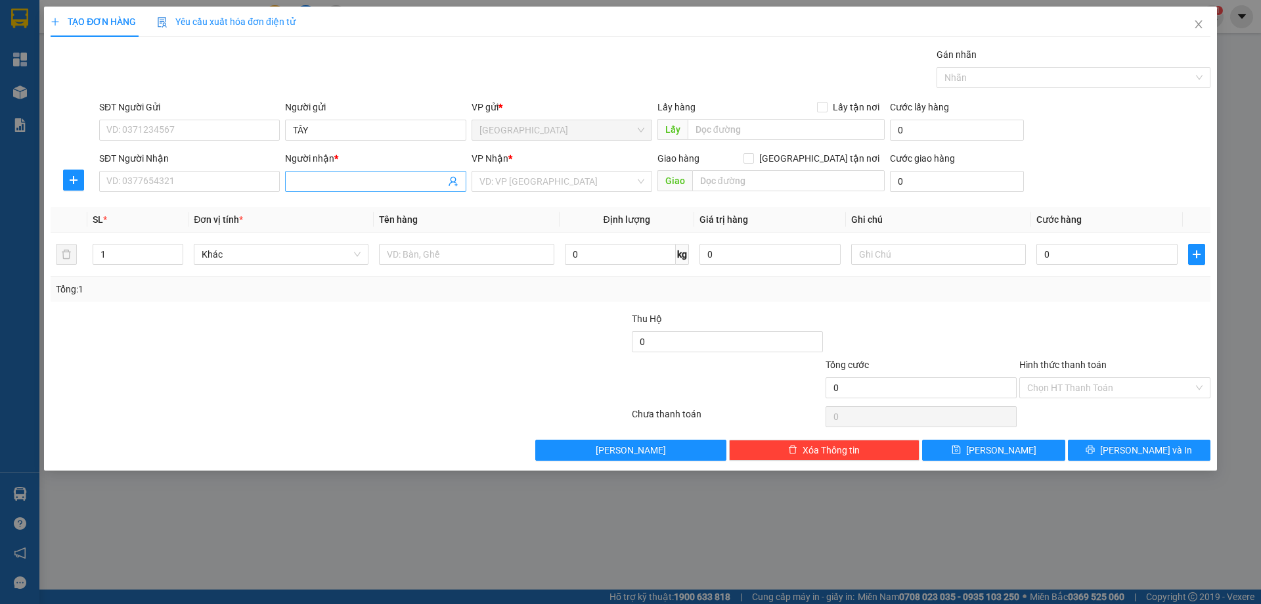
click at [376, 179] on input "Người nhận *" at bounding box center [369, 181] width 152 height 14
type input "THÙ"
click at [202, 172] on input "SĐT Người Nhận" at bounding box center [189, 181] width 181 height 21
type input "0979395768"
click at [389, 183] on input "THÙ" at bounding box center [369, 181] width 152 height 14
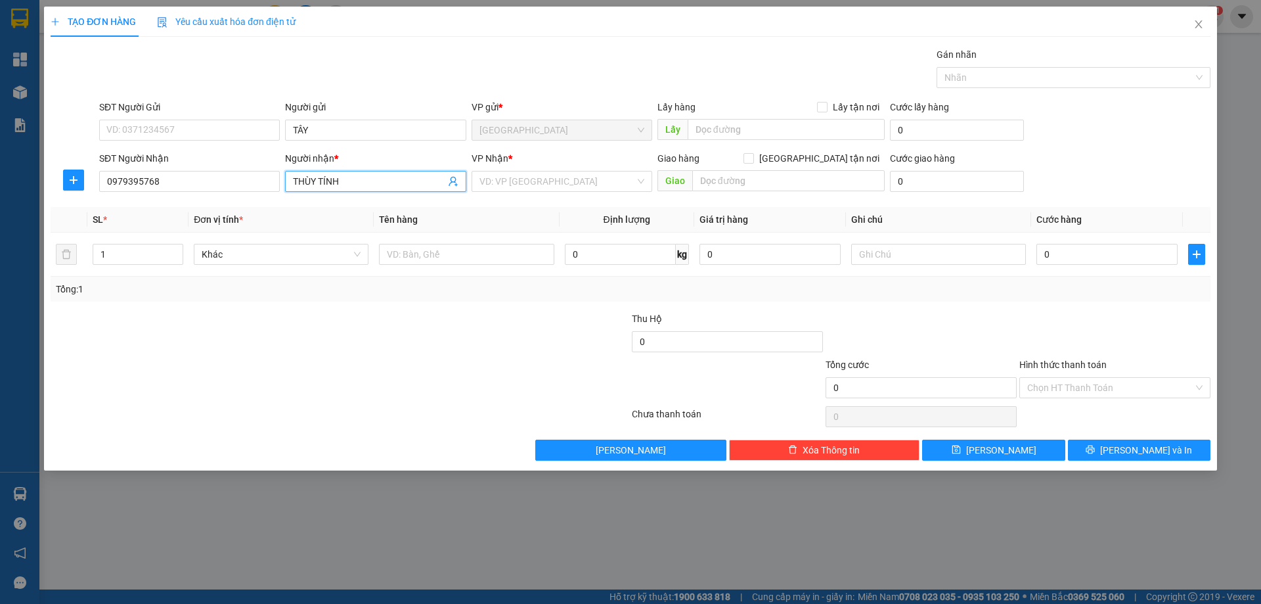
type input "THÙY TÍNH"
click at [577, 197] on div "Transit Pickup Surcharge Ids Transit Deliver Surcharge Ids Transit Deliver Surc…" at bounding box center [631, 253] width 1160 height 413
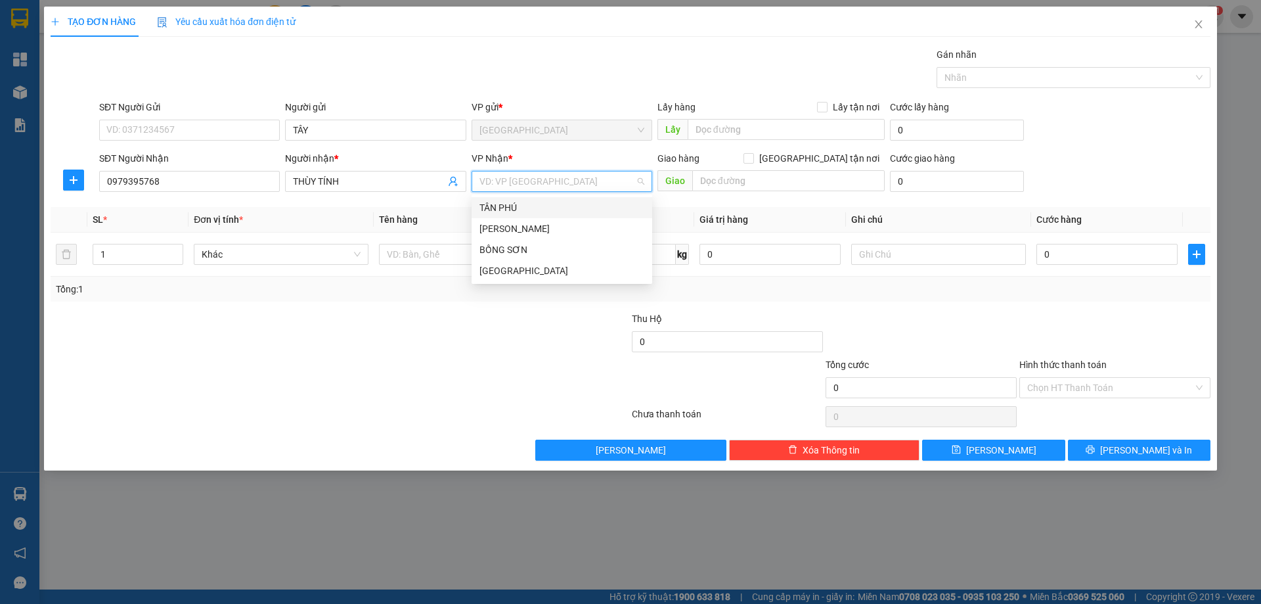
click at [572, 179] on input "search" at bounding box center [557, 181] width 156 height 20
drag, startPoint x: 531, startPoint y: 229, endPoint x: 408, endPoint y: 255, distance: 125.7
click at [522, 232] on div "[PERSON_NAME]" at bounding box center [561, 228] width 165 height 14
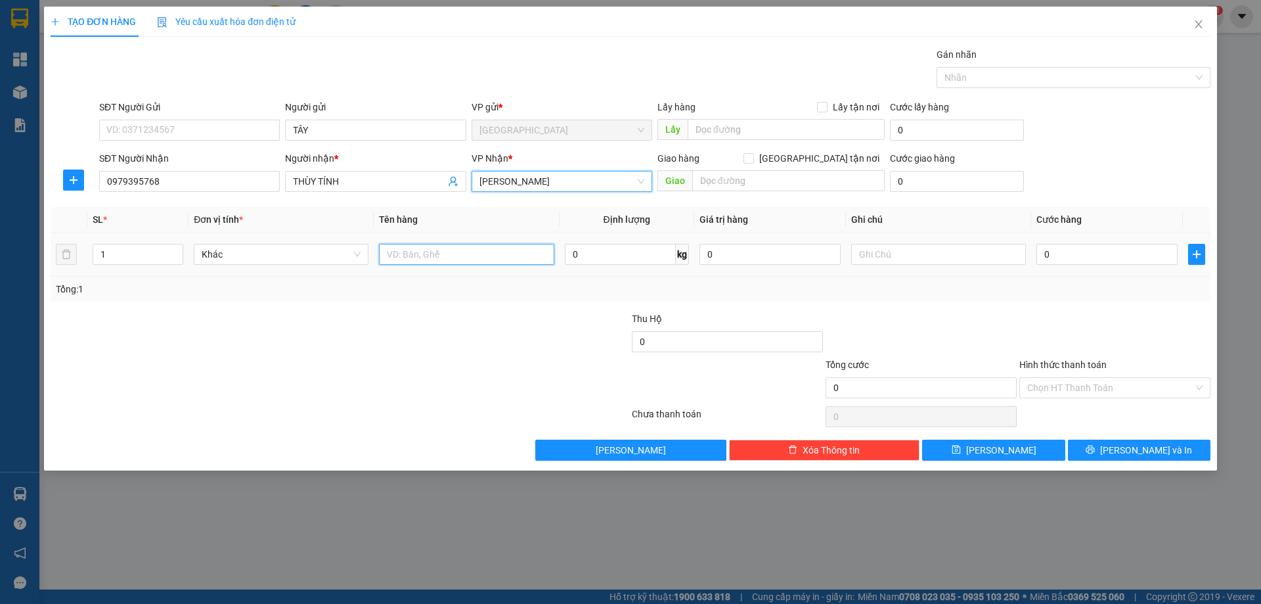
click at [407, 257] on input "text" at bounding box center [466, 254] width 175 height 21
type input "HS"
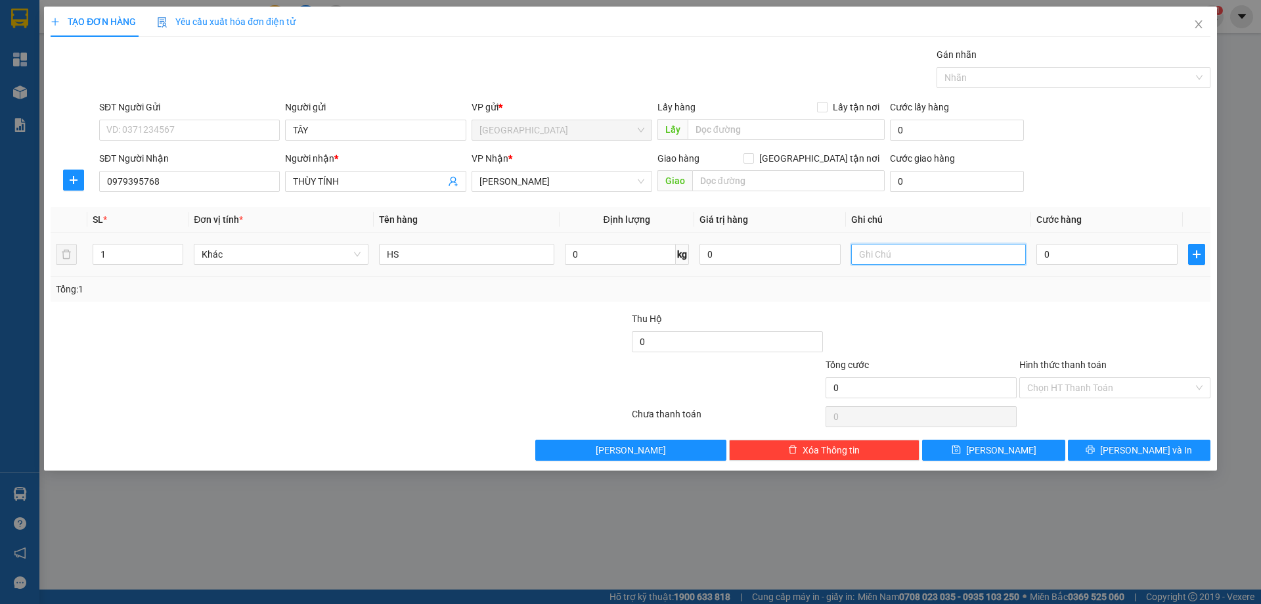
click at [880, 245] on input "text" at bounding box center [938, 254] width 175 height 21
type input "R 30"
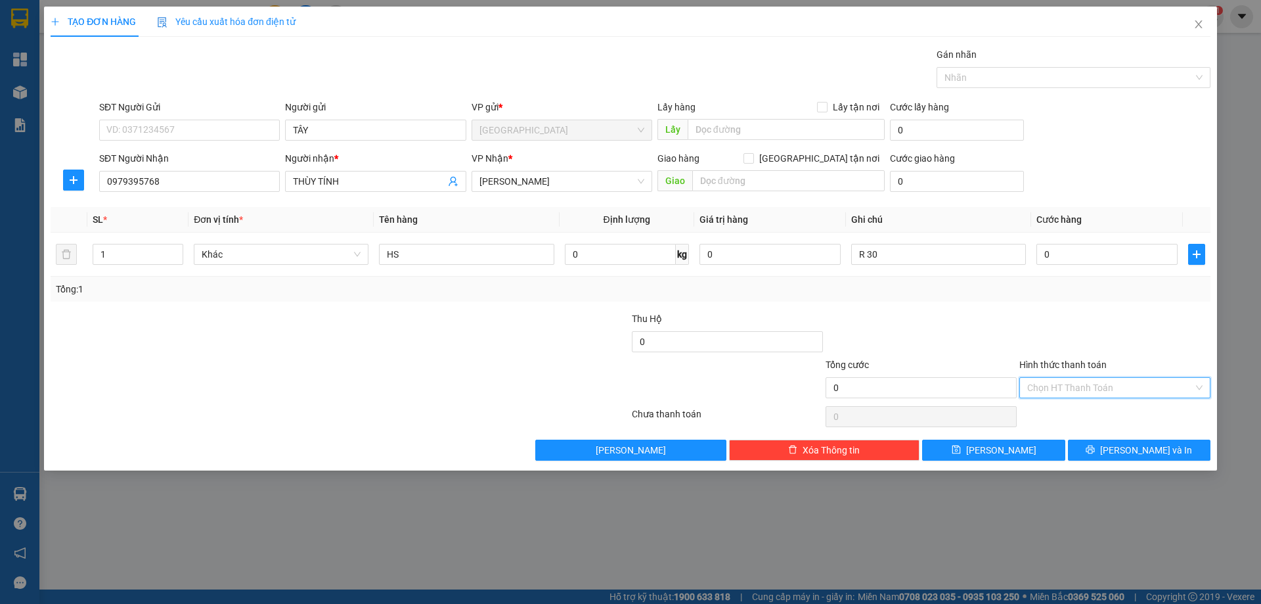
click at [1059, 380] on input "Hình thức thanh toán" at bounding box center [1110, 388] width 166 height 20
drag, startPoint x: 1048, startPoint y: 435, endPoint x: 1072, endPoint y: 441, distance: 24.4
click at [1048, 435] on div "Miễn phí" at bounding box center [1114, 435] width 175 height 14
click at [1099, 447] on button "[PERSON_NAME] và In" at bounding box center [1139, 449] width 143 height 21
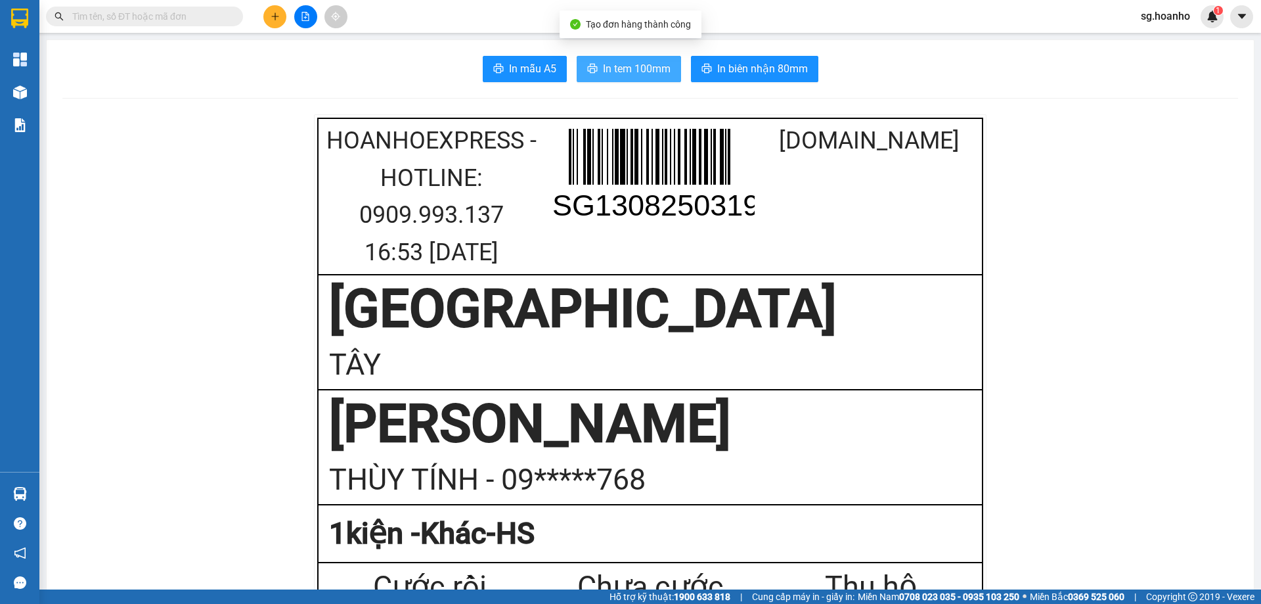
drag, startPoint x: 625, startPoint y: 81, endPoint x: 432, endPoint y: 69, distance: 193.5
click at [441, 65] on div "In mẫu A5 In tem 100mm In biên nhận 80mm" at bounding box center [649, 69] width 1175 height 26
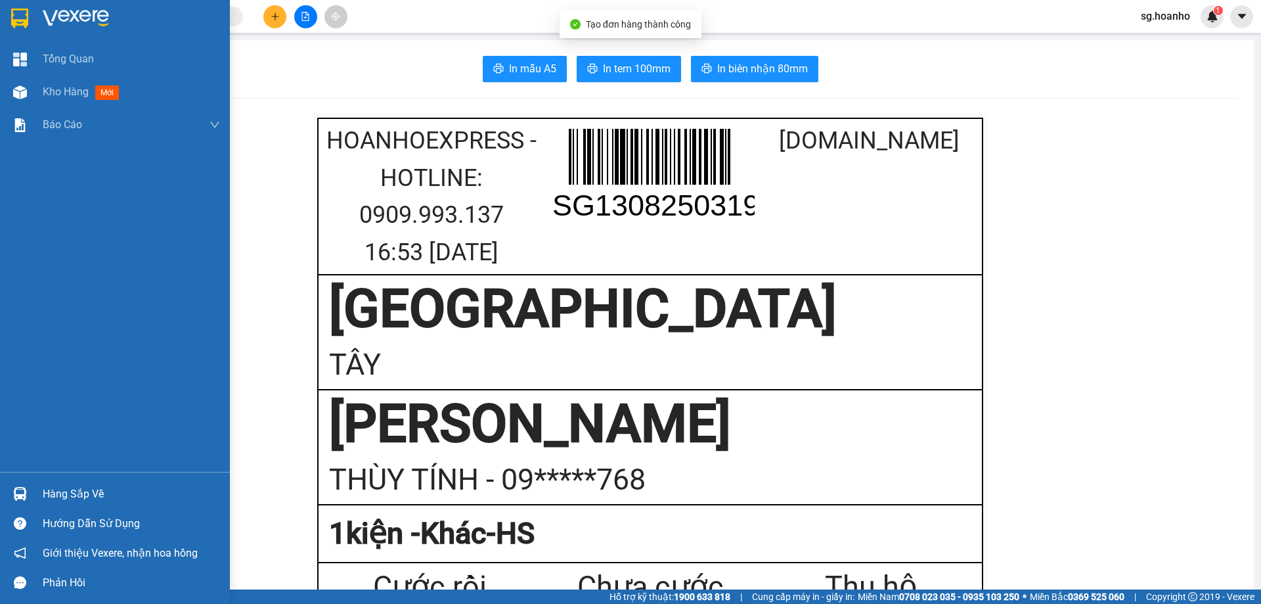
click at [10, 22] on div at bounding box center [20, 18] width 23 height 23
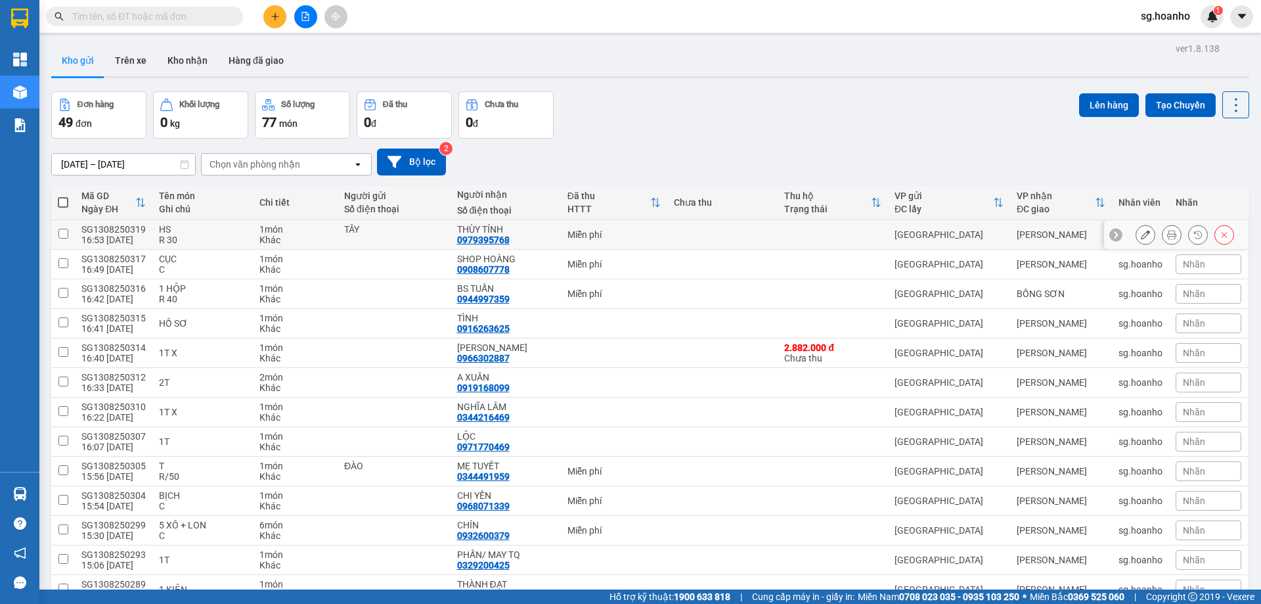
click at [1141, 234] on icon at bounding box center [1145, 234] width 9 height 9
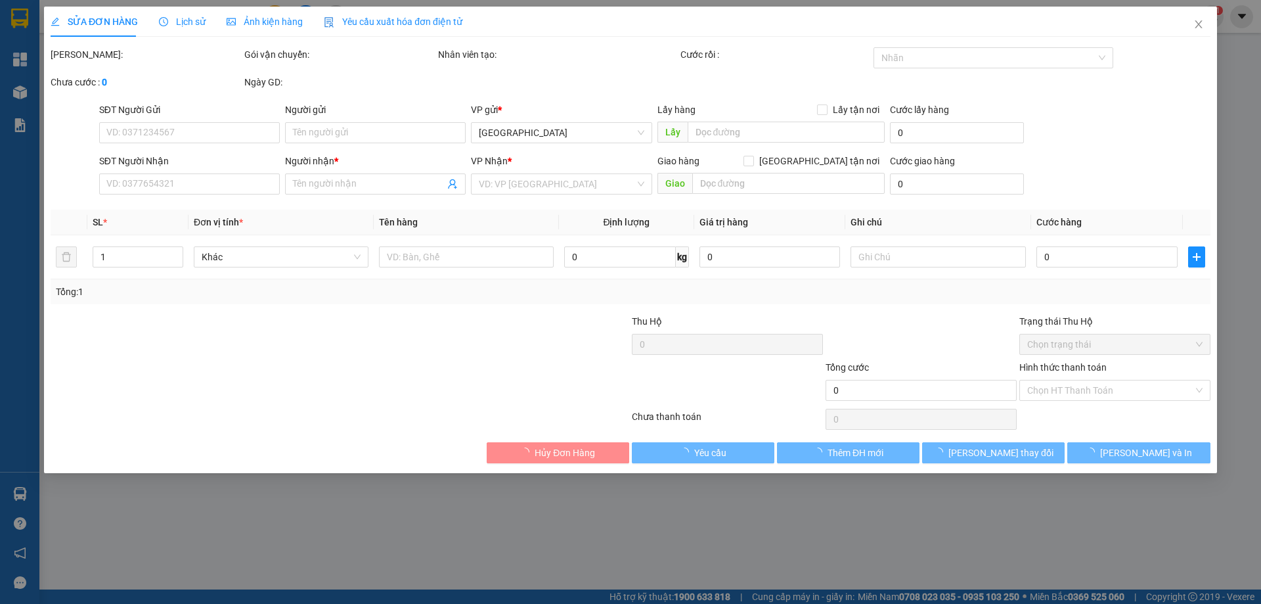
type input "TÂY"
type input "0979395768"
type input "THÙY TÍNH"
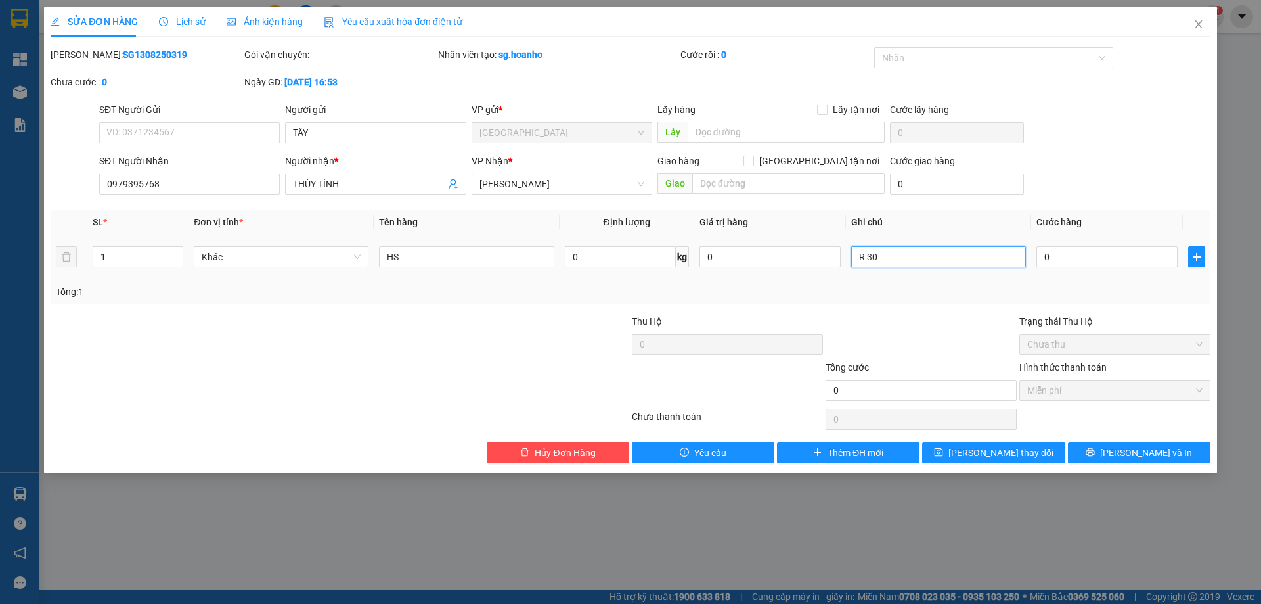
click at [938, 257] on input "R 30" at bounding box center [938, 256] width 175 height 21
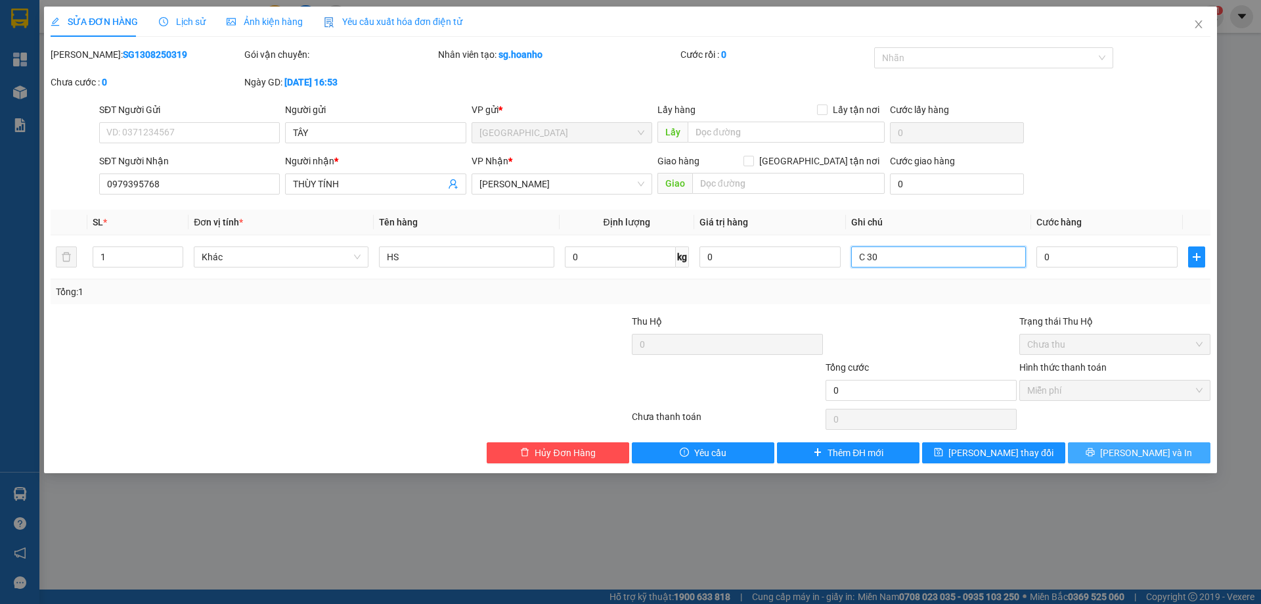
type input "C 30"
click at [1095, 453] on icon "printer" at bounding box center [1090, 451] width 9 height 9
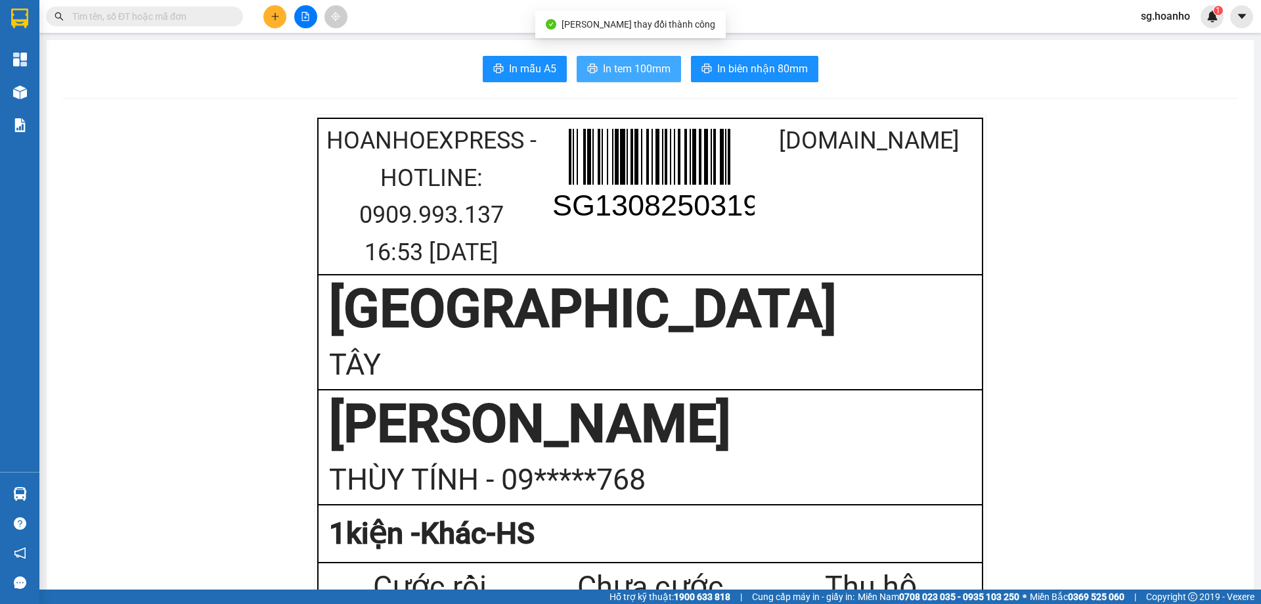
click at [626, 64] on span "In tem 100mm" at bounding box center [637, 68] width 68 height 16
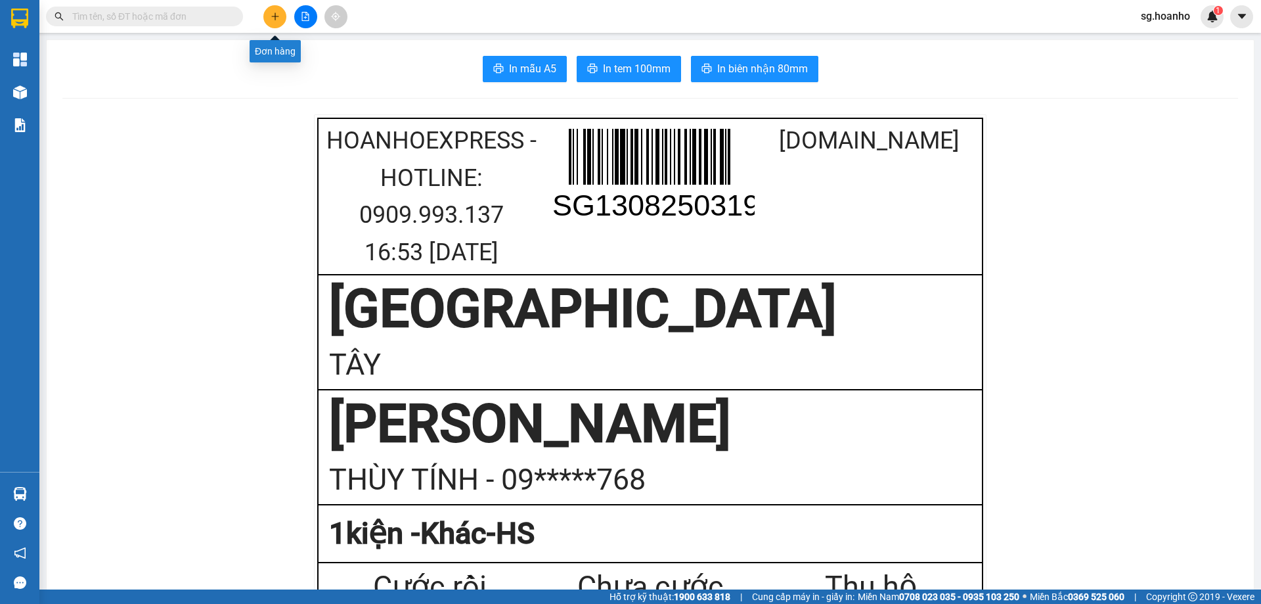
click at [274, 16] on icon "plus" at bounding box center [275, 16] width 9 height 9
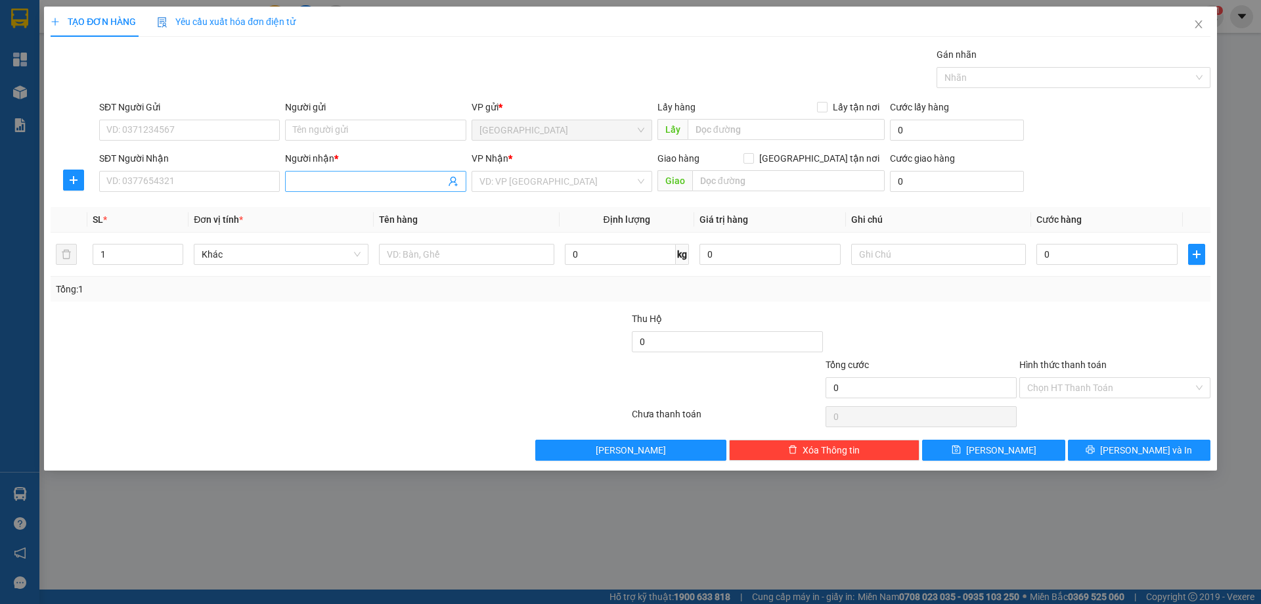
click at [347, 187] on input "Người nhận *" at bounding box center [369, 181] width 152 height 14
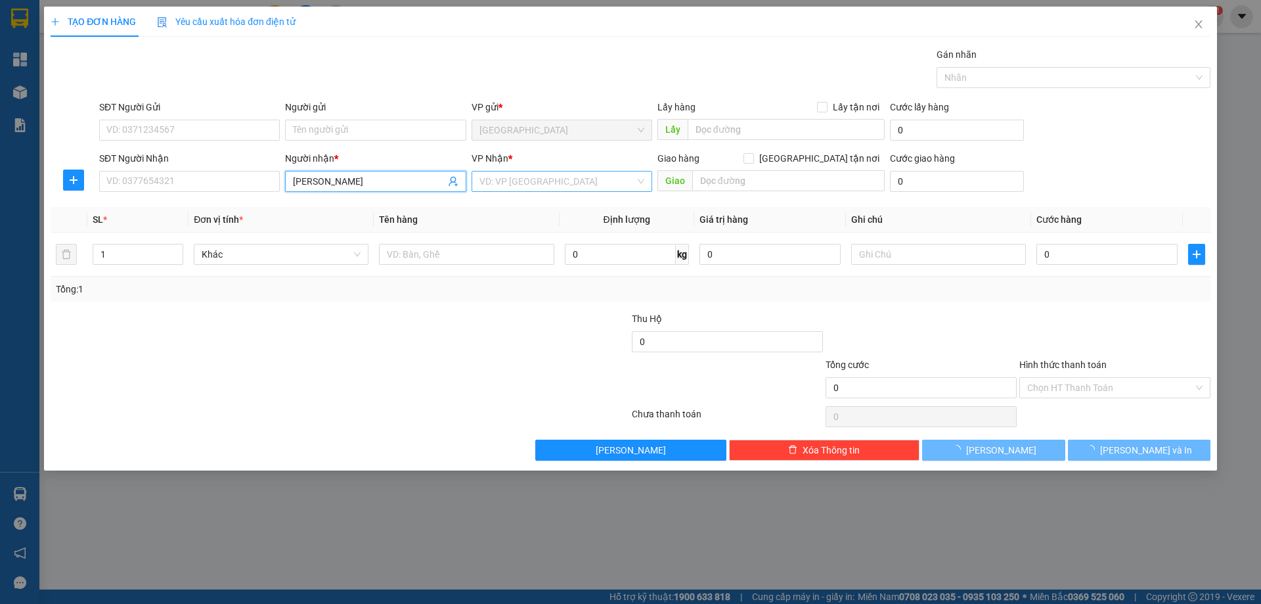
type input "[PERSON_NAME]"
click at [531, 187] on input "search" at bounding box center [557, 181] width 156 height 20
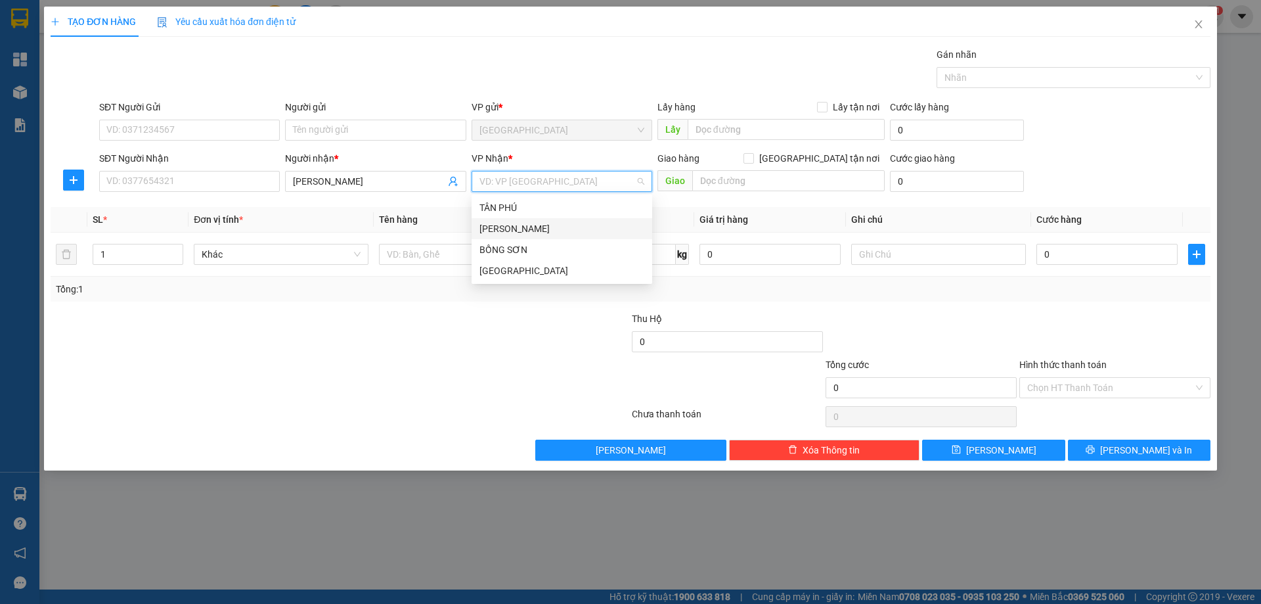
drag, startPoint x: 535, startPoint y: 232, endPoint x: 498, endPoint y: 229, distance: 36.9
click at [529, 232] on div "[PERSON_NAME]" at bounding box center [561, 228] width 165 height 14
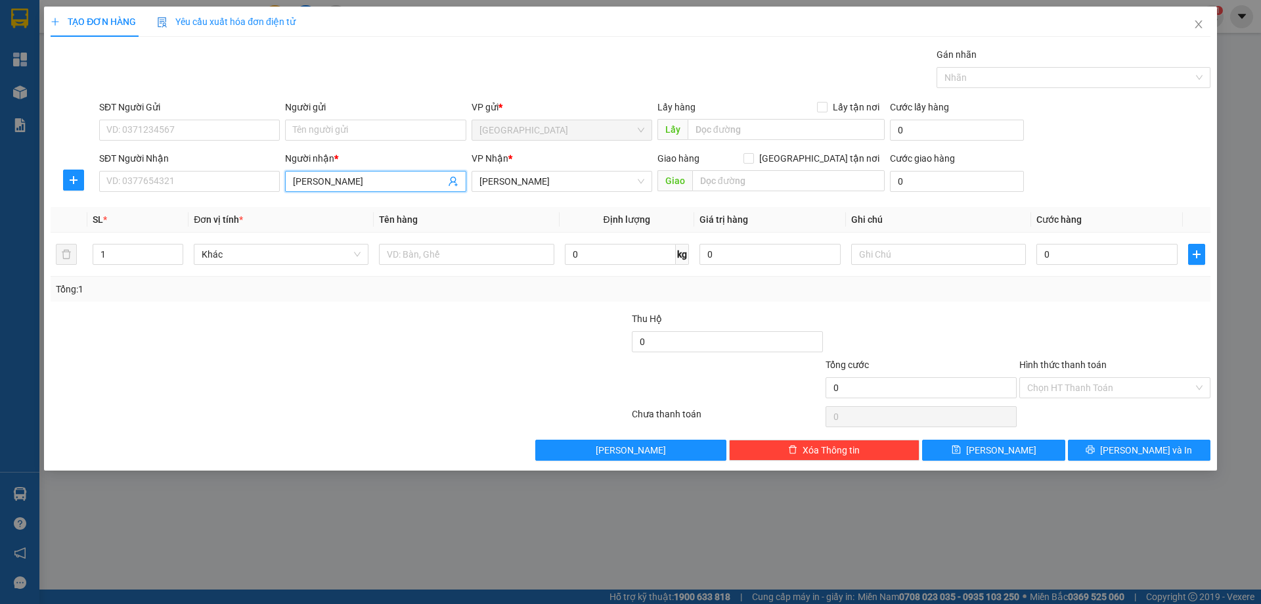
click at [406, 188] on span "[PERSON_NAME]" at bounding box center [375, 181] width 181 height 21
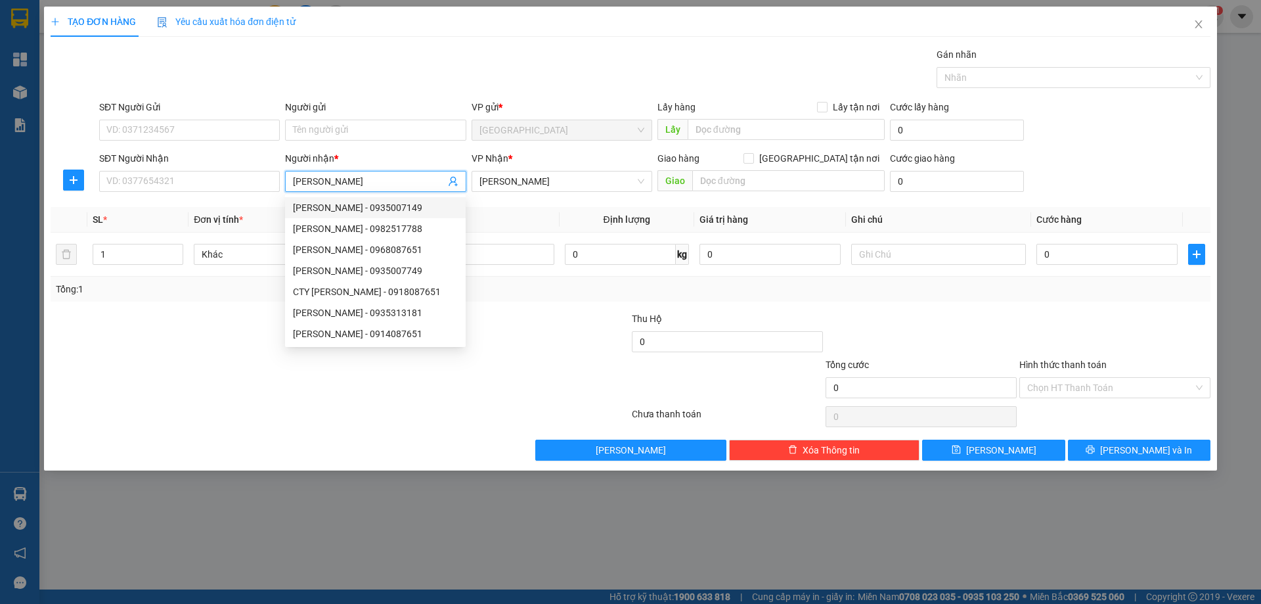
click at [399, 204] on div "LÊ HUY - 0935007149" at bounding box center [375, 207] width 165 height 14
type input "0935007149"
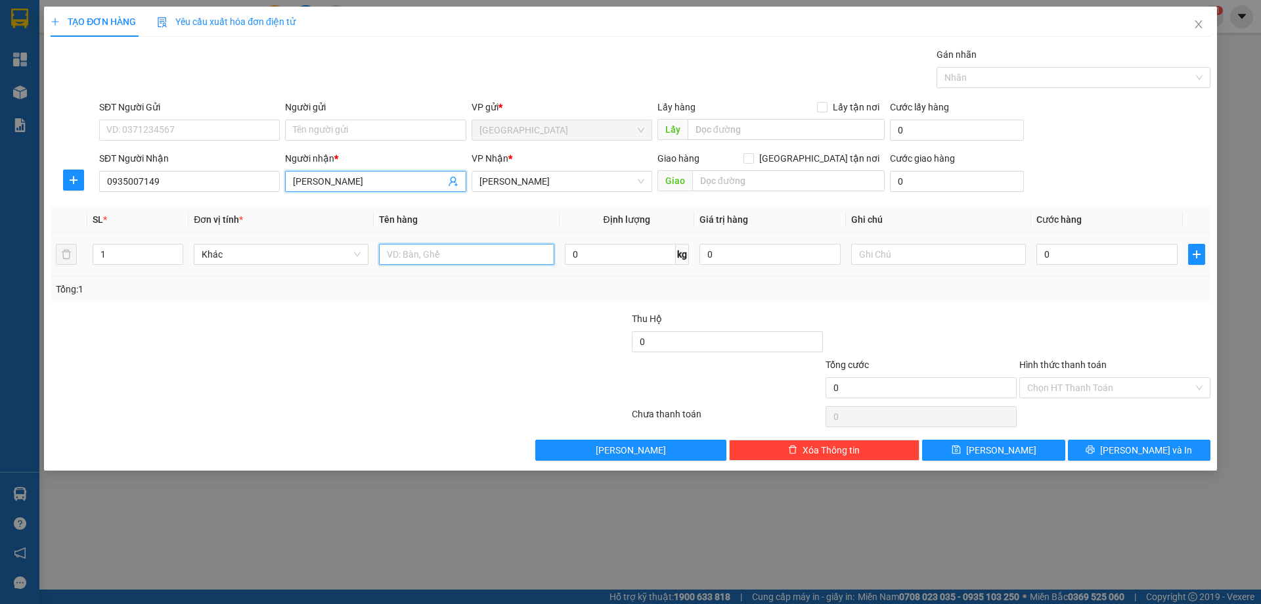
click at [464, 254] on input "text" at bounding box center [466, 254] width 175 height 21
type input "T"
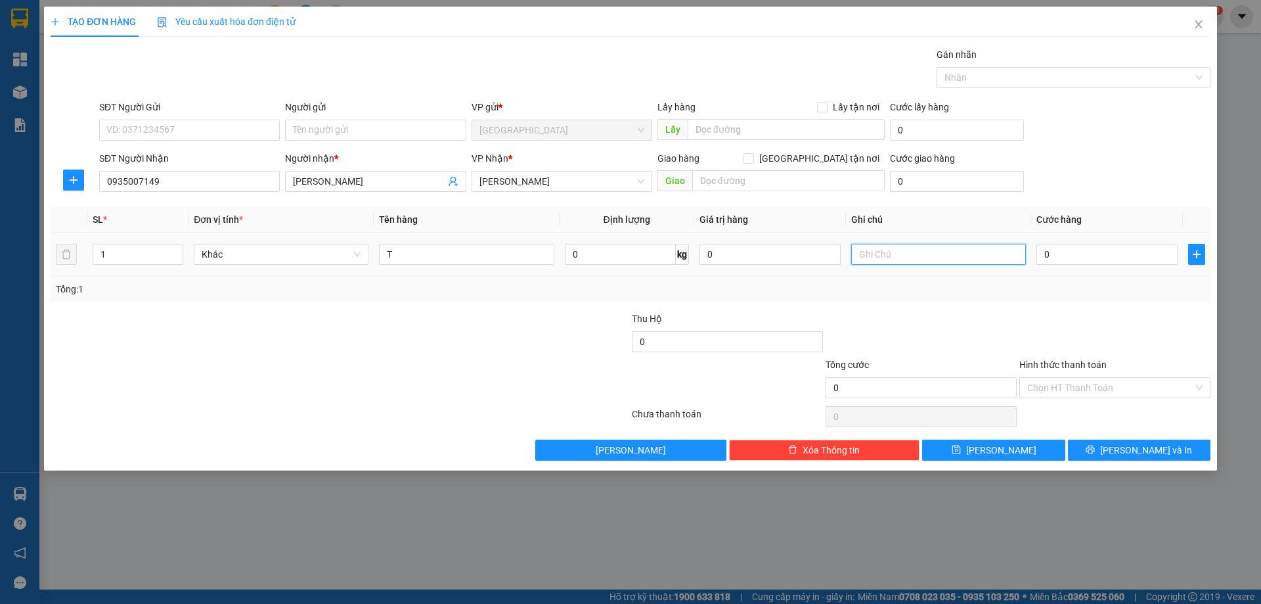
click at [881, 256] on input "text" at bounding box center [938, 254] width 175 height 21
type input "C"
click at [1061, 385] on input "Hình thức thanh toán" at bounding box center [1110, 388] width 166 height 20
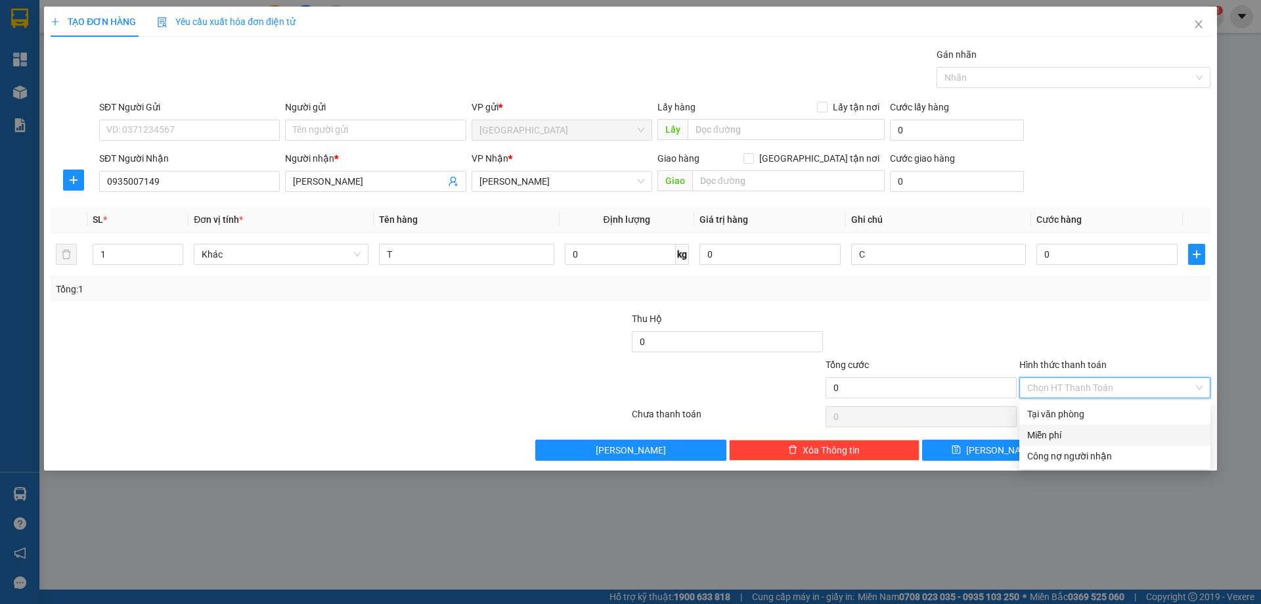
click at [1059, 433] on div "Miễn phí" at bounding box center [1114, 435] width 175 height 14
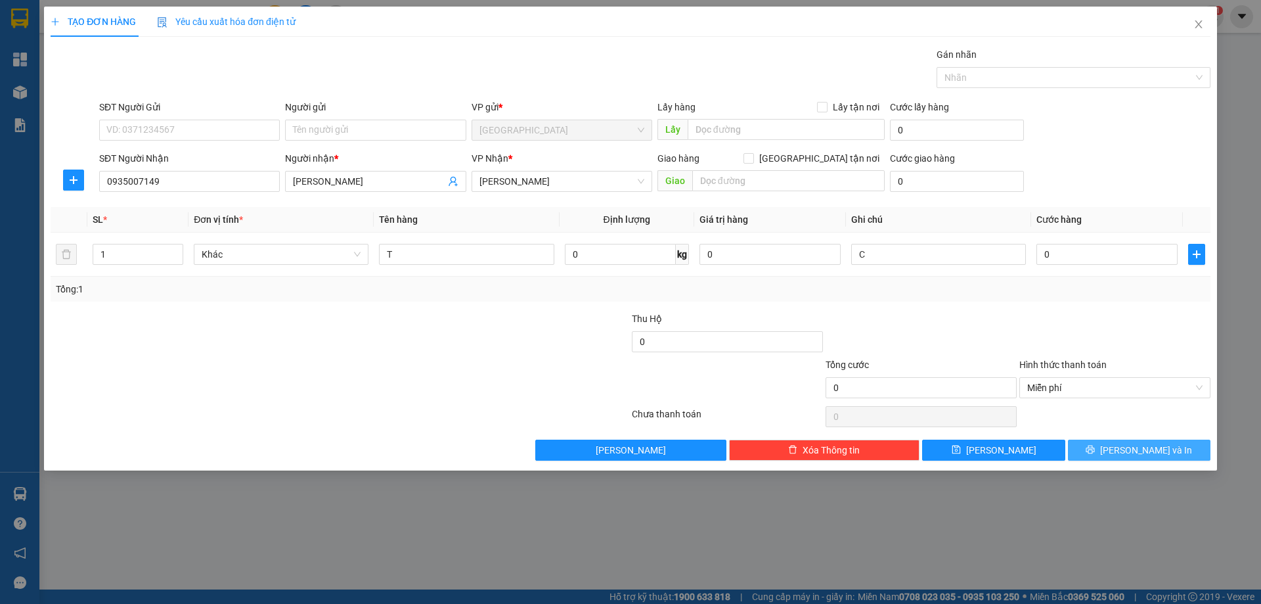
drag, startPoint x: 1102, startPoint y: 462, endPoint x: 1101, endPoint y: 454, distance: 7.9
click at [1101, 454] on div "TẠO ĐƠN HÀNG Yêu cầu xuất hóa đơn điện tử Transit Pickup Surcharge Ids Transit …" at bounding box center [630, 239] width 1173 height 464
click at [1101, 454] on button "[PERSON_NAME] và In" at bounding box center [1139, 449] width 143 height 21
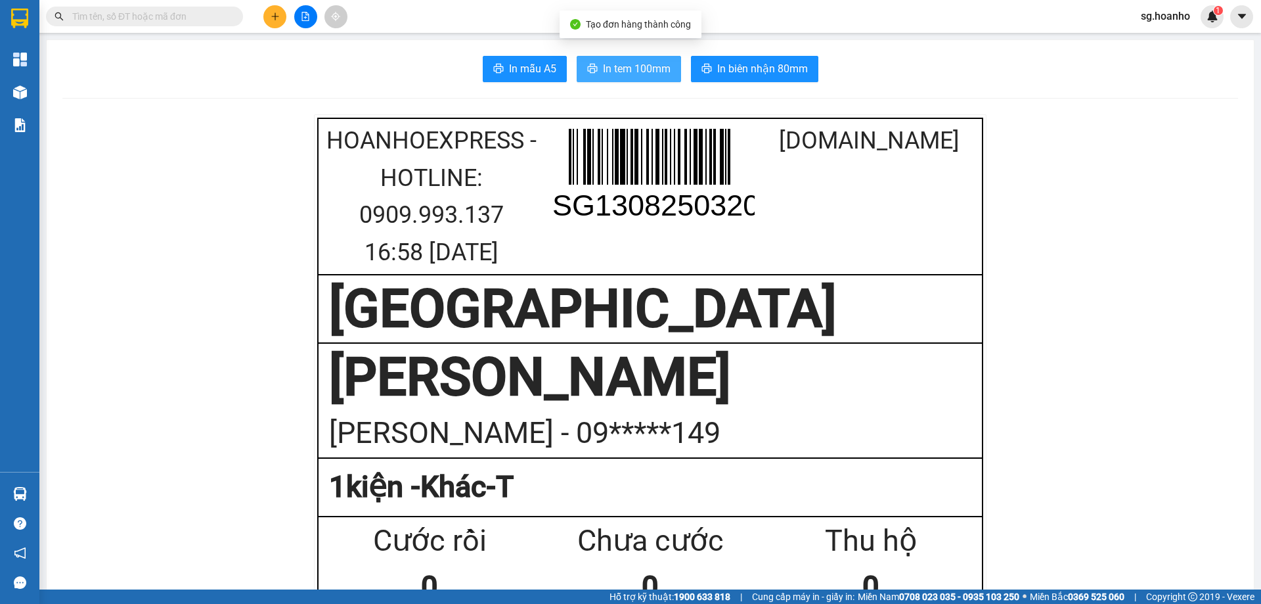
click at [636, 66] on span "In tem 100mm" at bounding box center [637, 68] width 68 height 16
click at [276, 19] on icon "plus" at bounding box center [275, 16] width 9 height 9
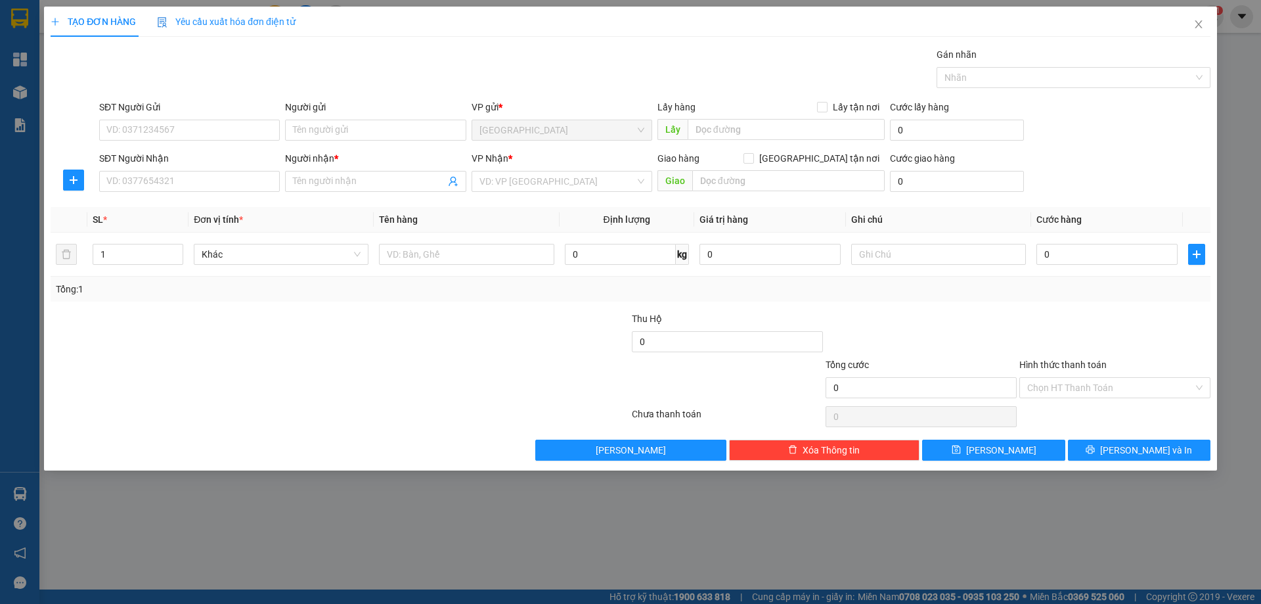
click at [322, 118] on div "Người gửi" at bounding box center [375, 110] width 181 height 20
click at [333, 139] on input "Người gửi" at bounding box center [375, 130] width 181 height 21
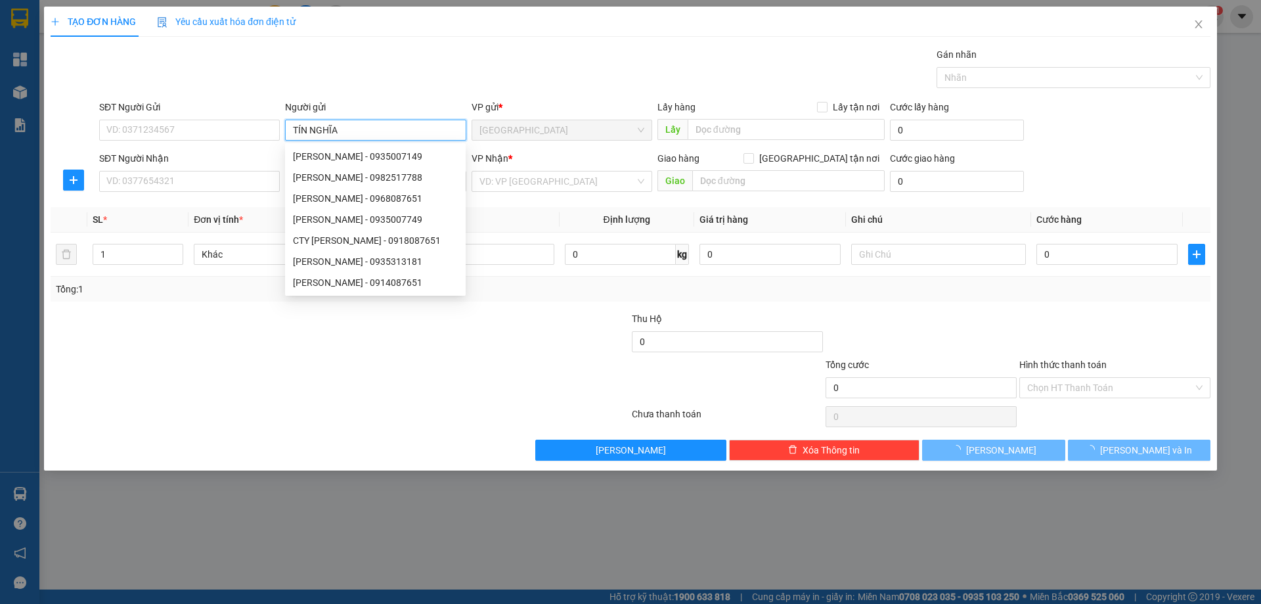
type input "TÍN NGHĨA"
click at [213, 170] on div "SĐT Người Nhận" at bounding box center [189, 161] width 181 height 20
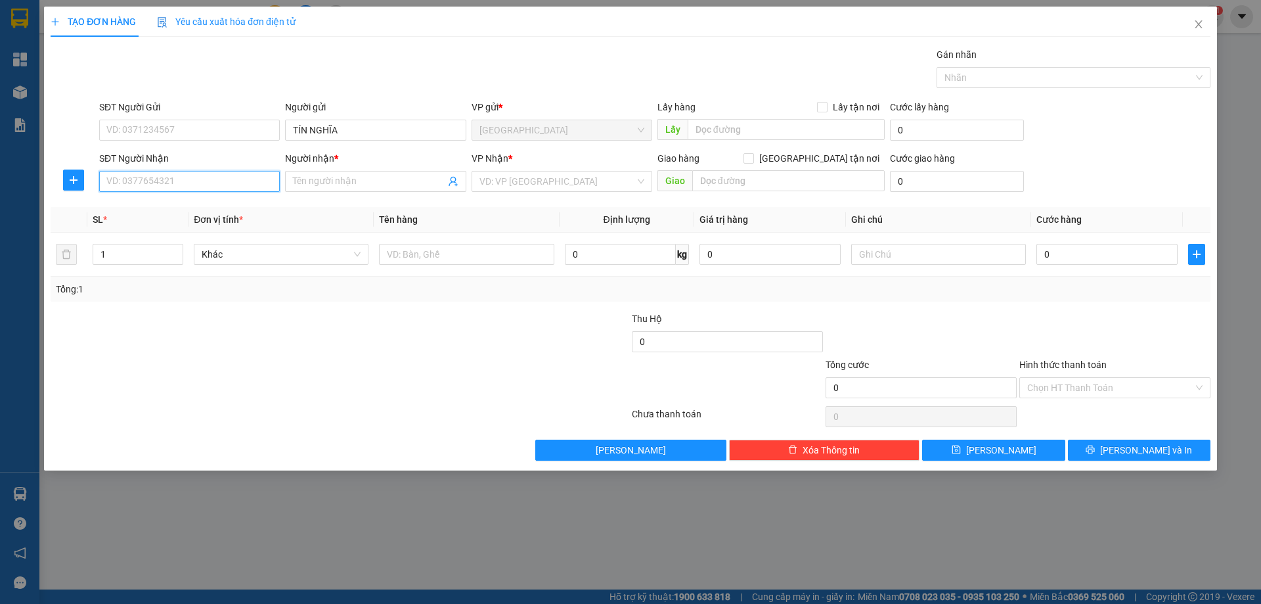
click at [208, 181] on input "SĐT Người Nhận" at bounding box center [189, 181] width 181 height 21
click at [295, 188] on span at bounding box center [375, 181] width 181 height 21
type input "[PERSON_NAME]"
click at [187, 179] on input "SĐT Người Nhận" at bounding box center [189, 181] width 181 height 21
type input "0962730015"
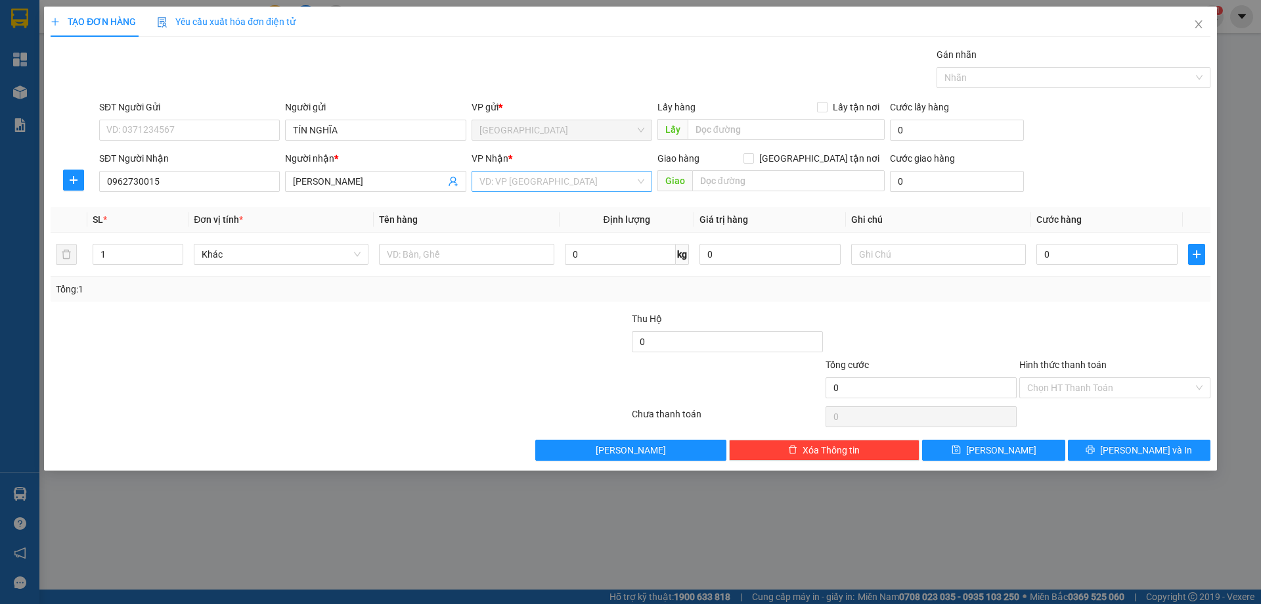
drag, startPoint x: 491, startPoint y: 179, endPoint x: 494, endPoint y: 185, distance: 7.1
click at [494, 185] on input "search" at bounding box center [557, 181] width 156 height 20
drag, startPoint x: 506, startPoint y: 223, endPoint x: 494, endPoint y: 236, distance: 18.2
click at [505, 225] on div "[PERSON_NAME]" at bounding box center [561, 228] width 165 height 14
click at [447, 259] on input "text" at bounding box center [466, 254] width 175 height 21
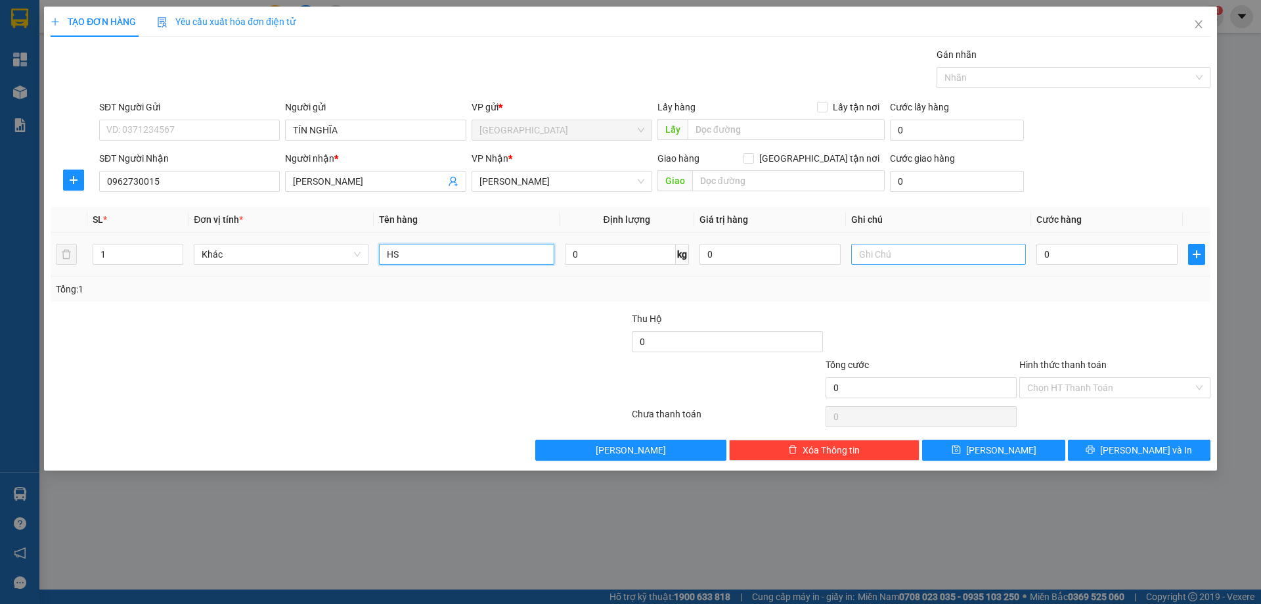
type input "HS"
click at [948, 251] on input "text" at bounding box center [938, 254] width 175 height 21
type input "R 30"
click at [1109, 395] on input "Hình thức thanh toán" at bounding box center [1110, 388] width 166 height 20
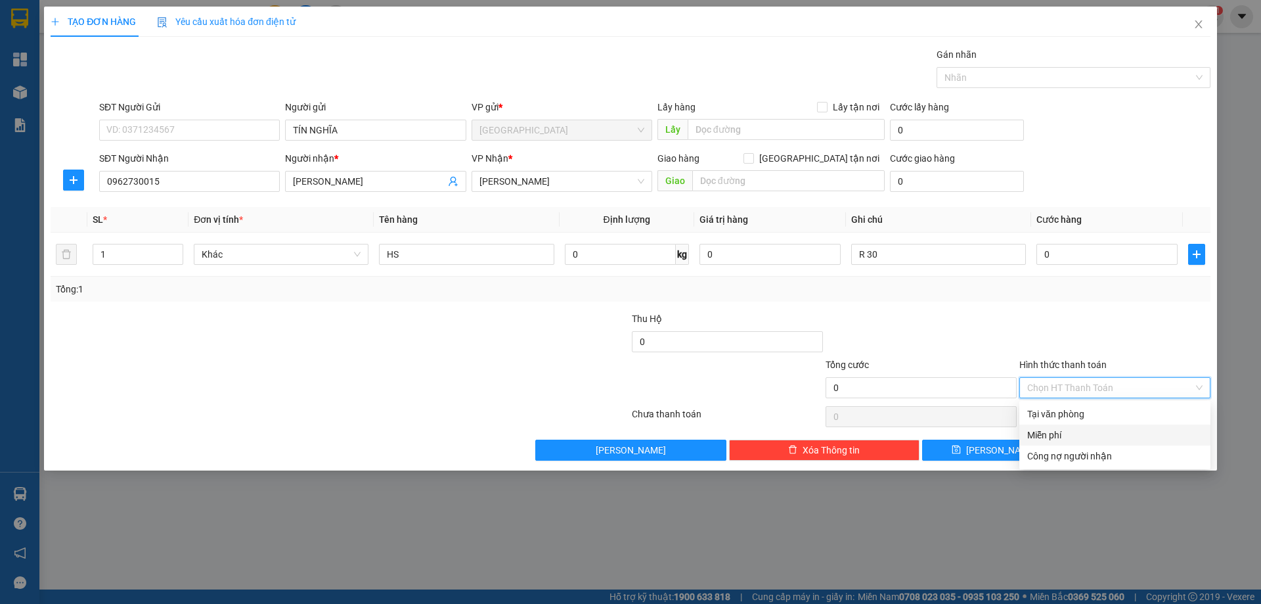
click at [1086, 437] on div "Miễn phí" at bounding box center [1114, 435] width 175 height 14
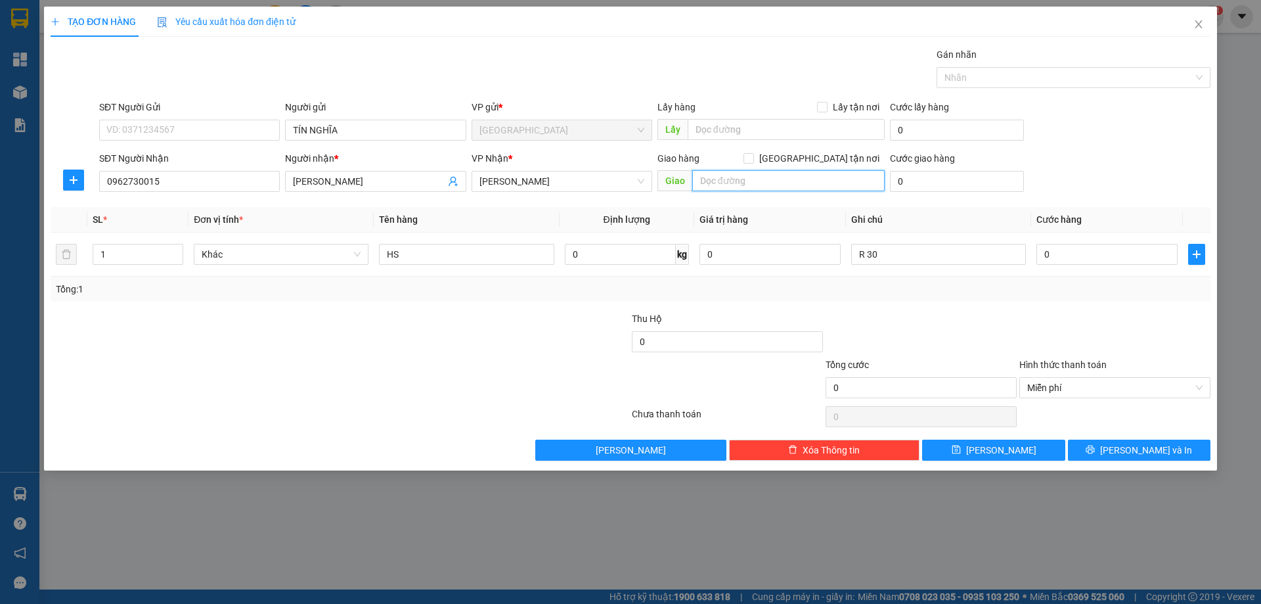
click at [789, 173] on input "text" at bounding box center [788, 180] width 192 height 21
type input "CHỢ GỒM"
click at [1101, 446] on button "[PERSON_NAME] và In" at bounding box center [1139, 449] width 143 height 21
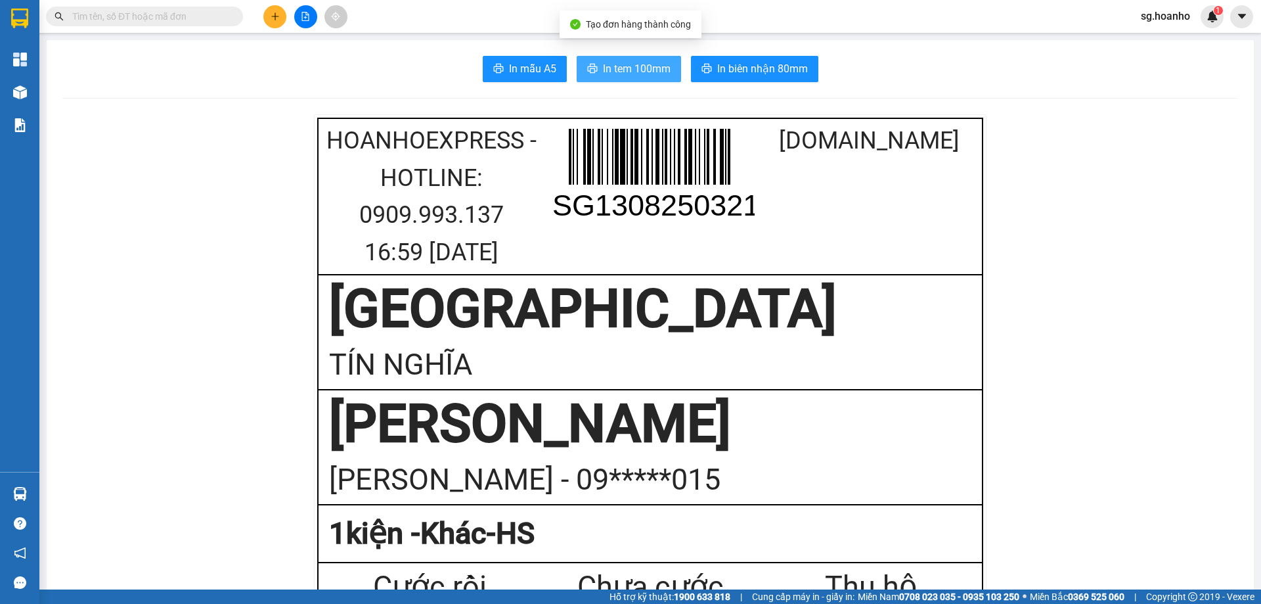
click at [614, 63] on span "In tem 100mm" at bounding box center [637, 68] width 68 height 16
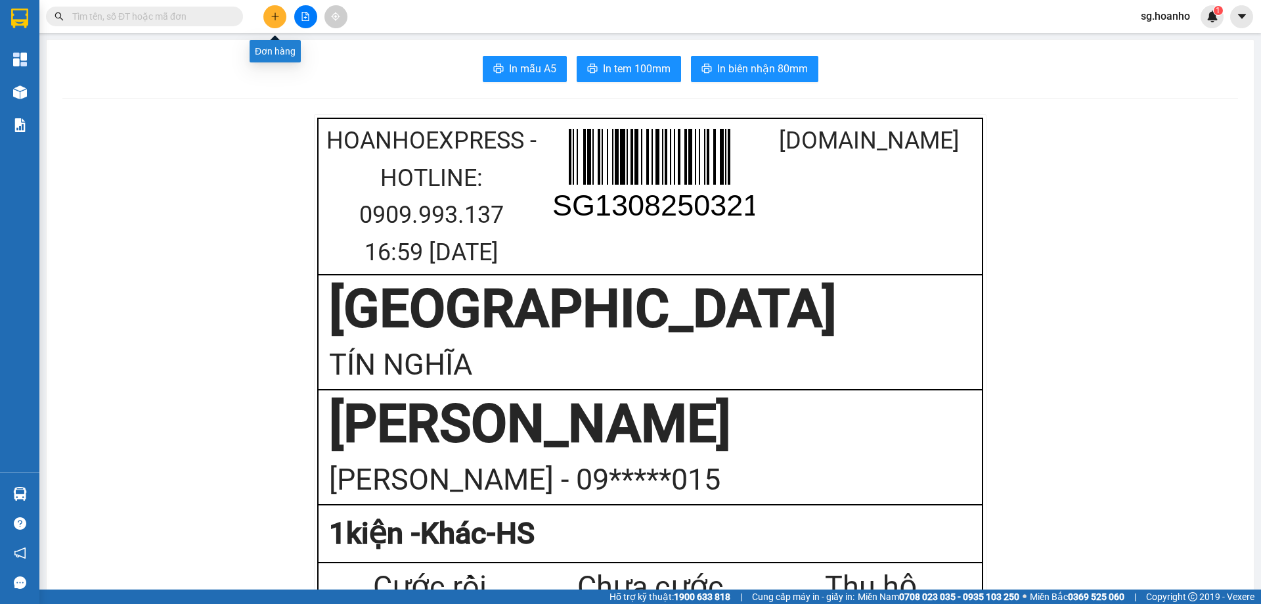
click at [276, 20] on icon "plus" at bounding box center [275, 16] width 9 height 9
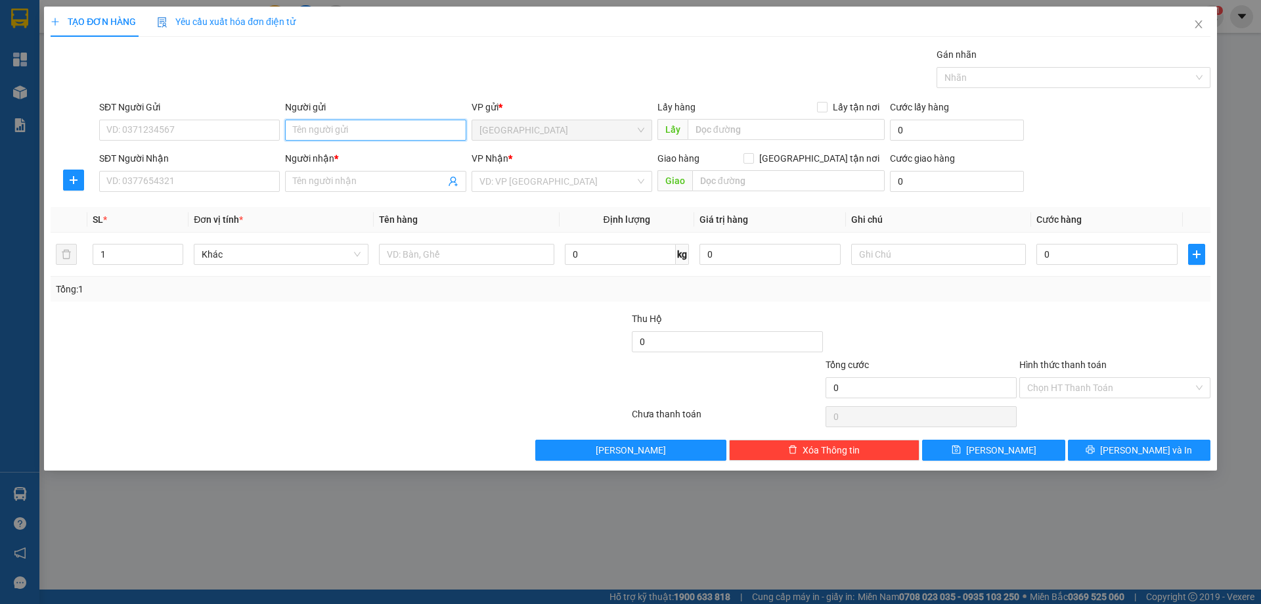
click at [346, 129] on input "Người gửi" at bounding box center [375, 130] width 181 height 21
click at [353, 187] on input "Người nhận *" at bounding box center [369, 181] width 152 height 14
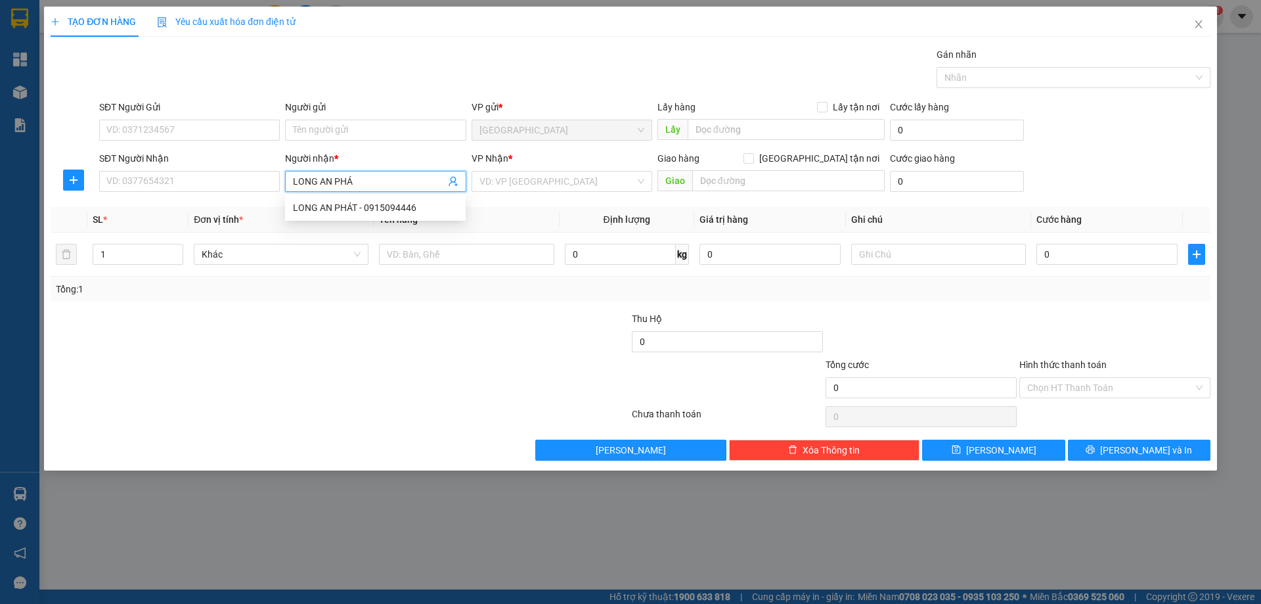
type input "LONG AN PHÁT"
click at [327, 209] on div "LONG AN PHÁT - 0915094446" at bounding box center [375, 207] width 165 height 14
type input "0915094446"
type input "LONG AN PHÁT"
drag, startPoint x: 514, startPoint y: 184, endPoint x: 514, endPoint y: 191, distance: 7.2
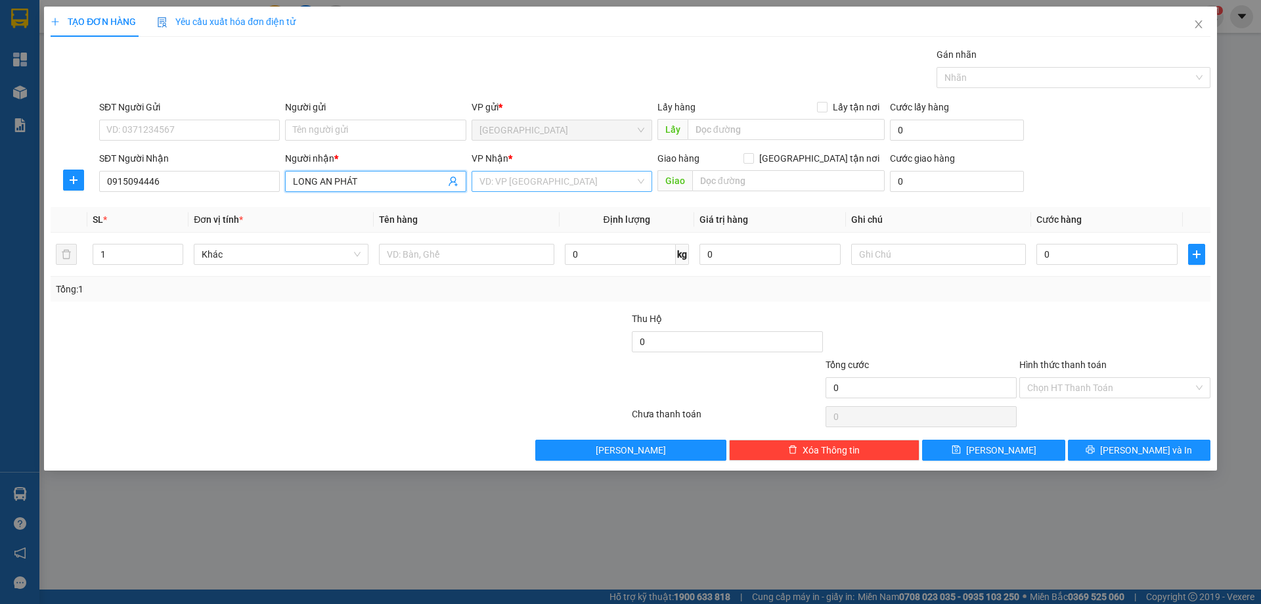
click at [514, 191] on div "VD: VP [GEOGRAPHIC_DATA]" at bounding box center [562, 181] width 181 height 21
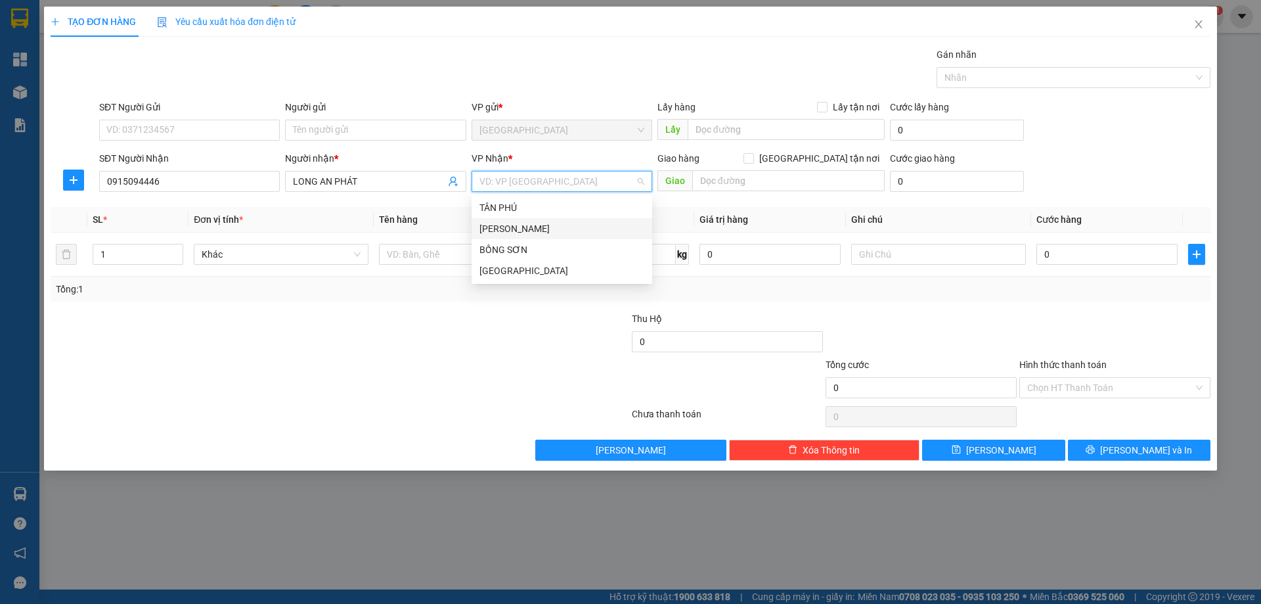
drag, startPoint x: 512, startPoint y: 229, endPoint x: 244, endPoint y: 241, distance: 268.2
click at [496, 236] on div "[PERSON_NAME]" at bounding box center [562, 228] width 181 height 21
type input "2"
click at [180, 248] on span "up" at bounding box center [176, 251] width 8 height 8
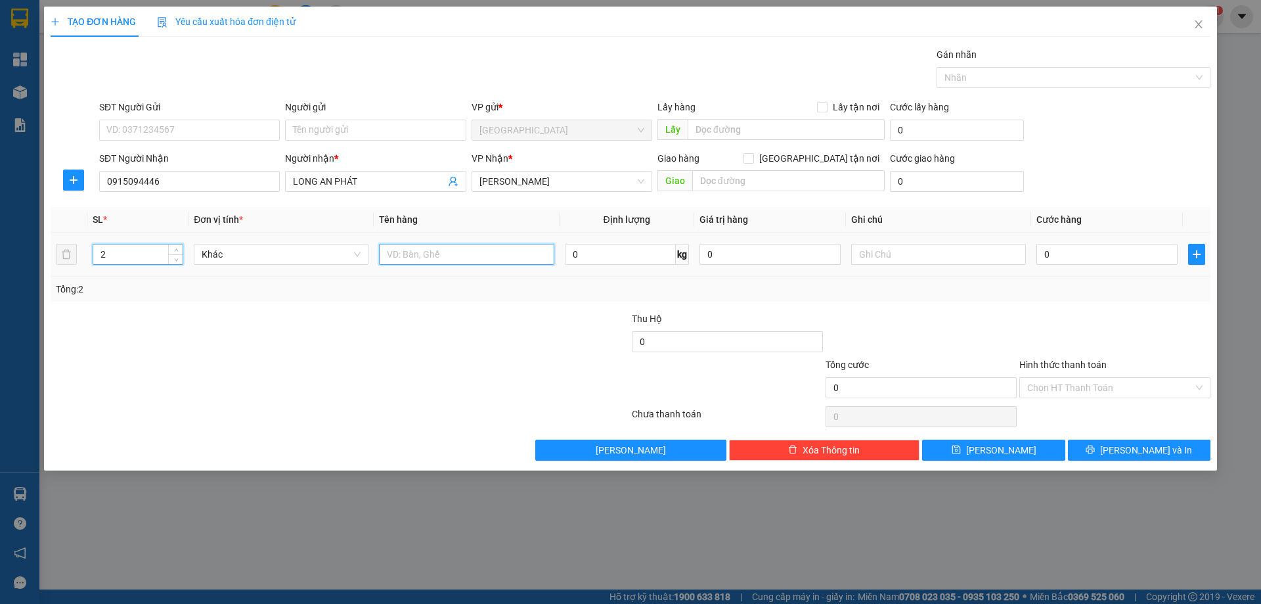
click at [475, 257] on input "text" at bounding box center [466, 254] width 175 height 21
type input "1T+ CÂY"
click at [874, 244] on input "text" at bounding box center [938, 254] width 175 height 21
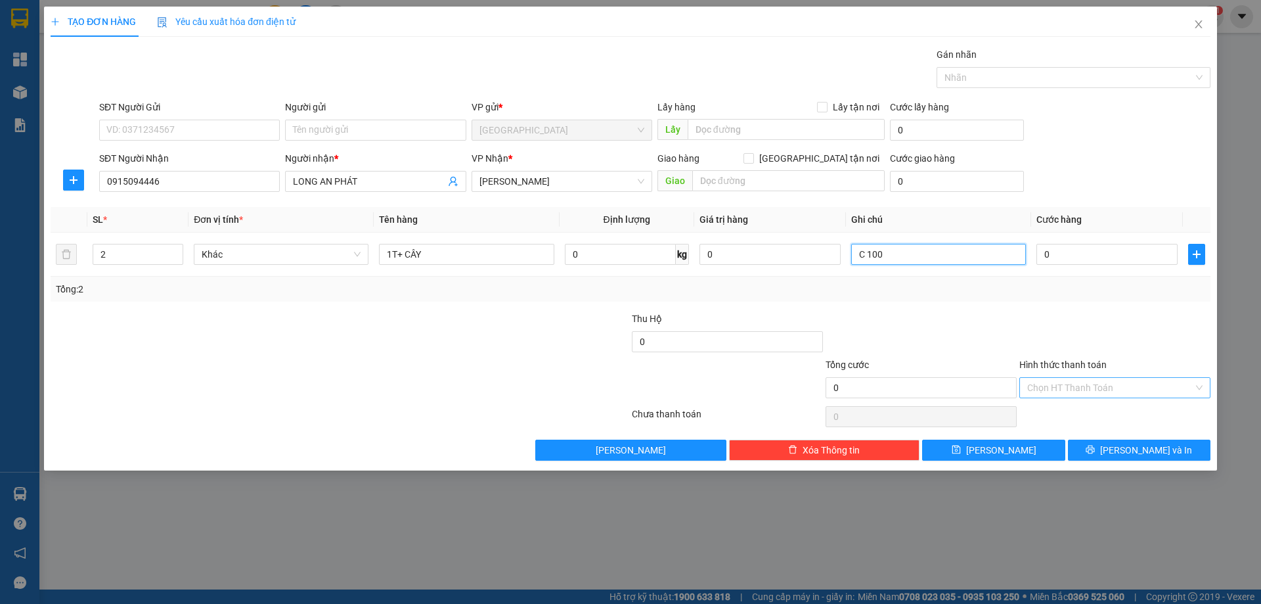
type input "C 100"
click at [1130, 388] on input "Hình thức thanh toán" at bounding box center [1110, 388] width 166 height 20
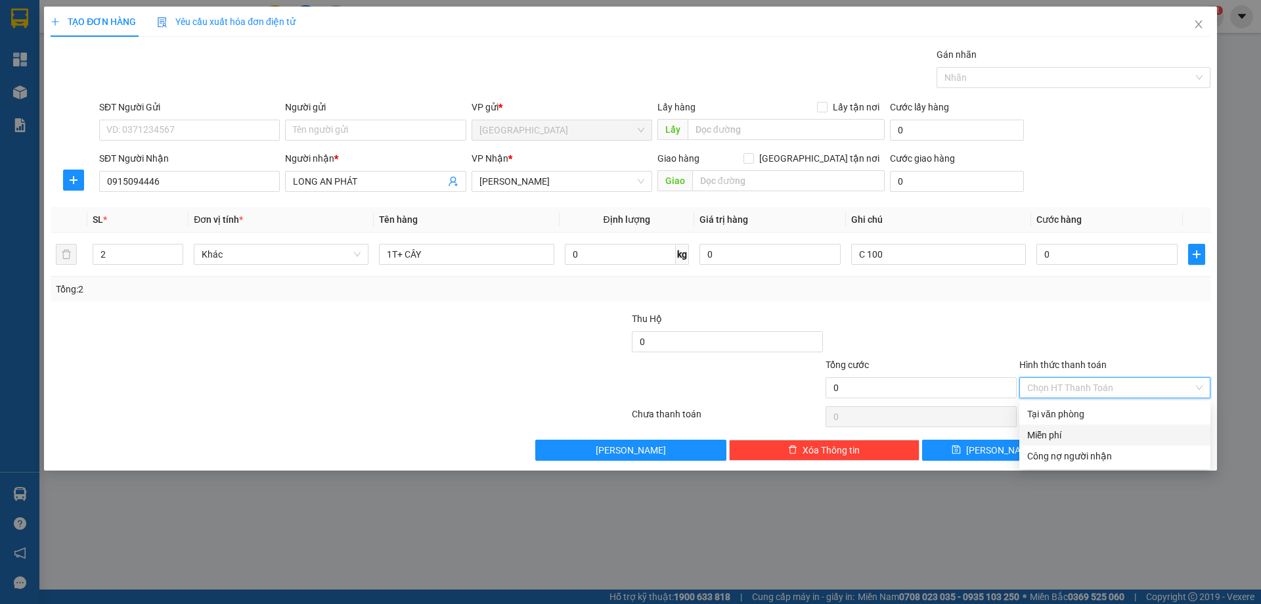
click at [1107, 441] on div "Miễn phí" at bounding box center [1114, 435] width 175 height 14
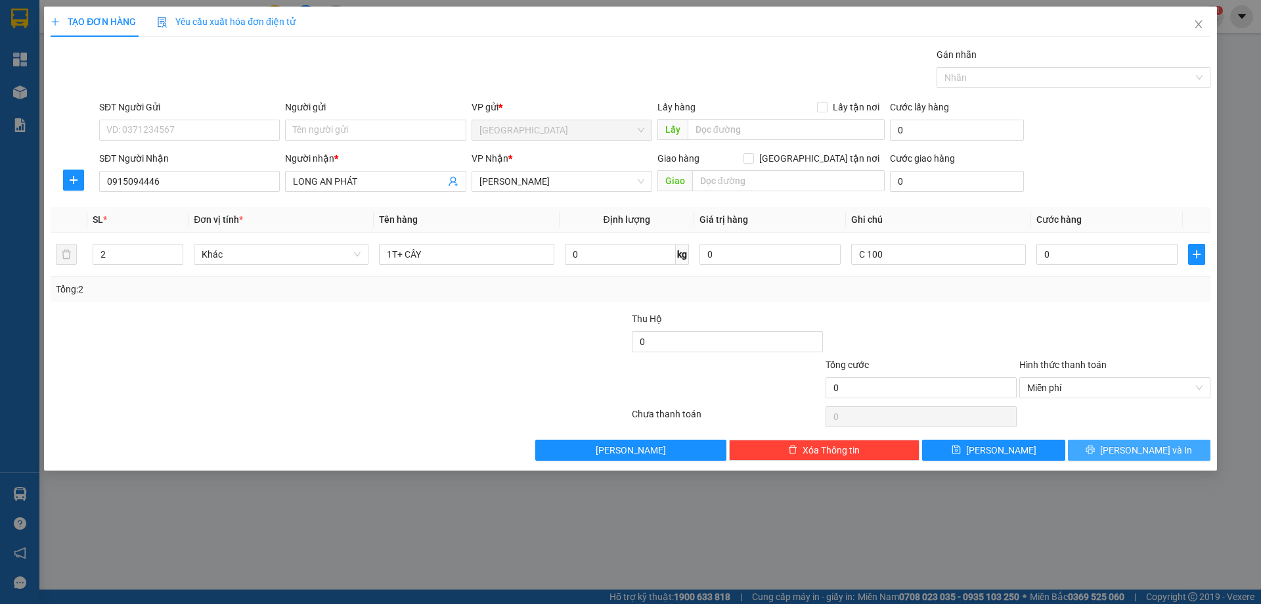
drag, startPoint x: 1125, startPoint y: 450, endPoint x: 791, endPoint y: 239, distance: 395.5
click at [1124, 450] on button "[PERSON_NAME] và In" at bounding box center [1139, 449] width 143 height 21
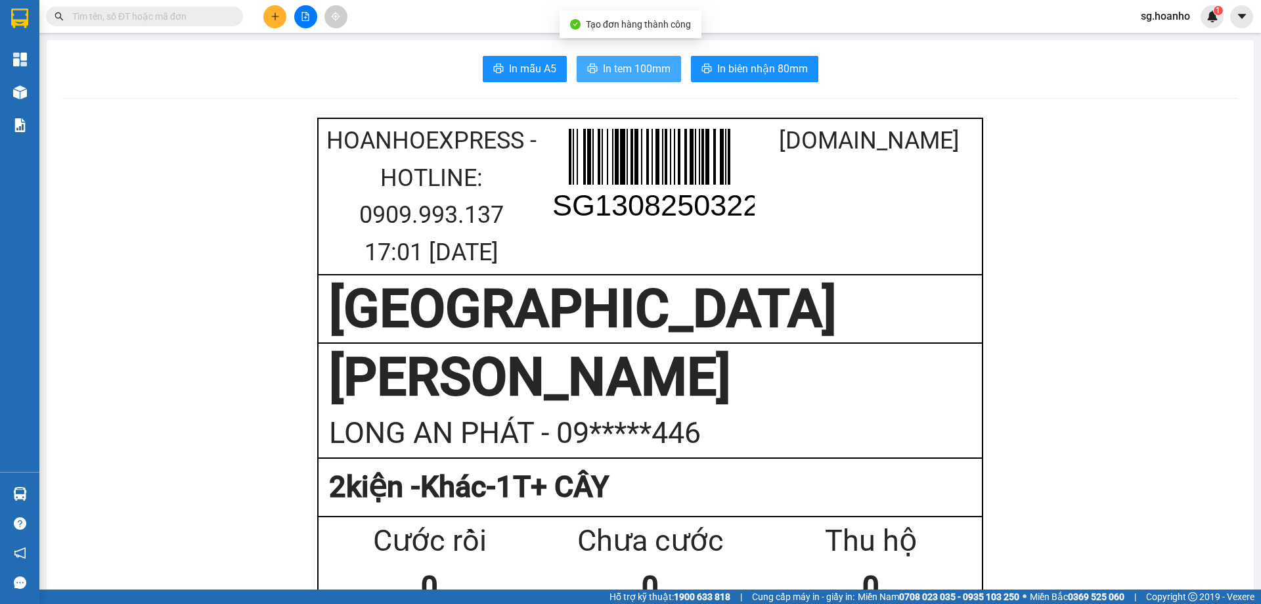
drag, startPoint x: 634, startPoint y: 74, endPoint x: 648, endPoint y: 59, distance: 20.0
click at [635, 74] on span "In tem 100mm" at bounding box center [637, 68] width 68 height 16
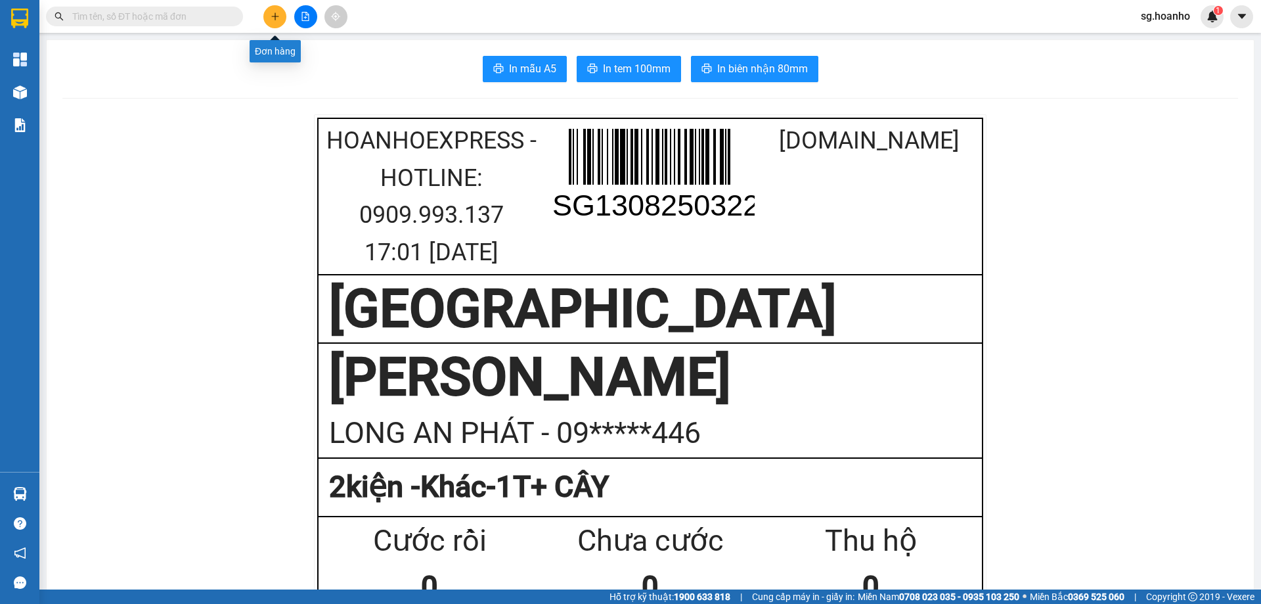
click at [280, 22] on button at bounding box center [274, 16] width 23 height 23
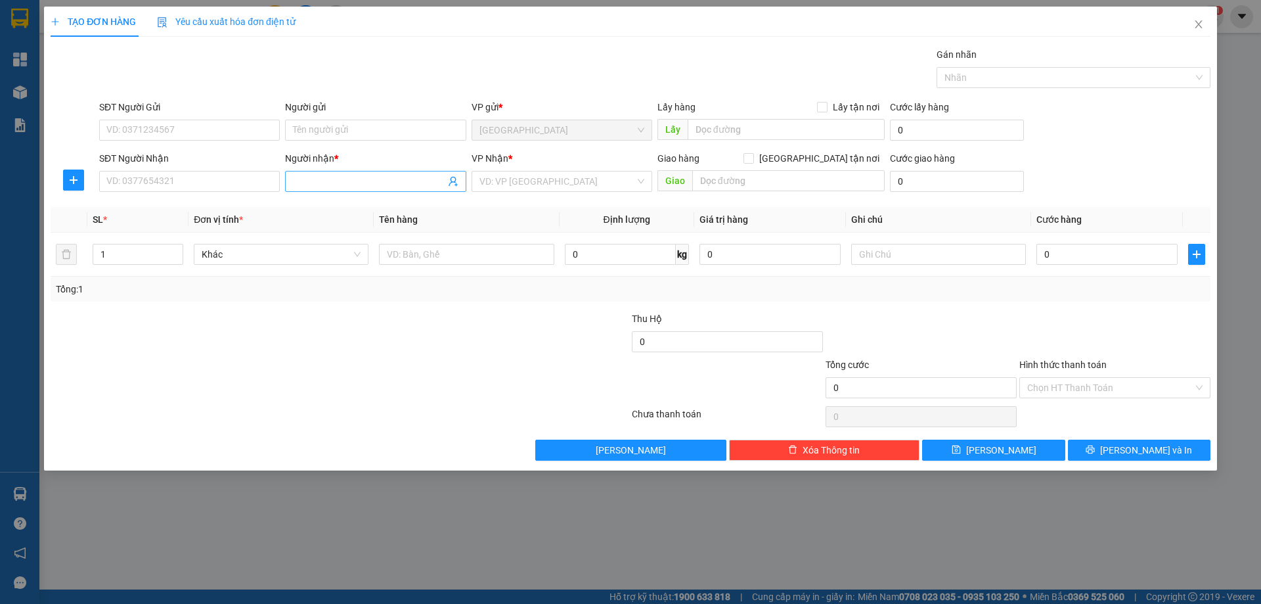
click at [340, 177] on input "Người nhận *" at bounding box center [369, 181] width 152 height 14
click at [175, 189] on input "SĐT Người Nhận" at bounding box center [189, 181] width 181 height 21
click at [206, 177] on input "0394471169" at bounding box center [189, 181] width 181 height 21
type input "0394471169"
click at [351, 177] on input "Người nhận *" at bounding box center [369, 181] width 152 height 14
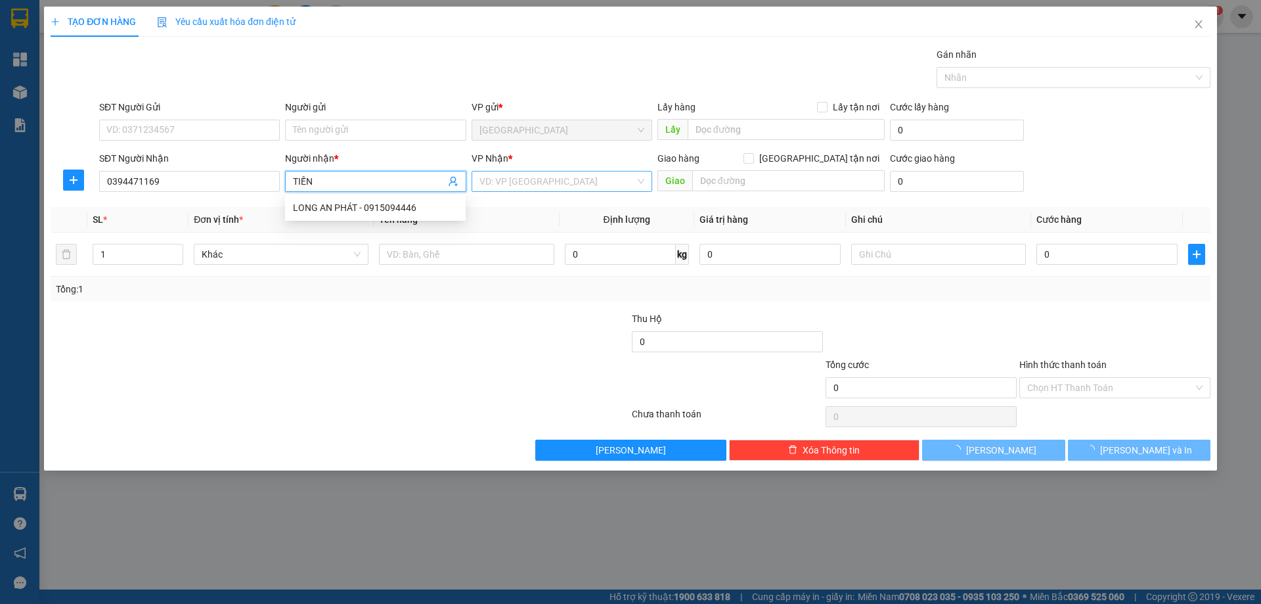
type input "TIẾN"
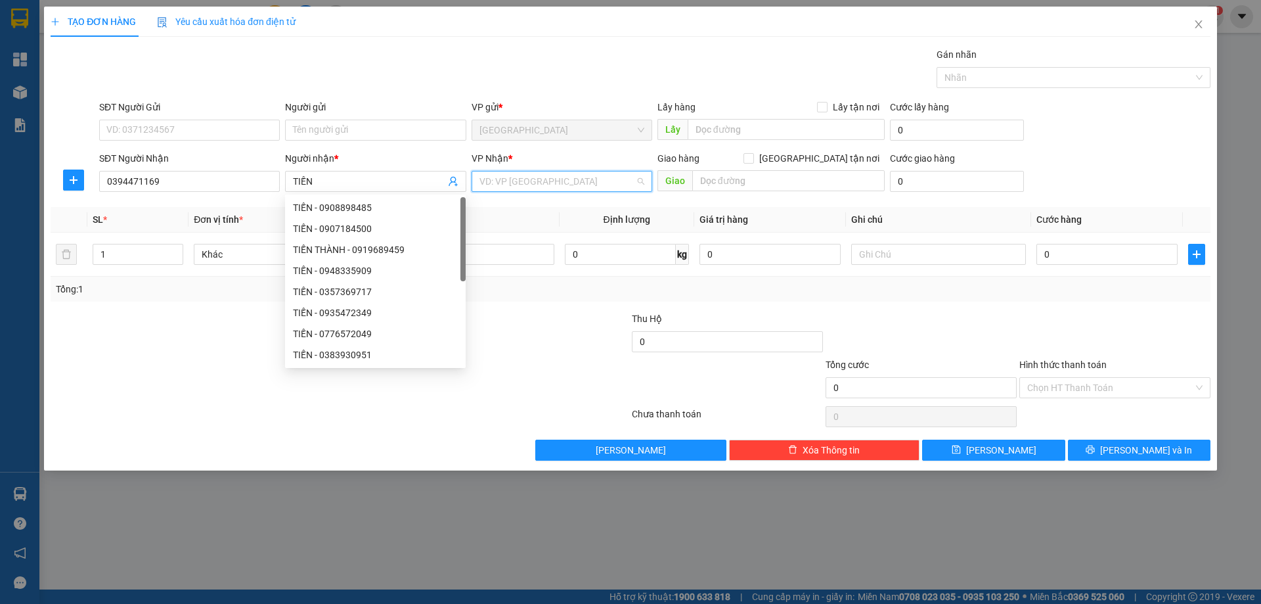
drag, startPoint x: 579, startPoint y: 185, endPoint x: 570, endPoint y: 211, distance: 27.8
click at [578, 188] on input "search" at bounding box center [557, 181] width 156 height 20
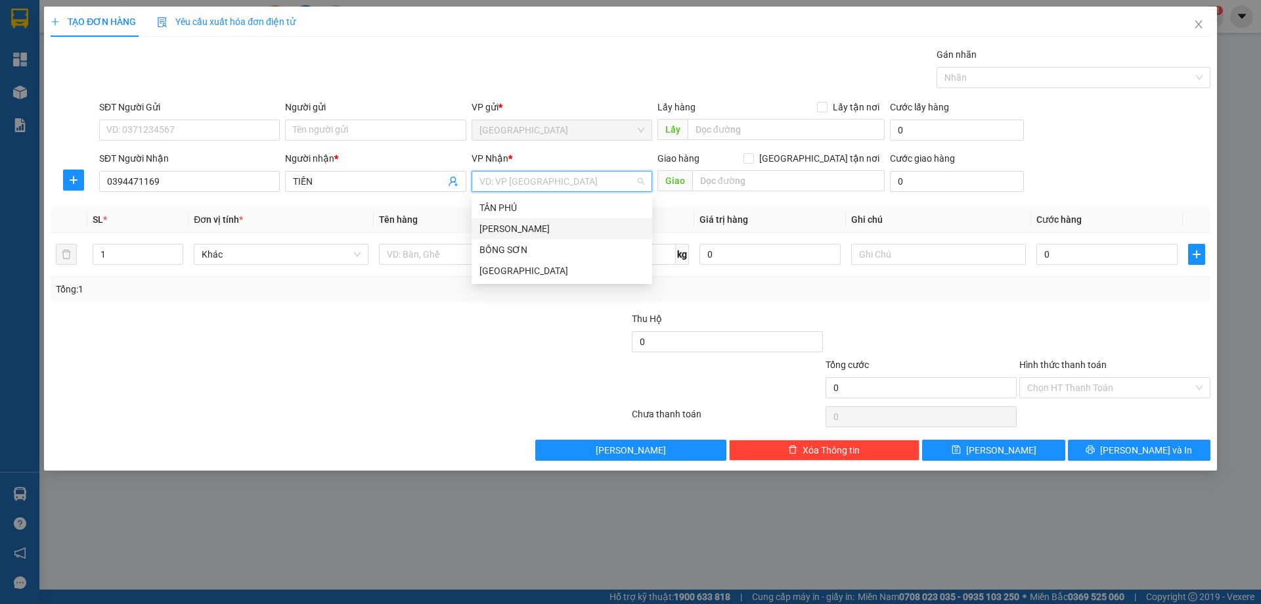
drag, startPoint x: 556, startPoint y: 229, endPoint x: 278, endPoint y: 220, distance: 278.6
click at [552, 231] on div "[PERSON_NAME]" at bounding box center [561, 228] width 165 height 14
type input "2"
click at [175, 249] on icon "up" at bounding box center [176, 251] width 5 height 5
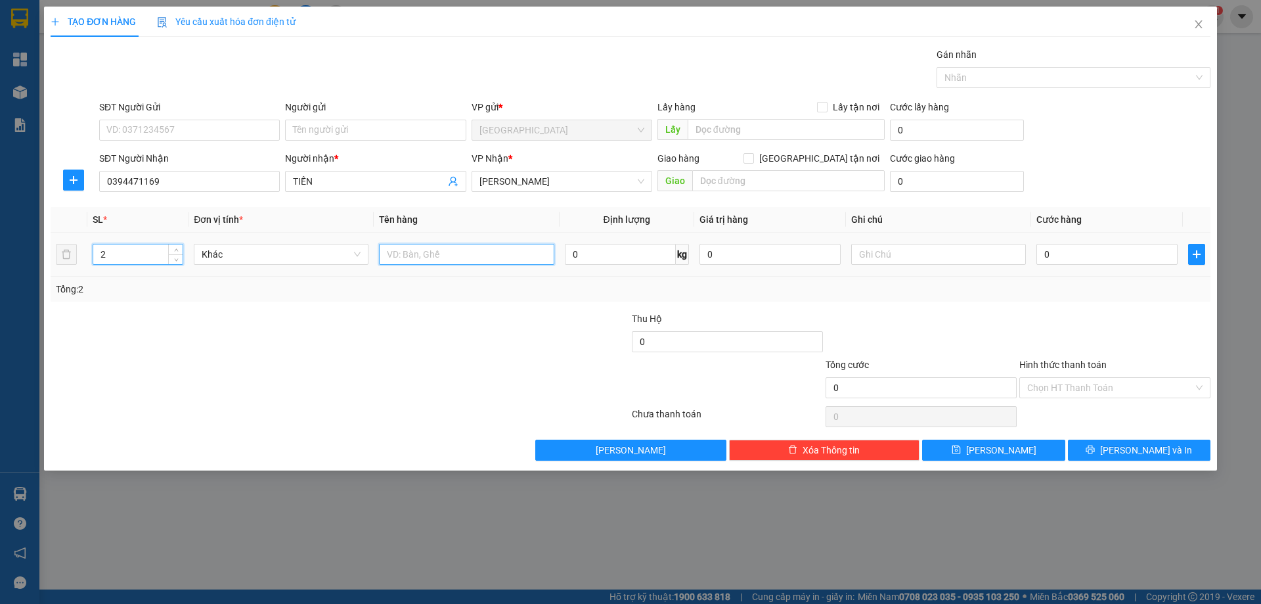
click at [470, 258] on input "text" at bounding box center [466, 254] width 175 height 21
type input "BƠM + HỘP"
click at [876, 248] on input "text" at bounding box center [938, 254] width 175 height 21
type input "C"
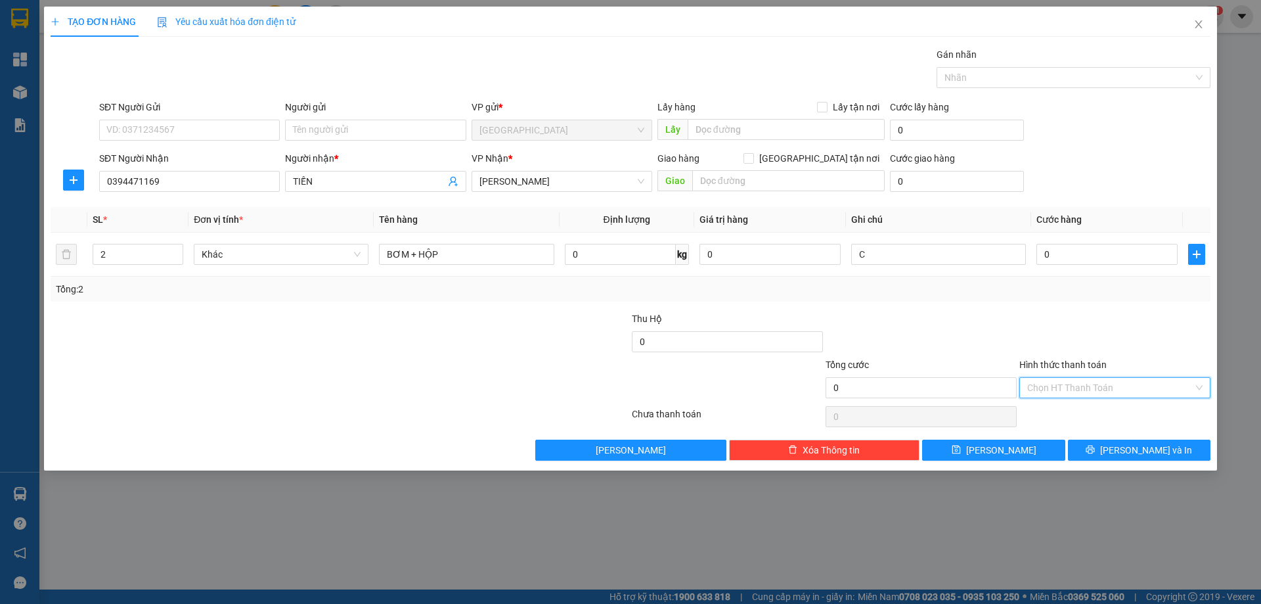
drag, startPoint x: 1086, startPoint y: 390, endPoint x: 1087, endPoint y: 426, distance: 35.5
click at [1086, 392] on input "Hình thức thanh toán" at bounding box center [1110, 388] width 166 height 20
click at [1086, 435] on div "Miễn phí" at bounding box center [1114, 435] width 175 height 14
drag, startPoint x: 1099, startPoint y: 453, endPoint x: 947, endPoint y: 311, distance: 207.7
click at [1097, 452] on button "[PERSON_NAME] và In" at bounding box center [1139, 449] width 143 height 21
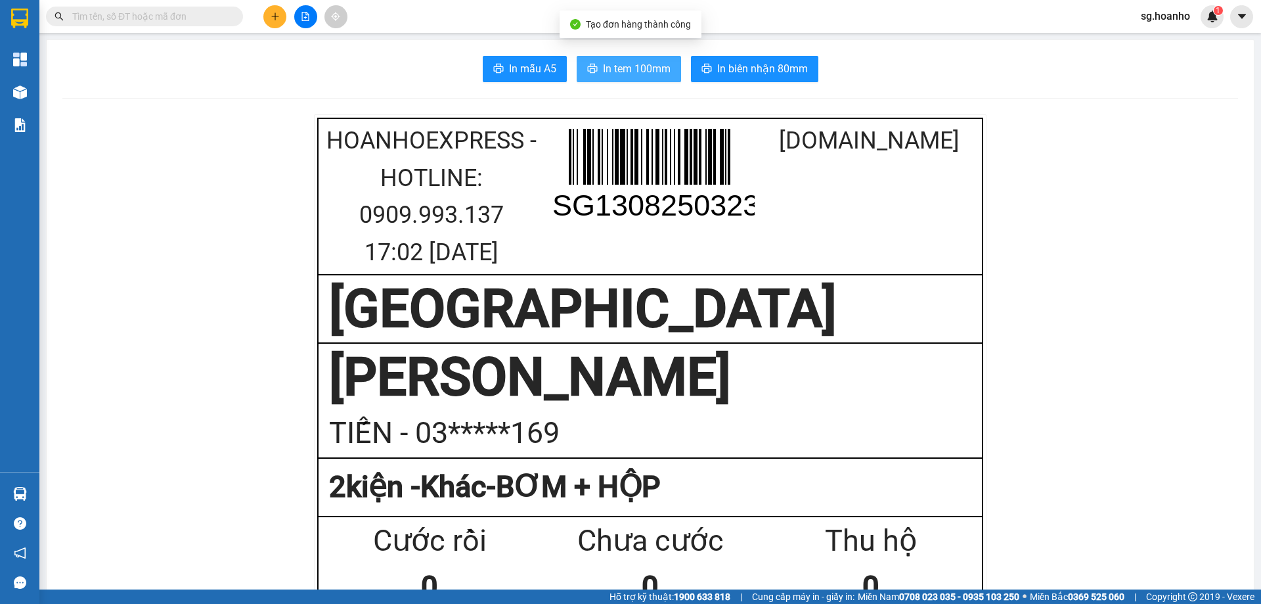
drag, startPoint x: 628, startPoint y: 66, endPoint x: 745, endPoint y: 60, distance: 117.1
click at [630, 66] on span "In tem 100mm" at bounding box center [637, 68] width 68 height 16
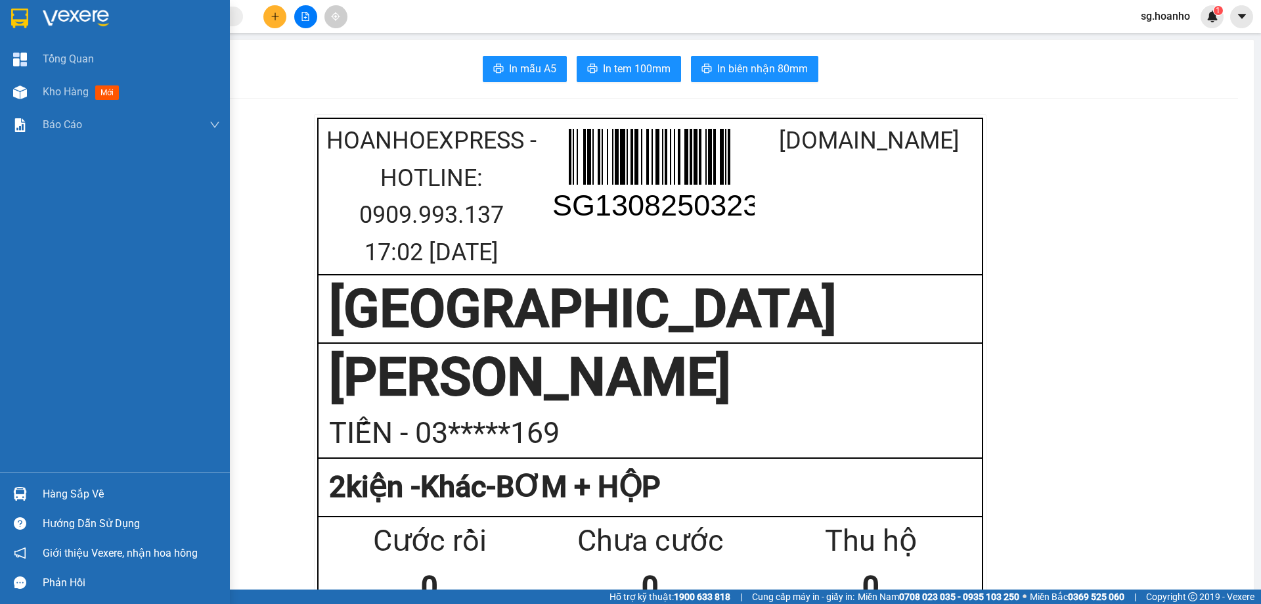
click at [32, 11] on div at bounding box center [115, 21] width 230 height 43
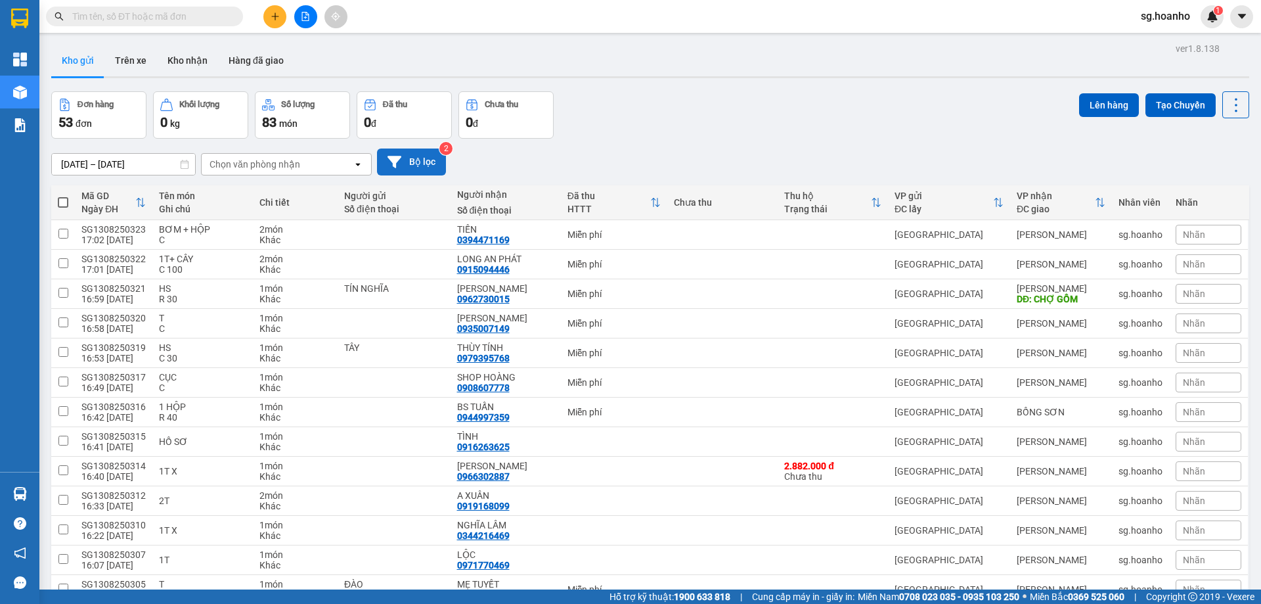
drag, startPoint x: 410, startPoint y: 167, endPoint x: 409, endPoint y: 156, distance: 11.2
click at [409, 156] on button "Bộ lọc" at bounding box center [411, 161] width 69 height 27
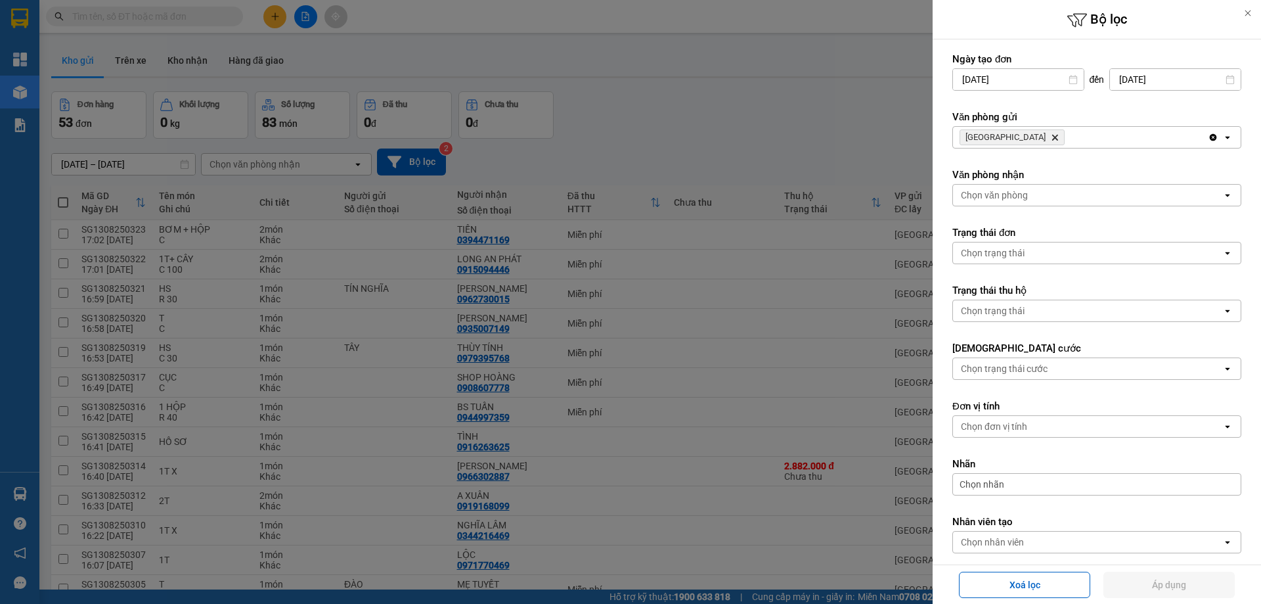
click at [1052, 138] on icon "SÀI GÒN, close by backspace" at bounding box center [1055, 138] width 6 height 6
click at [1008, 138] on div "Chọn văn phòng" at bounding box center [994, 137] width 67 height 13
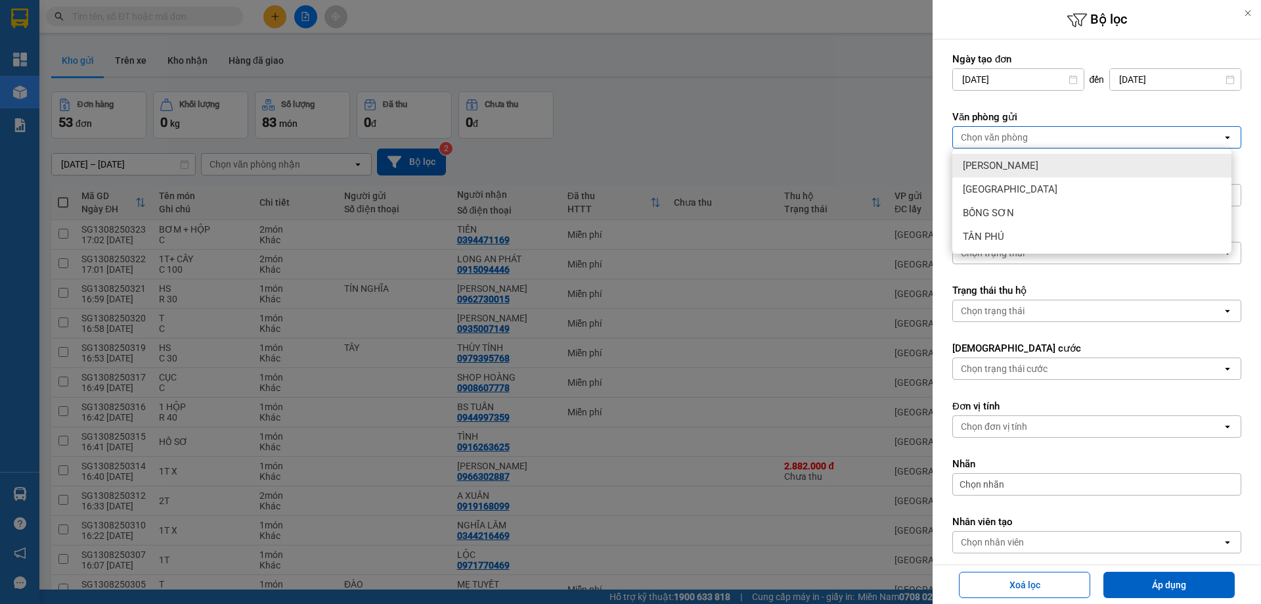
click at [1005, 138] on div "Chọn văn phòng" at bounding box center [994, 137] width 67 height 13
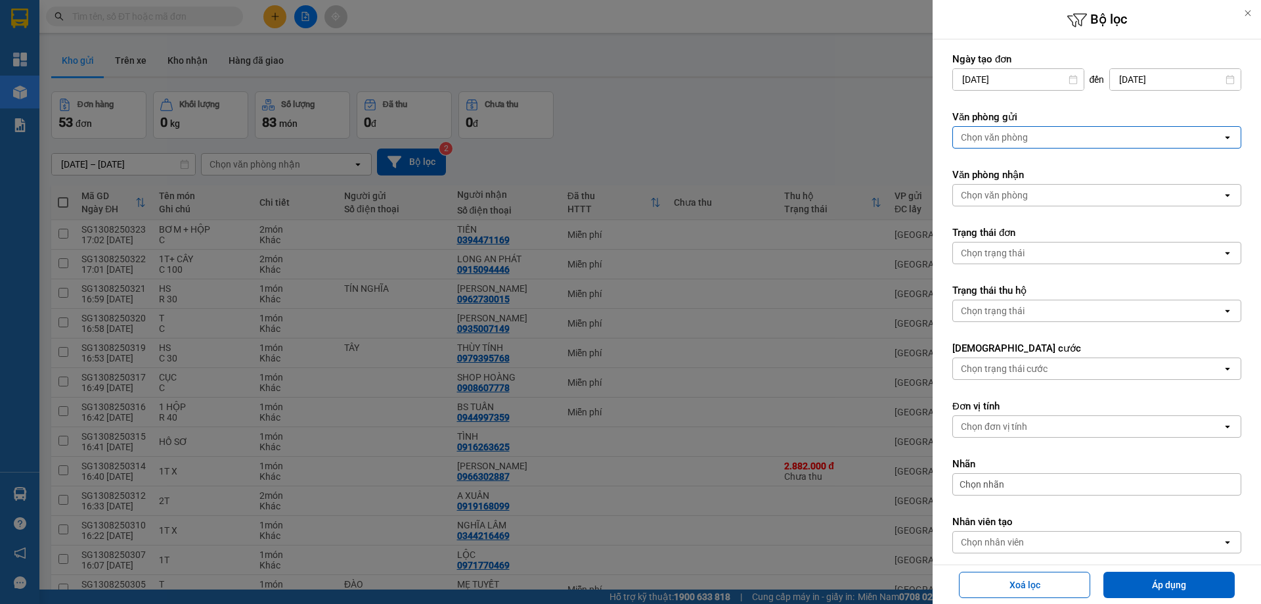
click at [1000, 137] on div "Chọn văn phòng" at bounding box center [994, 137] width 67 height 13
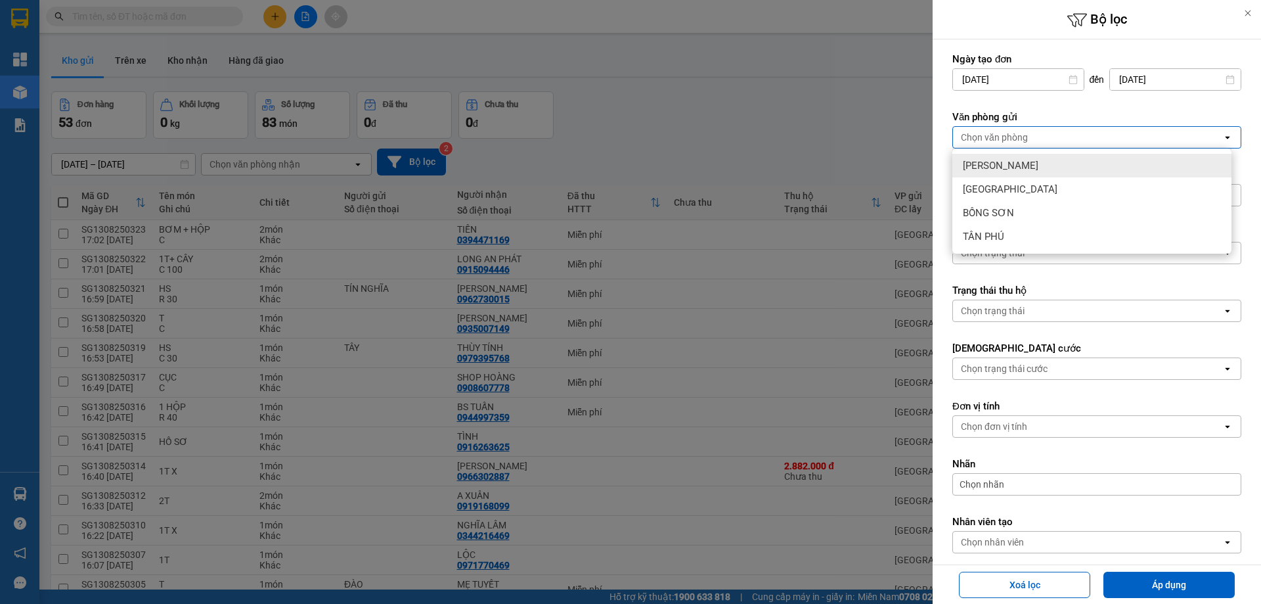
click at [1003, 169] on span "[PERSON_NAME]" at bounding box center [1001, 165] width 76 height 13
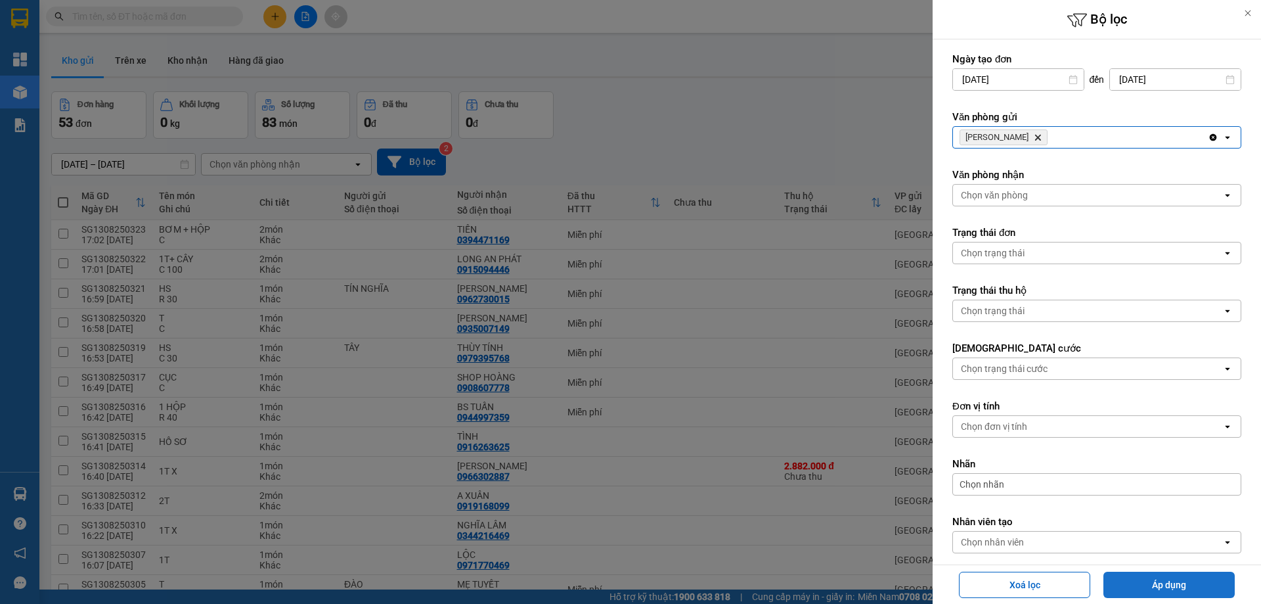
click at [1156, 586] on button "Áp dụng" at bounding box center [1168, 584] width 131 height 26
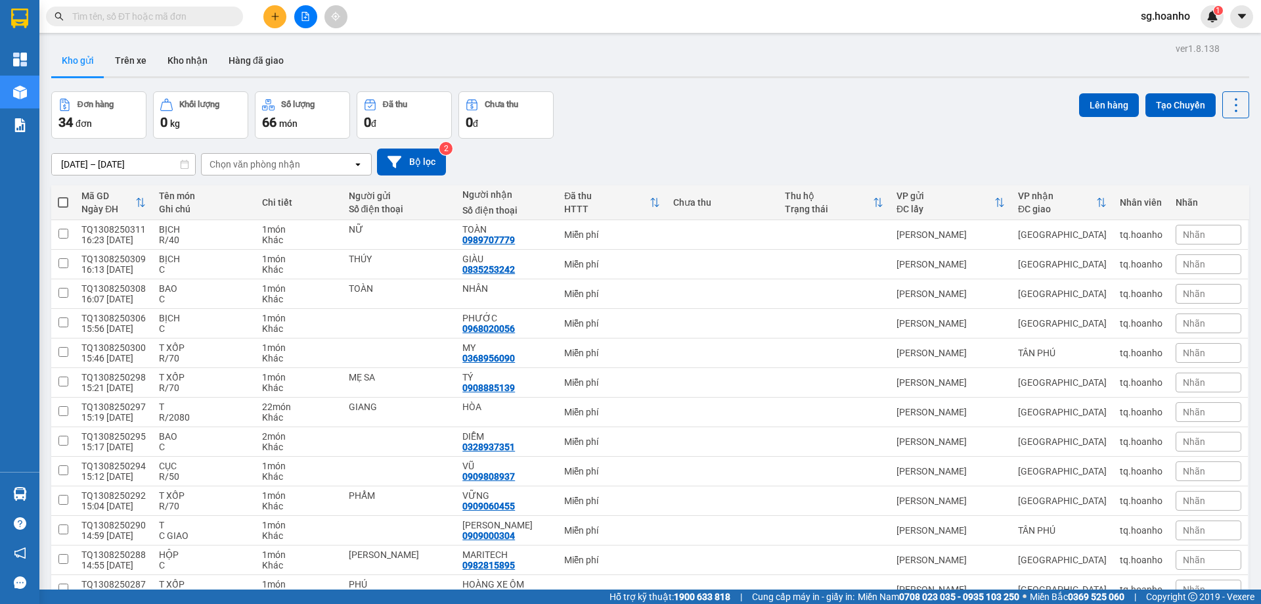
click at [69, 199] on th at bounding box center [63, 202] width 24 height 35
click at [62, 204] on span at bounding box center [63, 202] width 11 height 11
click at [63, 196] on input "checkbox" at bounding box center [63, 196] width 0 height 0
checkbox input "true"
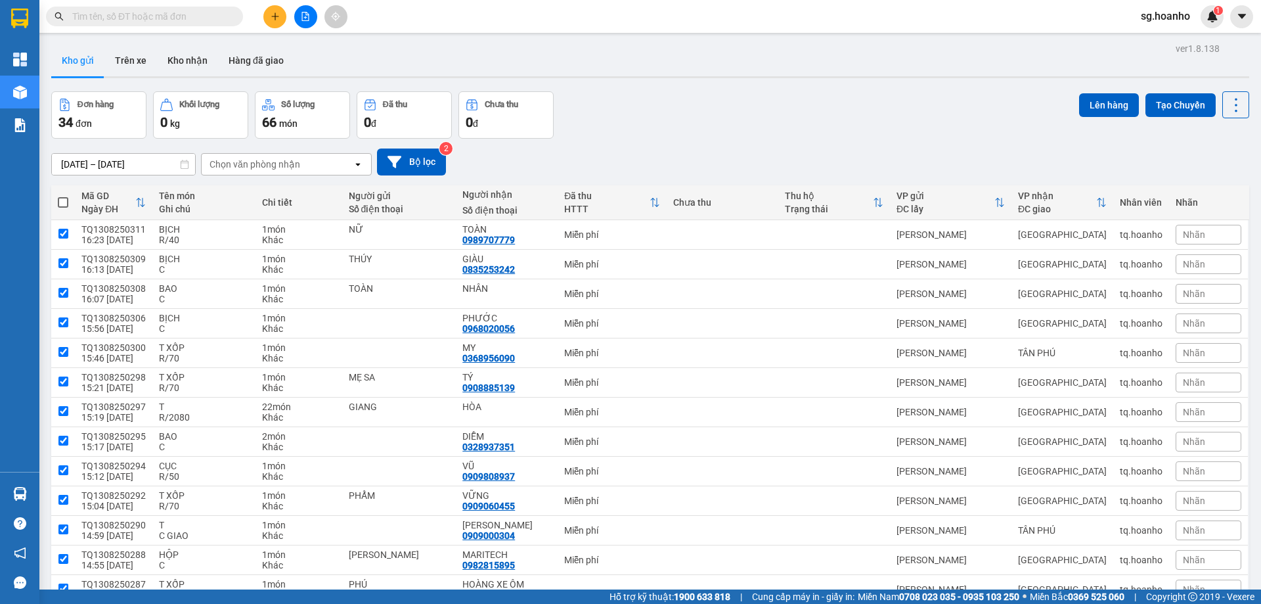
checkbox input "true"
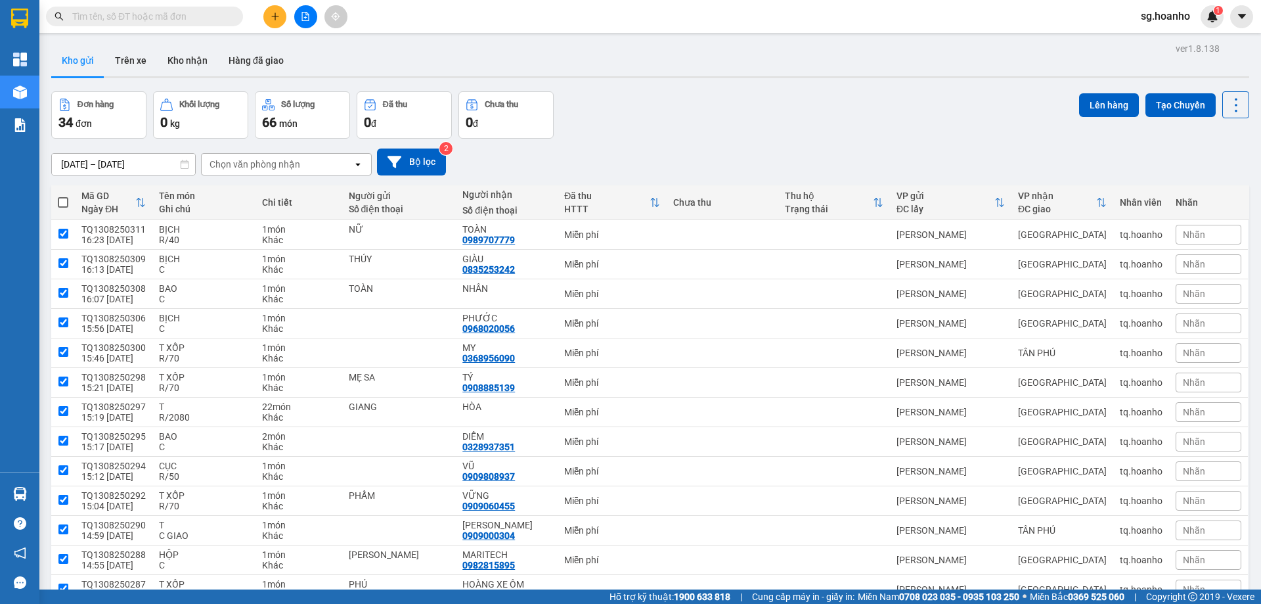
checkbox input "true"
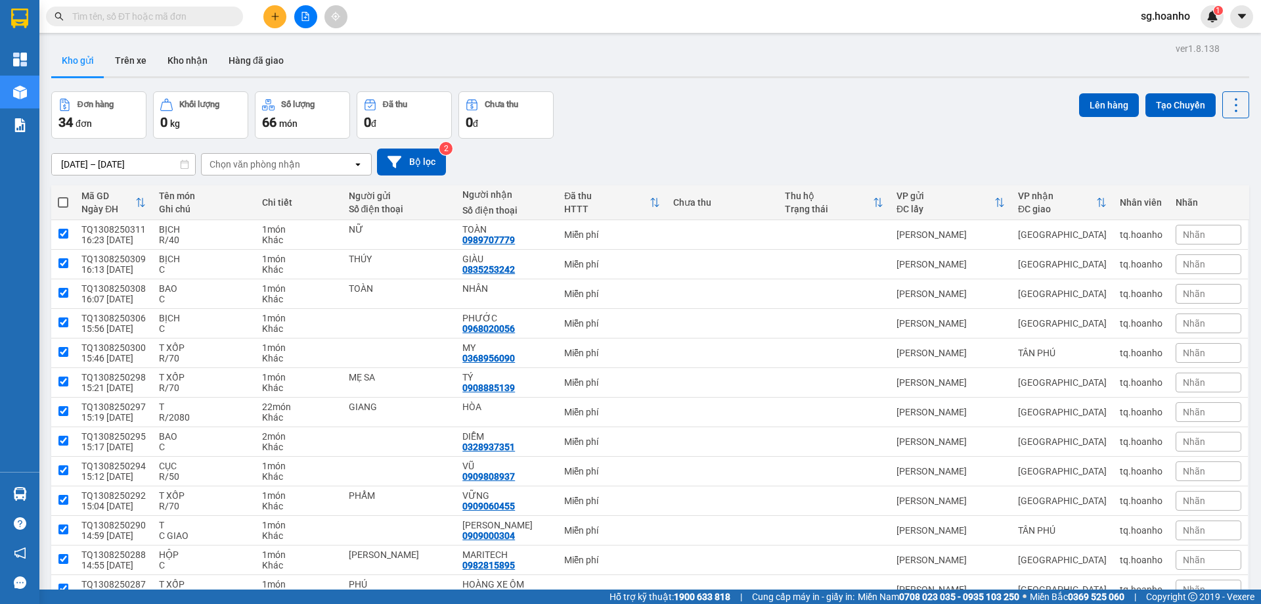
checkbox input "true"
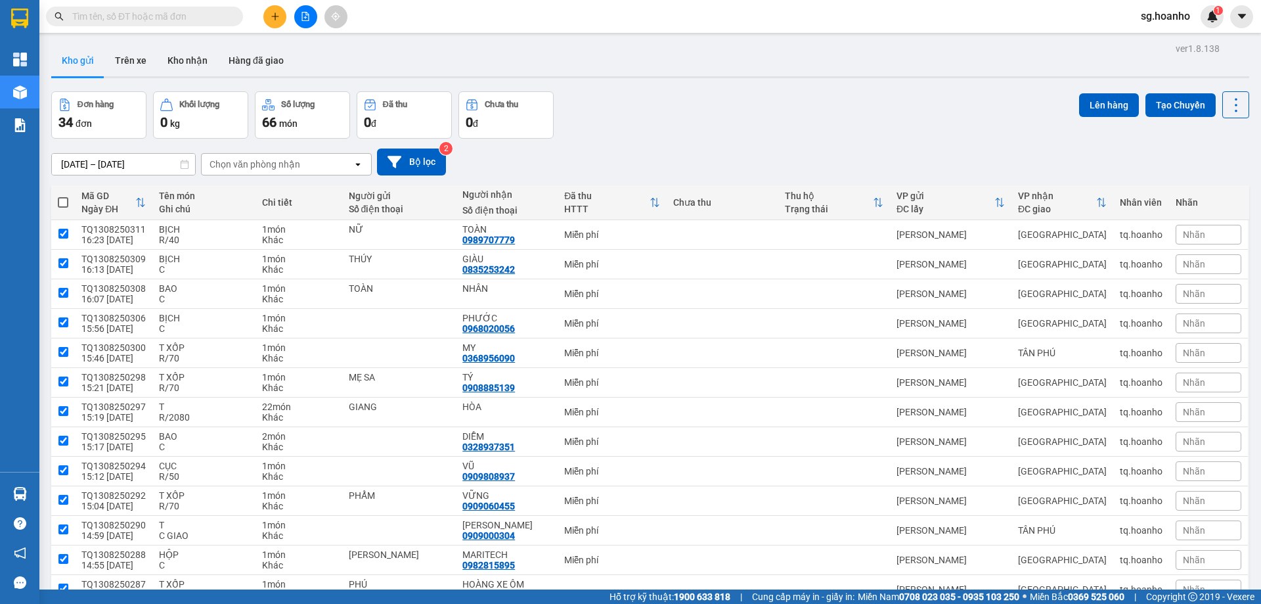
checkbox input "true"
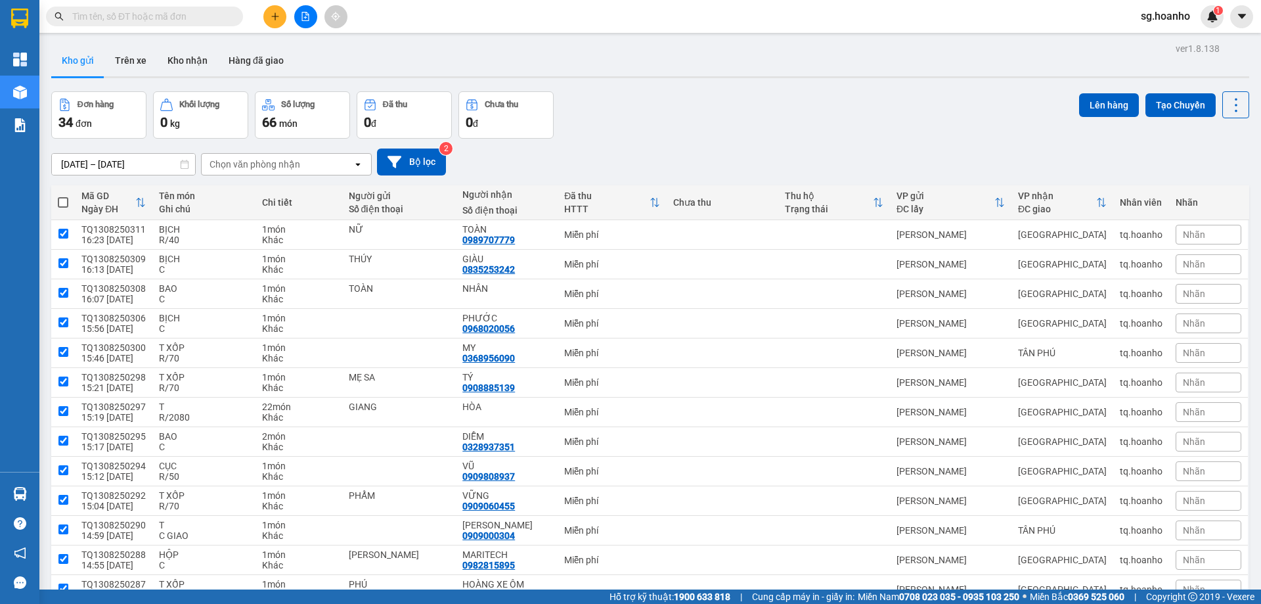
checkbox input "true"
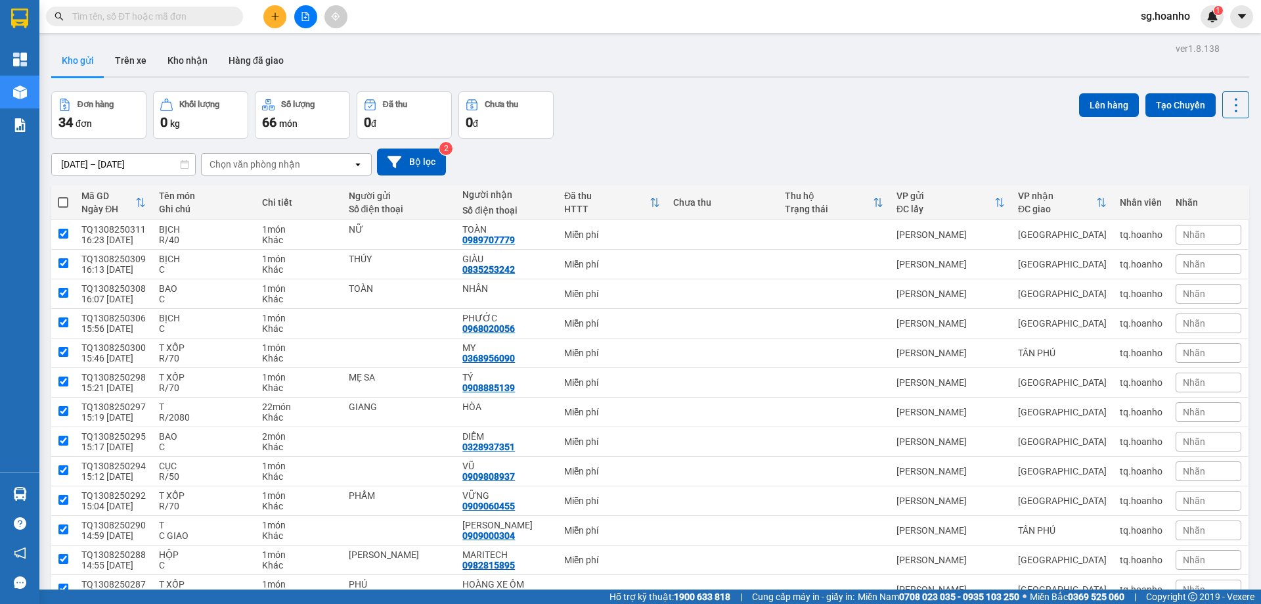
checkbox input "true"
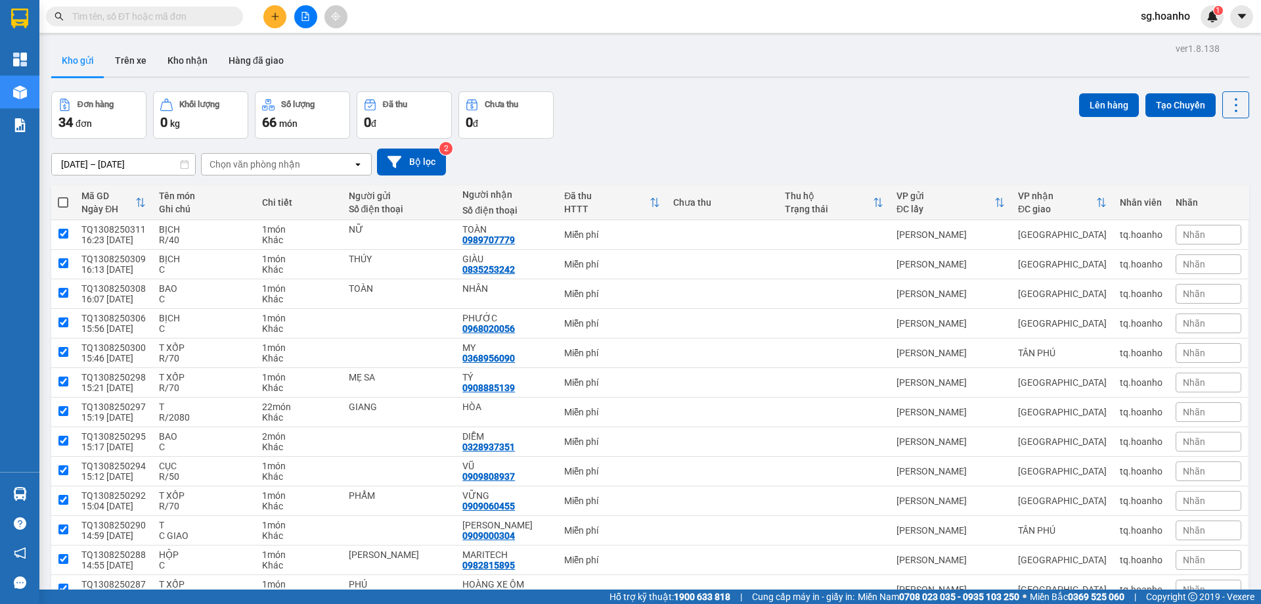
checkbox input "true"
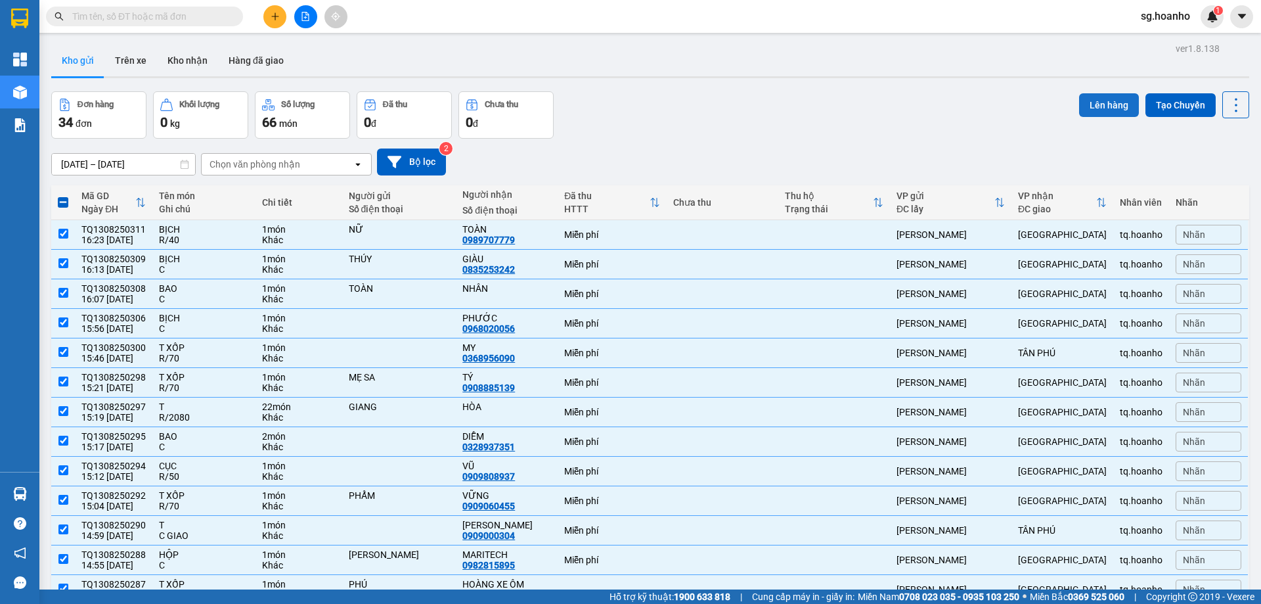
click at [1113, 112] on button "Lên hàng" at bounding box center [1109, 105] width 60 height 24
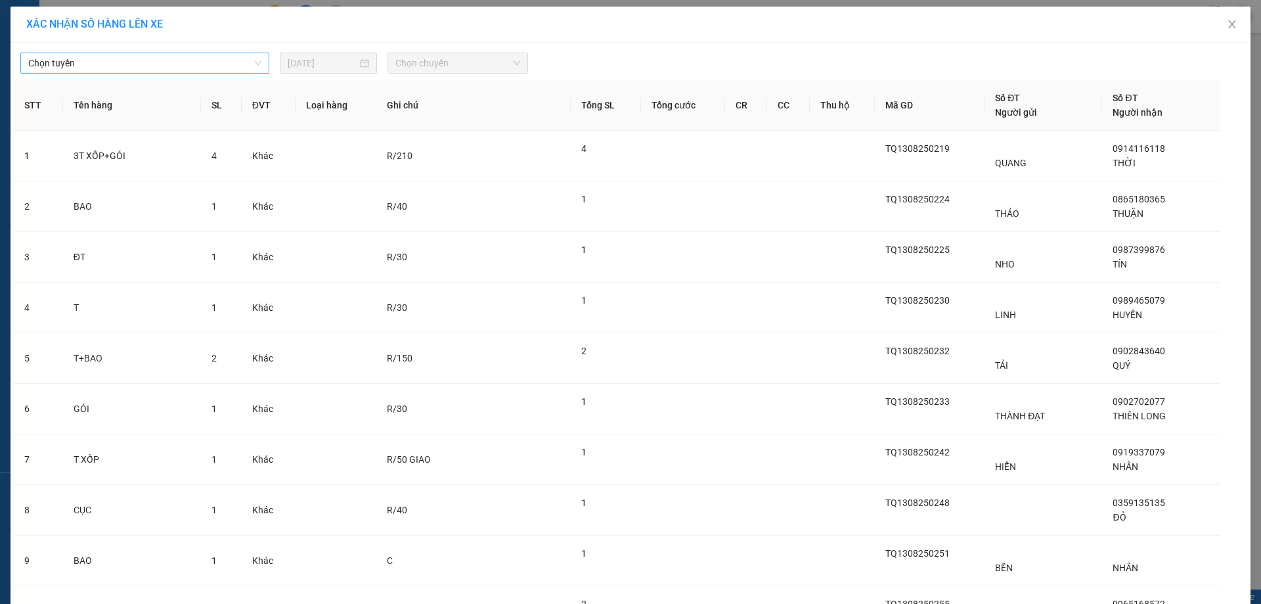
click at [208, 67] on span "Chọn tuyến" at bounding box center [144, 63] width 233 height 20
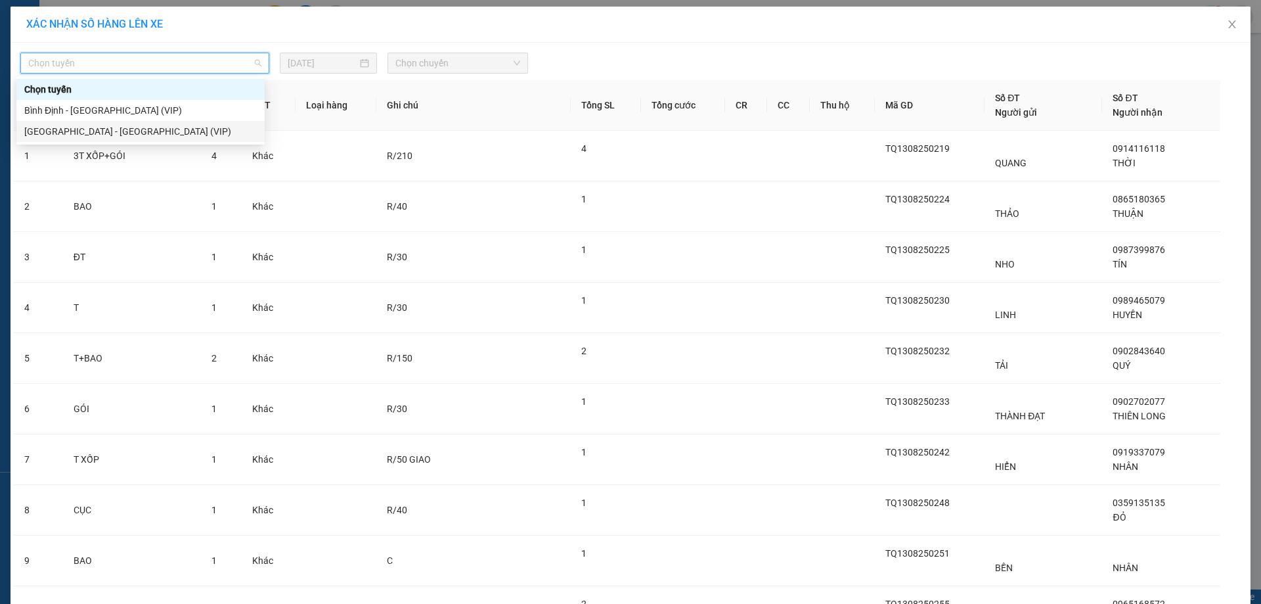
click at [163, 129] on div "[GEOGRAPHIC_DATA] - [GEOGRAPHIC_DATA] (VIP)" at bounding box center [140, 131] width 232 height 14
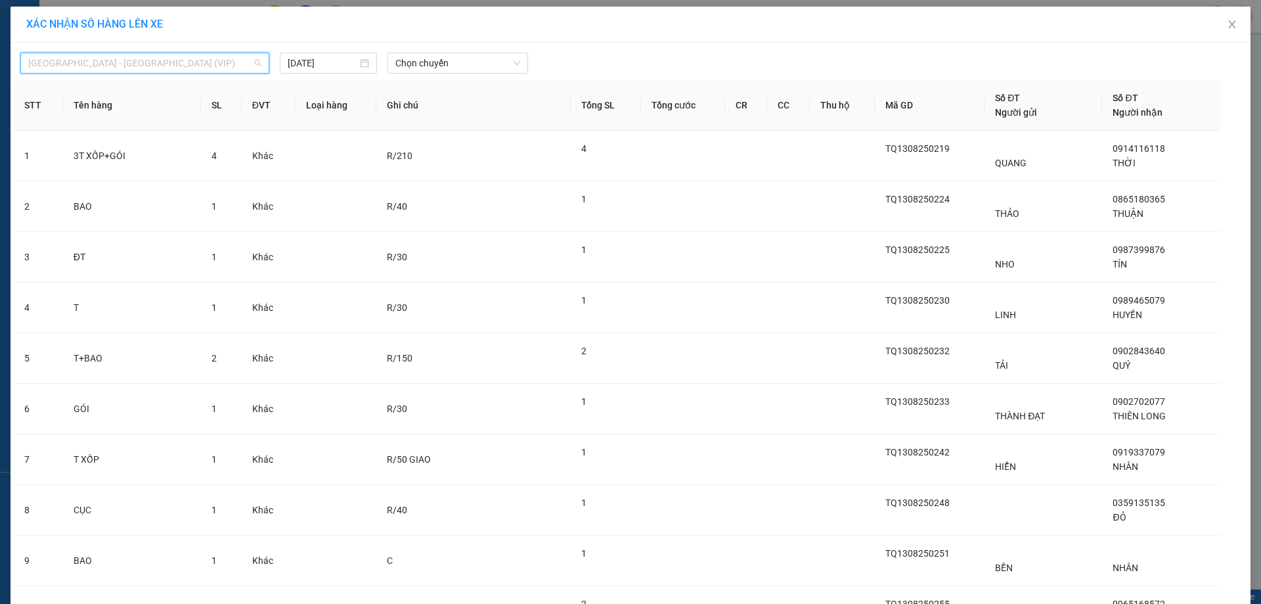
drag, startPoint x: 191, startPoint y: 68, endPoint x: 175, endPoint y: 111, distance: 45.7
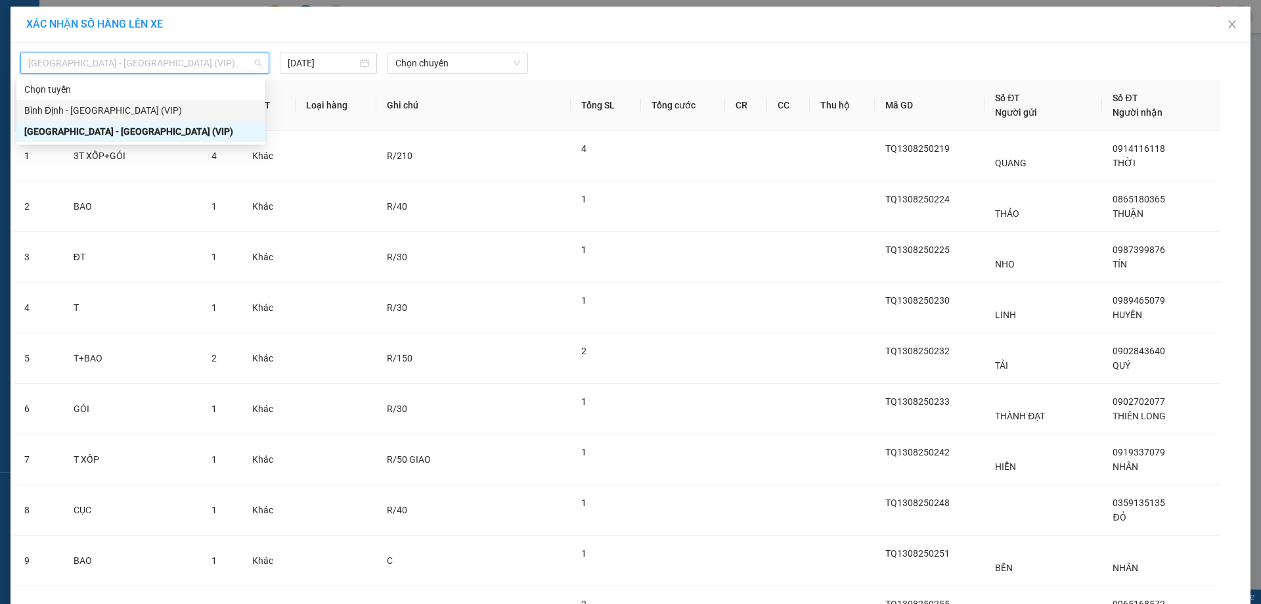
click at [175, 112] on div "Bình Định - [GEOGRAPHIC_DATA] (VIP)" at bounding box center [140, 110] width 232 height 14
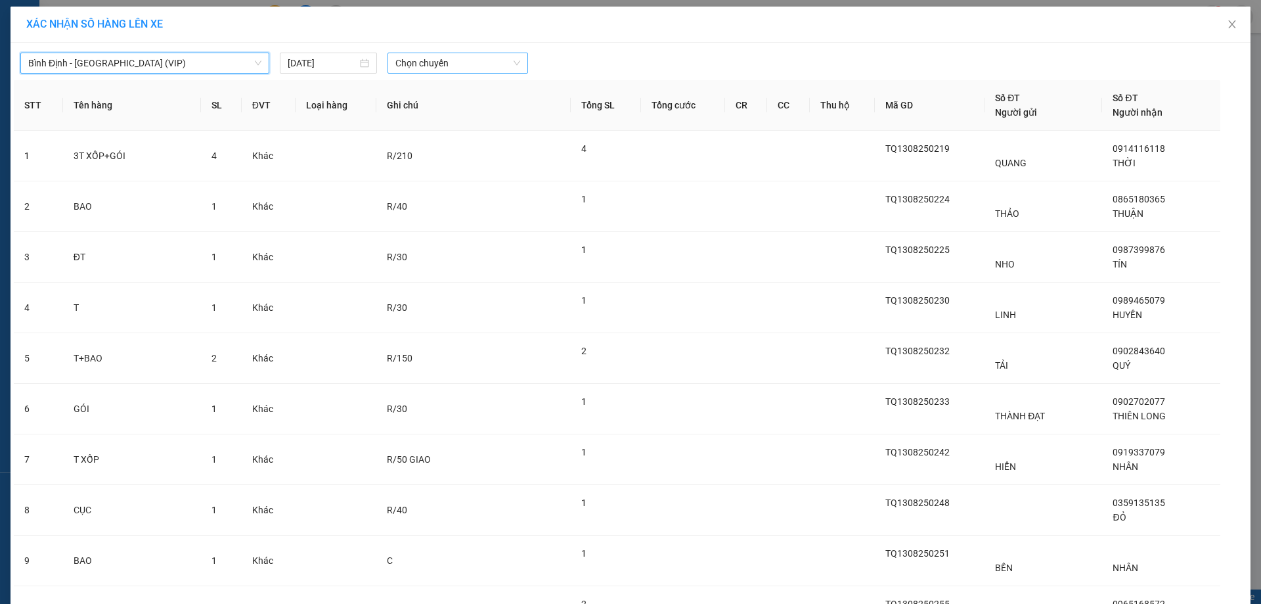
click at [447, 58] on span "Chọn chuyến" at bounding box center [457, 63] width 125 height 20
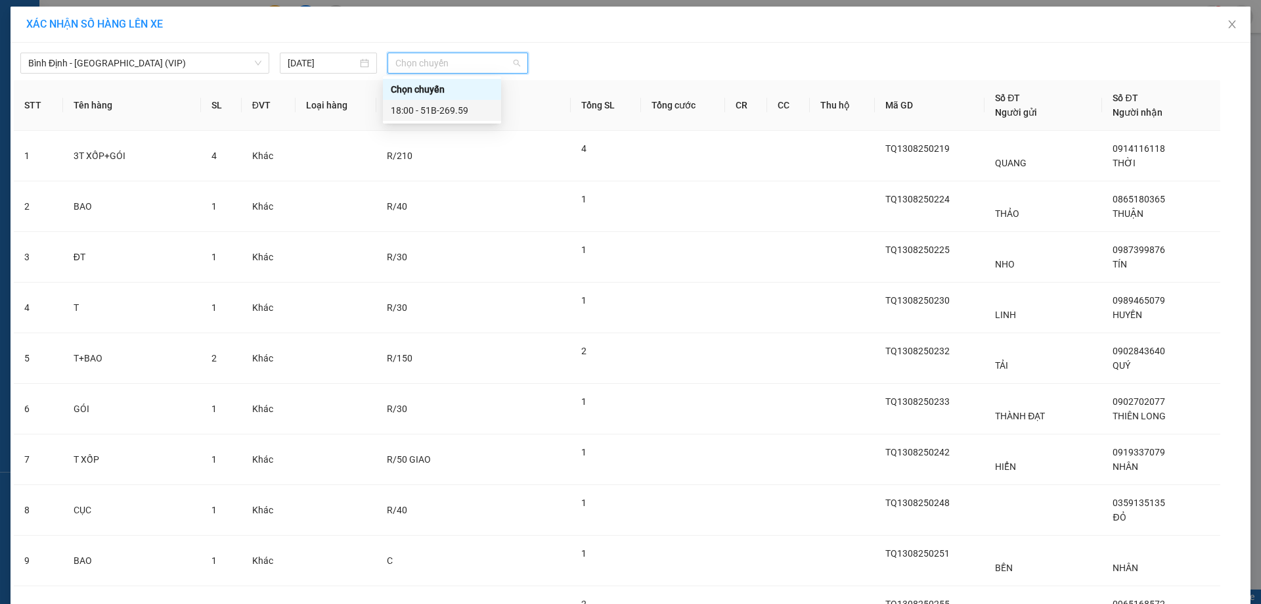
click at [435, 105] on div "18:00 - 51B-269.59" at bounding box center [442, 110] width 102 height 14
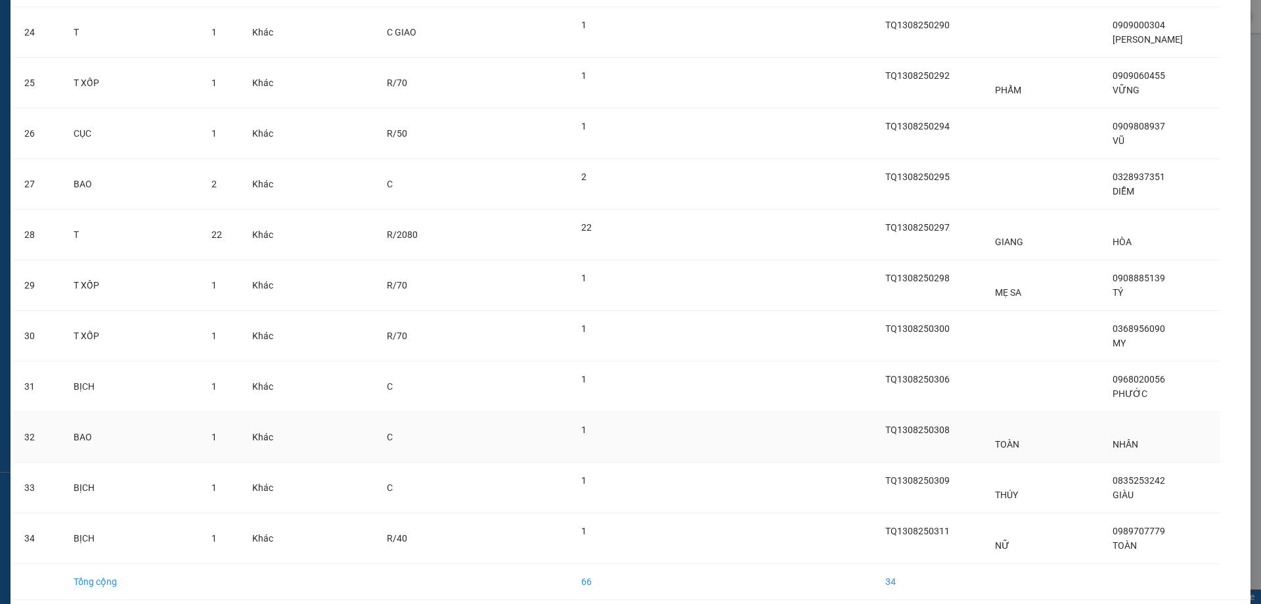
scroll to position [1350, 0]
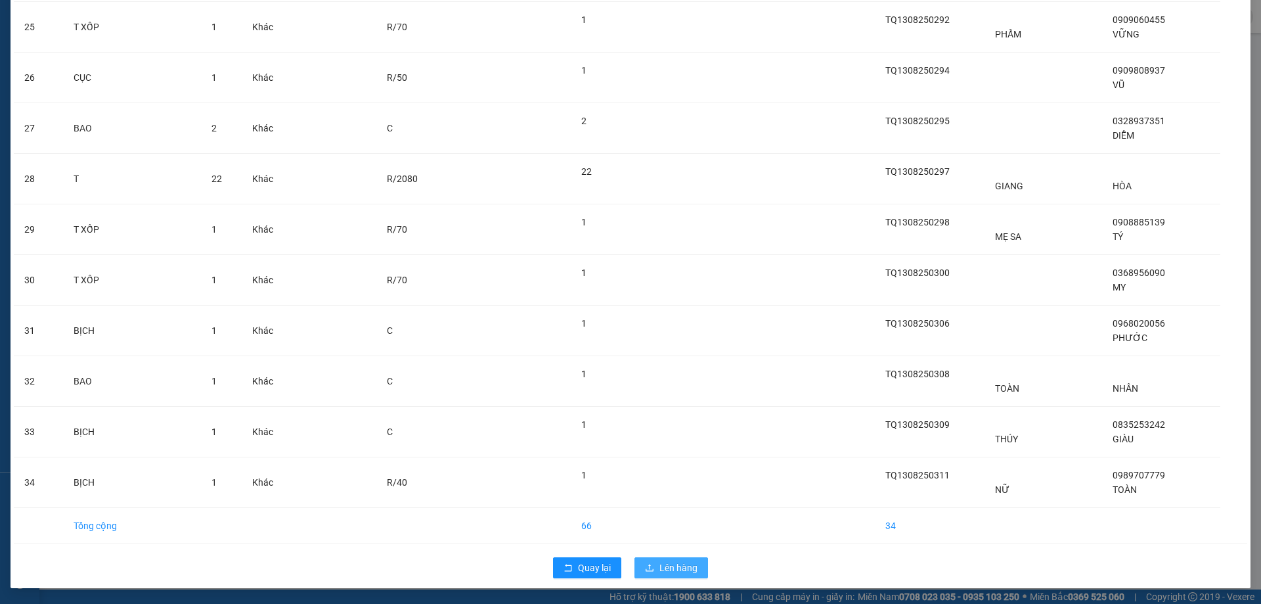
click at [682, 573] on span "Lên hàng" at bounding box center [678, 567] width 38 height 14
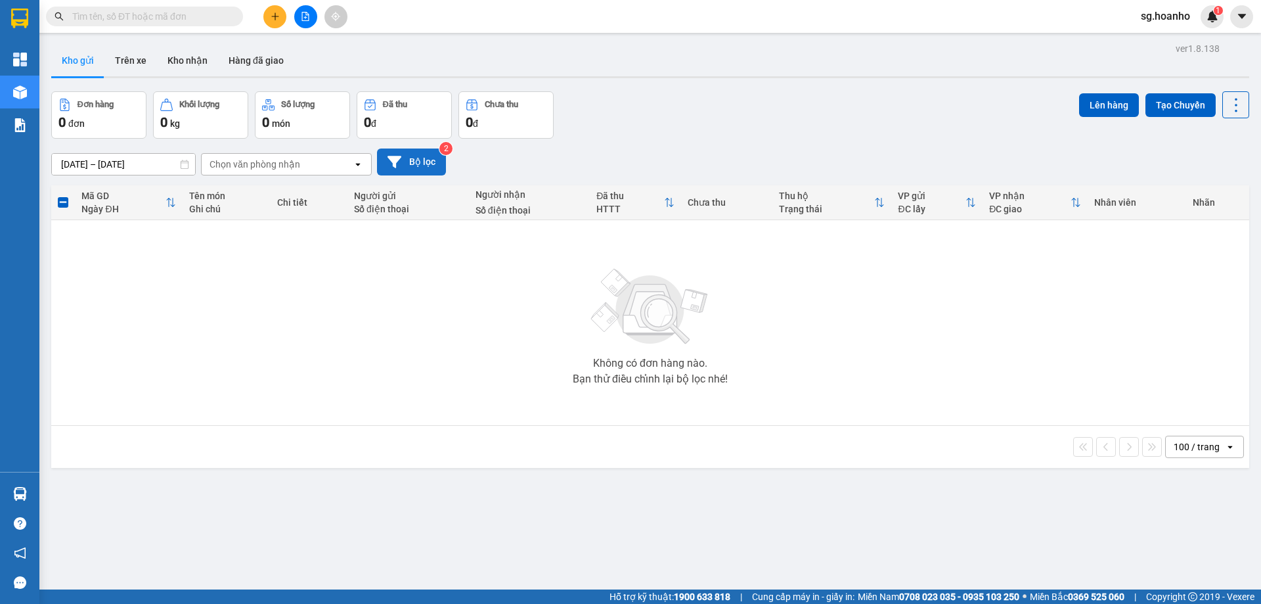
click at [422, 160] on button "Bộ lọc" at bounding box center [411, 161] width 69 height 27
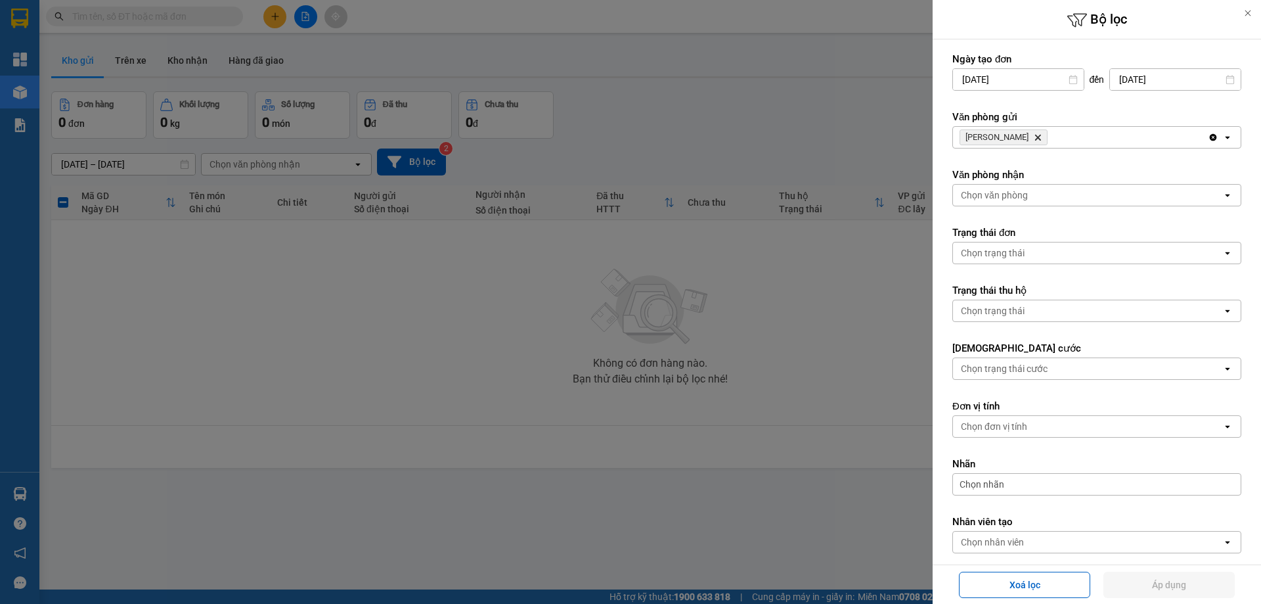
click at [1035, 137] on icon "TAM QUAN, close by backspace" at bounding box center [1038, 138] width 6 height 6
click at [1016, 137] on div "Chọn văn phòng" at bounding box center [994, 137] width 67 height 13
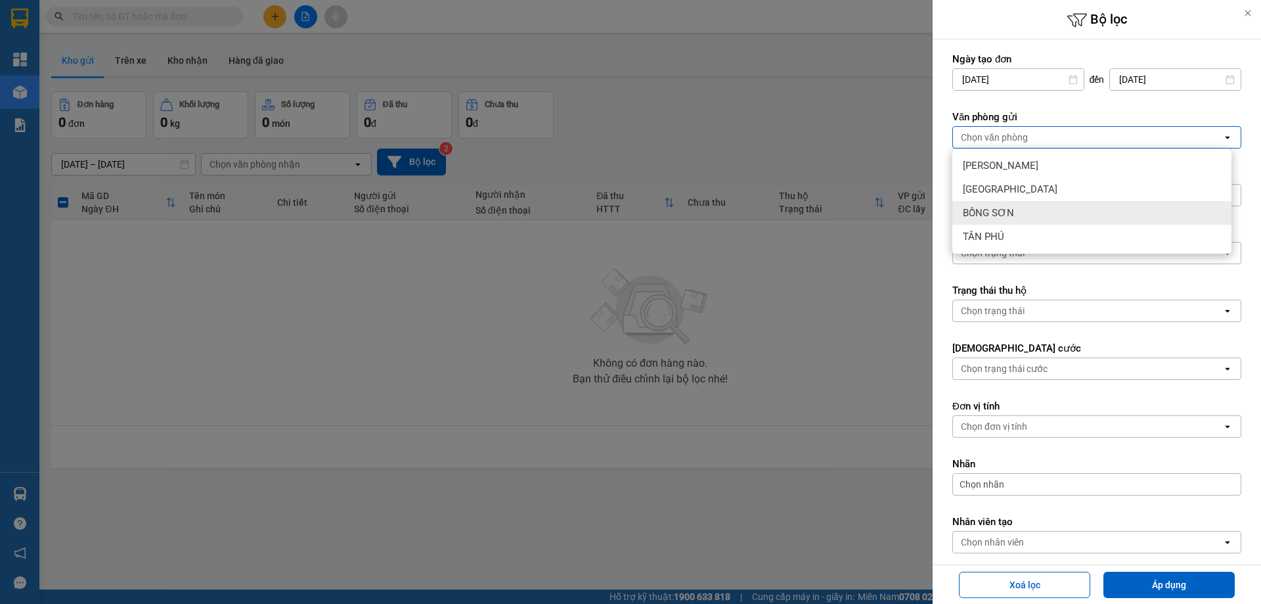
click at [1010, 209] on span "BỒNG SƠN" at bounding box center [988, 212] width 51 height 13
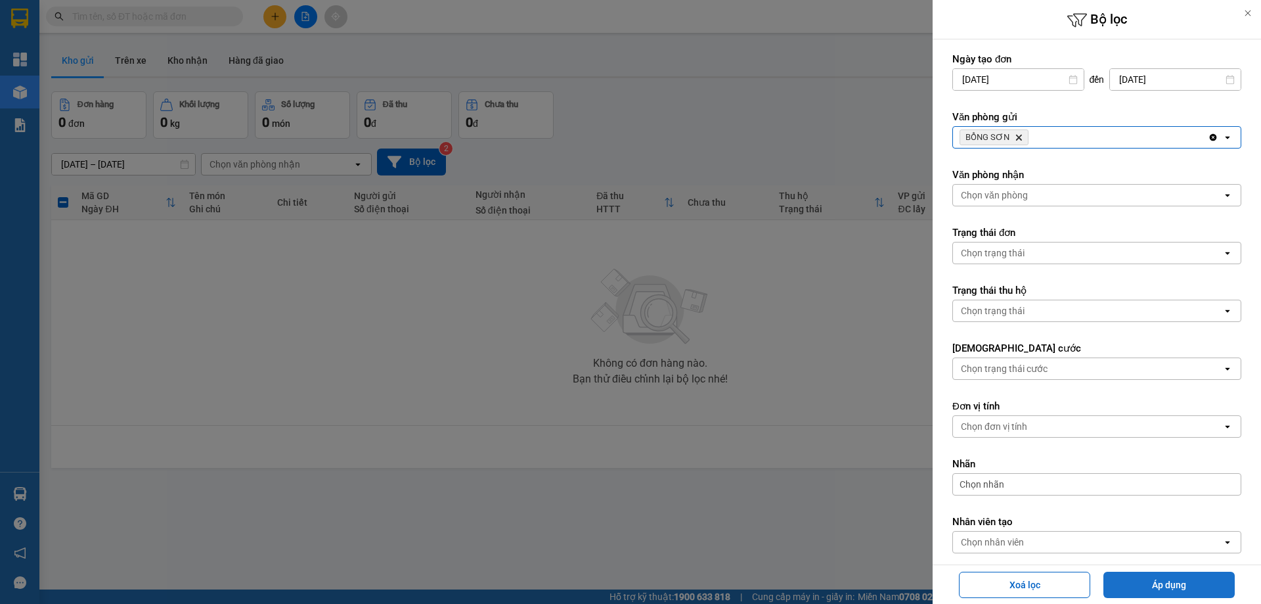
click at [1149, 579] on button "Áp dụng" at bounding box center [1168, 584] width 131 height 26
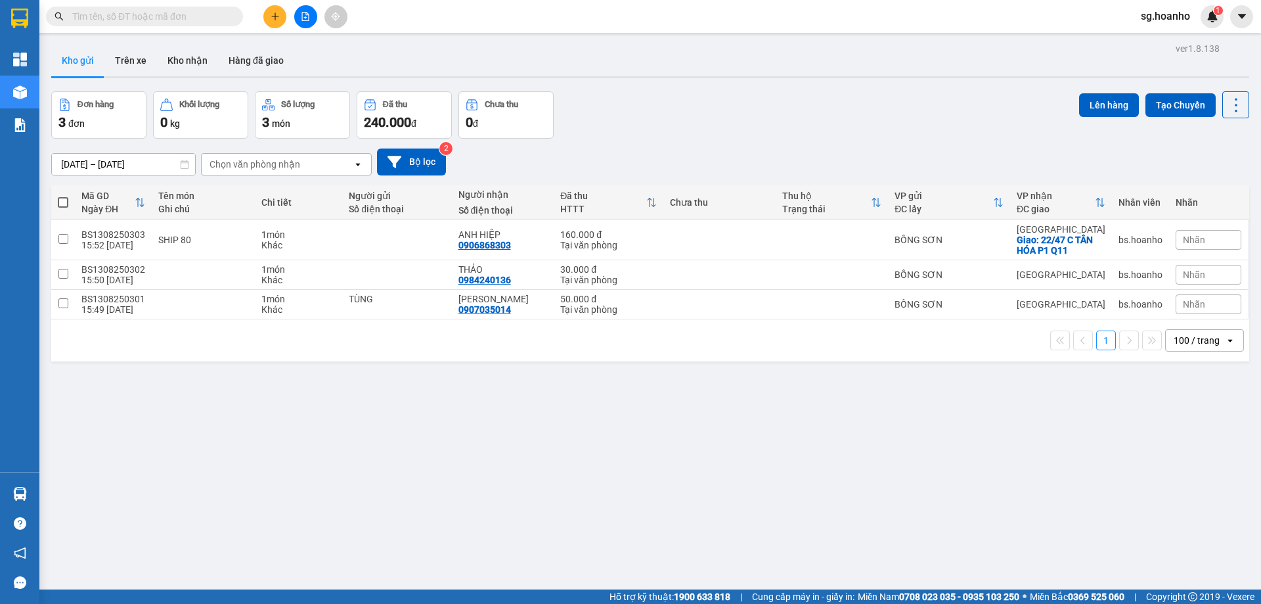
click at [60, 198] on span at bounding box center [63, 202] width 11 height 11
click at [63, 196] on input "checkbox" at bounding box center [63, 196] width 0 height 0
checkbox input "true"
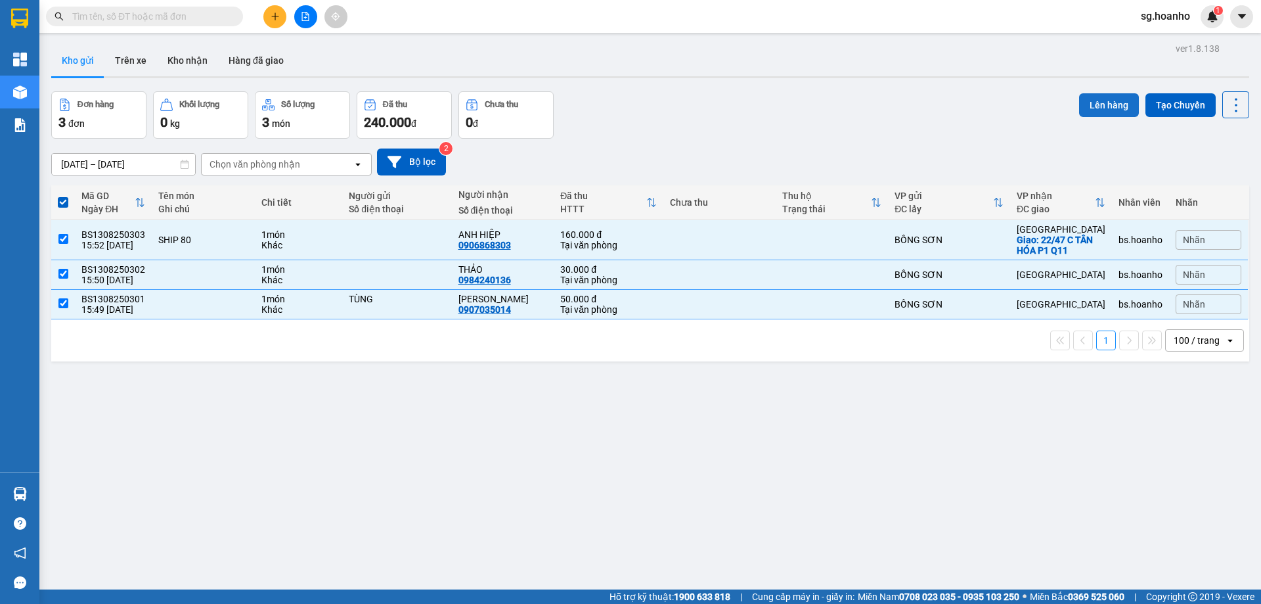
drag, startPoint x: 1107, startPoint y: 99, endPoint x: 1094, endPoint y: 102, distance: 12.9
click at [1099, 100] on button "Lên hàng" at bounding box center [1109, 105] width 60 height 24
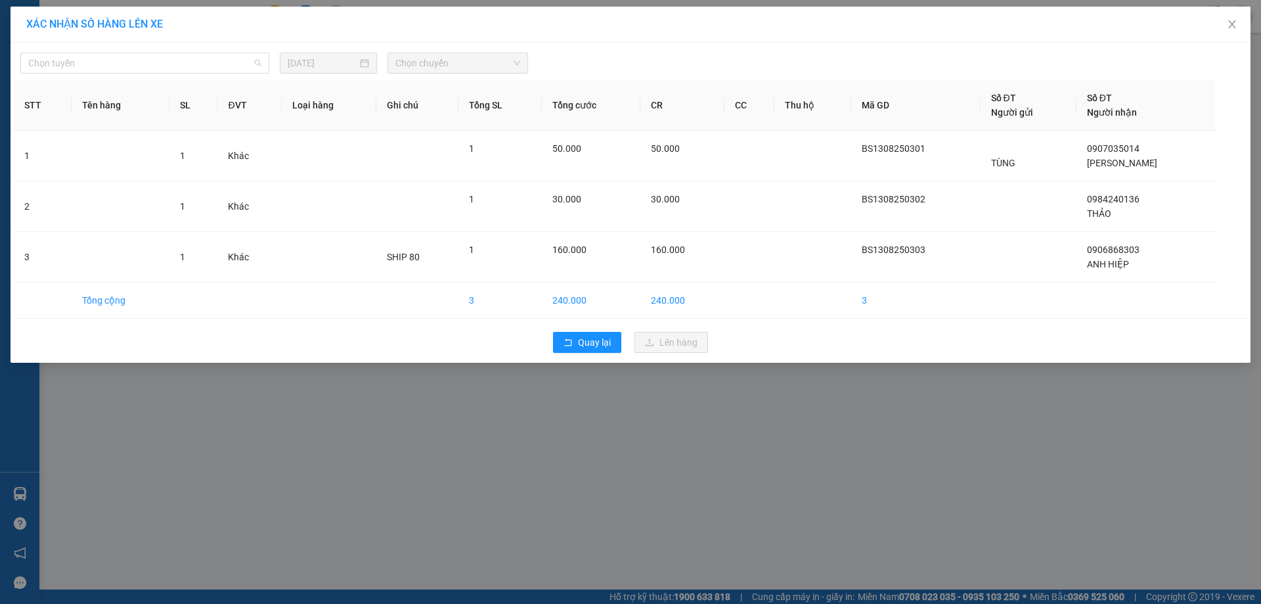
drag, startPoint x: 185, startPoint y: 55, endPoint x: 151, endPoint y: 83, distance: 44.3
click at [172, 64] on span "Chọn tuyến" at bounding box center [144, 63] width 233 height 20
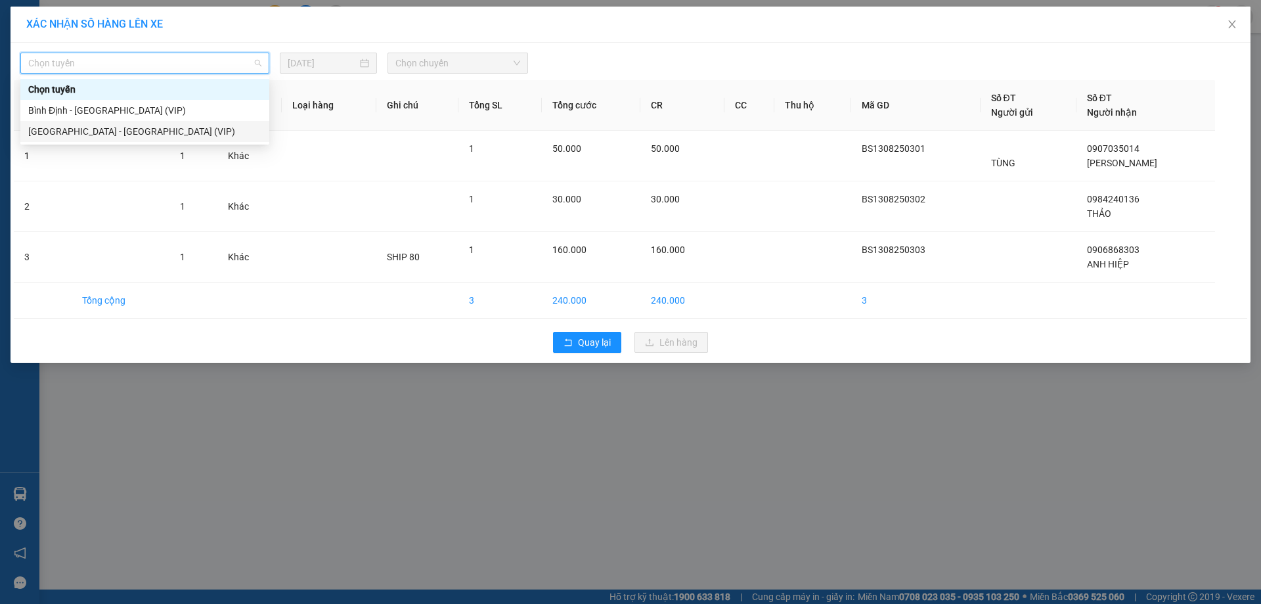
click at [120, 123] on div "[GEOGRAPHIC_DATA] - [GEOGRAPHIC_DATA] (VIP)" at bounding box center [144, 131] width 249 height 21
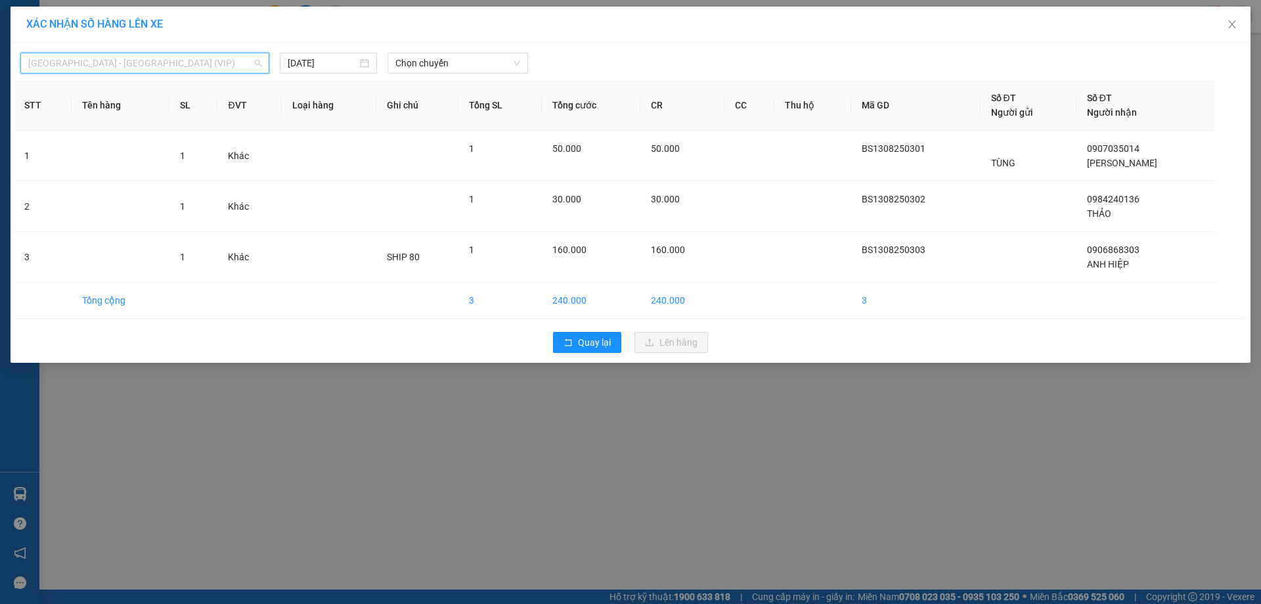
drag, startPoint x: 196, startPoint y: 68, endPoint x: 189, endPoint y: 76, distance: 10.2
click at [193, 71] on span "[GEOGRAPHIC_DATA] - [GEOGRAPHIC_DATA] (VIP)" at bounding box center [144, 63] width 233 height 20
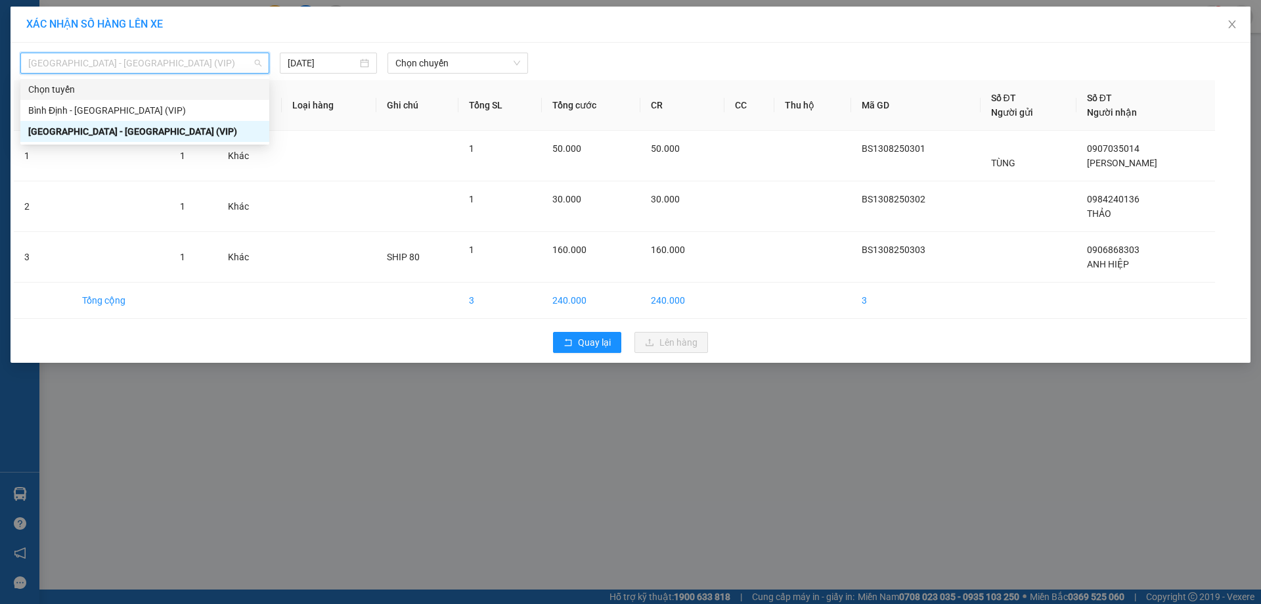
click at [165, 99] on div "Chọn tuyến" at bounding box center [144, 89] width 249 height 21
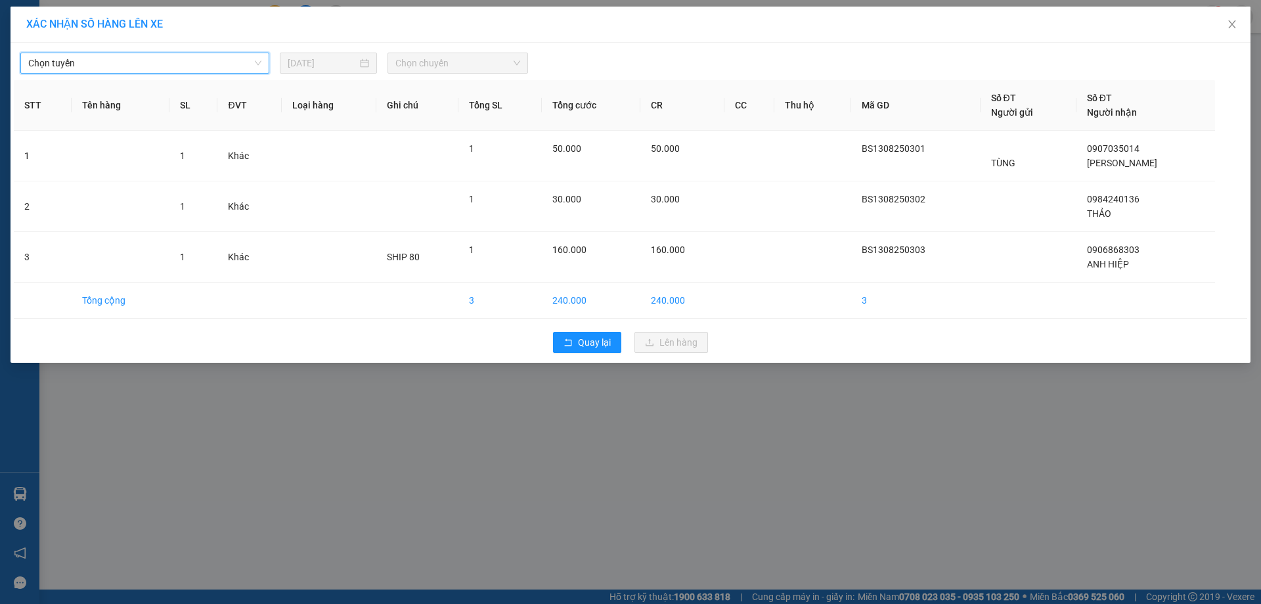
click at [469, 67] on span "Chọn chuyến" at bounding box center [457, 63] width 125 height 20
click at [209, 64] on span "Chọn tuyến" at bounding box center [144, 63] width 233 height 20
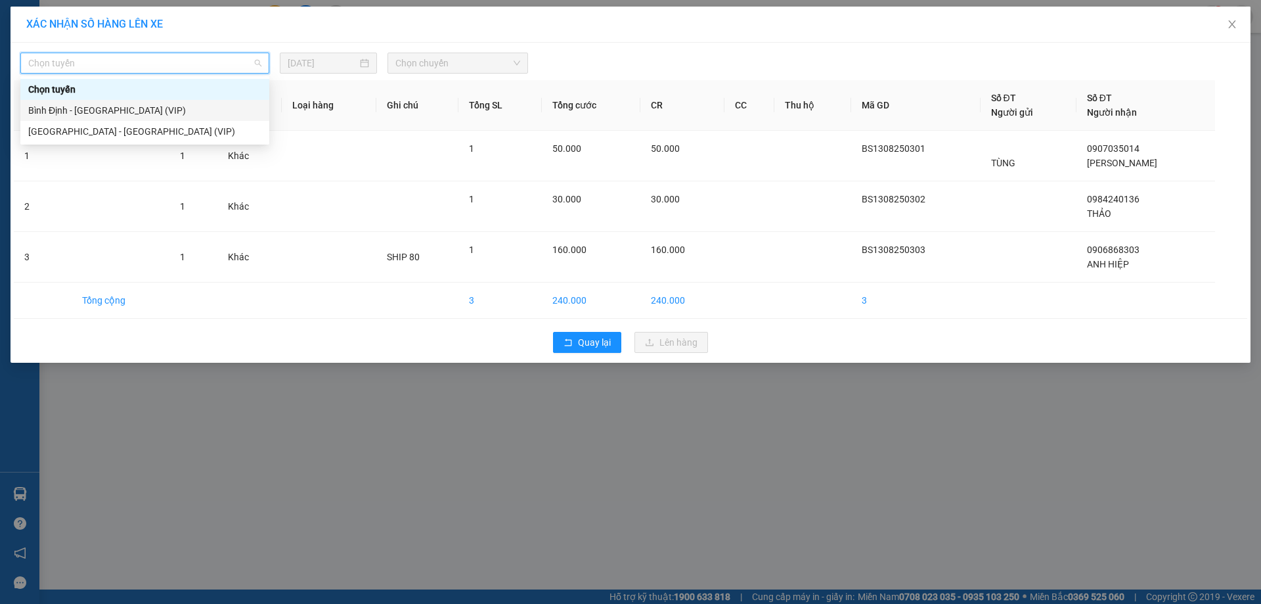
drag, startPoint x: 146, startPoint y: 112, endPoint x: 183, endPoint y: 99, distance: 39.3
click at [148, 112] on div "Bình Định - [GEOGRAPHIC_DATA] (VIP)" at bounding box center [144, 110] width 233 height 14
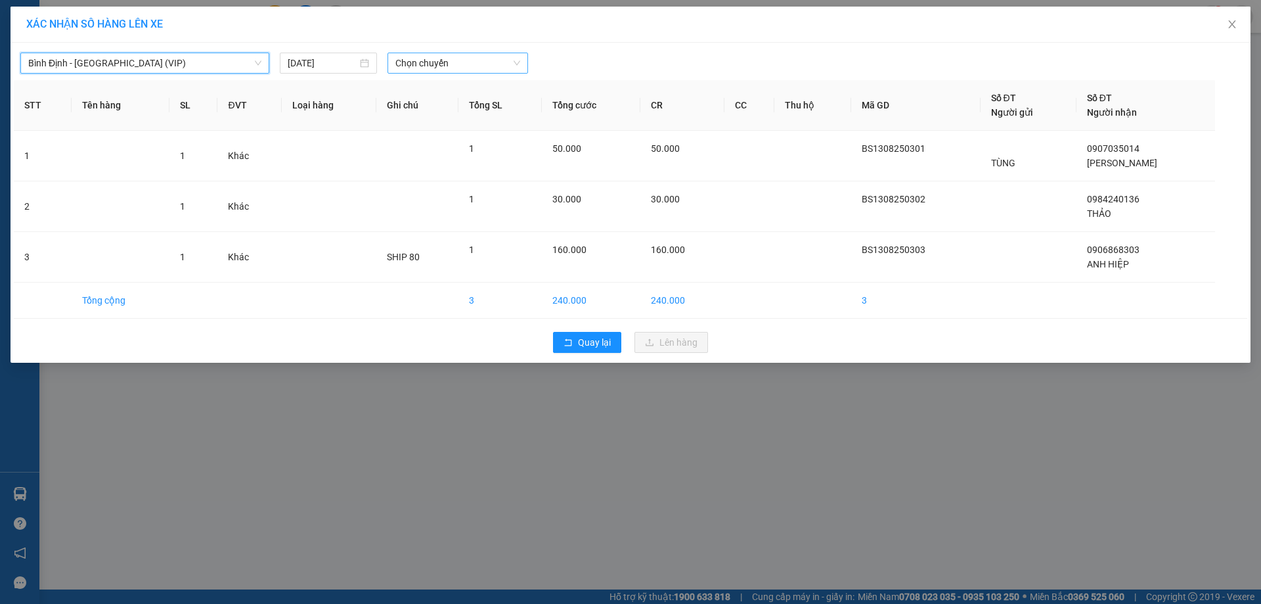
click at [455, 66] on span "Chọn chuyến" at bounding box center [457, 63] width 125 height 20
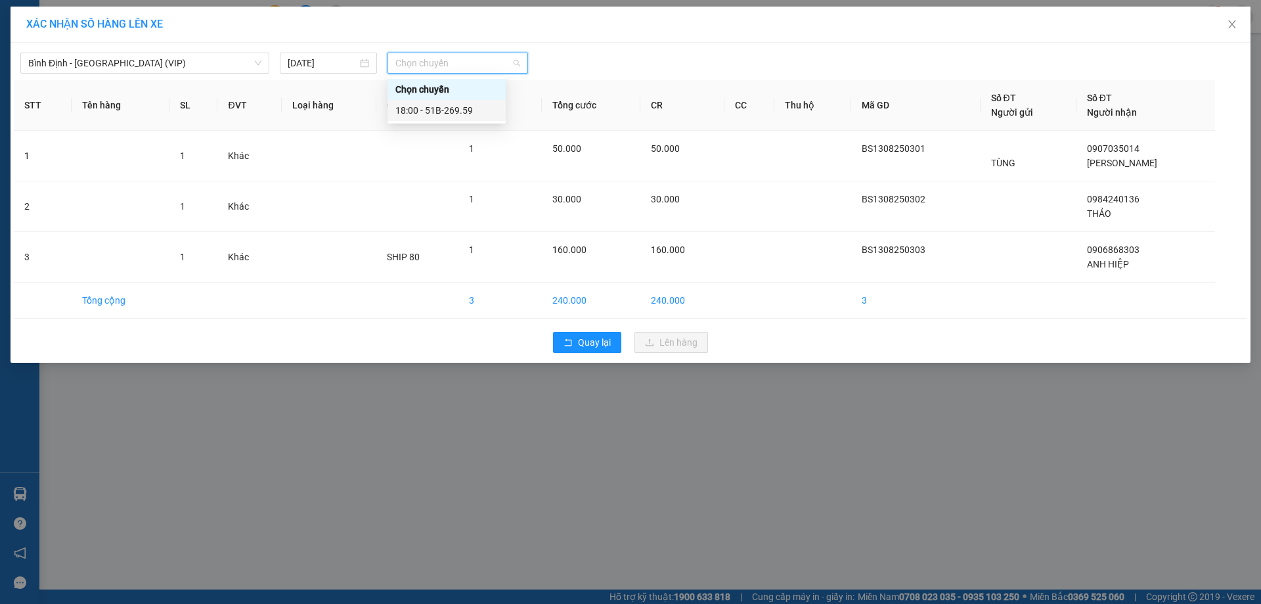
drag, startPoint x: 446, startPoint y: 110, endPoint x: 481, endPoint y: 130, distance: 40.9
click at [458, 118] on div "18:00 - 51B-269.59" at bounding box center [446, 110] width 118 height 21
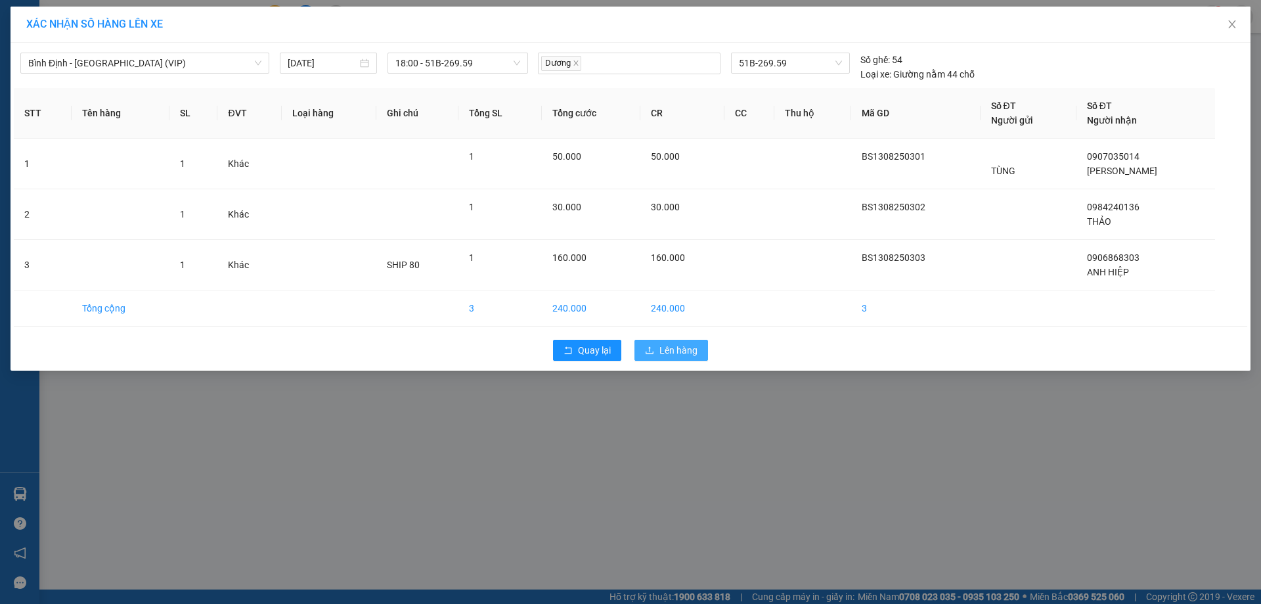
click at [673, 349] on span "Lên hàng" at bounding box center [678, 350] width 38 height 14
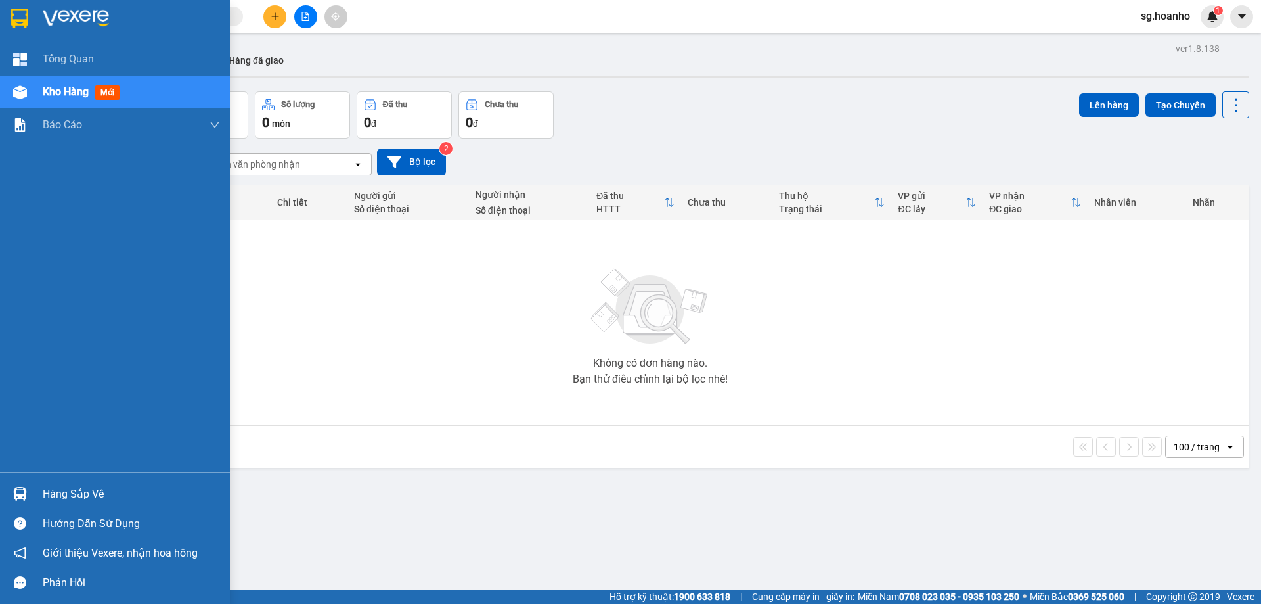
click at [32, 19] on div at bounding box center [115, 21] width 230 height 43
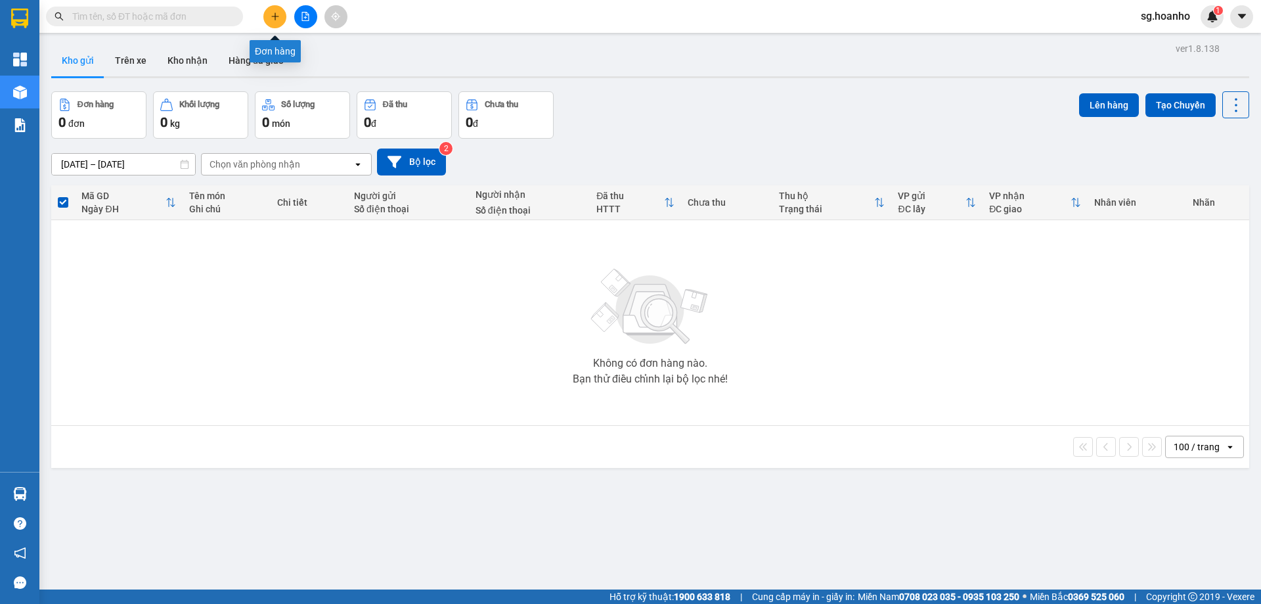
click at [271, 23] on button at bounding box center [274, 16] width 23 height 23
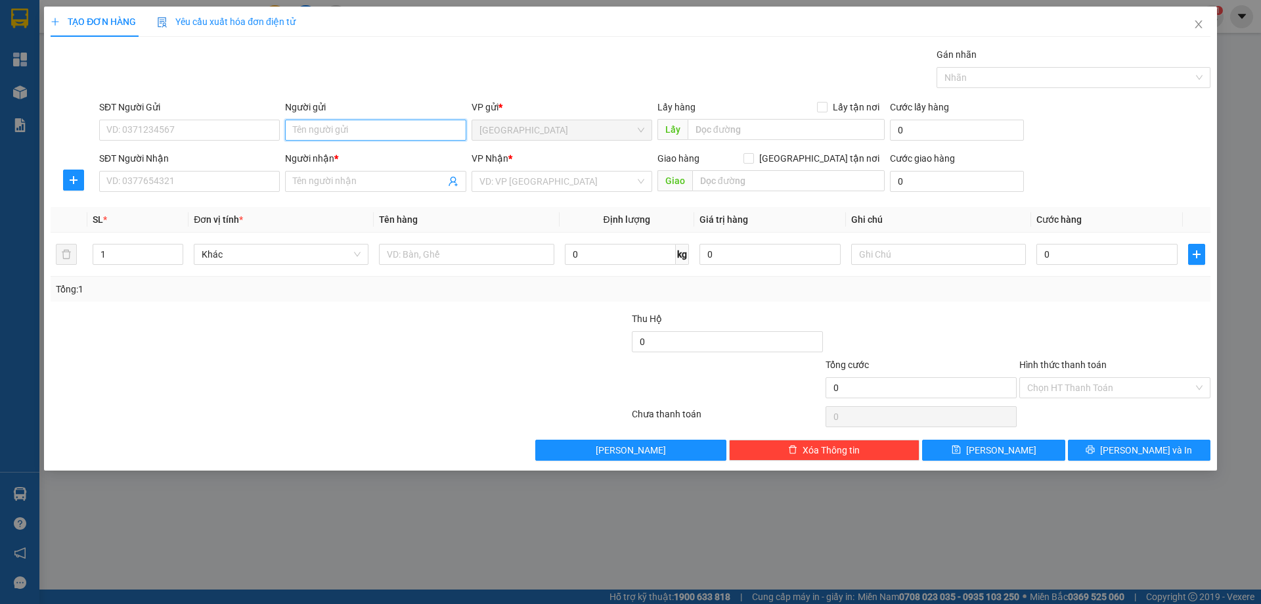
click at [334, 135] on input "Người gửi" at bounding box center [375, 130] width 181 height 21
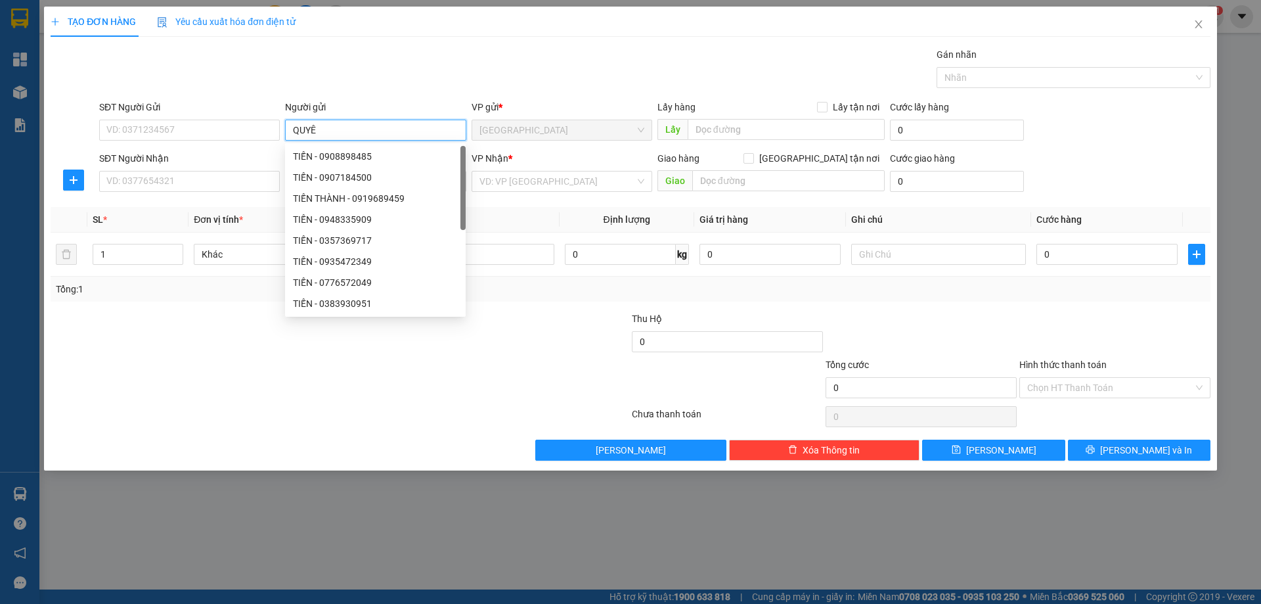
type input "QUYÊN"
drag, startPoint x: 340, startPoint y: 148, endPoint x: 338, endPoint y: 134, distance: 14.0
click at [340, 146] on div "QUYÊN LỘC - 0932723363" at bounding box center [375, 156] width 181 height 21
type input "0932723363"
type input "QUYÊN LỘC"
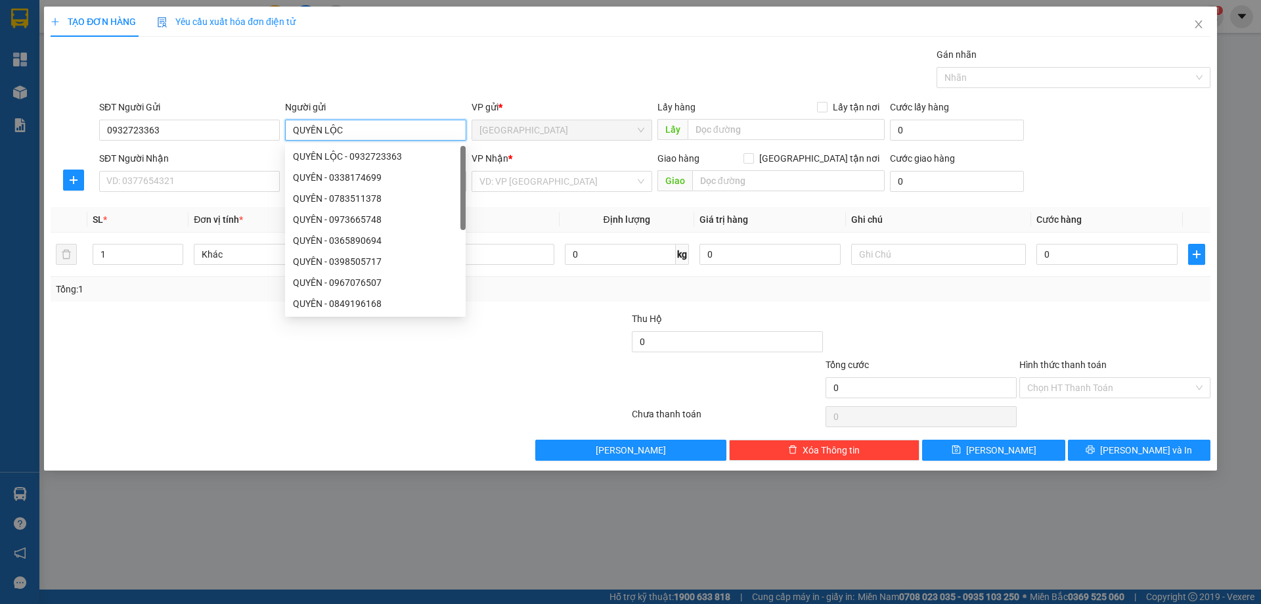
click at [337, 133] on input "QUYÊN LỘC" at bounding box center [375, 130] width 181 height 21
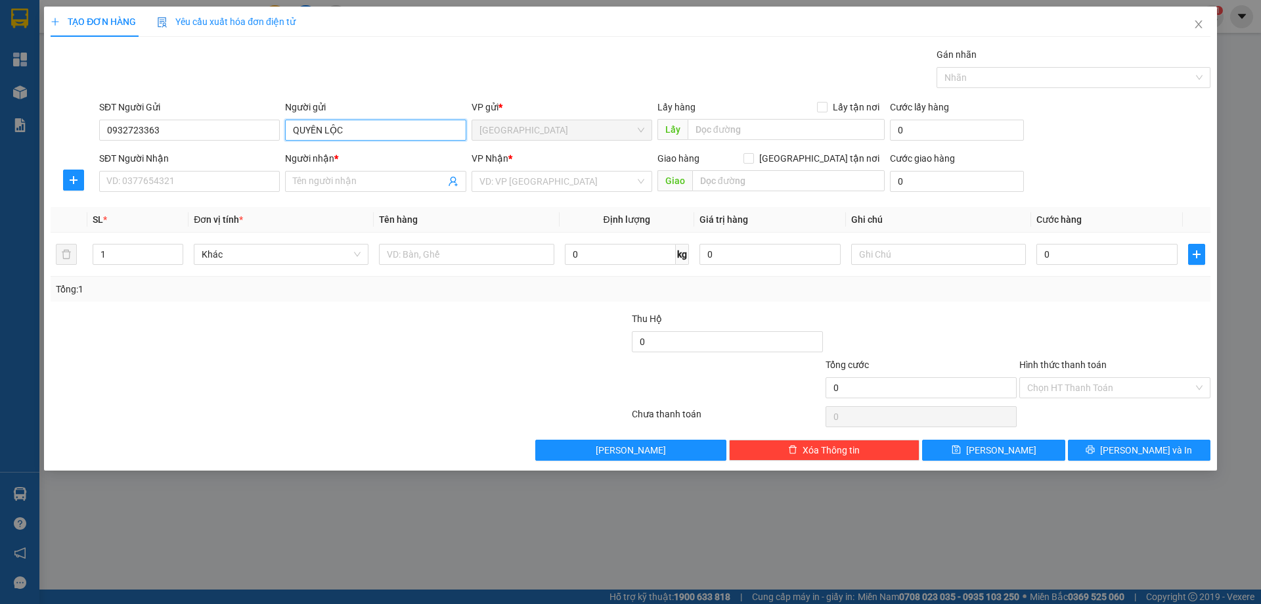
click at [337, 133] on input "QUYÊN LỘC" at bounding box center [375, 130] width 181 height 21
click at [338, 133] on input "QUYÊN LỘC" at bounding box center [375, 130] width 181 height 21
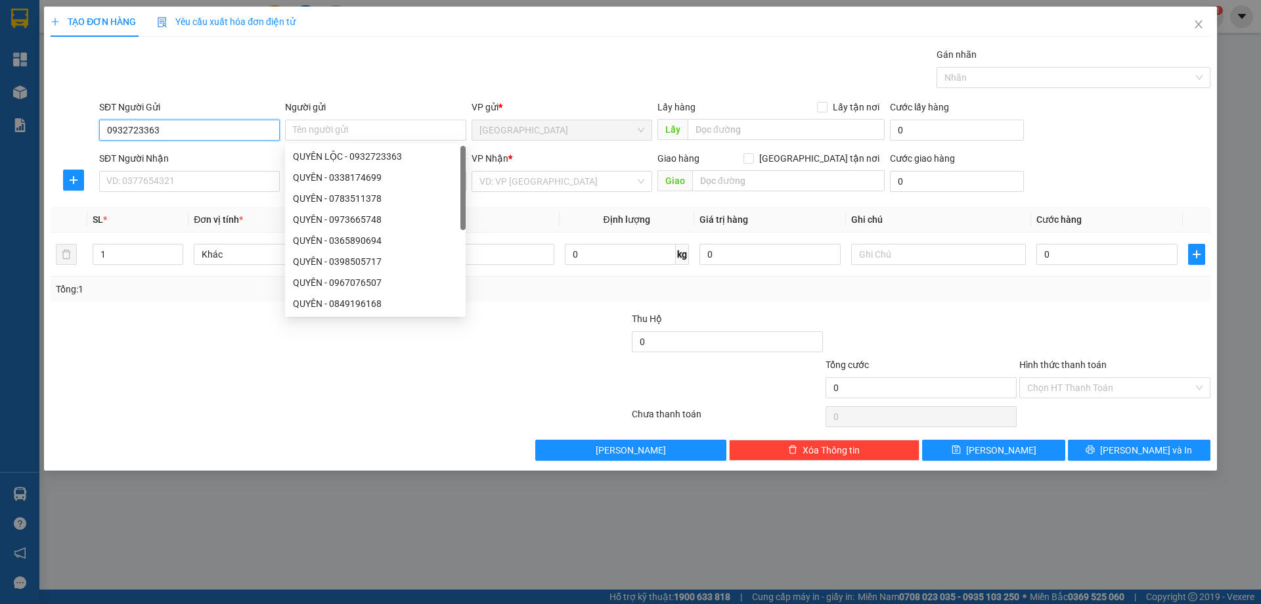
click at [247, 137] on input "0932723363" at bounding box center [189, 130] width 181 height 21
click at [247, 136] on input "0932723363" at bounding box center [189, 130] width 181 height 21
click at [248, 136] on input "0932723363" at bounding box center [189, 130] width 181 height 21
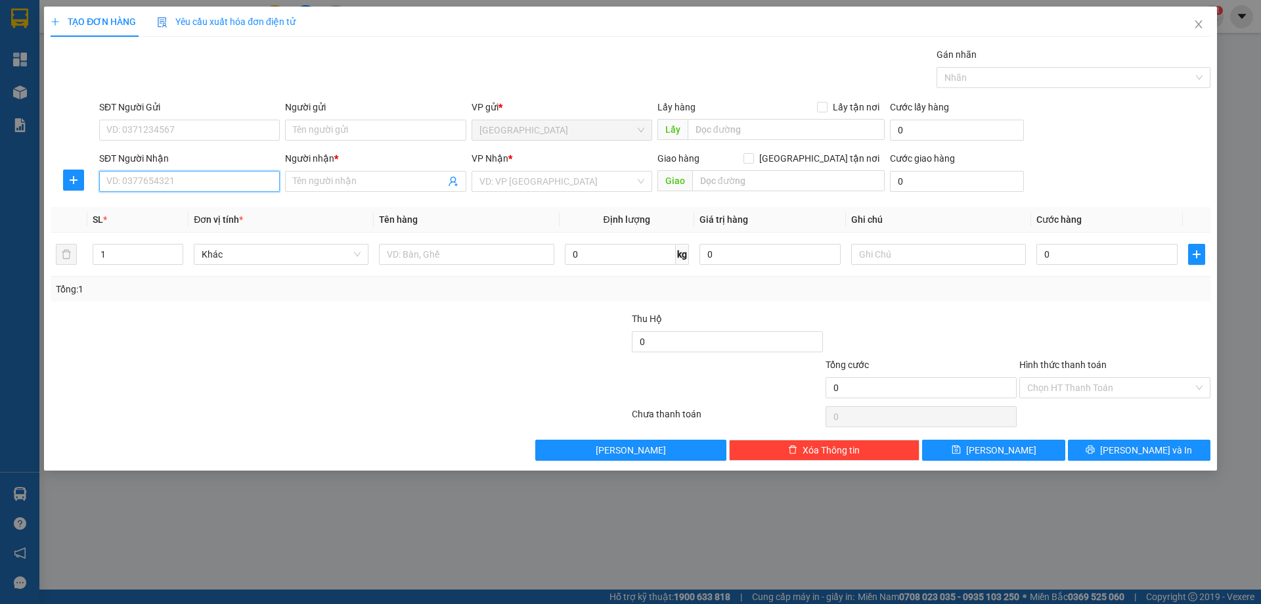
click at [227, 174] on input "SĐT Người Nhận" at bounding box center [189, 181] width 181 height 21
click at [301, 183] on input "Người nhận *" at bounding box center [369, 181] width 152 height 14
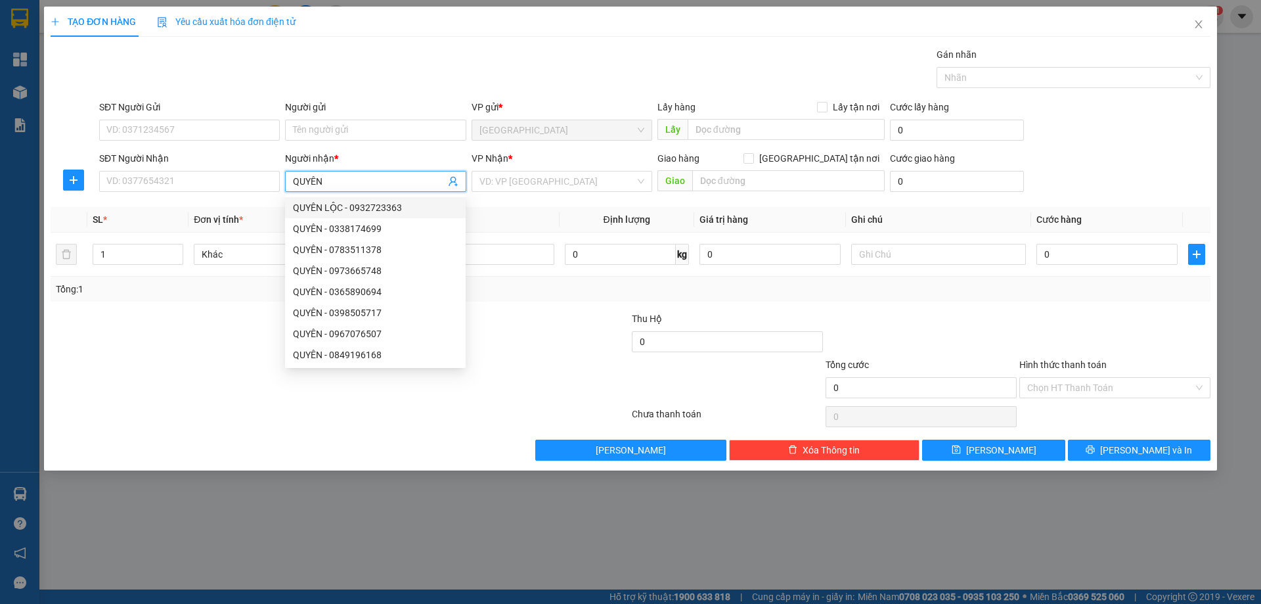
type input "QUYÊN"
click at [514, 167] on div "VP Nhận *" at bounding box center [562, 161] width 181 height 20
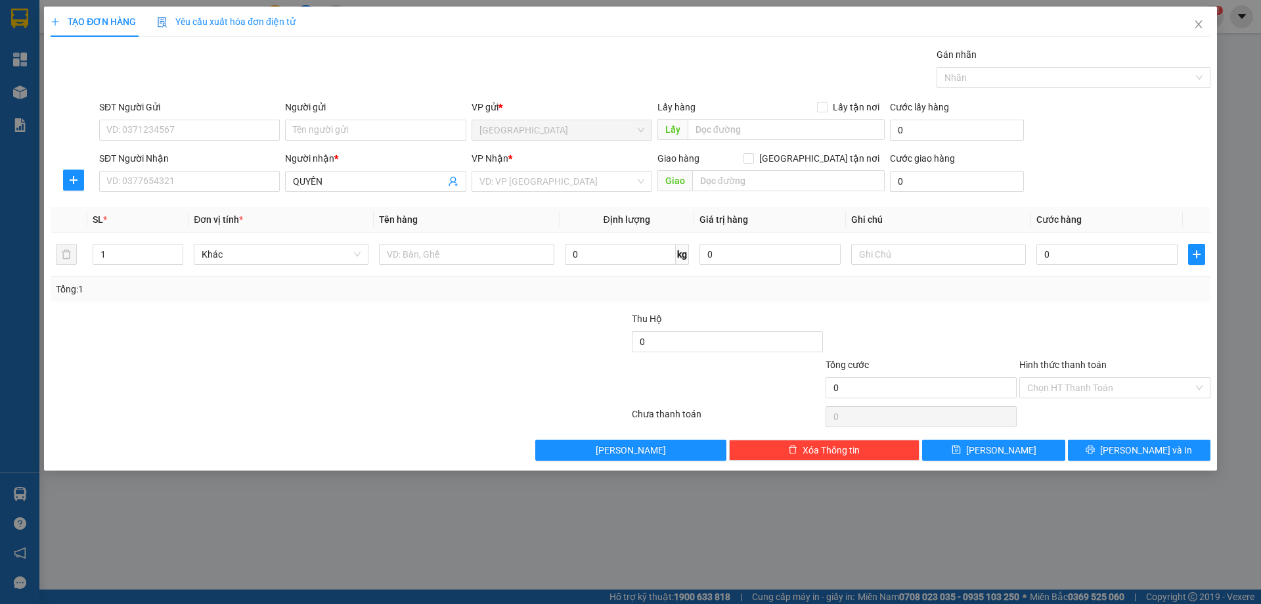
drag, startPoint x: 517, startPoint y: 184, endPoint x: 517, endPoint y: 193, distance: 9.2
click at [517, 188] on input "search" at bounding box center [557, 181] width 156 height 20
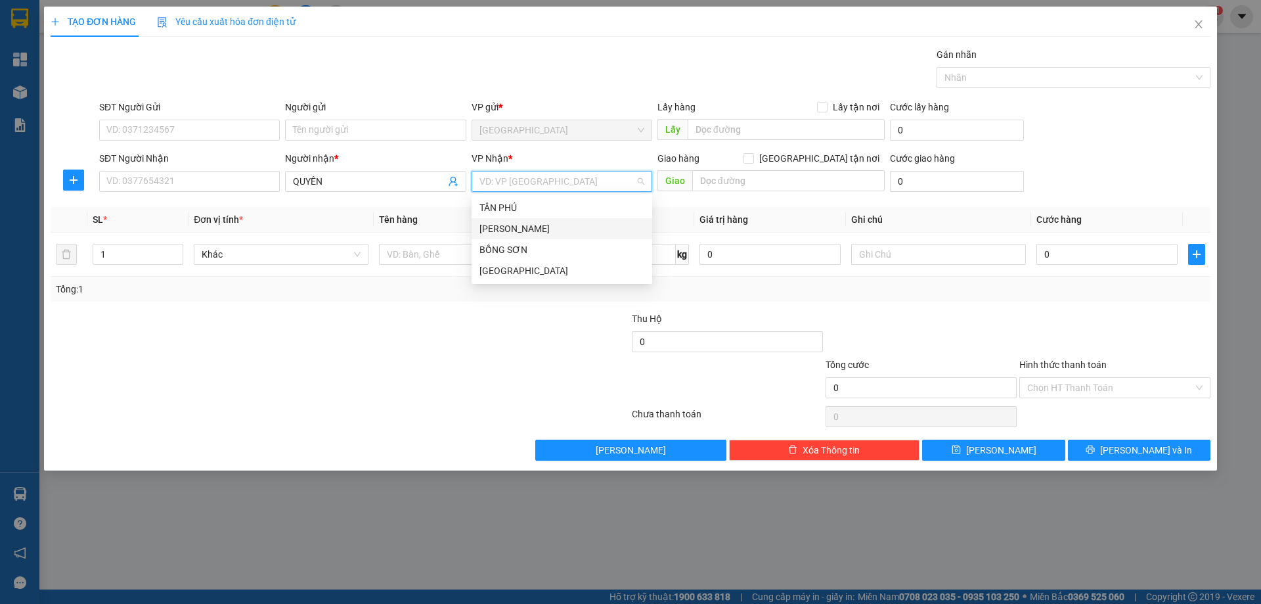
drag, startPoint x: 521, startPoint y: 229, endPoint x: 431, endPoint y: 217, distance: 90.0
click at [514, 230] on div "[PERSON_NAME]" at bounding box center [561, 228] width 165 height 14
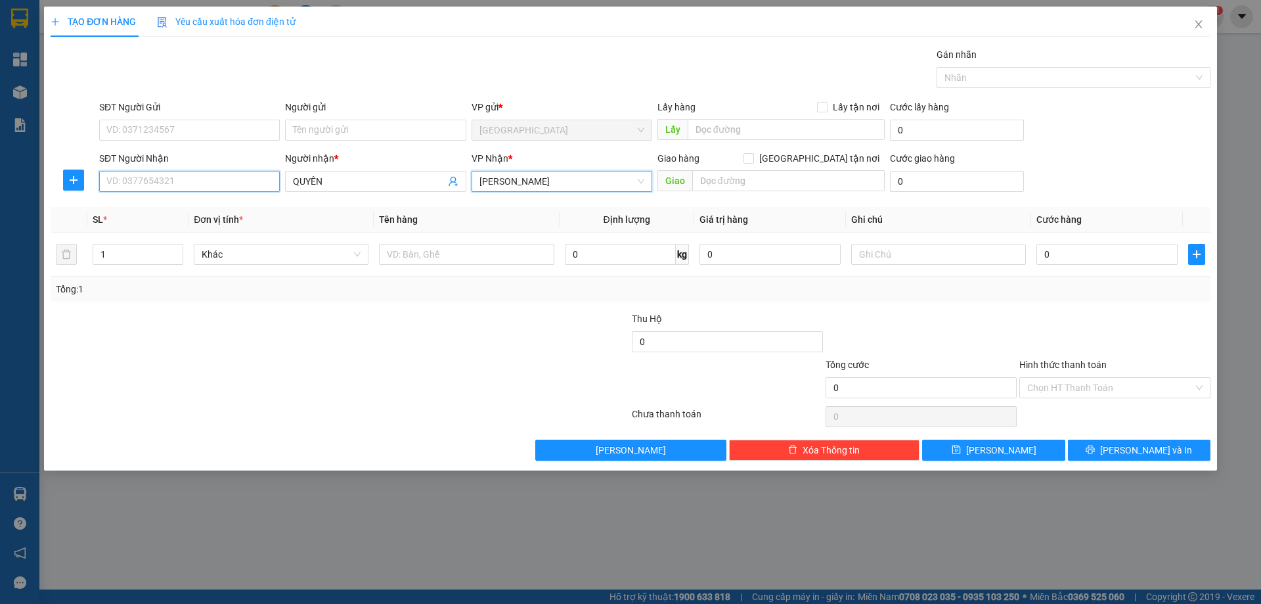
click at [229, 185] on input "SĐT Người Nhận" at bounding box center [189, 181] width 181 height 21
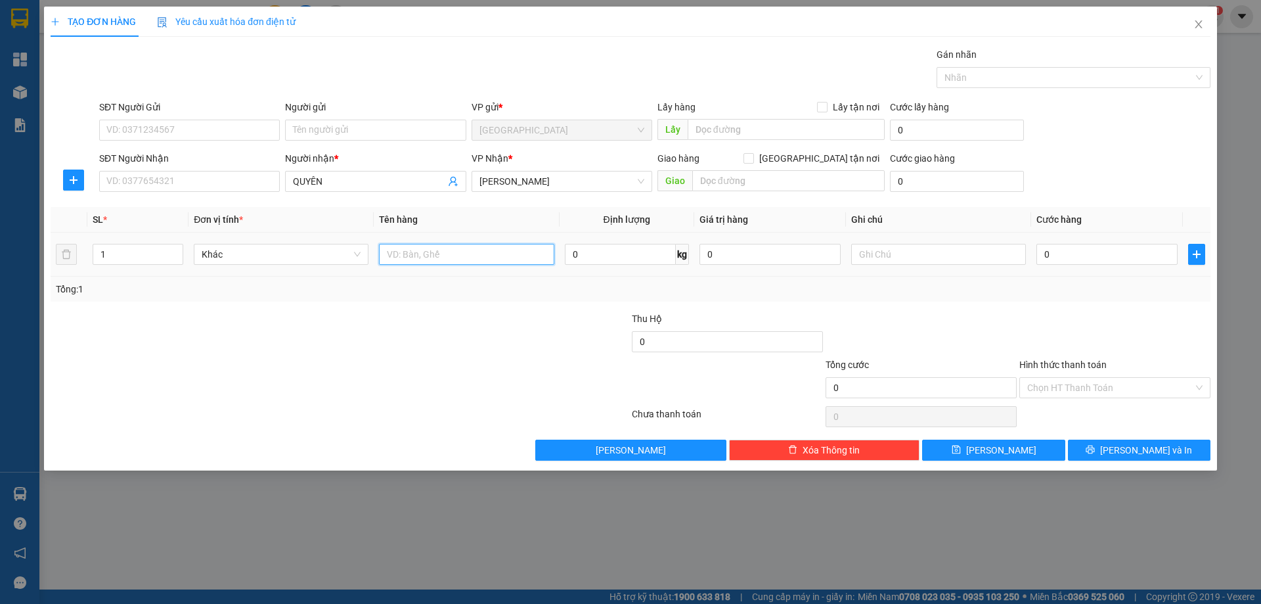
click at [397, 252] on input "text" at bounding box center [466, 254] width 175 height 21
type input "TRÁI CÂY"
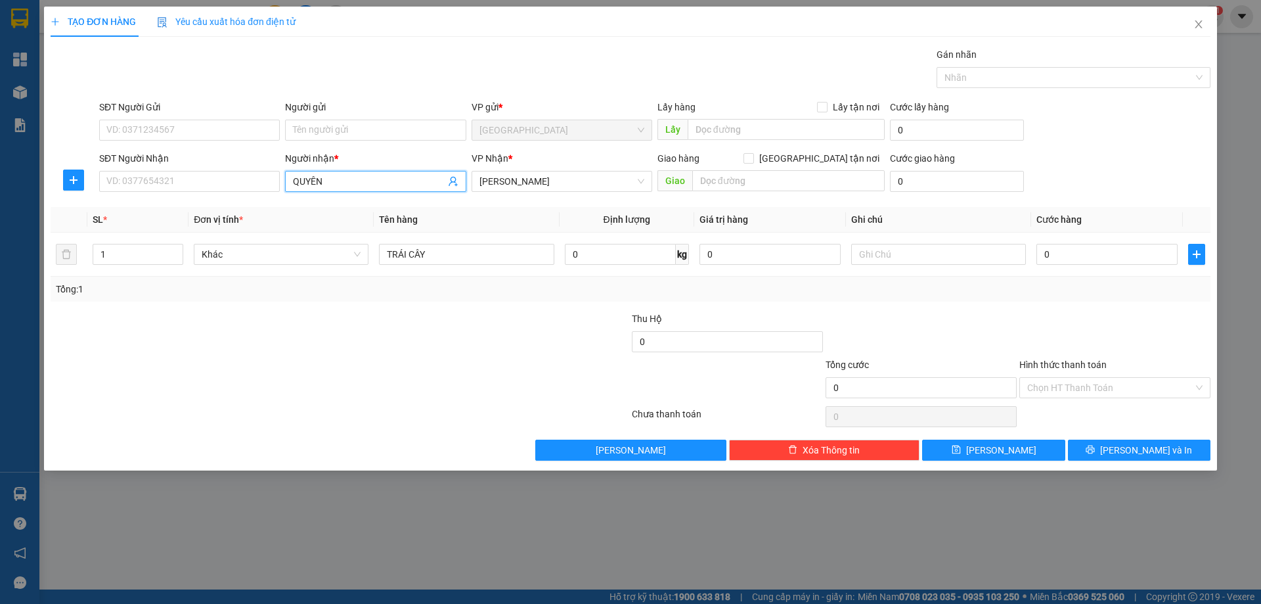
click at [372, 175] on input "QUYÊN" at bounding box center [369, 181] width 152 height 14
click at [403, 179] on input "QUYÊN TRÁI CÂY" at bounding box center [369, 181] width 152 height 14
type input "QUYÊN TRÁI CÂY"
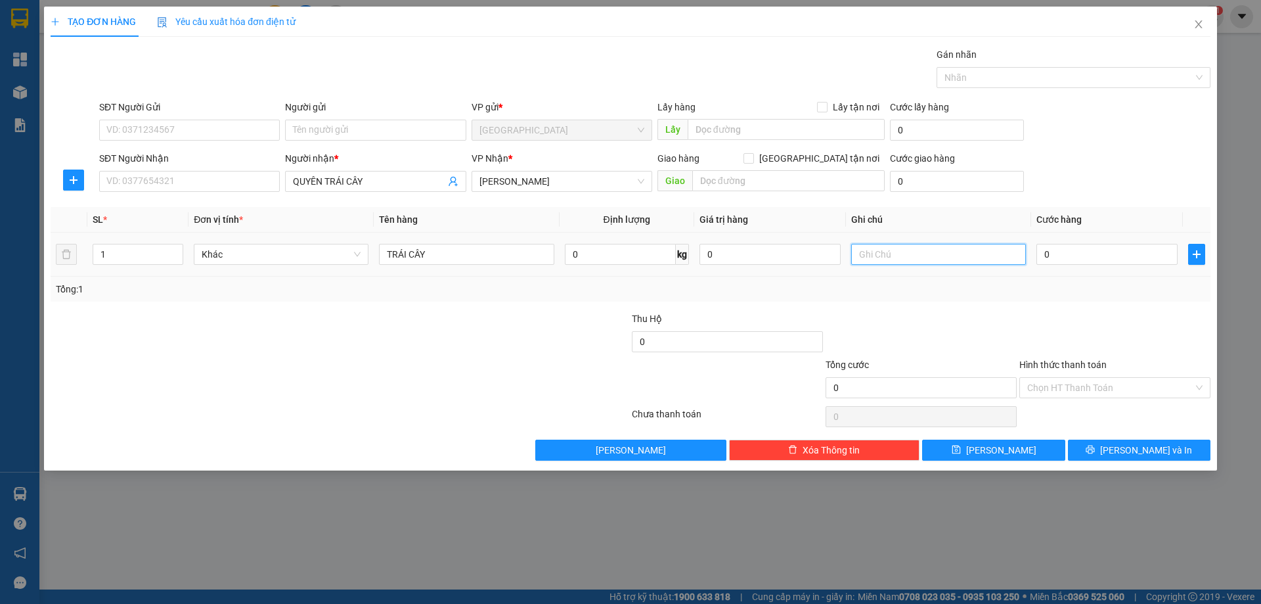
click at [904, 255] on input "text" at bounding box center [938, 254] width 175 height 21
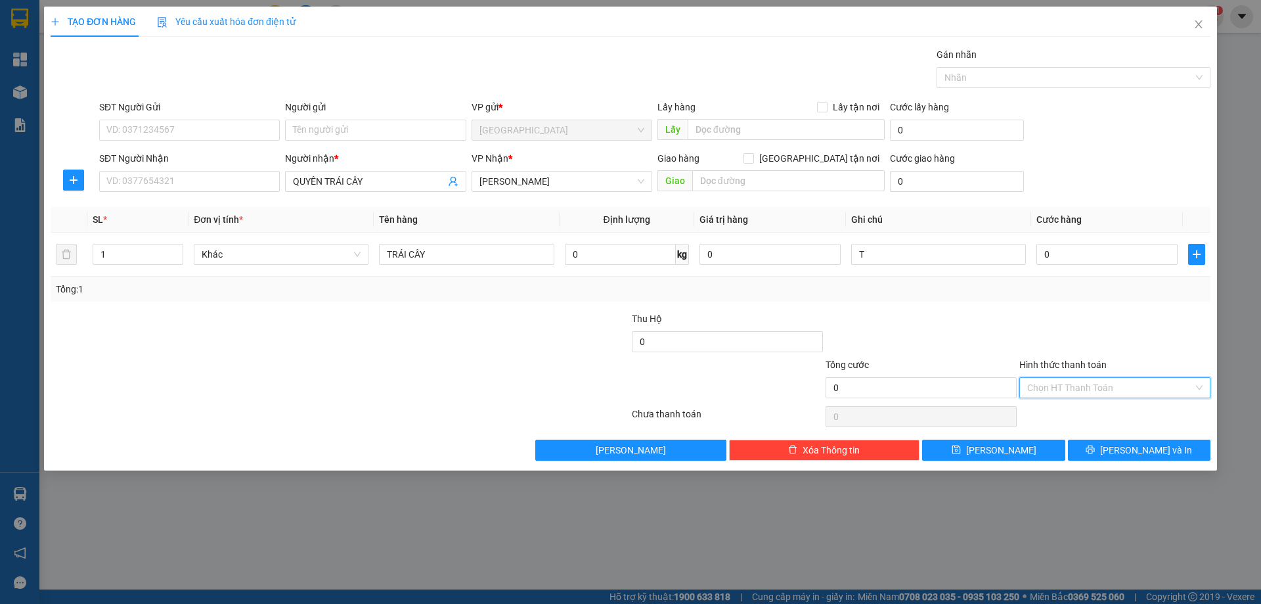
drag, startPoint x: 1141, startPoint y: 394, endPoint x: 1113, endPoint y: 428, distance: 43.8
click at [1137, 400] on div "Hình thức thanh toán Chọn HT Thanh Toán" at bounding box center [1114, 380] width 191 height 46
drag, startPoint x: 1110, startPoint y: 431, endPoint x: 1130, endPoint y: 462, distance: 36.1
click at [1110, 433] on div "Miễn phí" at bounding box center [1114, 435] width 175 height 14
drag, startPoint x: 1130, startPoint y: 461, endPoint x: 1126, endPoint y: 453, distance: 8.5
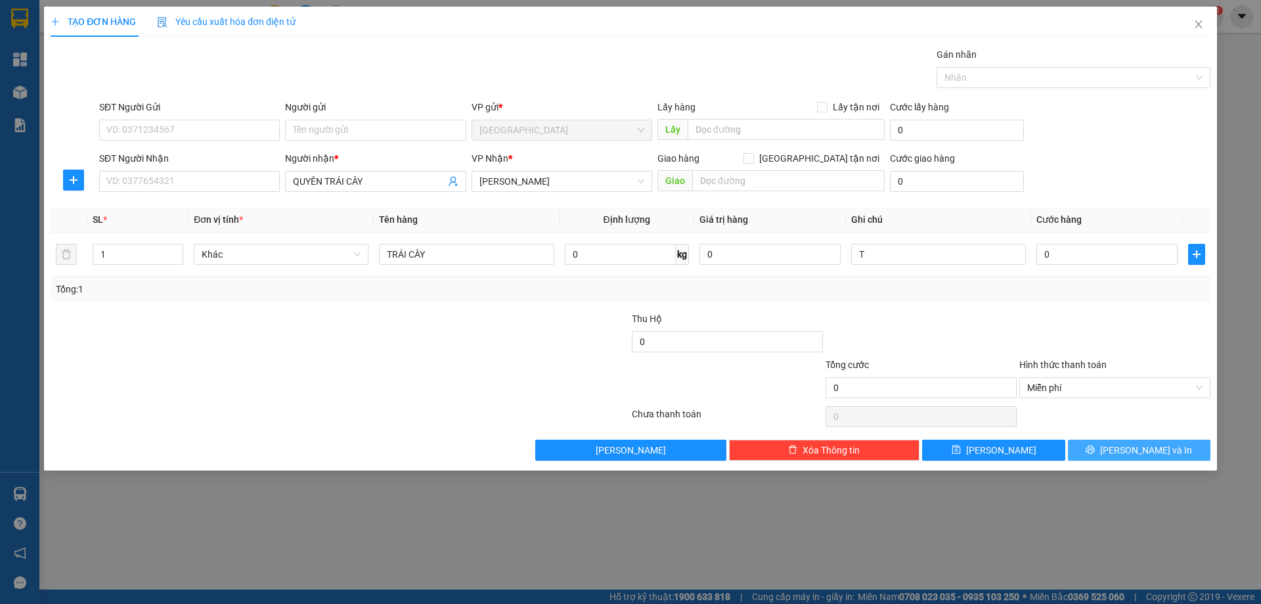
click at [1130, 460] on div "TẠO ĐƠN HÀNG Yêu cầu xuất hóa đơn điện tử Transit Pickup Surcharge Ids Transit …" at bounding box center [630, 239] width 1173 height 464
click at [929, 259] on input "T" at bounding box center [938, 254] width 175 height 21
click at [928, 259] on input "T" at bounding box center [938, 254] width 175 height 21
type input "C"
drag, startPoint x: 1119, startPoint y: 449, endPoint x: 1042, endPoint y: 361, distance: 116.3
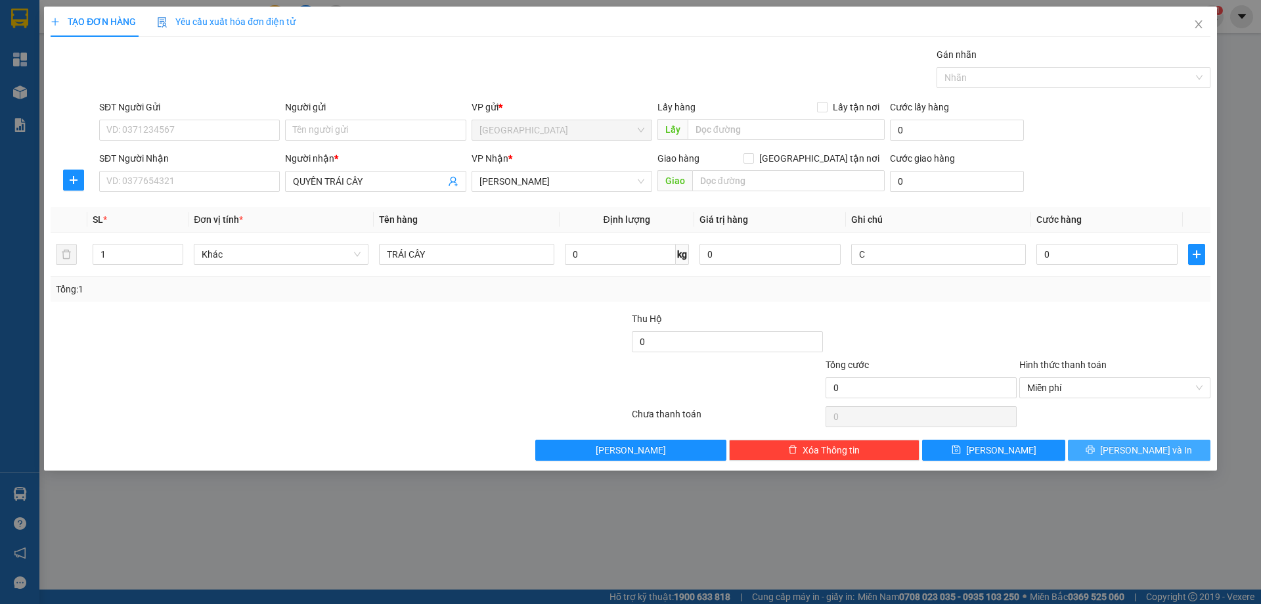
click at [1095, 445] on icon "printer" at bounding box center [1090, 449] width 9 height 9
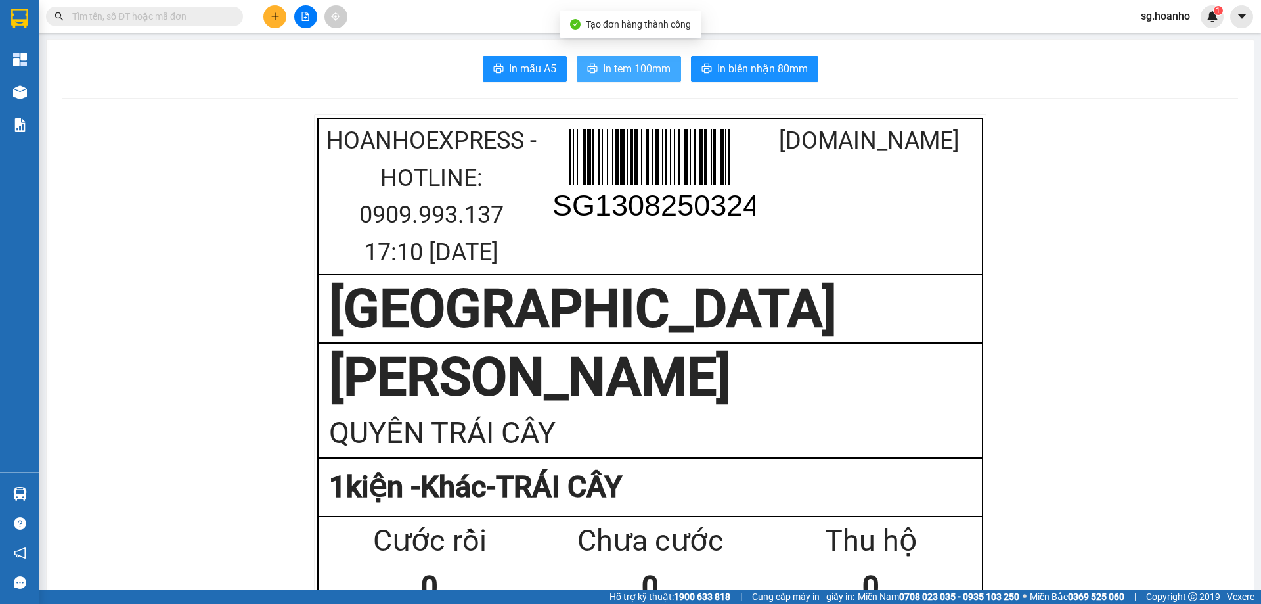
click at [650, 79] on button "In tem 100mm" at bounding box center [629, 69] width 104 height 26
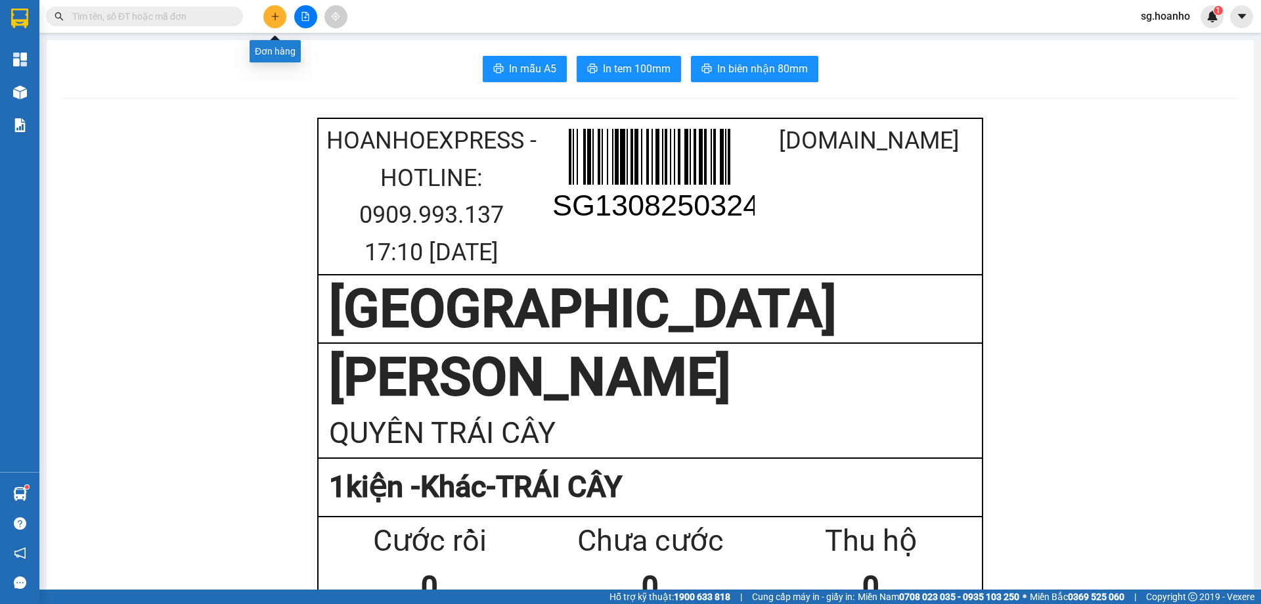
click at [278, 17] on icon "plus" at bounding box center [275, 16] width 9 height 9
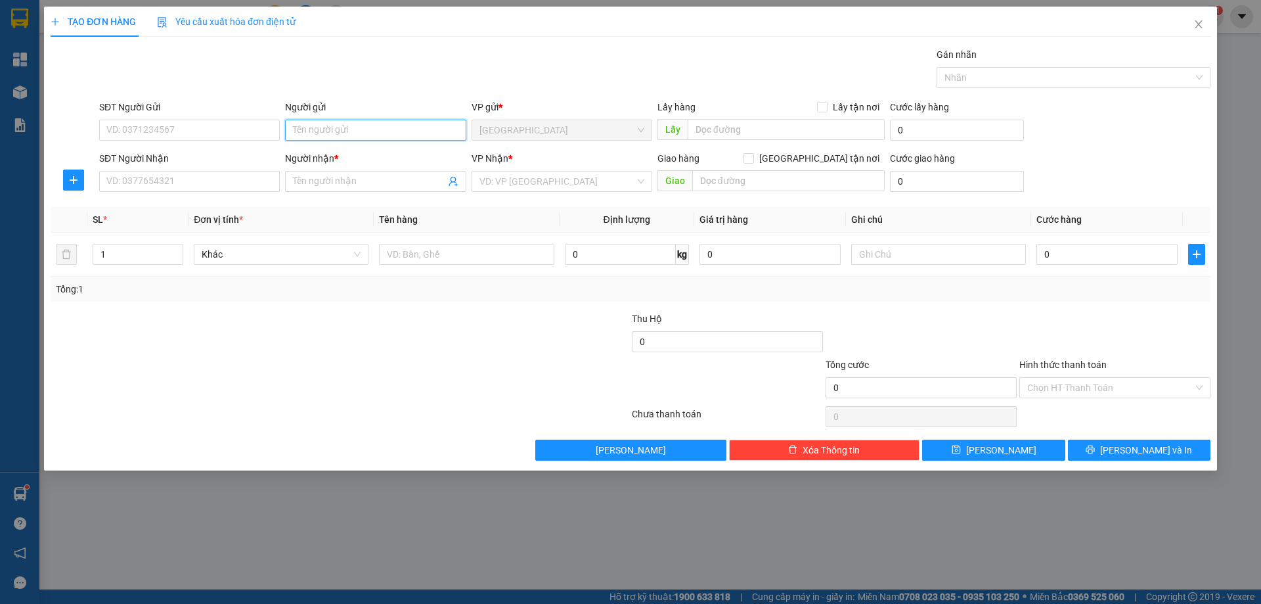
click at [348, 127] on input "Người gửi" at bounding box center [375, 130] width 181 height 21
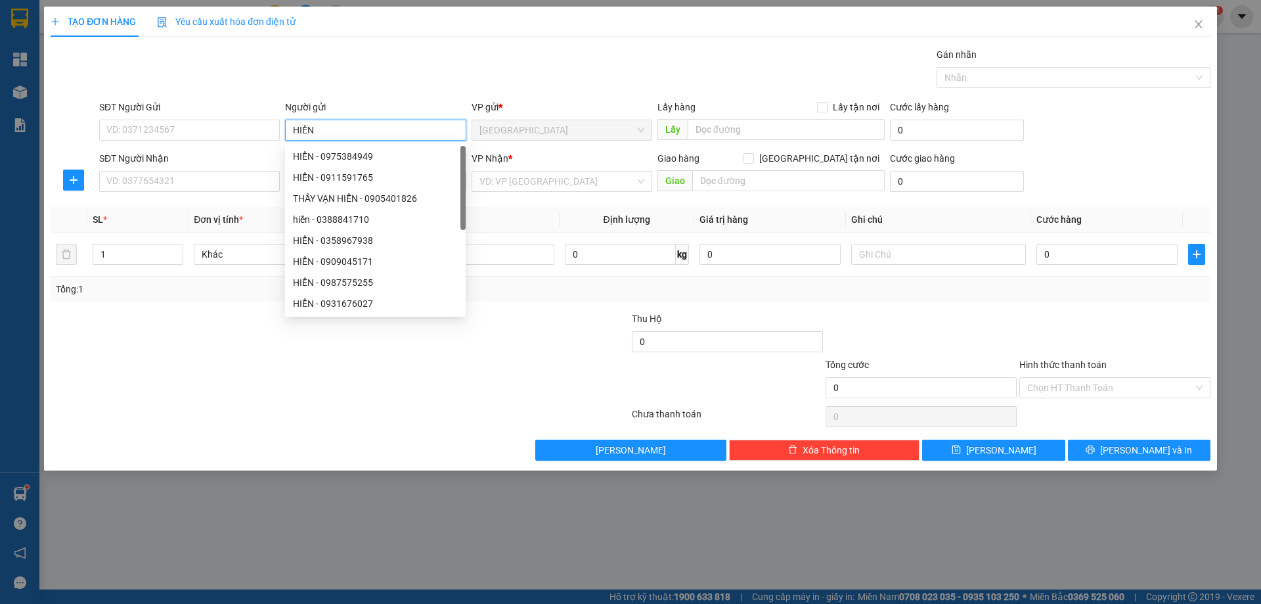
type input "HIỂN"
click at [378, 66] on div "Gán nhãn Nhãn" at bounding box center [655, 70] width 1116 height 46
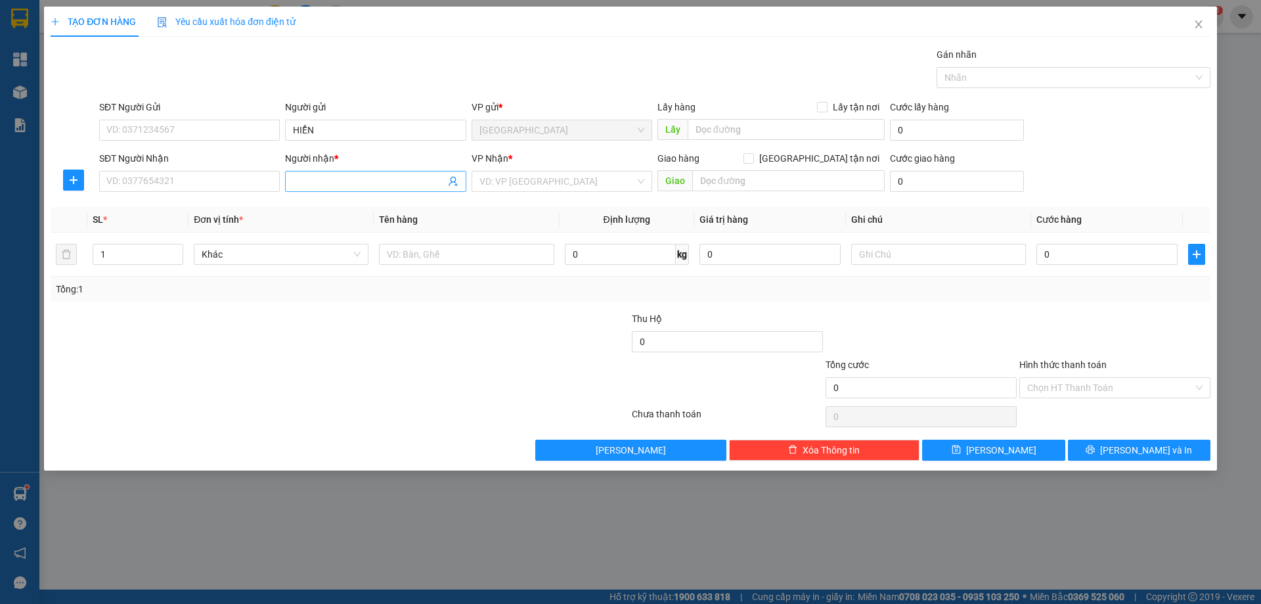
click at [350, 184] on input "Người nhận *" at bounding box center [369, 181] width 152 height 14
type input "KIỀU"
drag, startPoint x: 542, startPoint y: 188, endPoint x: 525, endPoint y: 220, distance: 36.2
click at [542, 190] on input "search" at bounding box center [557, 181] width 156 height 20
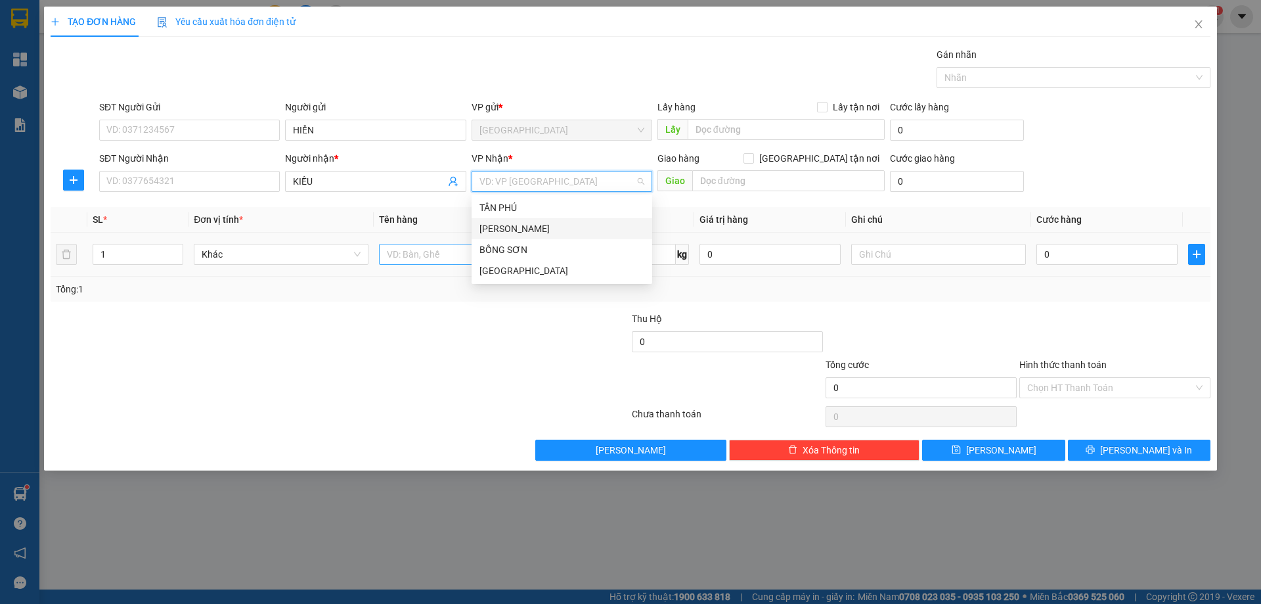
drag, startPoint x: 521, startPoint y: 224, endPoint x: 446, endPoint y: 254, distance: 81.3
click at [516, 226] on div "[PERSON_NAME]" at bounding box center [561, 228] width 165 height 14
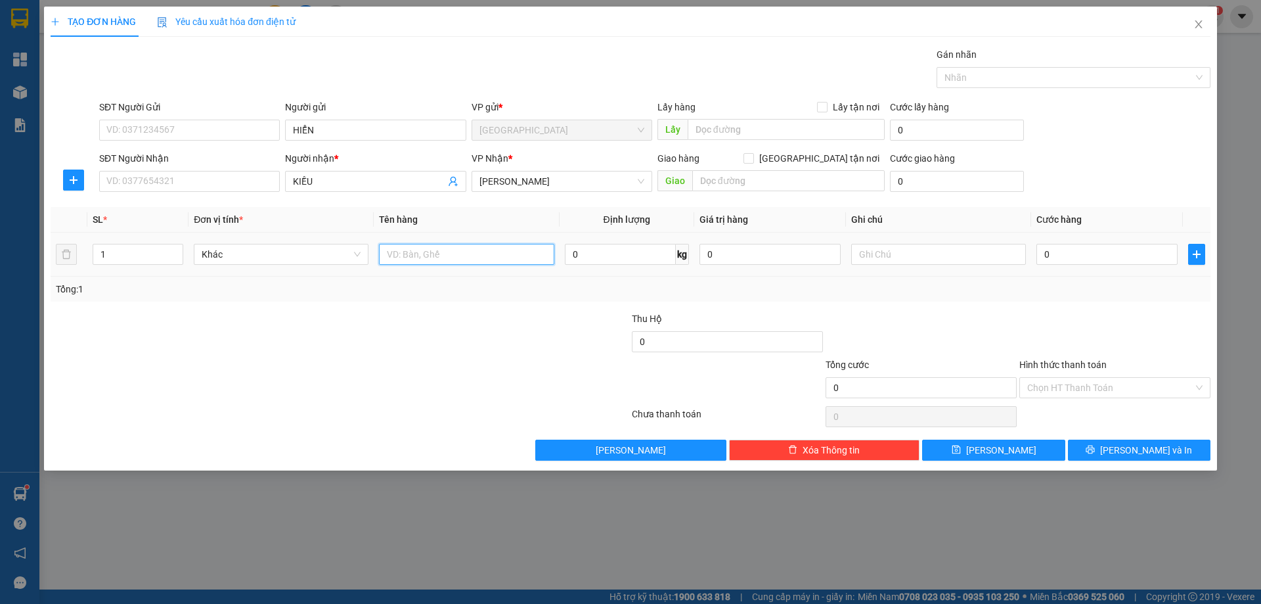
click at [439, 255] on input "text" at bounding box center [466, 254] width 175 height 21
type input "1T"
click at [1196, 22] on icon "close" at bounding box center [1198, 24] width 7 height 8
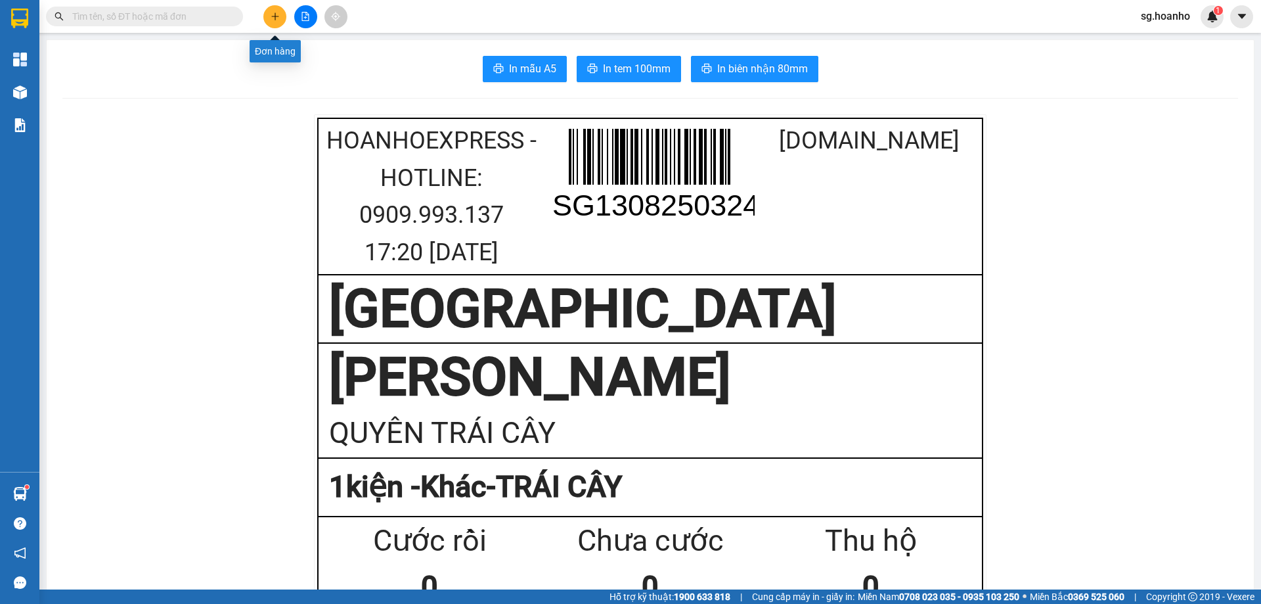
click at [276, 22] on button at bounding box center [274, 16] width 23 height 23
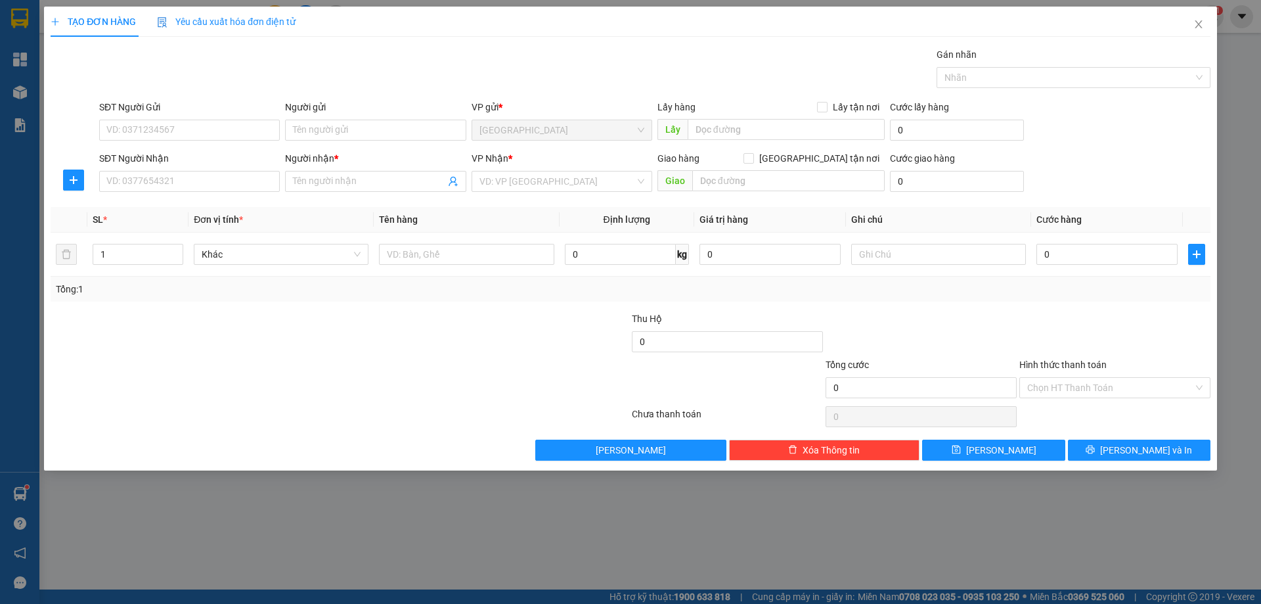
click at [340, 141] on div "Người gửi Tên người gửi" at bounding box center [375, 123] width 181 height 46
click at [331, 134] on input "Người gửi" at bounding box center [375, 130] width 181 height 21
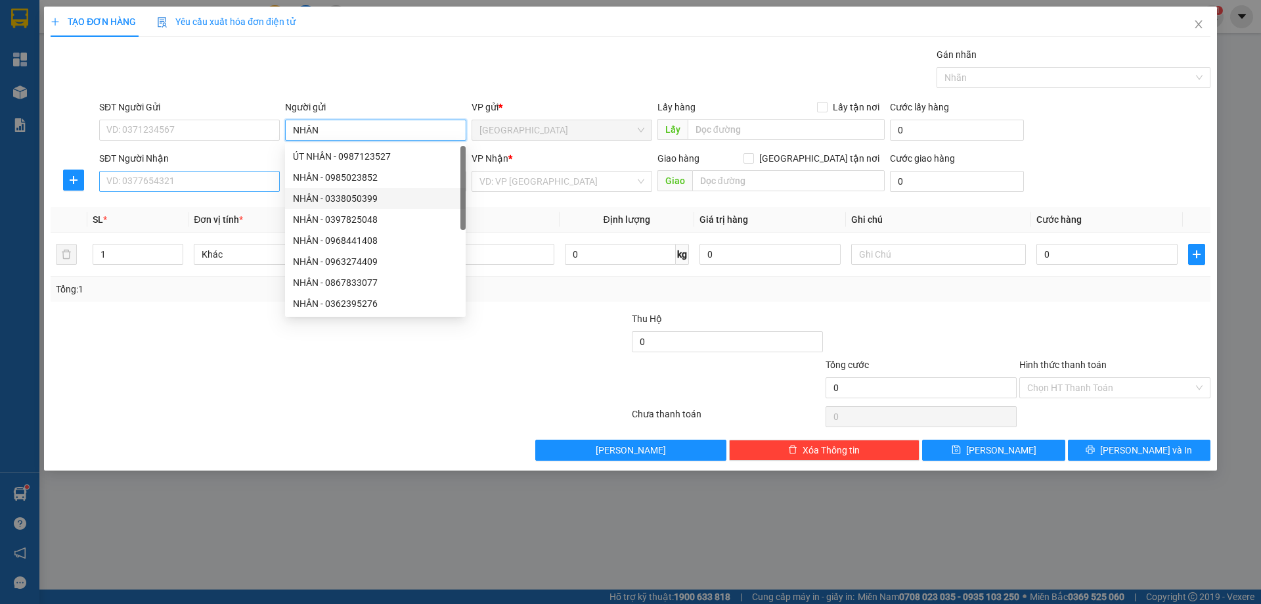
type input "NHÂN"
click at [244, 177] on input "SĐT Người Nhận" at bounding box center [189, 181] width 181 height 21
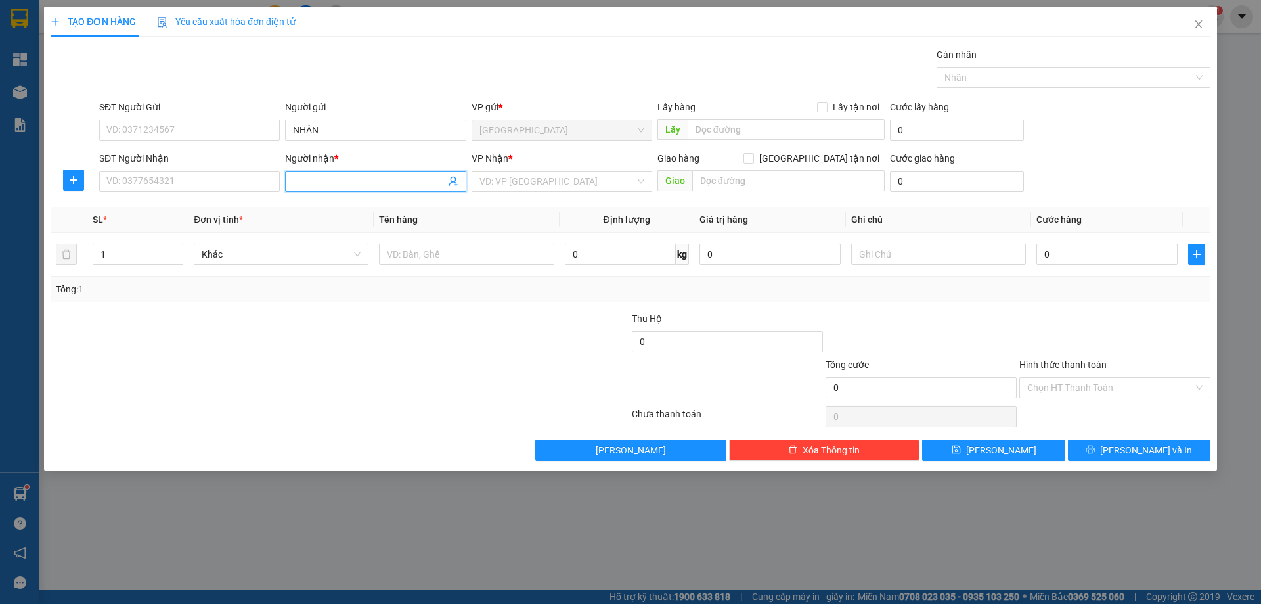
click at [370, 185] on input "Người nhận *" at bounding box center [369, 181] width 152 height 14
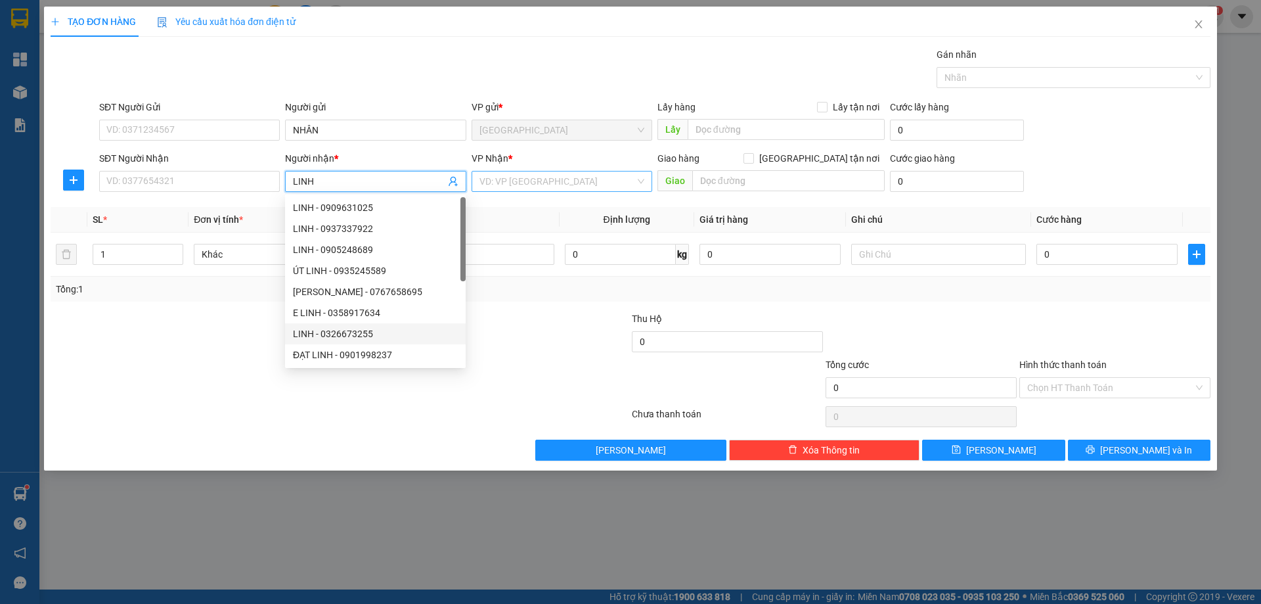
type input "LINH"
click at [507, 178] on input "search" at bounding box center [557, 181] width 156 height 20
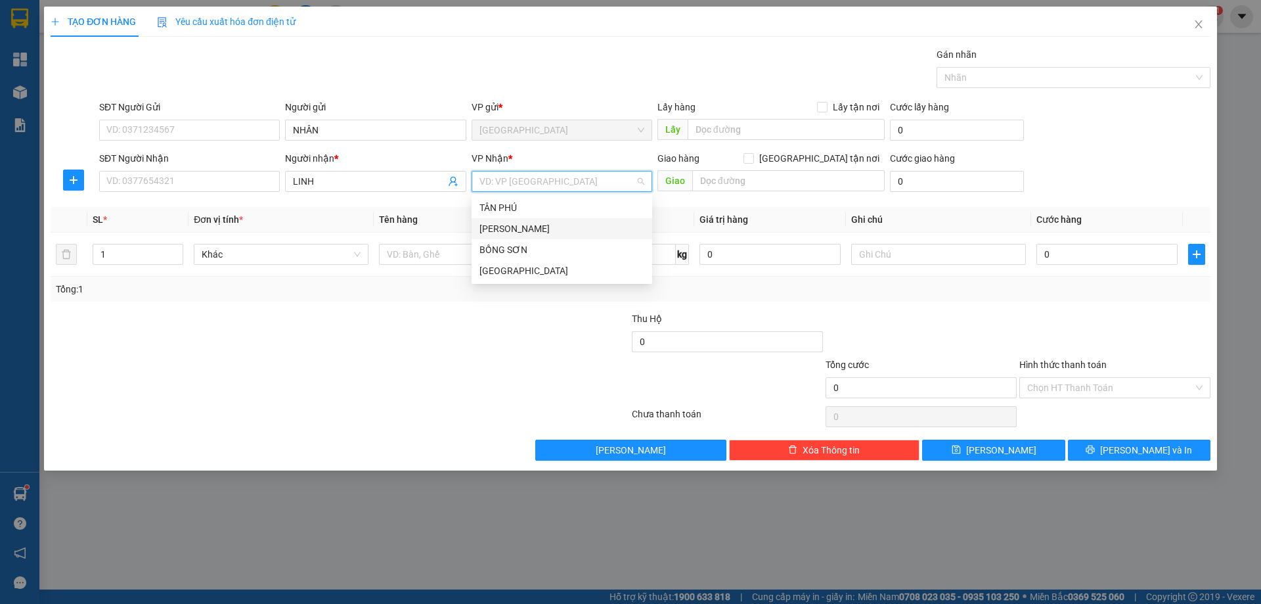
click at [532, 228] on div "[PERSON_NAME]" at bounding box center [561, 228] width 165 height 14
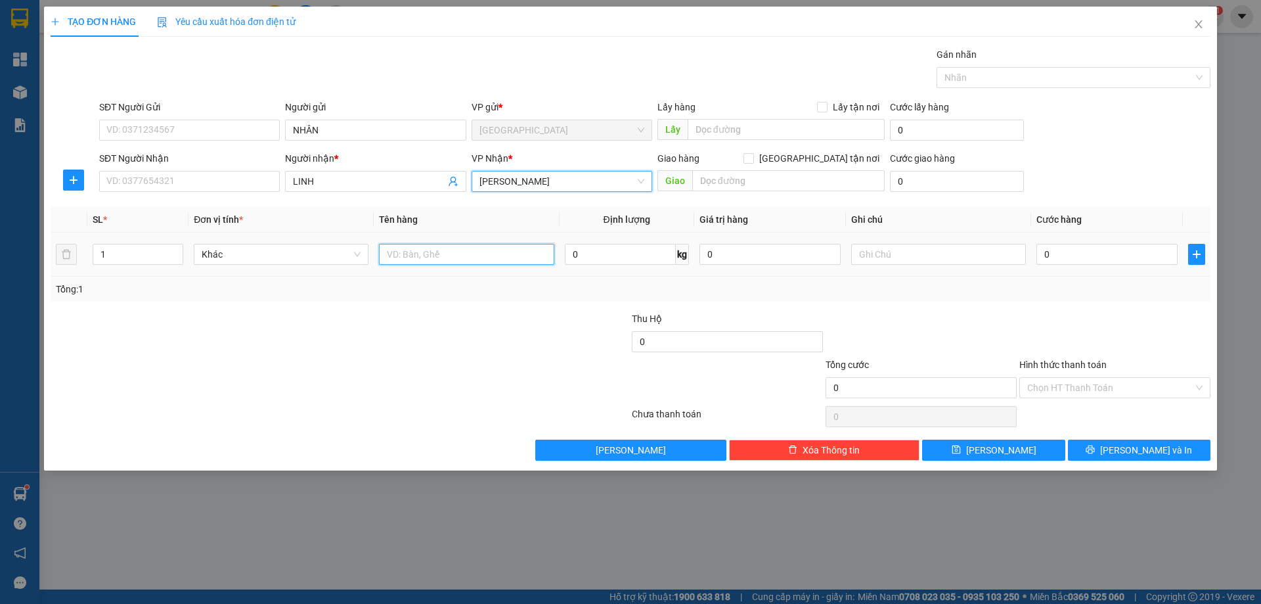
click at [441, 252] on input "text" at bounding box center [466, 254] width 175 height 21
type input "BAO"
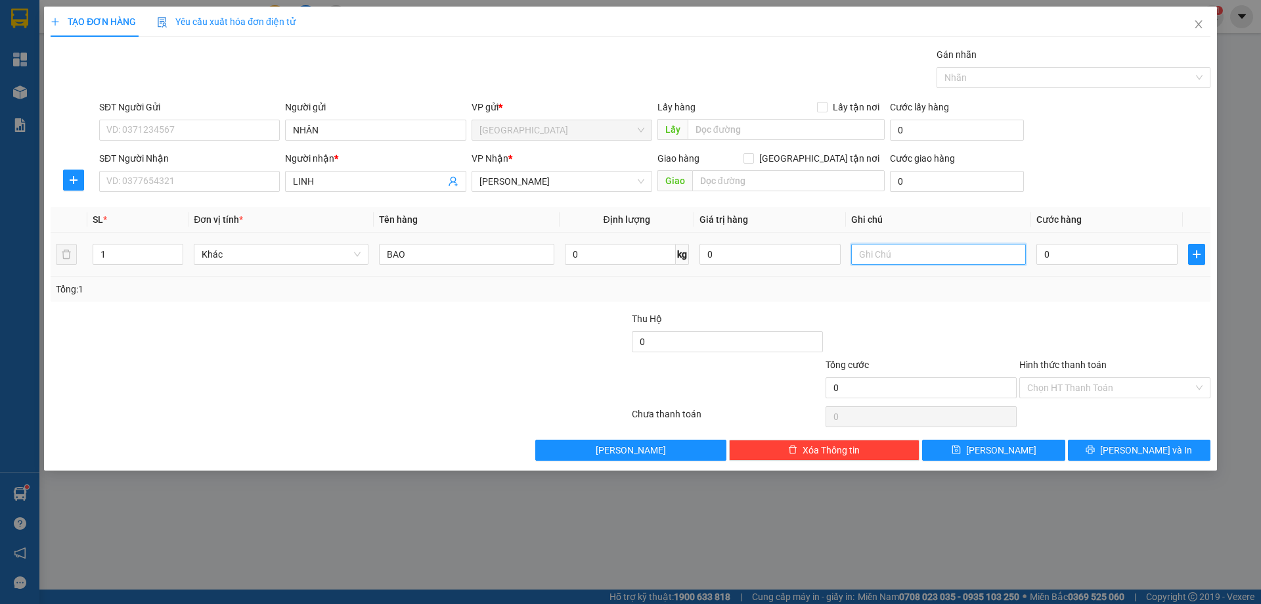
click at [900, 257] on input "text" at bounding box center [938, 254] width 175 height 21
type input "R/50"
click at [1065, 365] on label "Hình thức thanh toán" at bounding box center [1062, 364] width 87 height 11
click at [1065, 378] on input "Hình thức thanh toán" at bounding box center [1110, 388] width 166 height 20
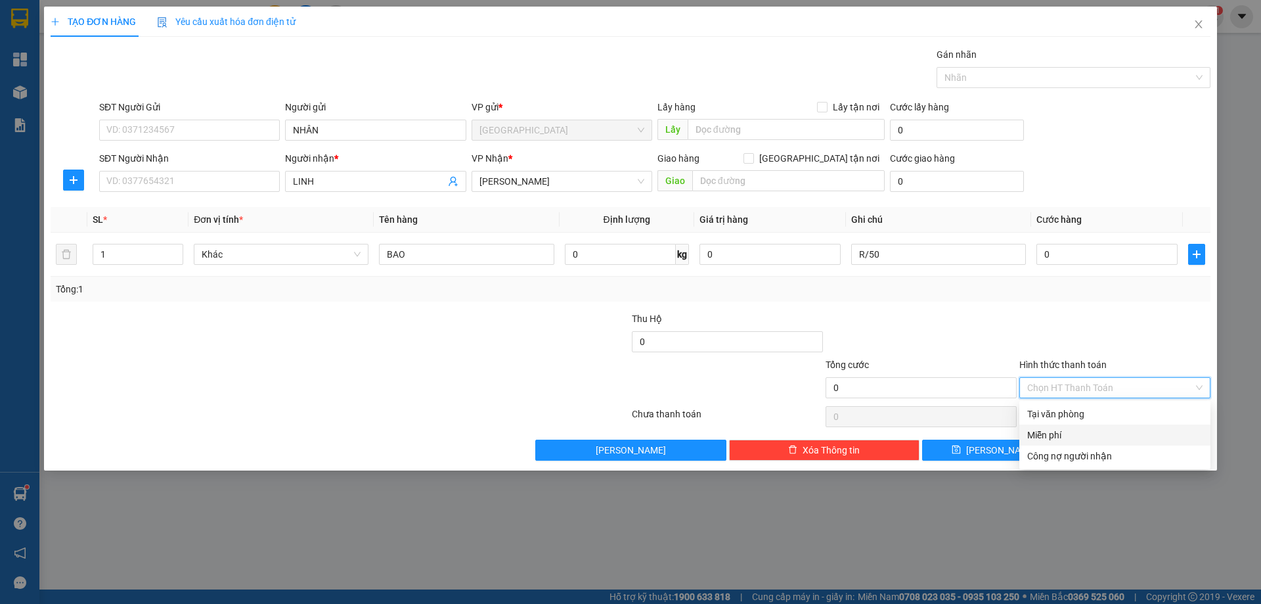
click at [1044, 429] on div "Miễn phí" at bounding box center [1114, 435] width 175 height 14
click at [1133, 453] on span "[PERSON_NAME] và In" at bounding box center [1146, 450] width 92 height 14
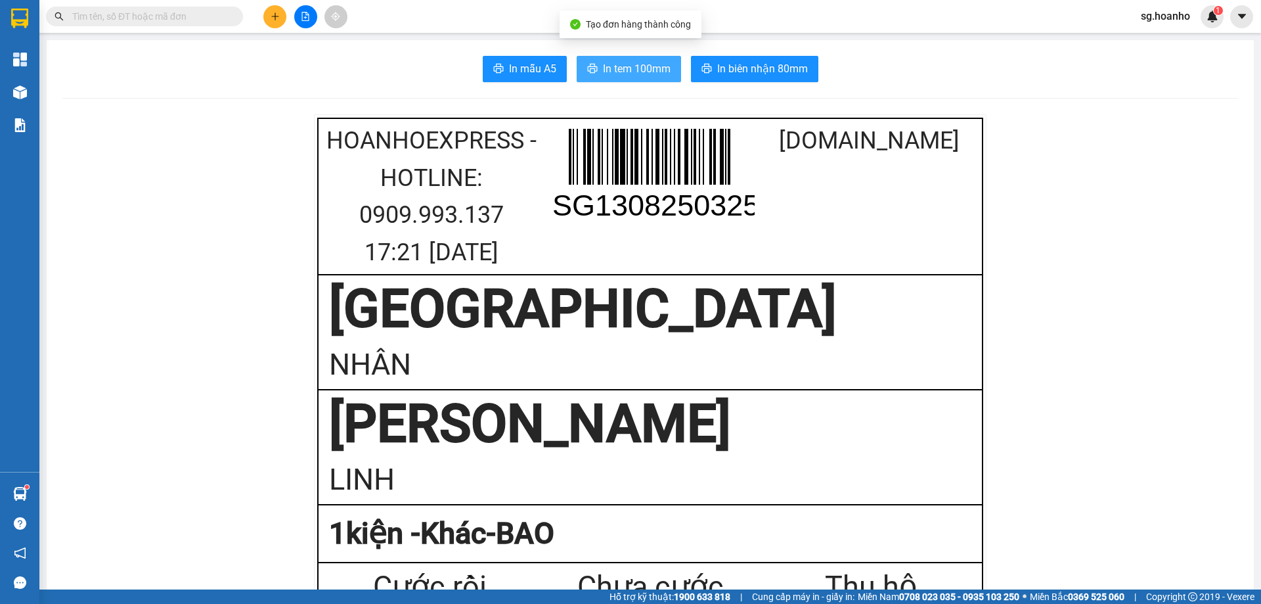
click at [651, 68] on span "In tem 100mm" at bounding box center [637, 68] width 68 height 16
click at [272, 18] on icon "plus" at bounding box center [275, 16] width 9 height 9
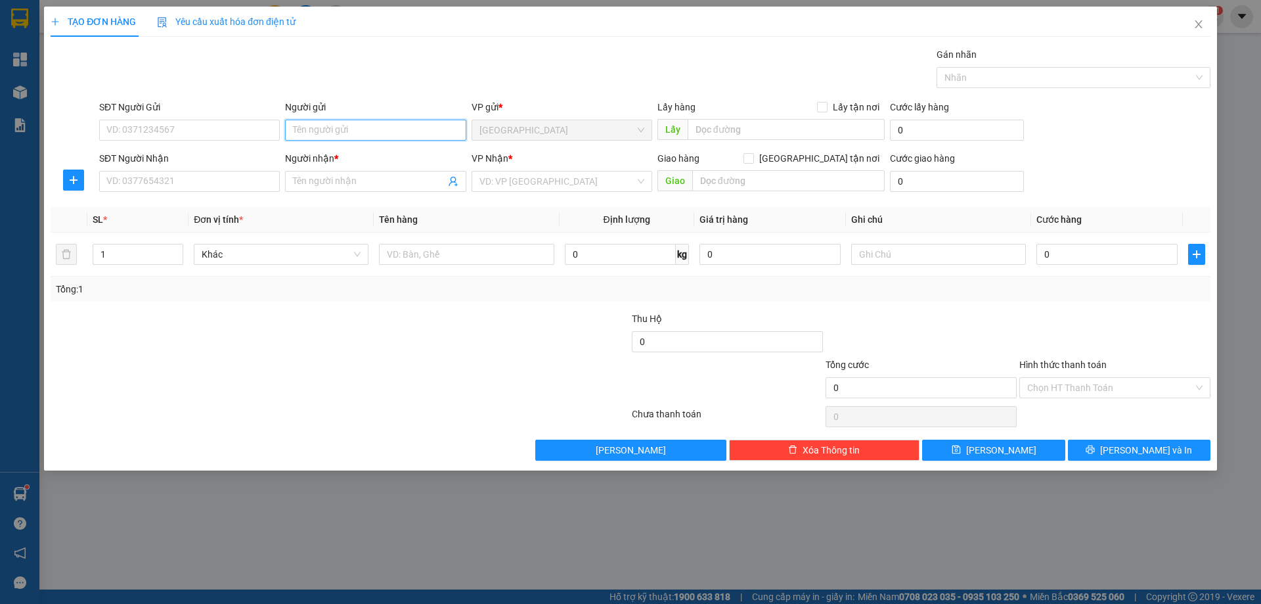
click at [303, 120] on input "Người gửi" at bounding box center [375, 130] width 181 height 21
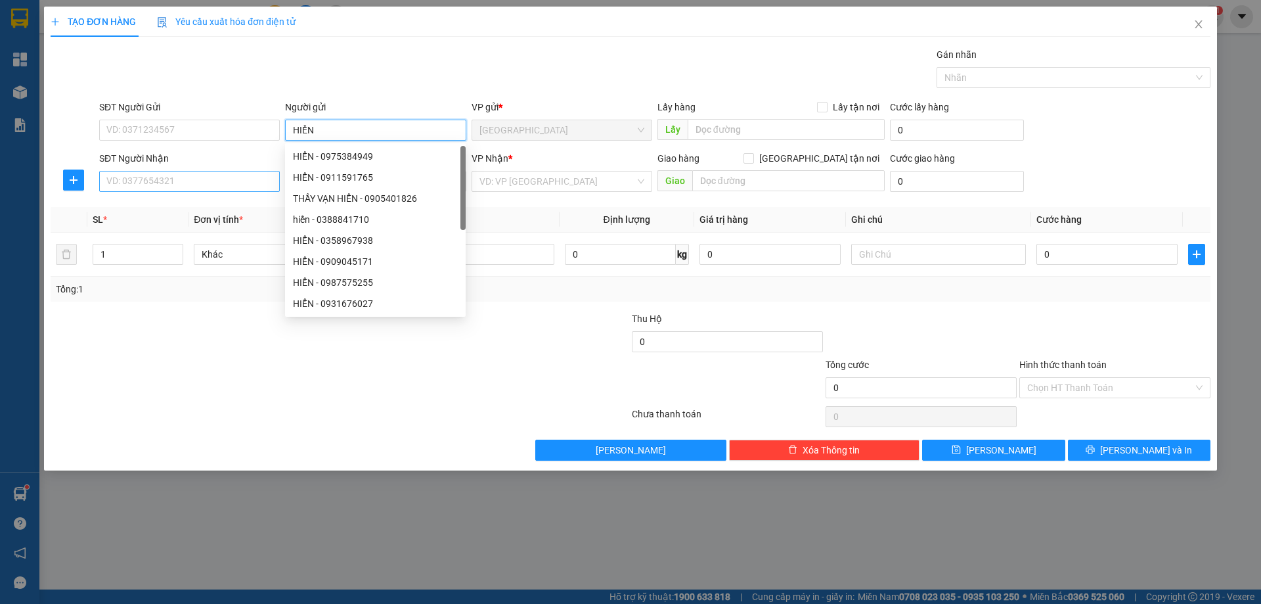
type input "HIỂN"
click at [237, 175] on input "SĐT Người Nhận" at bounding box center [189, 181] width 181 height 21
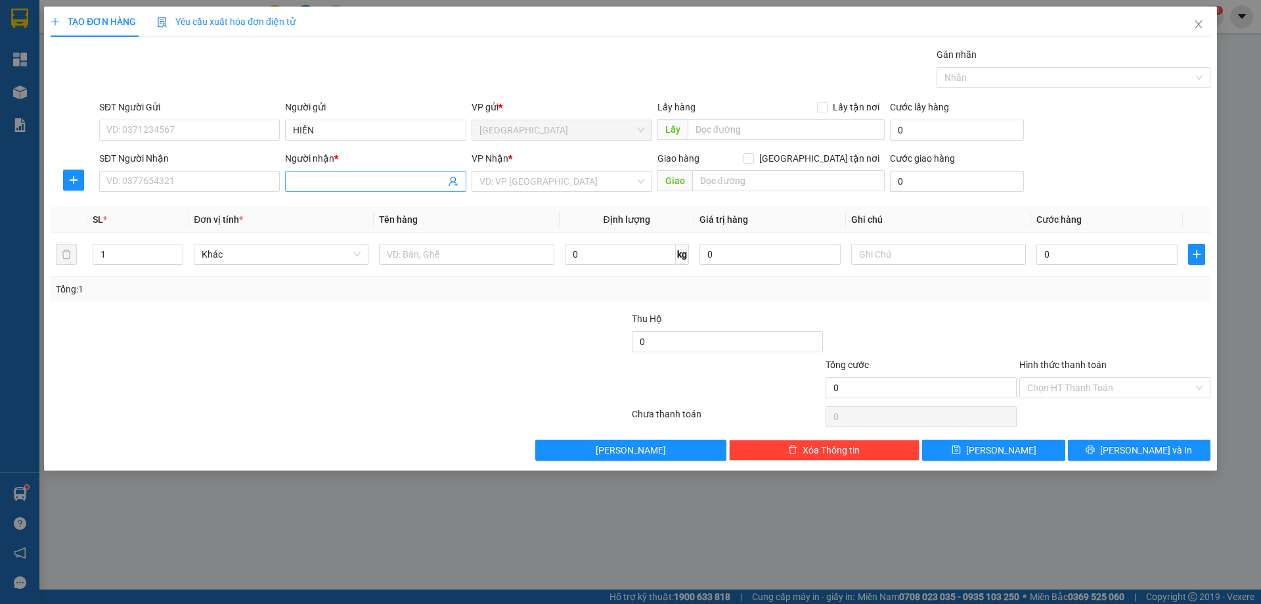
click at [322, 173] on span at bounding box center [375, 181] width 181 height 21
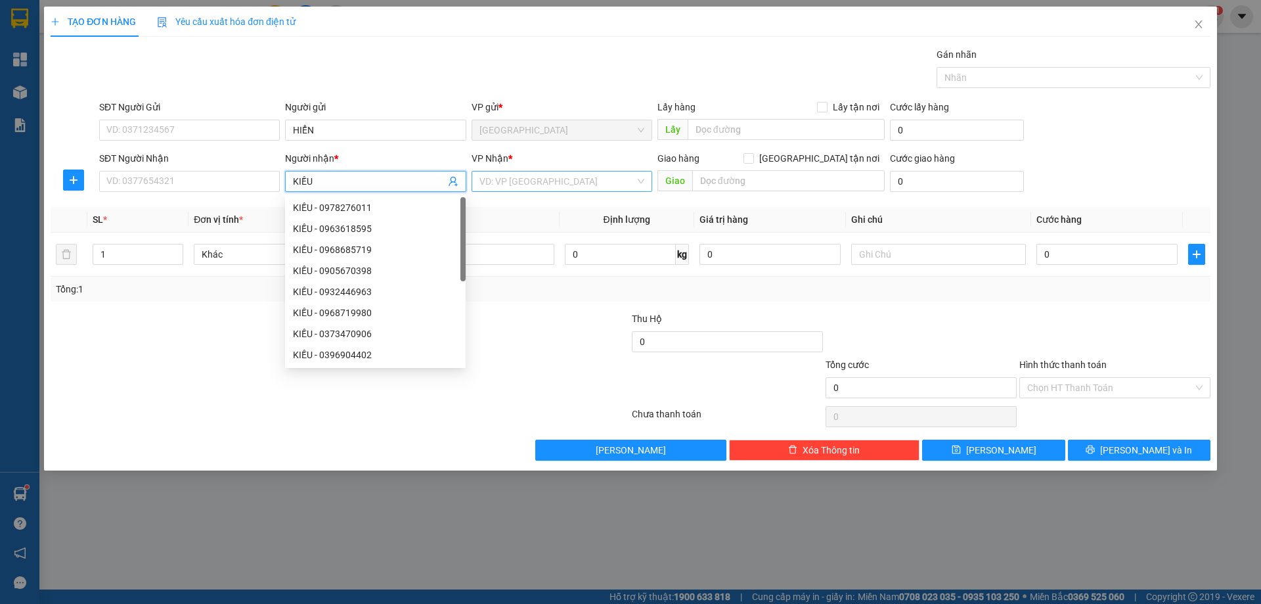
type input "KIỀU"
click at [479, 177] on input "search" at bounding box center [557, 181] width 156 height 20
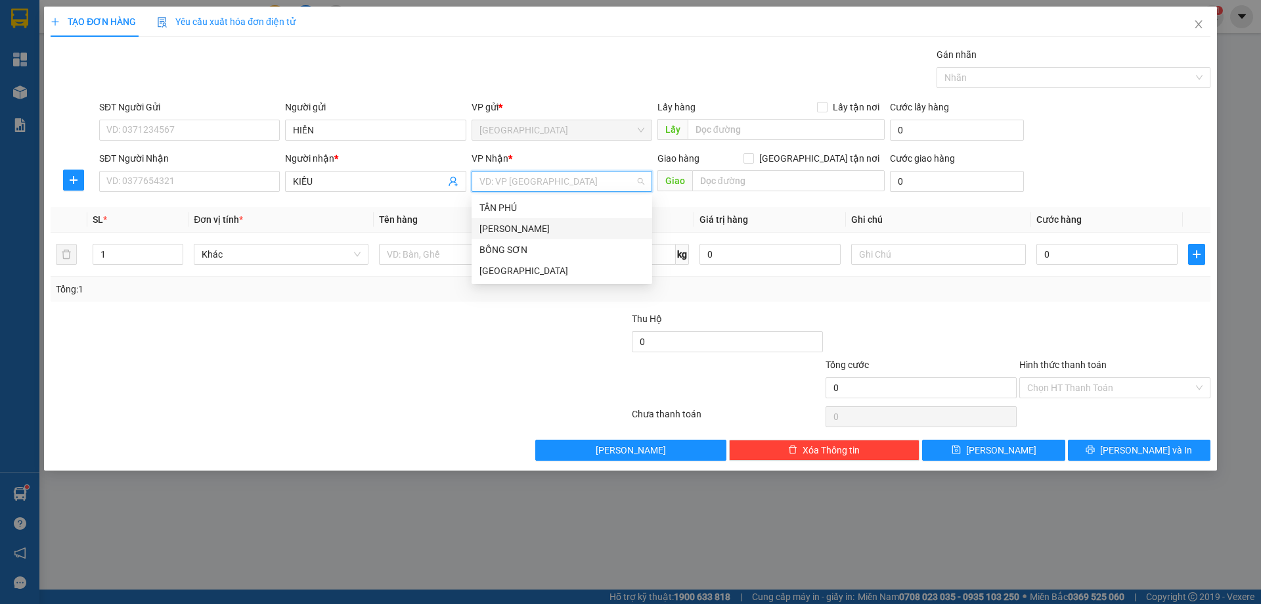
drag, startPoint x: 523, startPoint y: 225, endPoint x: 422, endPoint y: 262, distance: 108.5
click at [523, 225] on div "[PERSON_NAME]" at bounding box center [561, 228] width 165 height 14
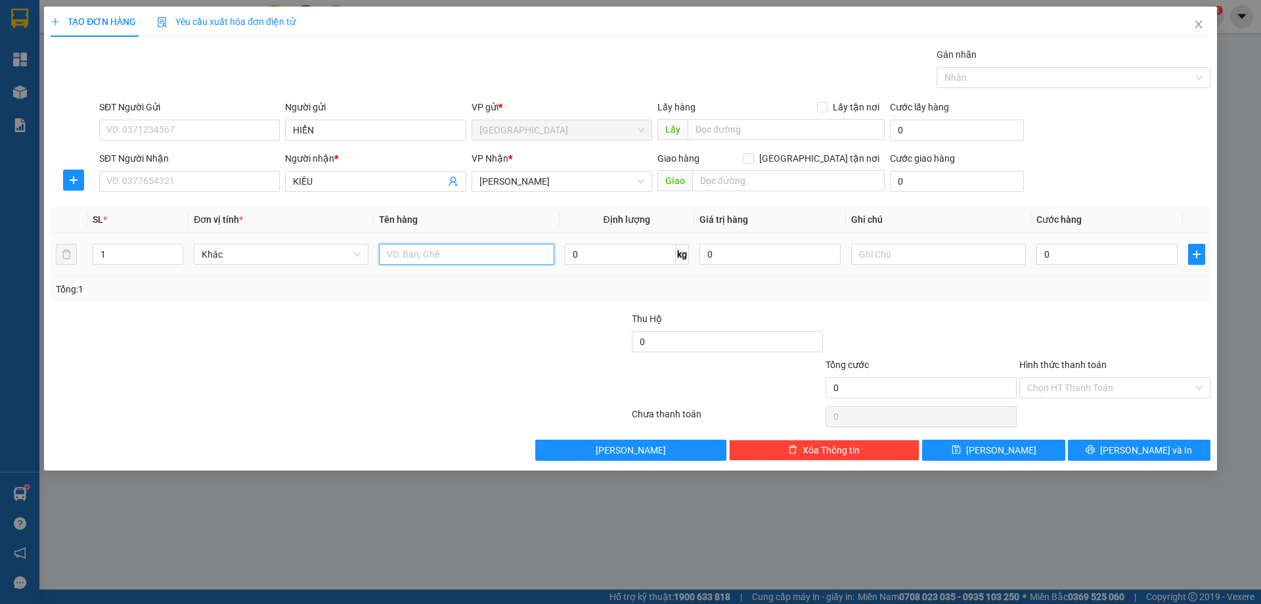
click at [421, 258] on input "text" at bounding box center [466, 254] width 175 height 21
type input "THÙNG"
click at [902, 264] on input "text" at bounding box center [938, 254] width 175 height 21
type input "R/50"
click at [1037, 366] on label "Hình thức thanh toán" at bounding box center [1062, 364] width 87 height 11
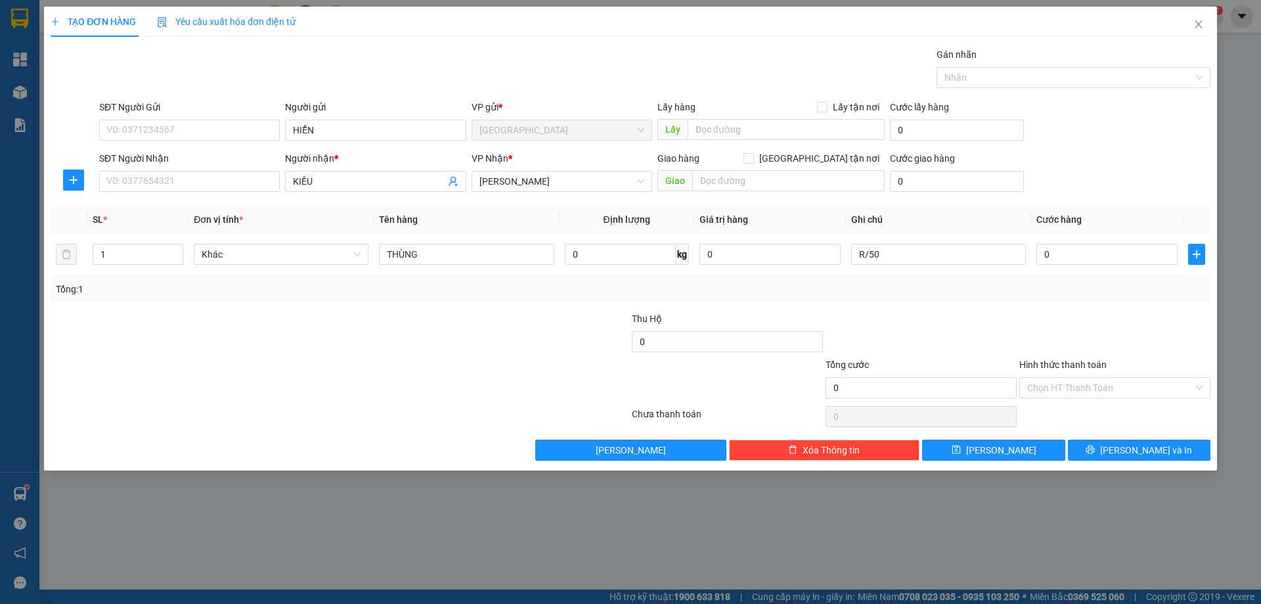
click at [1037, 378] on input "Hình thức thanh toán" at bounding box center [1110, 388] width 166 height 20
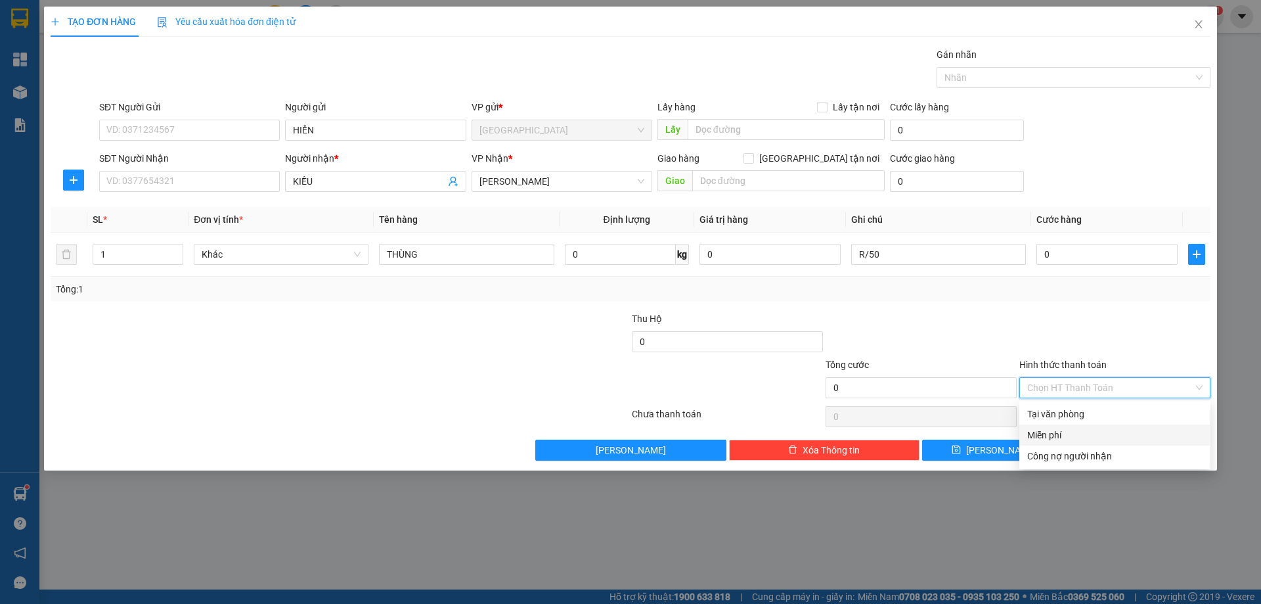
click at [1062, 433] on div "Miễn phí" at bounding box center [1114, 435] width 175 height 14
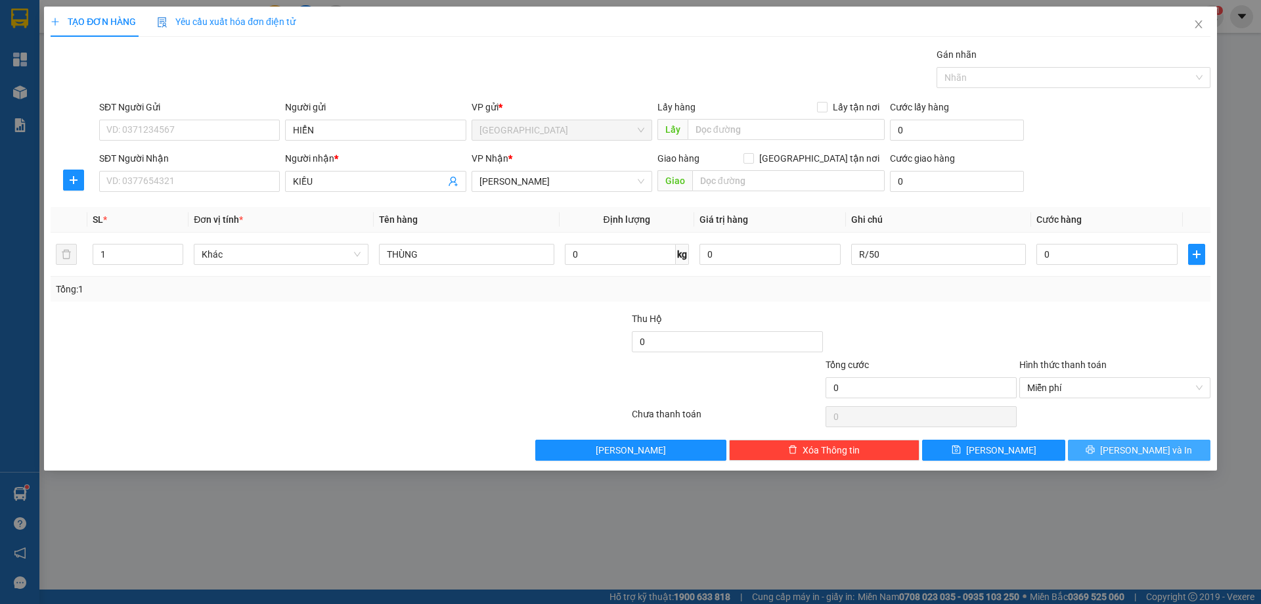
click at [1108, 454] on button "[PERSON_NAME] và In" at bounding box center [1139, 449] width 143 height 21
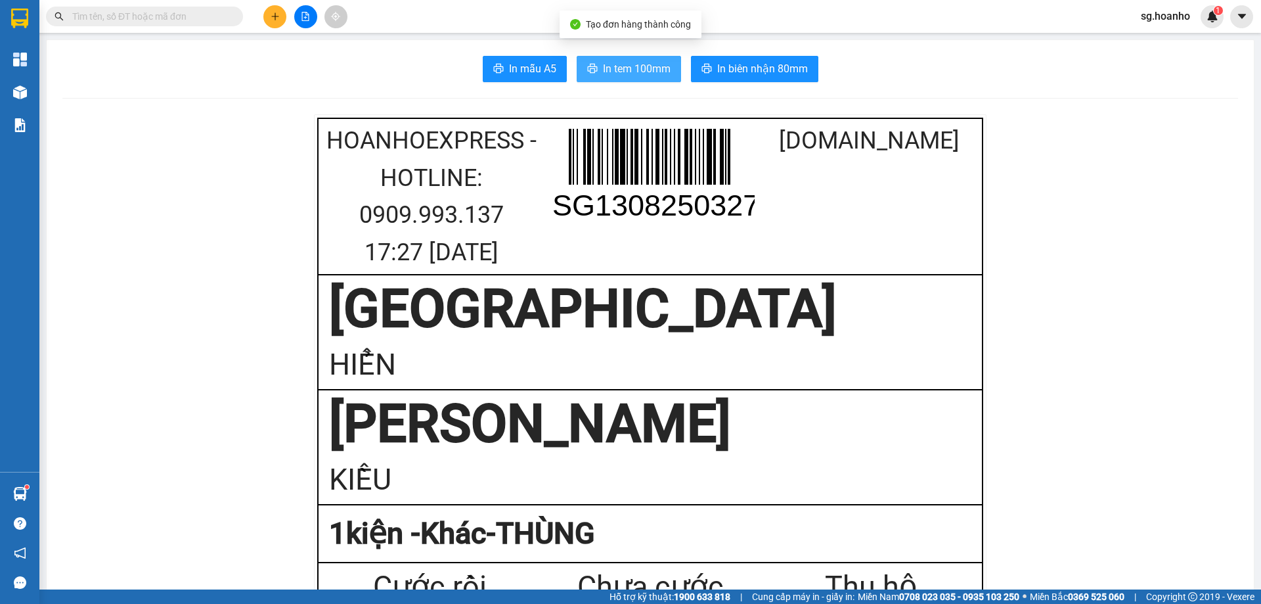
click at [635, 72] on span "In tem 100mm" at bounding box center [637, 68] width 68 height 16
click at [604, 64] on span "In tem 100mm" at bounding box center [637, 68] width 68 height 16
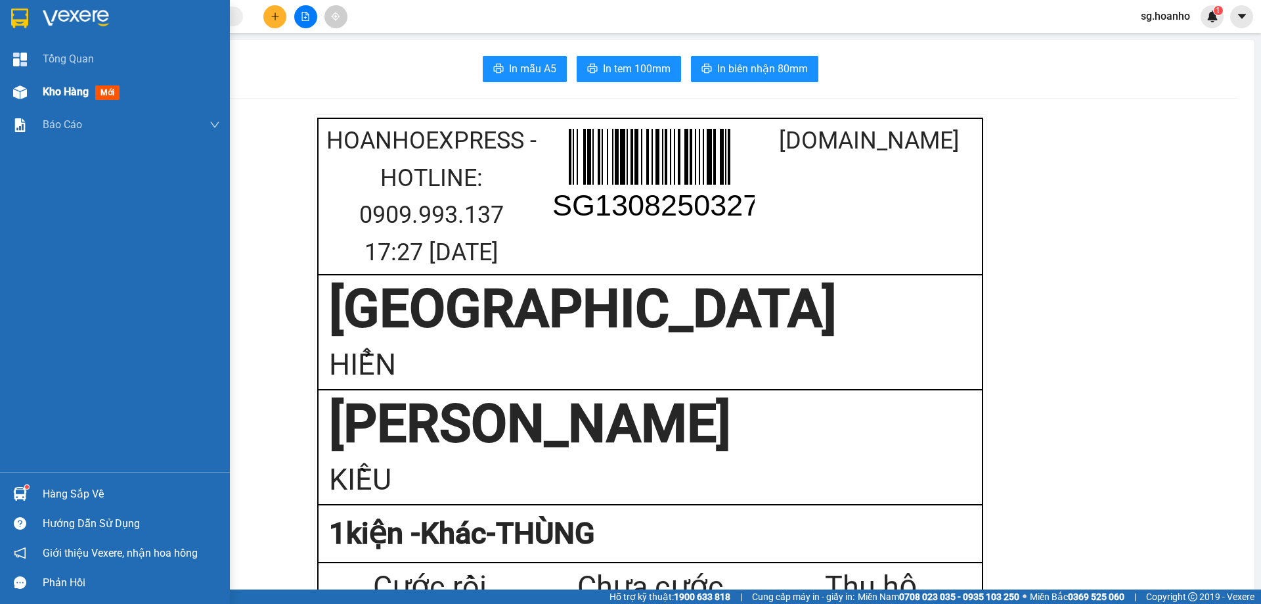
click at [107, 95] on span "mới" at bounding box center [107, 92] width 24 height 14
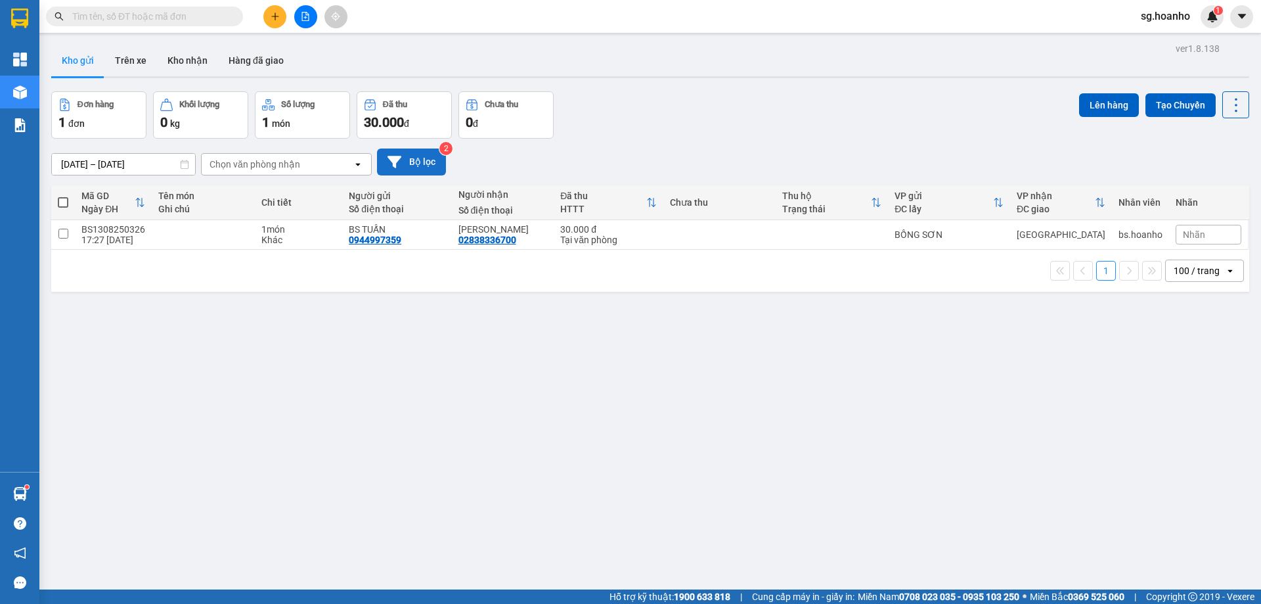
click at [429, 154] on button "Bộ lọc" at bounding box center [411, 161] width 69 height 27
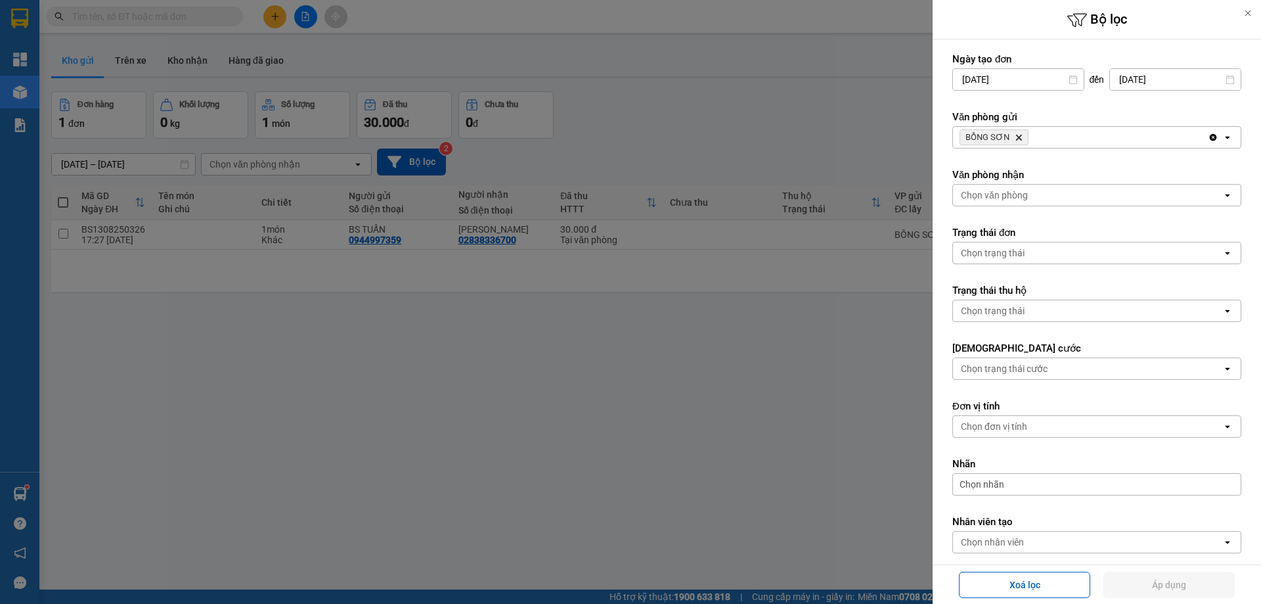
click at [1016, 136] on icon "BỒNG SƠN, close by backspace" at bounding box center [1019, 138] width 6 height 6
click at [1000, 140] on div "Chọn văn phòng" at bounding box center [994, 137] width 67 height 13
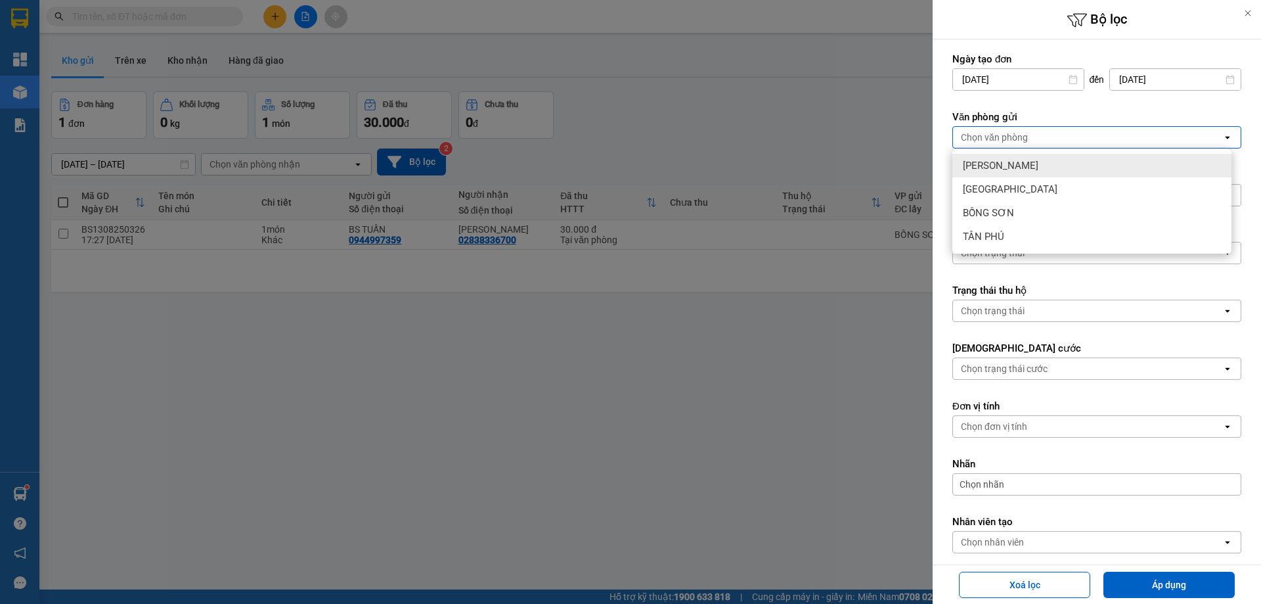
click at [997, 173] on div "[PERSON_NAME]" at bounding box center [1091, 166] width 279 height 24
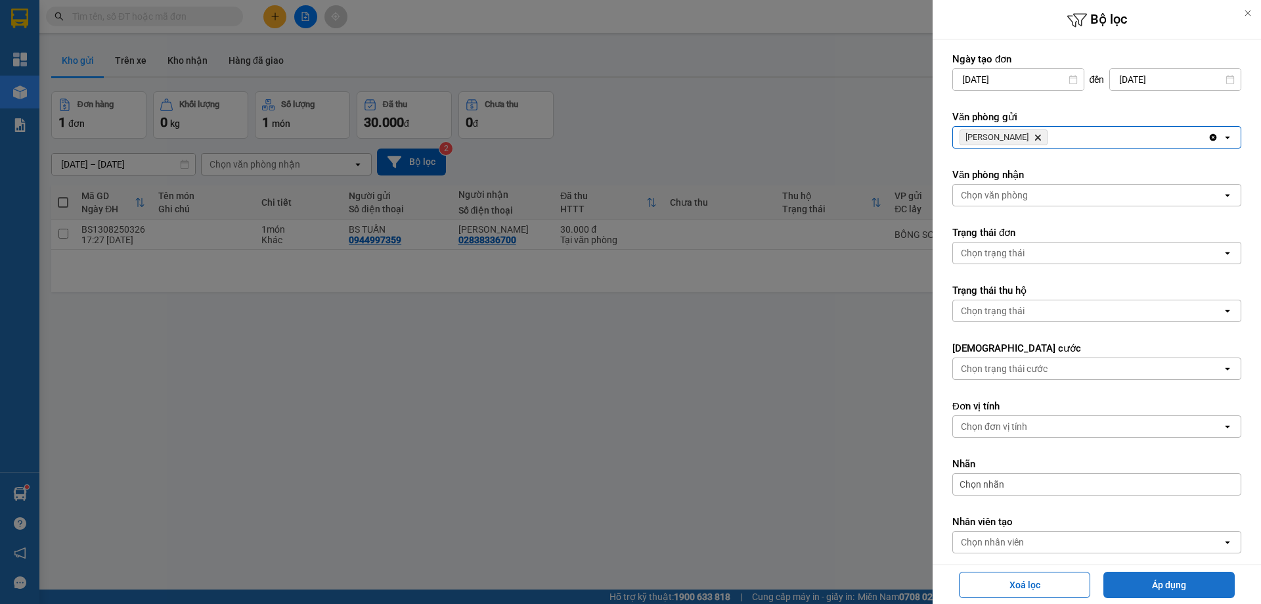
click at [1129, 580] on button "Áp dụng" at bounding box center [1168, 584] width 131 height 26
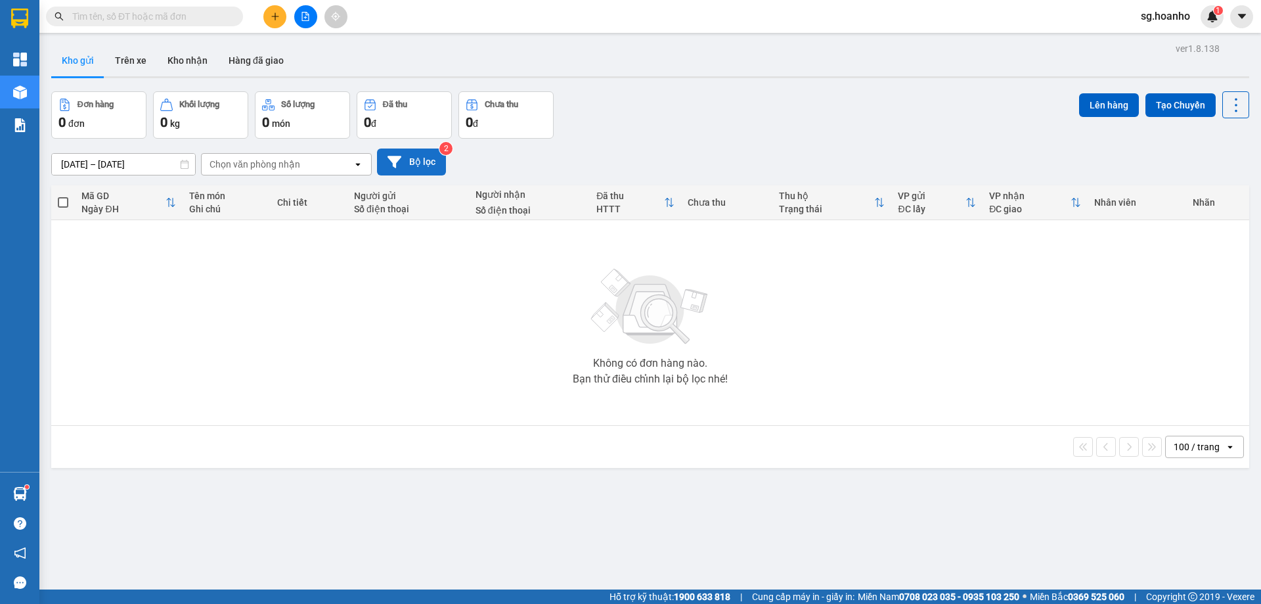
click at [418, 169] on button "Bộ lọc" at bounding box center [411, 161] width 69 height 27
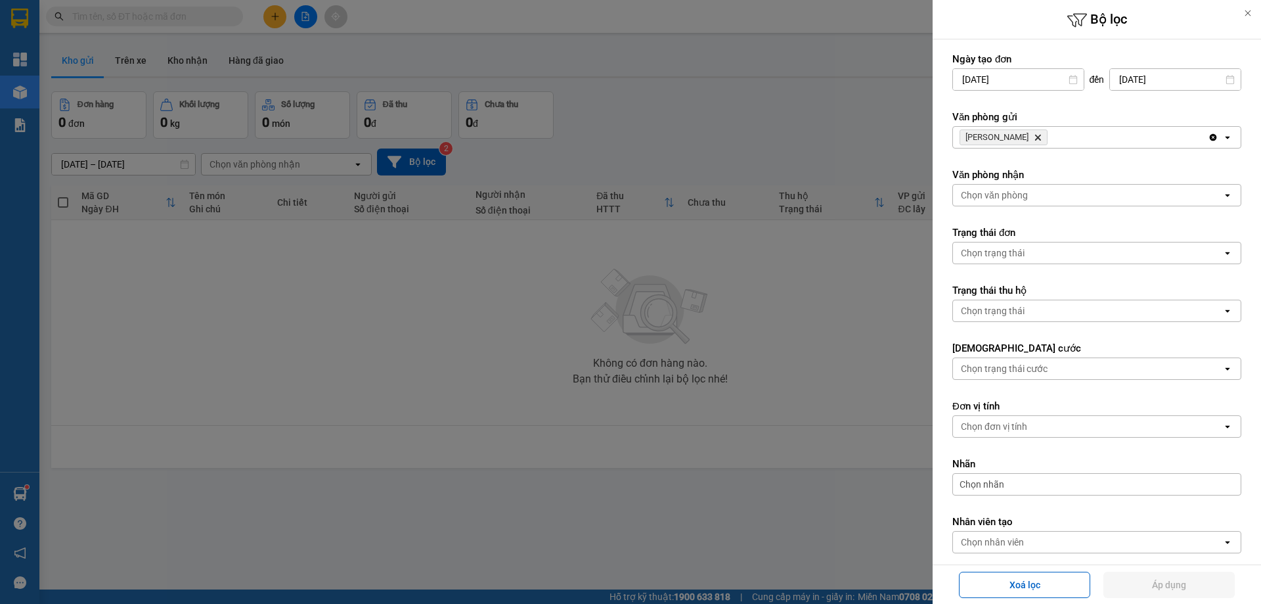
click at [1034, 137] on icon "Delete" at bounding box center [1038, 137] width 8 height 8
click at [1005, 138] on div "Chọn văn phòng" at bounding box center [994, 137] width 67 height 13
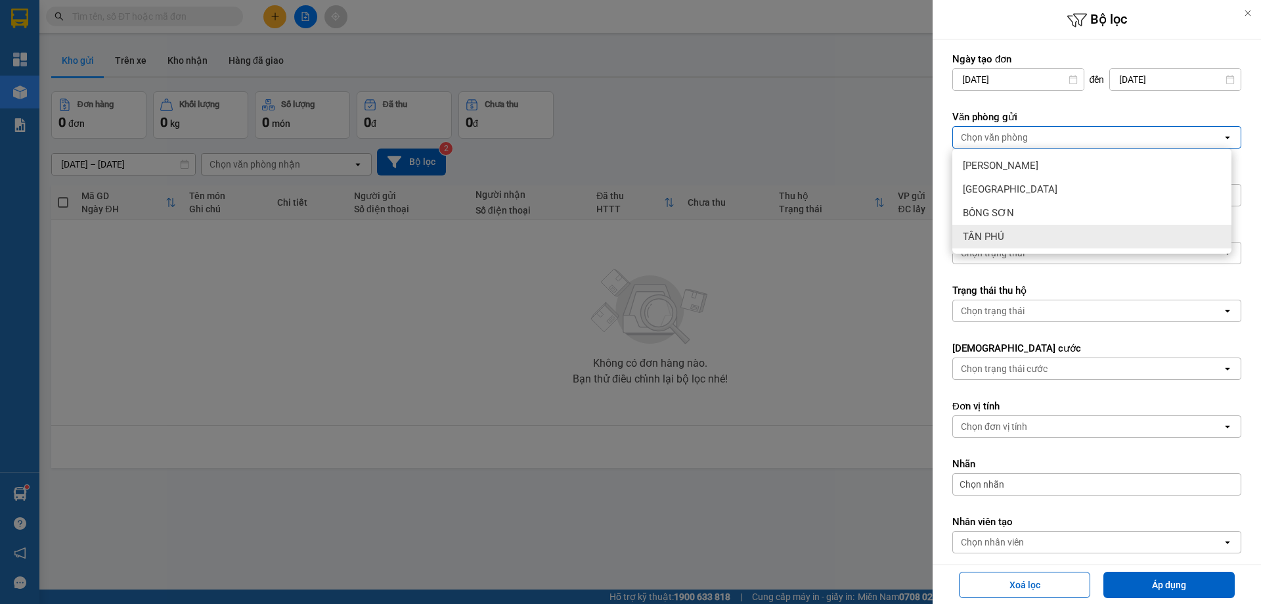
click at [1018, 230] on div "TÂN PHÚ" at bounding box center [1091, 237] width 279 height 24
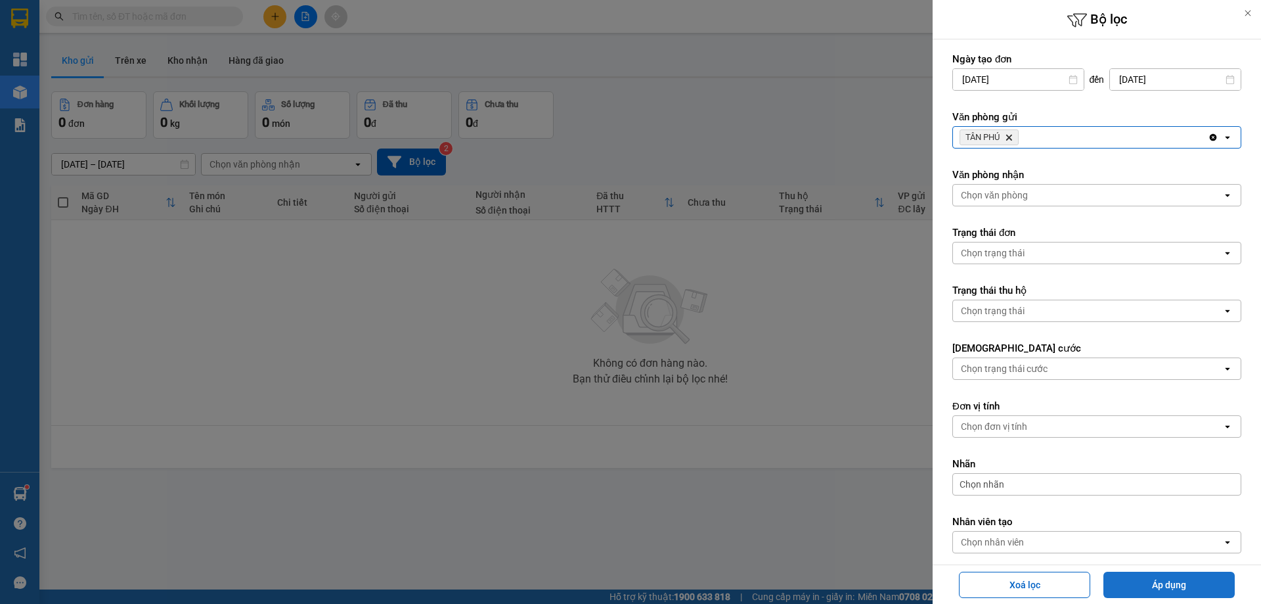
click at [1177, 581] on button "Áp dụng" at bounding box center [1168, 584] width 131 height 26
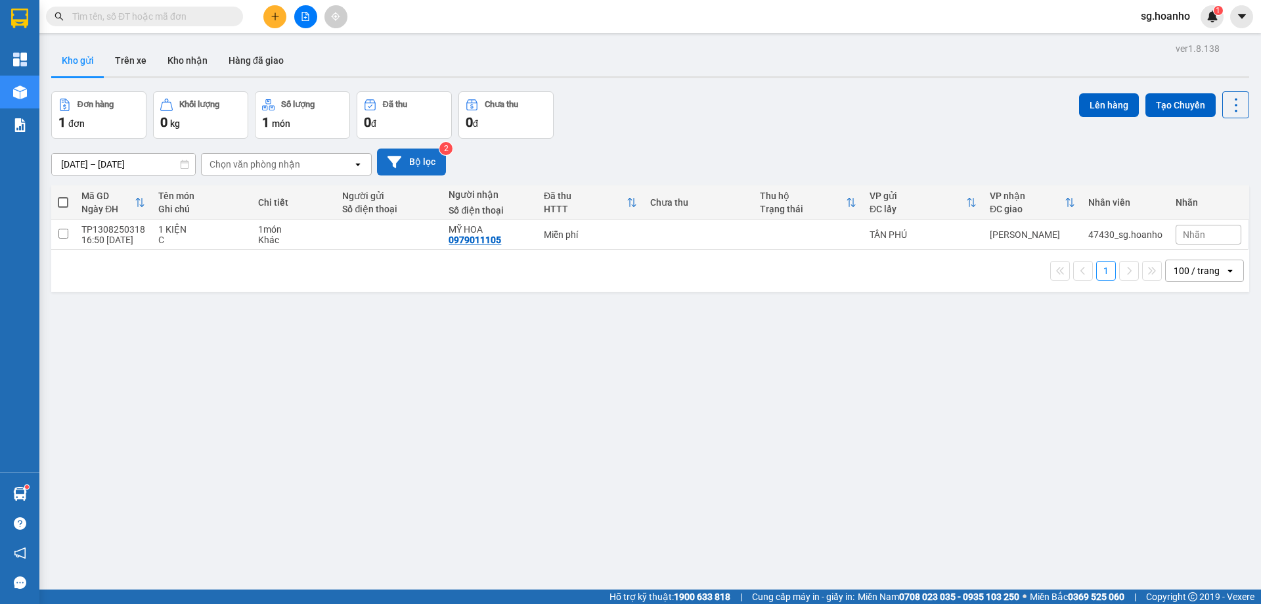
click at [416, 160] on button "Bộ lọc" at bounding box center [411, 161] width 69 height 27
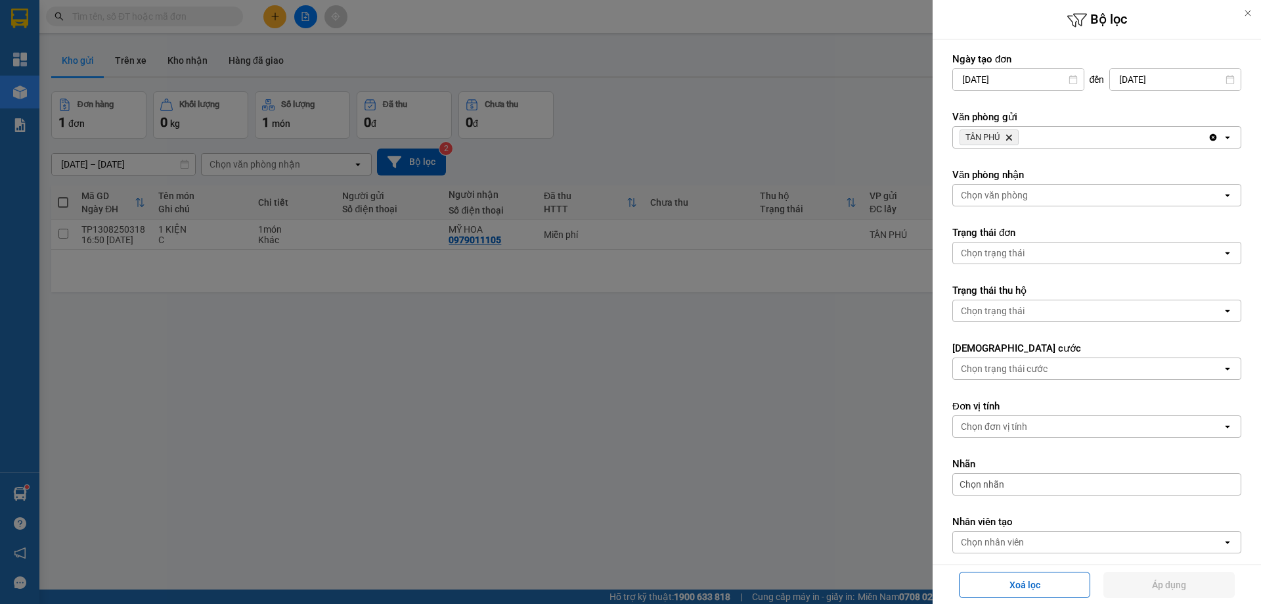
click at [1011, 137] on icon "TÂN PHÚ, close by backspace" at bounding box center [1009, 138] width 6 height 6
click at [993, 141] on div "Chọn văn phòng" at bounding box center [994, 137] width 67 height 13
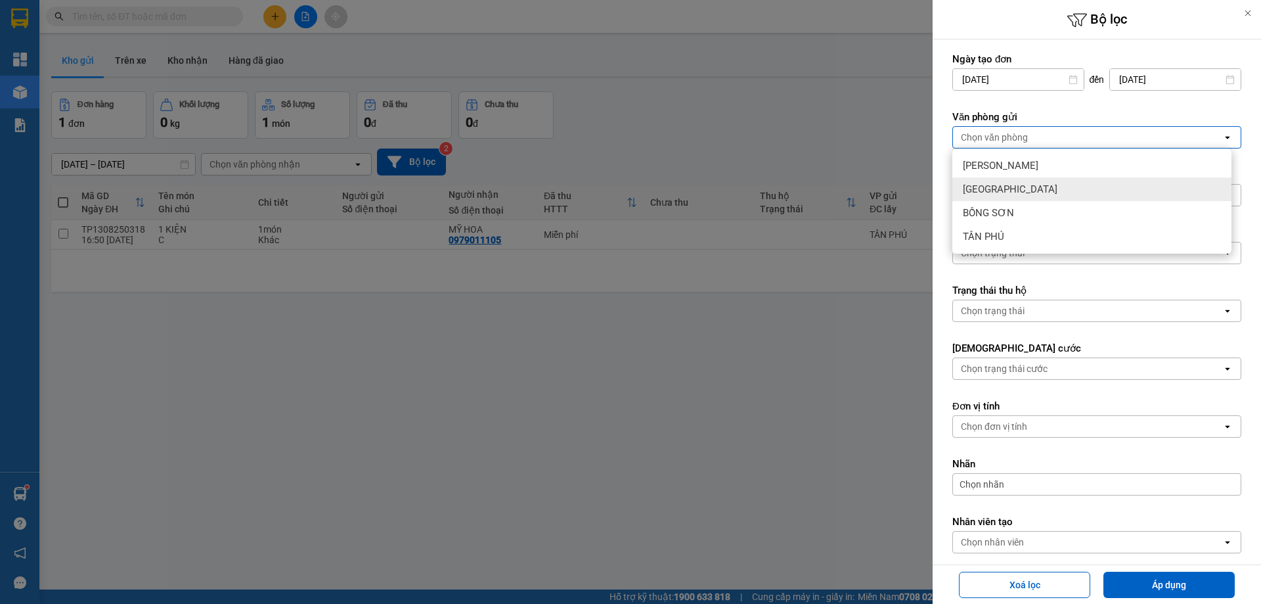
click at [998, 187] on span "[GEOGRAPHIC_DATA]" at bounding box center [1010, 189] width 95 height 13
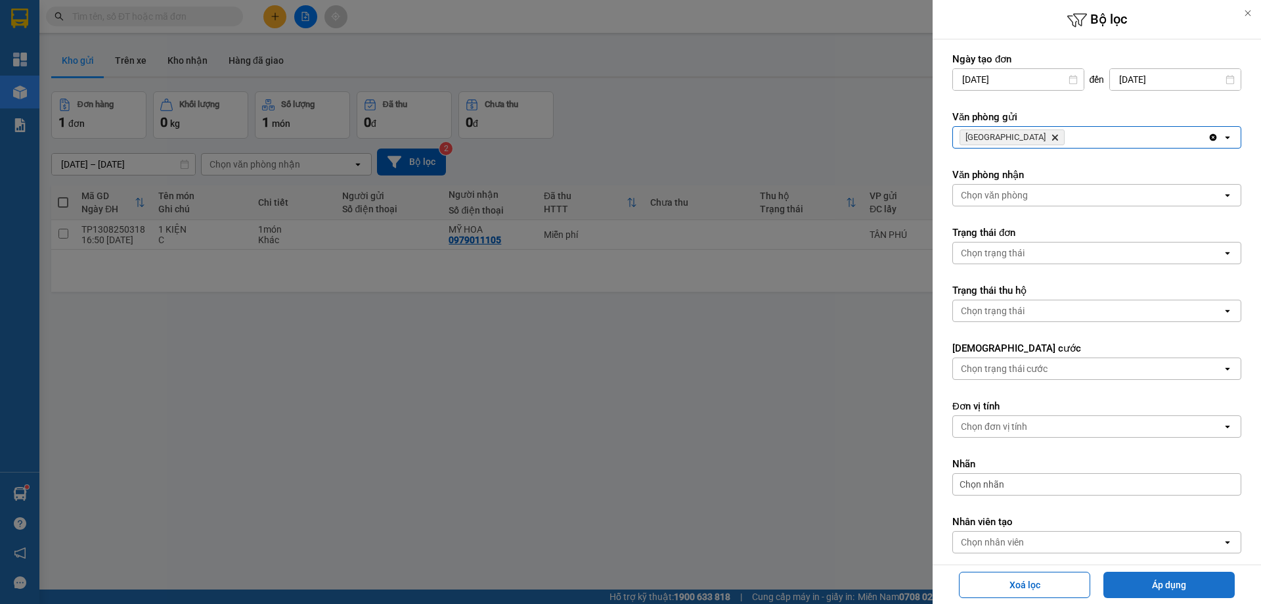
click at [1168, 579] on button "Áp dụng" at bounding box center [1168, 584] width 131 height 26
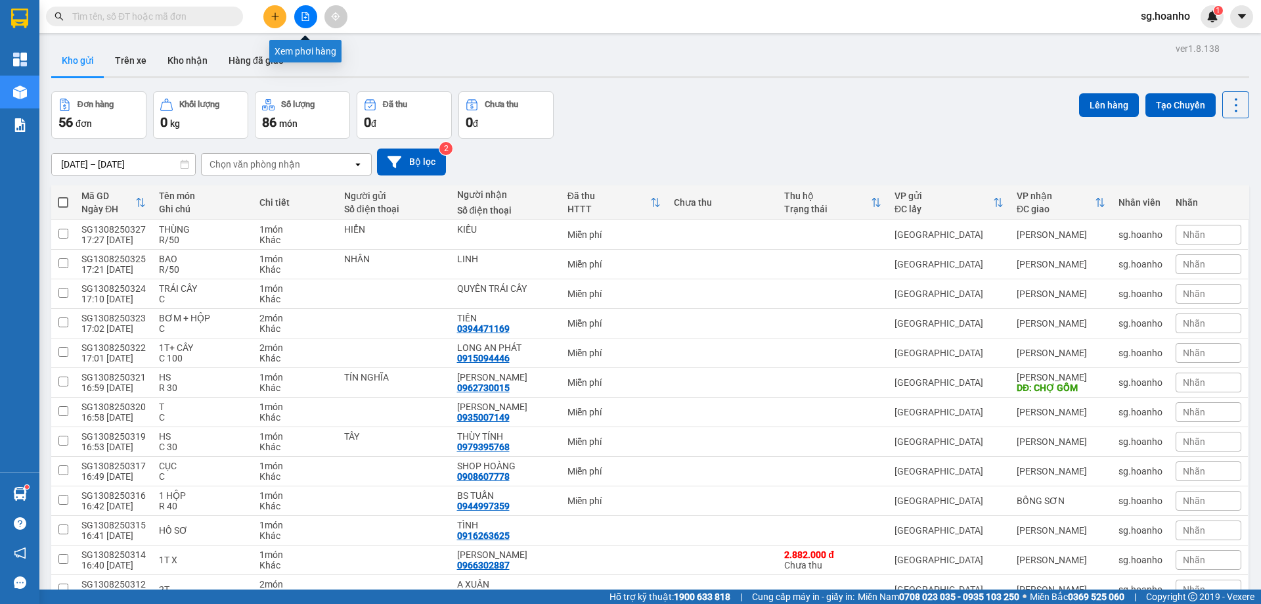
click at [308, 15] on icon "file-add" at bounding box center [305, 16] width 7 height 9
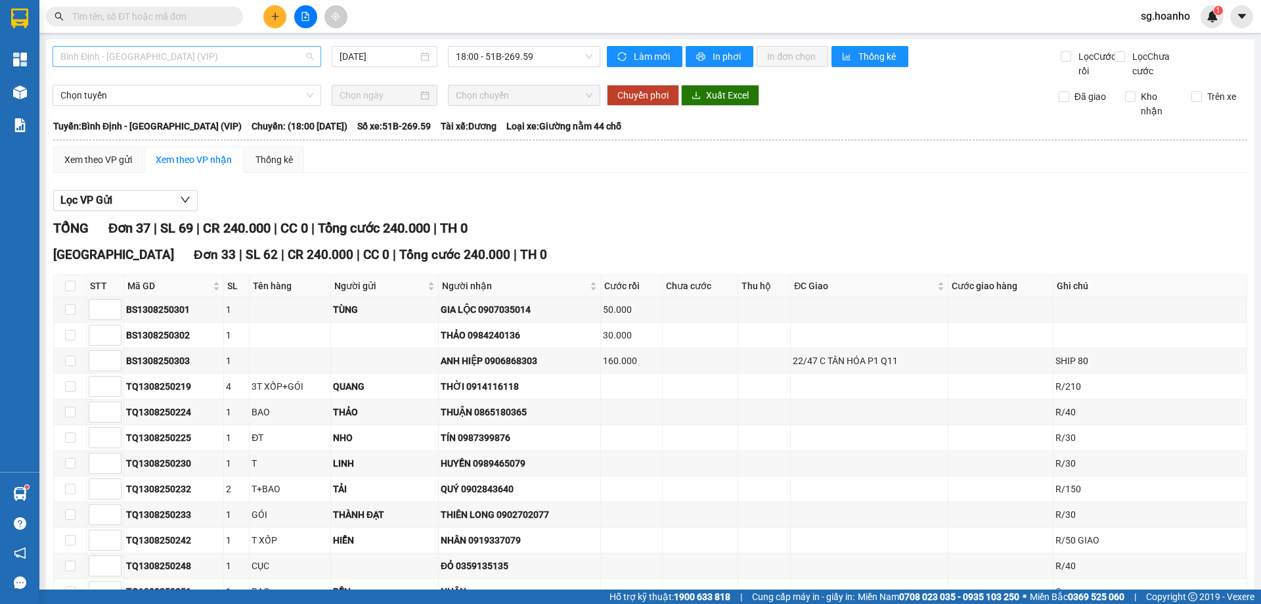
click at [98, 56] on span "Bình Định - [GEOGRAPHIC_DATA] (VIP)" at bounding box center [186, 57] width 253 height 20
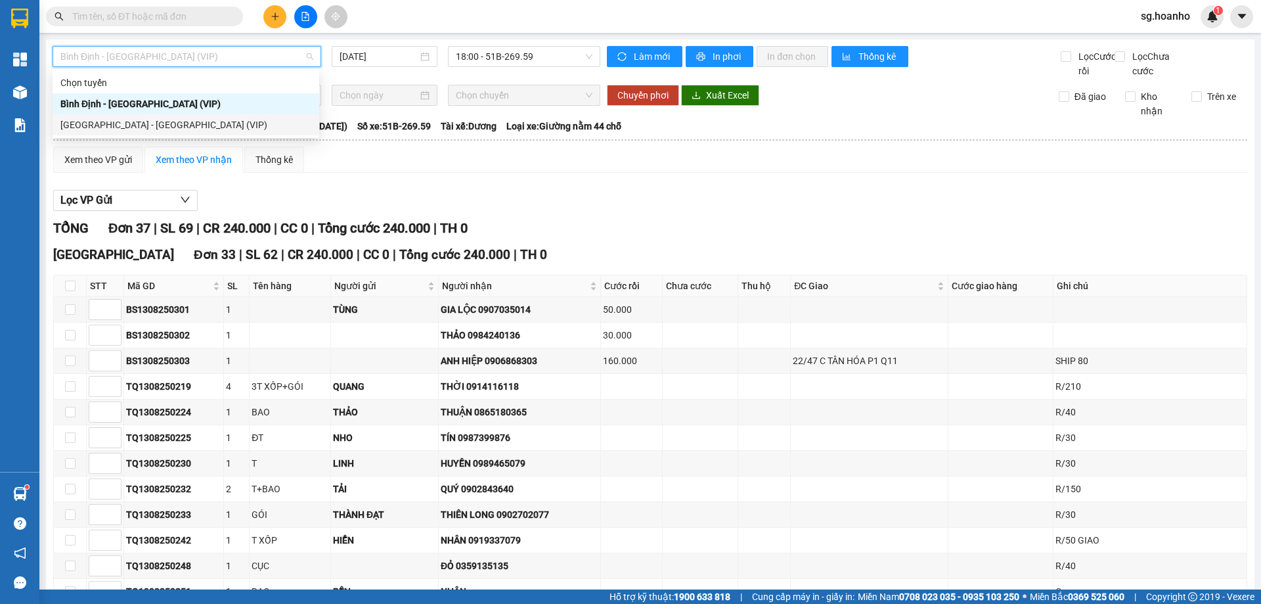
click at [123, 114] on div "[GEOGRAPHIC_DATA] - [GEOGRAPHIC_DATA] (VIP)" at bounding box center [186, 124] width 267 height 21
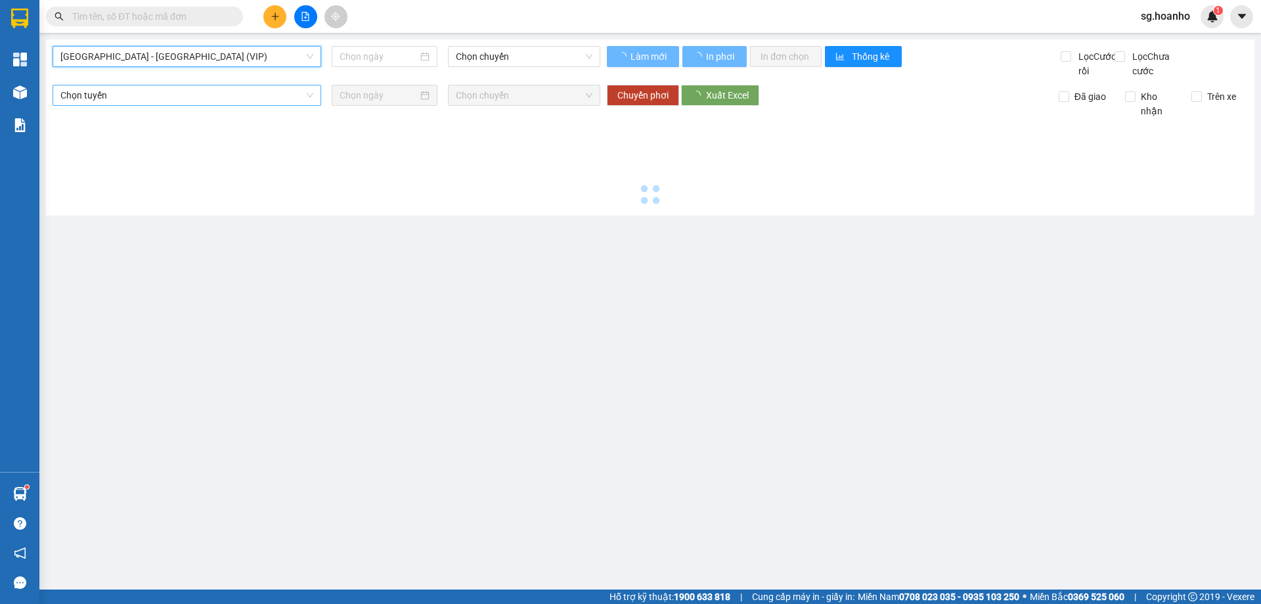
type input "[DATE]"
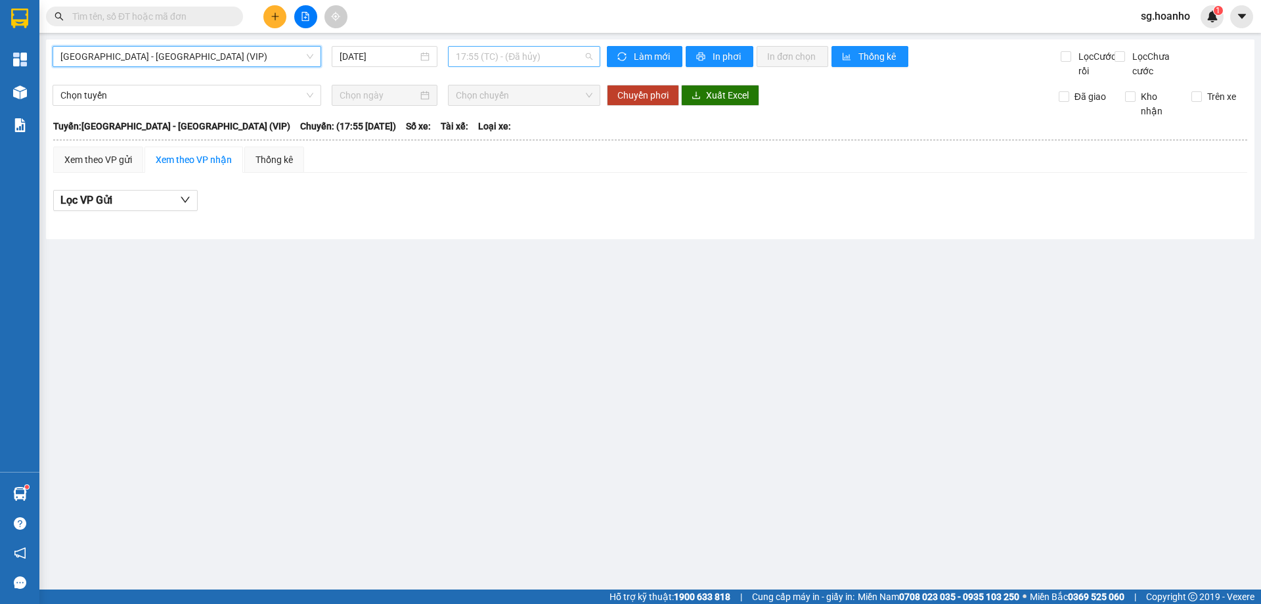
click at [475, 54] on span "17:55 (TC) - (Đã hủy)" at bounding box center [524, 57] width 137 height 20
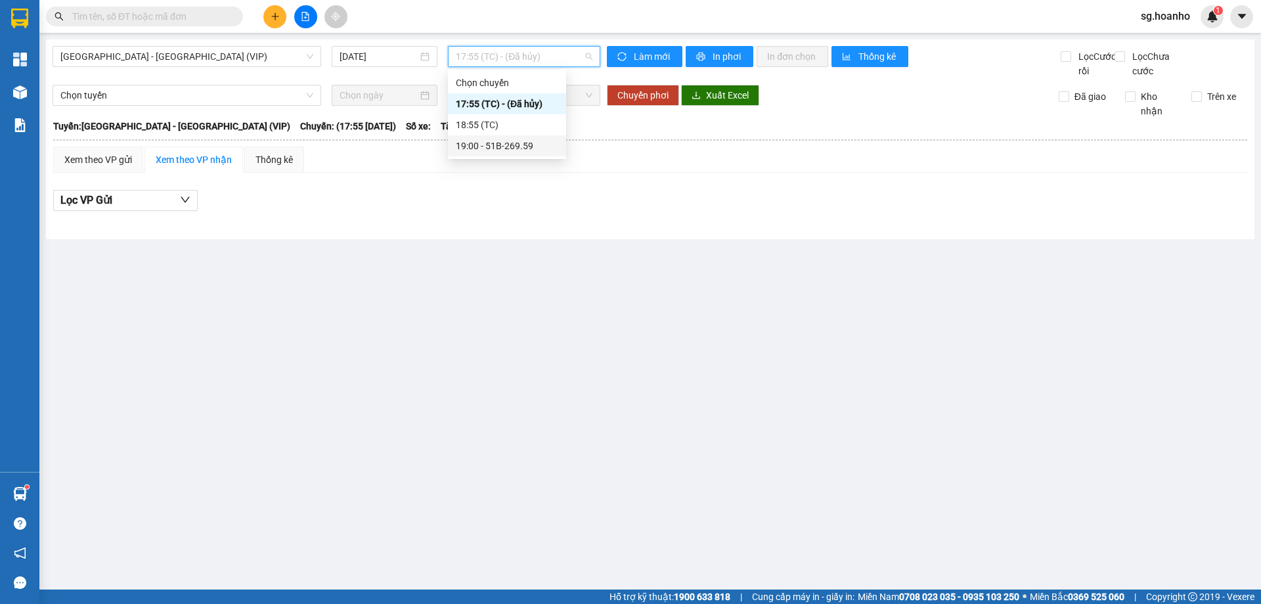
click at [531, 148] on div "19:00 - 51B-269.59" at bounding box center [507, 146] width 102 height 14
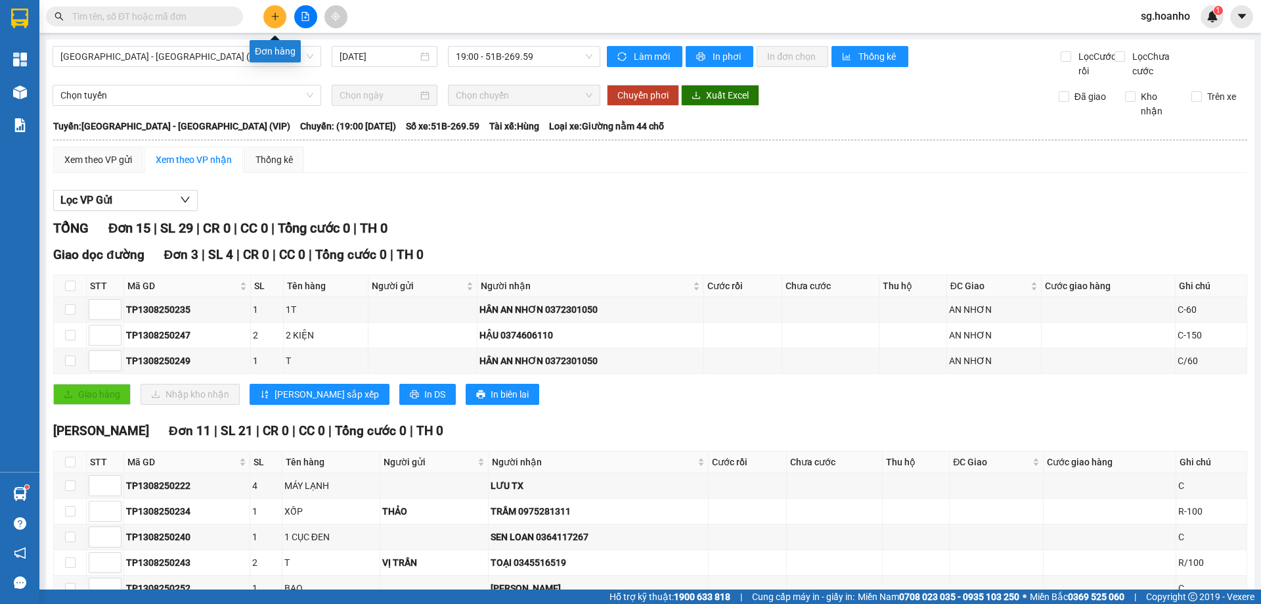
click at [271, 17] on icon "plus" at bounding box center [275, 16] width 9 height 9
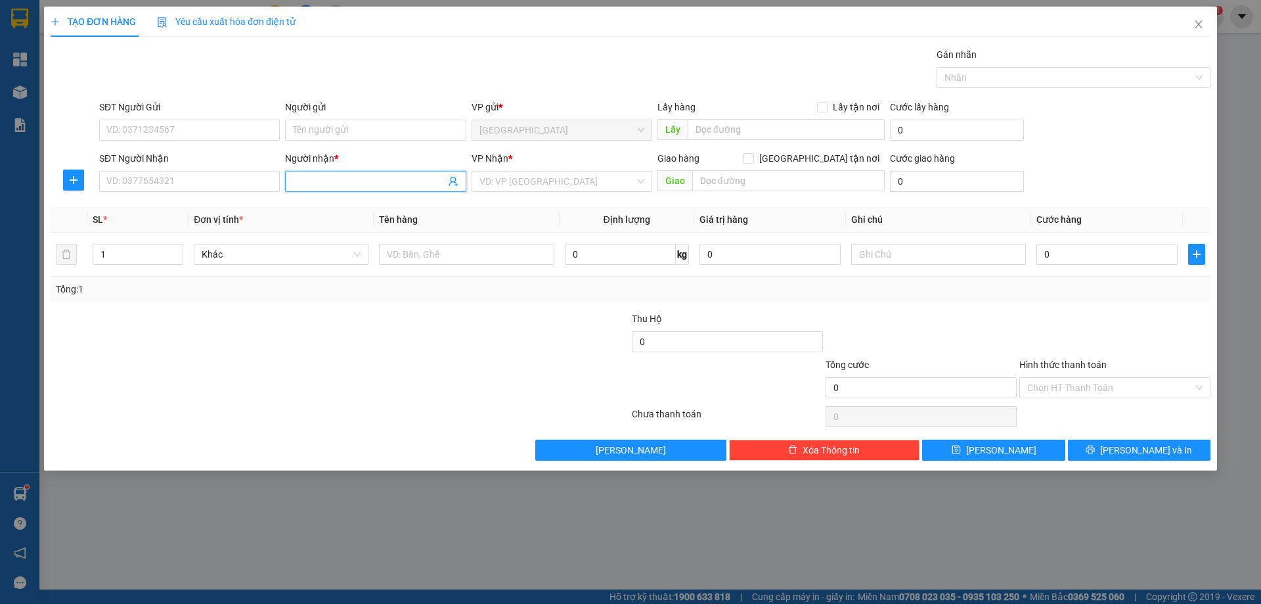
click at [328, 175] on input "Người nhận *" at bounding box center [369, 181] width 152 height 14
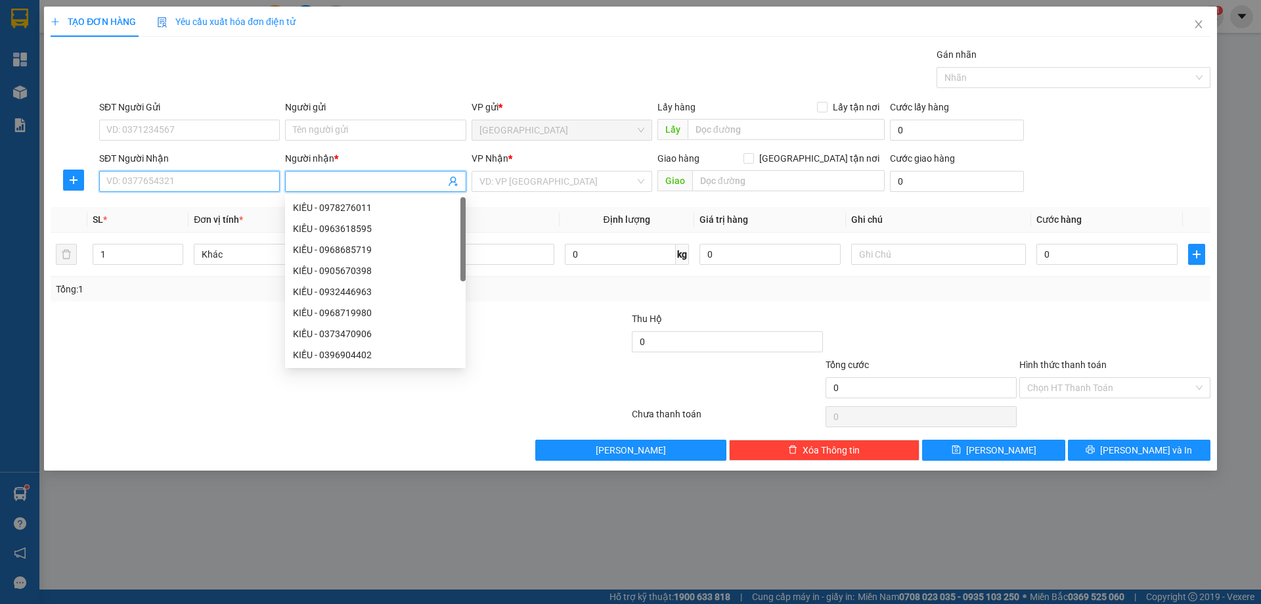
click at [248, 177] on input "SĐT Người Nhận" at bounding box center [189, 181] width 181 height 21
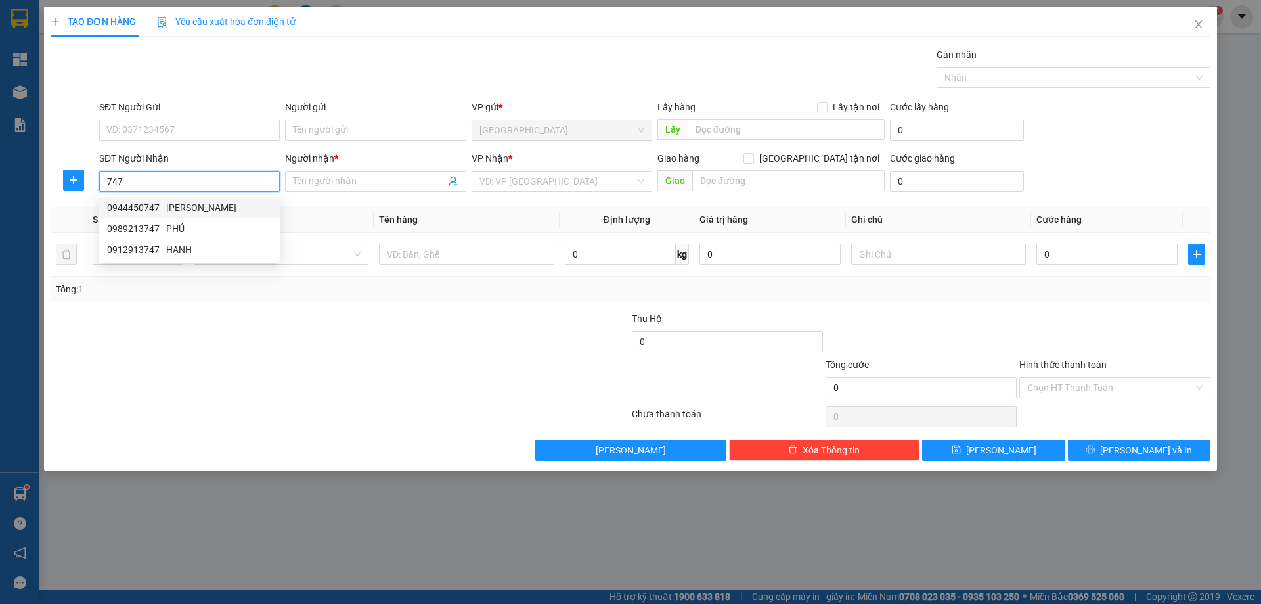
click at [221, 209] on div "0944450747 - [PERSON_NAME]" at bounding box center [189, 207] width 165 height 14
type input "0944450747"
type input "[PERSON_NAME]"
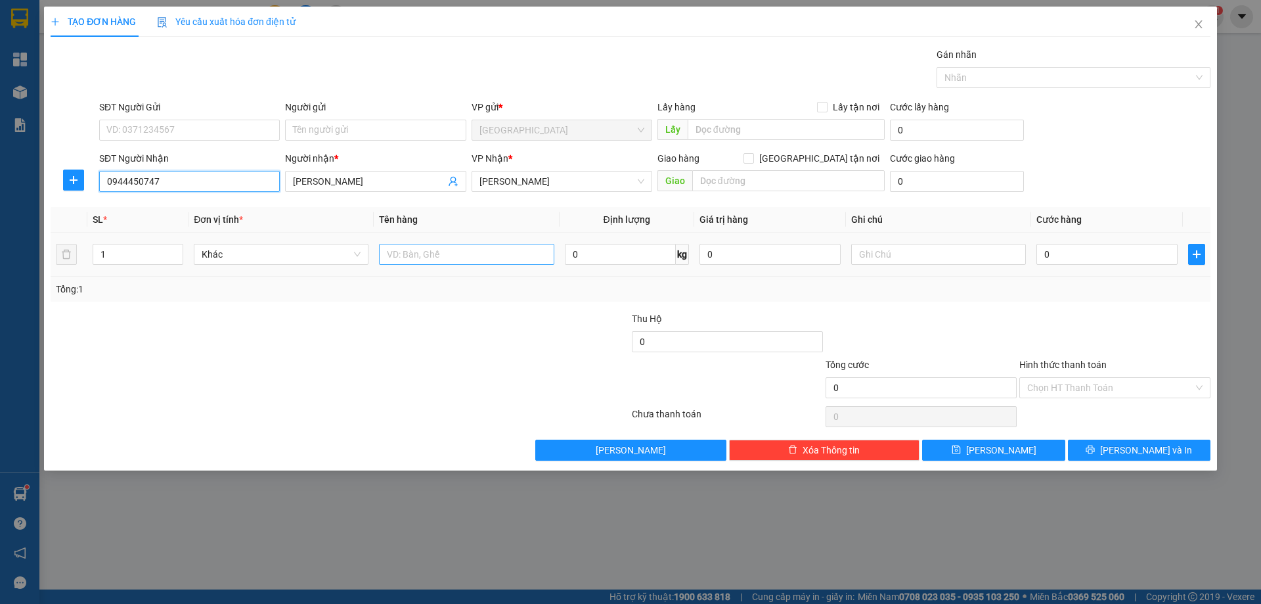
type input "0944450747"
click at [393, 256] on input "text" at bounding box center [466, 254] width 175 height 21
type input "T"
click at [900, 266] on div at bounding box center [938, 254] width 175 height 26
type input "C"
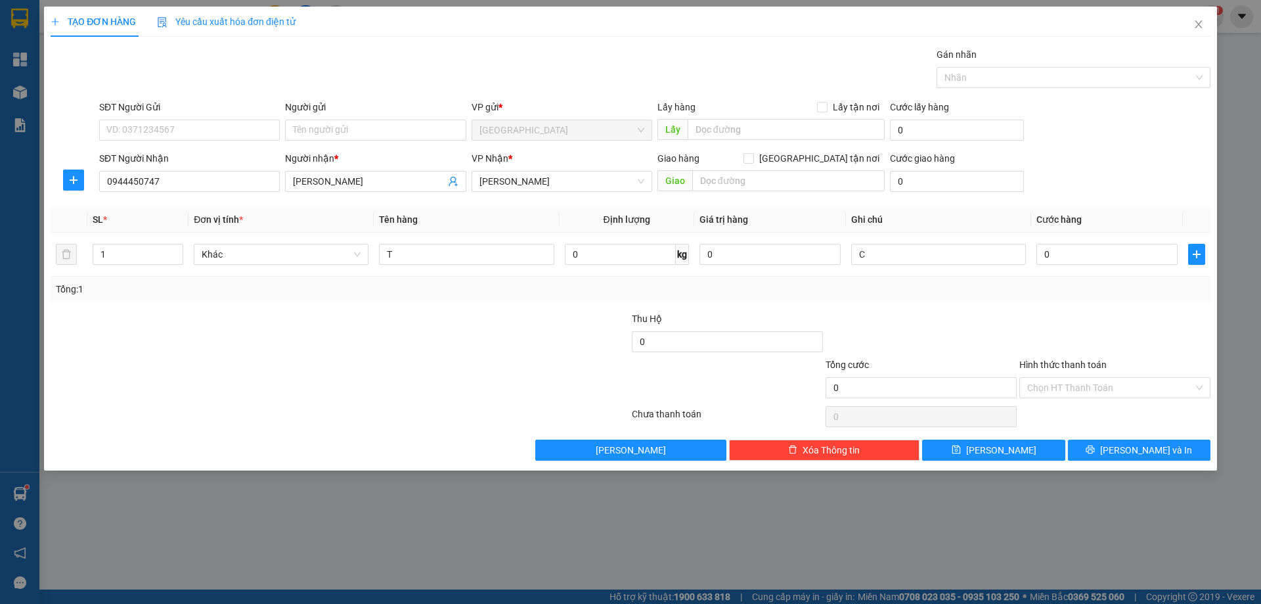
click at [1073, 363] on label "Hình thức thanh toán" at bounding box center [1062, 364] width 87 height 11
click at [1073, 378] on input "Hình thức thanh toán" at bounding box center [1110, 388] width 166 height 20
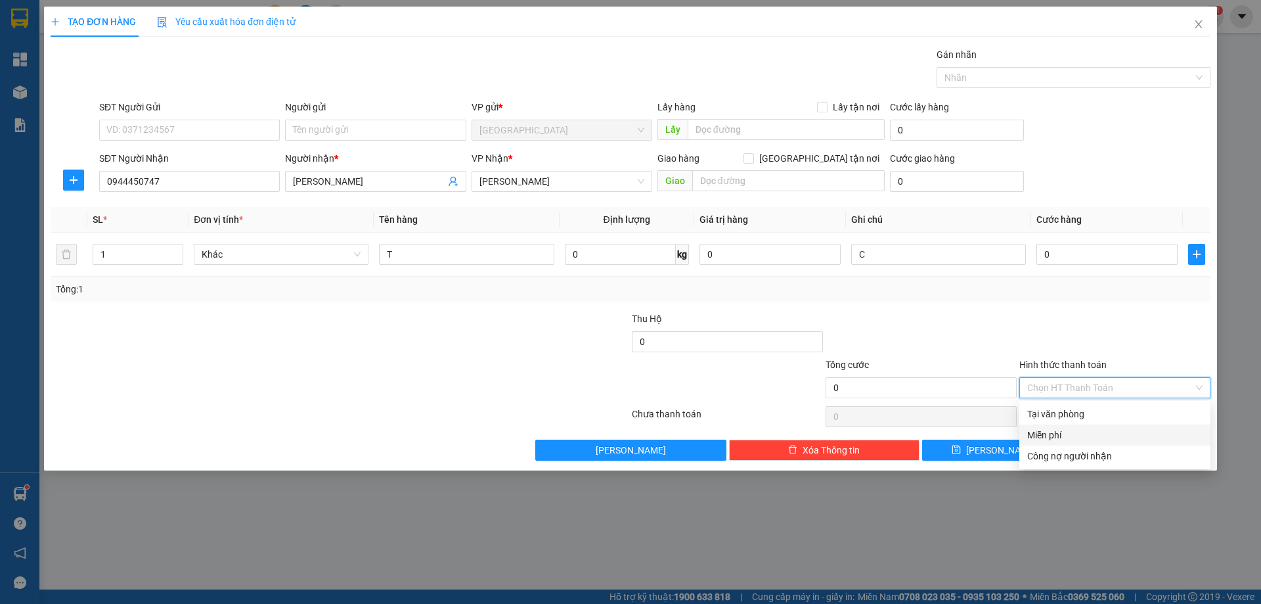
click at [1065, 433] on div "Miễn phí" at bounding box center [1114, 435] width 175 height 14
click at [1104, 447] on button "[PERSON_NAME] và In" at bounding box center [1139, 449] width 143 height 21
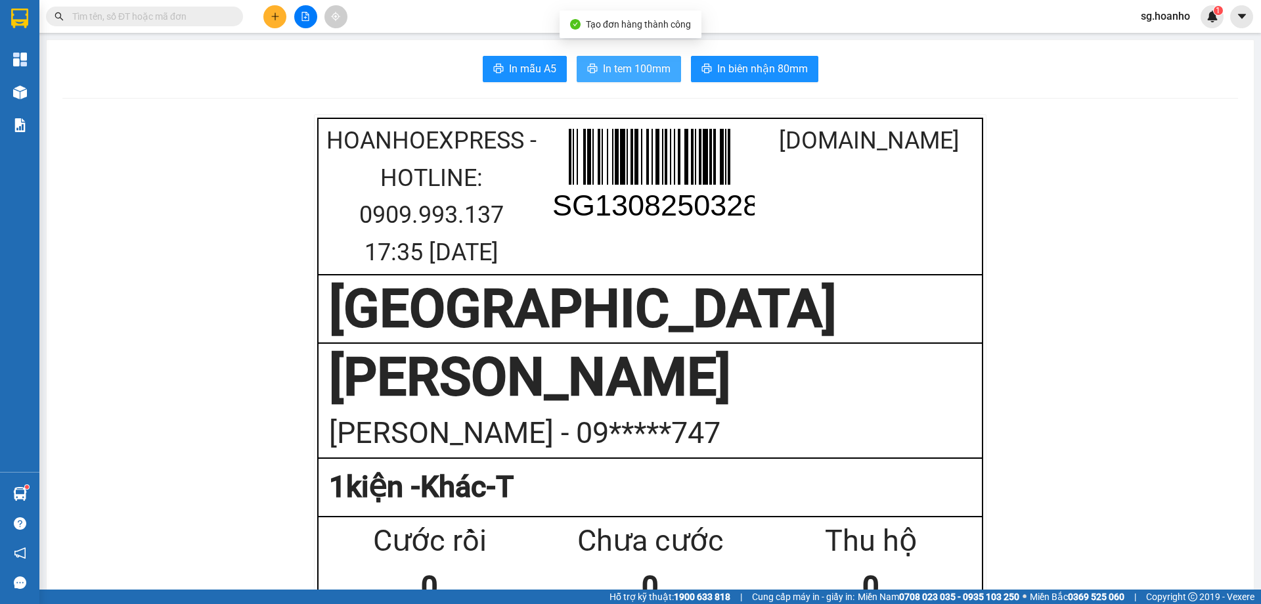
click at [626, 68] on span "In tem 100mm" at bounding box center [637, 68] width 68 height 16
click at [279, 24] on button at bounding box center [274, 16] width 23 height 23
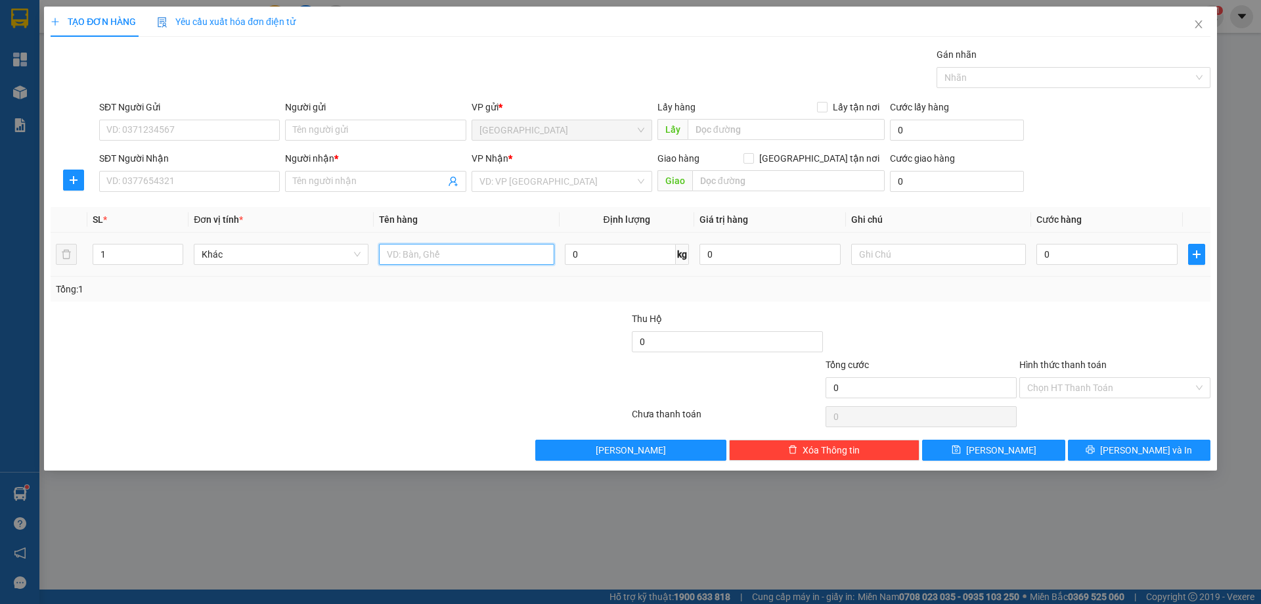
click at [450, 248] on input "text" at bounding box center [466, 254] width 175 height 21
type input "THÙNG"
click at [498, 178] on input "search" at bounding box center [557, 181] width 156 height 20
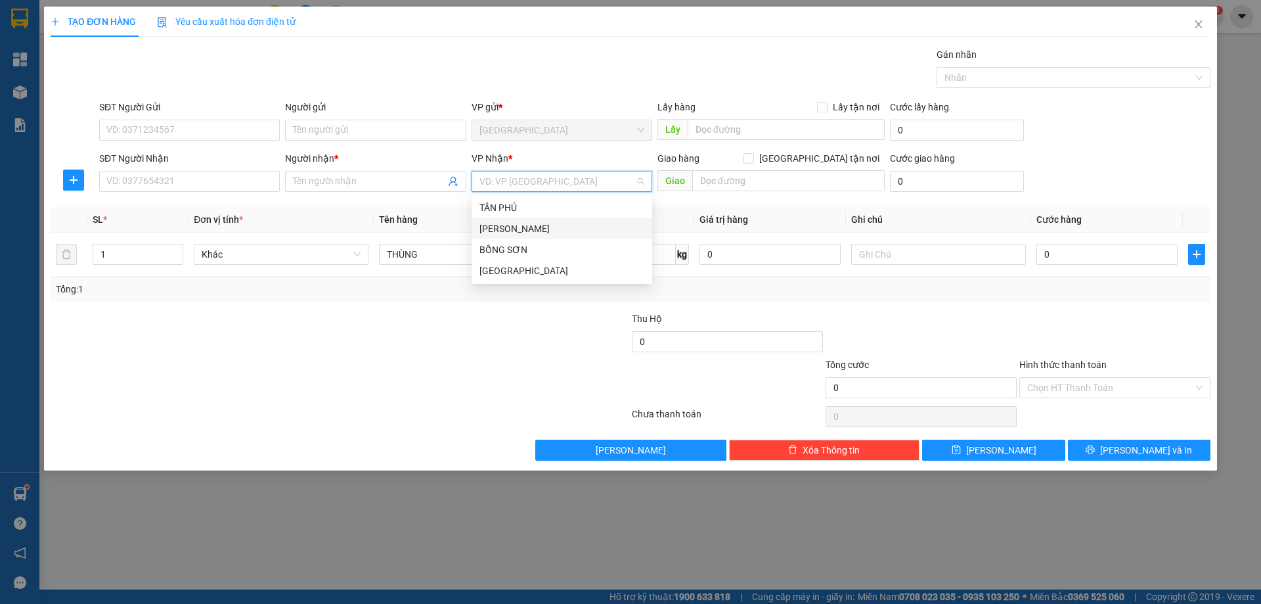
click at [523, 224] on div "[PERSON_NAME]" at bounding box center [561, 228] width 165 height 14
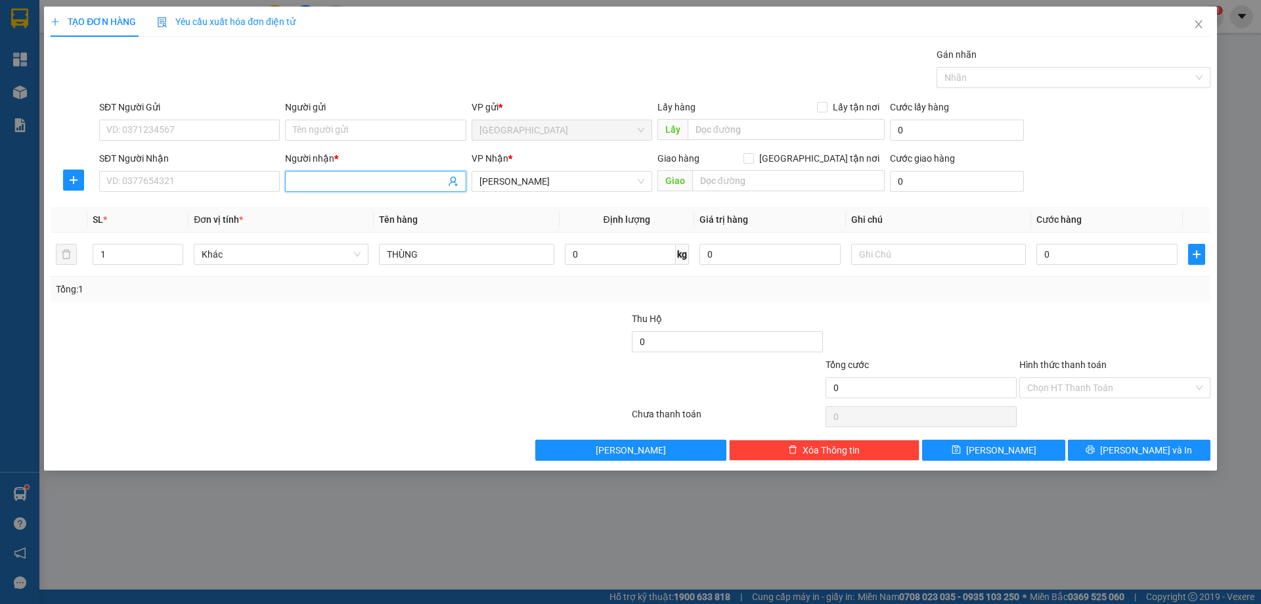
click at [327, 182] on input "Người nhận *" at bounding box center [369, 181] width 152 height 14
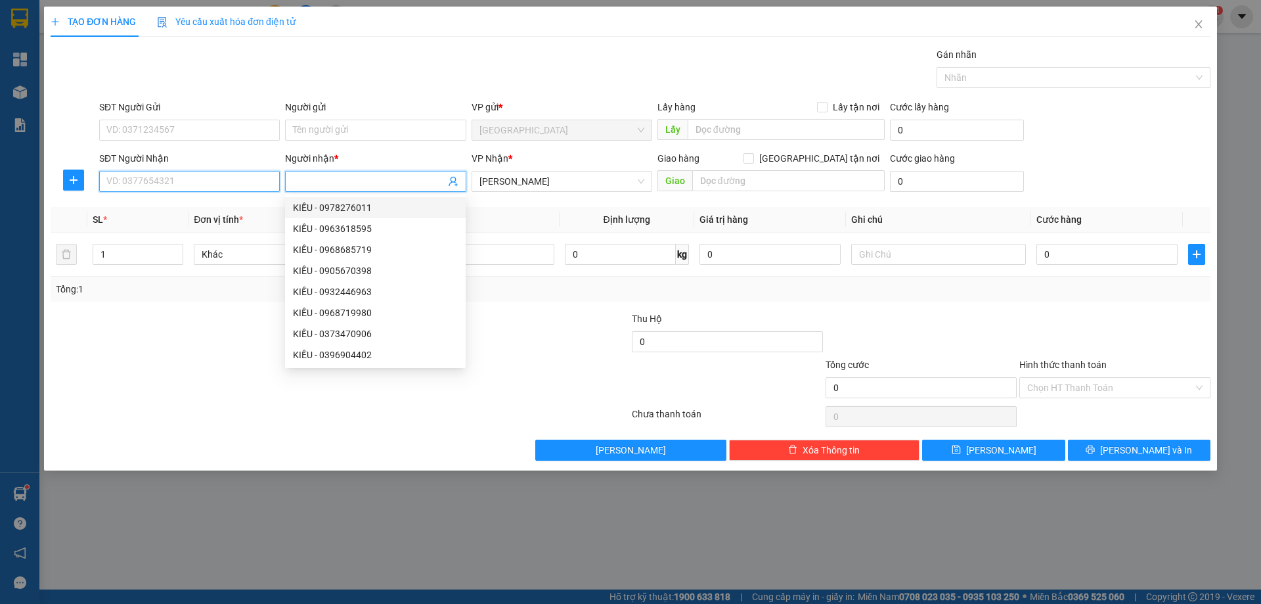
click at [234, 182] on input "SĐT Người Nhận" at bounding box center [189, 181] width 181 height 21
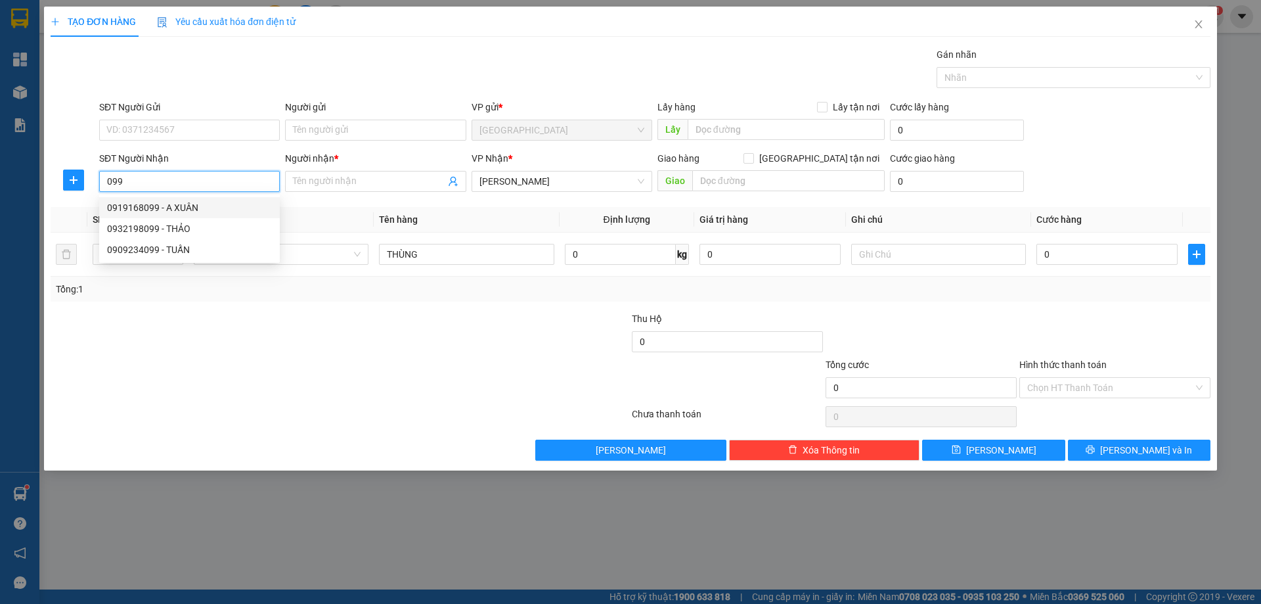
click at [177, 204] on div "0919168099 - A XUÂN" at bounding box center [189, 207] width 165 height 14
type input "0919168099"
type input "A XUÂN"
type input "0919168099"
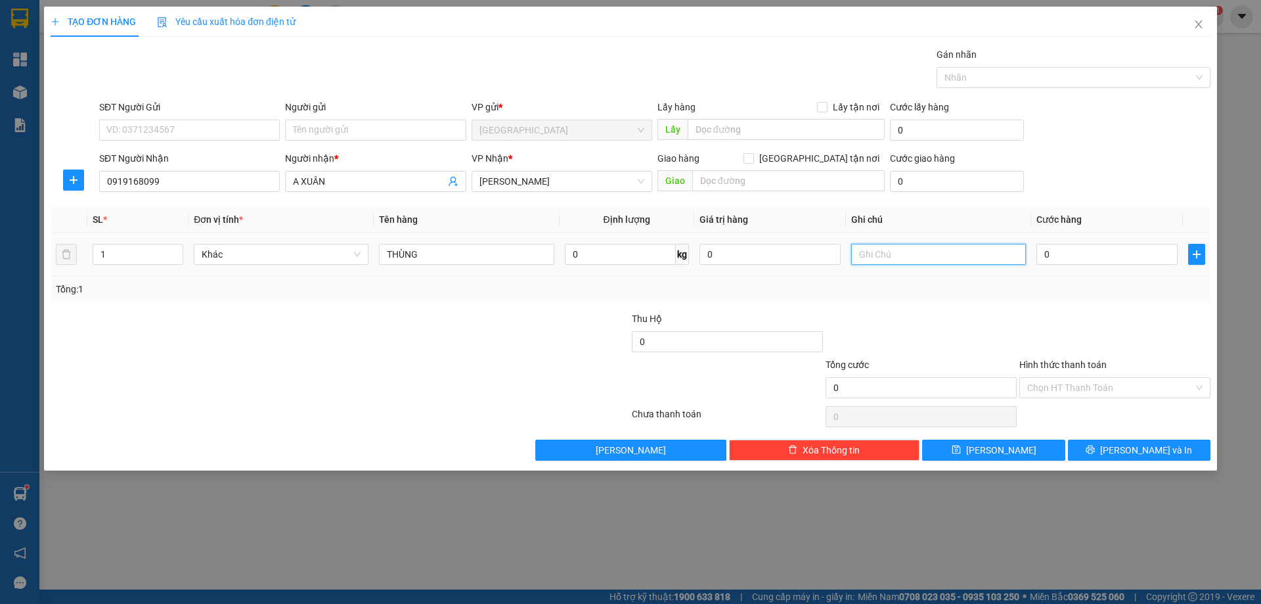
click at [880, 255] on input "text" at bounding box center [938, 254] width 175 height 21
type input "C"
click at [1042, 367] on label "Hình thức thanh toán" at bounding box center [1062, 364] width 87 height 11
click at [1042, 378] on input "Hình thức thanh toán" at bounding box center [1110, 388] width 166 height 20
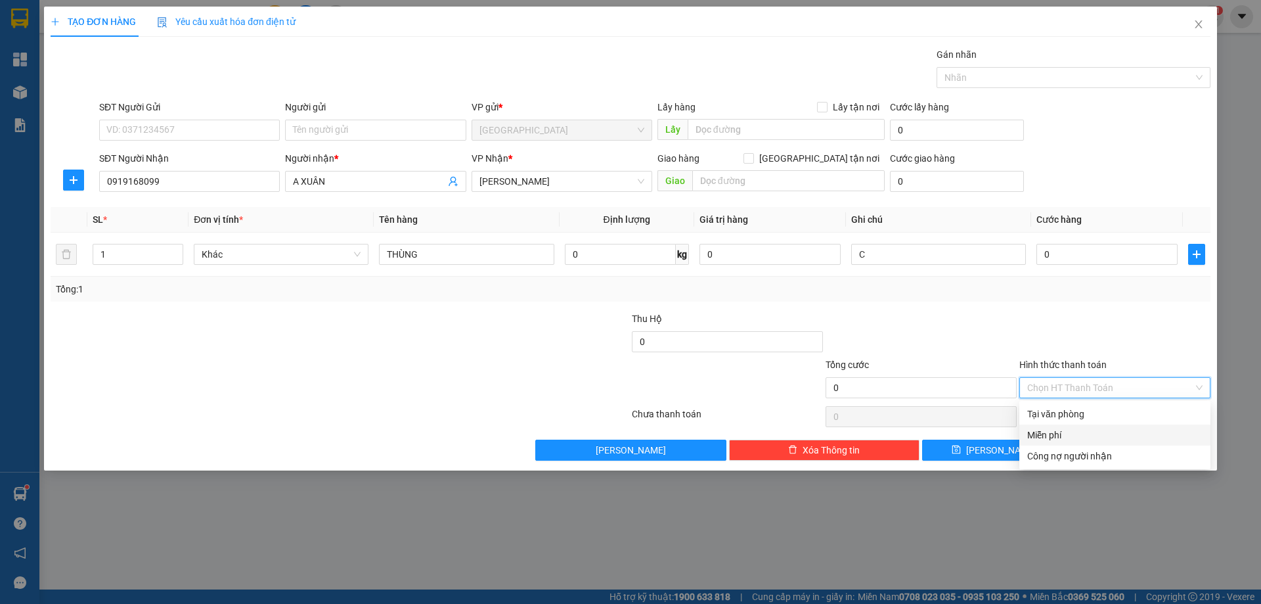
drag, startPoint x: 1066, startPoint y: 443, endPoint x: 1074, endPoint y: 446, distance: 8.3
click at [1066, 443] on div "Miễn phí" at bounding box center [1114, 434] width 191 height 21
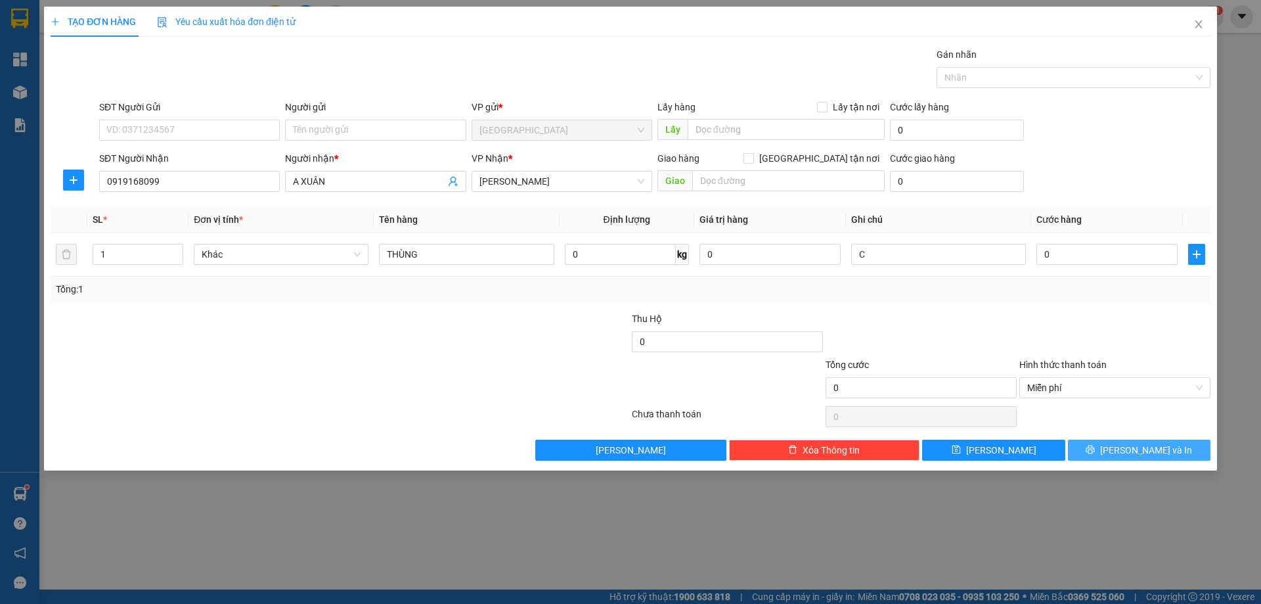
drag, startPoint x: 1120, startPoint y: 457, endPoint x: 1077, endPoint y: 447, distance: 44.4
click at [1105, 450] on button "[PERSON_NAME] và In" at bounding box center [1139, 449] width 143 height 21
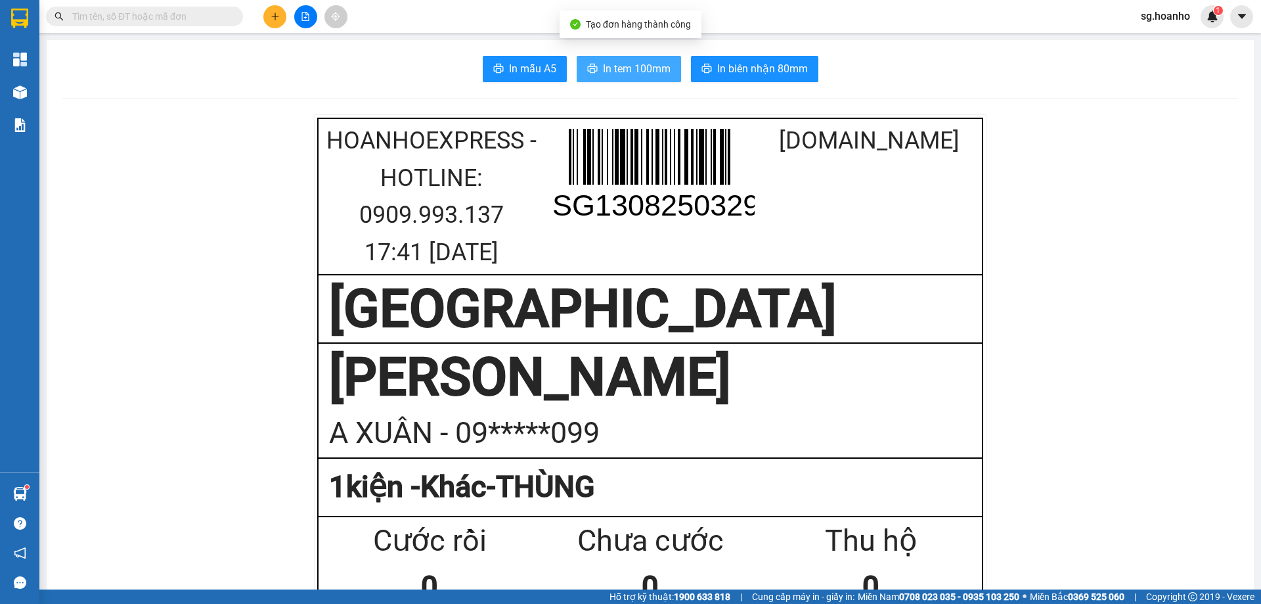
click at [625, 72] on span "In tem 100mm" at bounding box center [637, 68] width 68 height 16
click at [278, 22] on button at bounding box center [274, 16] width 23 height 23
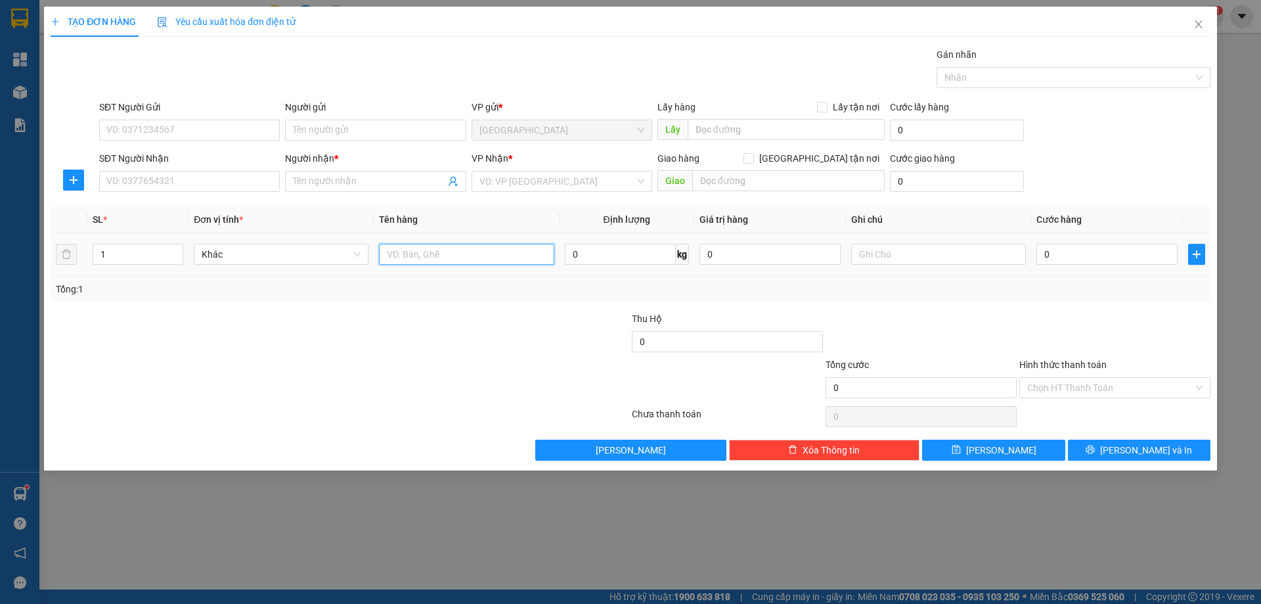
click at [446, 252] on input "text" at bounding box center [466, 254] width 175 height 21
type input "GÓI"
click at [360, 172] on span at bounding box center [375, 181] width 181 height 21
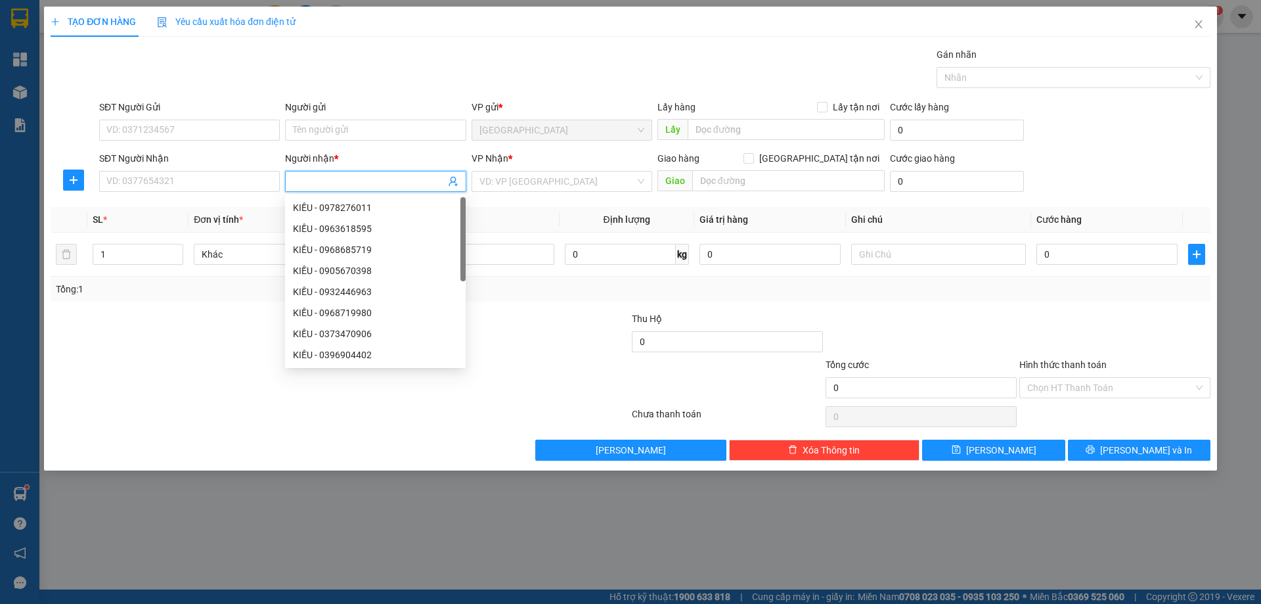
type input "Y"
type input "Ý"
click at [336, 133] on input "Người gửi" at bounding box center [375, 130] width 181 height 21
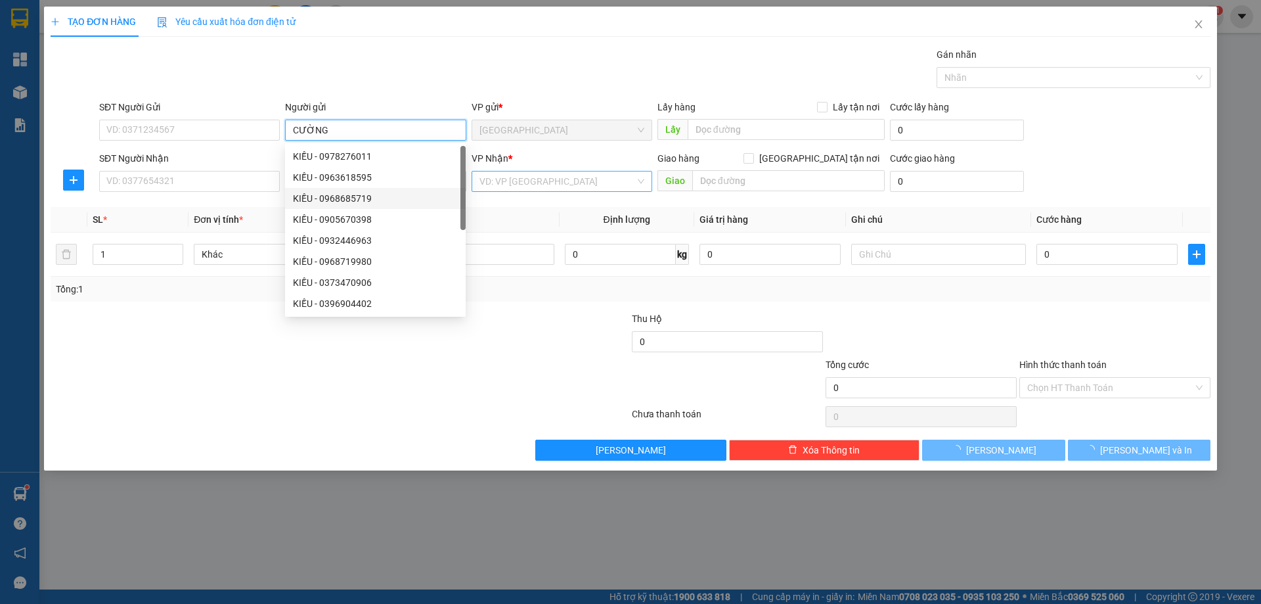
type input "CƯỜNG"
click at [521, 176] on input "search" at bounding box center [557, 181] width 156 height 20
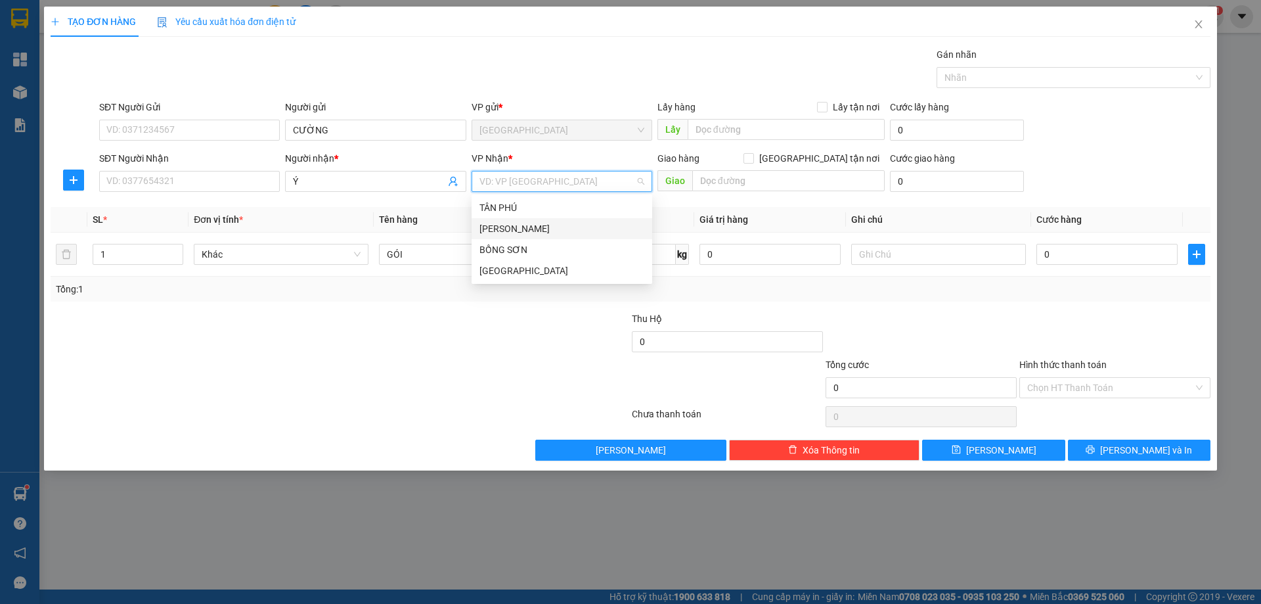
click at [523, 236] on div "[PERSON_NAME]" at bounding box center [562, 228] width 181 height 21
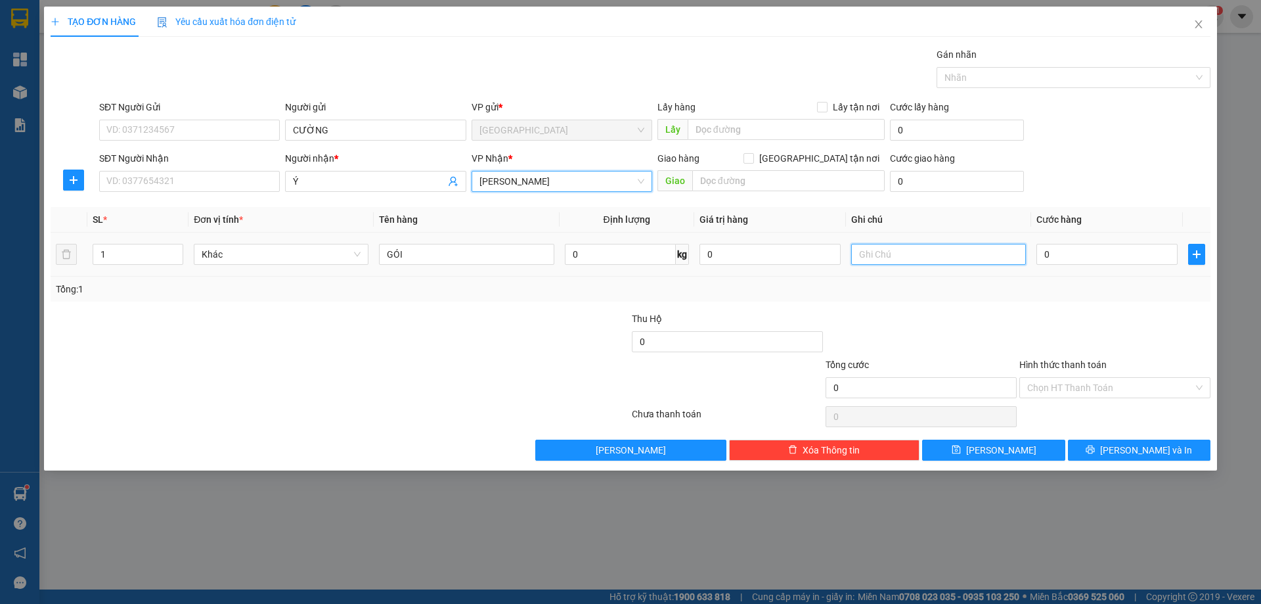
click at [864, 255] on input "text" at bounding box center [938, 254] width 175 height 21
type input "R/30"
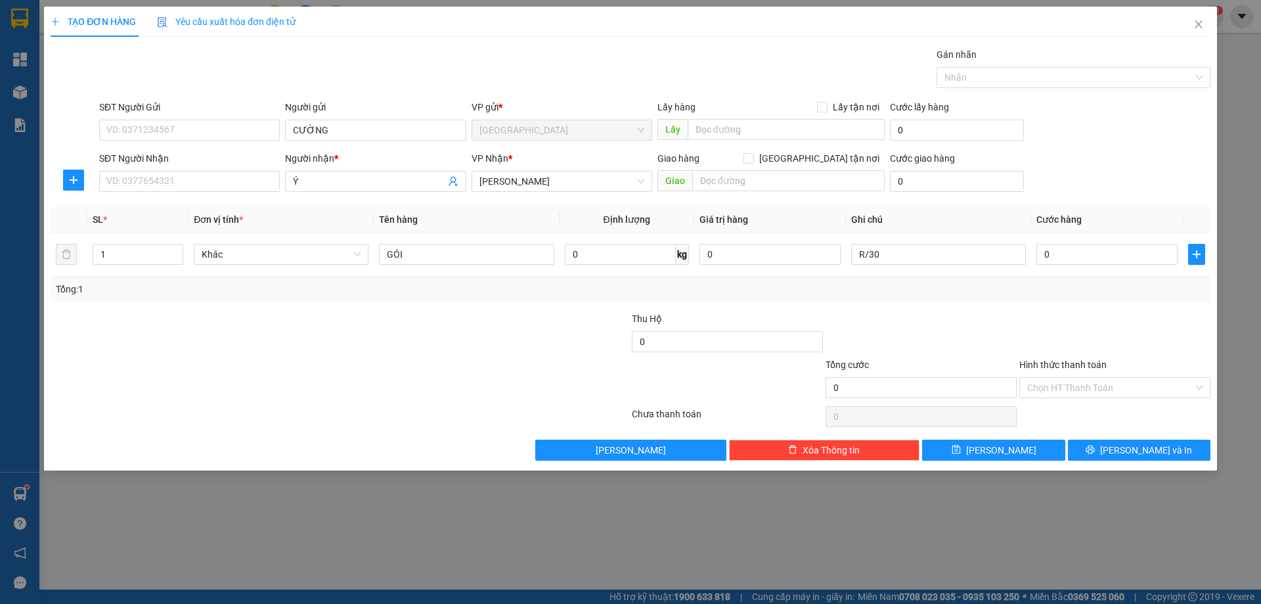
click at [1035, 366] on label "Hình thức thanh toán" at bounding box center [1062, 364] width 87 height 11
click at [1035, 378] on input "Hình thức thanh toán" at bounding box center [1110, 388] width 166 height 20
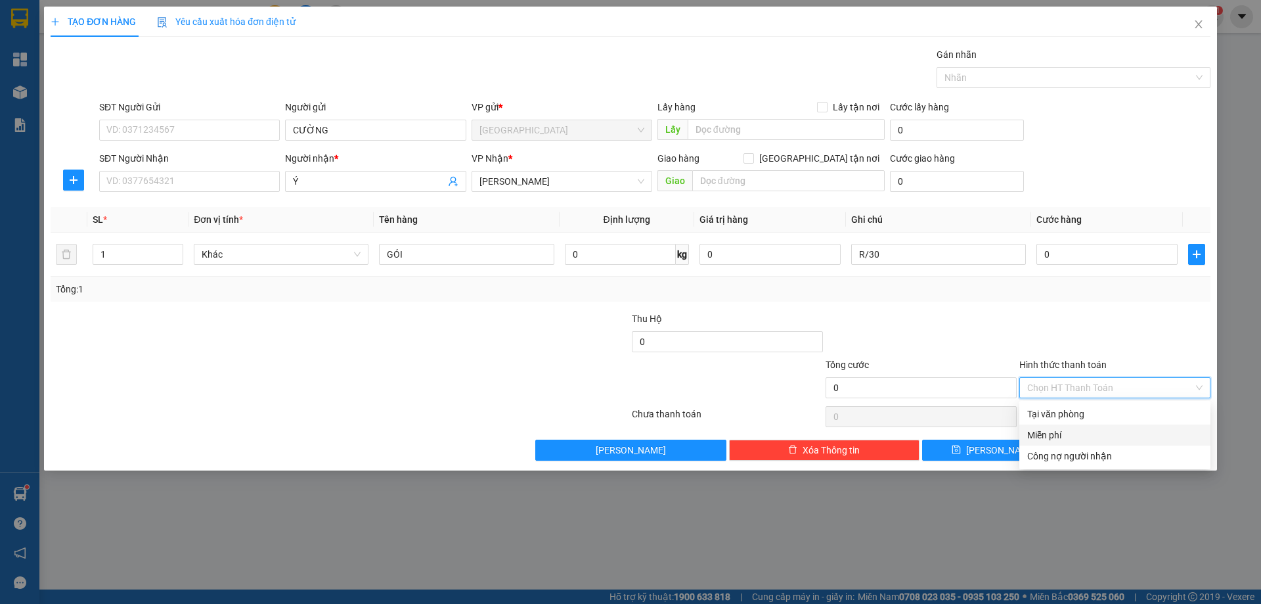
click at [1066, 426] on div "Miễn phí" at bounding box center [1114, 434] width 191 height 21
click at [1076, 444] on button "[PERSON_NAME] và In" at bounding box center [1139, 449] width 143 height 21
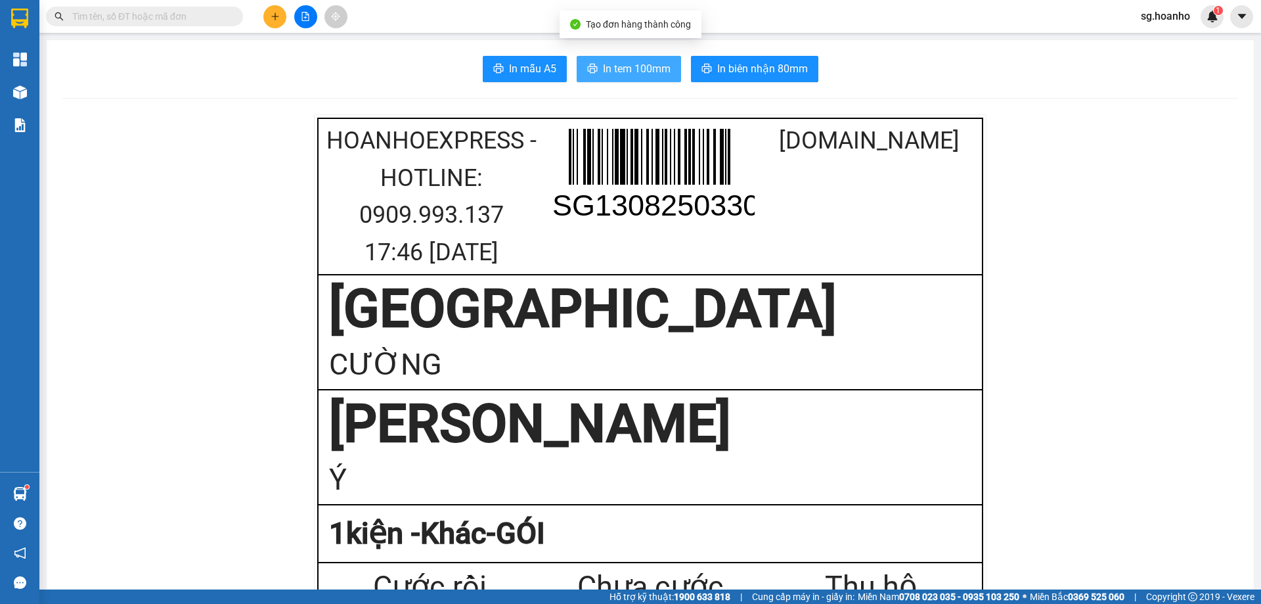
click at [623, 68] on span "In tem 100mm" at bounding box center [637, 68] width 68 height 16
click at [157, 15] on input "text" at bounding box center [149, 16] width 155 height 14
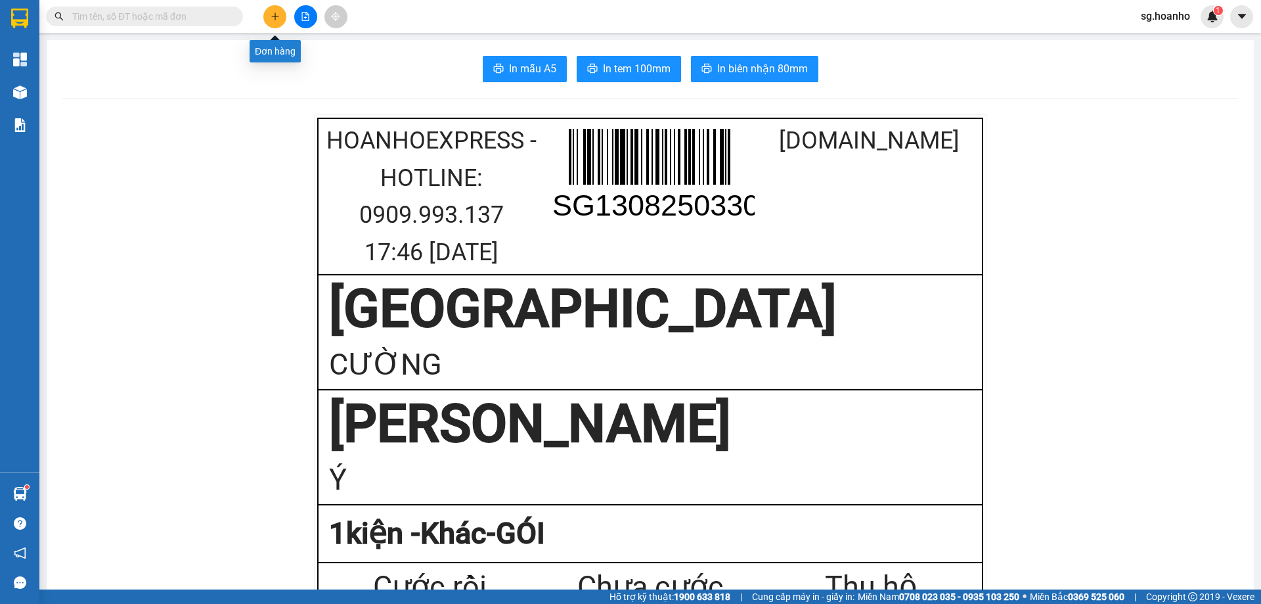
click at [267, 17] on button at bounding box center [274, 16] width 23 height 23
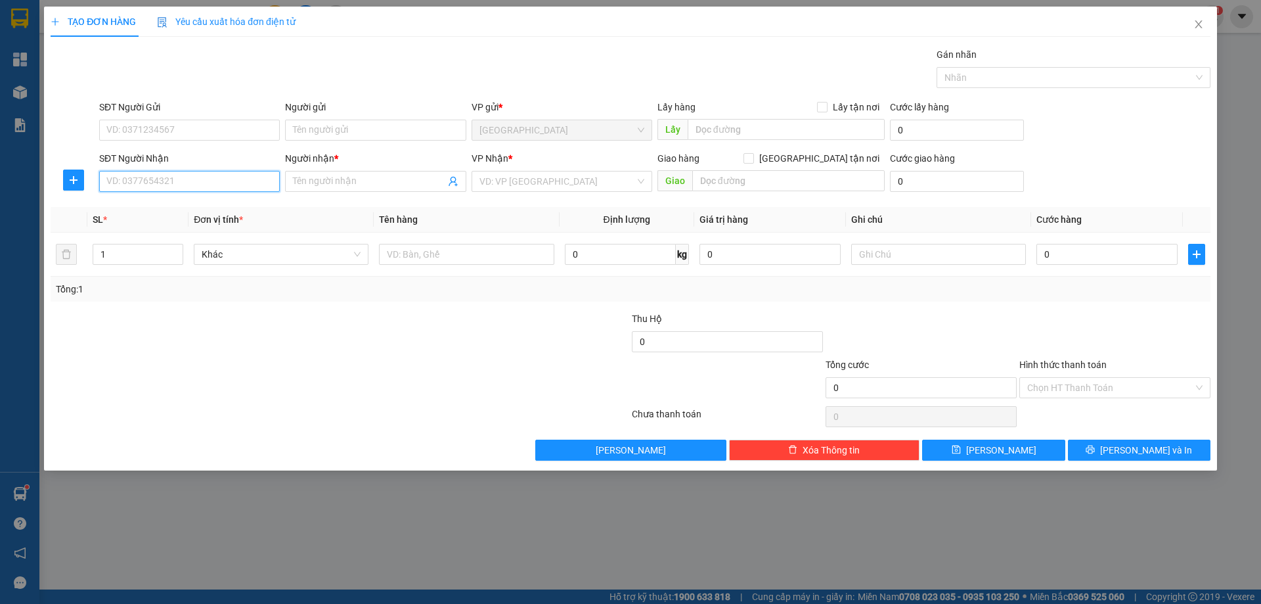
click at [190, 180] on input "SĐT Người Nhận" at bounding box center [189, 181] width 181 height 21
type input "0948832607"
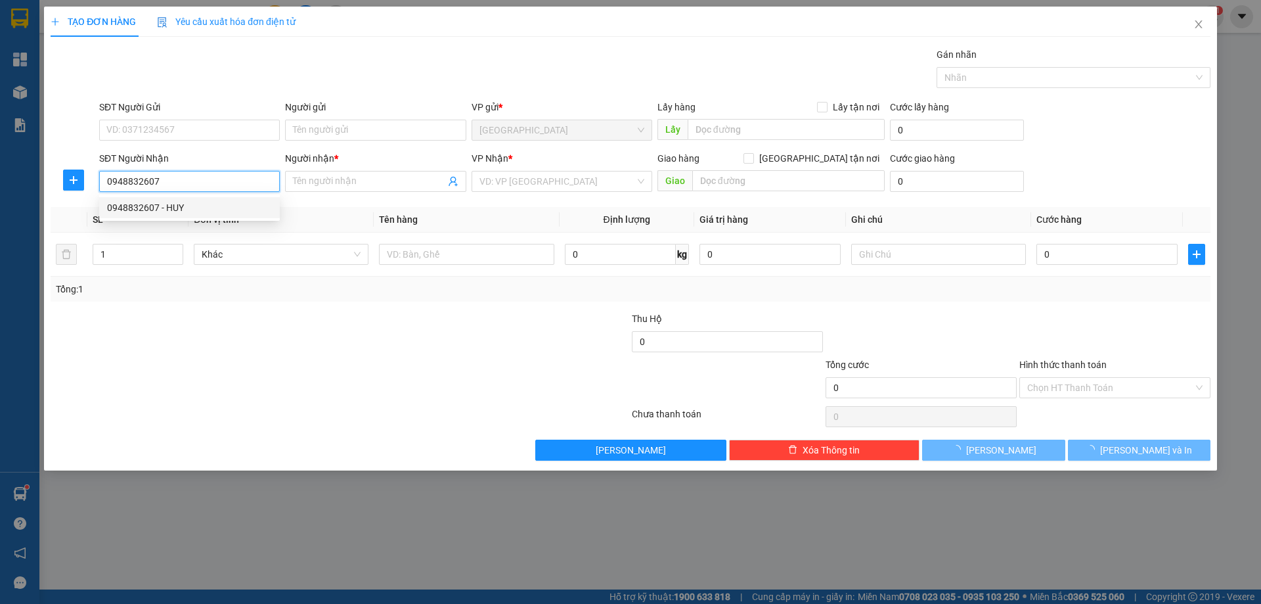
drag, startPoint x: 174, startPoint y: 203, endPoint x: 223, endPoint y: 215, distance: 50.0
click at [179, 204] on div "0948832607 - HUY" at bounding box center [189, 207] width 165 height 14
type input "HUY"
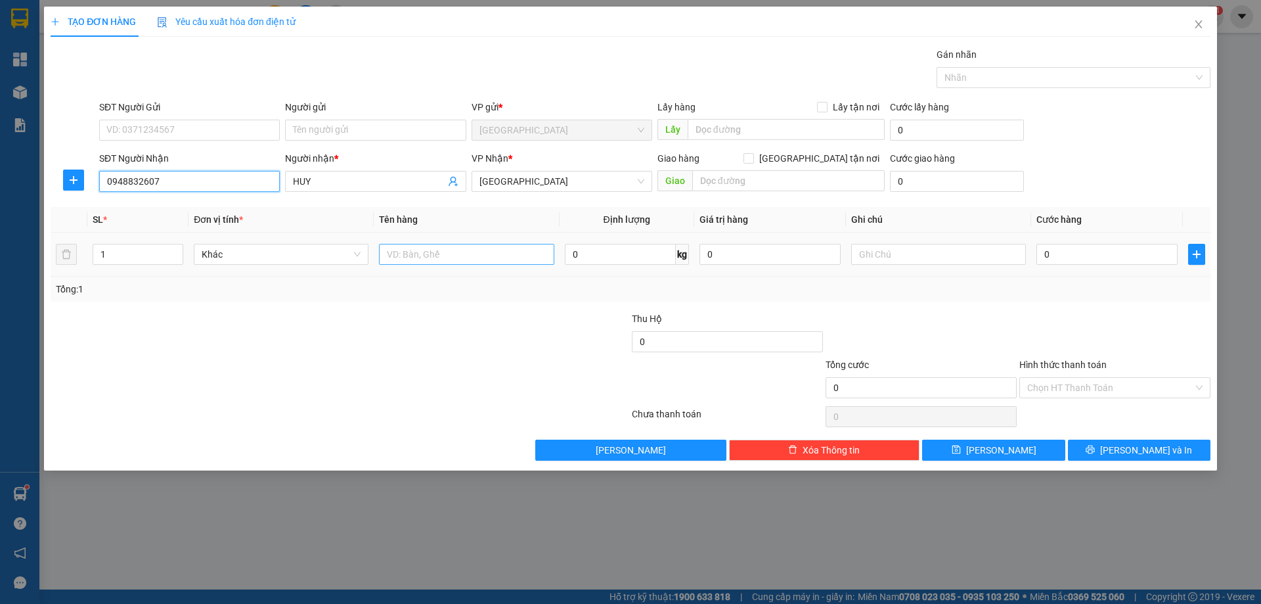
type input "0948832607"
click at [427, 257] on input "text" at bounding box center [466, 254] width 175 height 21
click at [524, 175] on span "[GEOGRAPHIC_DATA]" at bounding box center [561, 181] width 165 height 20
type input "1T X"
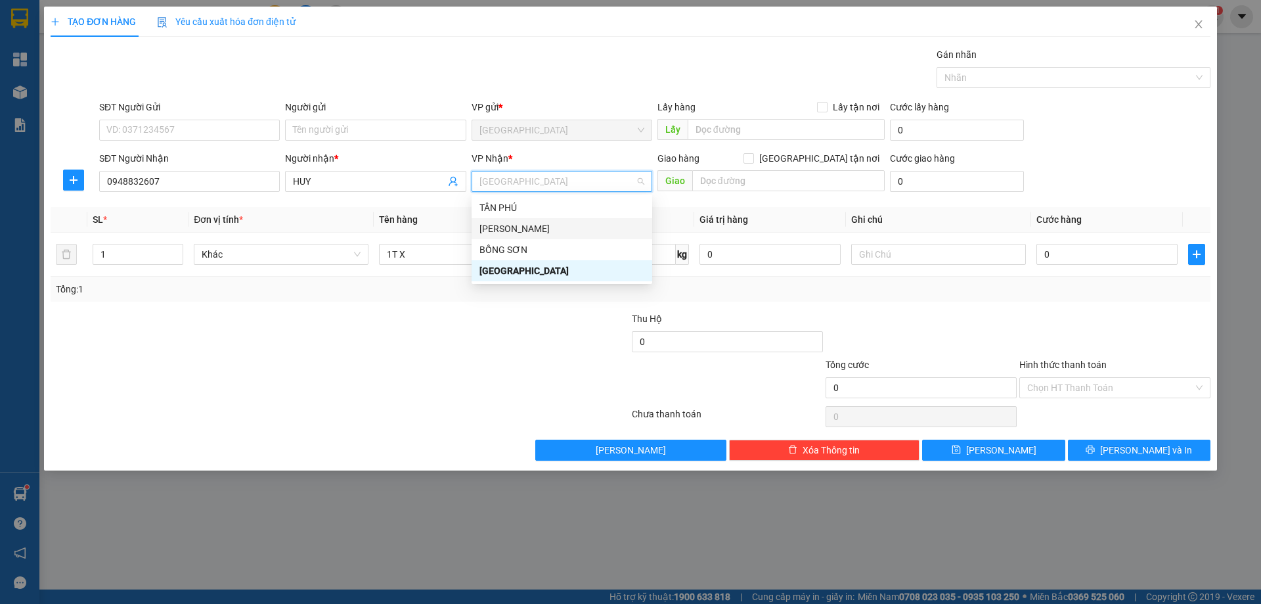
click at [512, 231] on div "[PERSON_NAME]" at bounding box center [561, 228] width 165 height 14
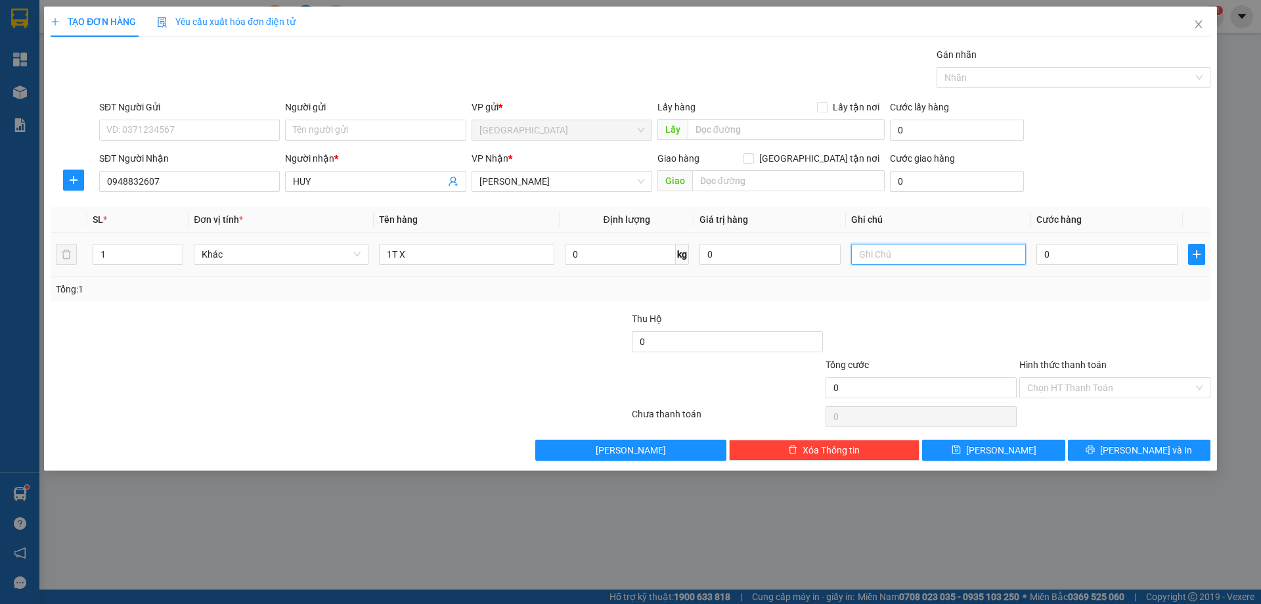
click at [900, 260] on input "text" at bounding box center [938, 254] width 175 height 21
type input "R 50K"
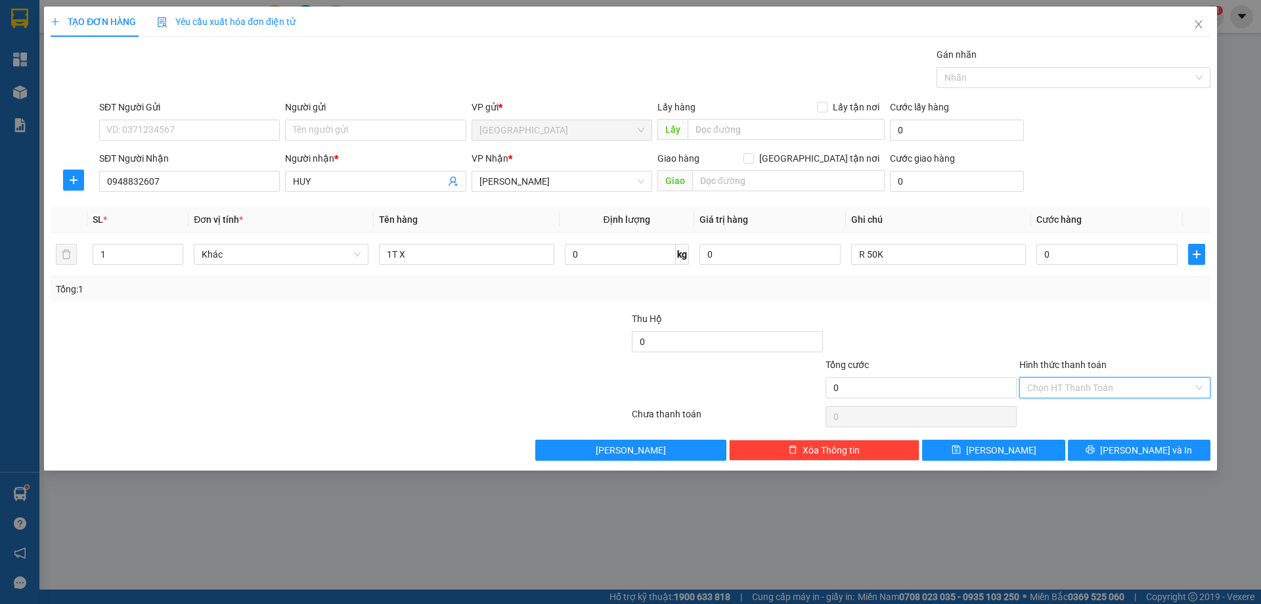
drag, startPoint x: 1124, startPoint y: 389, endPoint x: 1093, endPoint y: 434, distance: 54.7
click at [1122, 393] on input "Hình thức thanh toán" at bounding box center [1110, 388] width 166 height 20
click at [1089, 435] on div "Miễn phí" at bounding box center [1114, 435] width 175 height 14
click at [1137, 450] on span "[PERSON_NAME] và In" at bounding box center [1146, 450] width 92 height 14
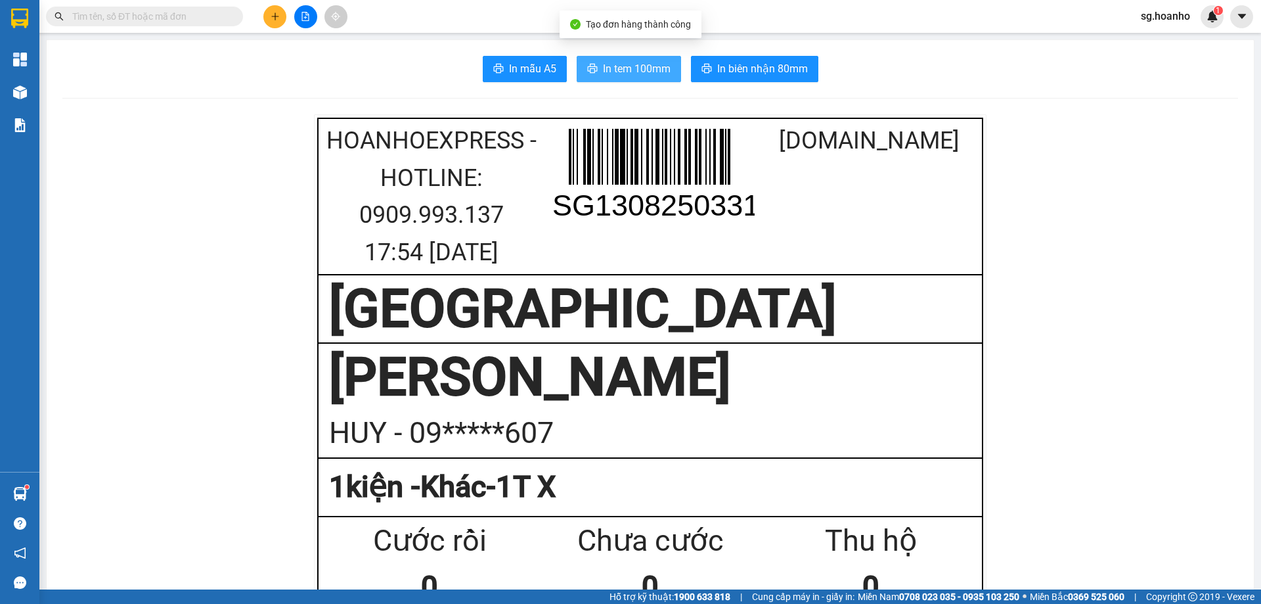
click at [625, 70] on span "In tem 100mm" at bounding box center [637, 68] width 68 height 16
click at [630, 68] on span "In tem 100mm" at bounding box center [637, 68] width 68 height 16
click at [618, 66] on span "In tem 100mm" at bounding box center [637, 68] width 68 height 16
click at [613, 68] on span "In tem 100mm" at bounding box center [637, 68] width 68 height 16
click at [625, 69] on span "In tem 100mm" at bounding box center [637, 68] width 68 height 16
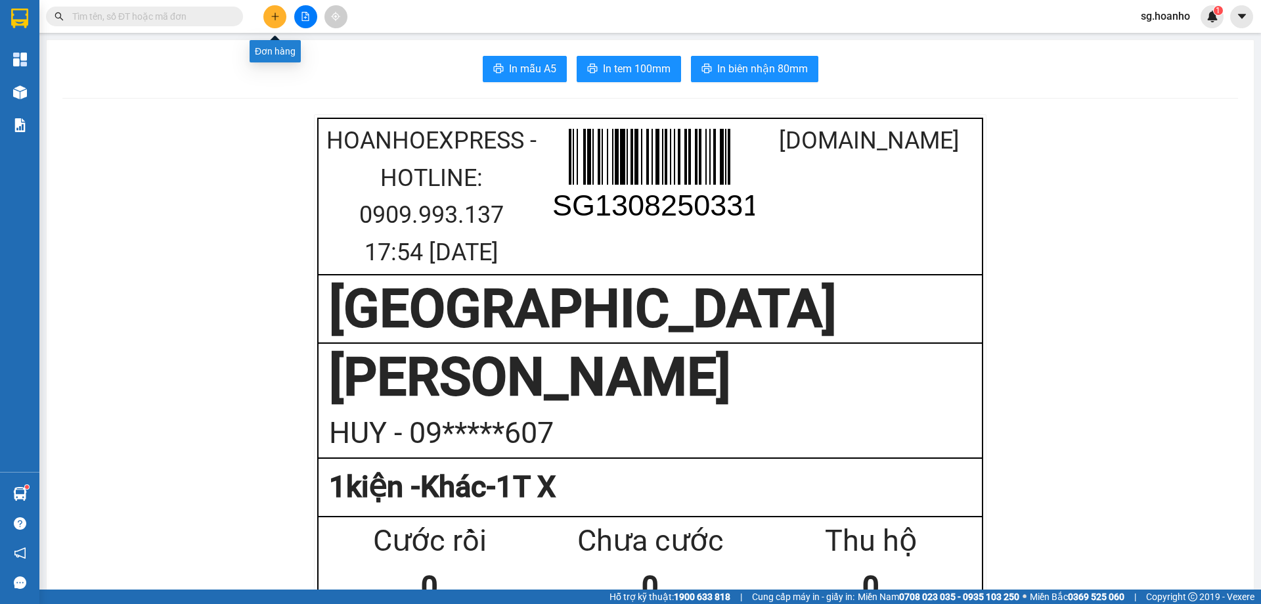
click at [280, 16] on button at bounding box center [274, 16] width 23 height 23
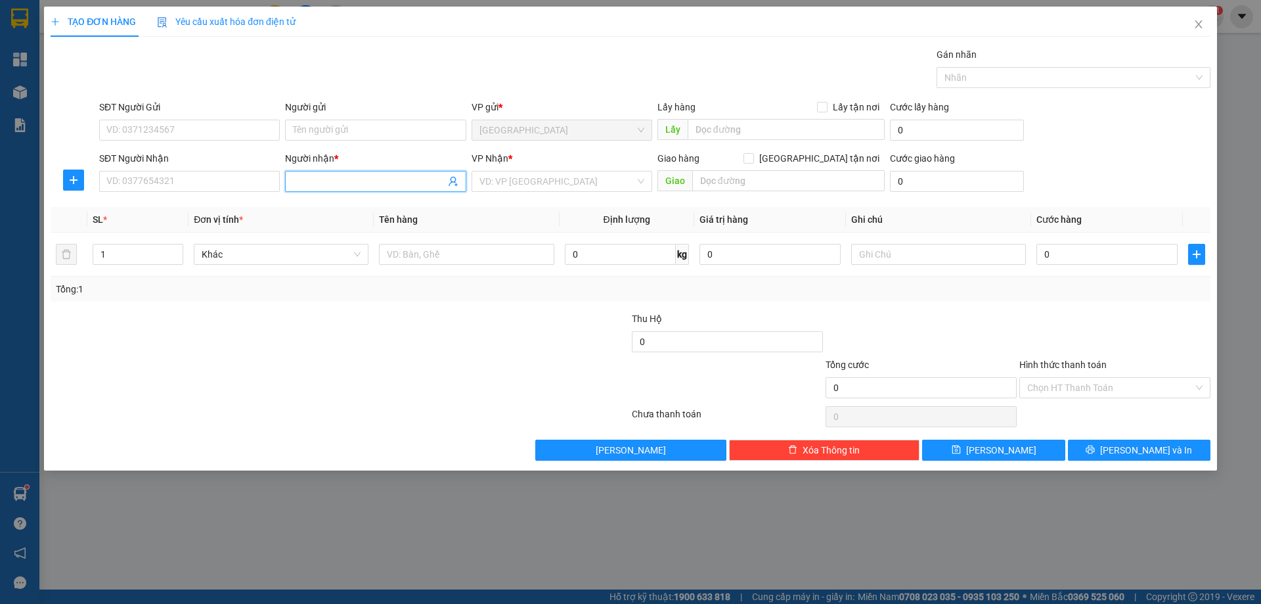
click at [343, 185] on input "Người nhận *" at bounding box center [369, 181] width 152 height 14
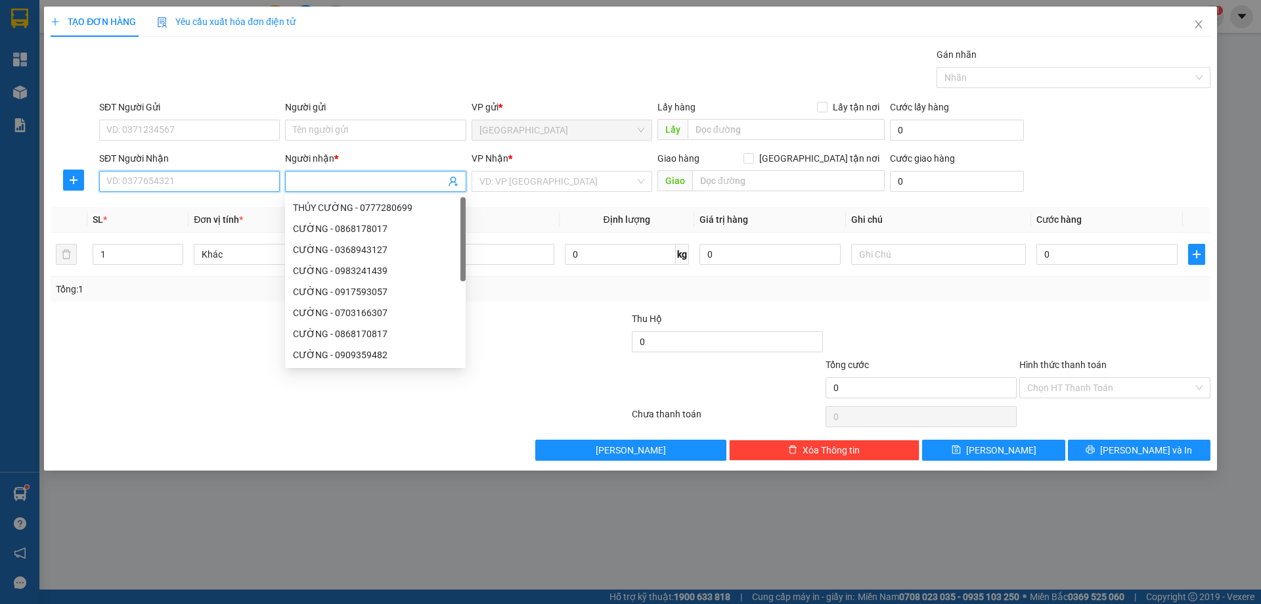
click at [225, 182] on input "SĐT Người Nhận" at bounding box center [189, 181] width 181 height 21
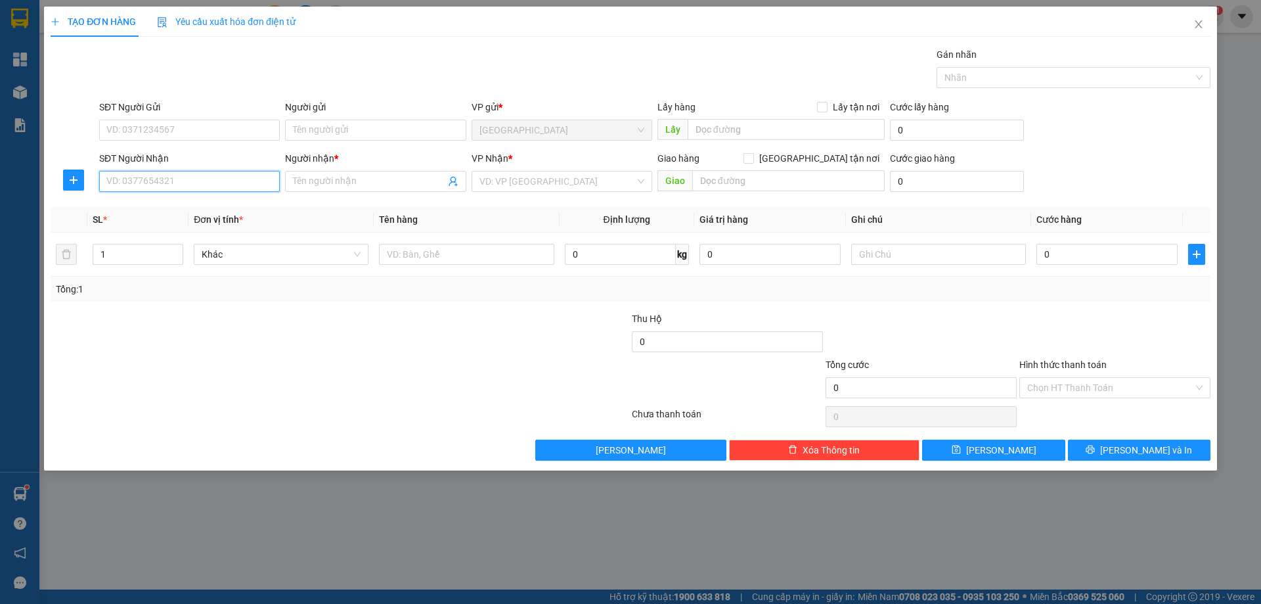
click at [225, 182] on input "SĐT Người Nhận" at bounding box center [189, 181] width 181 height 21
type input "0372333414"
click at [190, 212] on div "0372333414 - NGHYỆT" at bounding box center [189, 207] width 165 height 14
type input "NGHYỆT"
type input "0372333414"
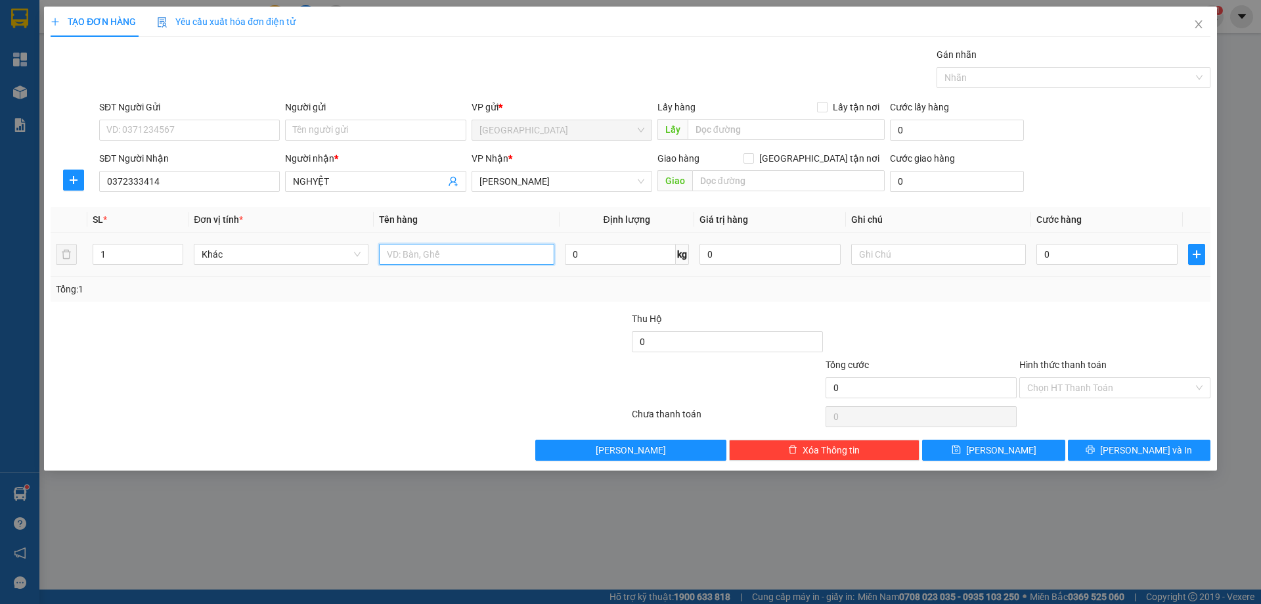
click at [435, 246] on input "text" at bounding box center [466, 254] width 175 height 21
type input "1 TÚI"
click at [899, 255] on input "text" at bounding box center [938, 254] width 175 height 21
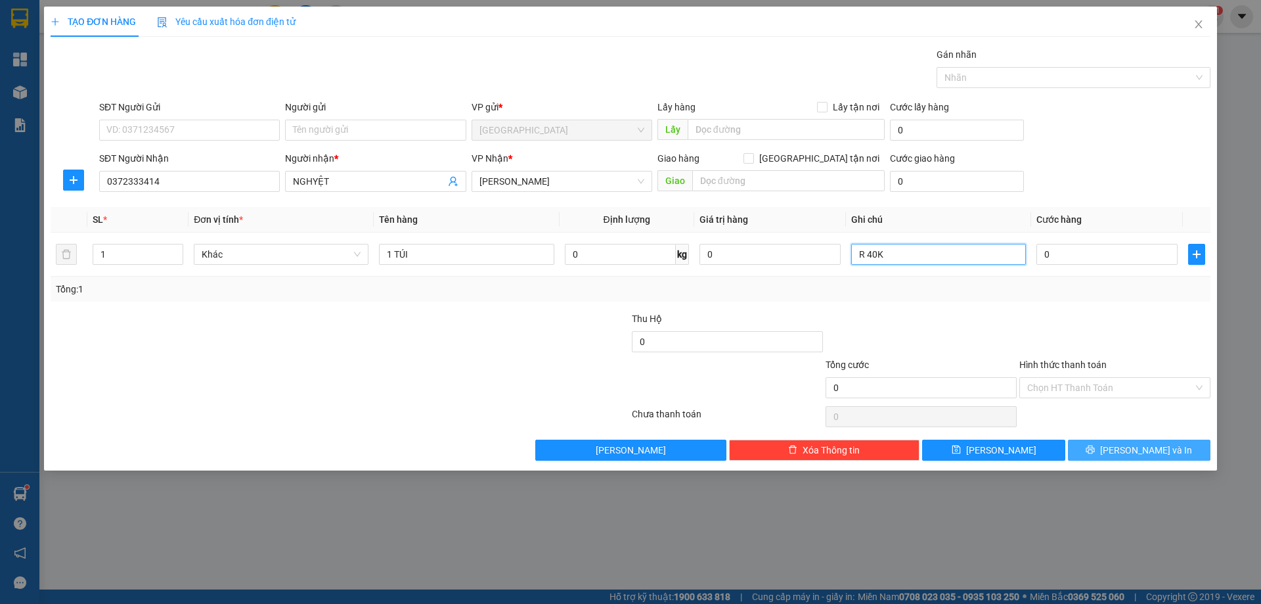
type input "R 40K"
click at [1124, 444] on button "[PERSON_NAME] và In" at bounding box center [1139, 449] width 143 height 21
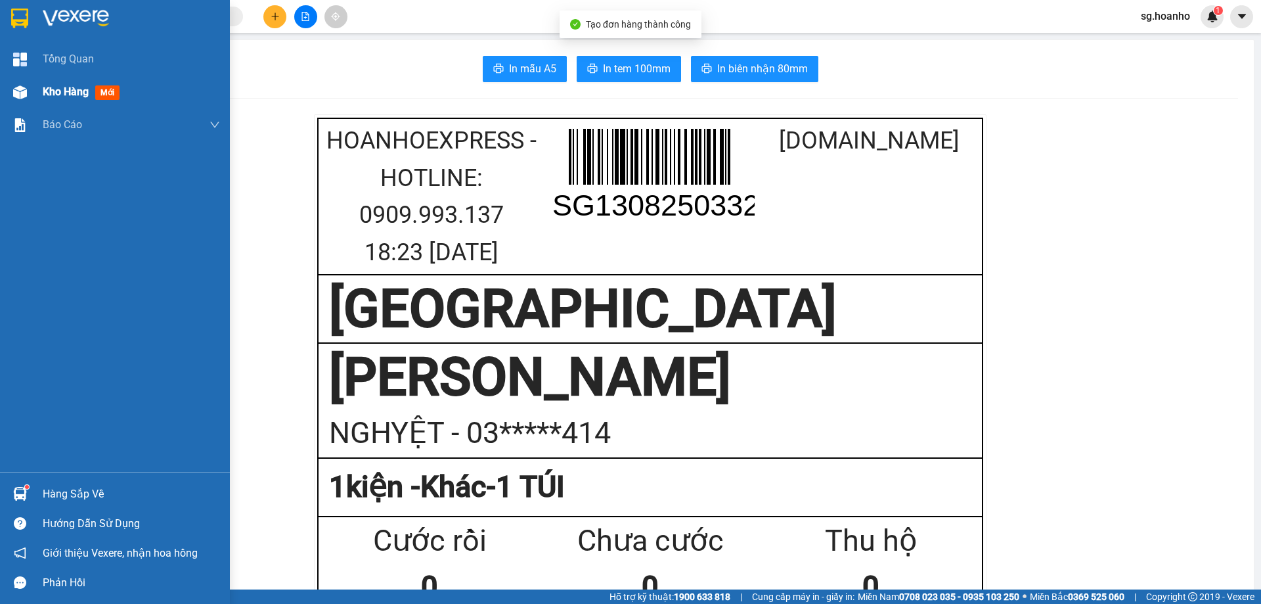
click at [77, 95] on span "Kho hàng" at bounding box center [66, 91] width 46 height 12
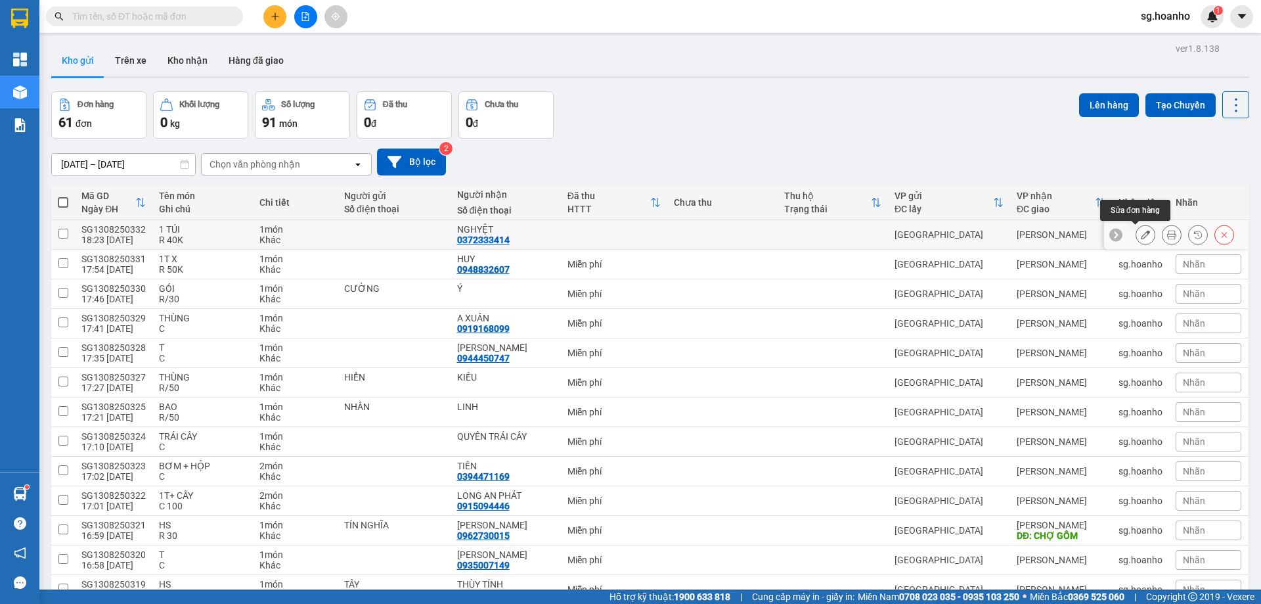
click at [1141, 231] on icon at bounding box center [1145, 234] width 9 height 9
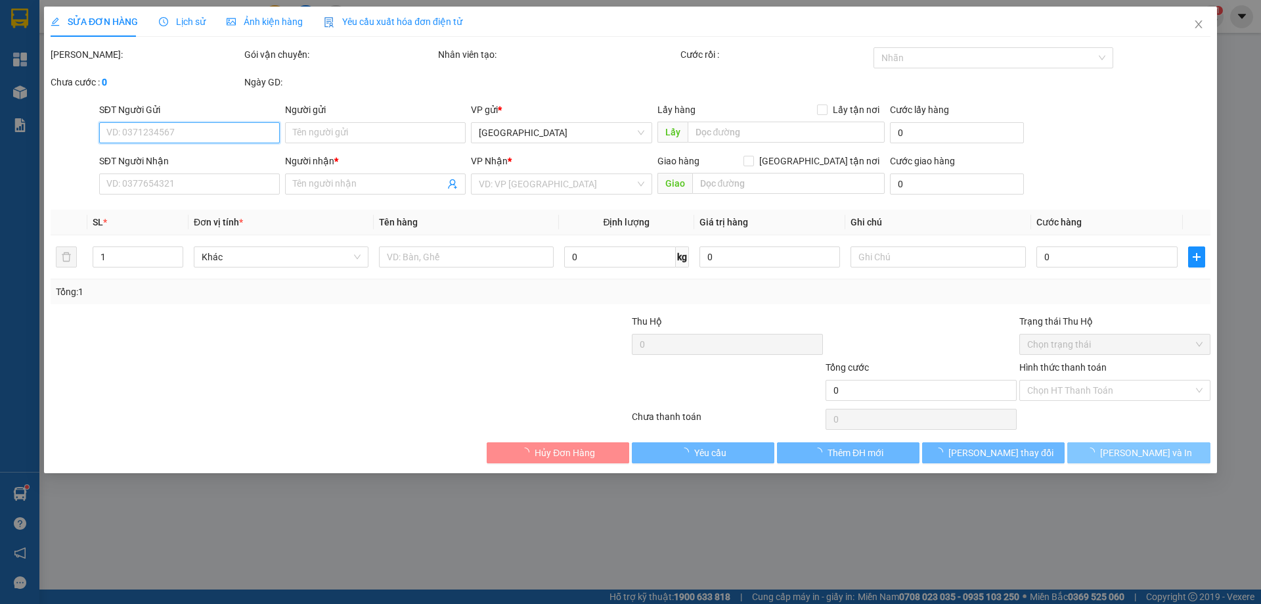
type input "0372333414"
type input "NGHYỆT"
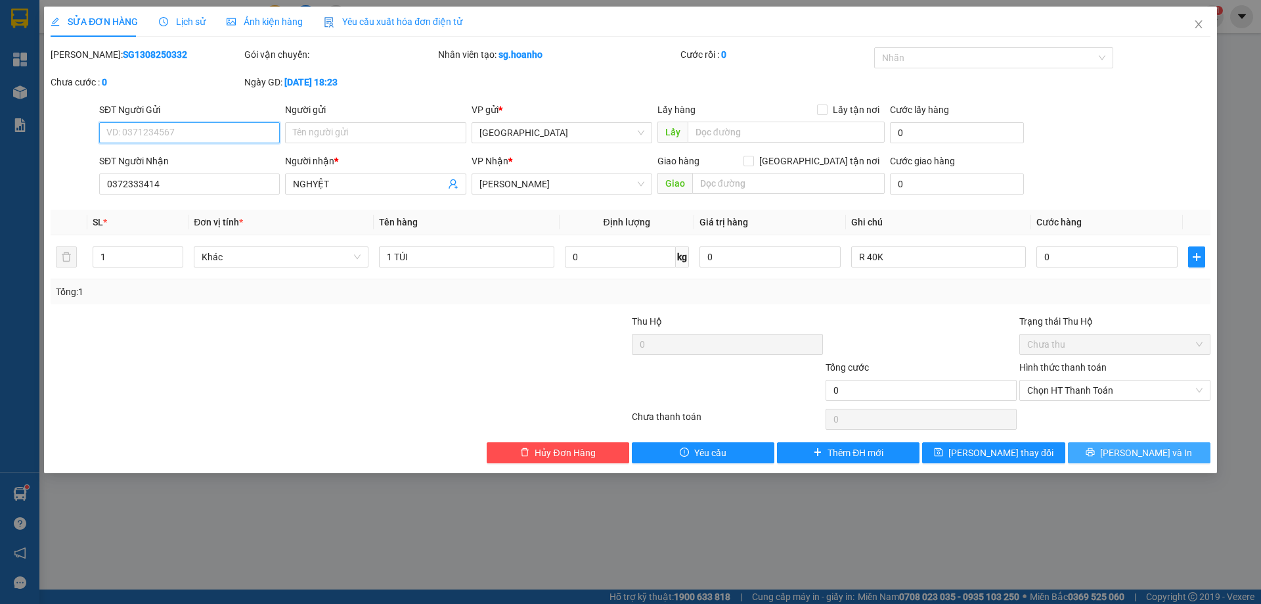
click at [1101, 392] on span "Chọn HT Thanh Toán" at bounding box center [1114, 390] width 175 height 20
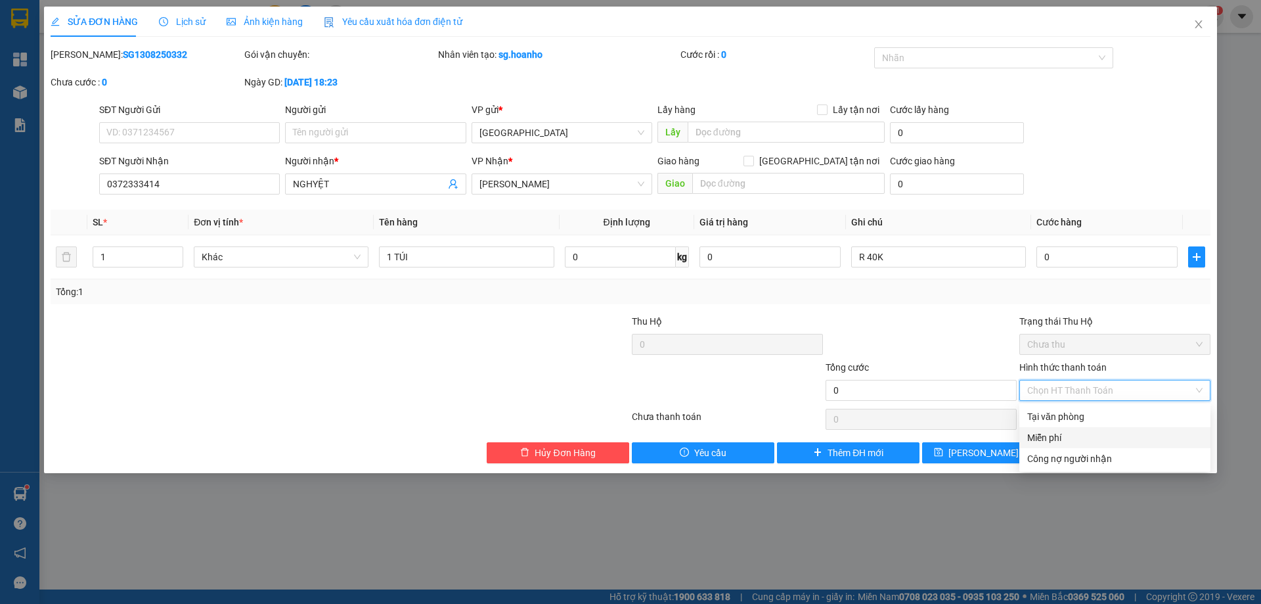
click at [1079, 441] on div "Miễn phí" at bounding box center [1114, 437] width 175 height 14
click at [1142, 456] on span "[PERSON_NAME] và In" at bounding box center [1146, 452] width 92 height 14
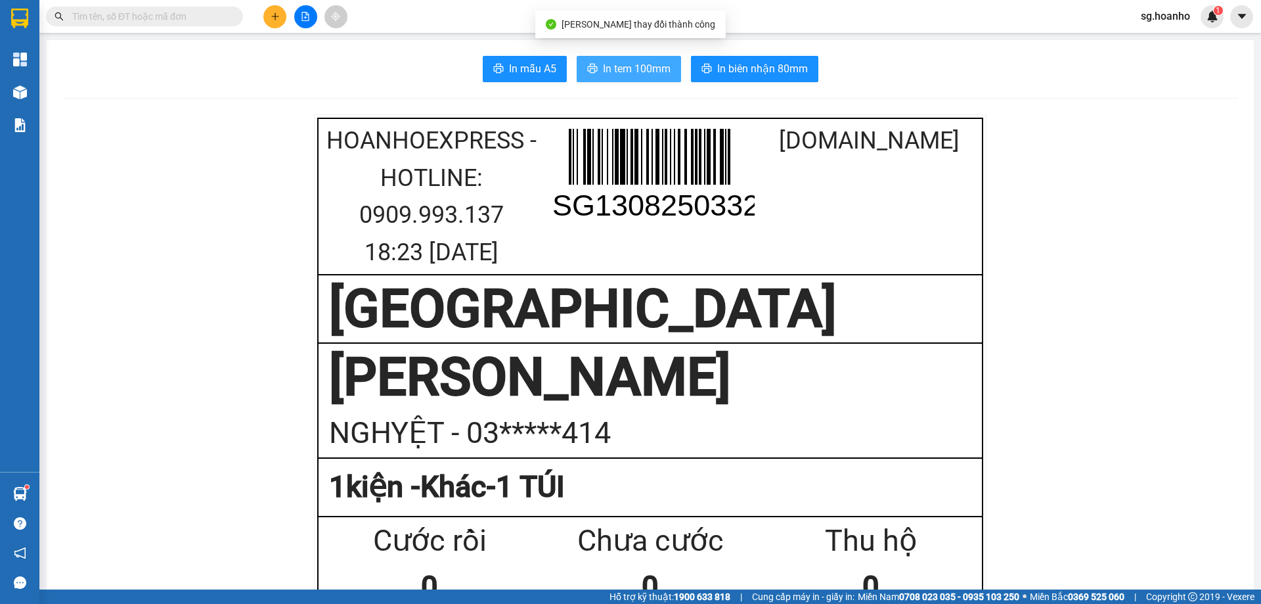
click at [607, 72] on span "In tem 100mm" at bounding box center [637, 68] width 68 height 16
